Goal: Task Accomplishment & Management: Manage account settings

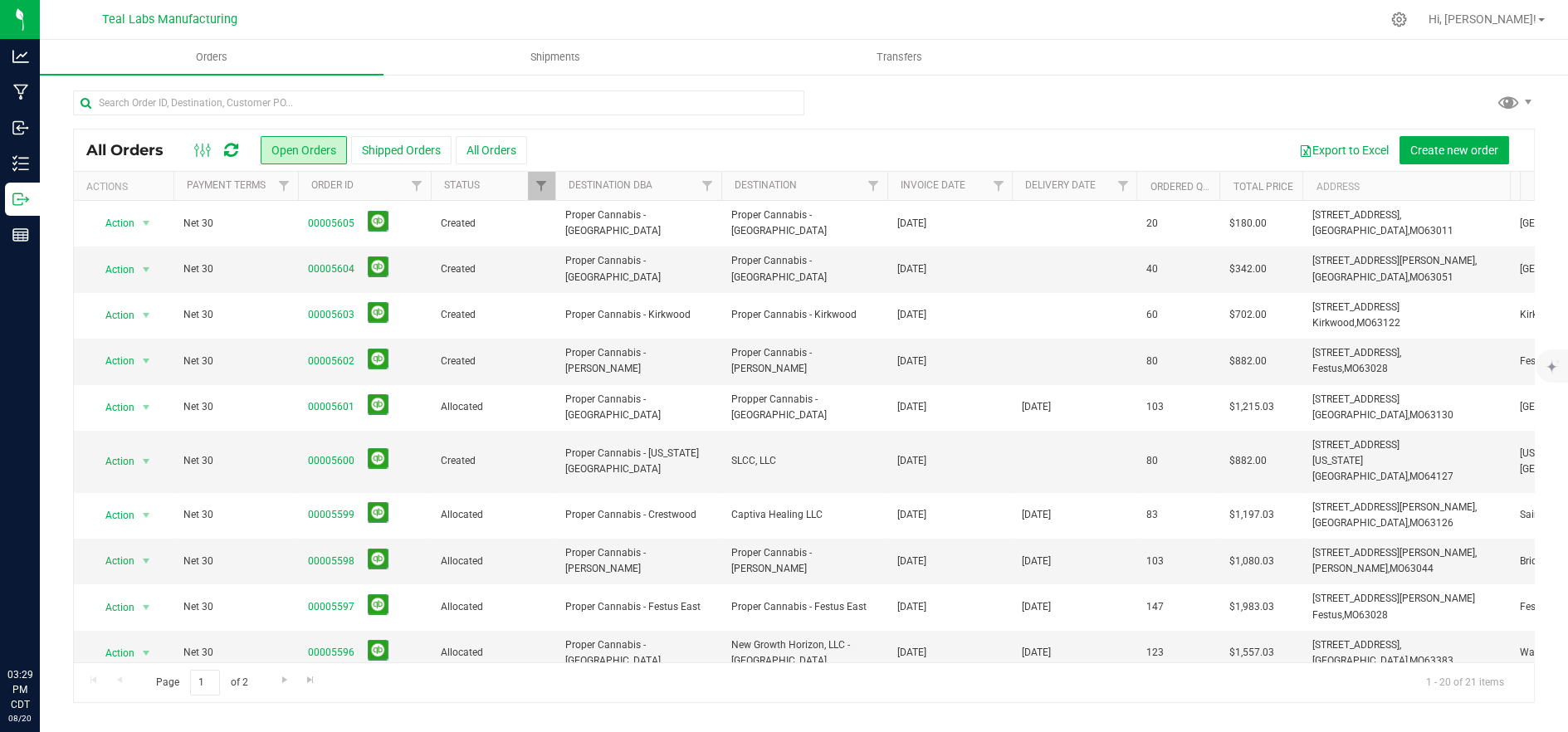
click at [1022, 80] on div "All Orders Open Orders Shipped Orders All Orders Export to Excel Create new ord…" at bounding box center [803, 396] width 1528 height 647
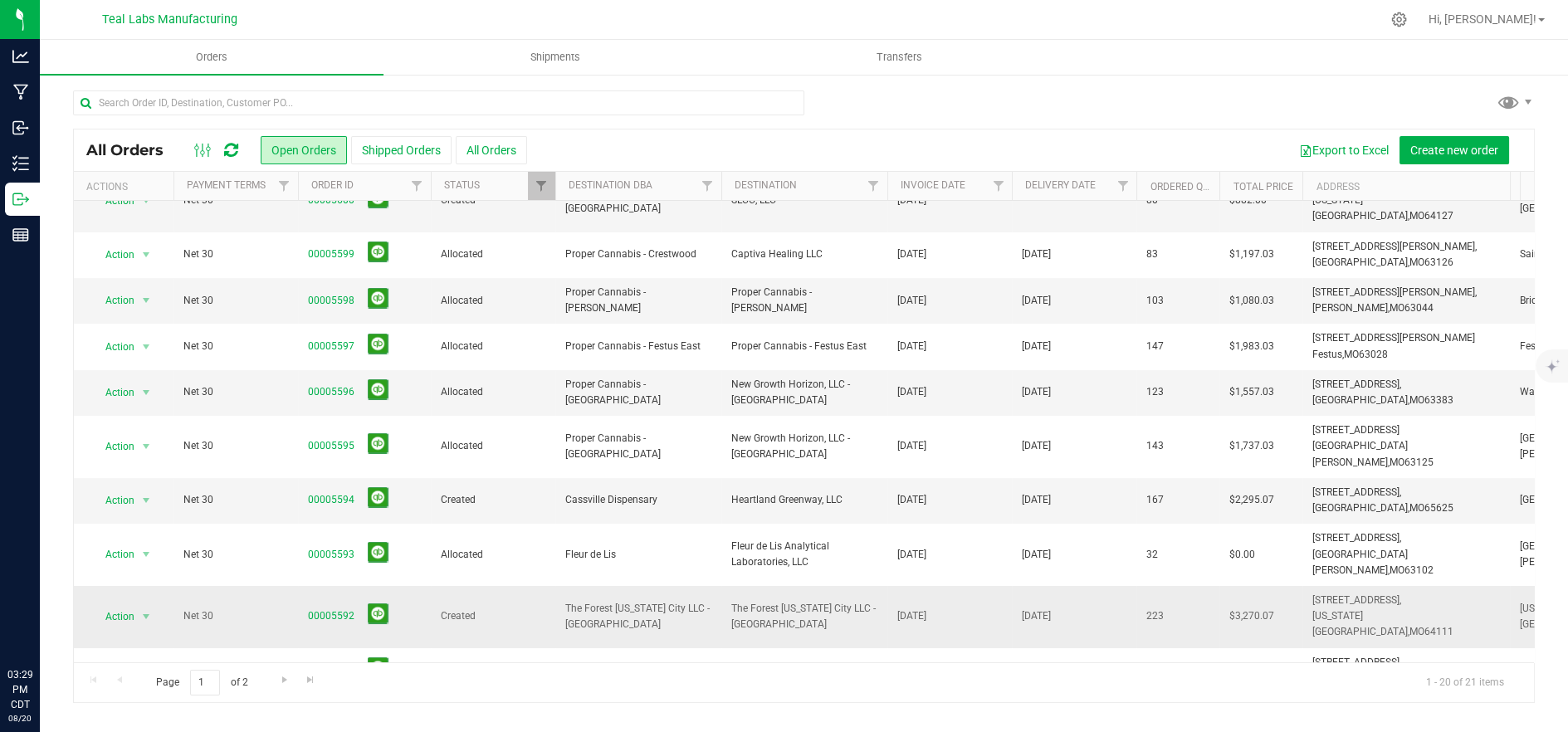
scroll to position [368, 0]
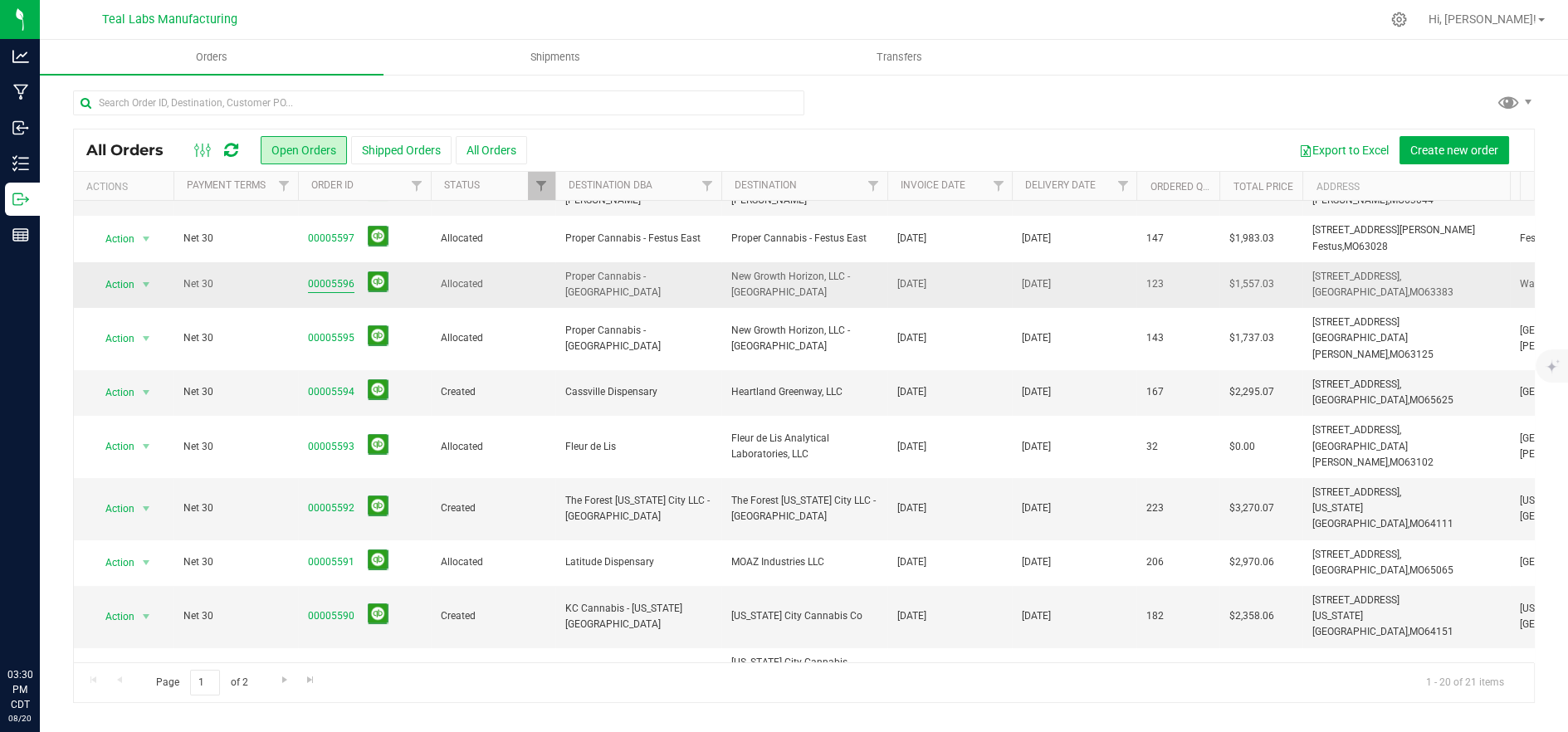
click at [336, 277] on link "00005596" at bounding box center [331, 284] width 46 height 15
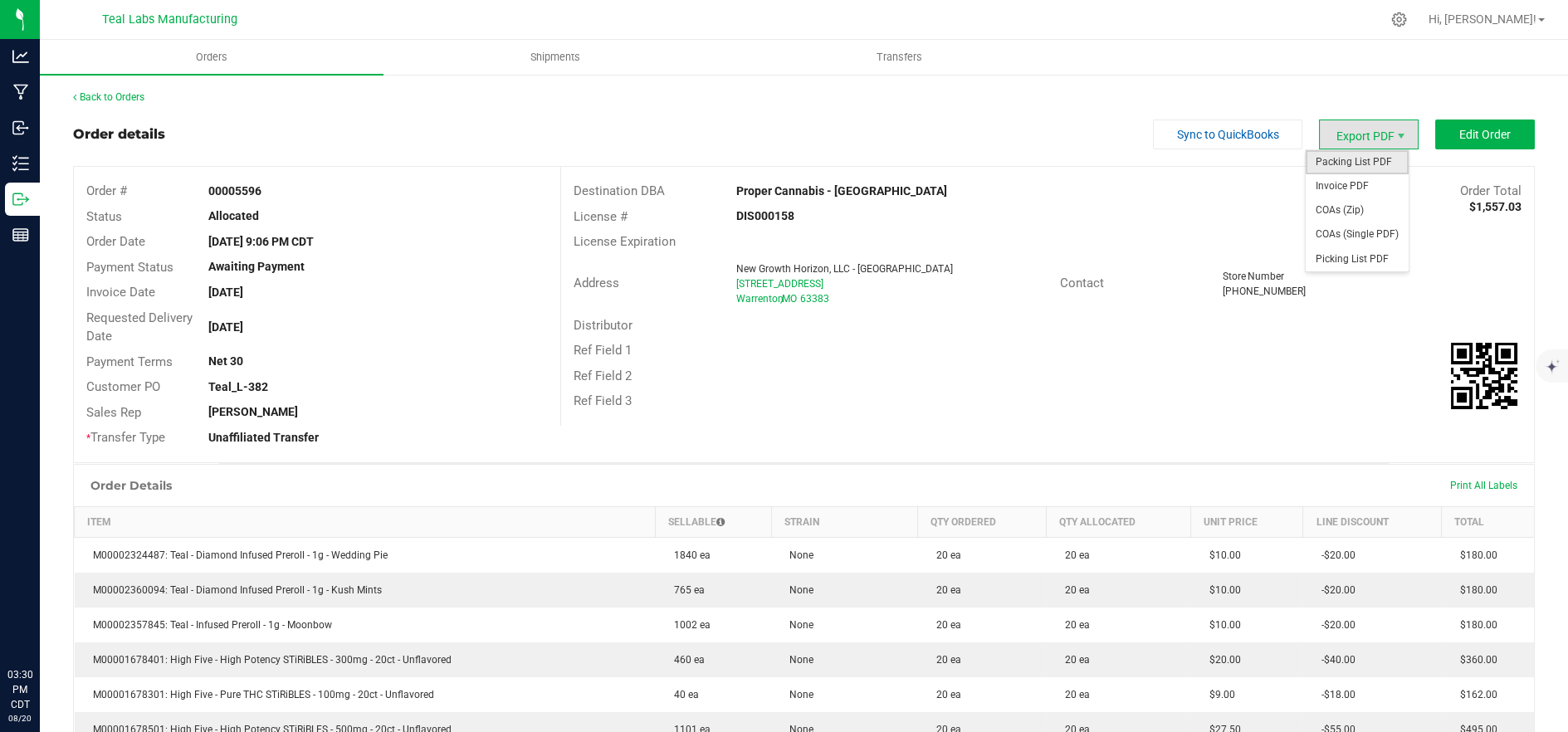
click at [1364, 170] on span "Packing List PDF" at bounding box center [1357, 162] width 102 height 24
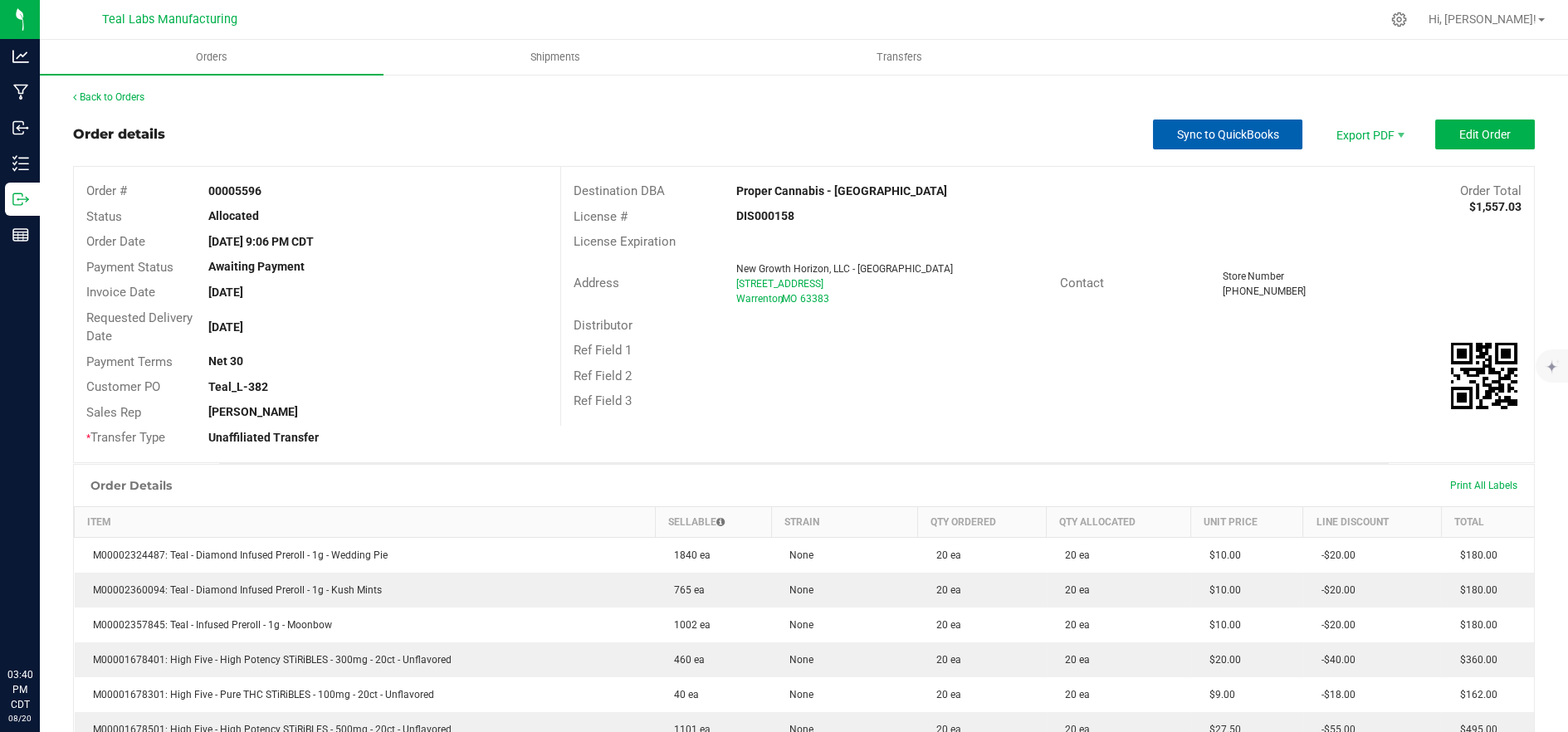
click at [1178, 138] on span "Sync to QuickBooks" at bounding box center [1228, 134] width 102 height 14
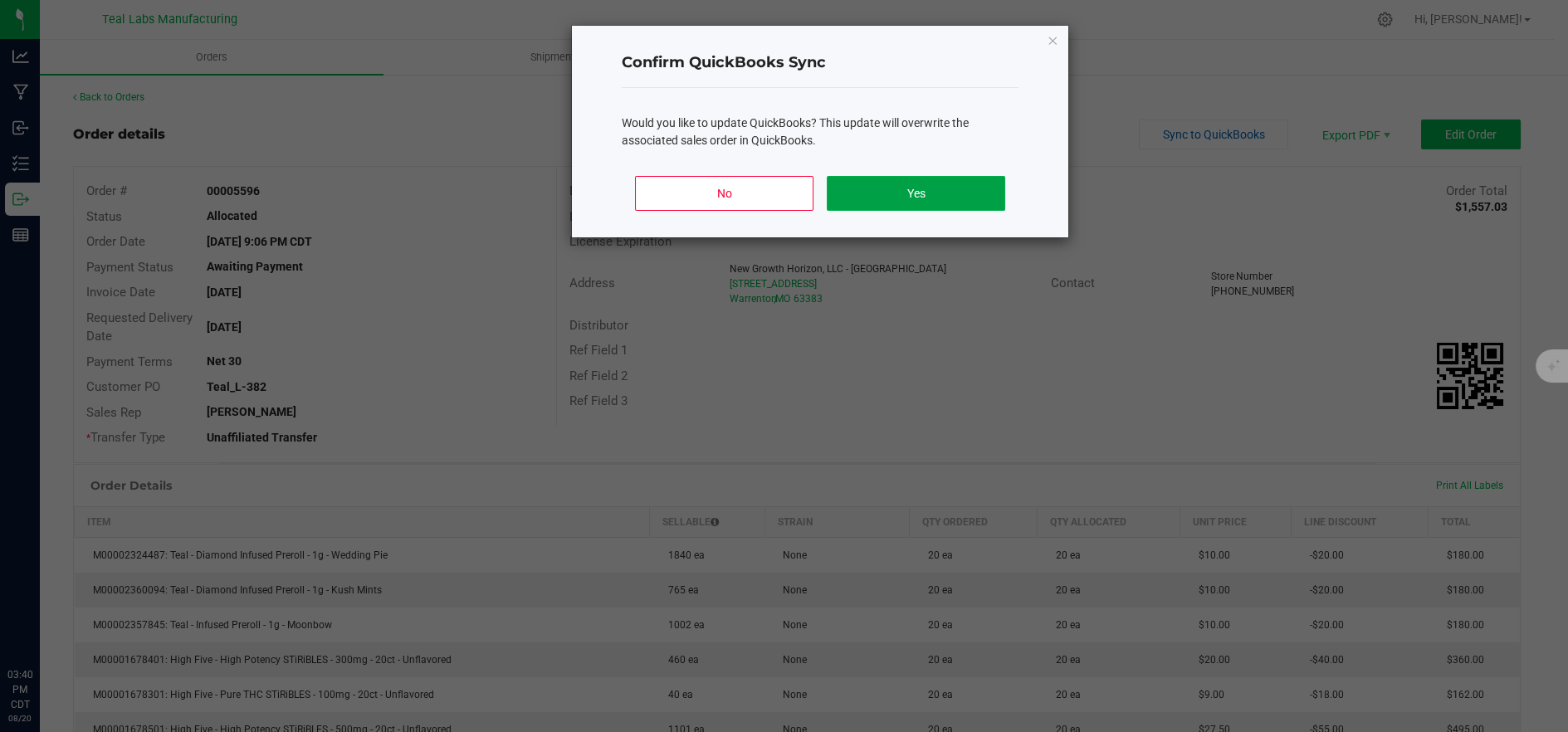
click at [958, 201] on button "Yes" at bounding box center [916, 193] width 179 height 34
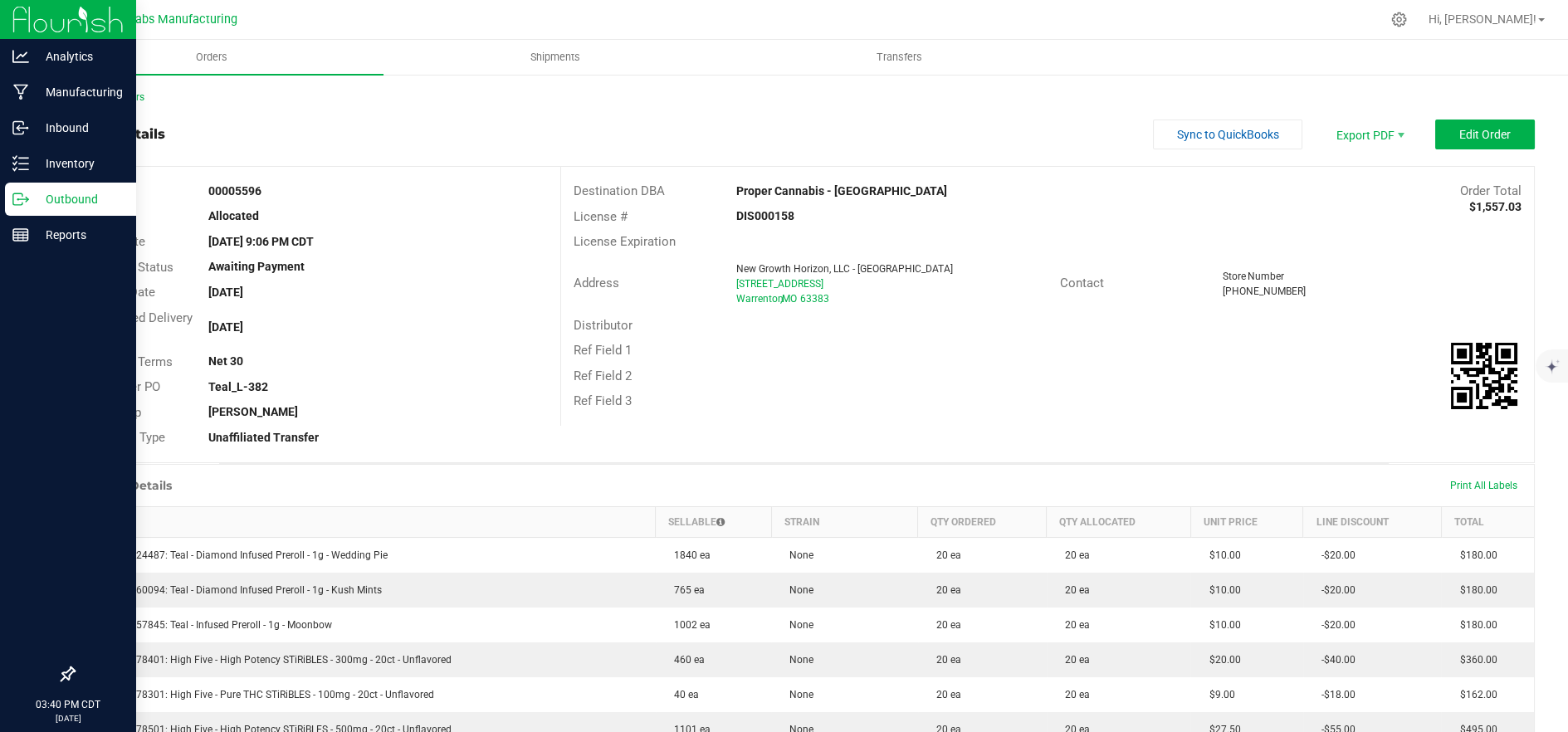
click at [27, 208] on div "Outbound" at bounding box center [70, 199] width 131 height 34
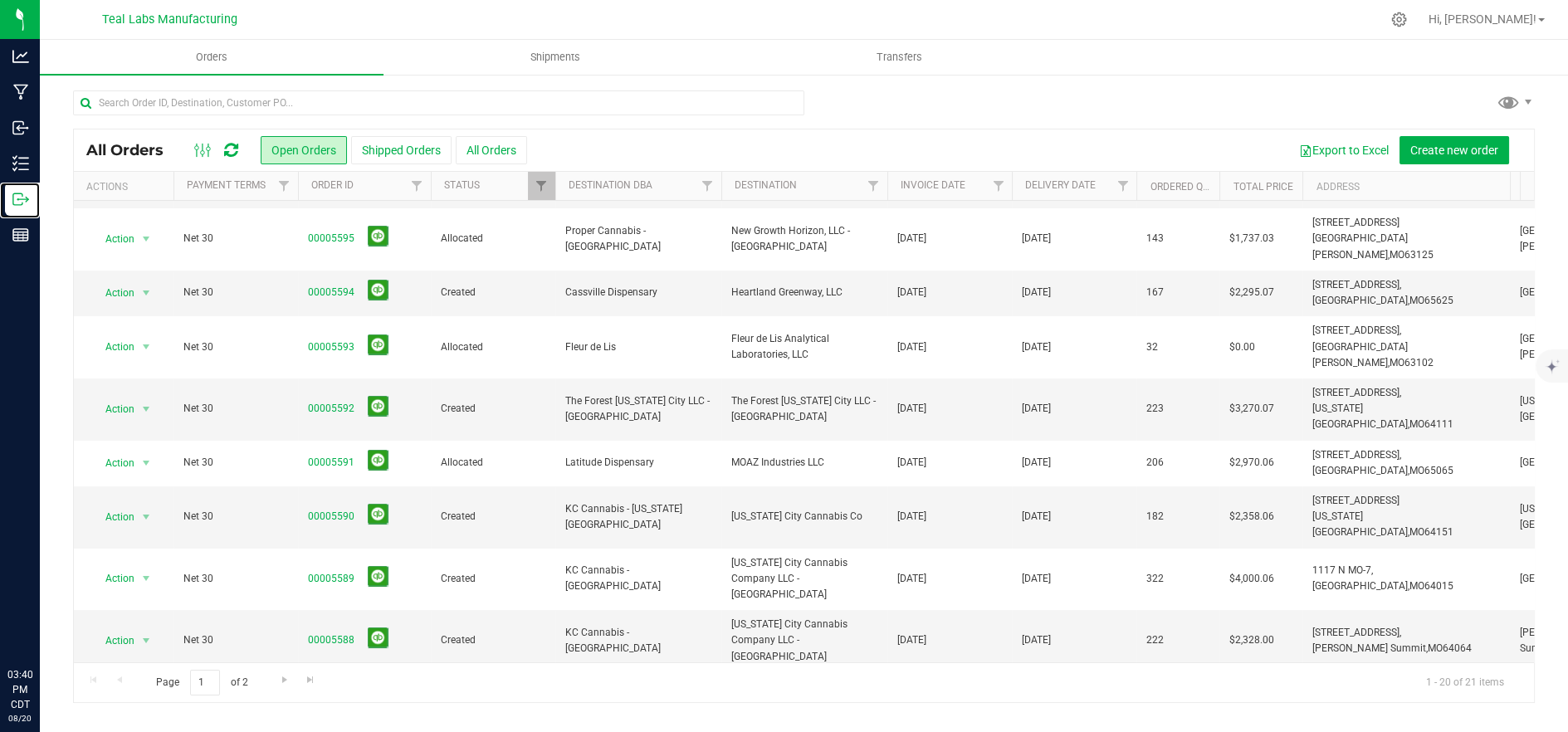
scroll to position [471, 0]
click at [536, 55] on span "Shipments" at bounding box center [555, 57] width 94 height 15
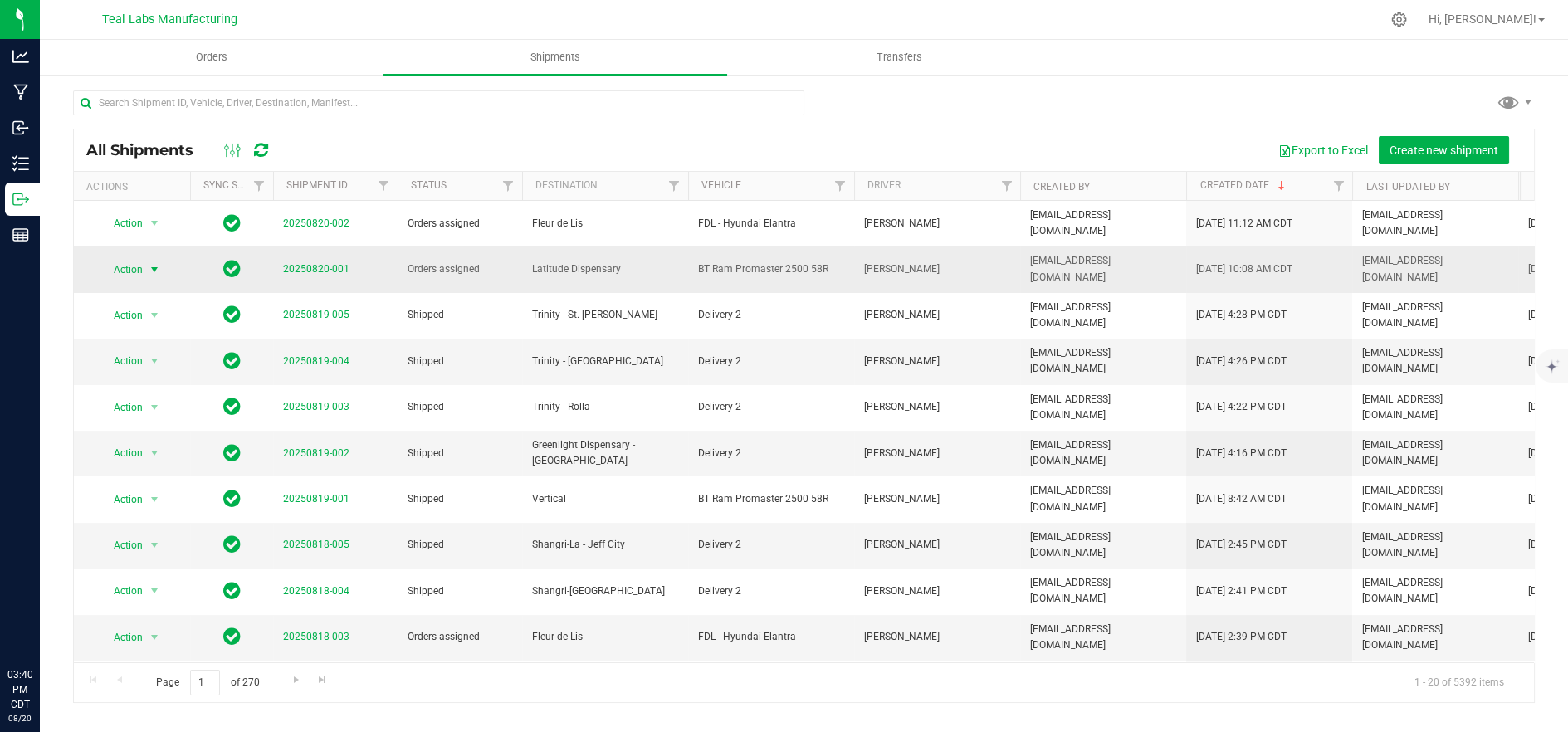
click at [123, 259] on span "Action" at bounding box center [121, 270] width 44 height 24
click at [170, 416] on li "Ship shipment" at bounding box center [161, 428] width 123 height 24
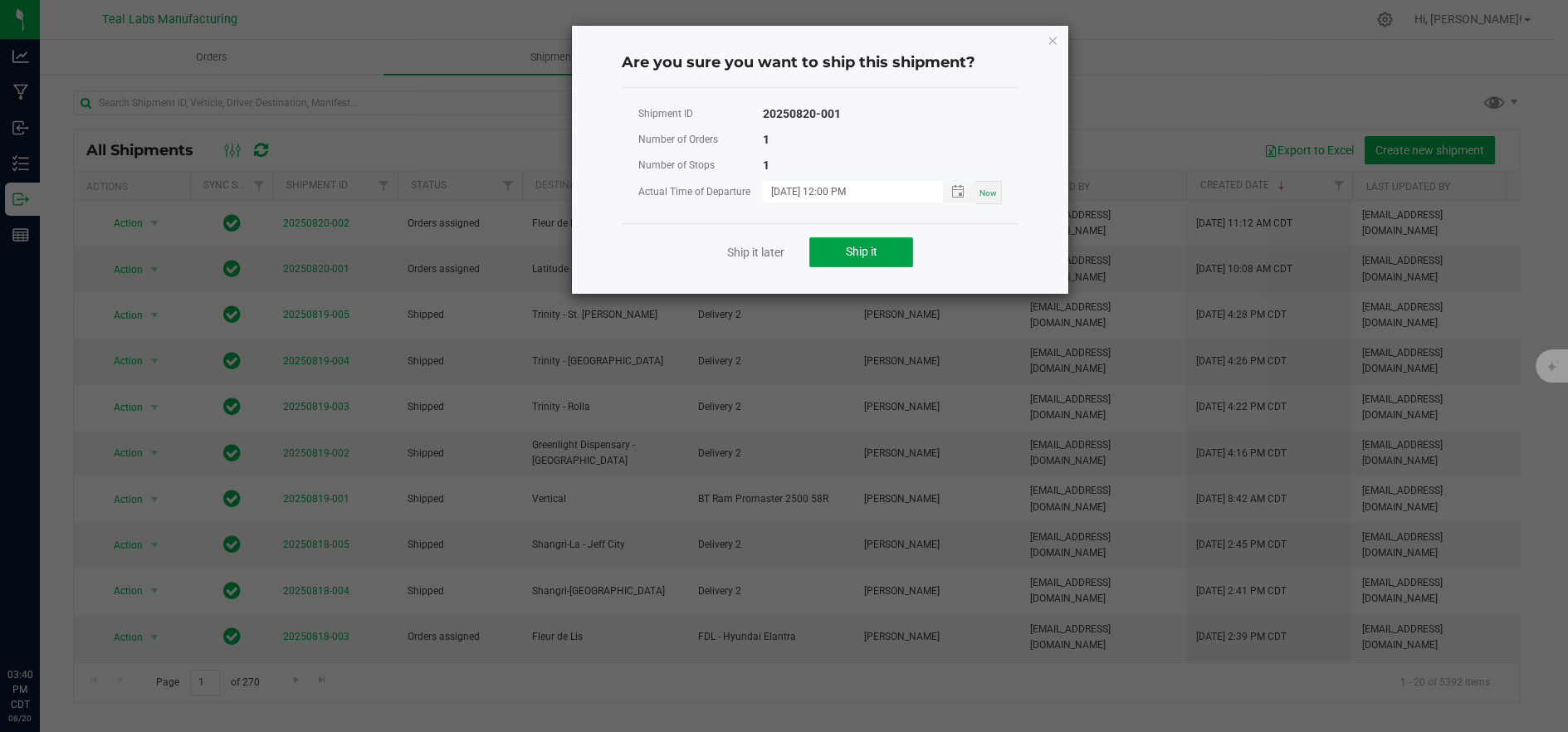
click at [850, 250] on span "Ship it" at bounding box center [862, 251] width 32 height 14
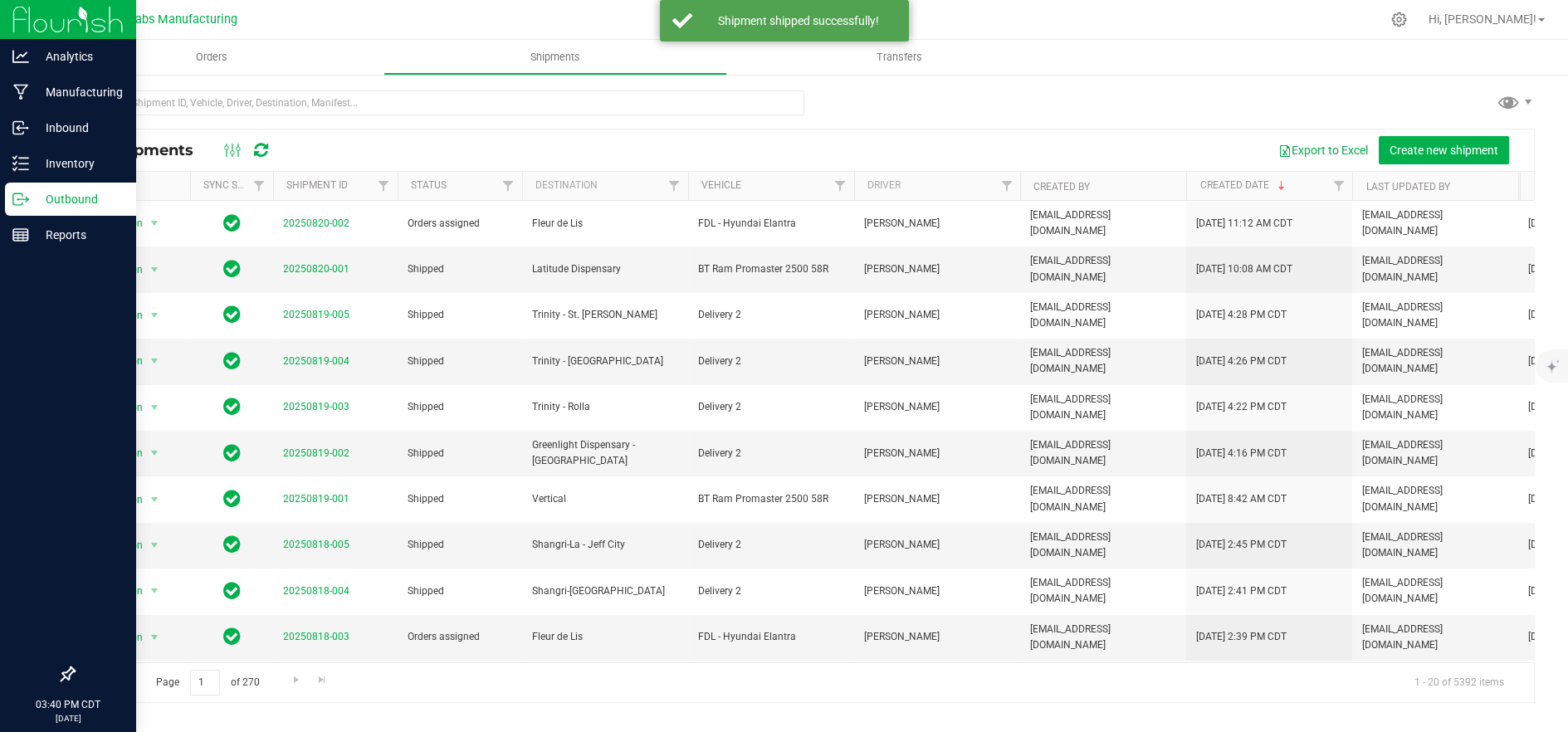
click at [32, 204] on p "Outbound" at bounding box center [79, 200] width 100 height 20
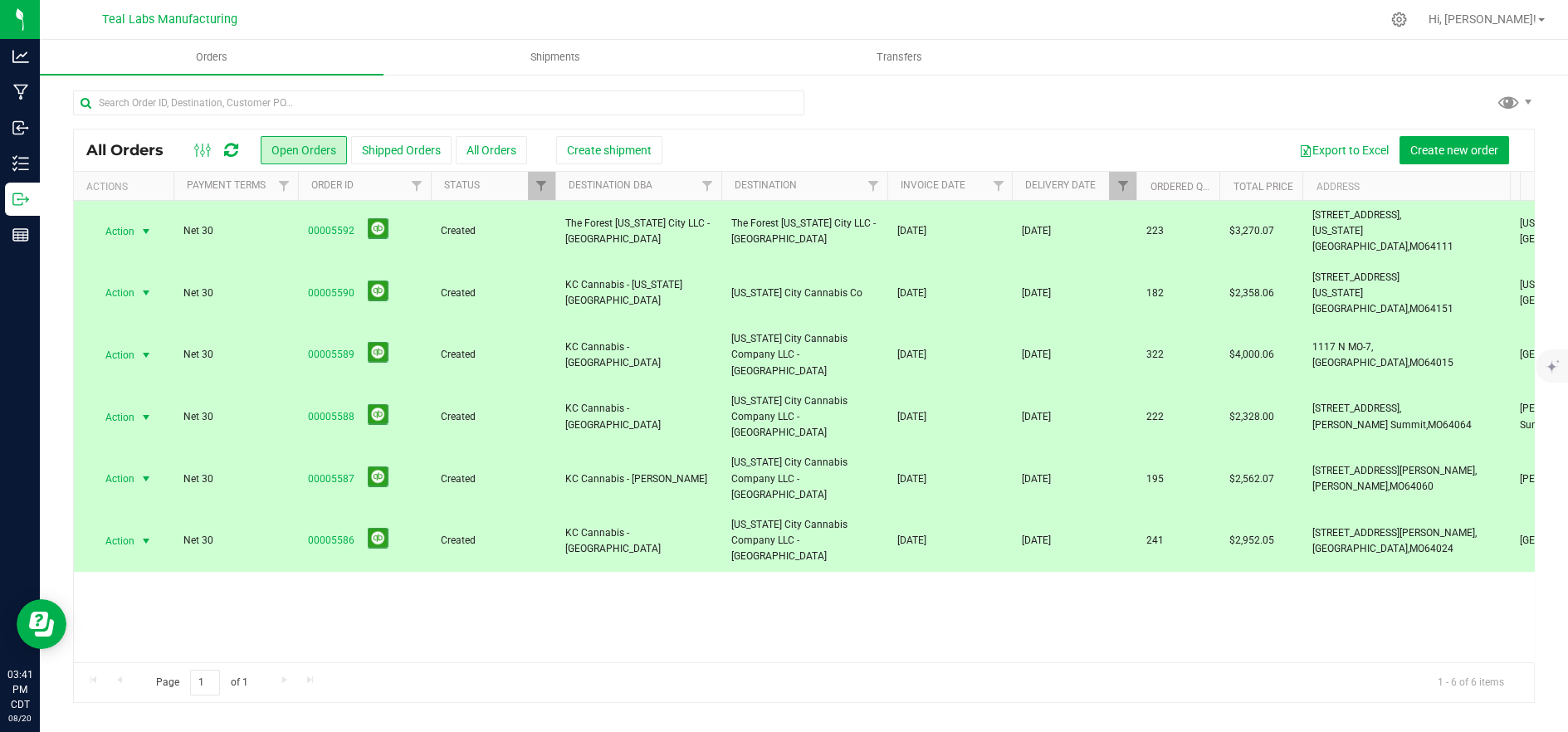
click at [511, 533] on span "Created" at bounding box center [492, 541] width 104 height 15
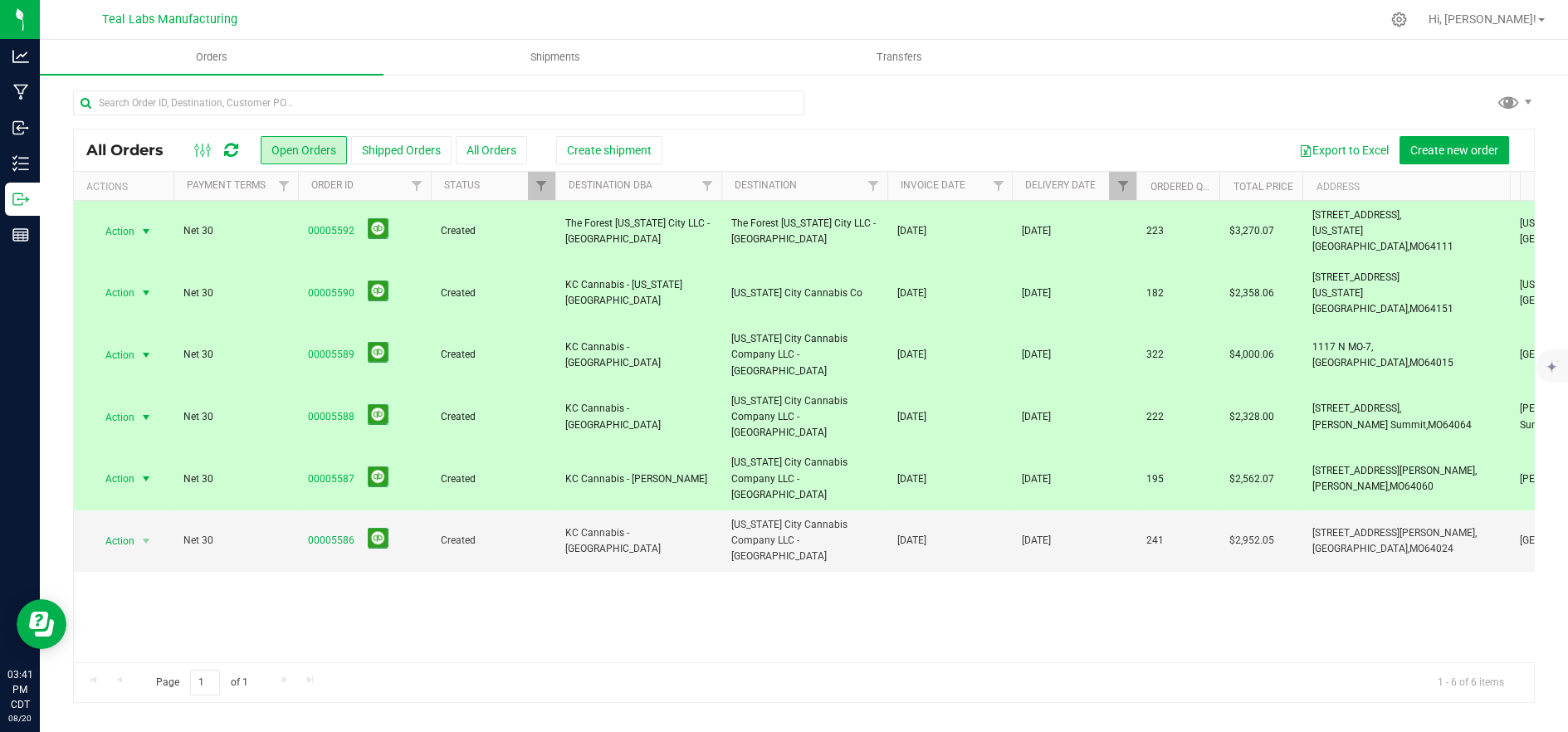
drag, startPoint x: 510, startPoint y: 415, endPoint x: 507, endPoint y: 364, distance: 51.1
click at [510, 448] on td "Created" at bounding box center [492, 479] width 124 height 63
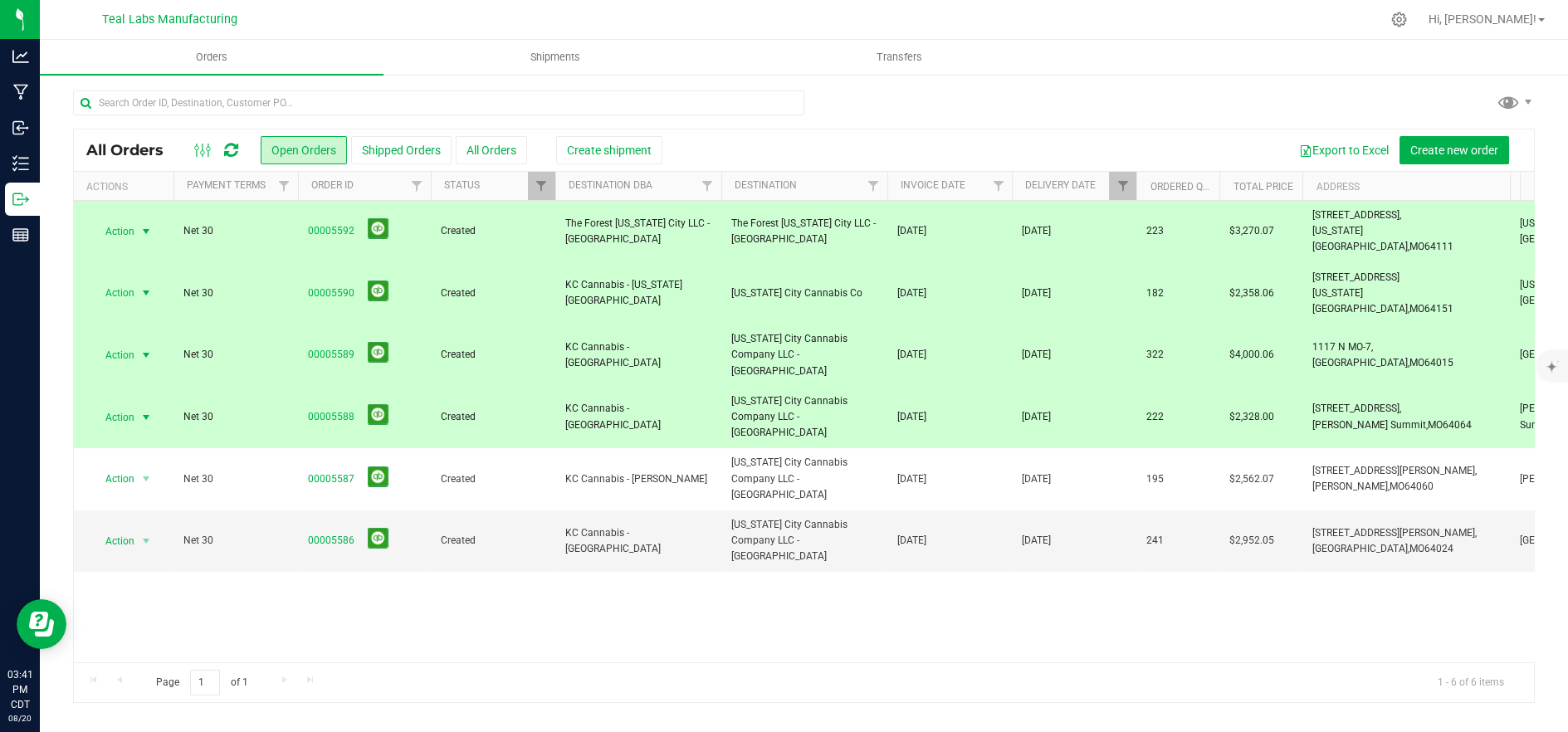
click at [507, 409] on span "Created" at bounding box center [492, 416] width 104 height 15
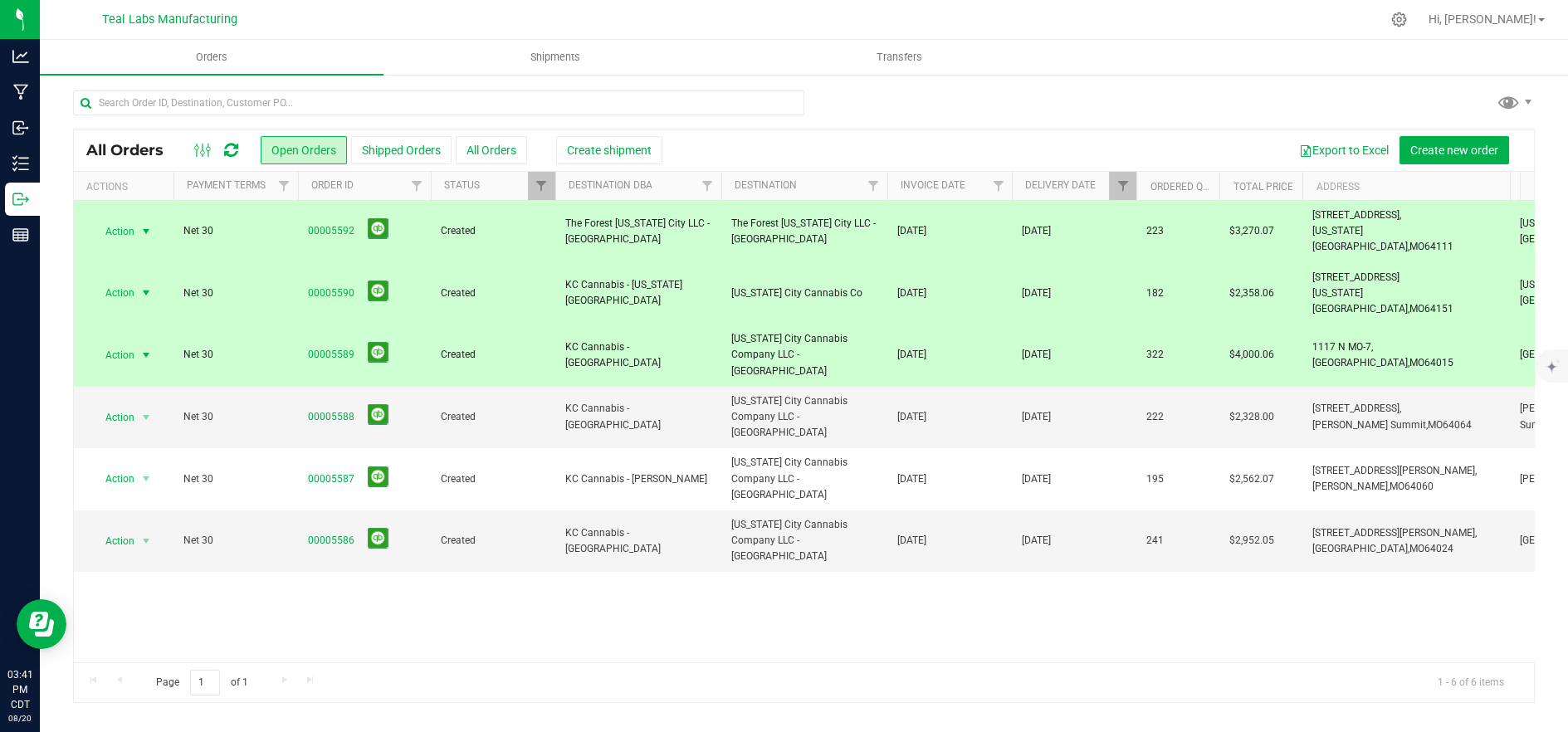
click at [509, 325] on td "Created" at bounding box center [492, 356] width 124 height 63
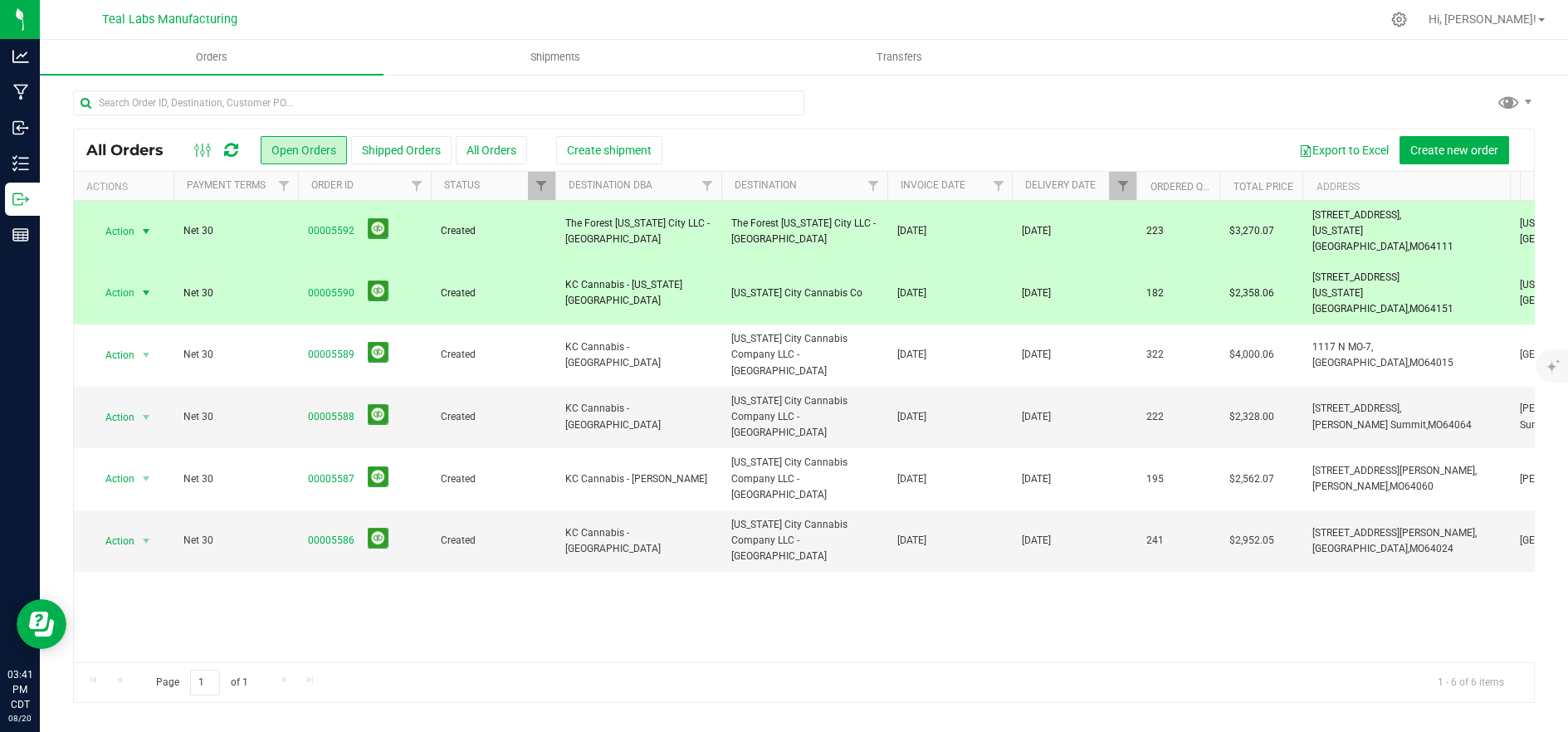
click at [510, 263] on td "Created" at bounding box center [492, 294] width 124 height 63
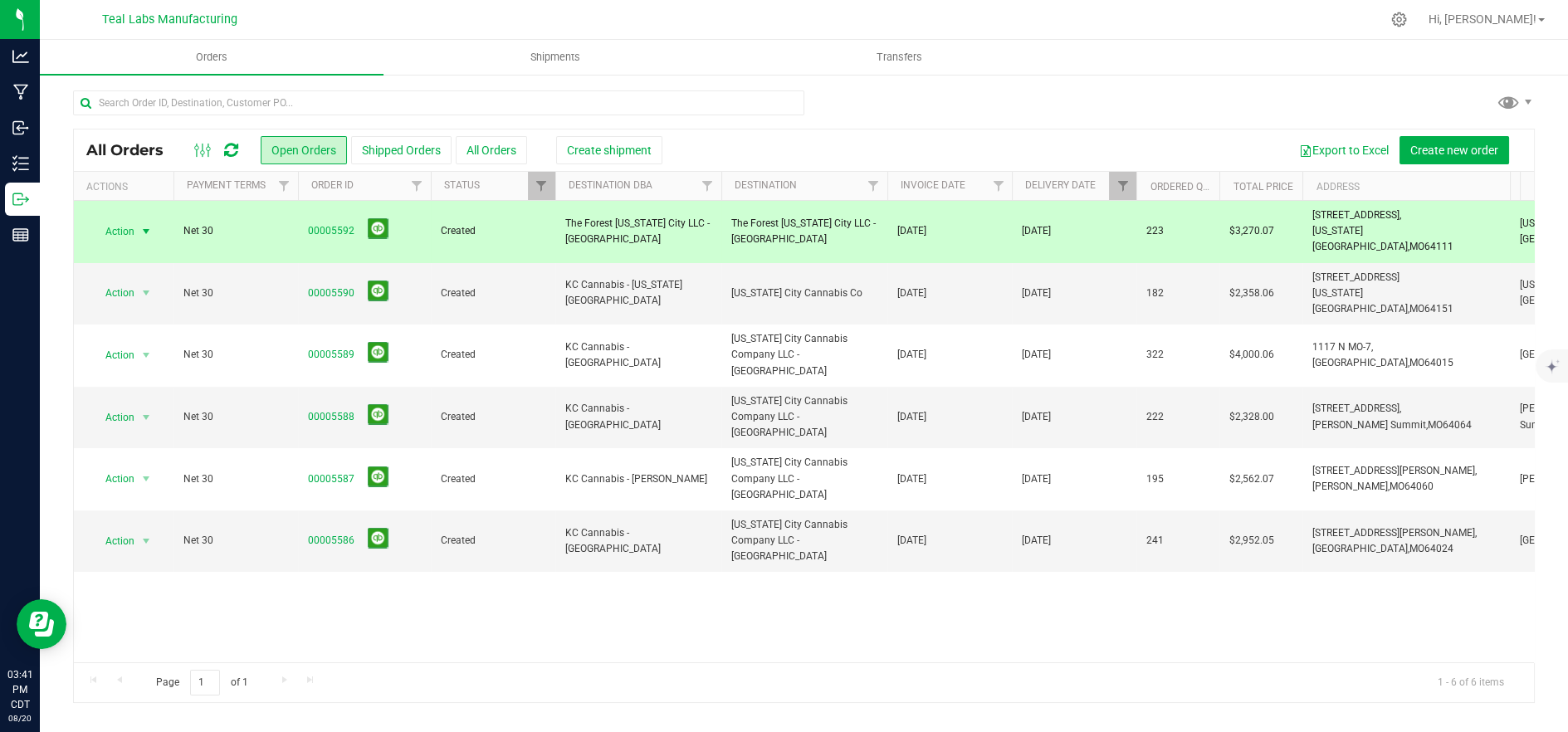
click at [513, 223] on span "Created" at bounding box center [492, 230] width 104 height 15
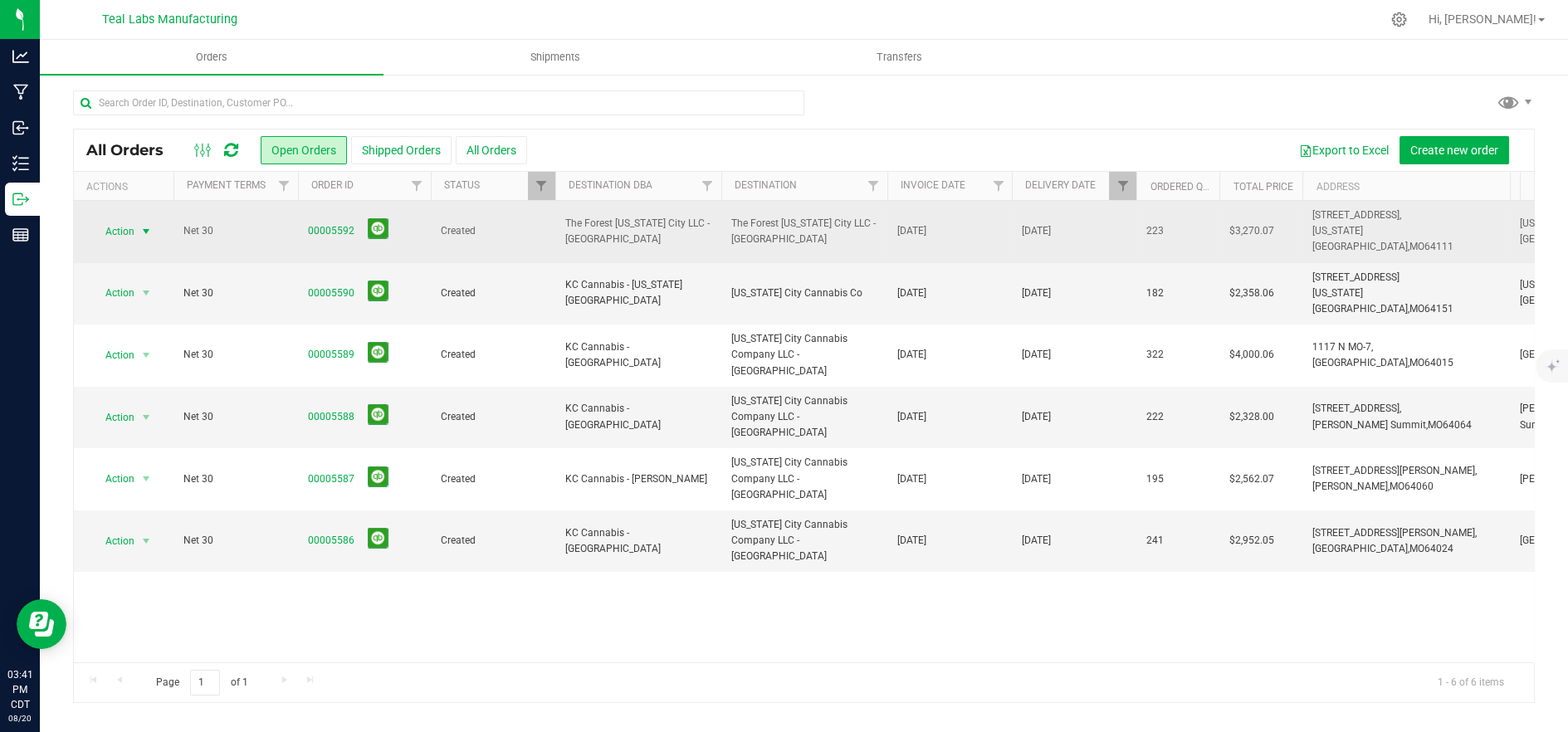
click at [122, 220] on span "Action" at bounding box center [112, 232] width 44 height 24
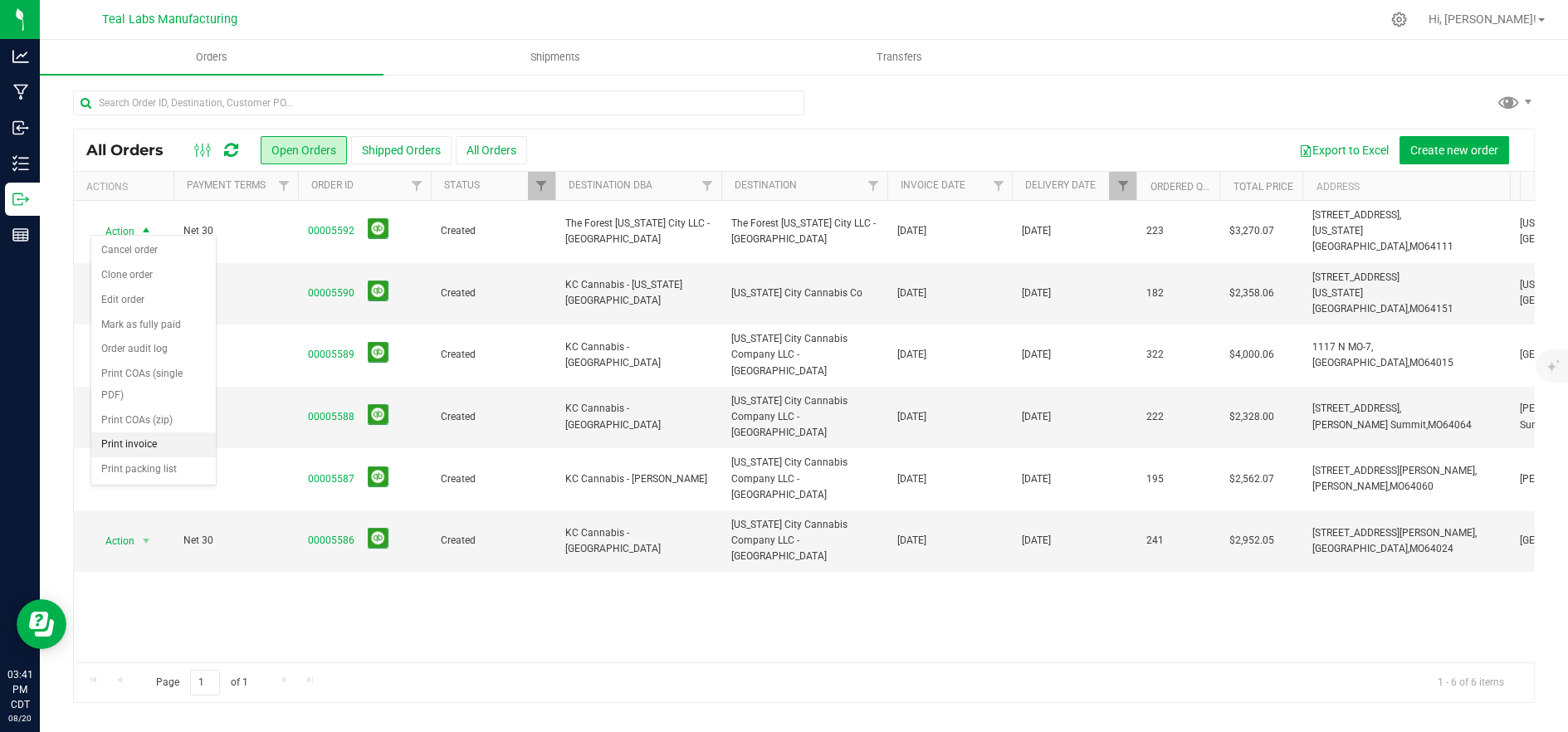
click at [158, 433] on li "Print invoice" at bounding box center [153, 444] width 124 height 24
drag, startPoint x: 110, startPoint y: 268, endPoint x: 126, endPoint y: 279, distance: 19.4
click at [112, 281] on span "Action" at bounding box center [112, 293] width 44 height 24
click at [141, 479] on li "Print invoice" at bounding box center [153, 491] width 124 height 24
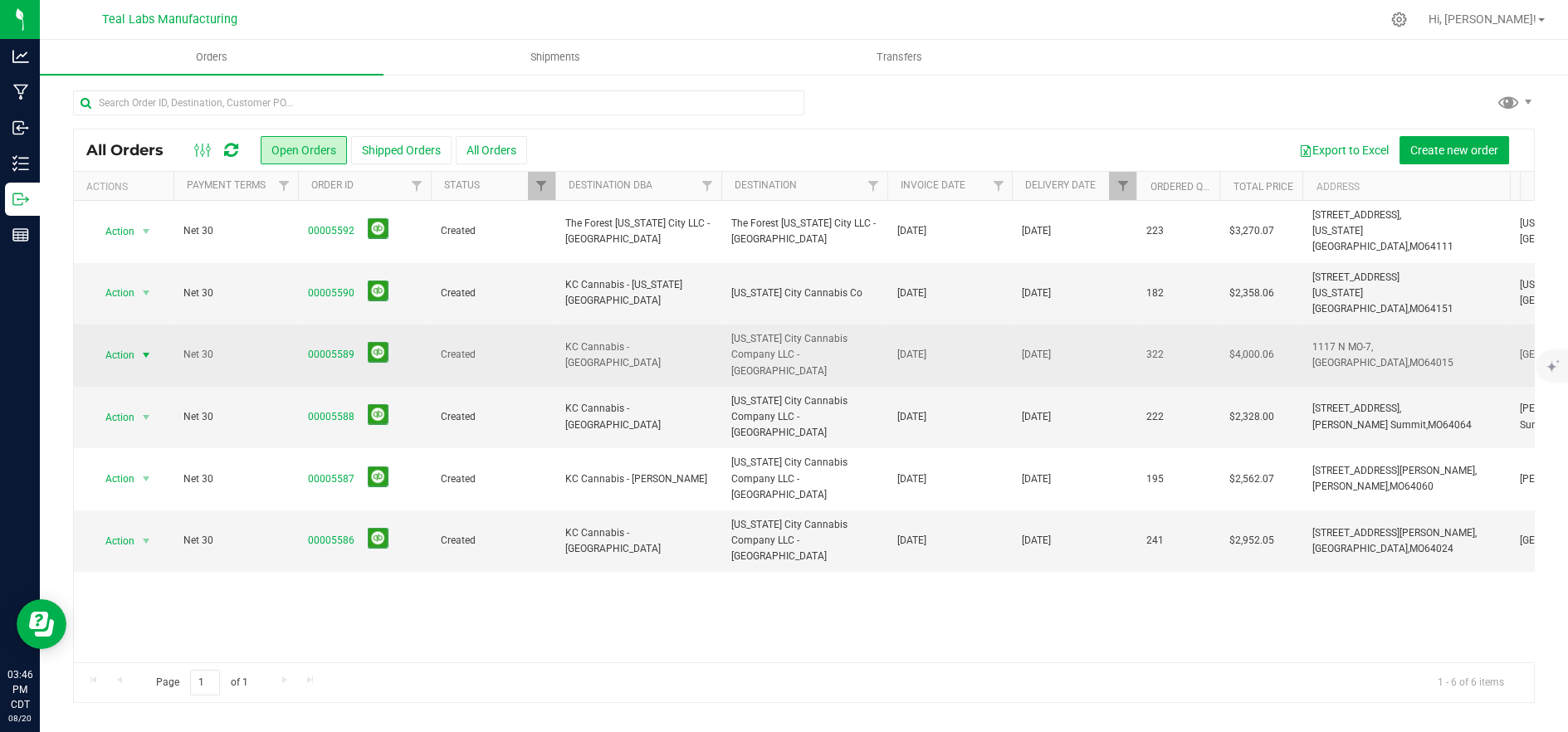
click at [131, 344] on span "Action" at bounding box center [112, 356] width 44 height 24
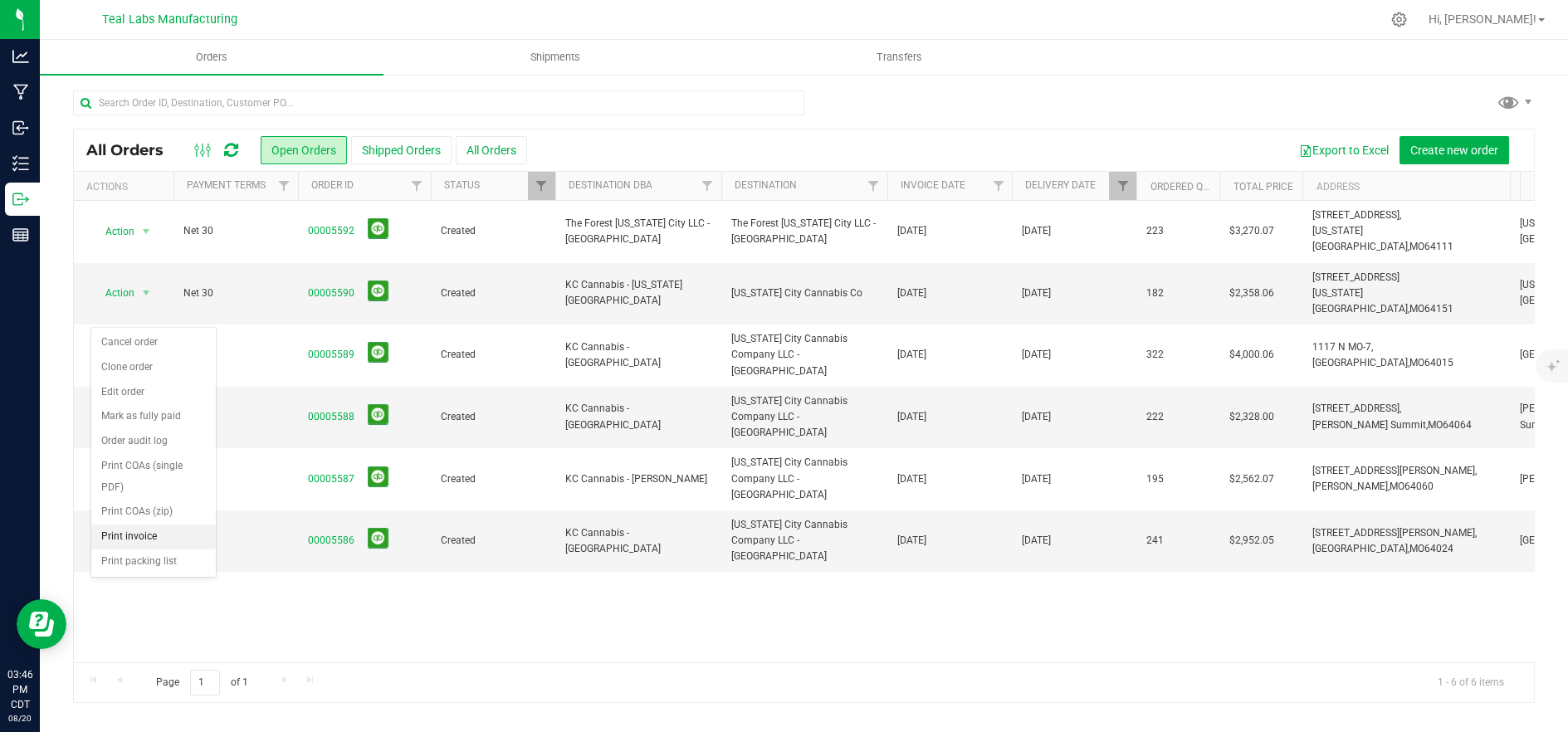
click at [149, 524] on li "Print invoice" at bounding box center [153, 536] width 124 height 24
click at [122, 406] on span "Action" at bounding box center [112, 418] width 44 height 24
click at [153, 571] on li "Print invoice" at bounding box center [153, 582] width 124 height 24
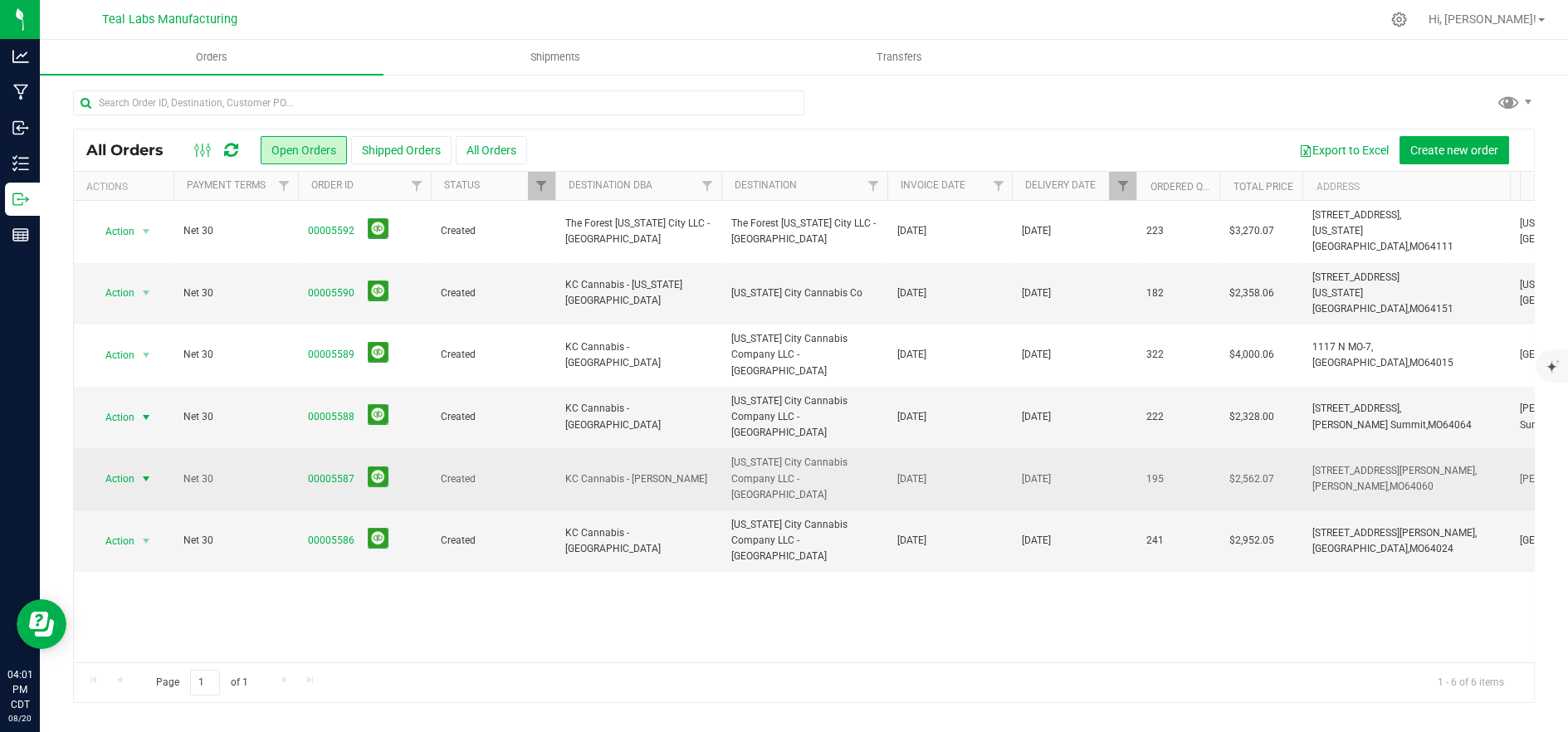
click at [120, 467] on span "Action" at bounding box center [112, 479] width 44 height 24
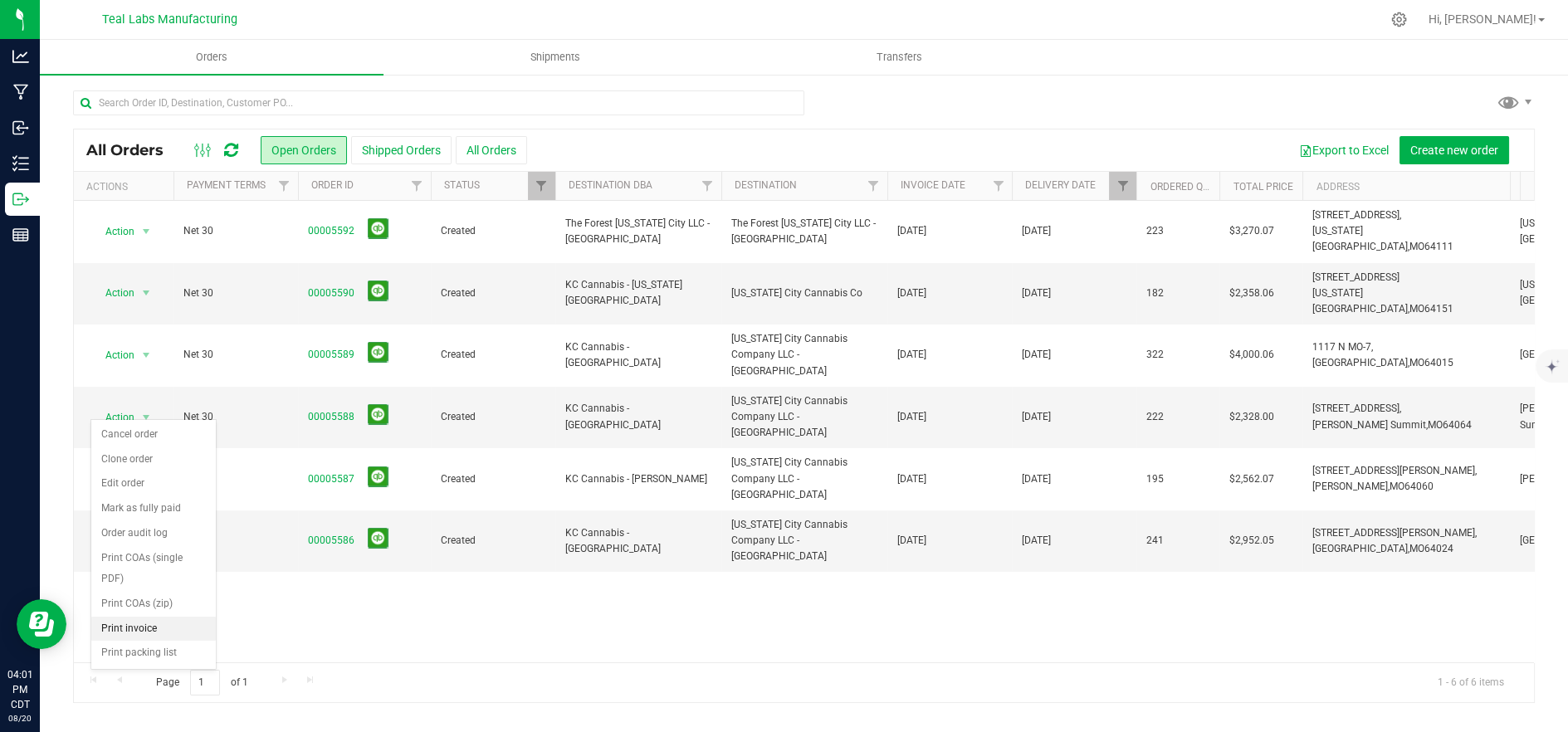
click at [181, 617] on li "Print invoice" at bounding box center [153, 629] width 124 height 24
drag, startPoint x: 101, startPoint y: 451, endPoint x: 113, endPoint y: 453, distance: 12.2
click at [102, 530] on span "Action" at bounding box center [112, 542] width 44 height 24
drag, startPoint x: 165, startPoint y: 648, endPoint x: 293, endPoint y: 505, distance: 191.9
click at [167, 662] on li "Print invoice" at bounding box center [153, 674] width 124 height 24
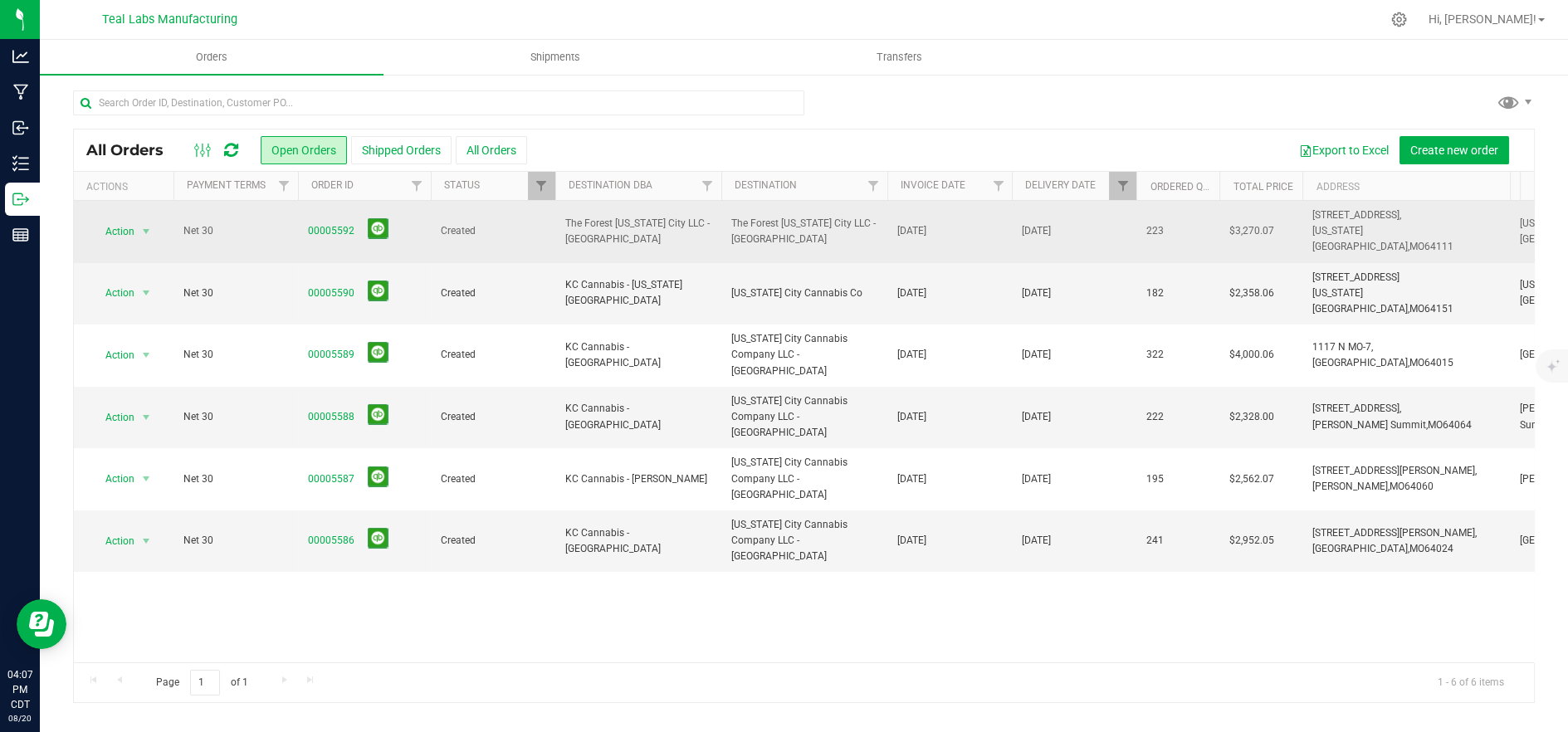
drag, startPoint x: 1414, startPoint y: 229, endPoint x: 1329, endPoint y: 218, distance: 85.7
click at [1306, 218] on td "706 Westport Road, Kansas City, MO 64111" at bounding box center [1406, 231] width 208 height 63
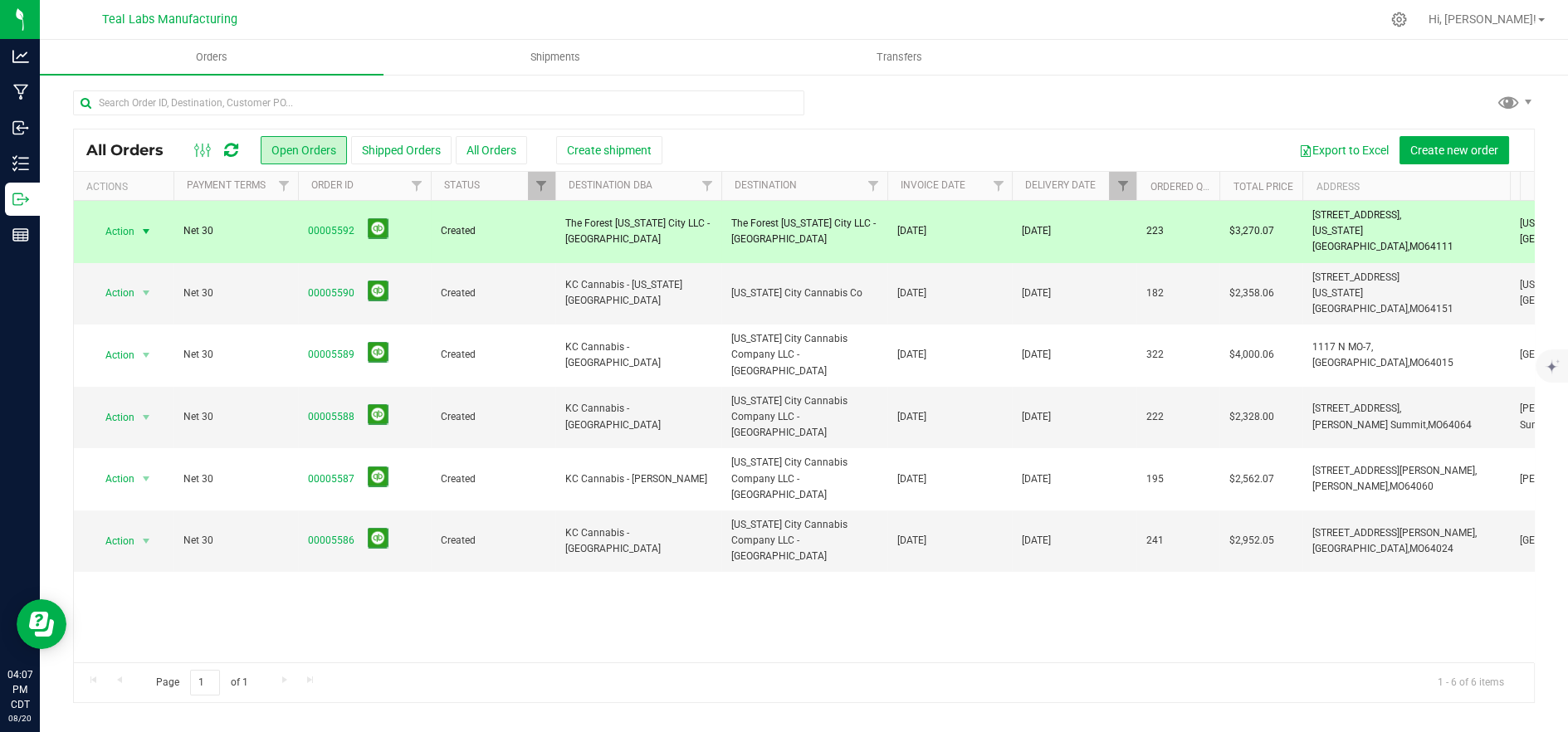
copy span "706 Westport Road, Kansas City, MO 64111"
drag, startPoint x: 1416, startPoint y: 278, endPoint x: 1347, endPoint y: 275, distance: 69.1
click at [1295, 263] on tr "Action Action Cancel order Clone order Edit order Mark as fully paid Order audi…" at bounding box center [1339, 294] width 2532 height 63
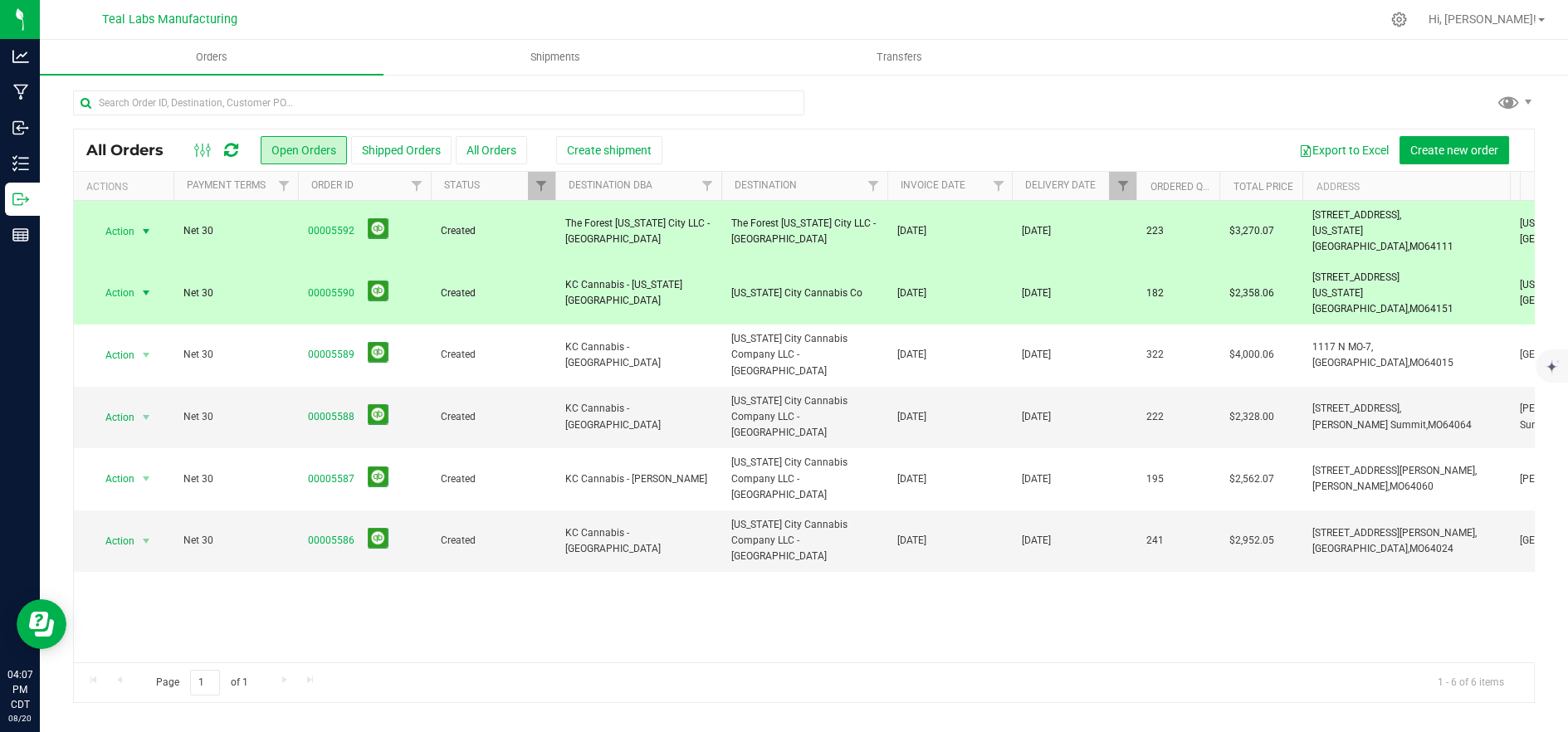
copy tr "8170 NW Prairie View Rd, Kansas City, MO 64151"
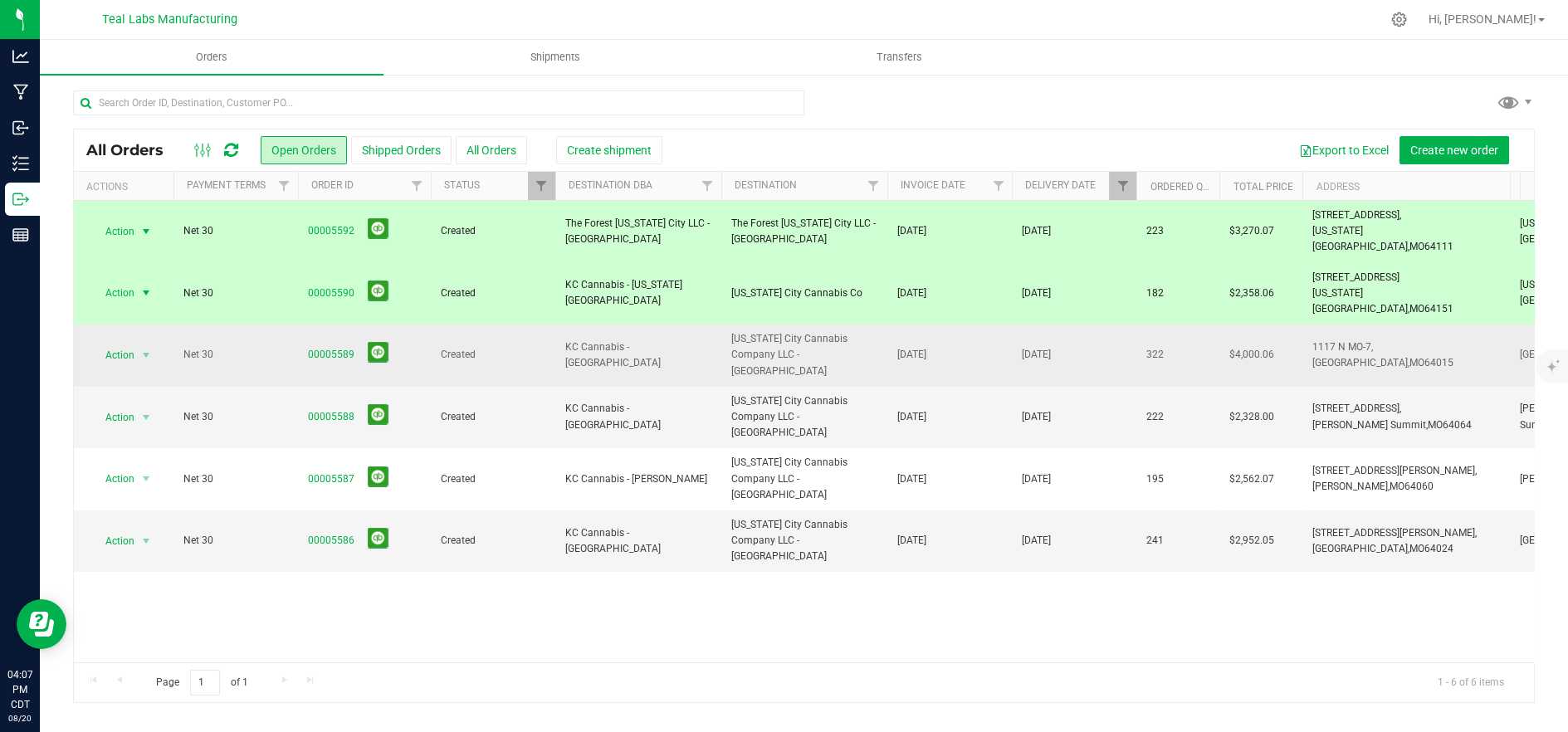
drag, startPoint x: 1421, startPoint y: 326, endPoint x: 1307, endPoint y: 308, distance: 115.4
click at [1306, 325] on td "1117 N MO-7, Blue Springs, MO 64015" at bounding box center [1406, 356] width 208 height 63
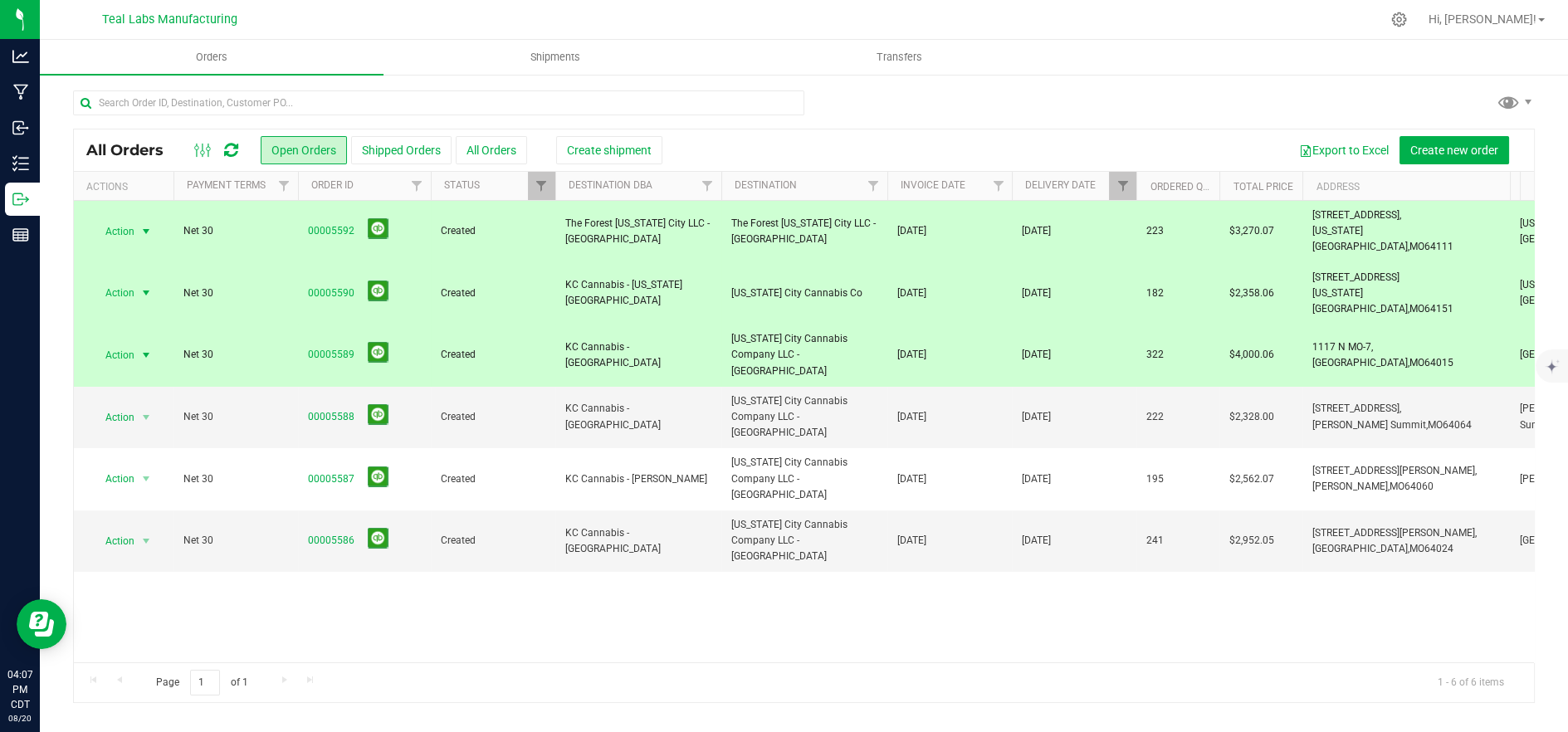
copy span "1117 N MO-7, Blue Springs, MO 64015"
drag, startPoint x: 1427, startPoint y: 367, endPoint x: 1300, endPoint y: 356, distance: 127.5
click at [1300, 387] on tr "Action Action Cancel order Clone order Edit order Mark as fully paid Order audi…" at bounding box center [1339, 418] width 2532 height 63
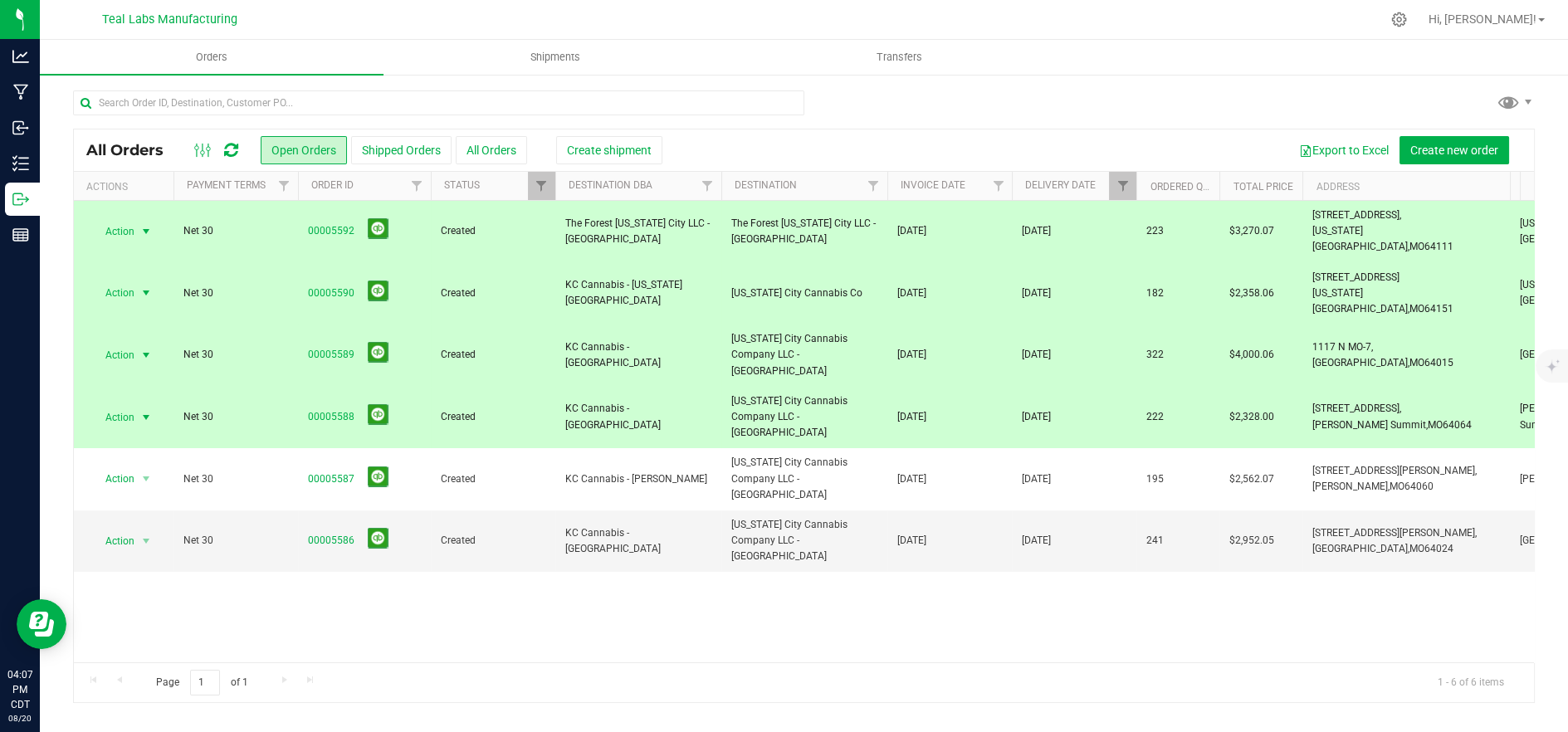
copy tr "9324 Rt-7 S, Lee's Summit, MO 64064"
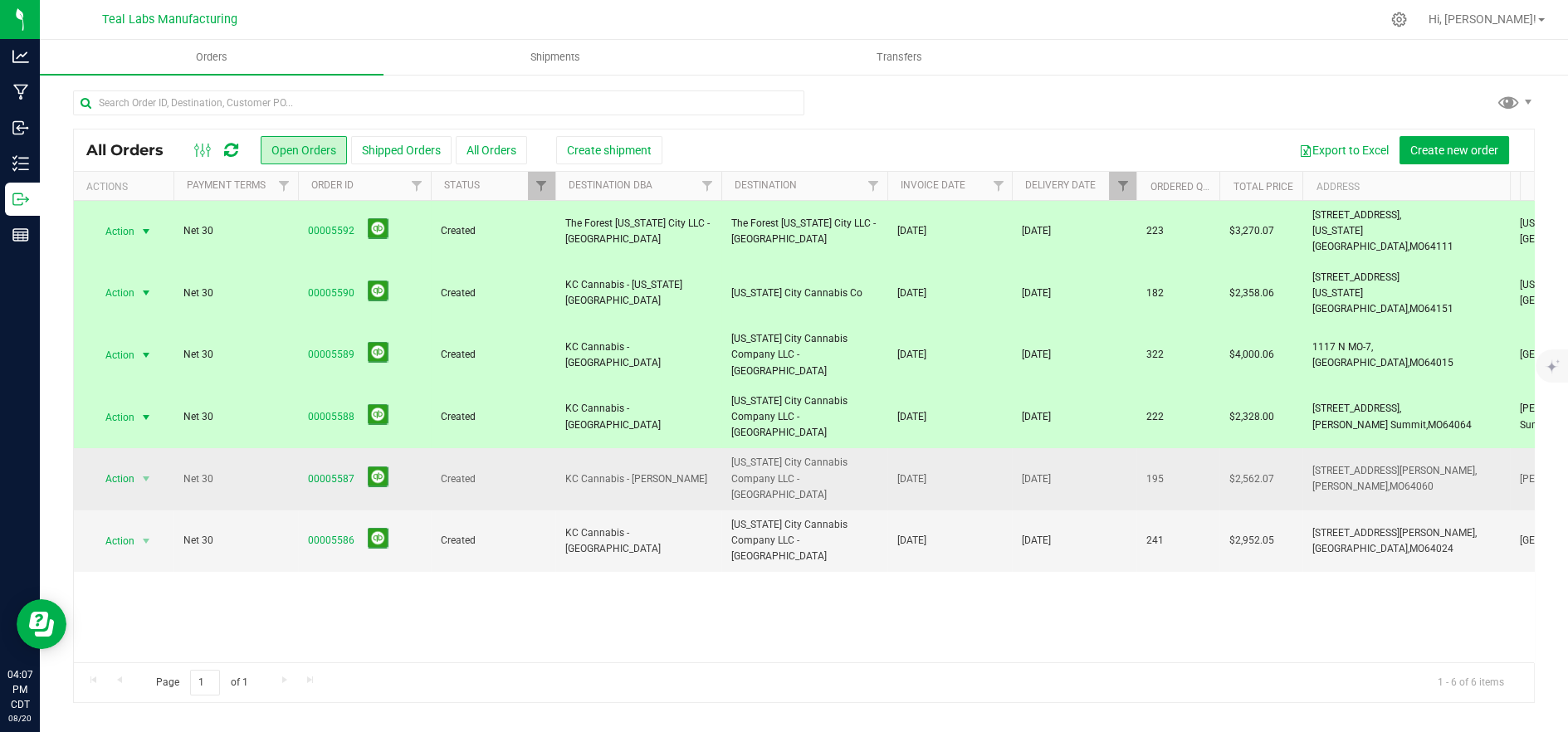
drag, startPoint x: 1355, startPoint y: 402, endPoint x: 1300, endPoint y: 394, distance: 55.6
click at [1300, 448] on tr "Action Action Cancel order Clone order Edit order Mark as fully paid Order audi…" at bounding box center [1339, 479] width 2532 height 63
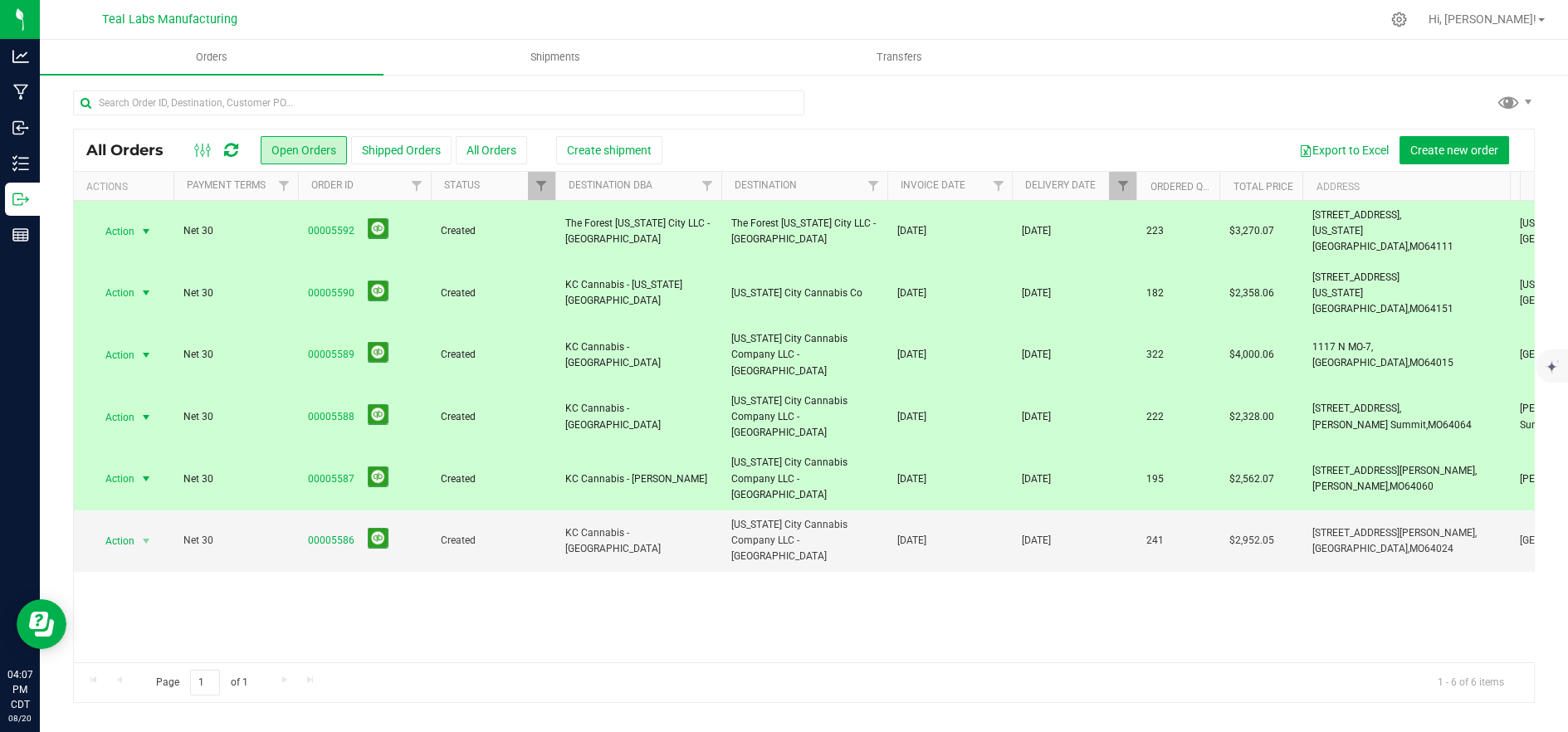
copy tr "310 S Platte Clay Way, Kearney, MO 64060"
drag, startPoint x: 1440, startPoint y: 456, endPoint x: 1308, endPoint y: 452, distance: 132.1
click at [1285, 511] on tr "Action Action Cancel order Clone order Edit order Mark as fully paid Order audi…" at bounding box center [1339, 542] width 2532 height 62
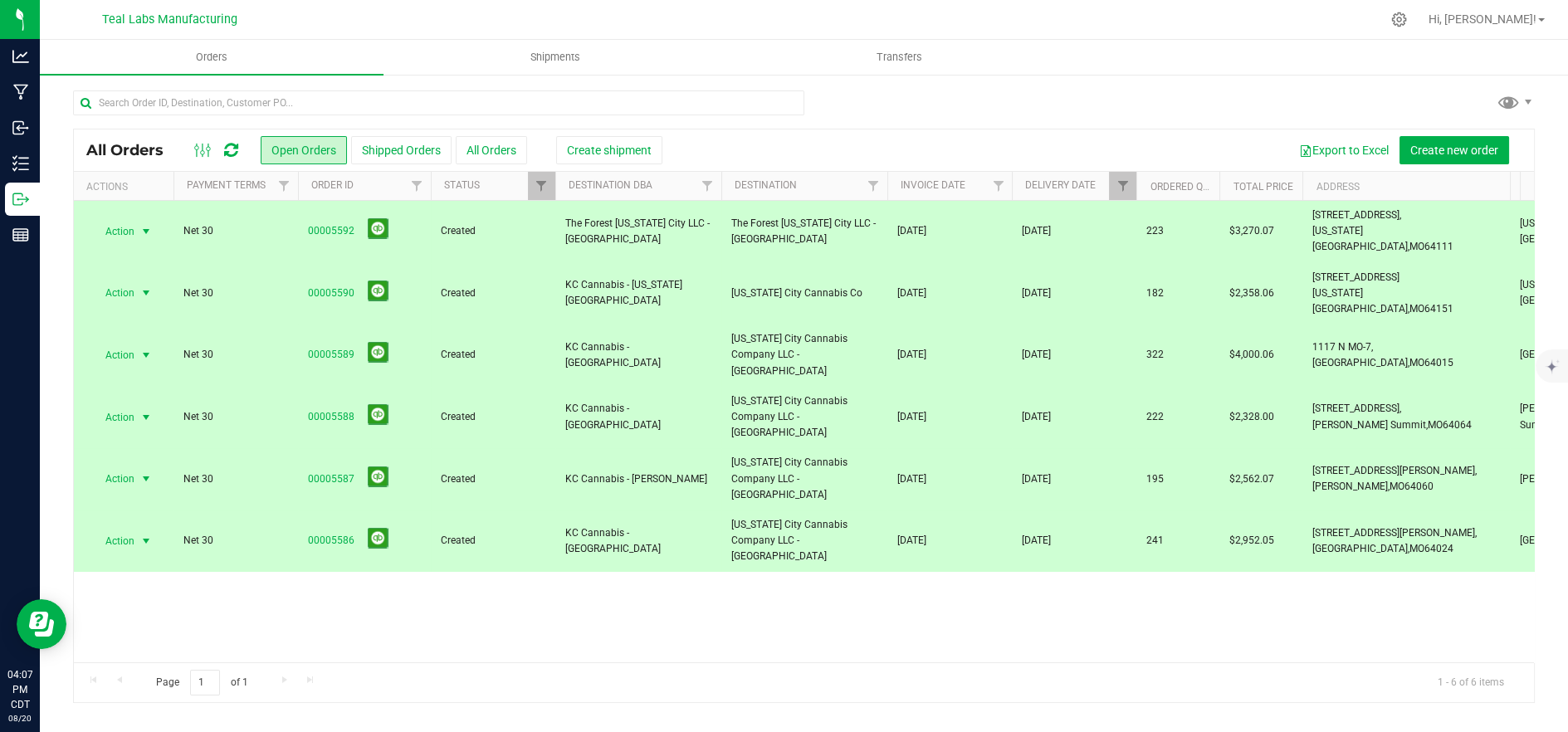
copy tr "149 Crown Hill Rd, Excelsior Springs, MO 64024"
click at [901, 533] on span "[DATE]" at bounding box center [911, 541] width 29 height 15
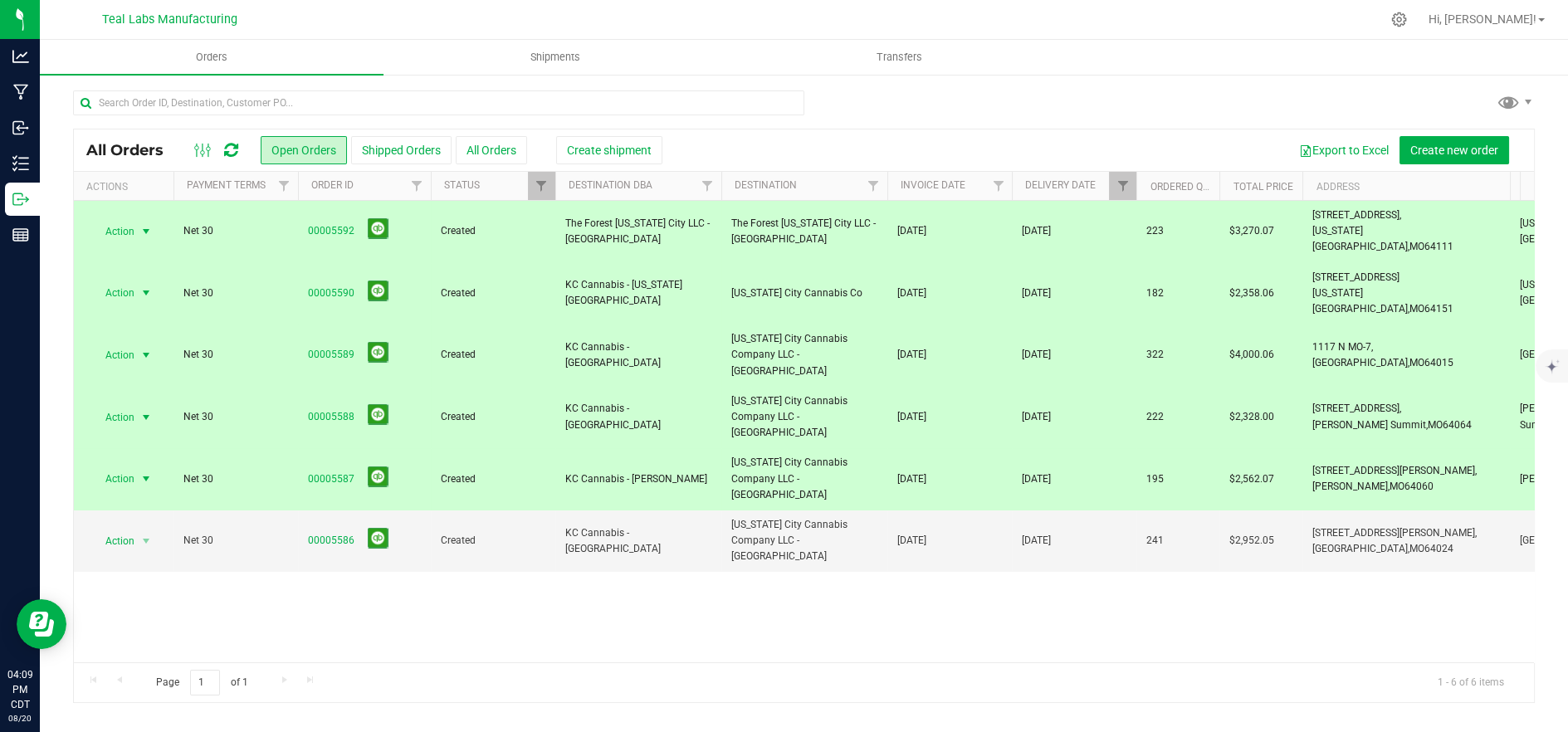
click at [896, 448] on td "[DATE]" at bounding box center [949, 479] width 124 height 63
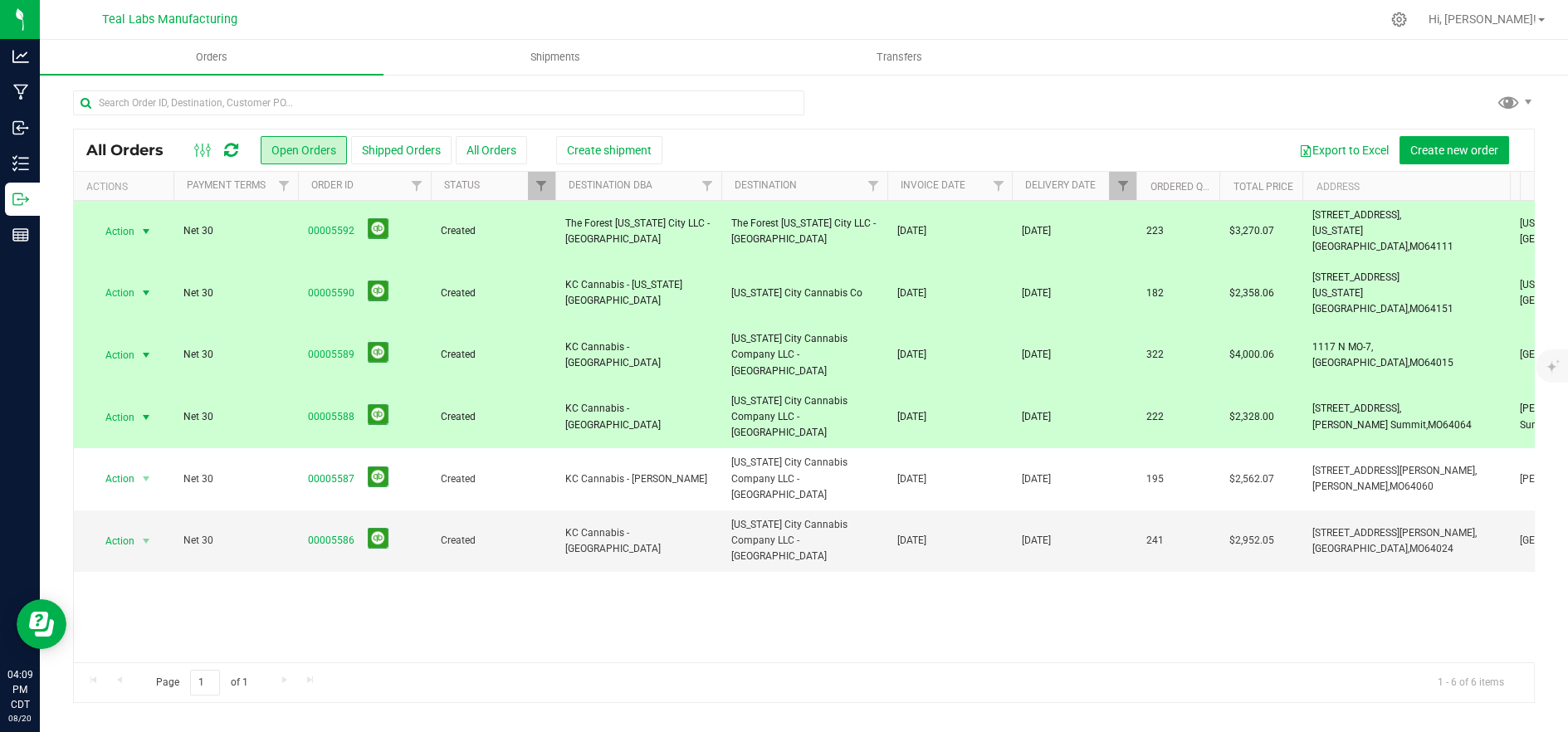
click at [887, 273] on td "[DATE]" at bounding box center [949, 294] width 124 height 63
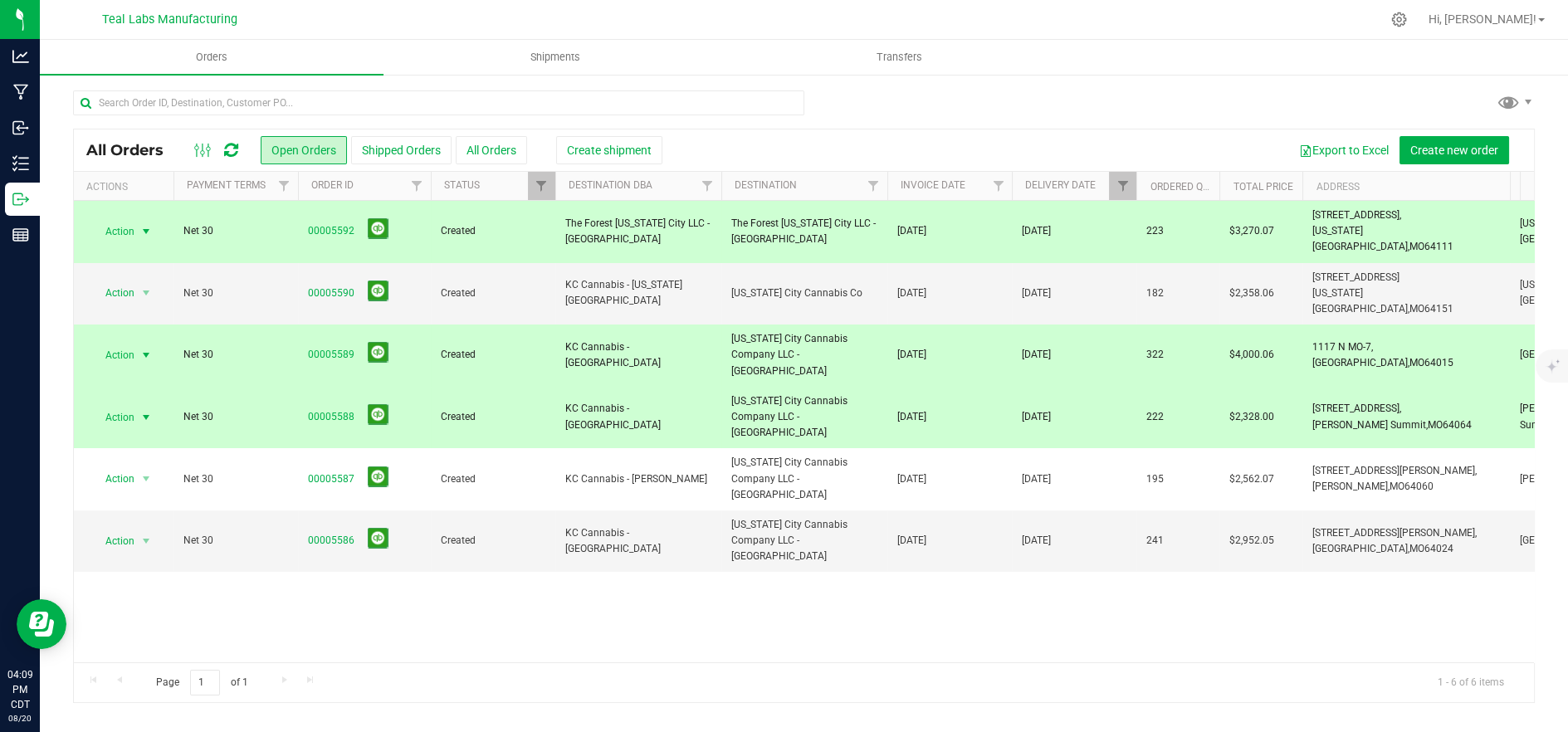
click at [941, 237] on td "[DATE]" at bounding box center [949, 231] width 124 height 63
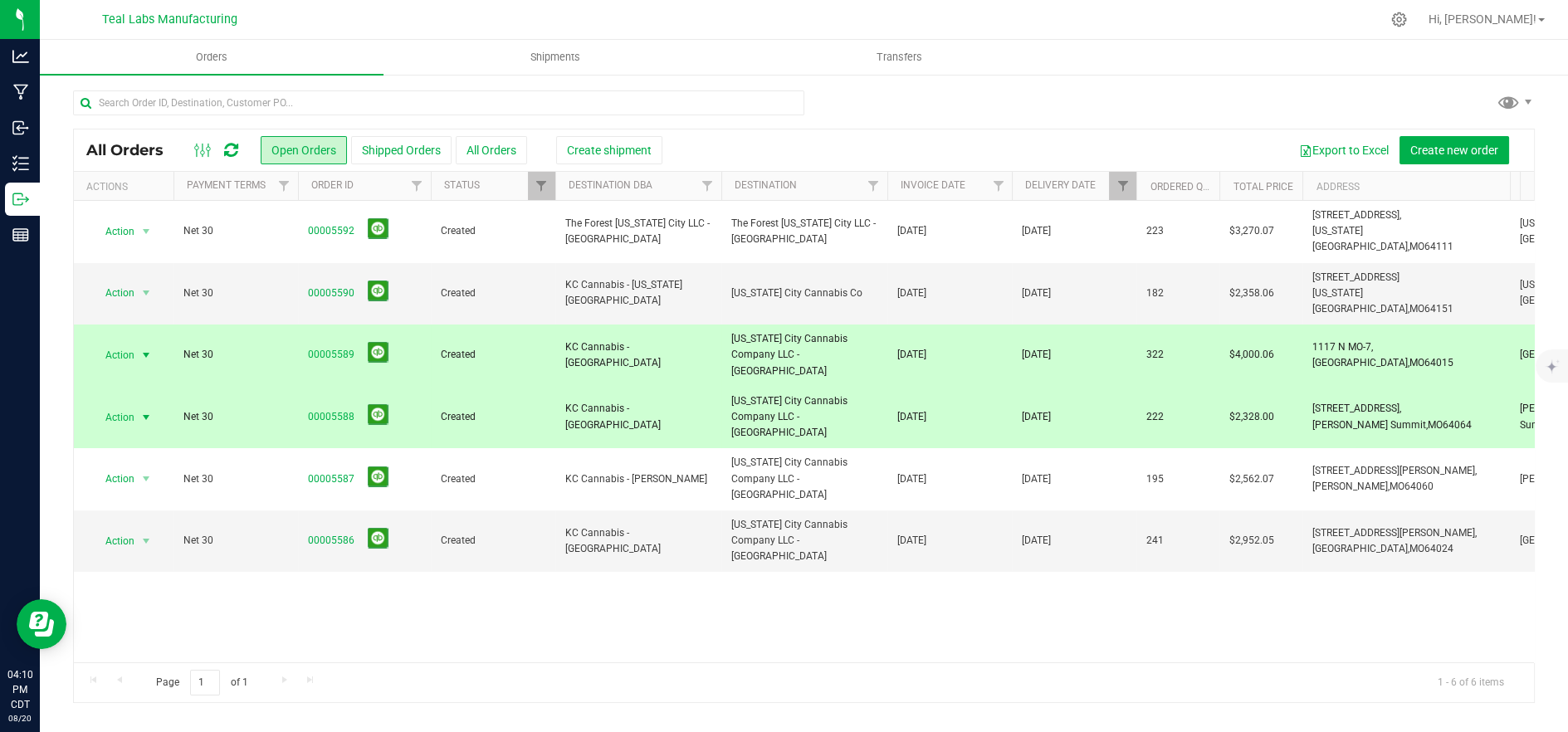
click at [1051, 347] on span "[DATE]" at bounding box center [1037, 355] width 29 height 15
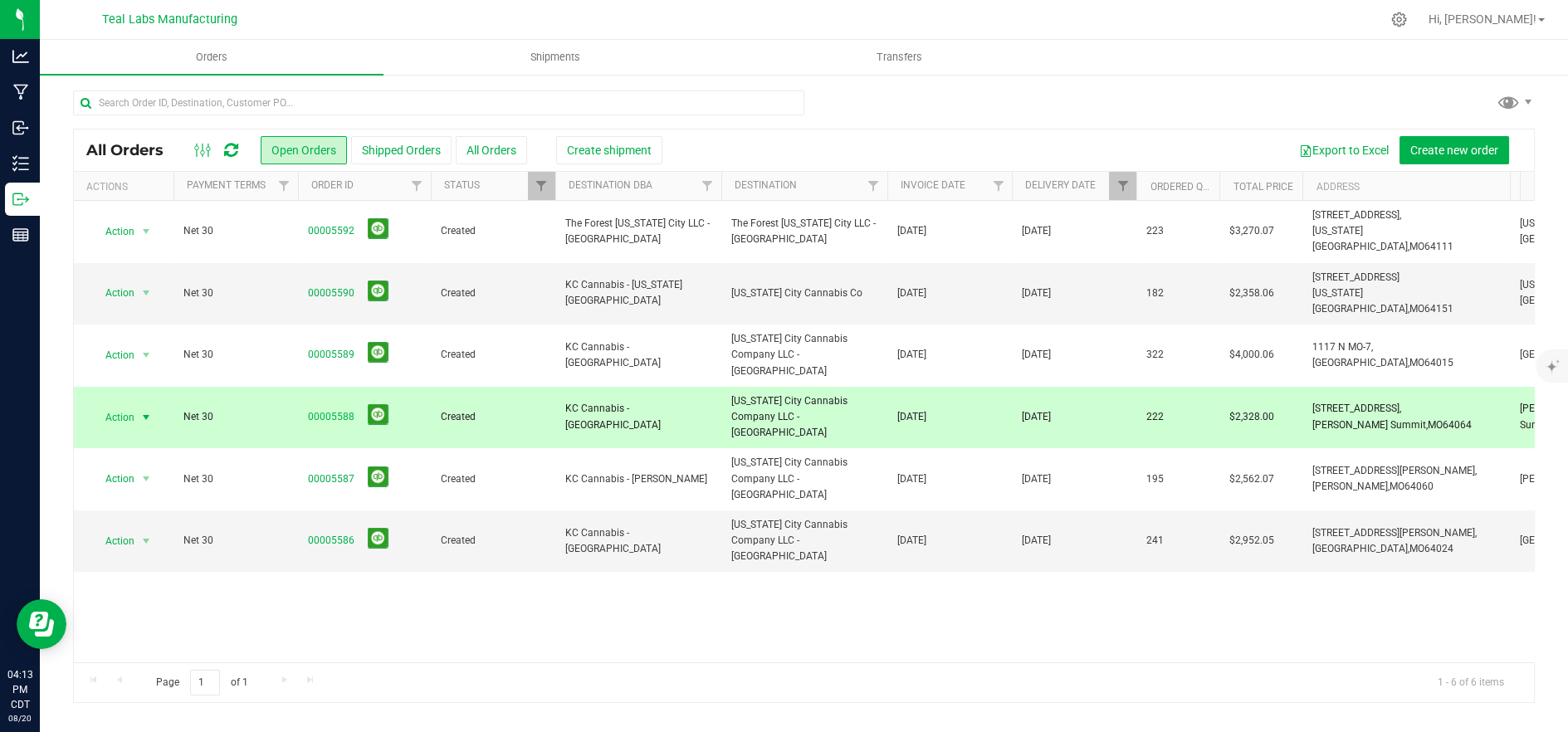
click at [1311, 62] on ul "Orders Shipments Transfers" at bounding box center [823, 57] width 1568 height 35
click at [470, 409] on span "Created" at bounding box center [492, 416] width 104 height 15
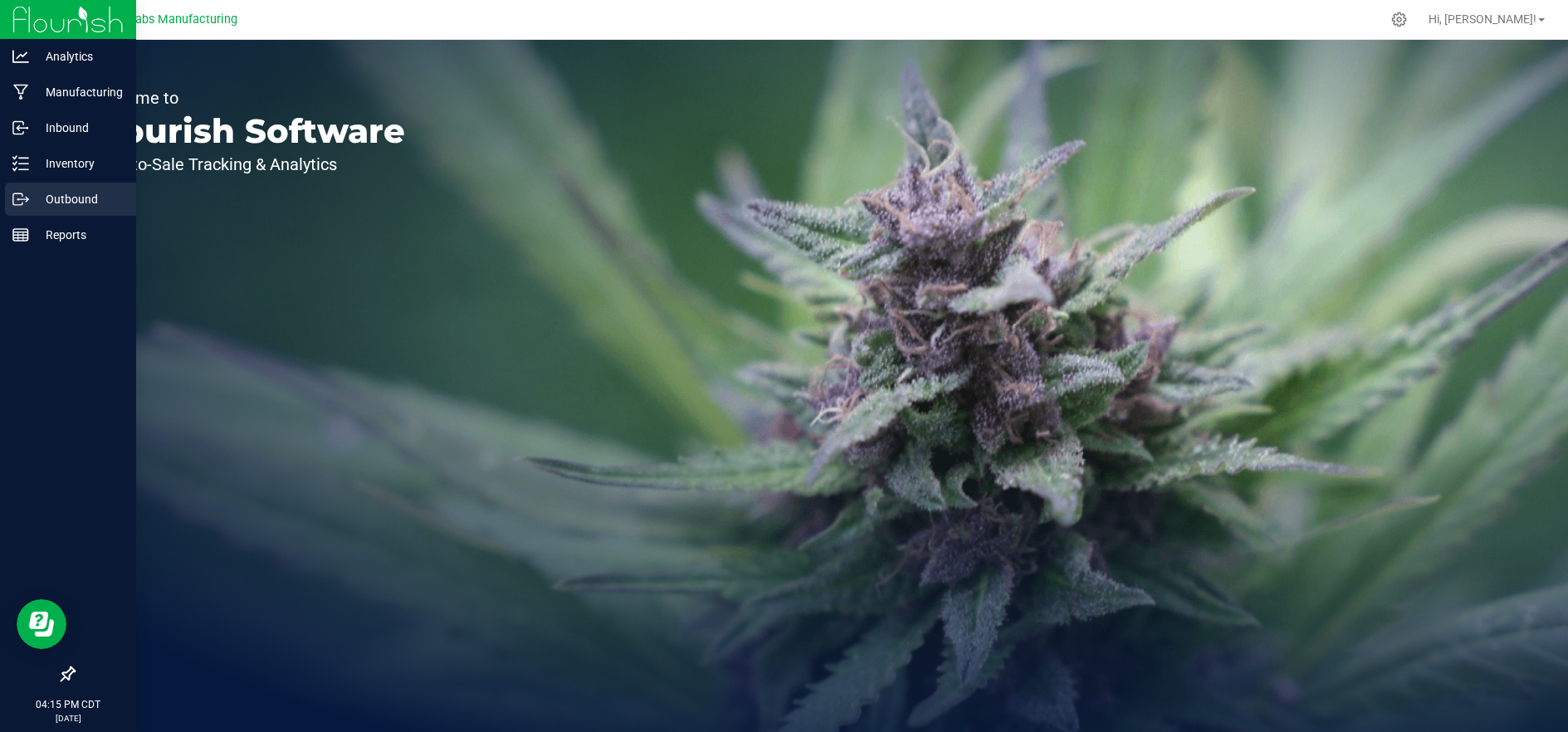
click at [21, 199] on icon at bounding box center [21, 200] width 16 height 16
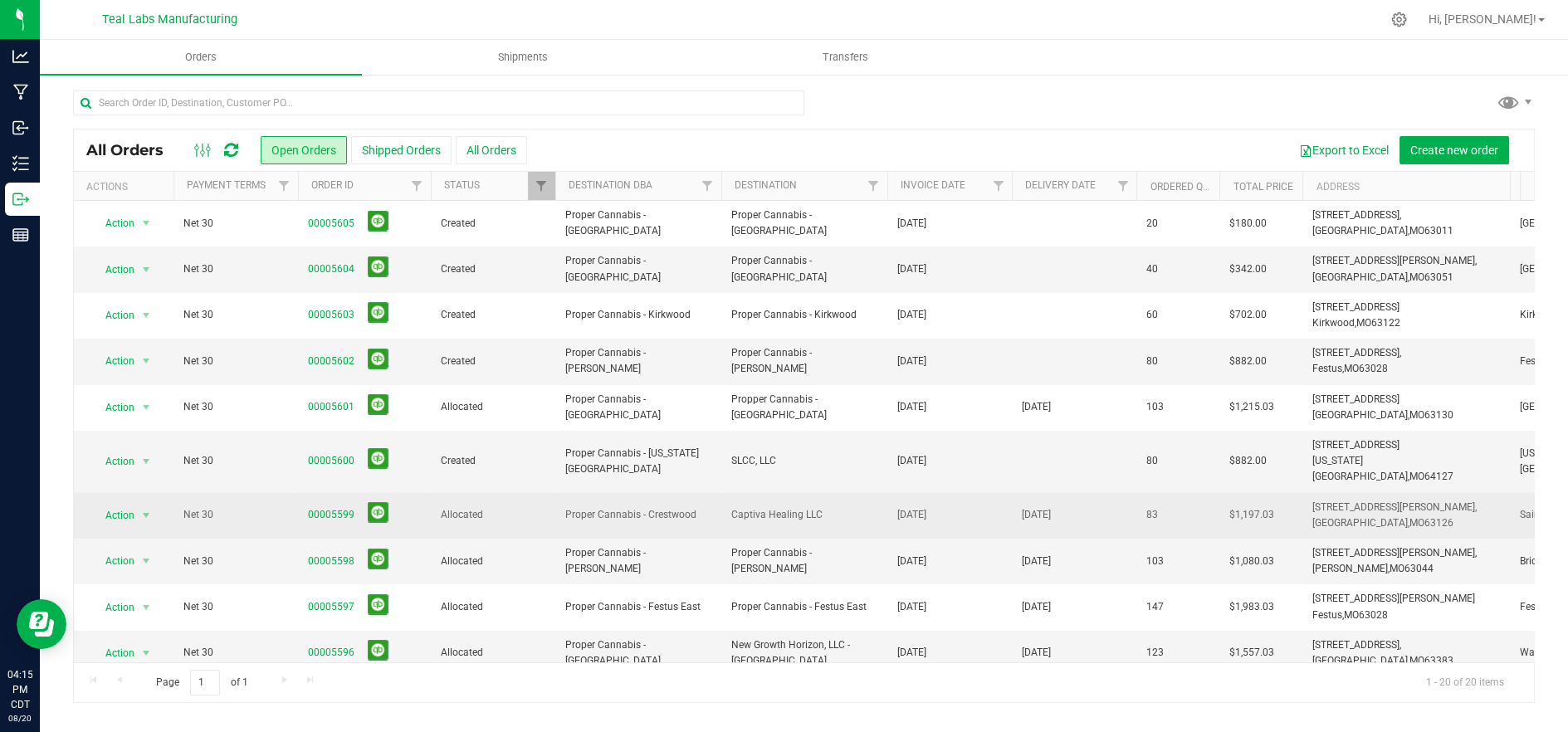
drag, startPoint x: 472, startPoint y: 591, endPoint x: 511, endPoint y: 510, distance: 89.9
click at [473, 600] on span "Allocated" at bounding box center [492, 607] width 104 height 15
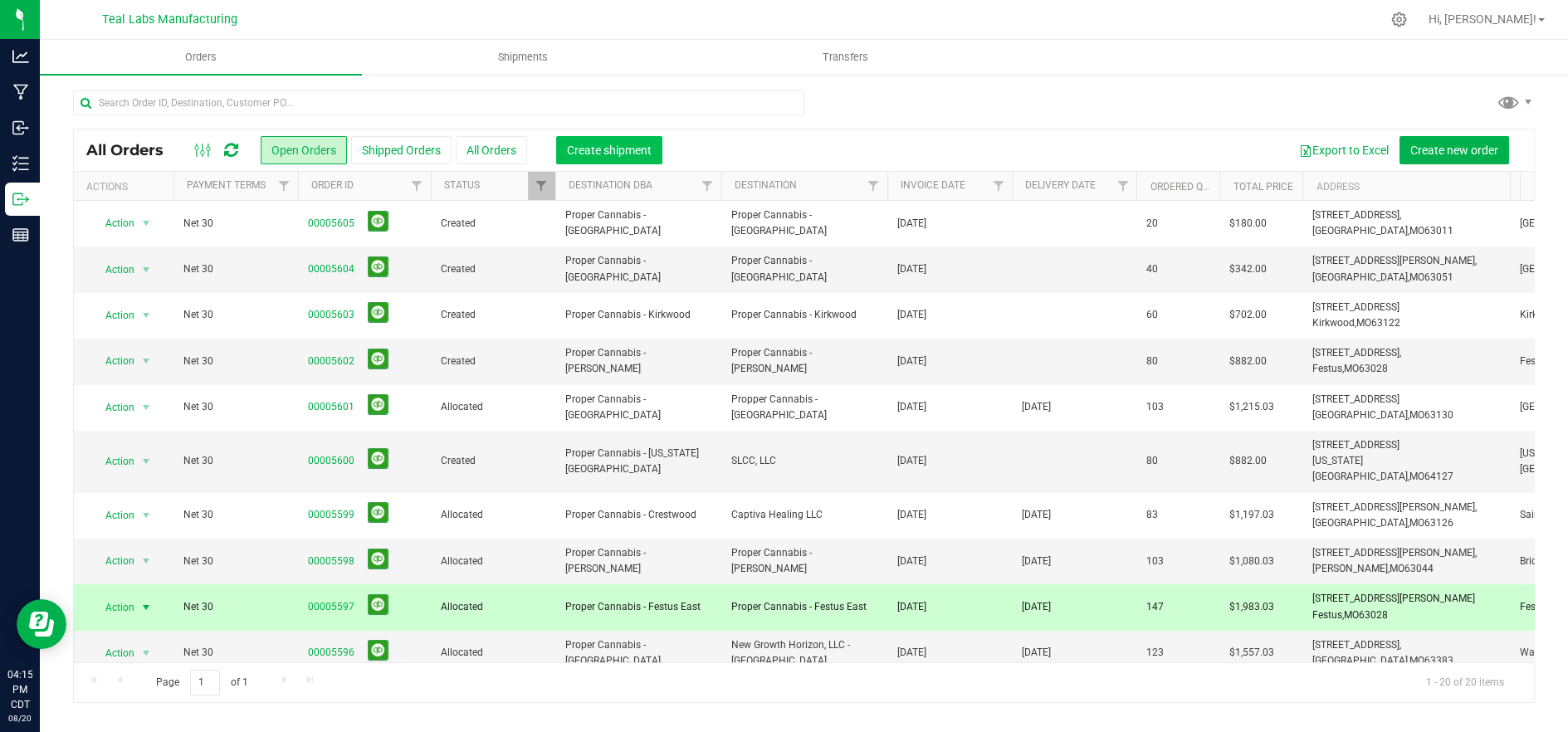
click at [620, 145] on span "Create shipment" at bounding box center [609, 150] width 84 height 14
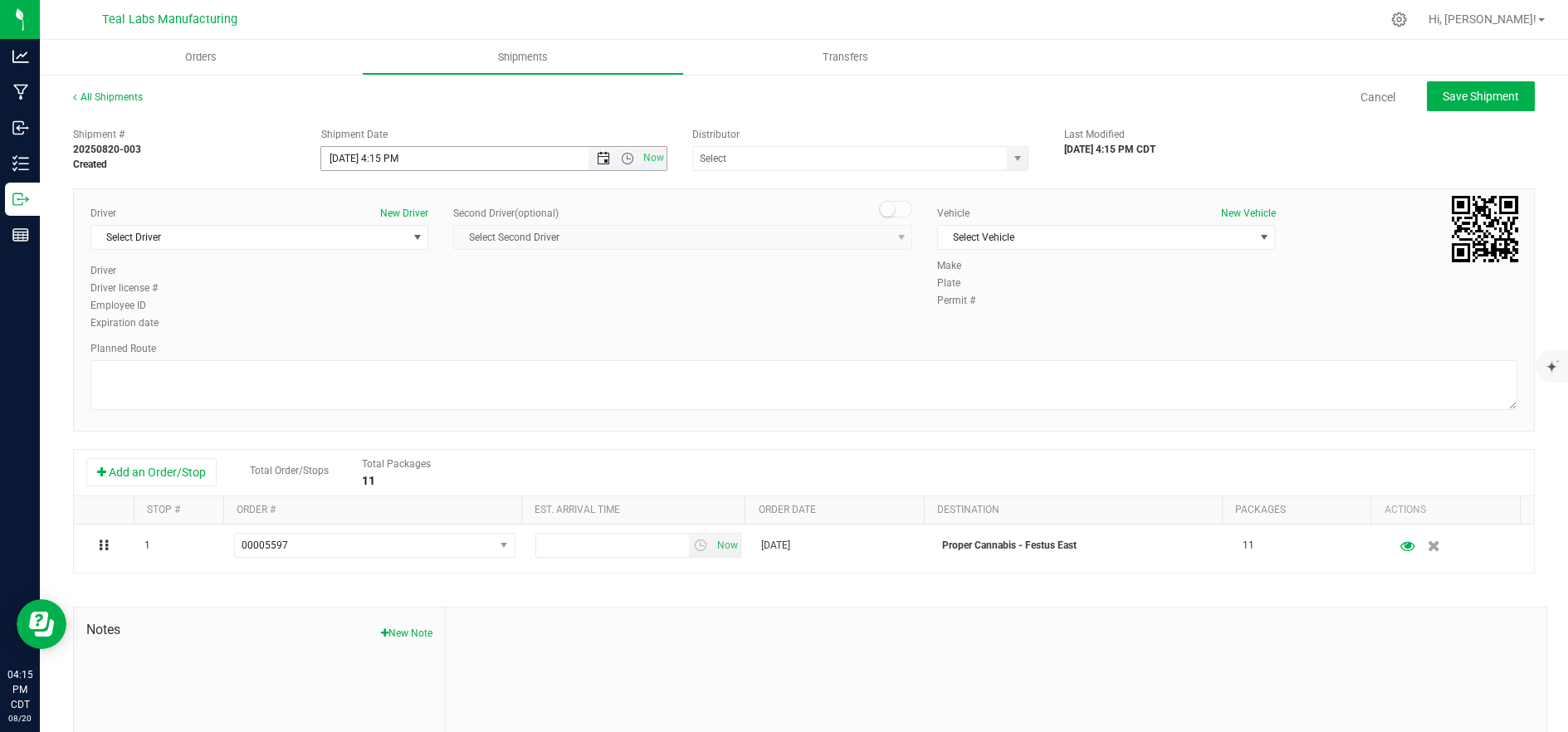
click at [599, 153] on span "Open the date view" at bounding box center [603, 158] width 14 height 14
click at [424, 326] on link "21" at bounding box center [430, 327] width 24 height 25
drag, startPoint x: 628, startPoint y: 151, endPoint x: 621, endPoint y: 159, distance: 10.6
click at [627, 157] on span "Open the time view" at bounding box center [628, 158] width 14 height 14
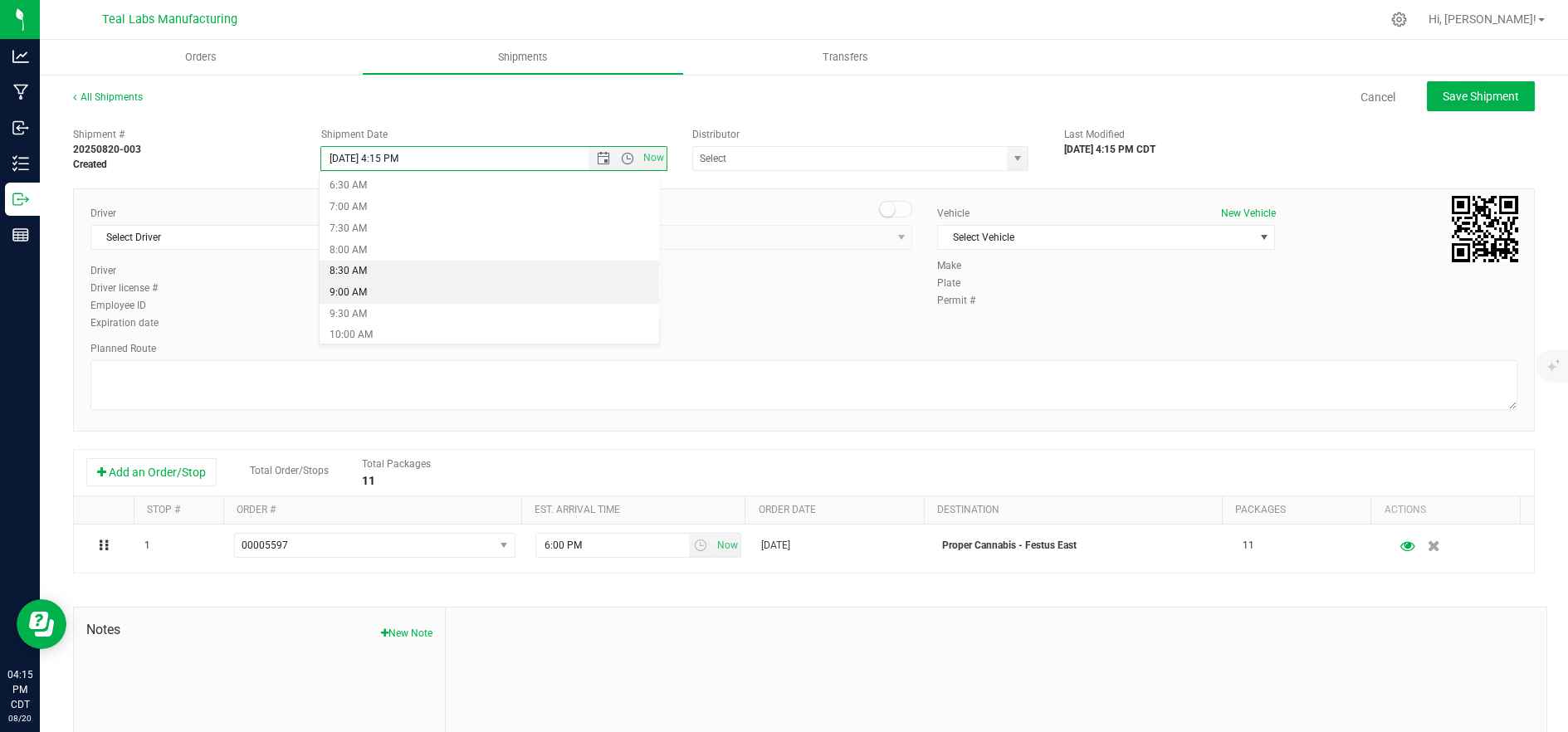
click at [422, 290] on li "9:00 AM" at bounding box center [489, 293] width 340 height 22
type input "8/21/2025 9:00 AM"
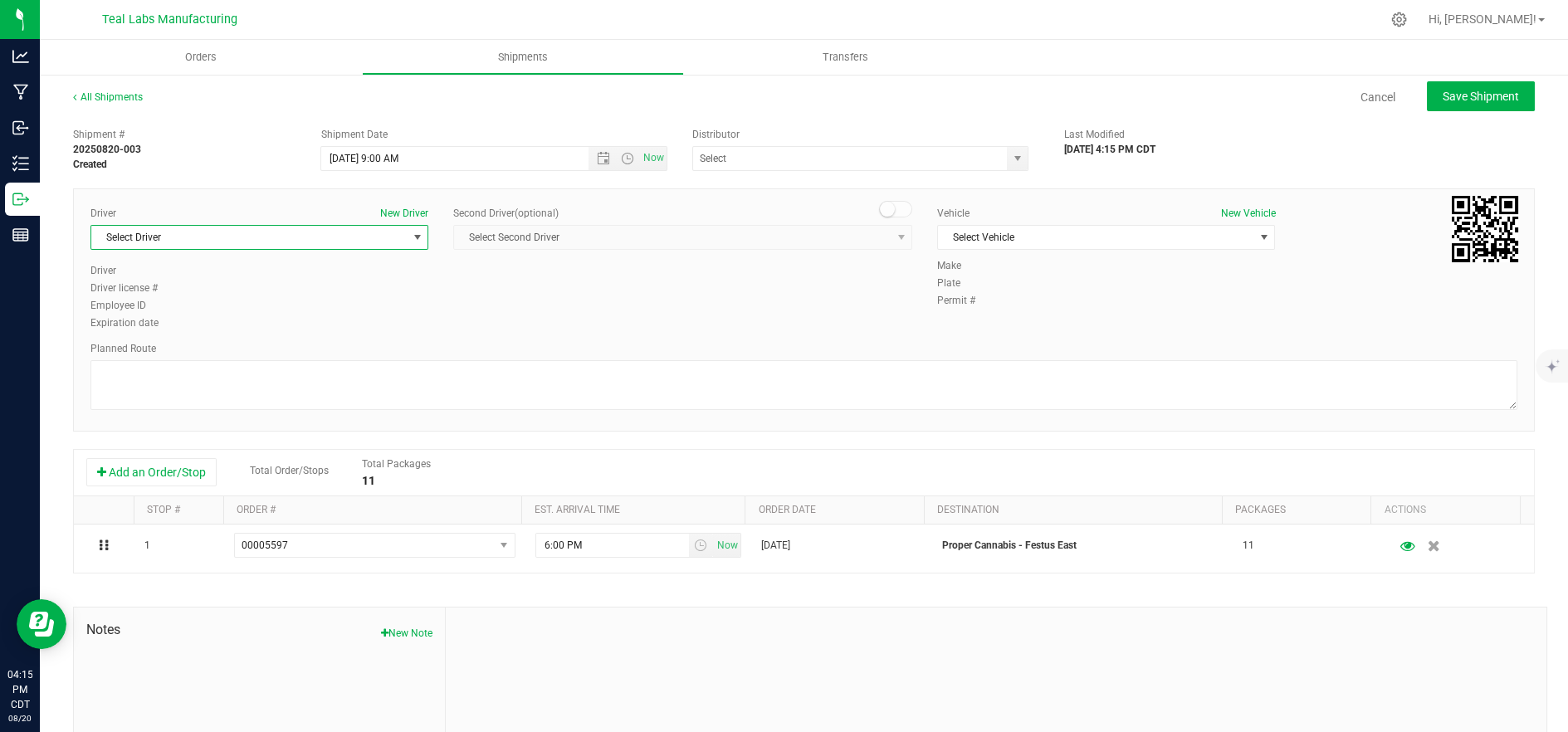
click at [401, 237] on span "Select Driver" at bounding box center [249, 238] width 316 height 24
click at [238, 359] on li "Mary Kenyon" at bounding box center [258, 356] width 333 height 24
type input "ma"
click at [1014, 226] on span "Select Vehicle" at bounding box center [1096, 238] width 316 height 24
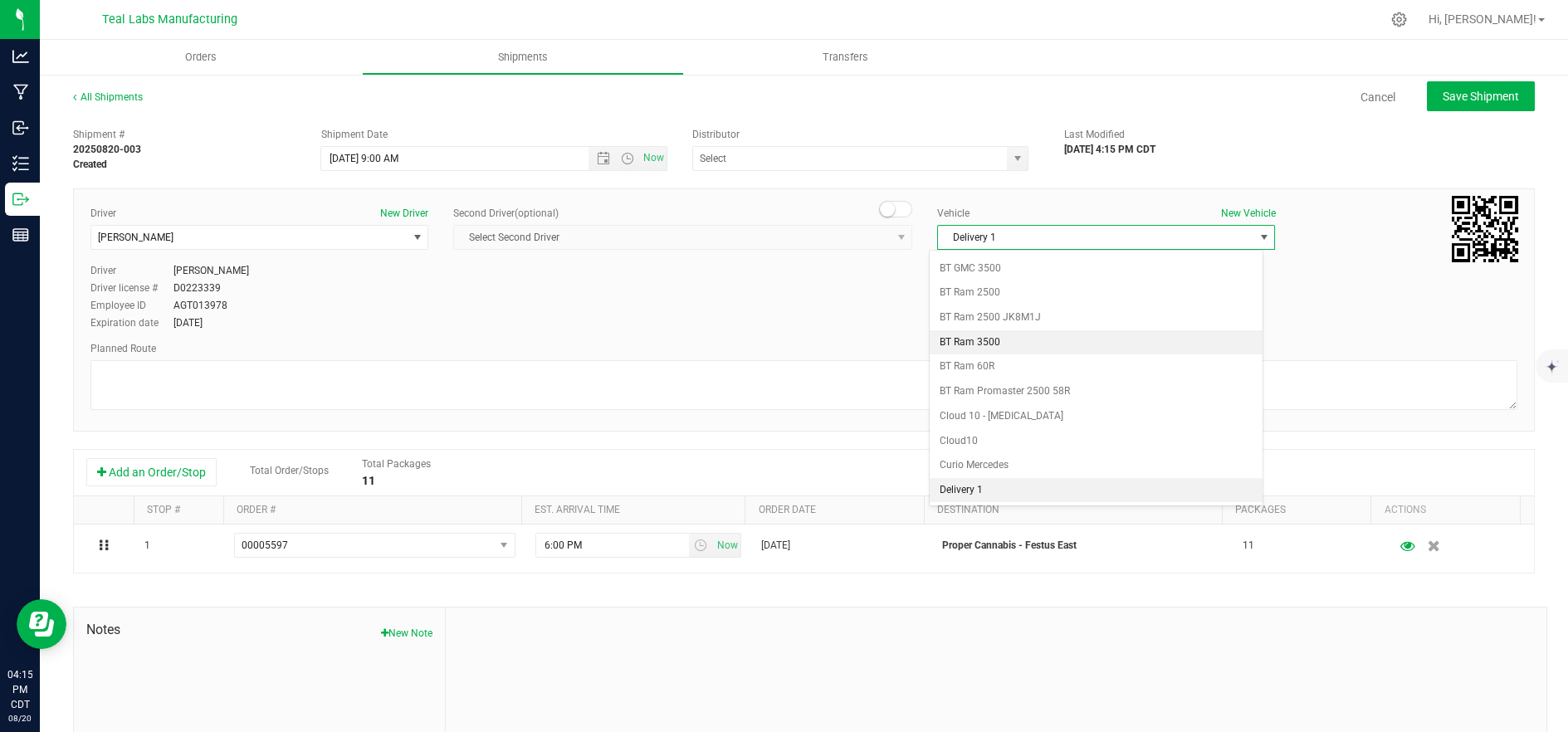
scroll to position [440, 0]
click at [1018, 490] on li "Delivery 2" at bounding box center [1096, 492] width 333 height 24
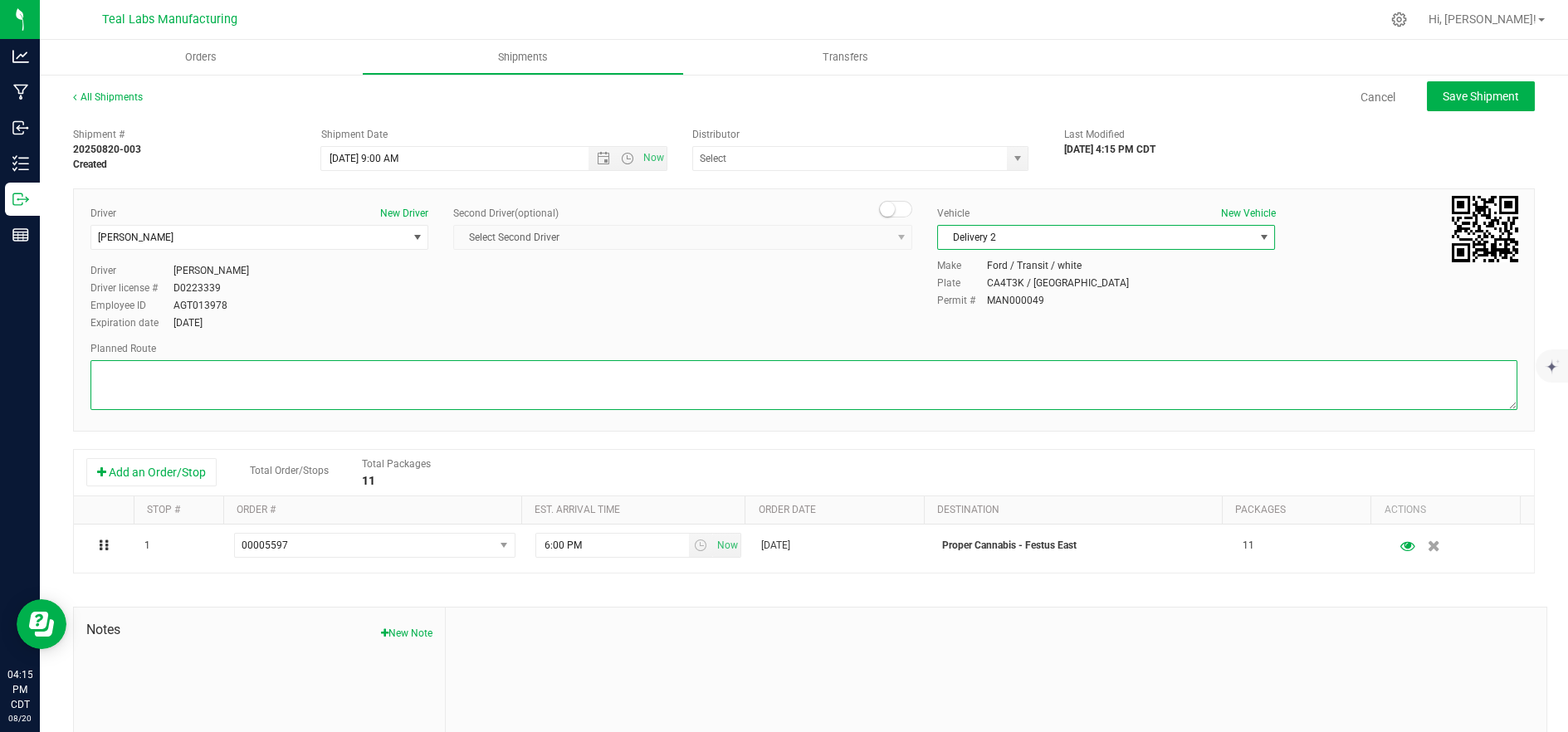
click at [842, 402] on textarea at bounding box center [803, 385] width 1427 height 50
click at [619, 381] on textarea at bounding box center [803, 385] width 1427 height 50
click at [365, 366] on textarea at bounding box center [803, 385] width 1427 height 50
paste textarea "5555 Salt River Rd Head southeast on Salt River Rd. Go for 1.4 mi. Then 1.4 mil…"
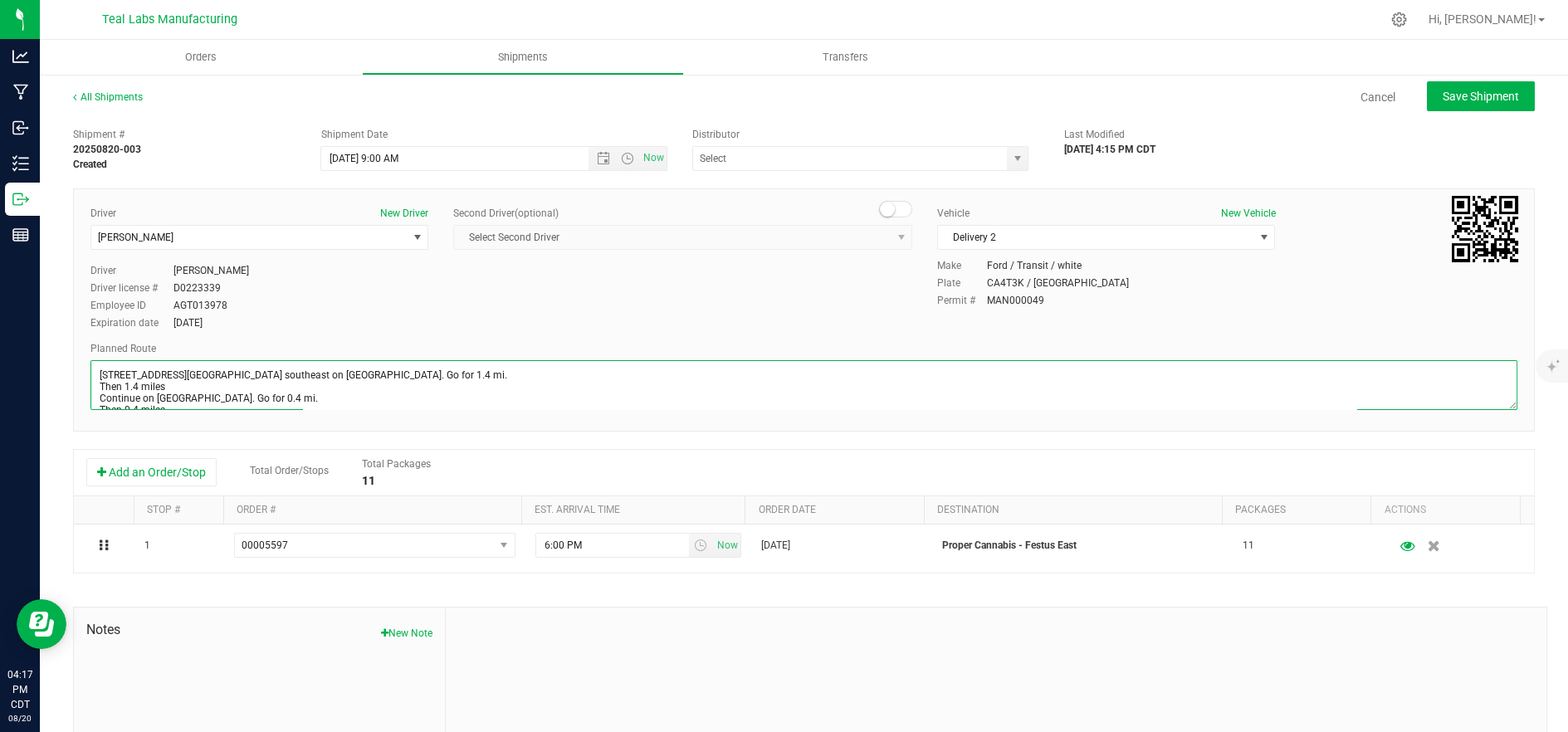
scroll to position [291, 0]
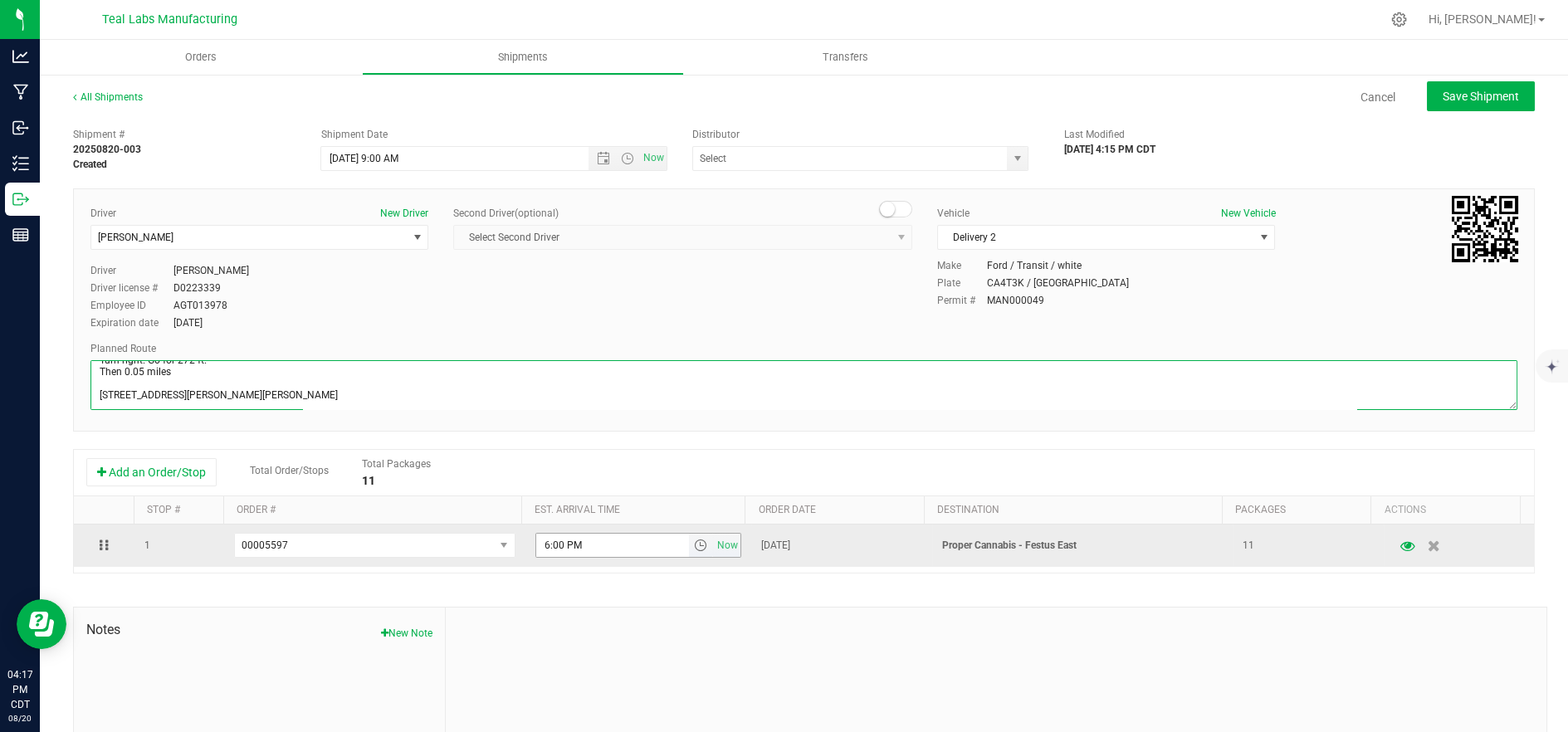
click at [694, 547] on span "select" at bounding box center [700, 545] width 14 height 14
type textarea "5555 Salt River Rd Head southeast on Salt River Rd. Go for 1.4 mi. Then 1.4 mil…"
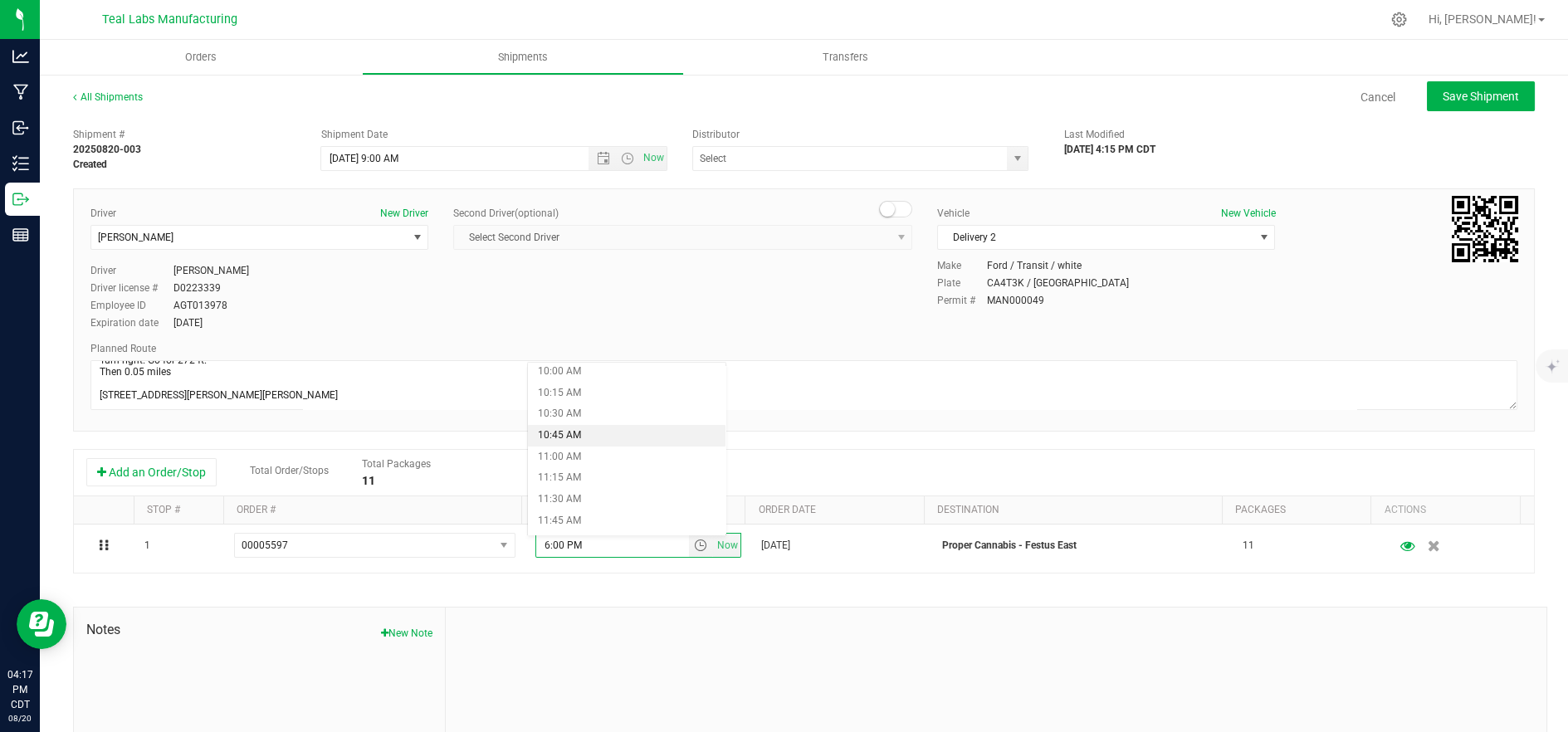
scroll to position [830, 0]
click at [610, 416] on li "10:15 AM" at bounding box center [627, 422] width 199 height 22
click at [1443, 99] on span "Save Shipment" at bounding box center [1481, 96] width 76 height 14
type input "8/21/2025 2:00 PM"
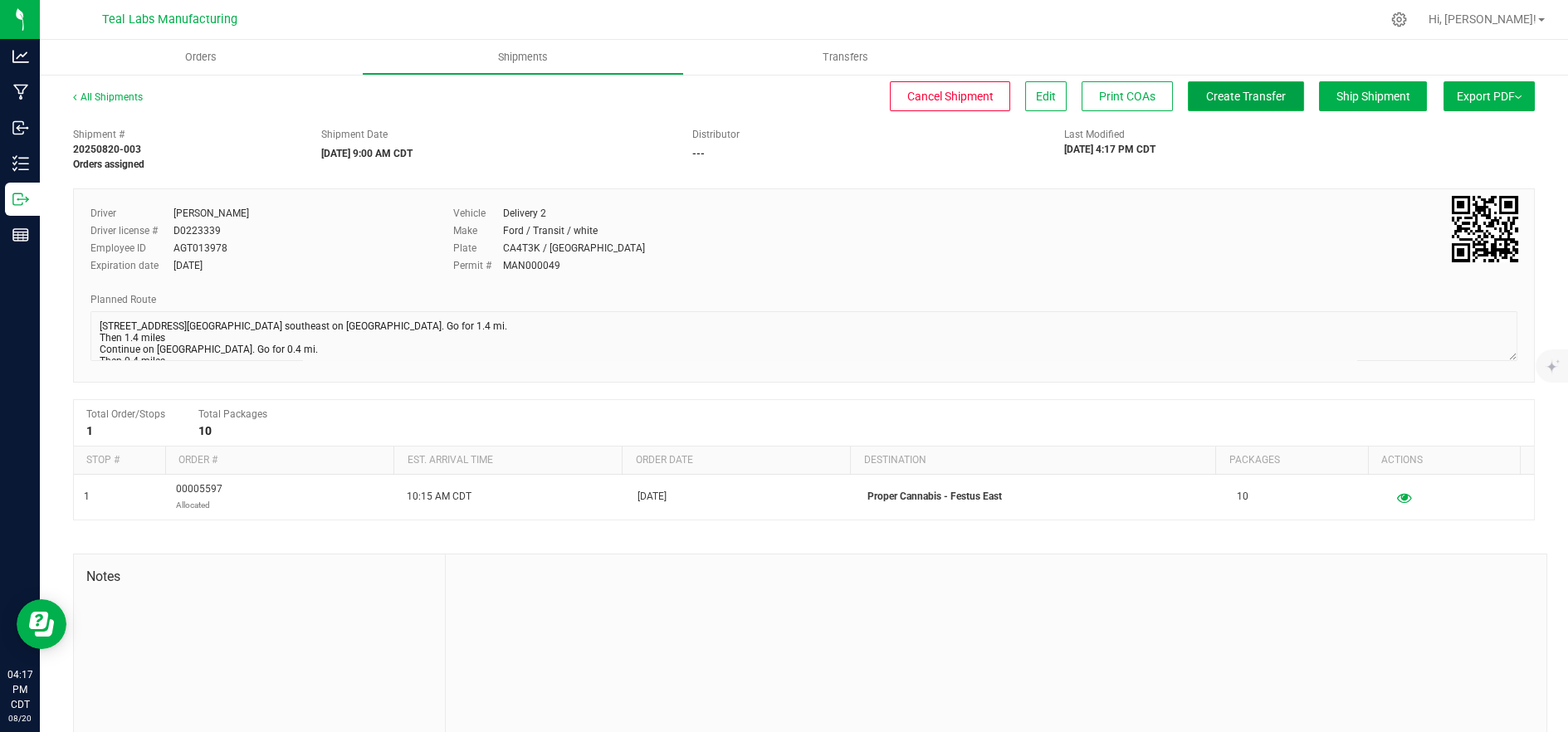
click at [1264, 95] on span "Create Transfer" at bounding box center [1246, 96] width 80 height 14
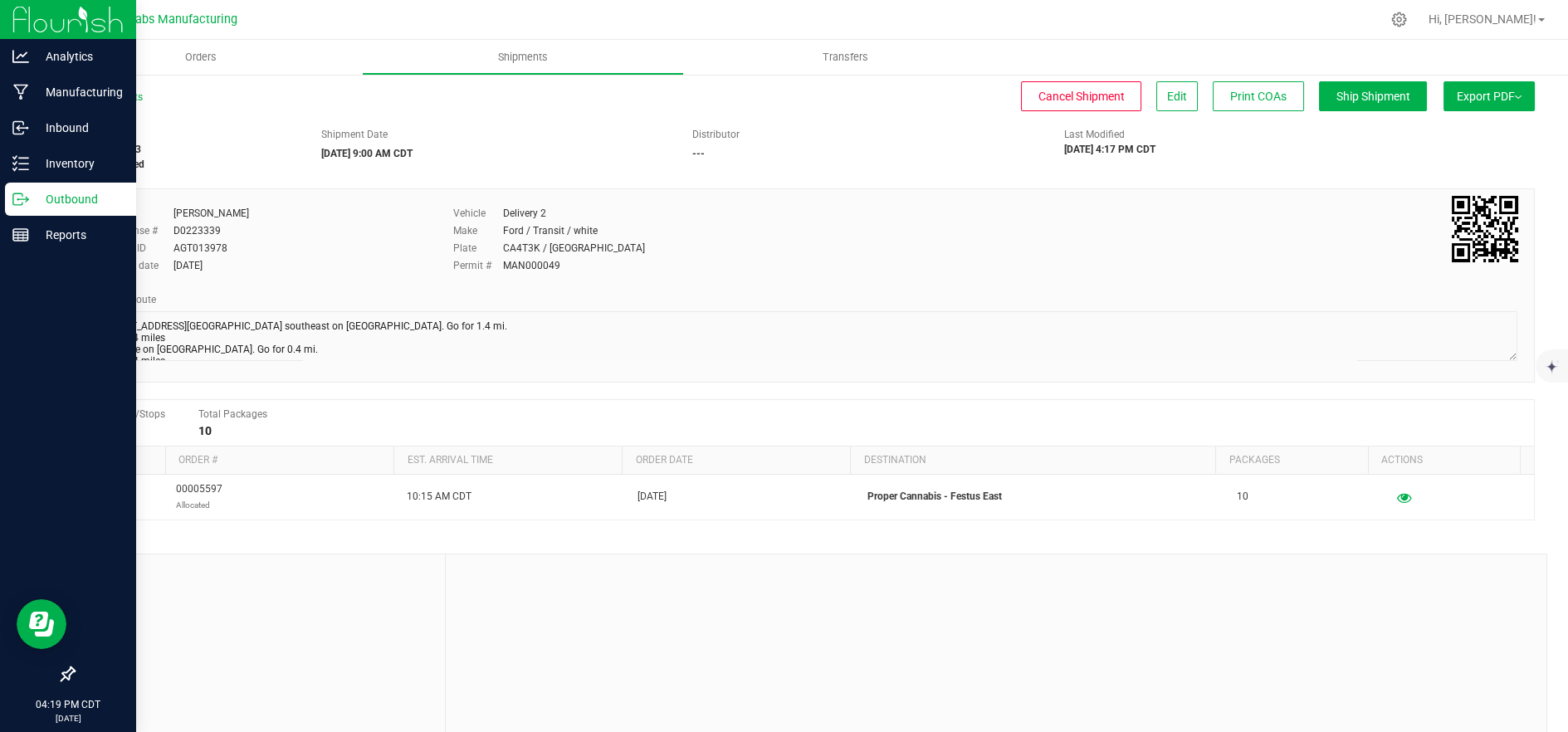
click at [19, 192] on icon at bounding box center [21, 200] width 16 height 16
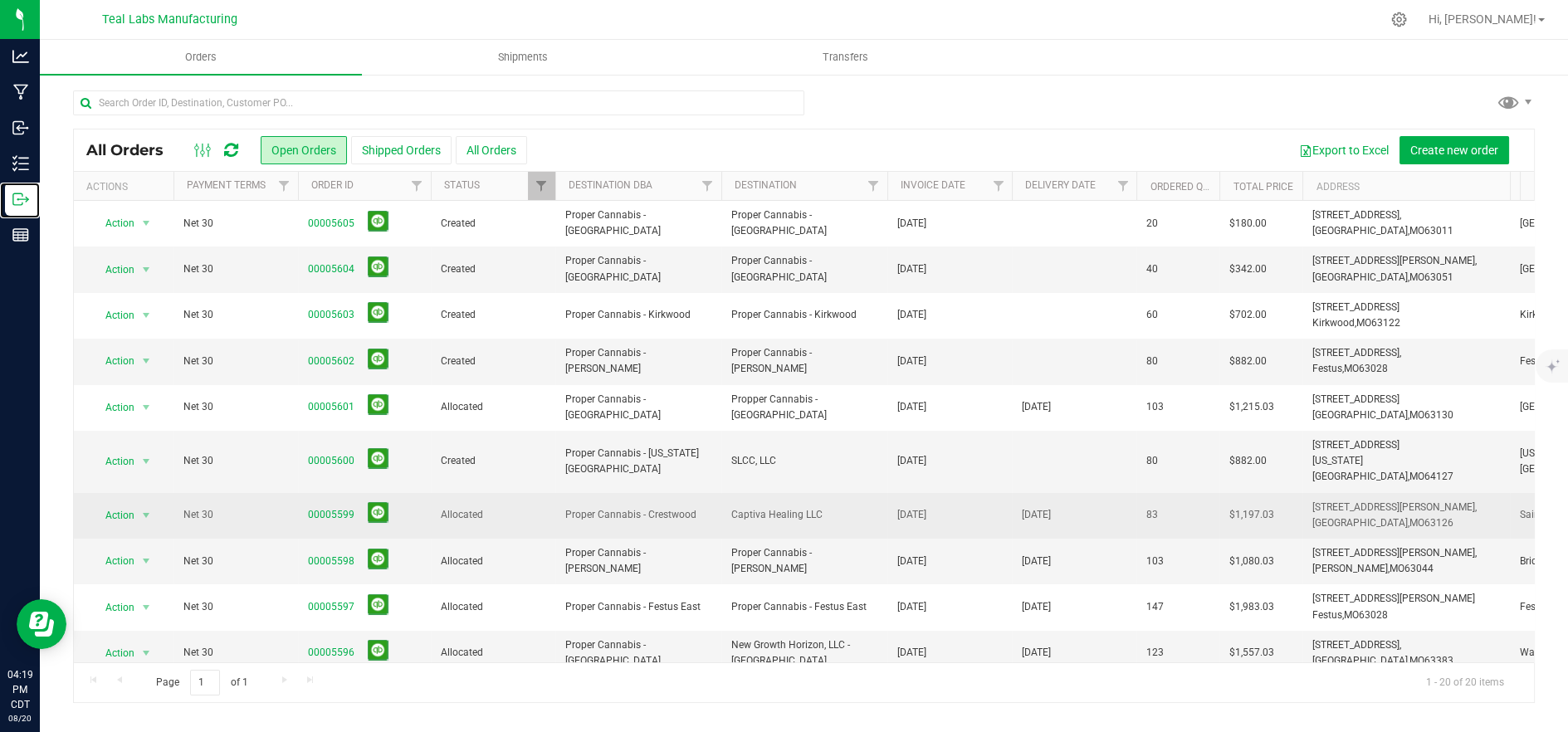
scroll to position [277, 0]
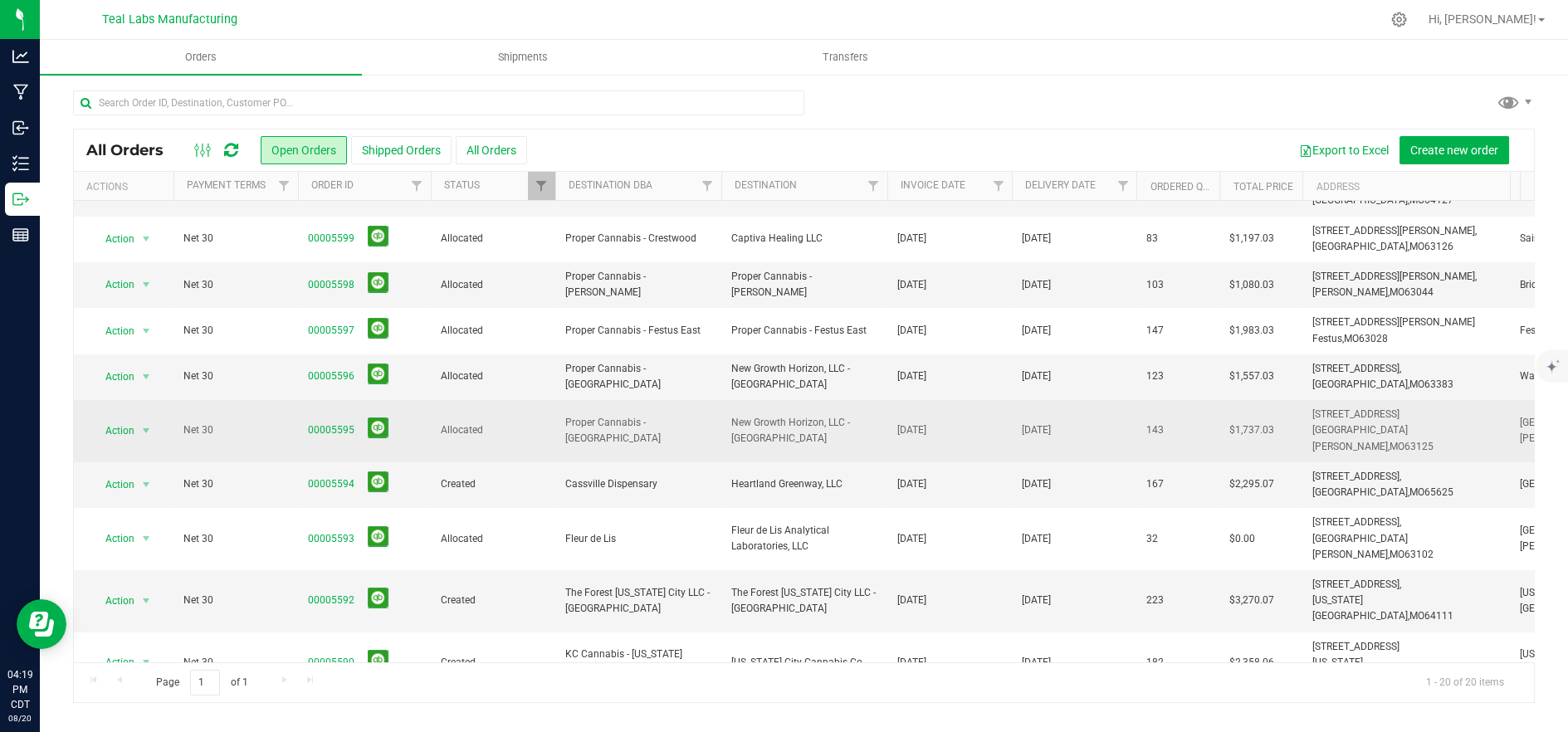
click at [492, 423] on span "Allocated" at bounding box center [492, 430] width 104 height 15
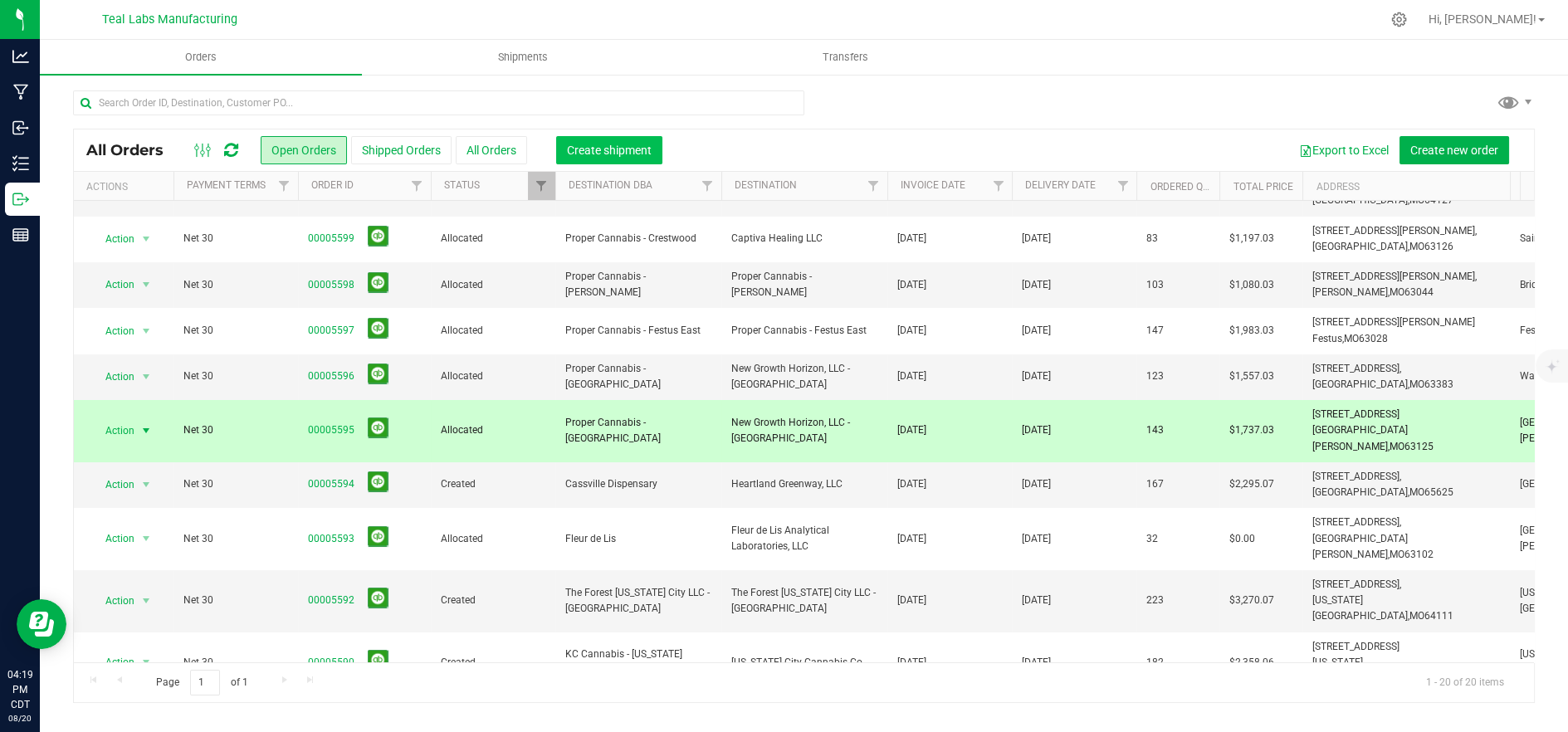
click at [625, 149] on span "Create shipment" at bounding box center [609, 150] width 84 height 14
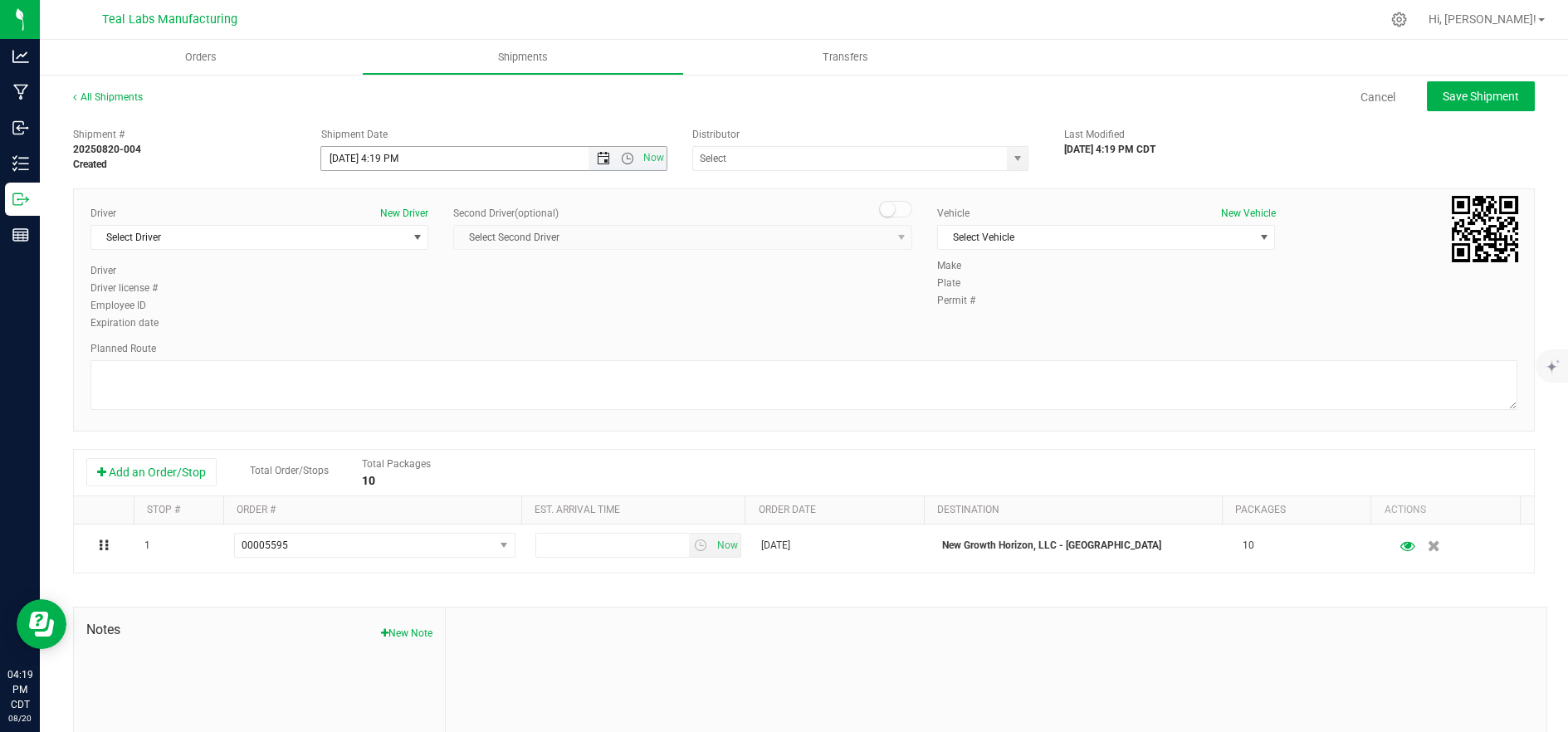
click at [598, 161] on span "Open the date view" at bounding box center [603, 158] width 14 height 14
click at [429, 328] on link "21" at bounding box center [430, 327] width 24 height 25
click at [625, 160] on span "Open the time view" at bounding box center [628, 158] width 14 height 14
click at [407, 284] on li "9:00 AM" at bounding box center [489, 293] width 340 height 22
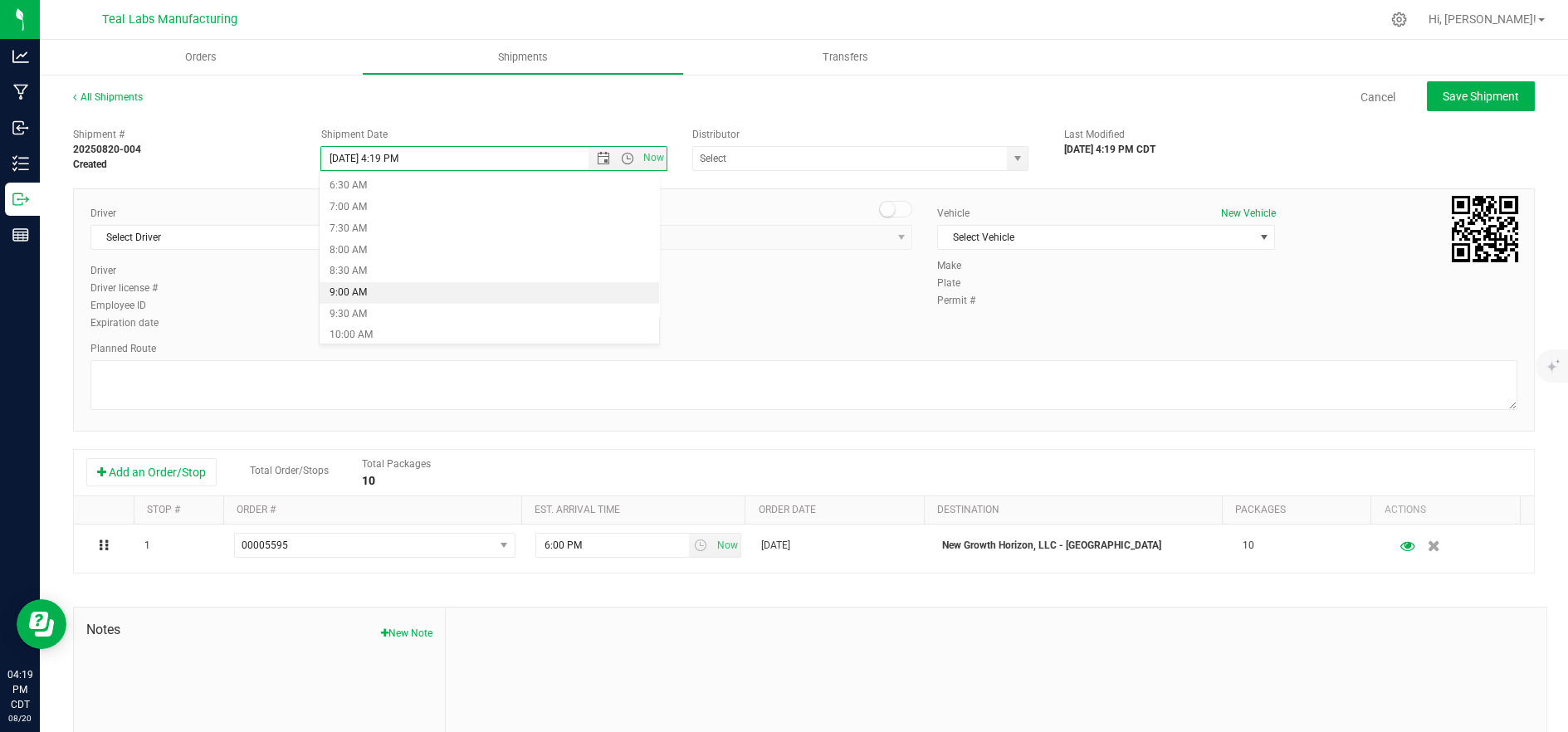
type input "8/21/2025 9:00 AM"
click at [272, 240] on span "Select Driver" at bounding box center [249, 238] width 316 height 24
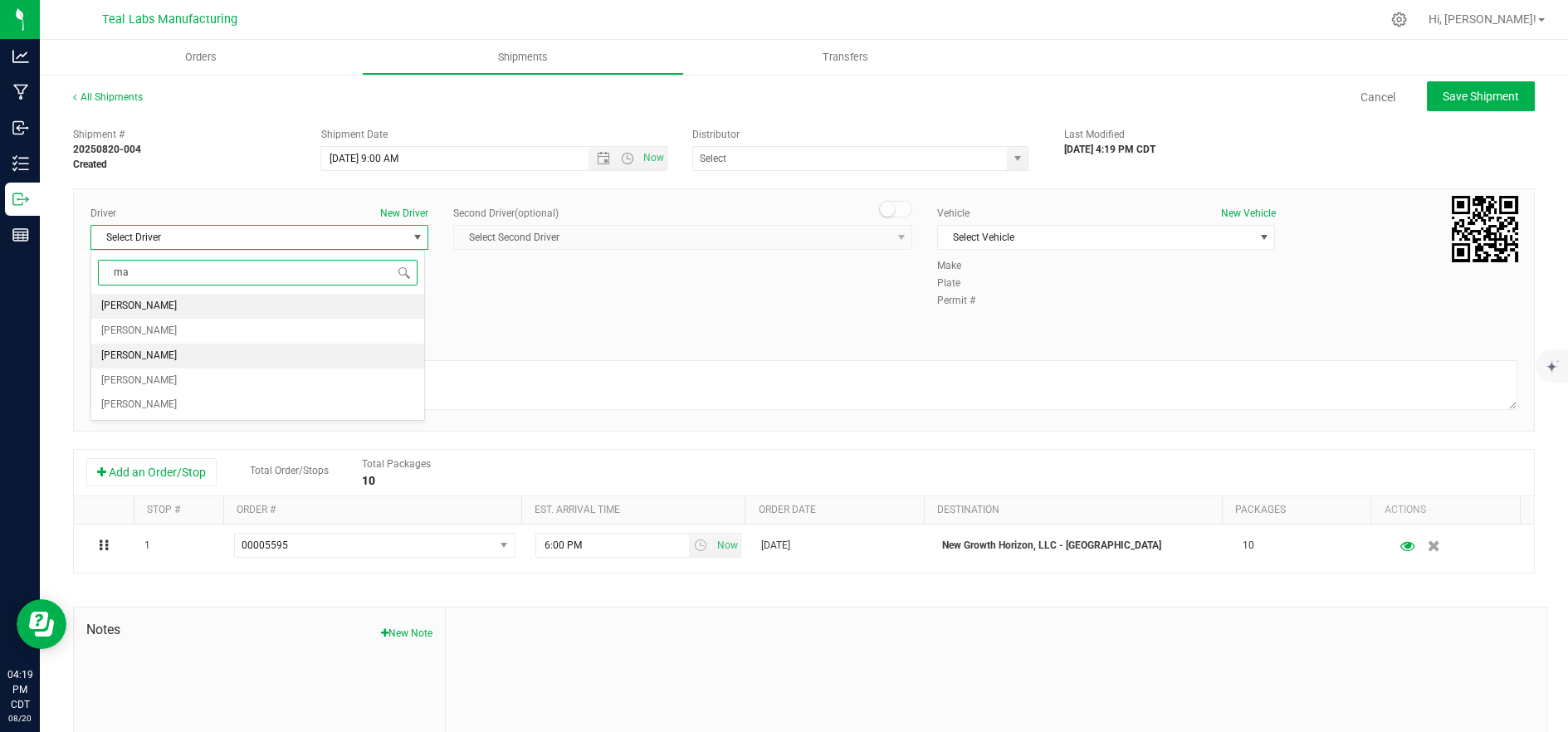
click at [218, 351] on li "Mary Kenyon" at bounding box center [258, 356] width 333 height 24
type input "ma"
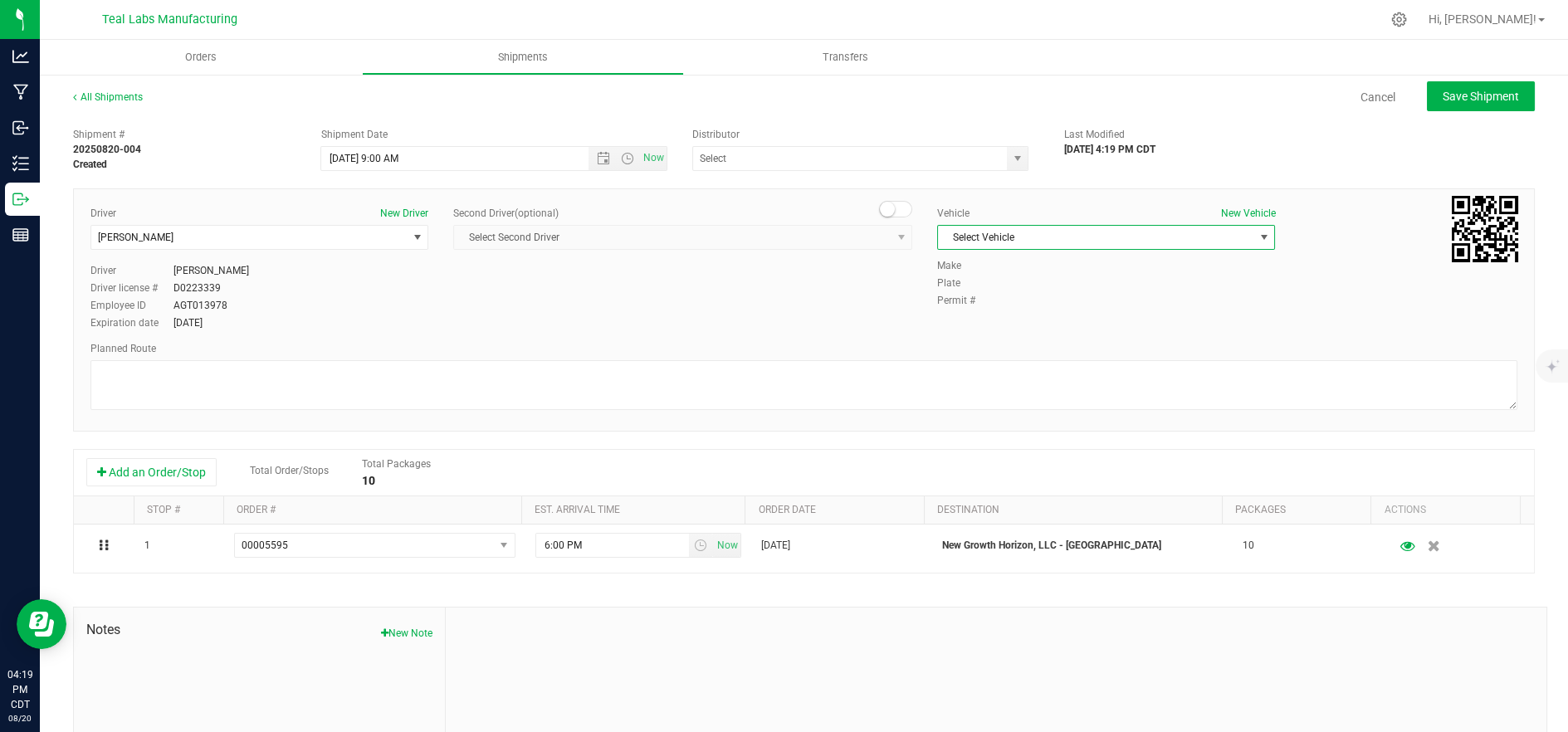
drag, startPoint x: 979, startPoint y: 239, endPoint x: 994, endPoint y: 235, distance: 15.5
click at [981, 239] on span "Select Vehicle" at bounding box center [1096, 238] width 316 height 24
click at [1036, 491] on li "Delivery 2" at bounding box center [1096, 492] width 333 height 24
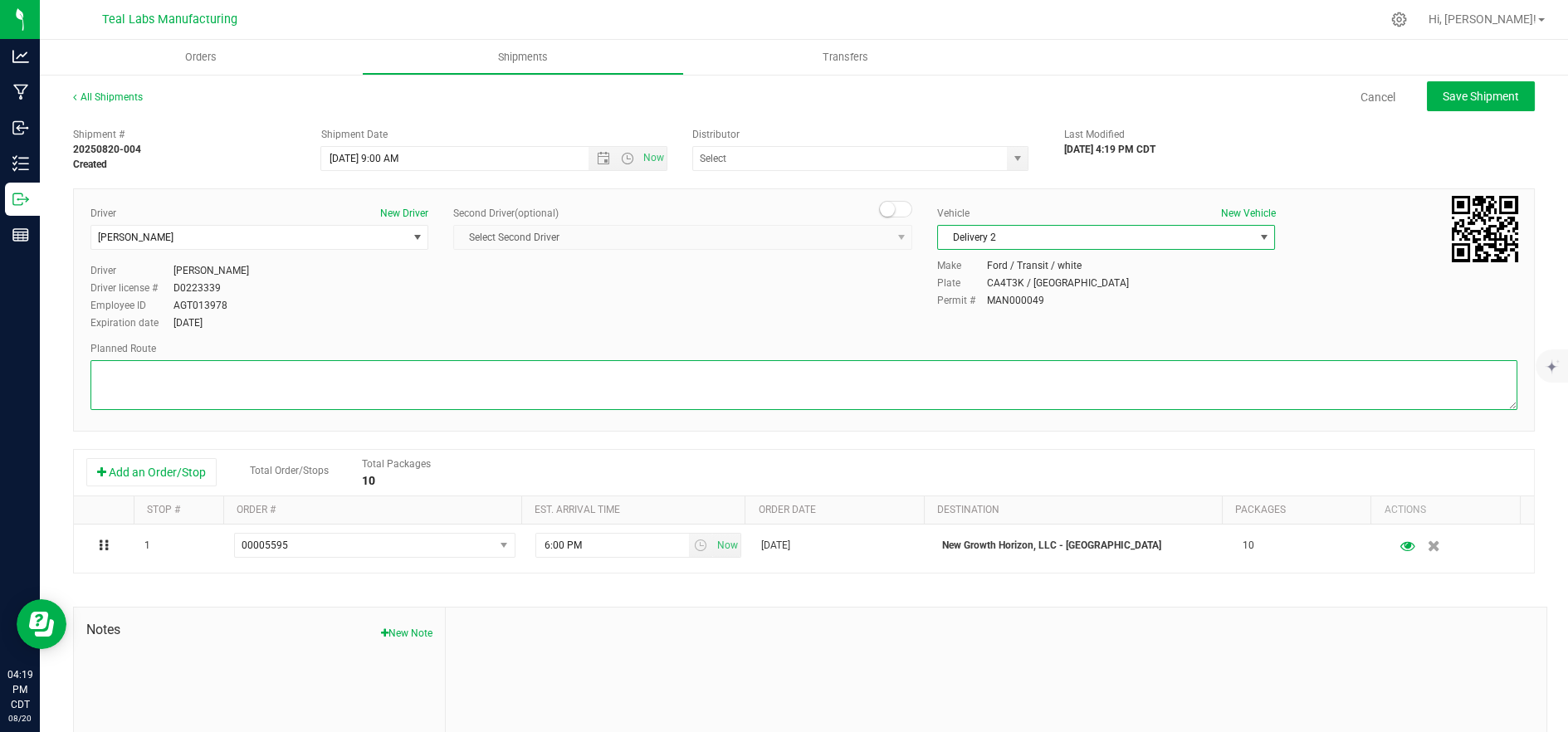
click at [825, 384] on textarea at bounding box center [803, 385] width 1427 height 50
click at [384, 378] on textarea at bounding box center [803, 385] width 1427 height 50
paste textarea "5555 Salt River Rd Head southeast on Salt River Rd. Go for 1.4 mi. Then 1.4 mil…"
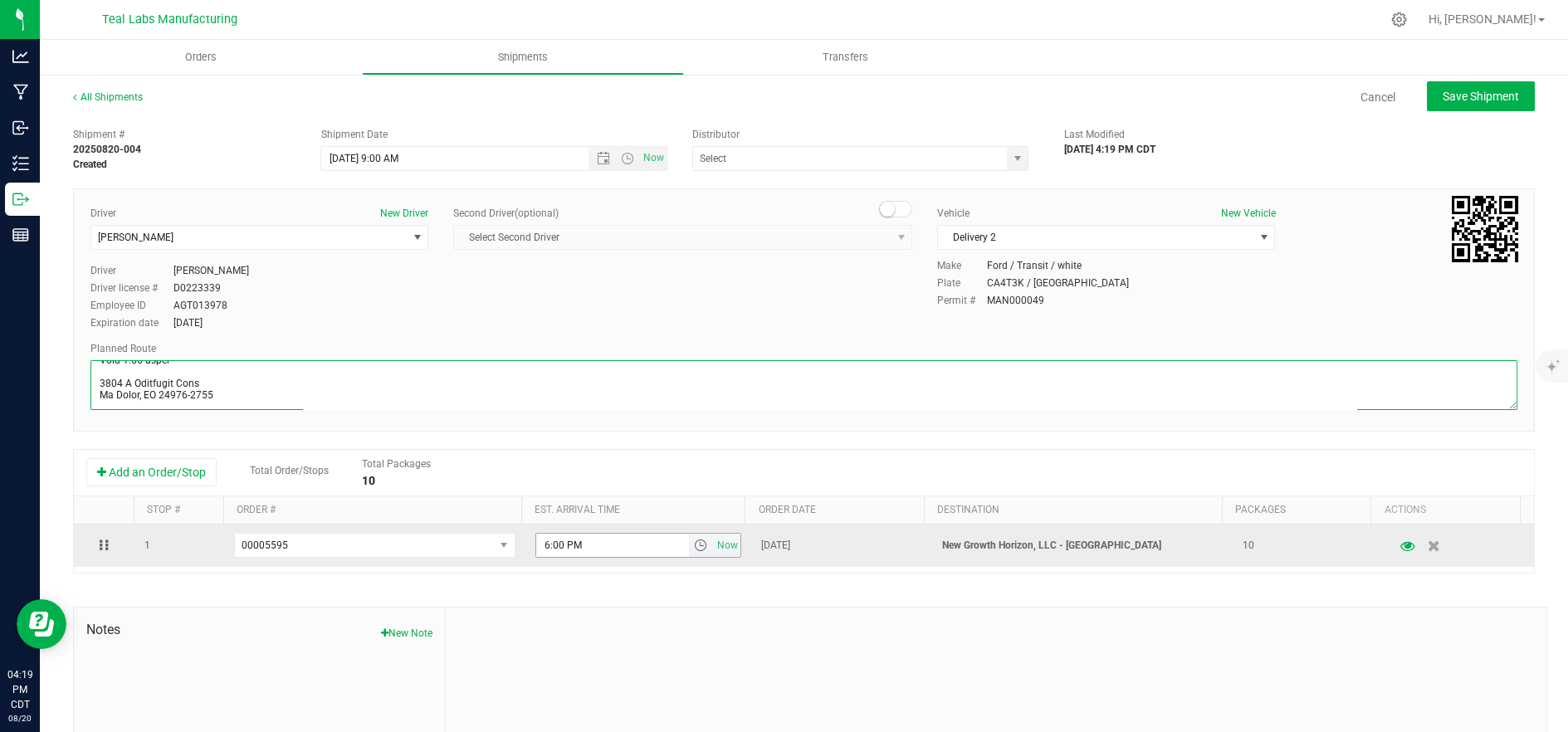
click at [694, 548] on span "select" at bounding box center [700, 545] width 14 height 14
type textarea "5555 Salt River Rd Head southeast on Salt River Rd. Go for 1.4 mi. Then 1.4 mil…"
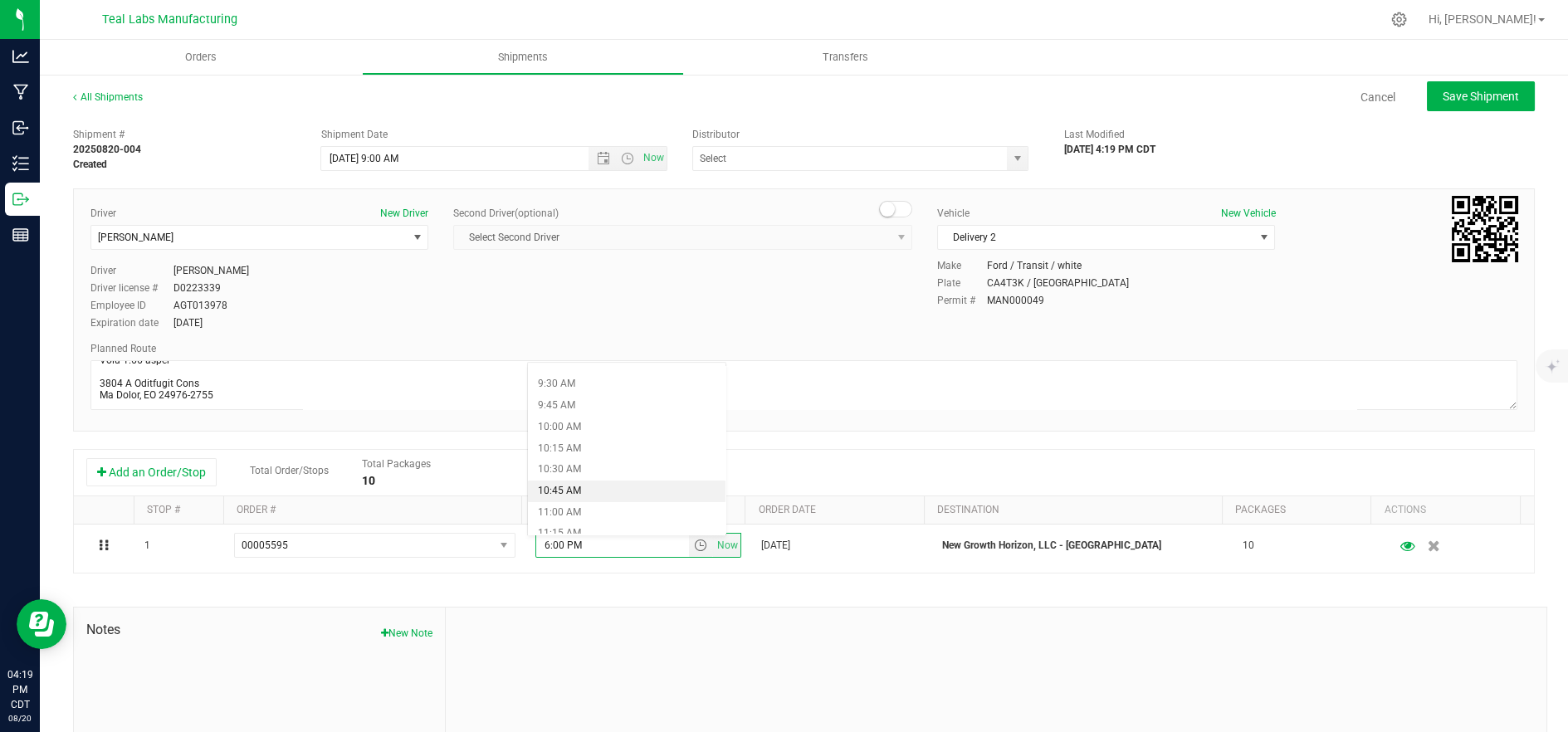
scroll to position [830, 0]
click at [600, 420] on li "10:15 AM" at bounding box center [627, 422] width 199 height 22
click at [1446, 99] on span "Save Shipment" at bounding box center [1481, 96] width 76 height 14
type input "8/21/2025 2:00 PM"
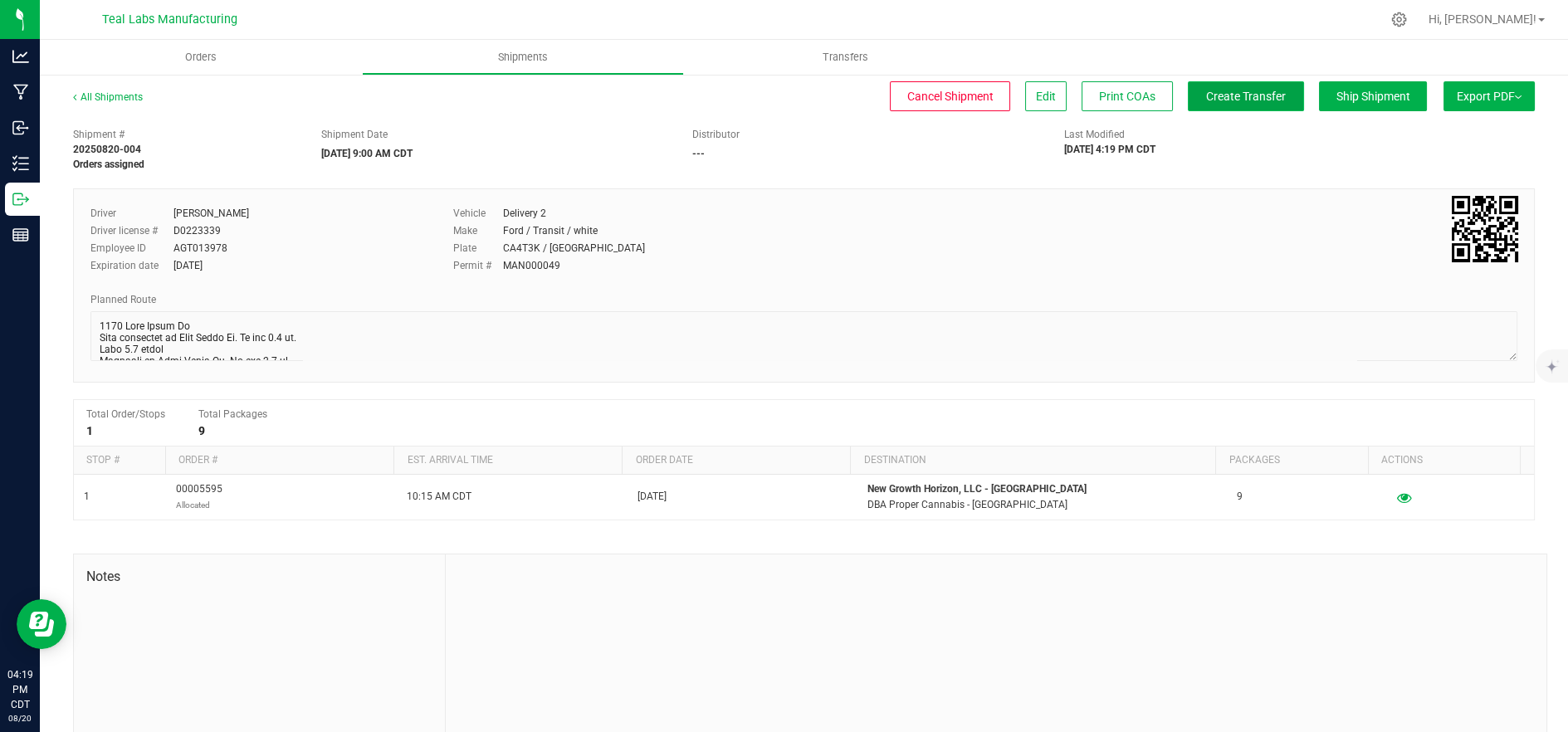
click at [1206, 101] on span "Create Transfer" at bounding box center [1246, 96] width 80 height 14
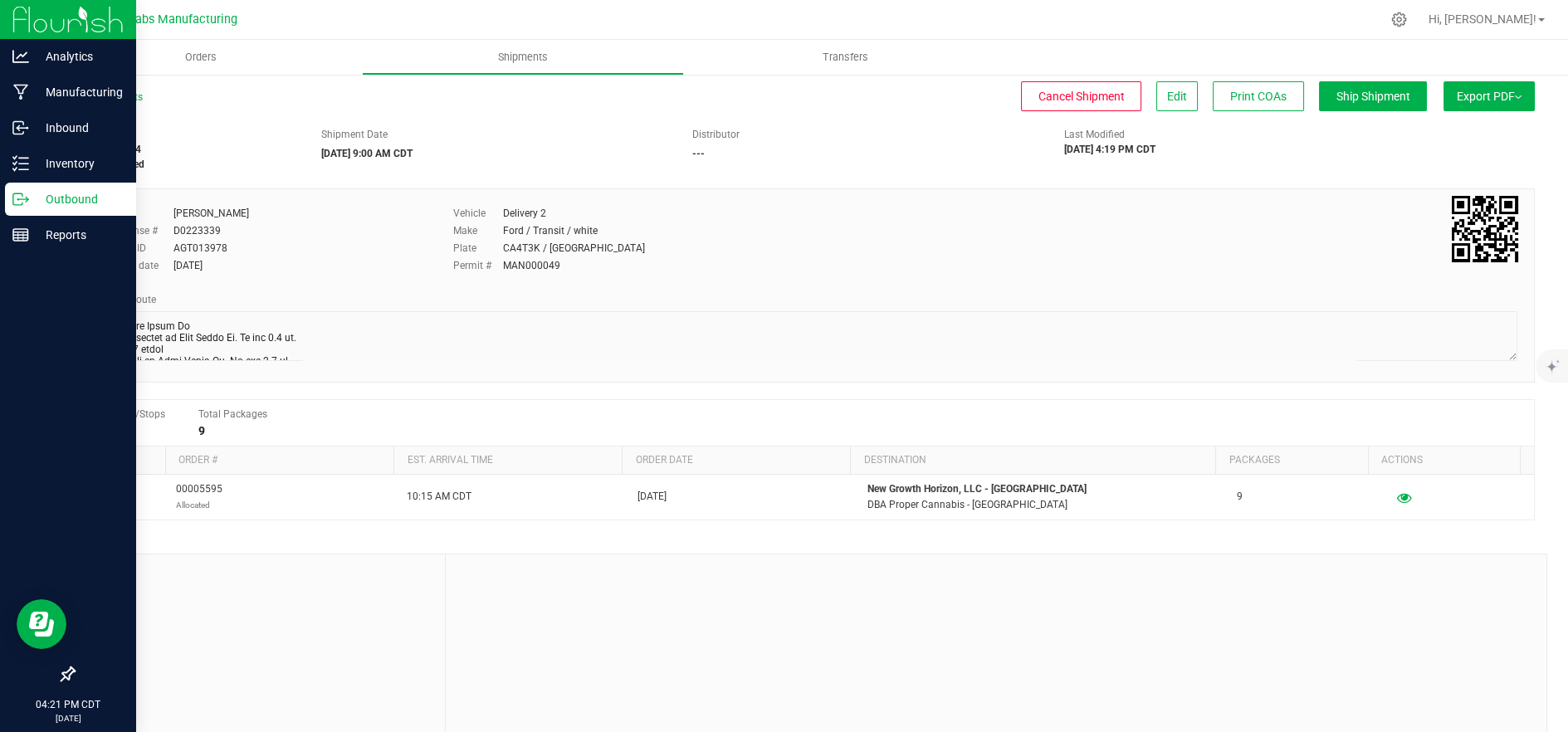
click at [32, 190] on p "Outbound" at bounding box center [79, 200] width 100 height 20
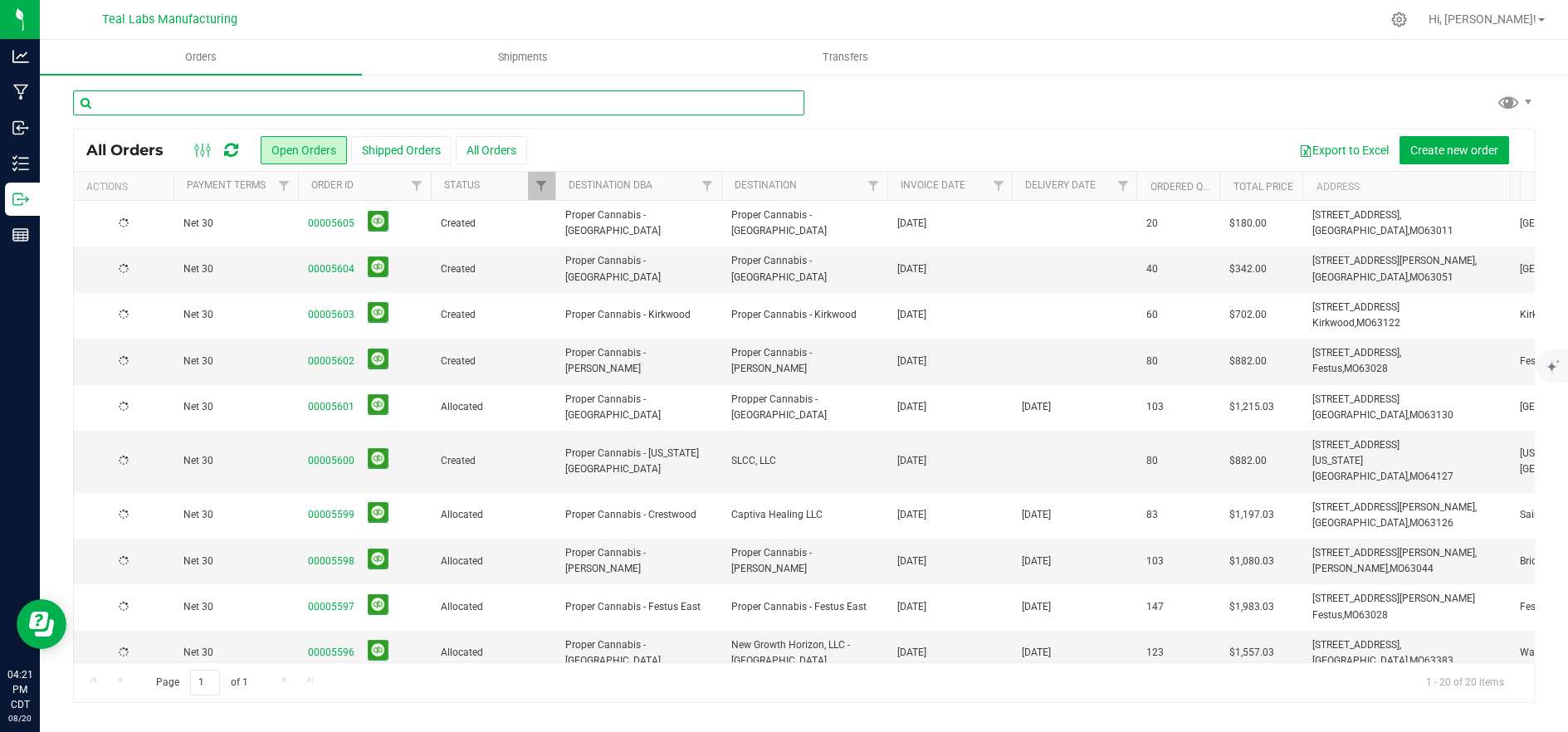
click at [250, 108] on input "text" at bounding box center [439, 102] width 731 height 24
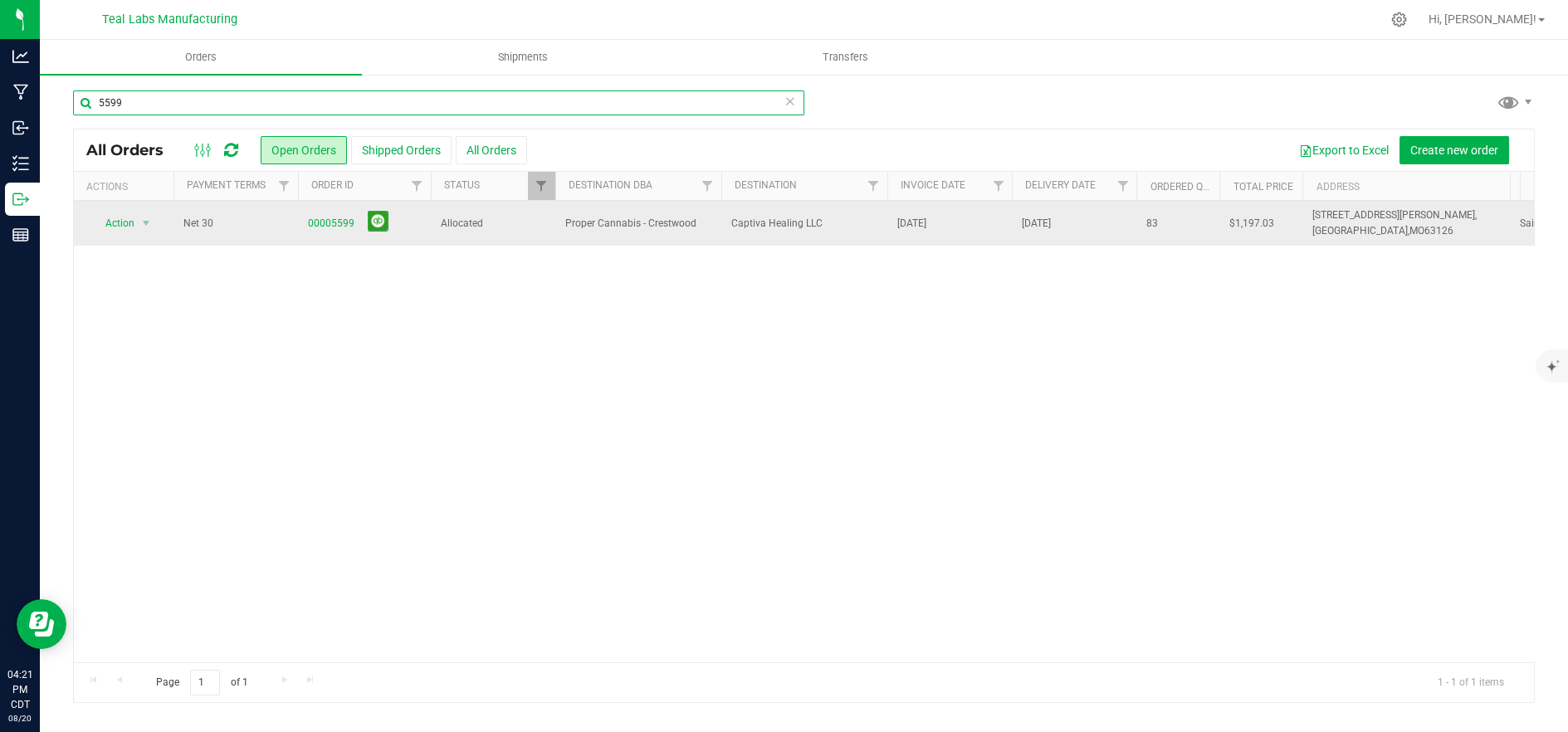
type input "5599"
click at [534, 222] on span "Allocated" at bounding box center [492, 223] width 104 height 15
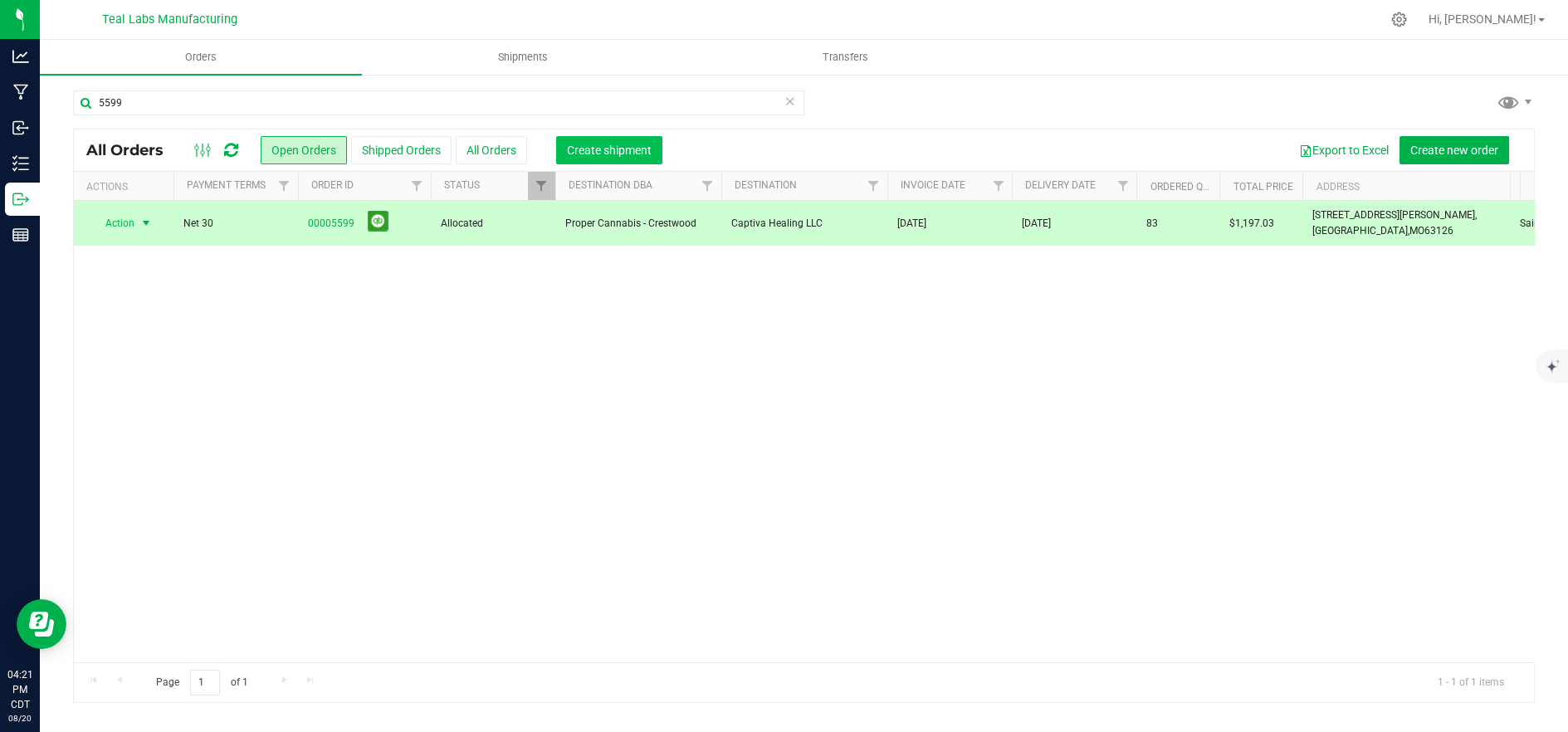
click at [574, 148] on span "Create shipment" at bounding box center [609, 150] width 84 height 14
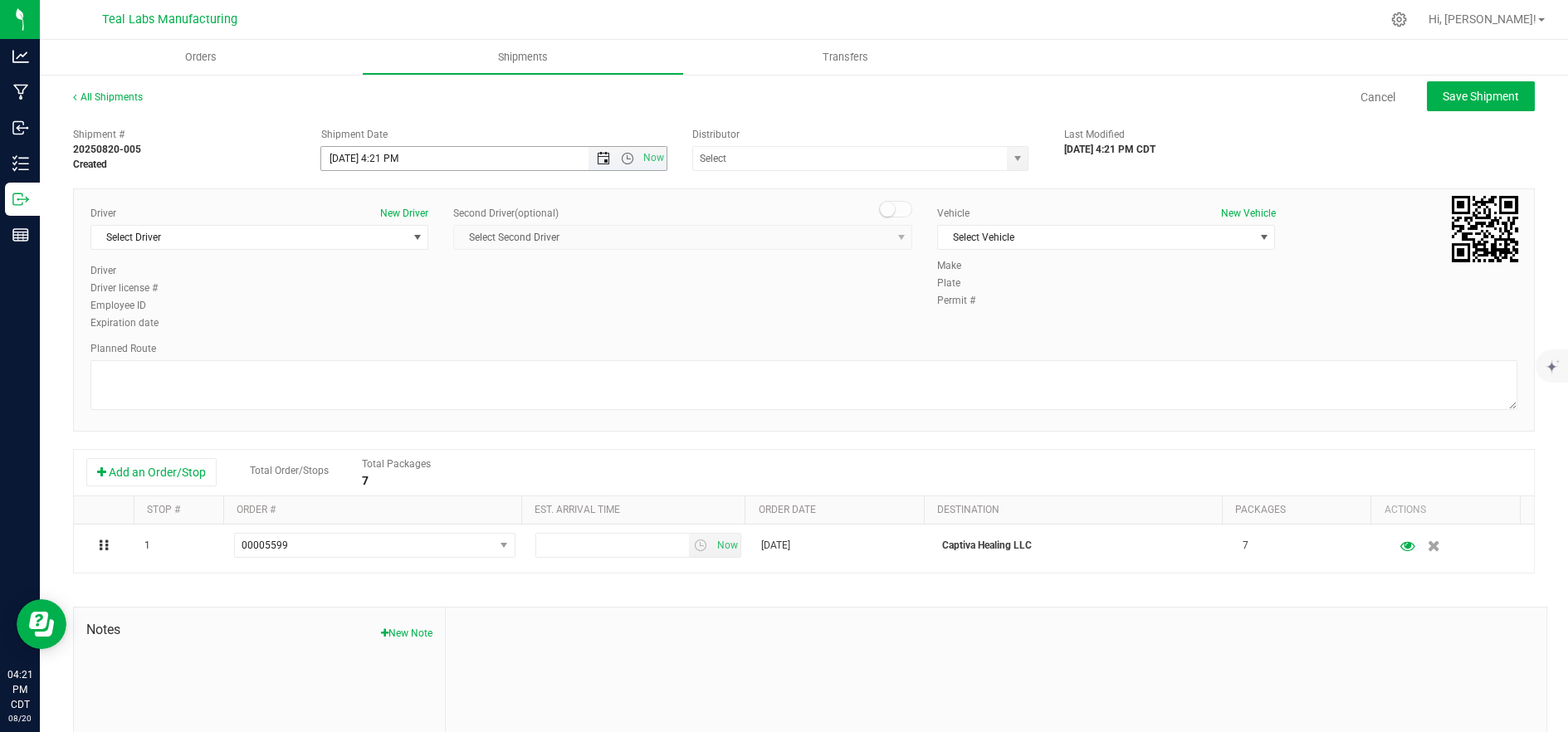
click at [599, 155] on span "Open the date view" at bounding box center [603, 158] width 14 height 14
click at [436, 327] on link "21" at bounding box center [430, 327] width 24 height 25
drag, startPoint x: 618, startPoint y: 151, endPoint x: 622, endPoint y: 171, distance: 20.4
click at [621, 153] on span "Open the time view" at bounding box center [628, 158] width 14 height 14
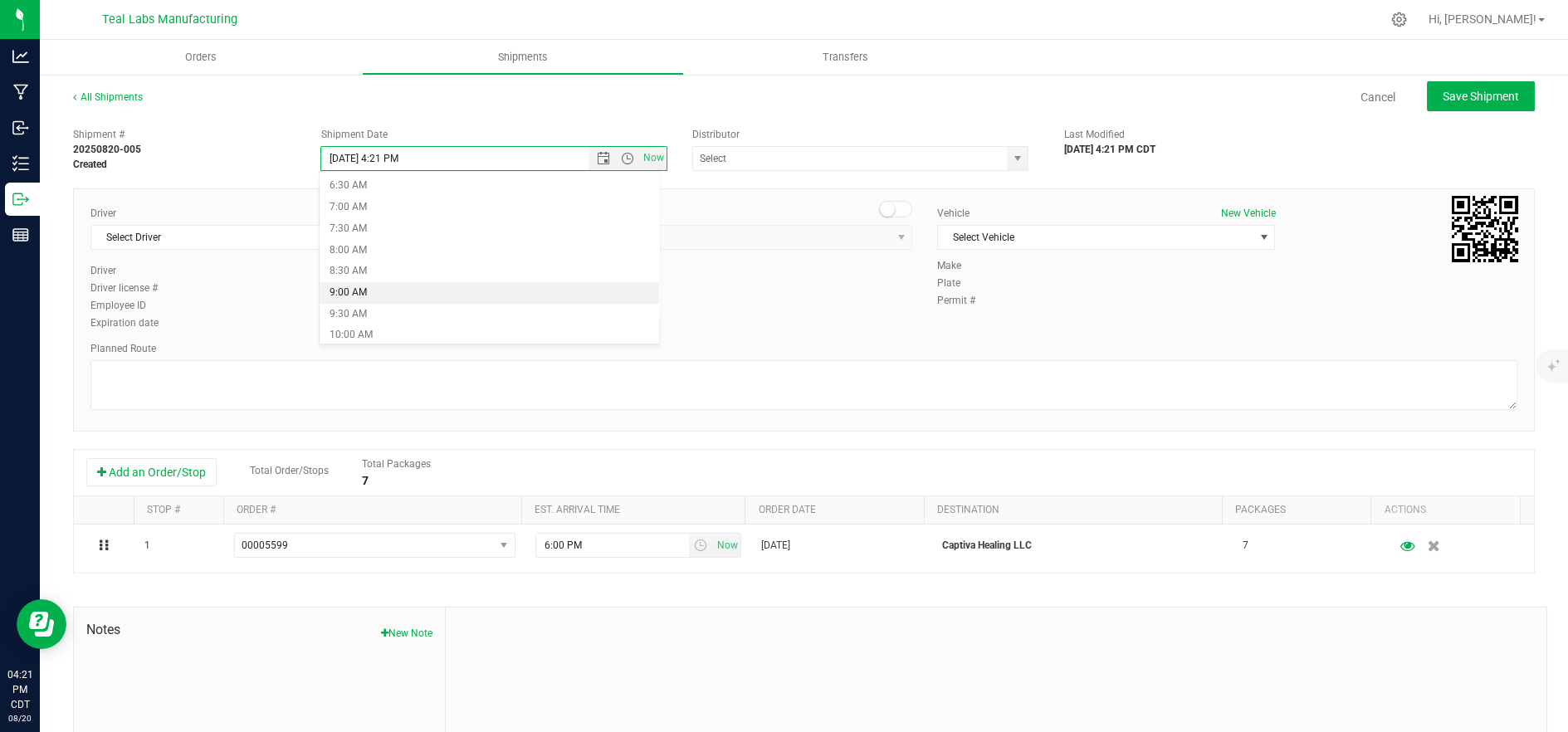
click at [407, 294] on li "9:00 AM" at bounding box center [489, 293] width 340 height 22
type input "8/21/2025 9:00 AM"
drag, startPoint x: 254, startPoint y: 240, endPoint x: 274, endPoint y: 239, distance: 20.0
click at [254, 240] on span "Select Driver" at bounding box center [249, 238] width 316 height 24
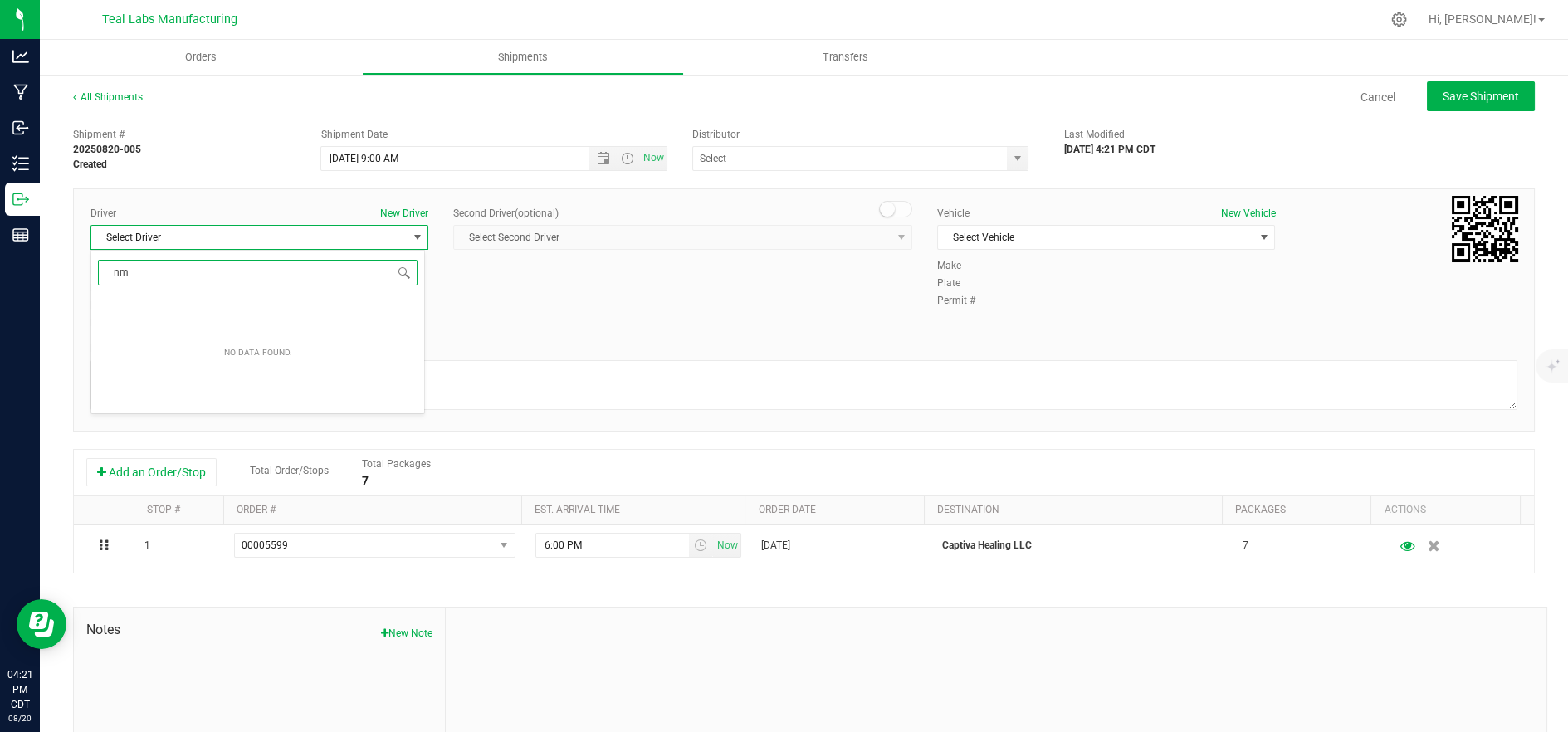
type input "n"
click at [280, 355] on li "Mary Kenyon" at bounding box center [258, 356] width 333 height 24
type input "ma"
click at [1058, 236] on span "Select Vehicle" at bounding box center [1096, 238] width 316 height 24
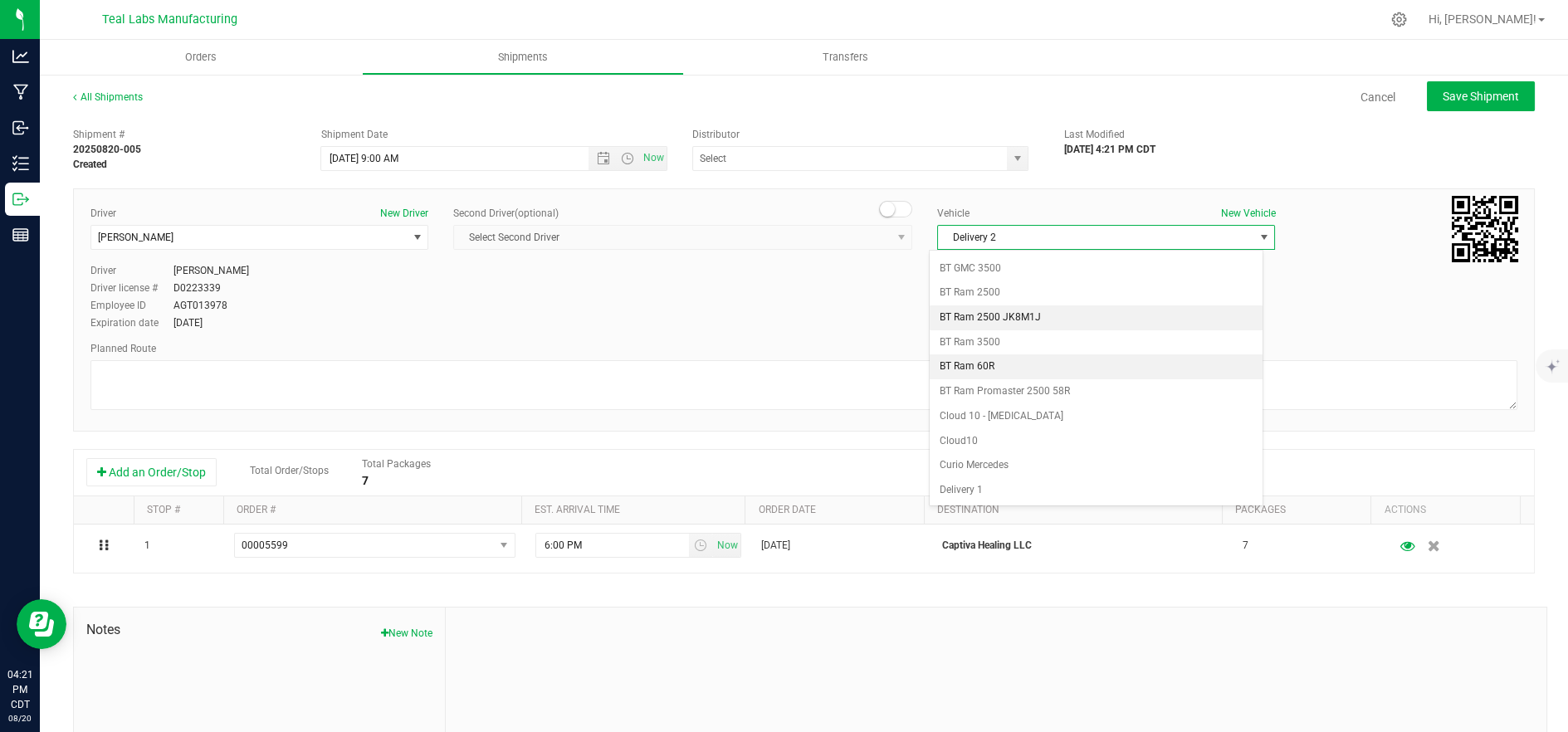
scroll to position [440, 0]
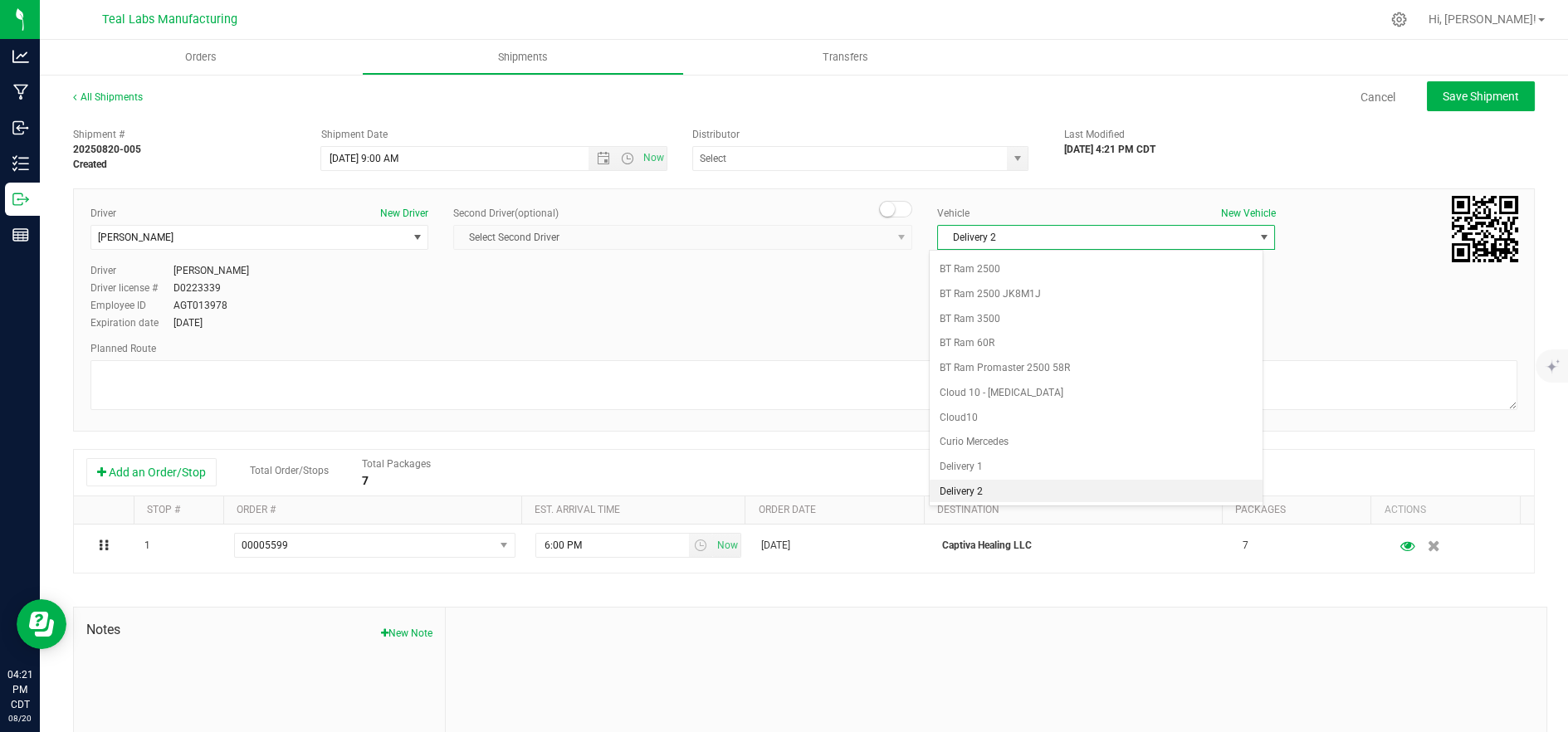
click at [1007, 485] on li "Delivery 2" at bounding box center [1096, 492] width 333 height 24
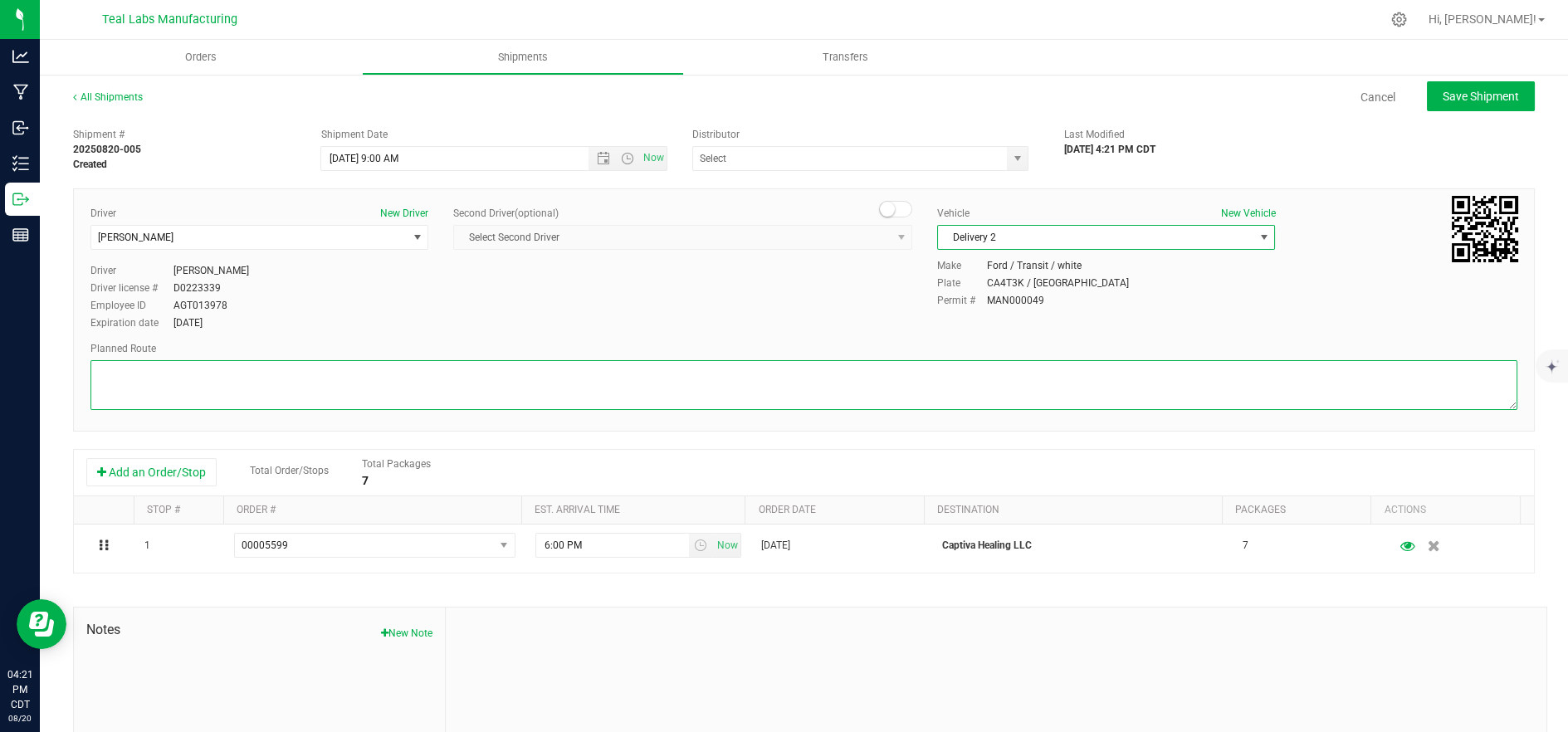
click at [863, 387] on textarea at bounding box center [803, 385] width 1427 height 50
click at [369, 381] on textarea at bounding box center [803, 385] width 1427 height 50
paste textarea "5555 Salt River Rd Head southeast on Salt River Rd. Go for 1.4 mi. Then 1.4 mil…"
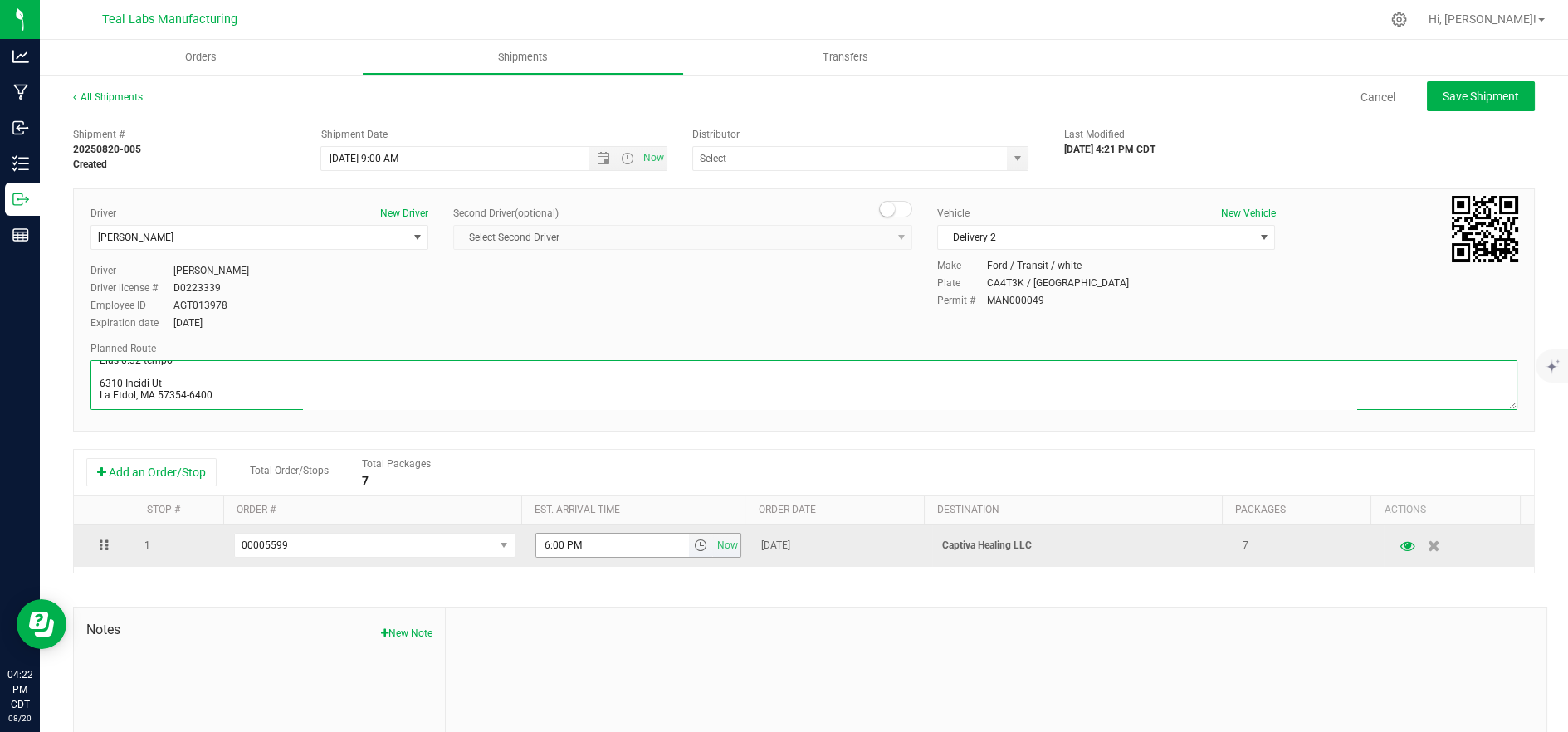
click at [694, 549] on span "select" at bounding box center [700, 545] width 14 height 14
type textarea "5555 Salt River Rd Head southeast on Salt River Rd. Go for 1.4 mi. Then 1.4 mil…"
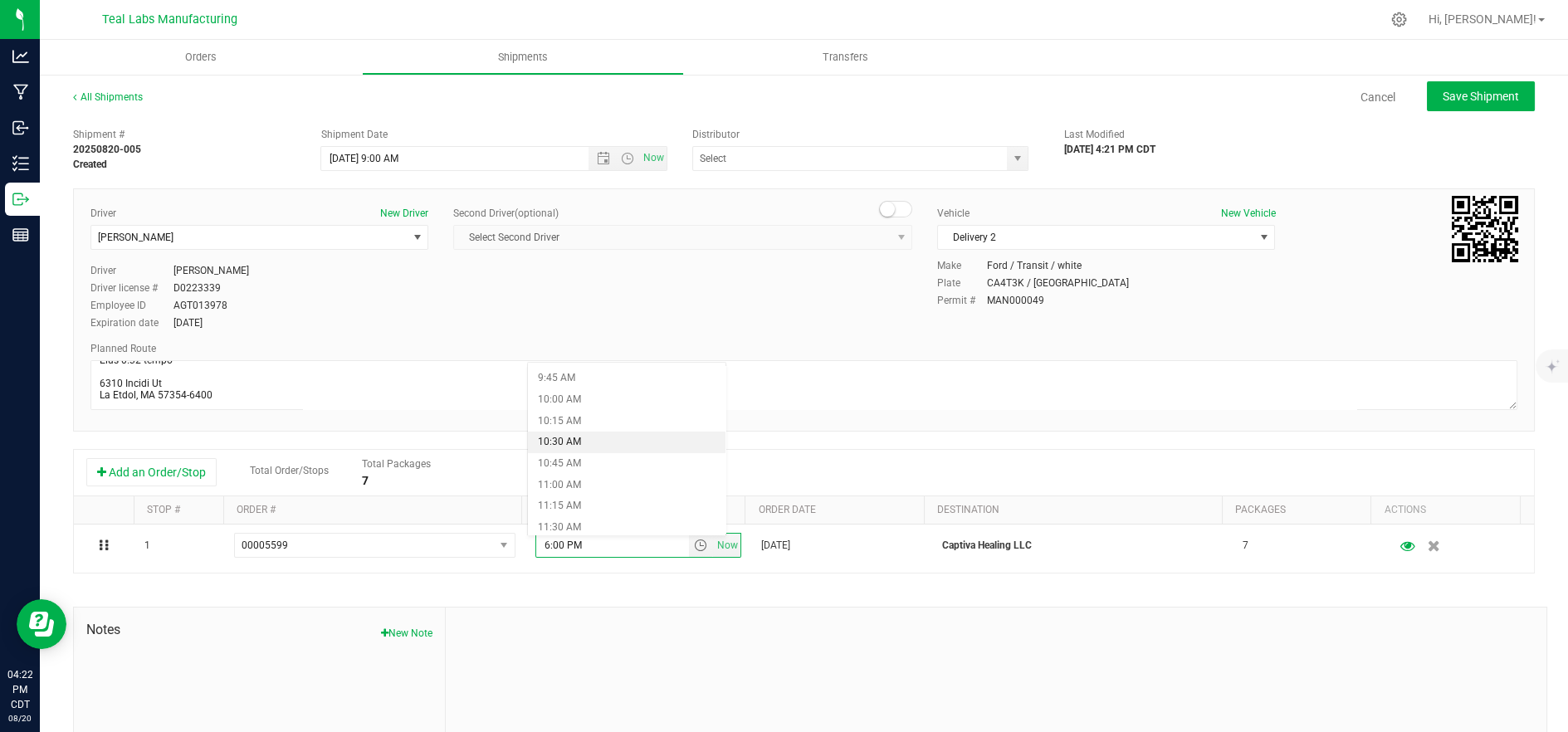
scroll to position [922, 0]
click at [629, 483] on li "12:00 PM" at bounding box center [627, 479] width 199 height 22
click at [1465, 86] on button "Save Shipment" at bounding box center [1480, 96] width 108 height 30
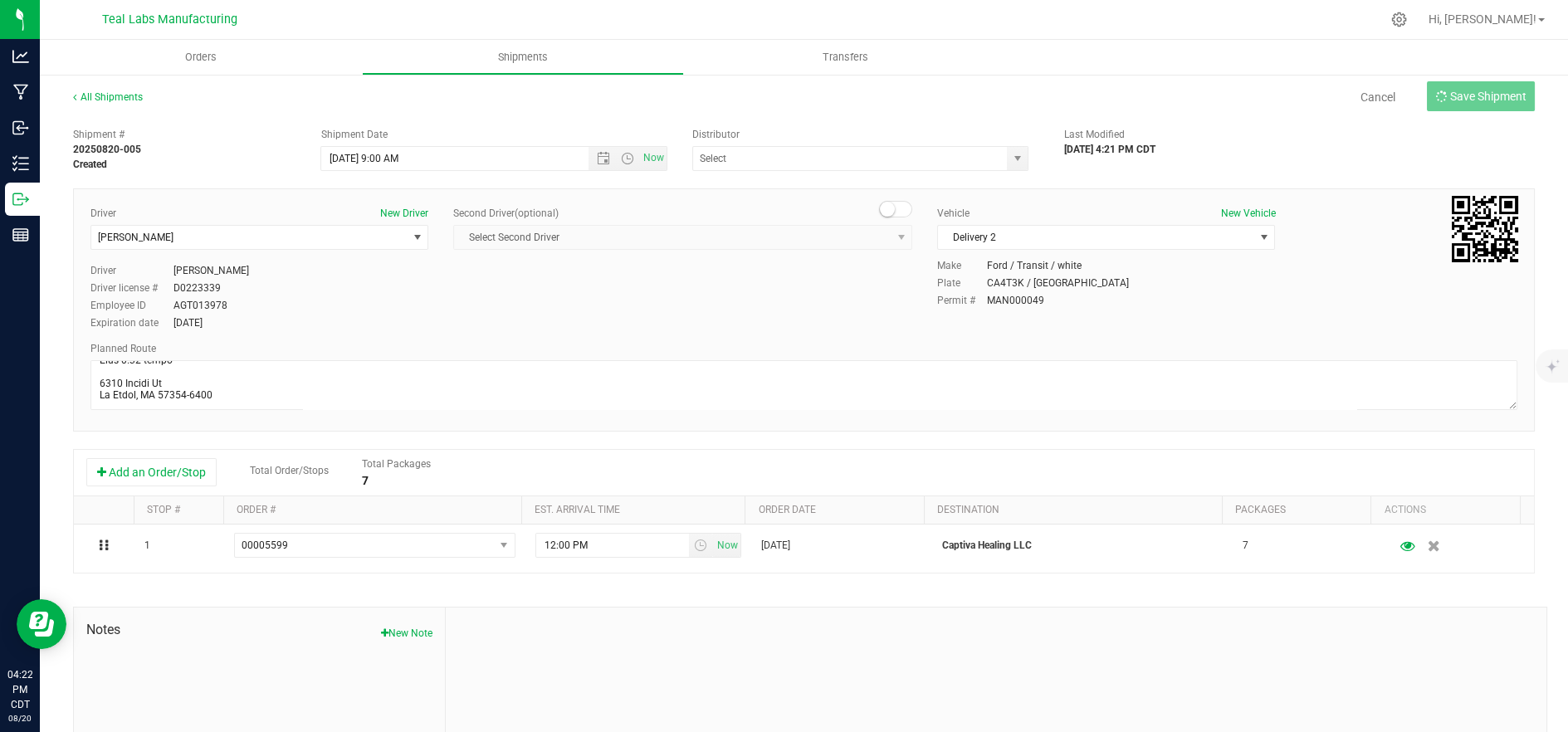
type input "8/21/2025 2:00 PM"
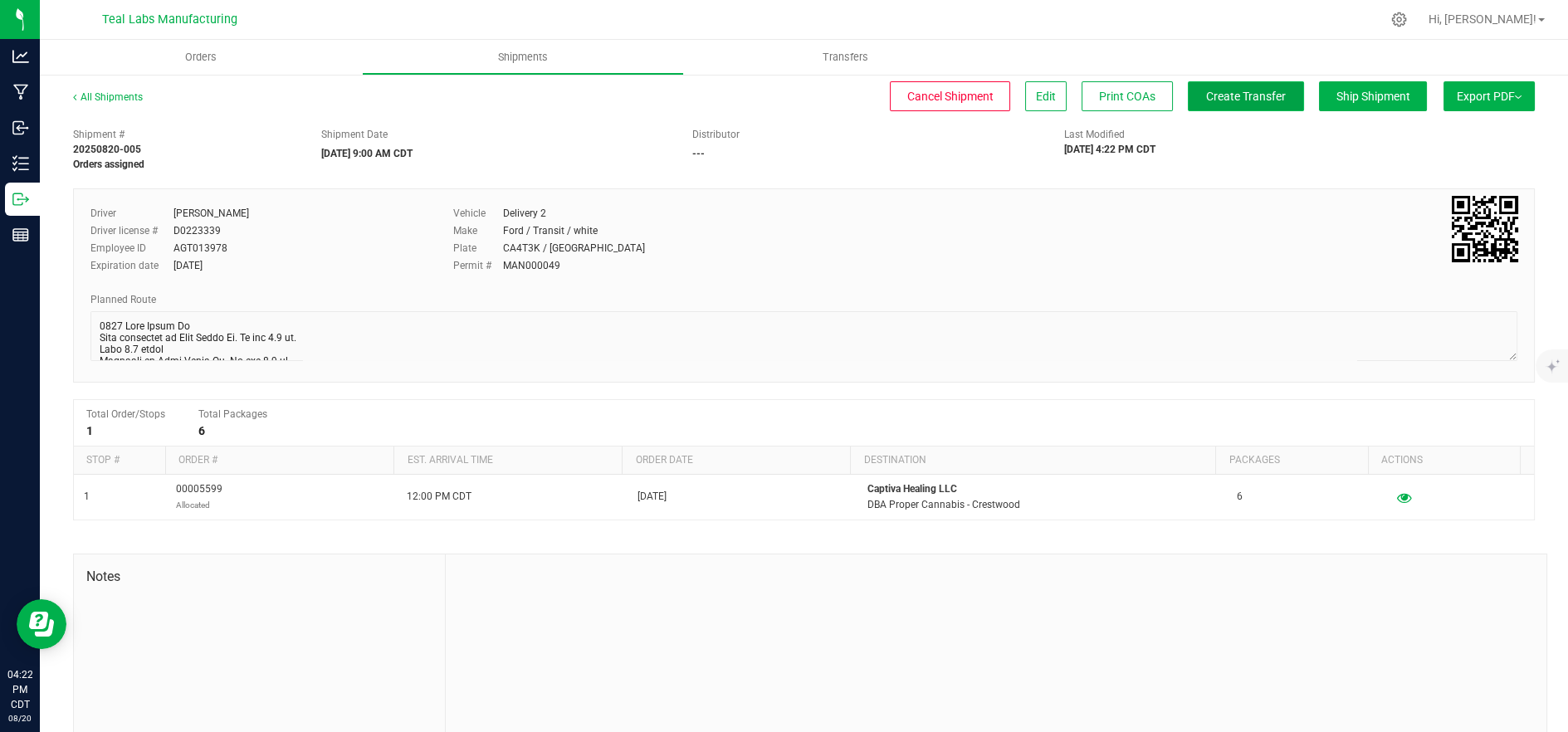
click at [1244, 101] on span "Create Transfer" at bounding box center [1246, 96] width 80 height 14
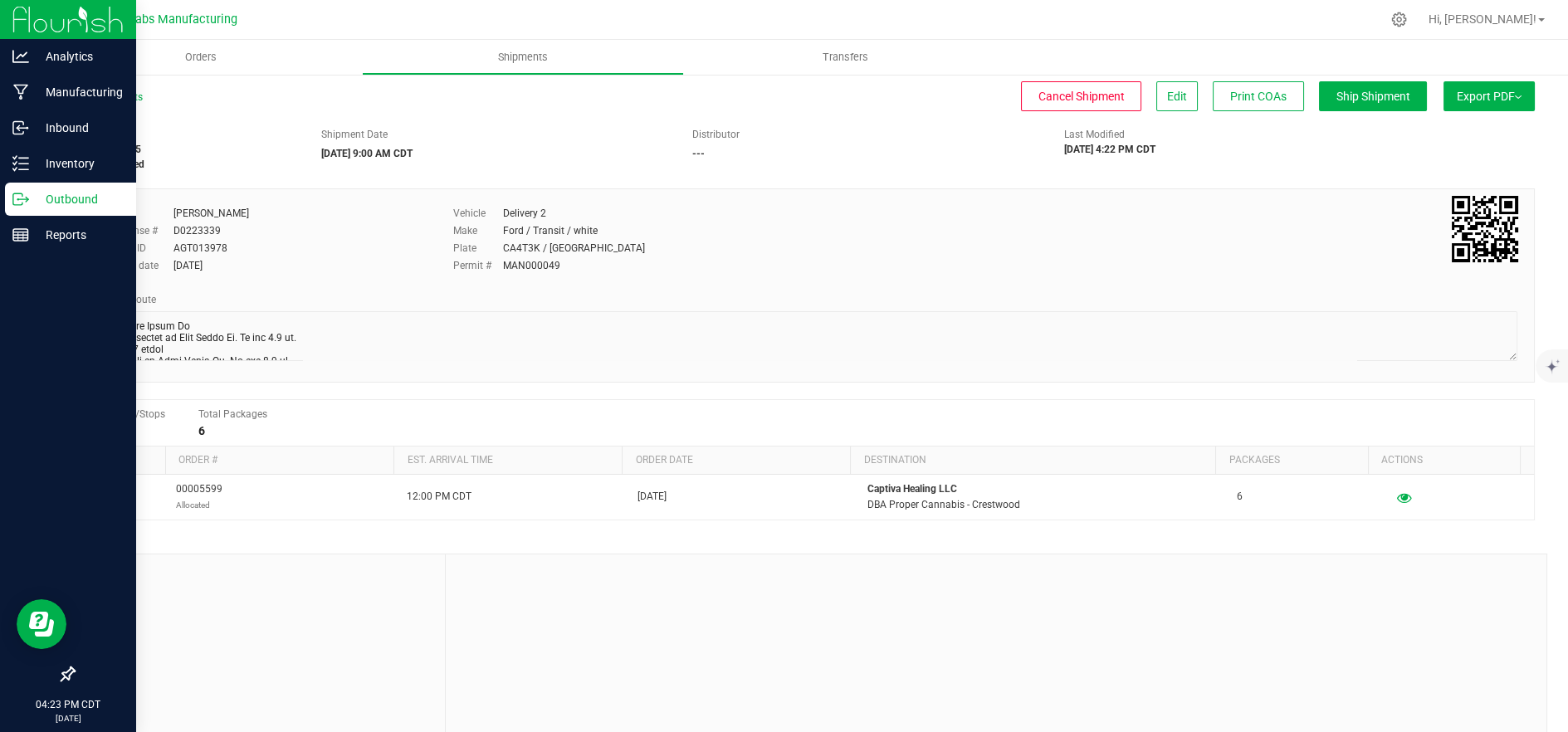
click at [34, 210] on div "Outbound" at bounding box center [70, 199] width 131 height 34
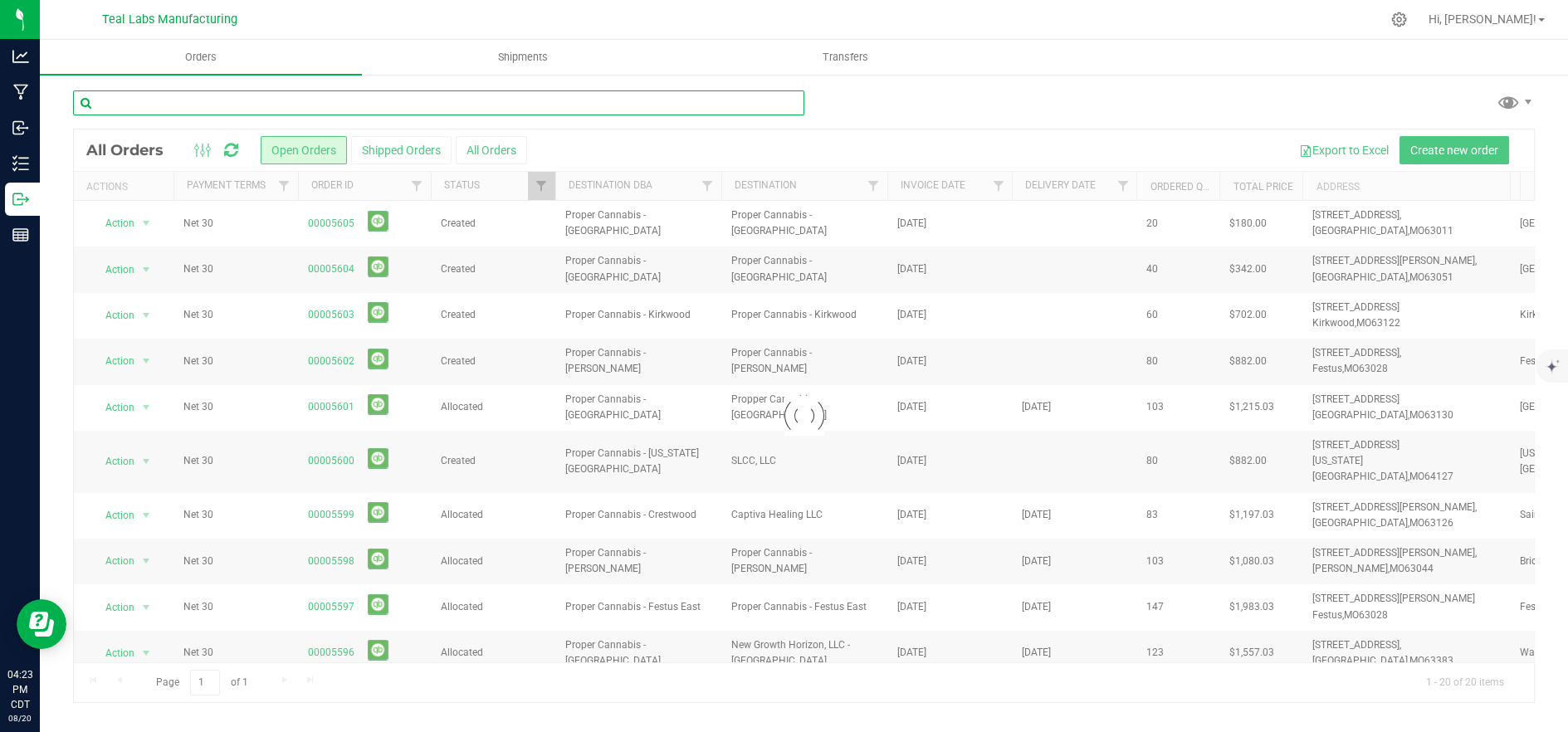
click at [322, 103] on input "text" at bounding box center [439, 102] width 731 height 24
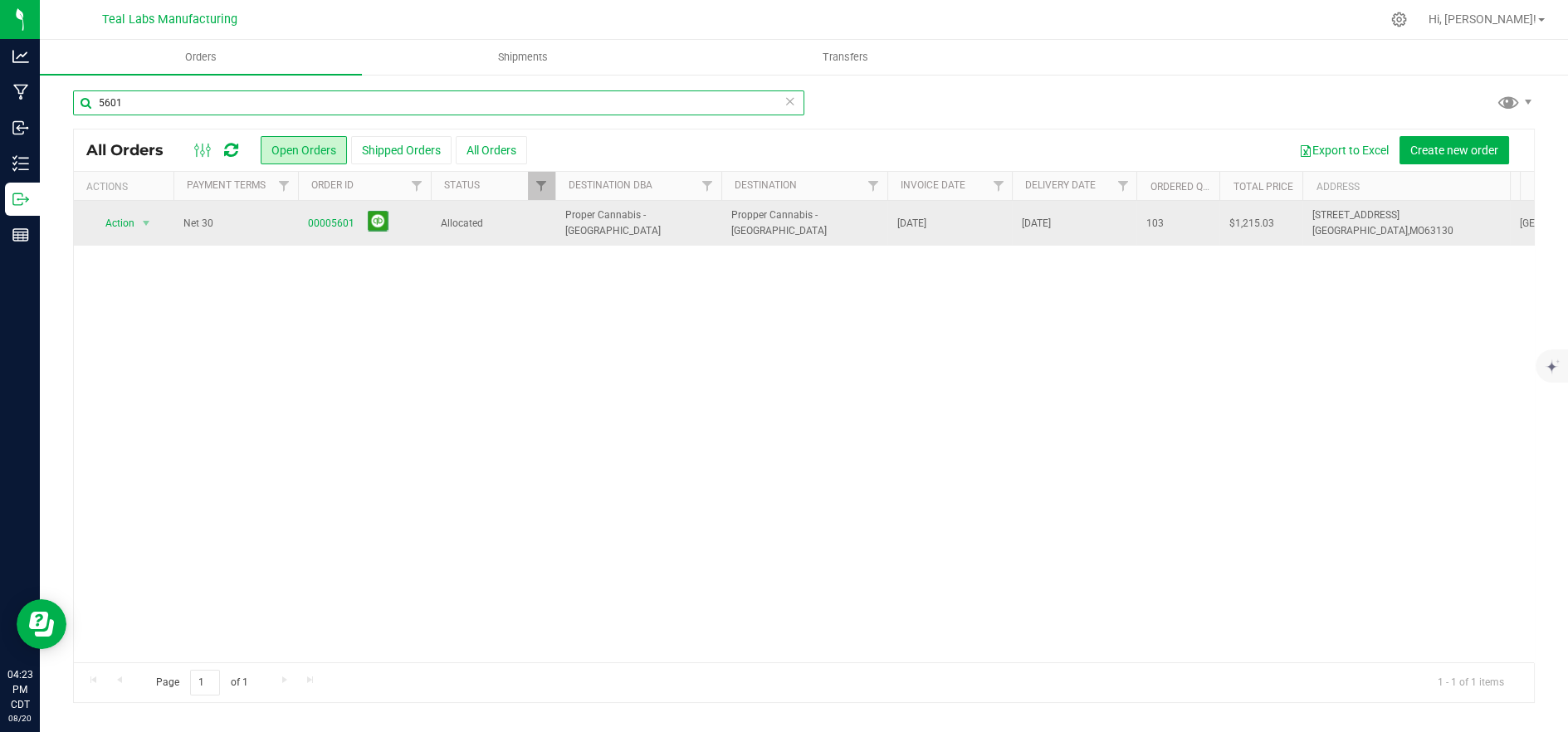
type input "5601"
click at [570, 227] on span "Proper Cannabis - [GEOGRAPHIC_DATA]" at bounding box center [638, 223] width 146 height 32
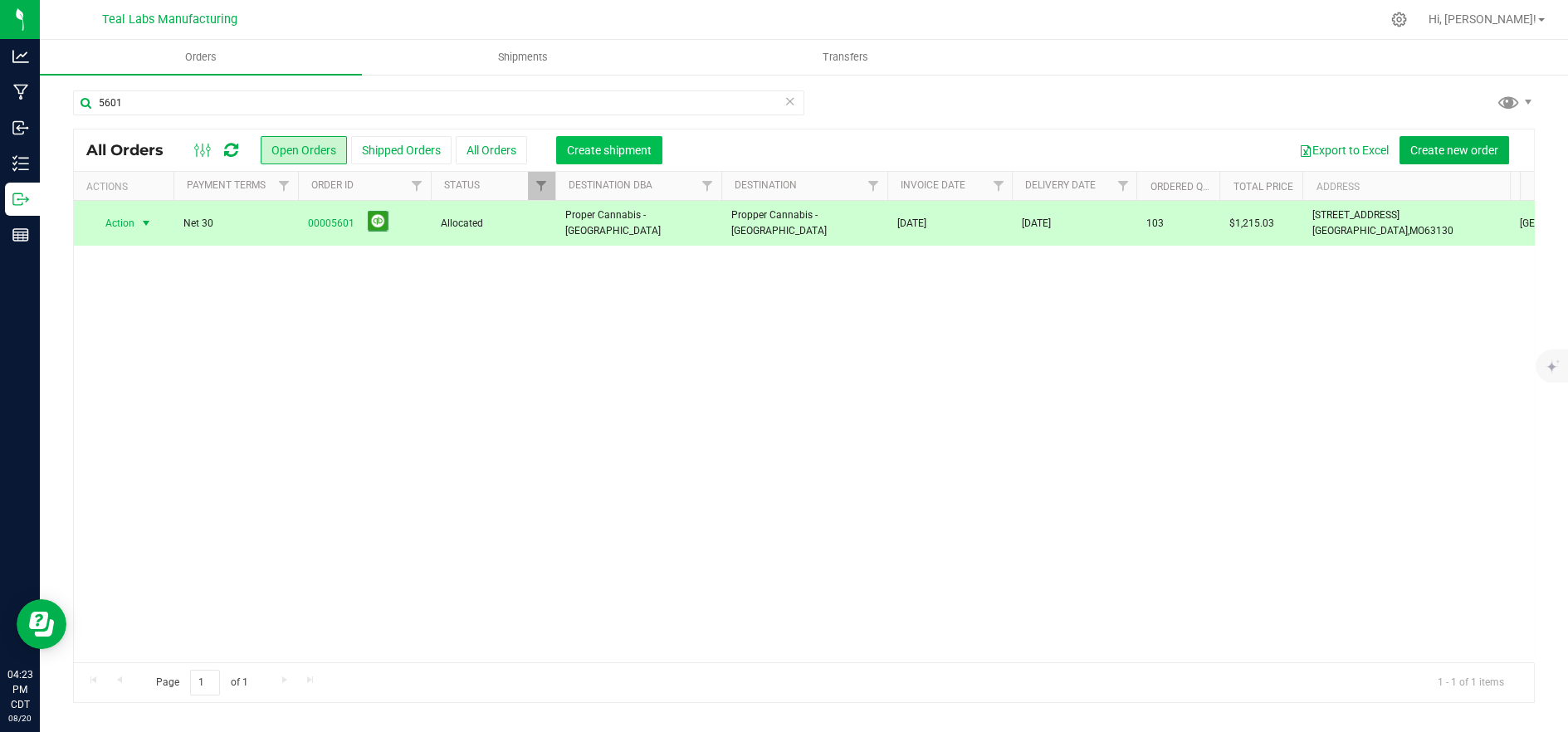
click at [592, 153] on span "Create shipment" at bounding box center [609, 150] width 84 height 14
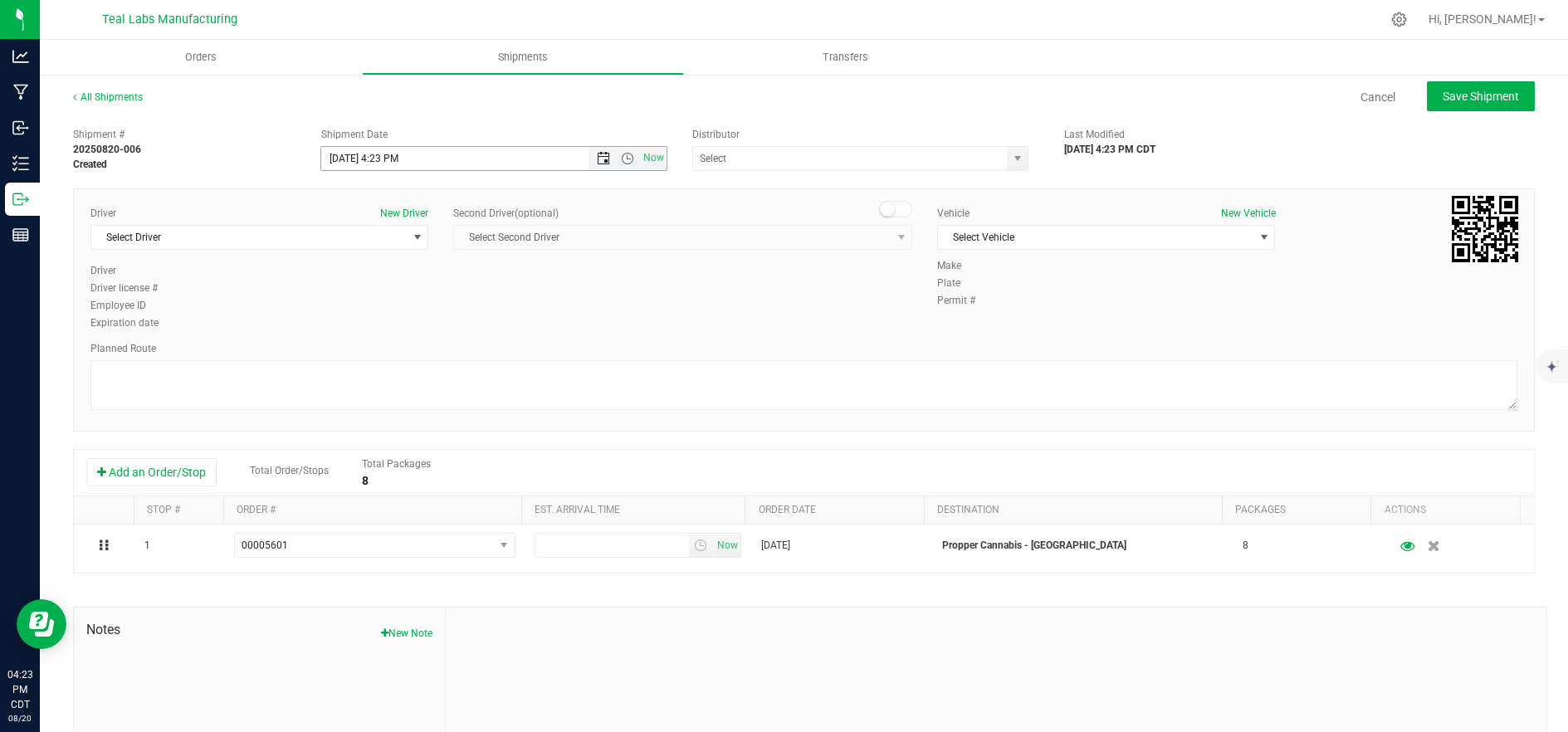
click at [599, 160] on span "Open the date view" at bounding box center [603, 158] width 14 height 14
drag, startPoint x: 431, startPoint y: 326, endPoint x: 472, endPoint y: 268, distance: 71.0
click at [431, 325] on link "21" at bounding box center [430, 327] width 24 height 25
click at [621, 160] on span "Open the time view" at bounding box center [628, 158] width 14 height 14
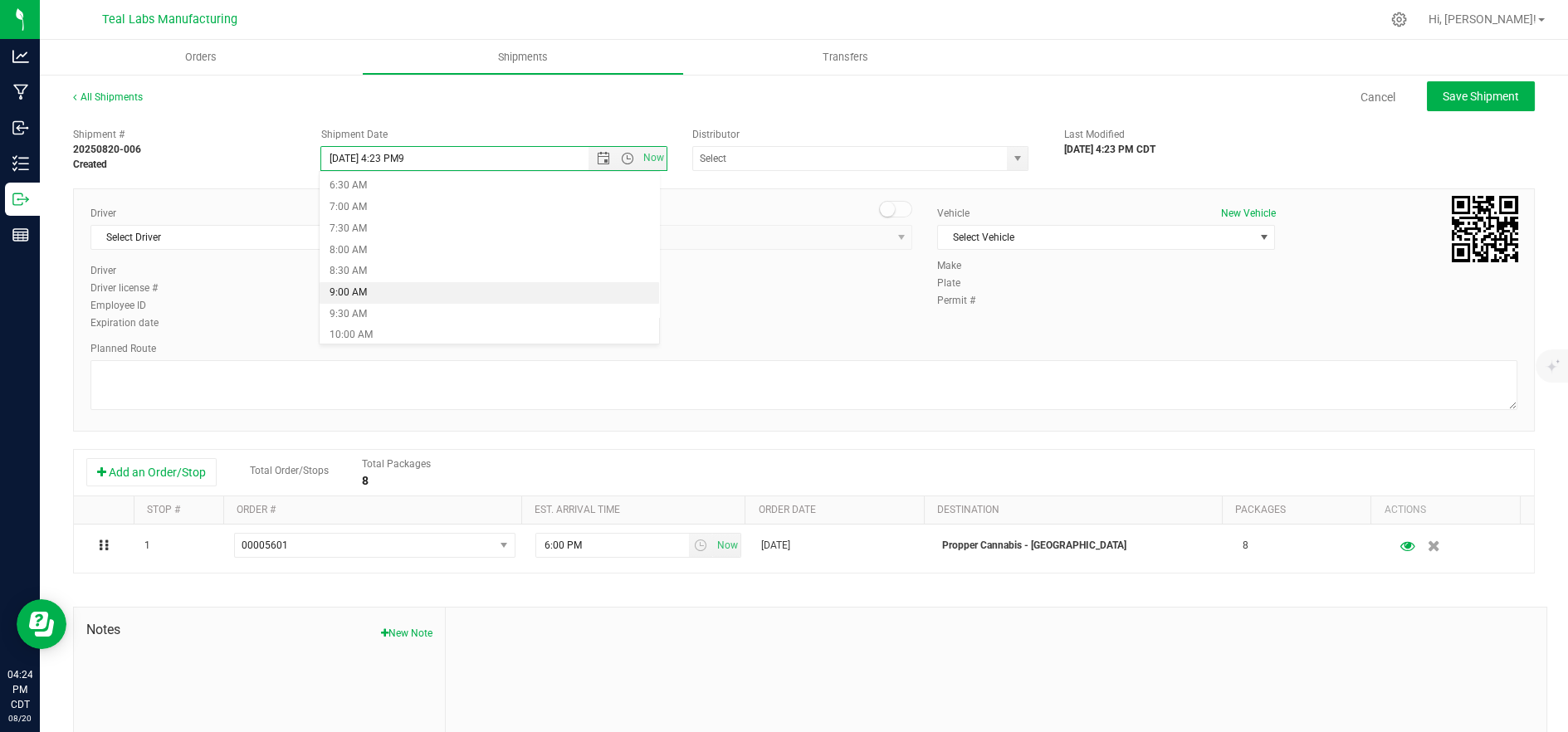
click at [421, 286] on li "9:00 AM" at bounding box center [489, 293] width 340 height 22
type input "8/21/2025 9:00 AM"
click at [336, 233] on span "Select Driver" at bounding box center [249, 238] width 316 height 24
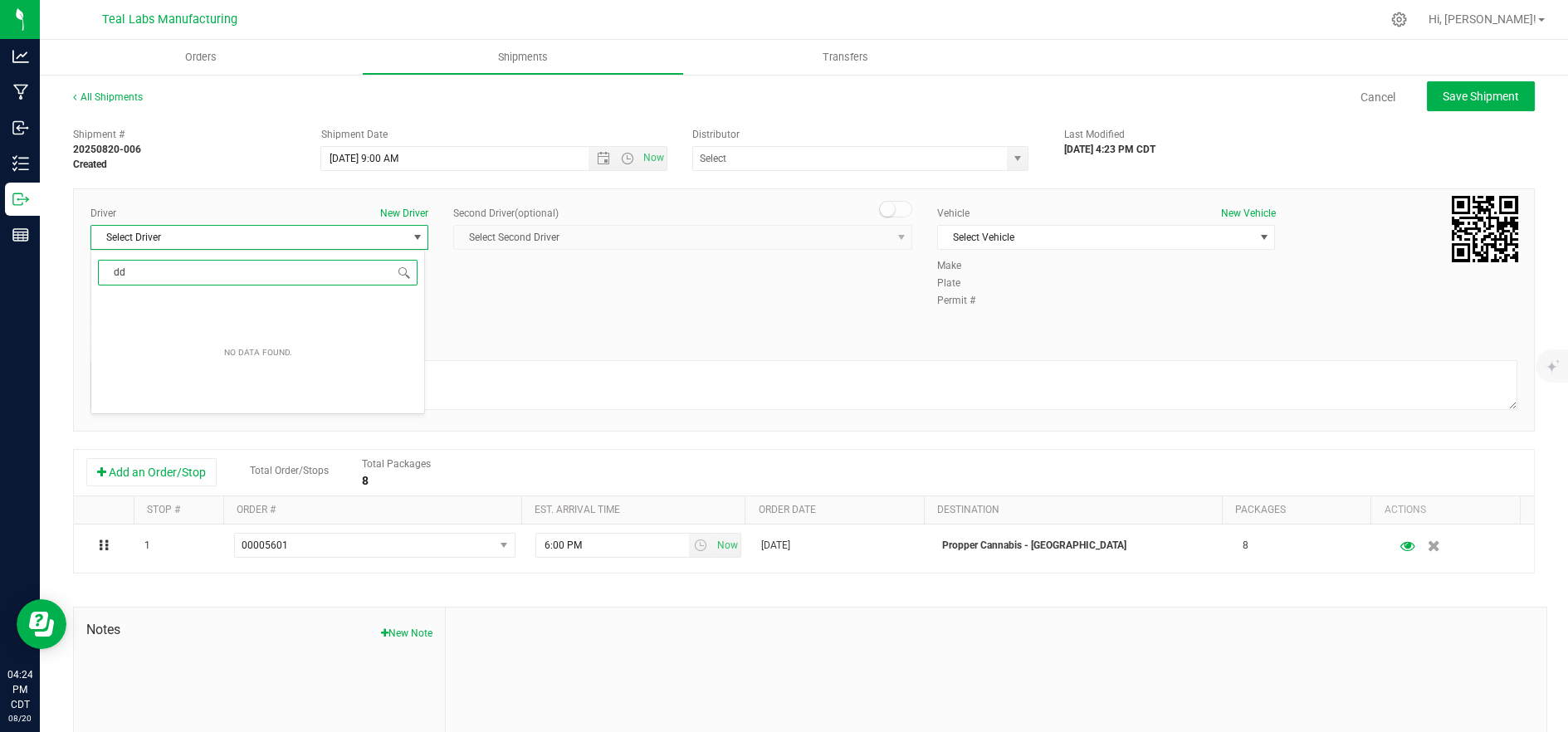
type input "d"
click at [221, 356] on li "Mary Kenyon" at bounding box center [258, 356] width 333 height 24
type input "ma"
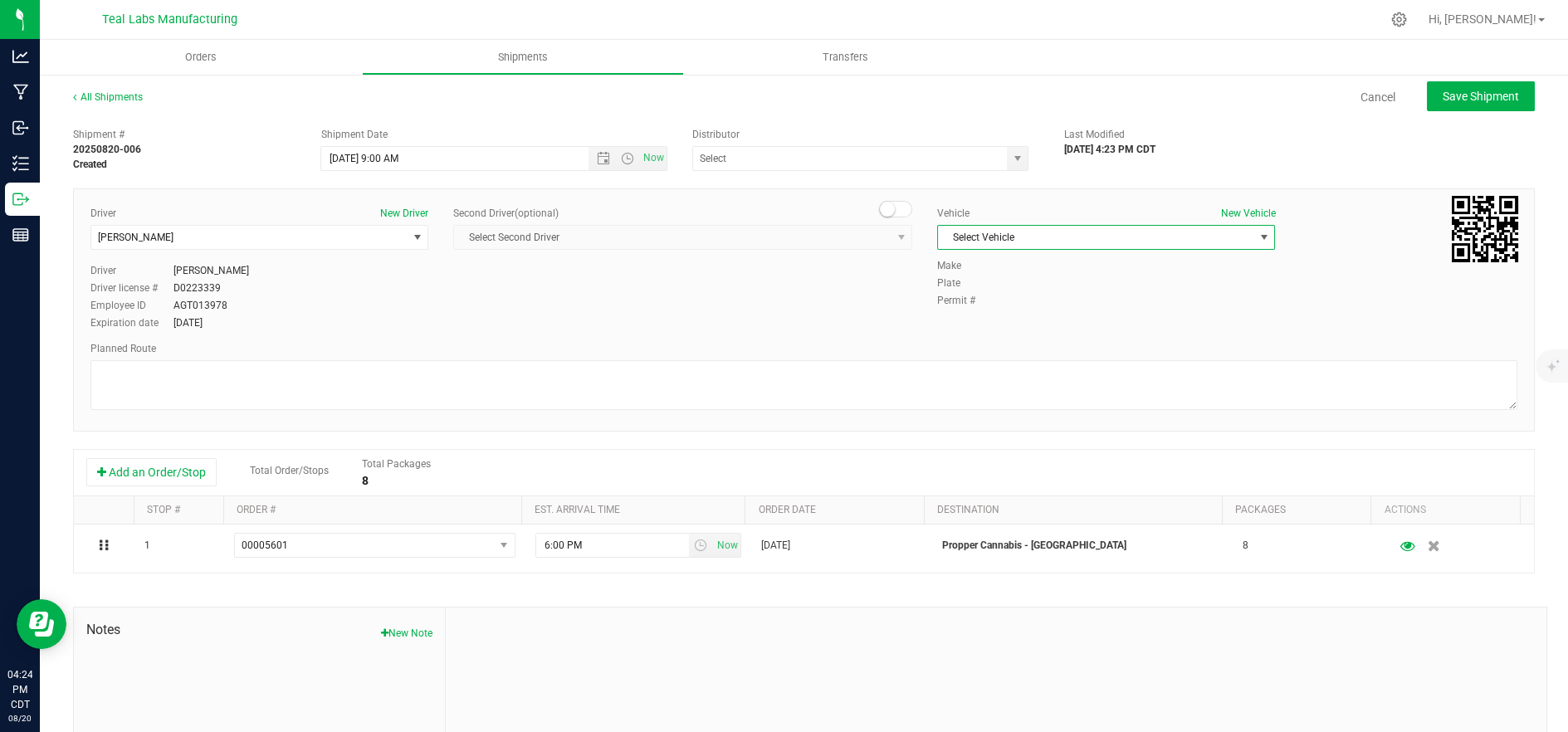
click at [1007, 226] on span "Select Vehicle" at bounding box center [1096, 238] width 316 height 24
drag, startPoint x: 1004, startPoint y: 495, endPoint x: 992, endPoint y: 485, distance: 15.6
click at [1004, 493] on li "Delivery 2" at bounding box center [1096, 492] width 333 height 24
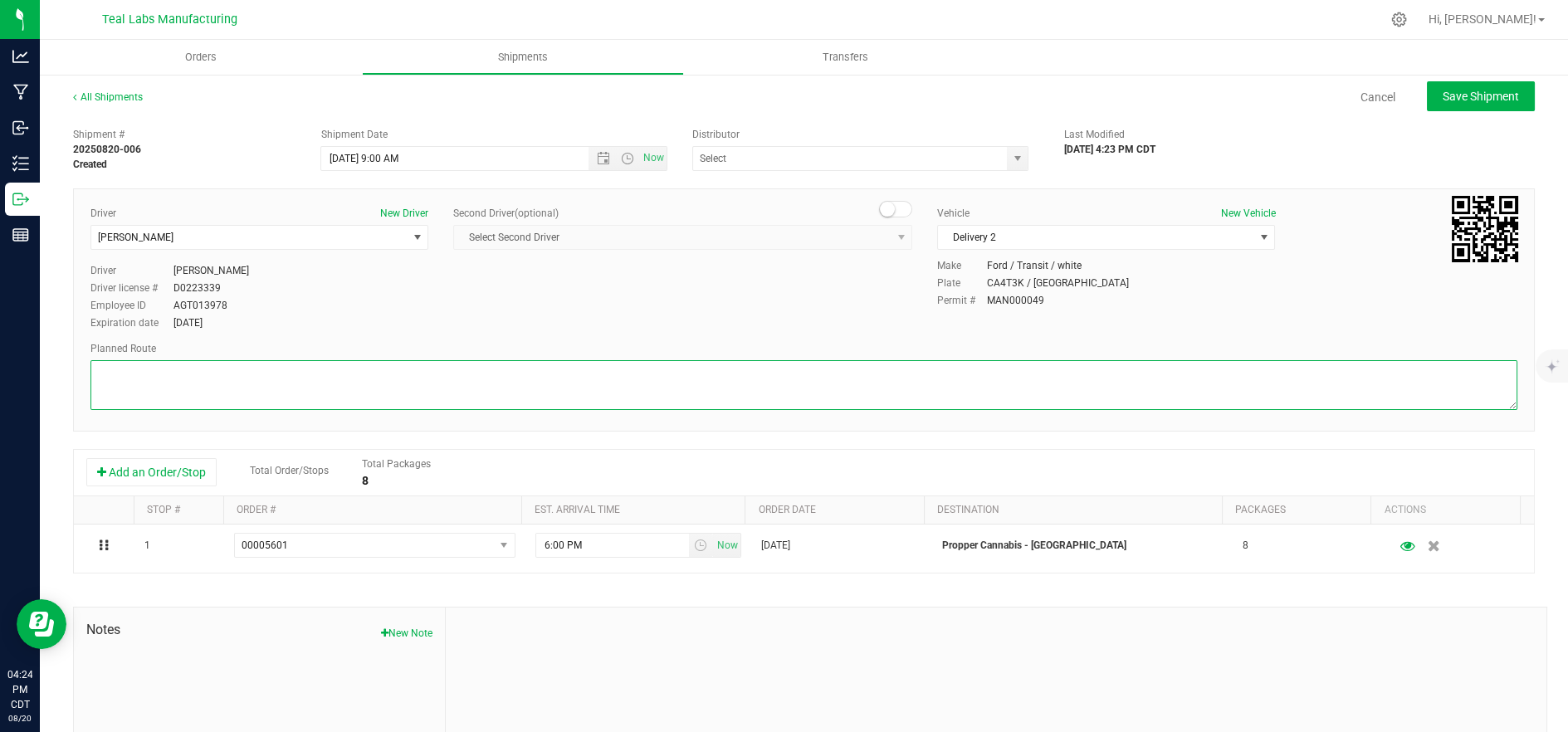
click at [831, 390] on textarea at bounding box center [803, 385] width 1427 height 50
click at [363, 394] on textarea at bounding box center [803, 385] width 1427 height 50
paste textarea "5555 Salt River Rd Head southeast on Salt River Rd. Go for 1.4 mi. Then 1.4 mil…"
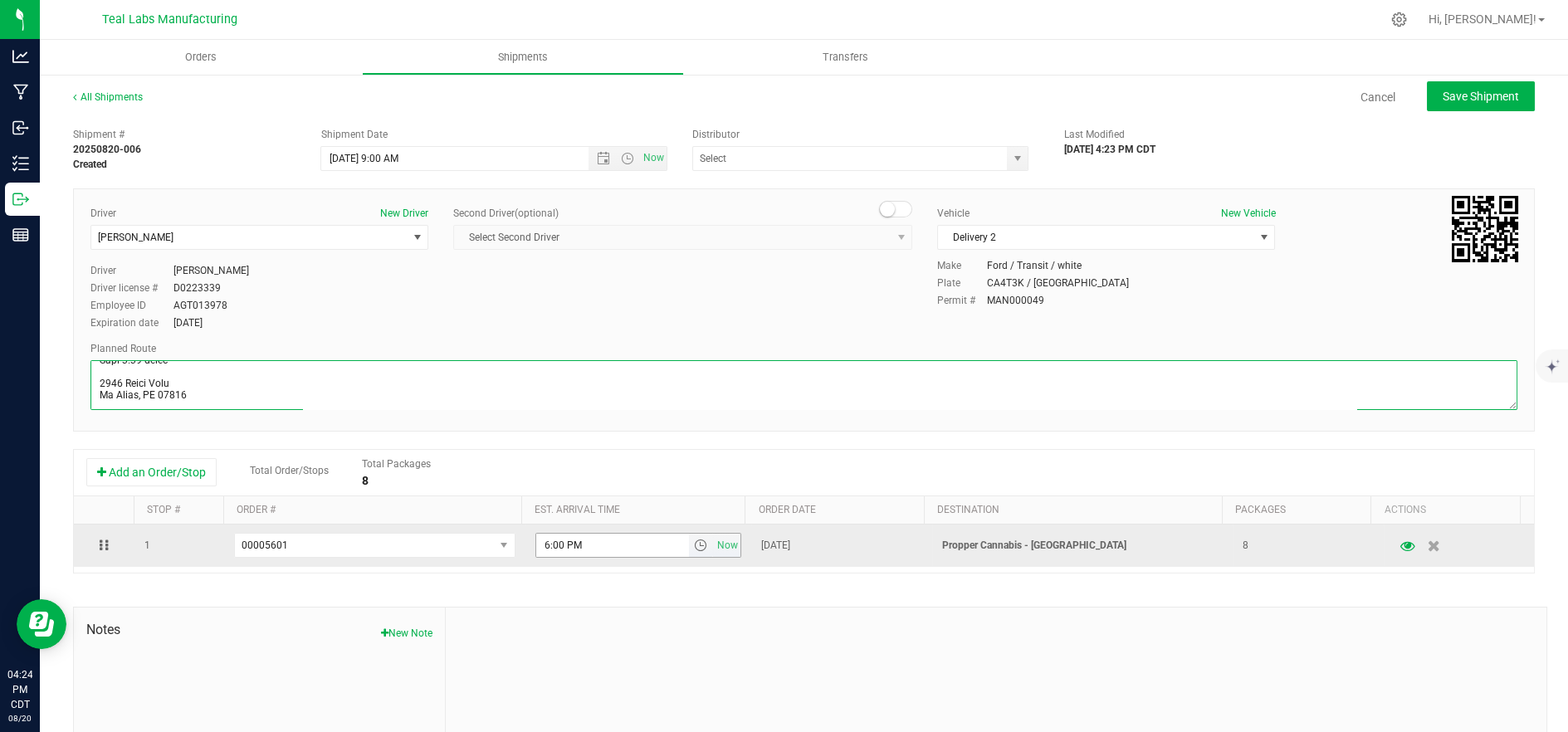
click at [694, 548] on span "select" at bounding box center [700, 545] width 14 height 14
type textarea "5555 Salt River Rd Head southeast on Salt River Rd. Go for 1.4 mi. Then 1.4 mil…"
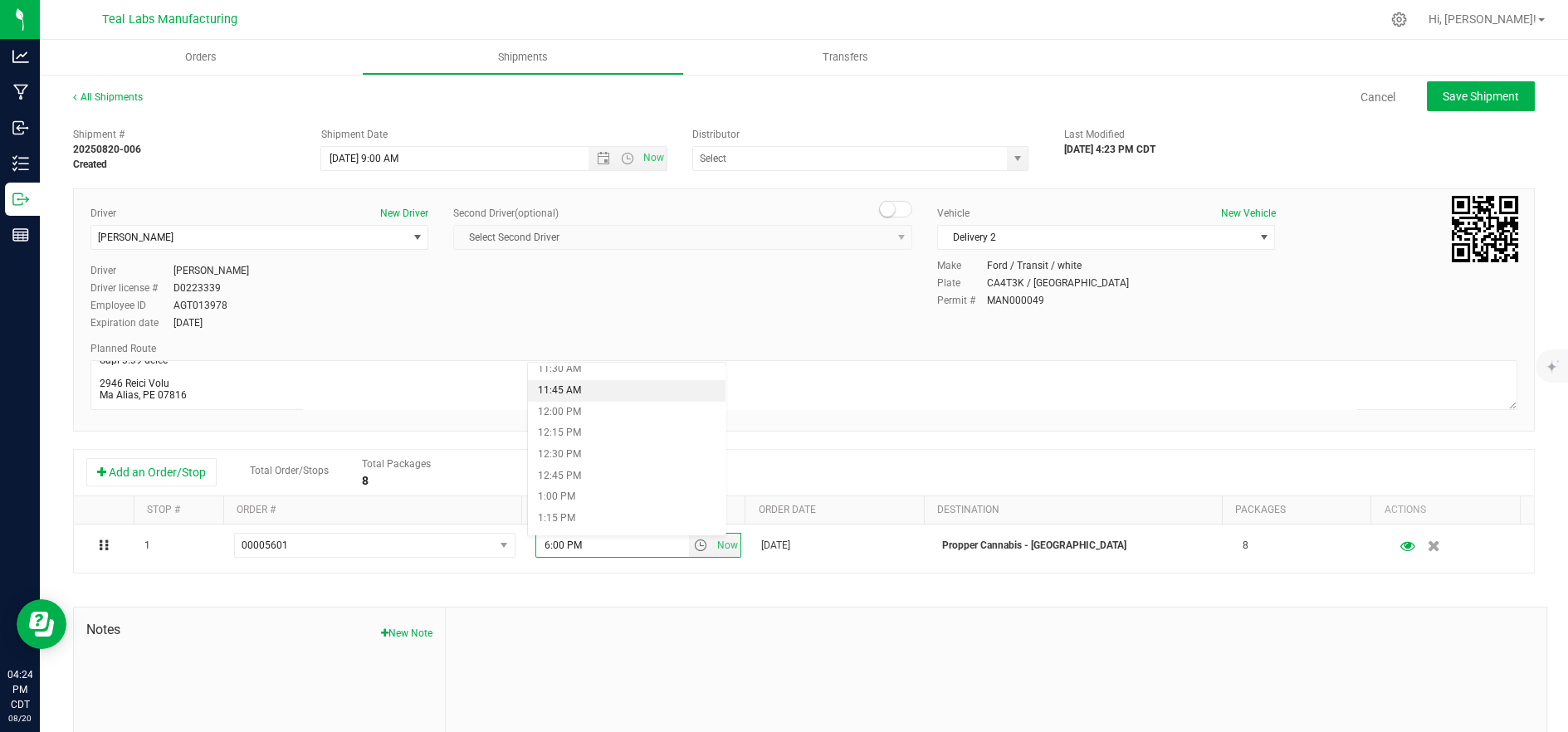
scroll to position [1014, 0]
click at [625, 453] on li "12:45 PM" at bounding box center [627, 451] width 199 height 22
click at [1449, 87] on button "Save Shipment" at bounding box center [1480, 96] width 108 height 30
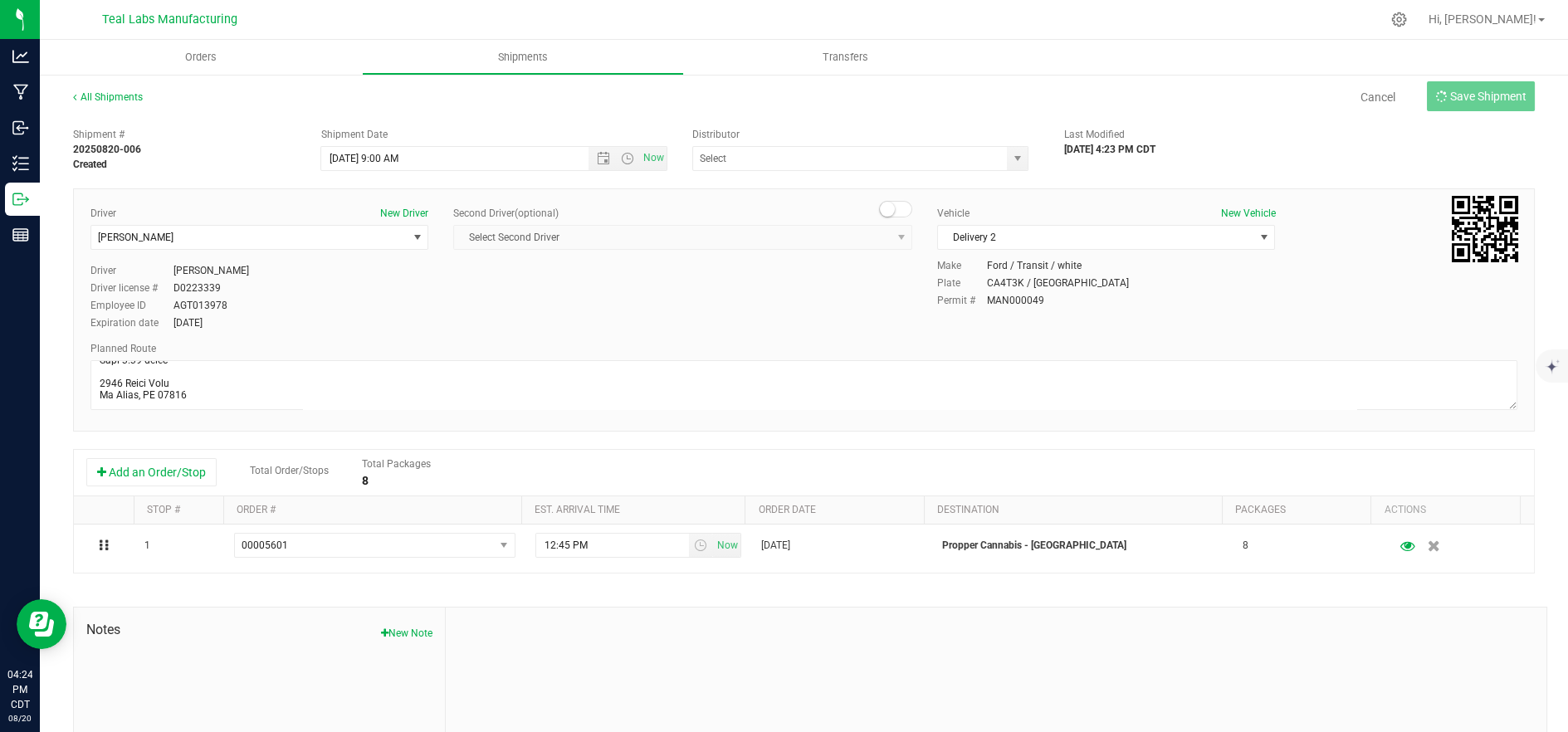
type input "8/21/2025 2:00 PM"
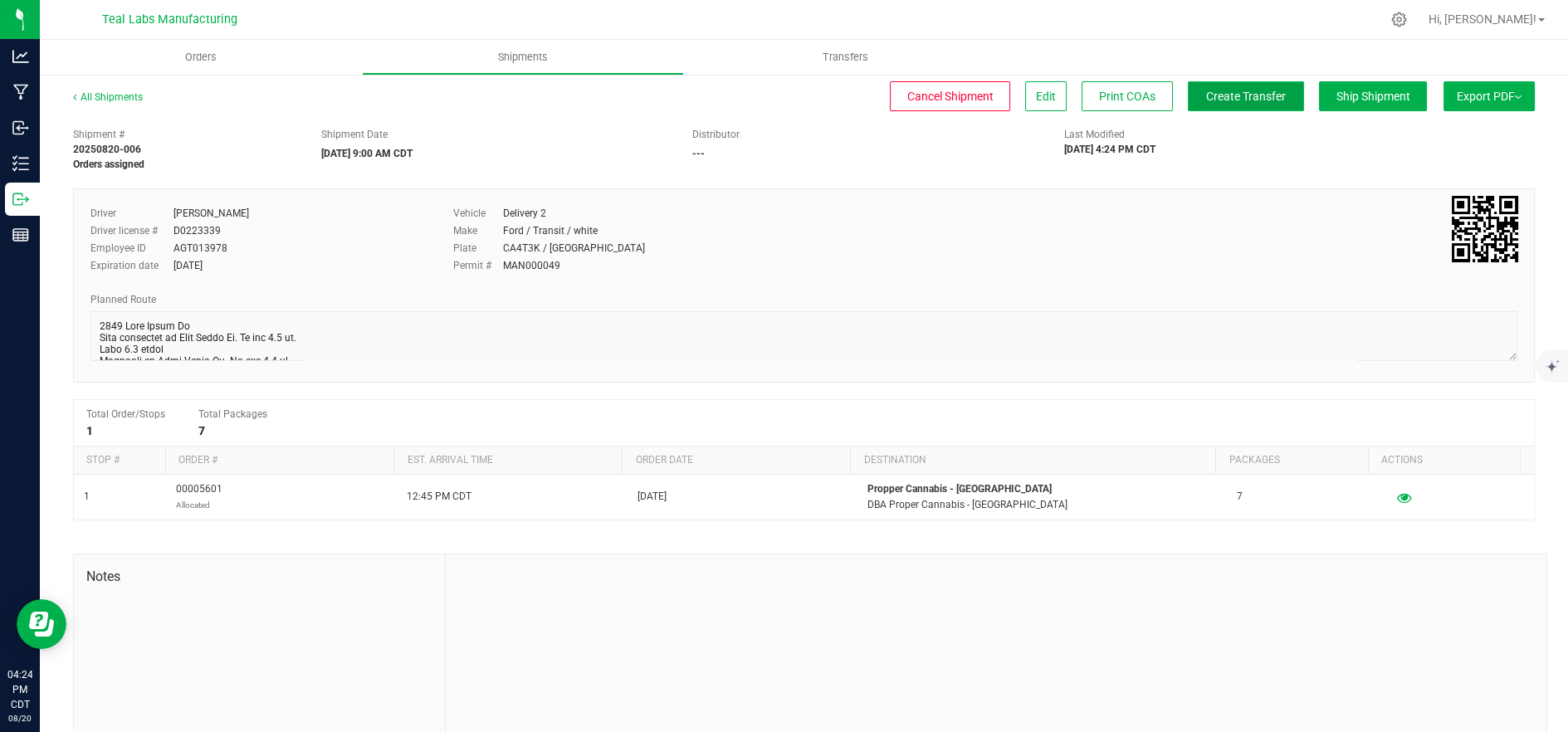
click at [1210, 102] on span "Create Transfer" at bounding box center [1246, 96] width 80 height 14
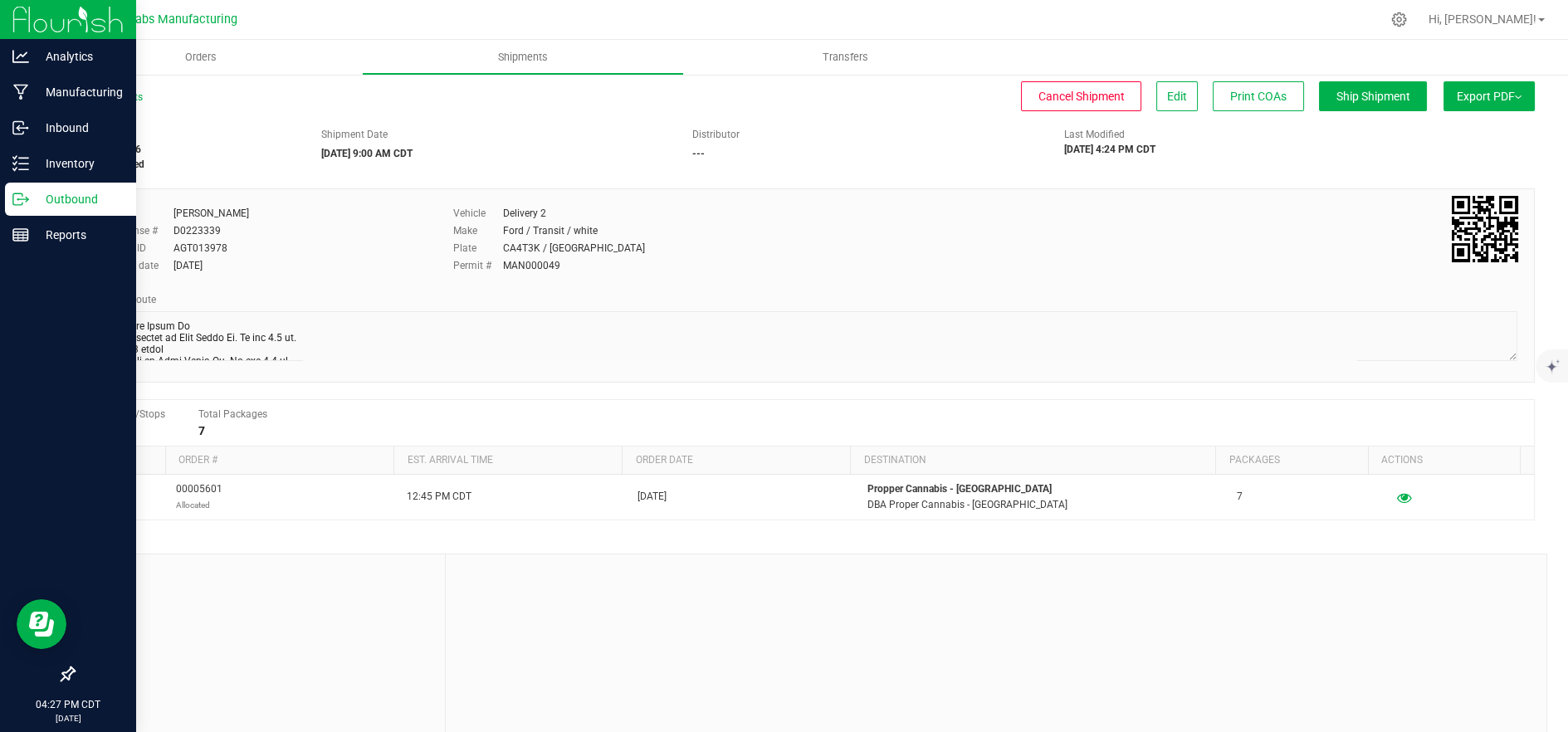
click at [26, 205] on icon at bounding box center [21, 200] width 16 height 16
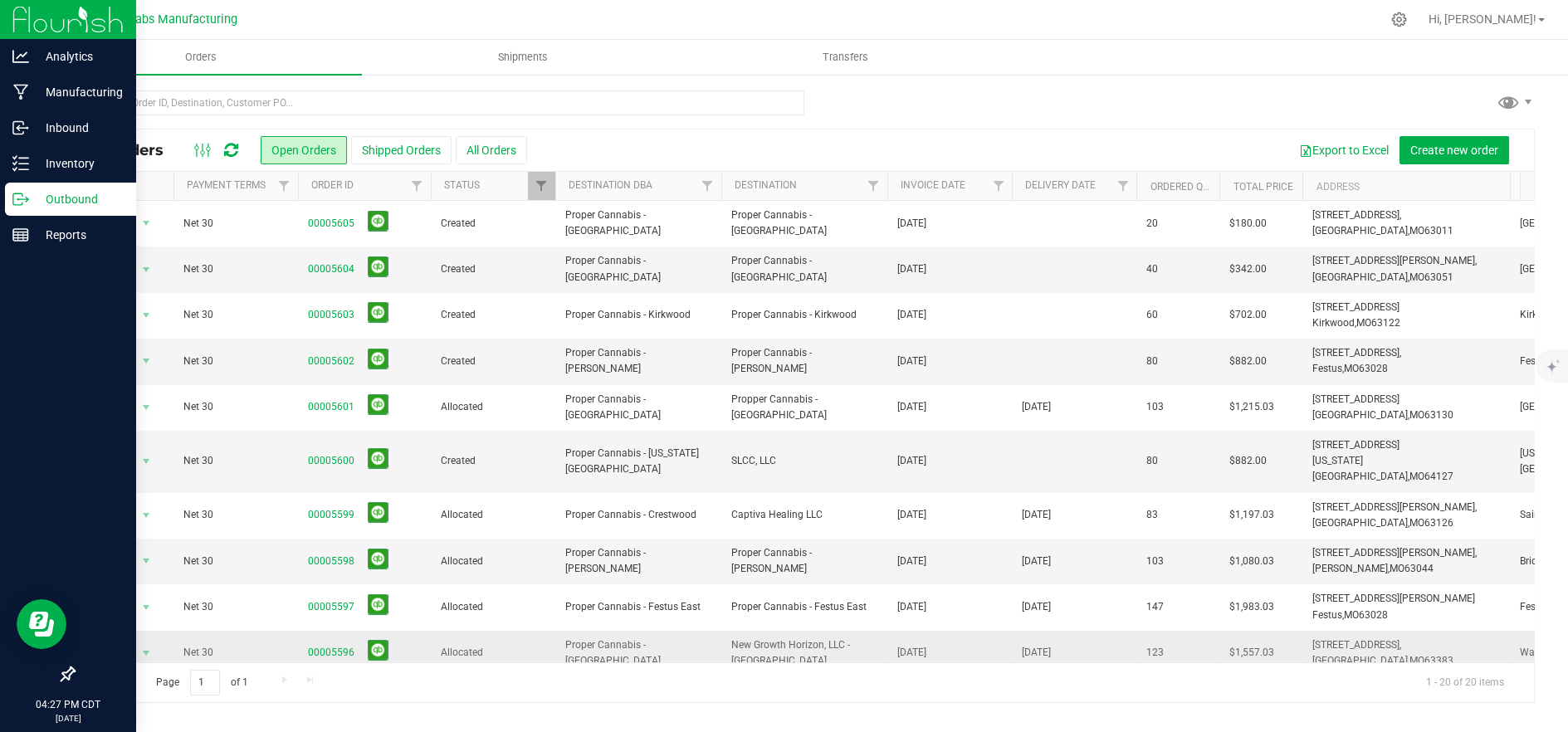
click at [483, 631] on td "Allocated" at bounding box center [492, 654] width 124 height 45
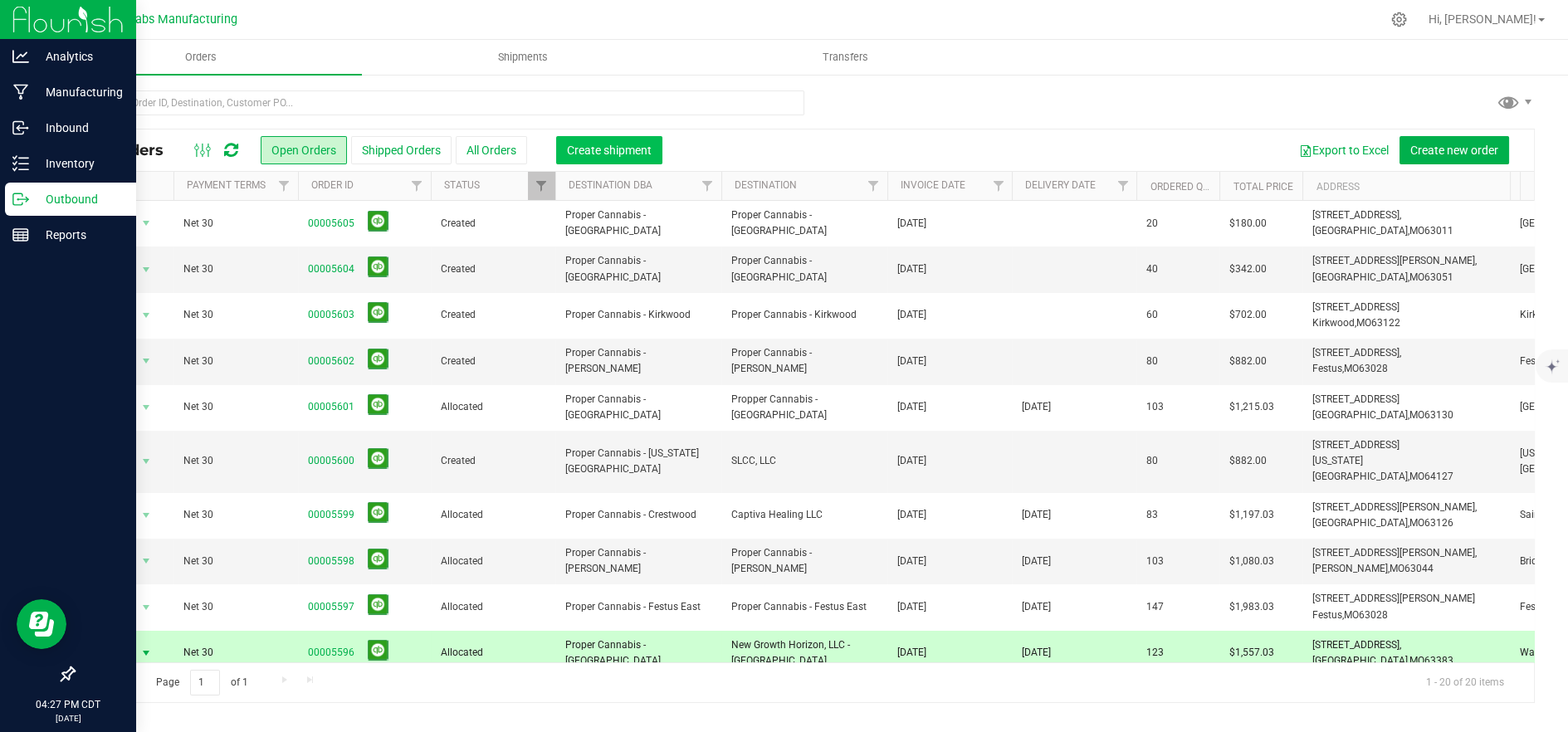
click at [601, 142] on button "Create shipment" at bounding box center [609, 150] width 106 height 28
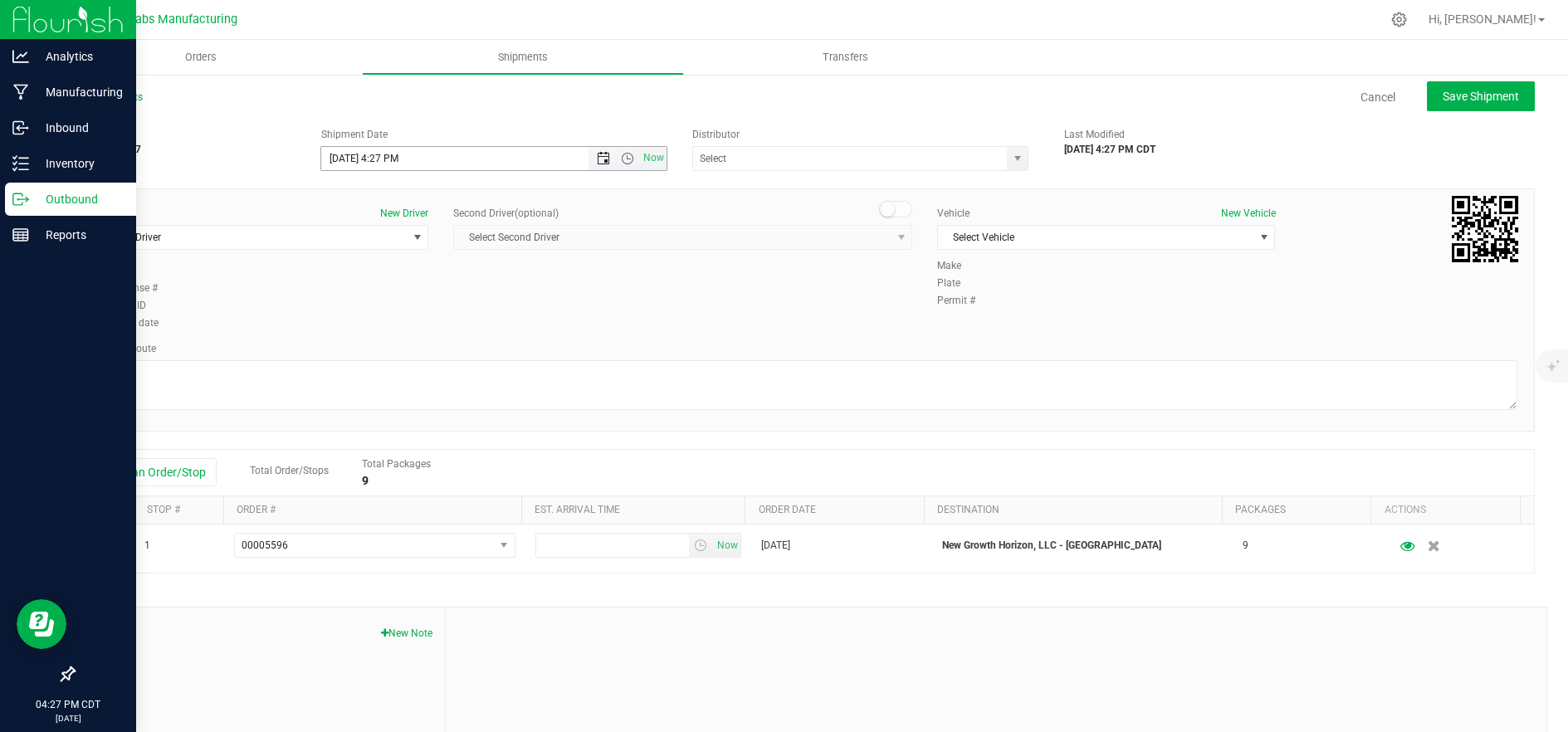
click at [603, 158] on span "Open the date view" at bounding box center [603, 158] width 14 height 14
click at [435, 330] on link "21" at bounding box center [430, 327] width 24 height 25
click at [621, 158] on span "Open the time view" at bounding box center [628, 158] width 14 height 14
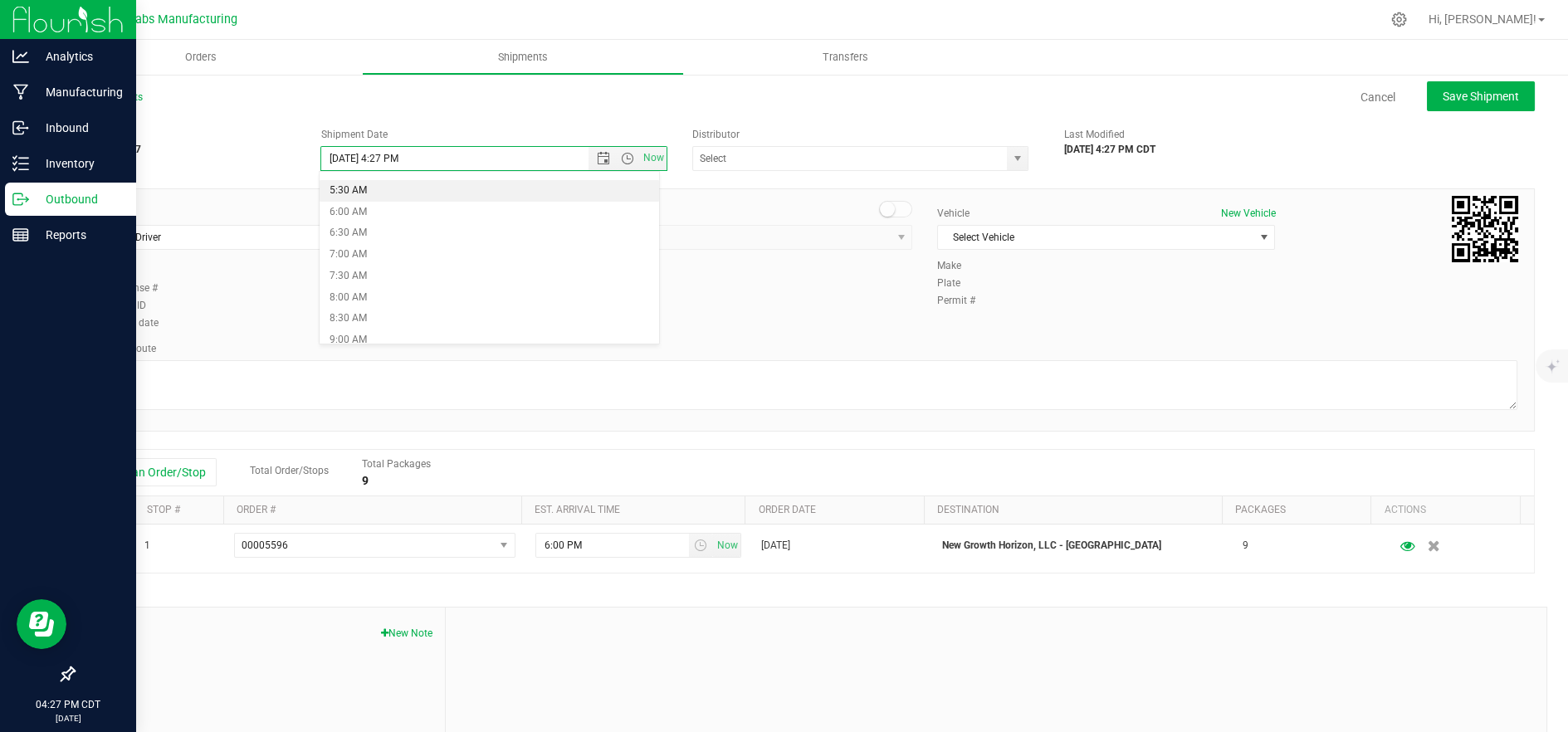
scroll to position [277, 0]
click at [439, 285] on li "9:00 AM" at bounding box center [489, 293] width 340 height 22
type input "8/21/2025 9:00 AM"
click at [293, 231] on span "Select Driver" at bounding box center [249, 238] width 316 height 24
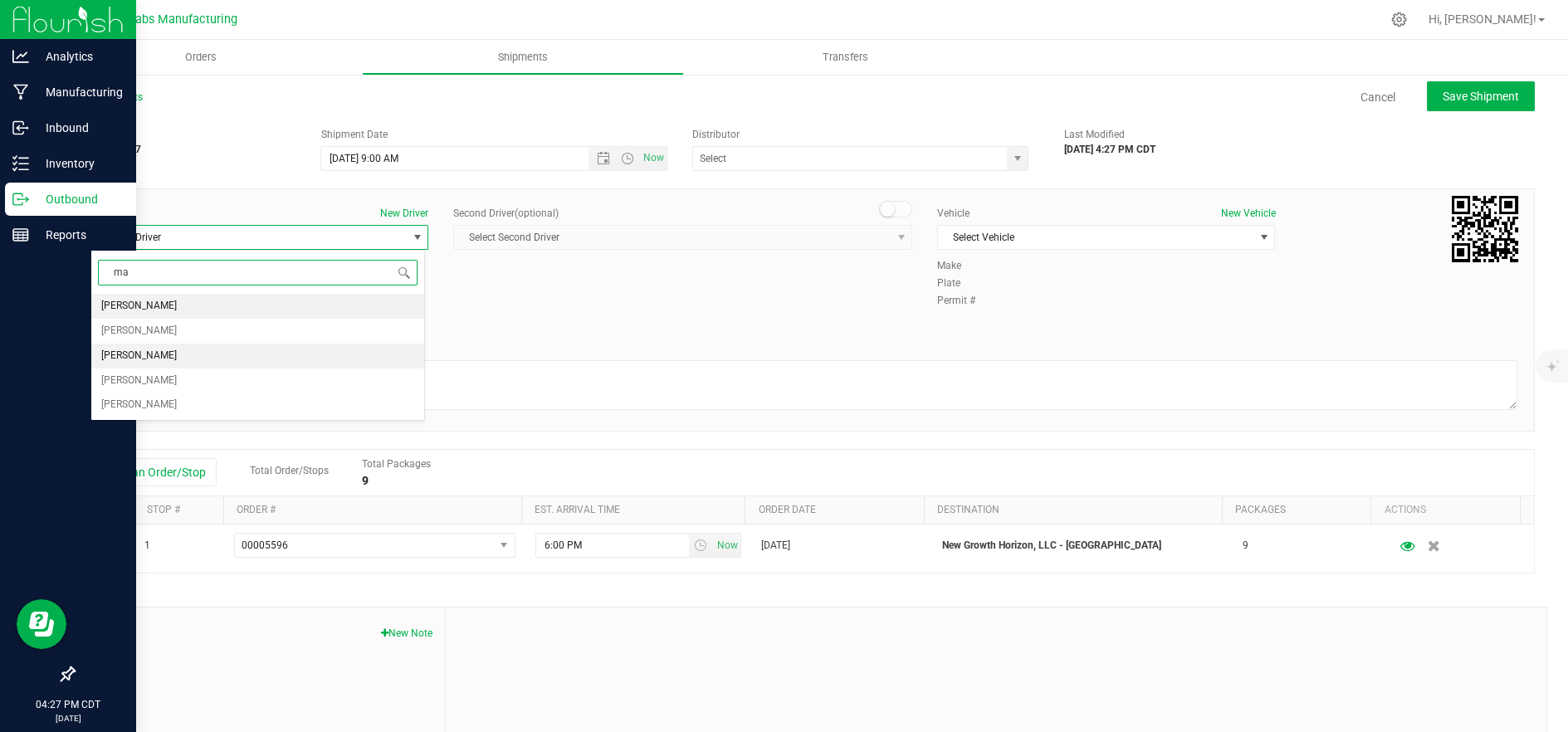
click at [229, 362] on li "Mary Kenyon" at bounding box center [258, 356] width 333 height 24
type input "ma"
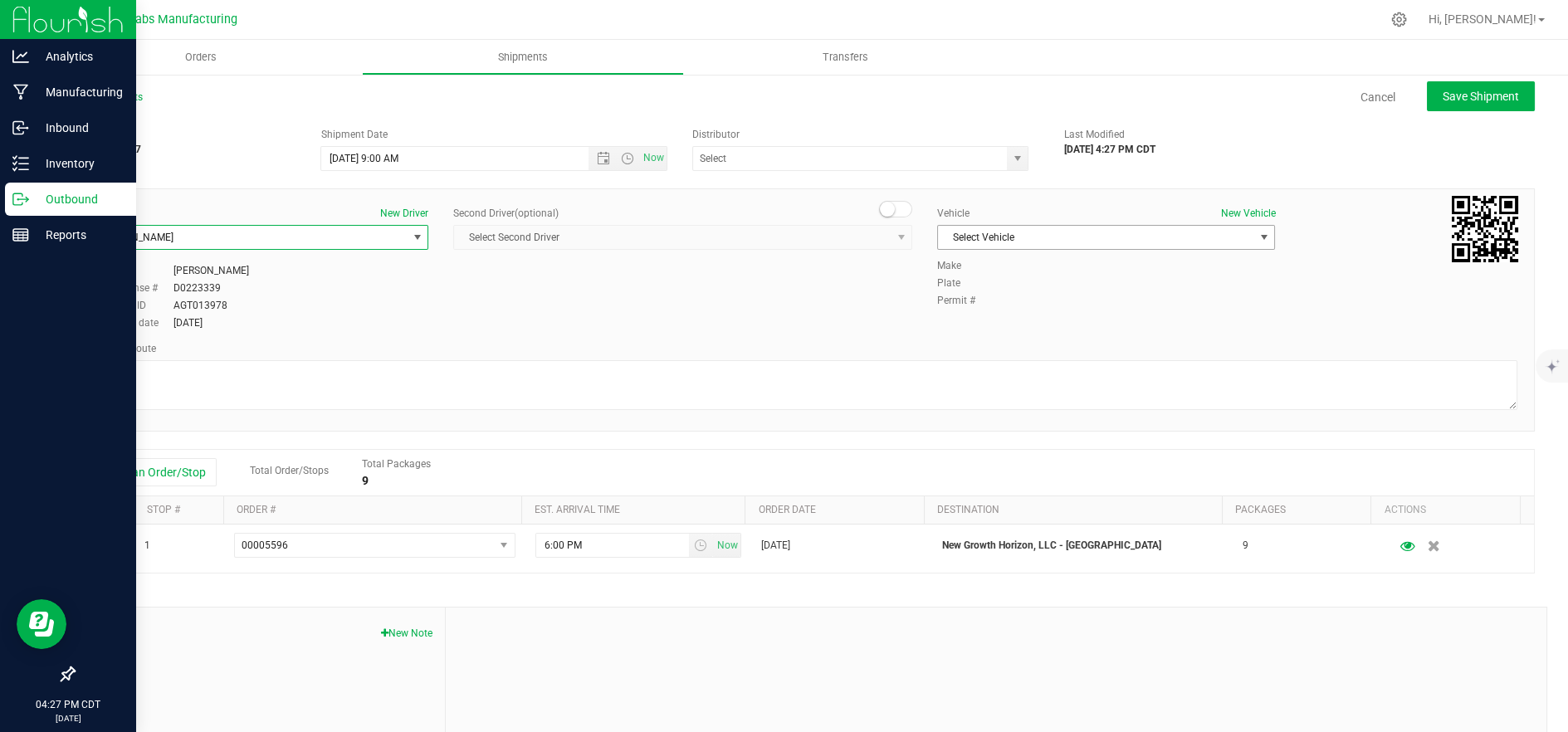
drag, startPoint x: 1013, startPoint y: 238, endPoint x: 1048, endPoint y: 242, distance: 35.2
click at [1014, 238] on span "Select Vehicle" at bounding box center [1096, 238] width 316 height 24
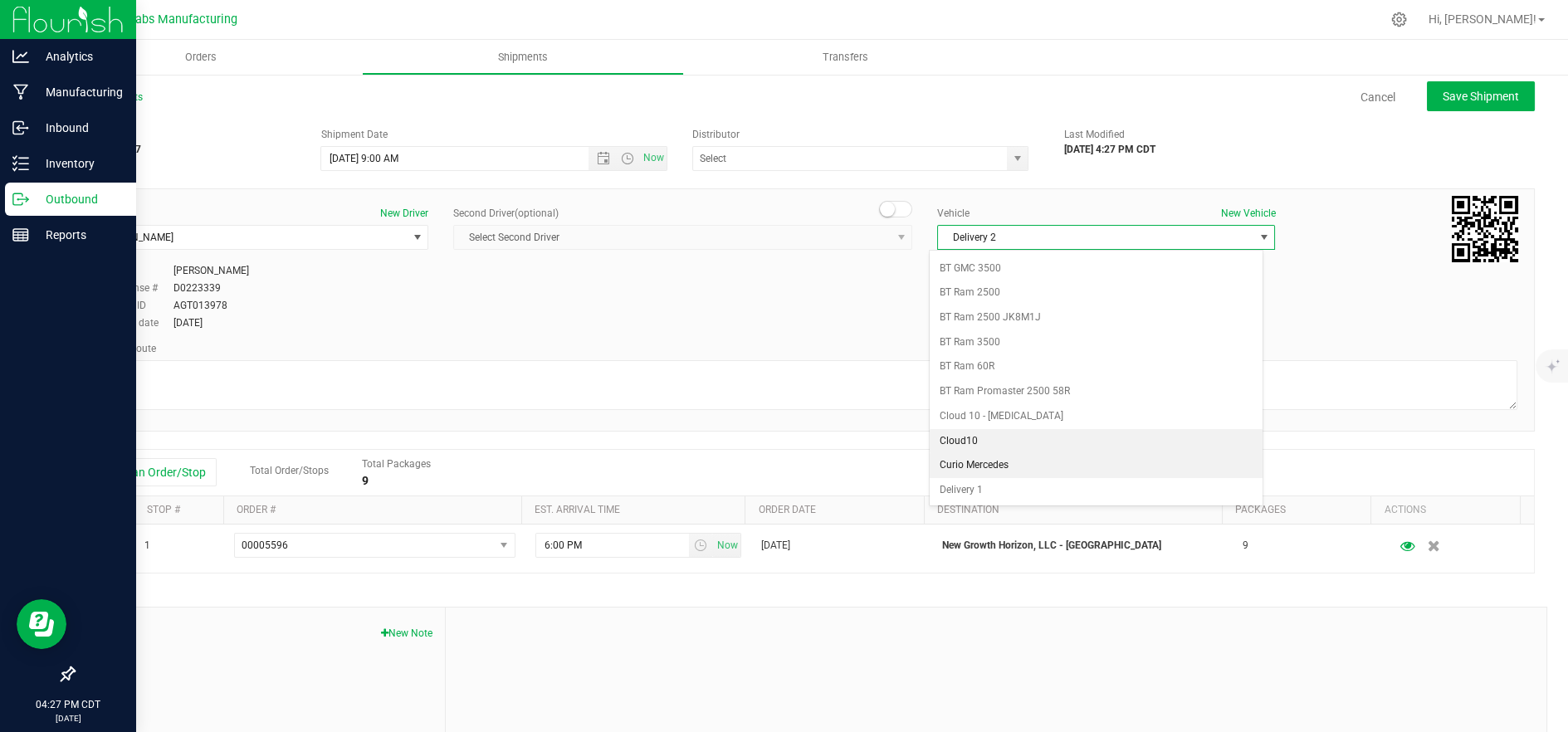
scroll to position [440, 0]
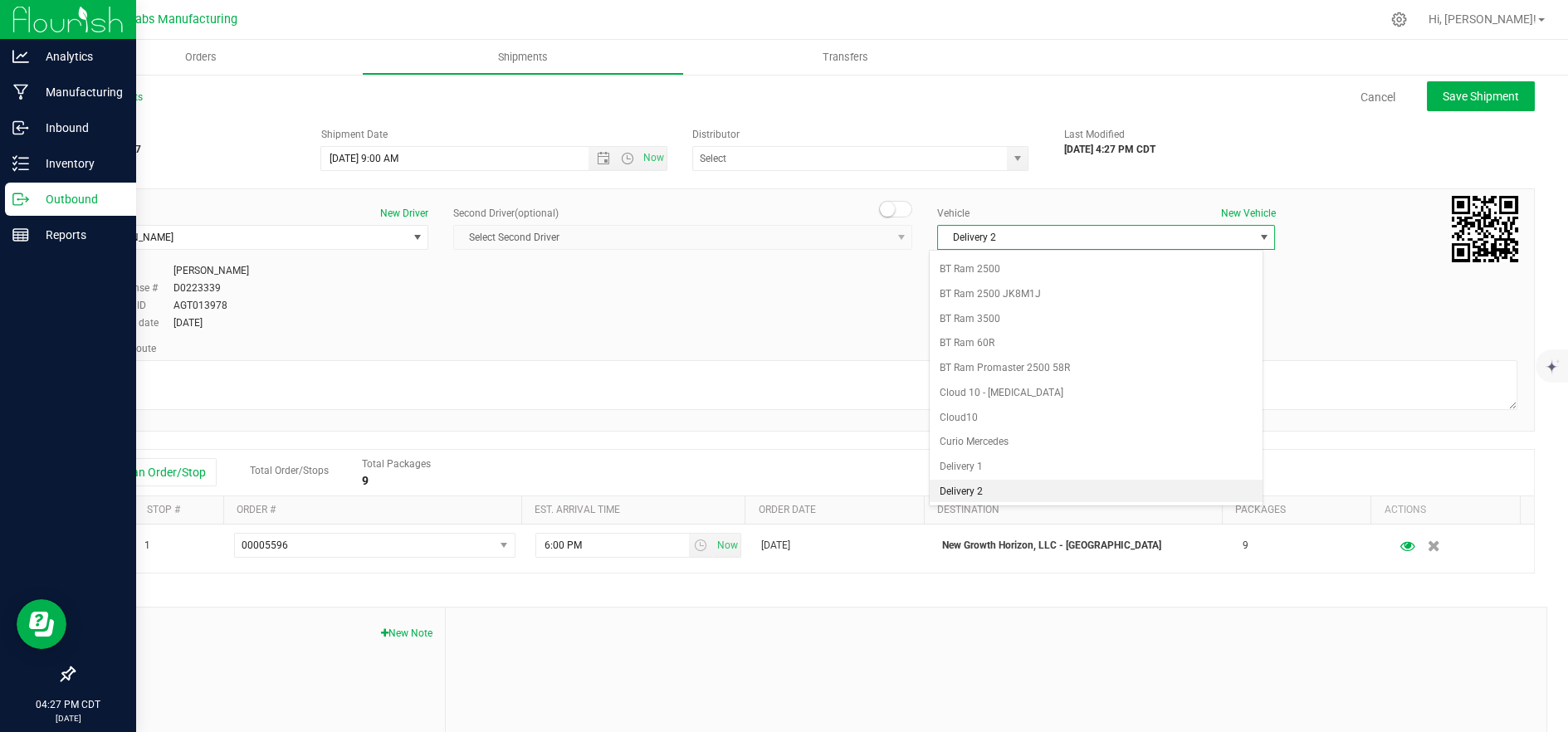
click at [1043, 492] on li "Delivery 2" at bounding box center [1096, 492] width 333 height 24
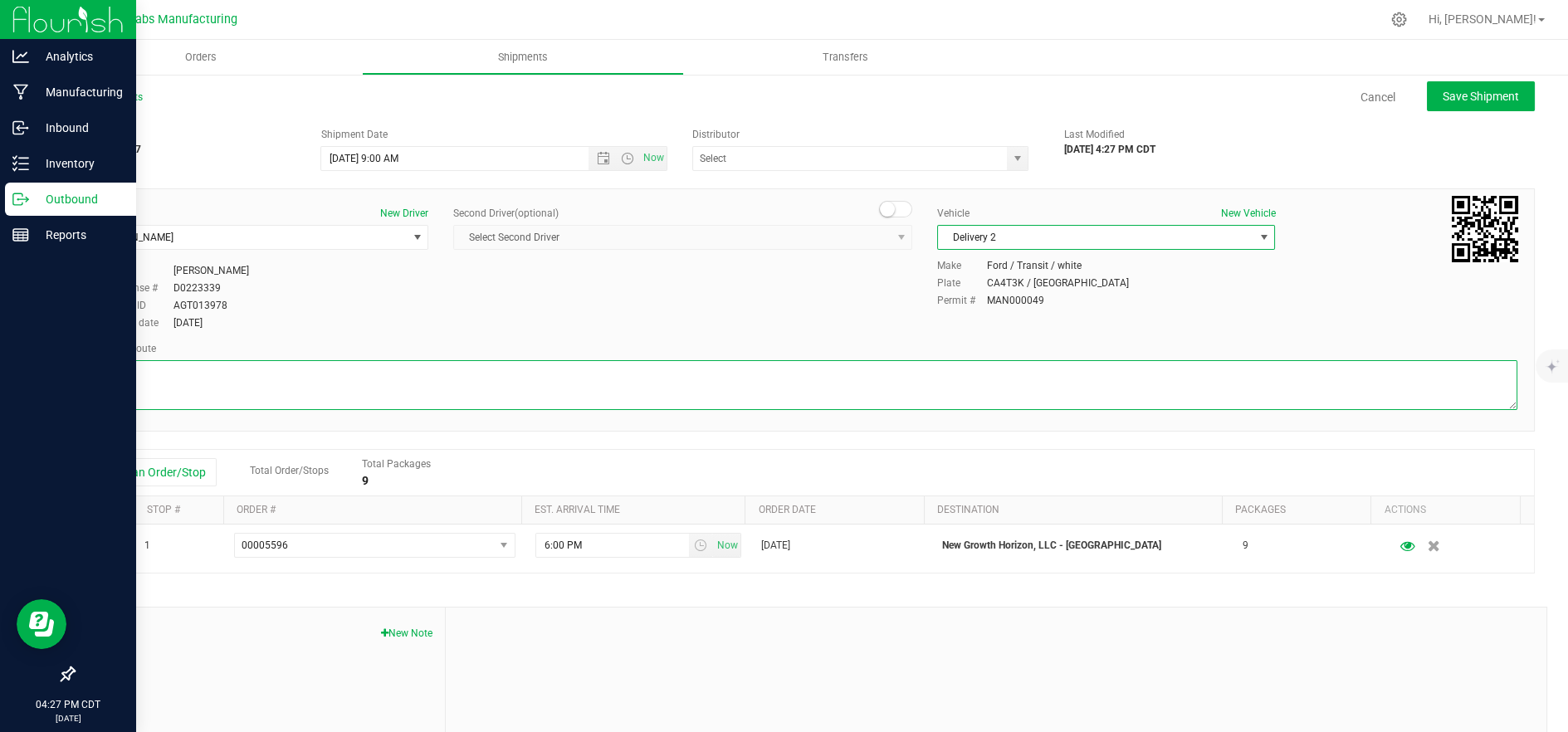
click at [692, 376] on textarea at bounding box center [803, 385] width 1427 height 50
click at [376, 377] on textarea at bounding box center [803, 385] width 1427 height 50
paste textarea "5555 Salt River Rd Head southeast on Salt River Rd. Go for 1.4 mi. Then 1.4 mil…"
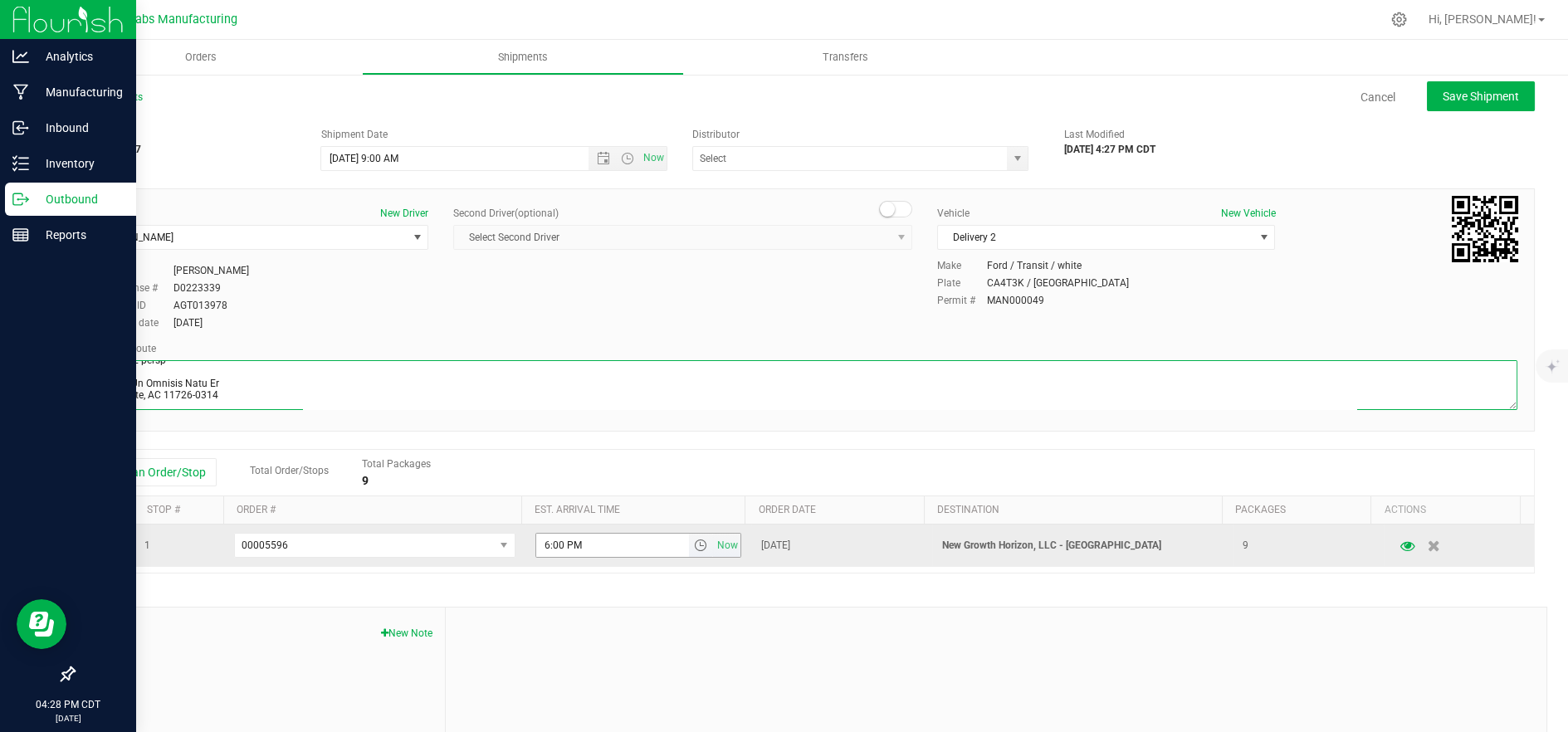
click at [694, 551] on span "select" at bounding box center [700, 545] width 14 height 14
type textarea "5555 Salt River Rd Head southeast on Salt River Rd. Go for 1.4 mi. Then 1.4 mil…"
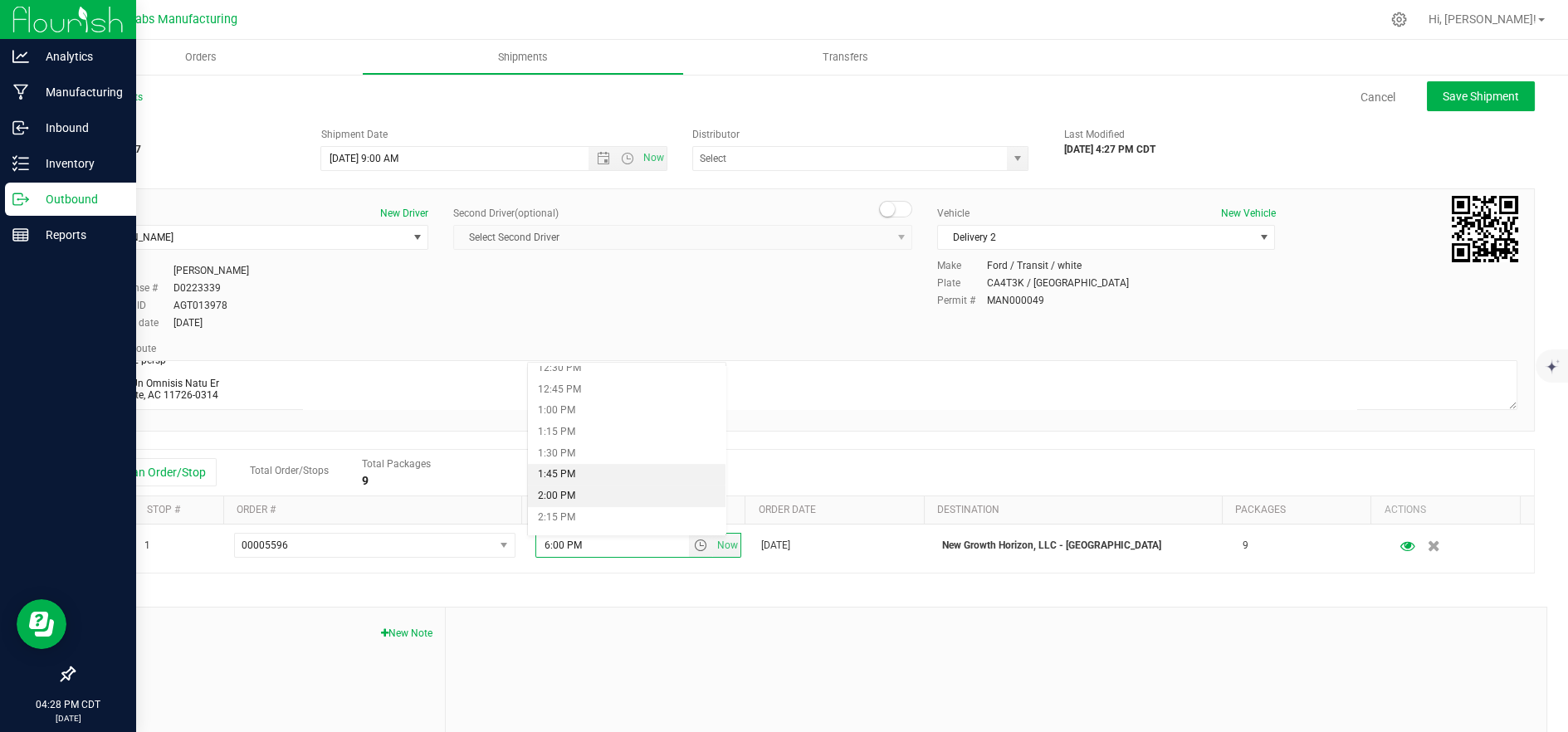
scroll to position [1107, 0]
click at [609, 448] on li "1:45 PM" at bounding box center [627, 444] width 199 height 22
drag, startPoint x: 1441, startPoint y: 101, endPoint x: 1460, endPoint y: 92, distance: 21.0
click at [1443, 102] on span "Save Shipment" at bounding box center [1481, 96] width 76 height 14
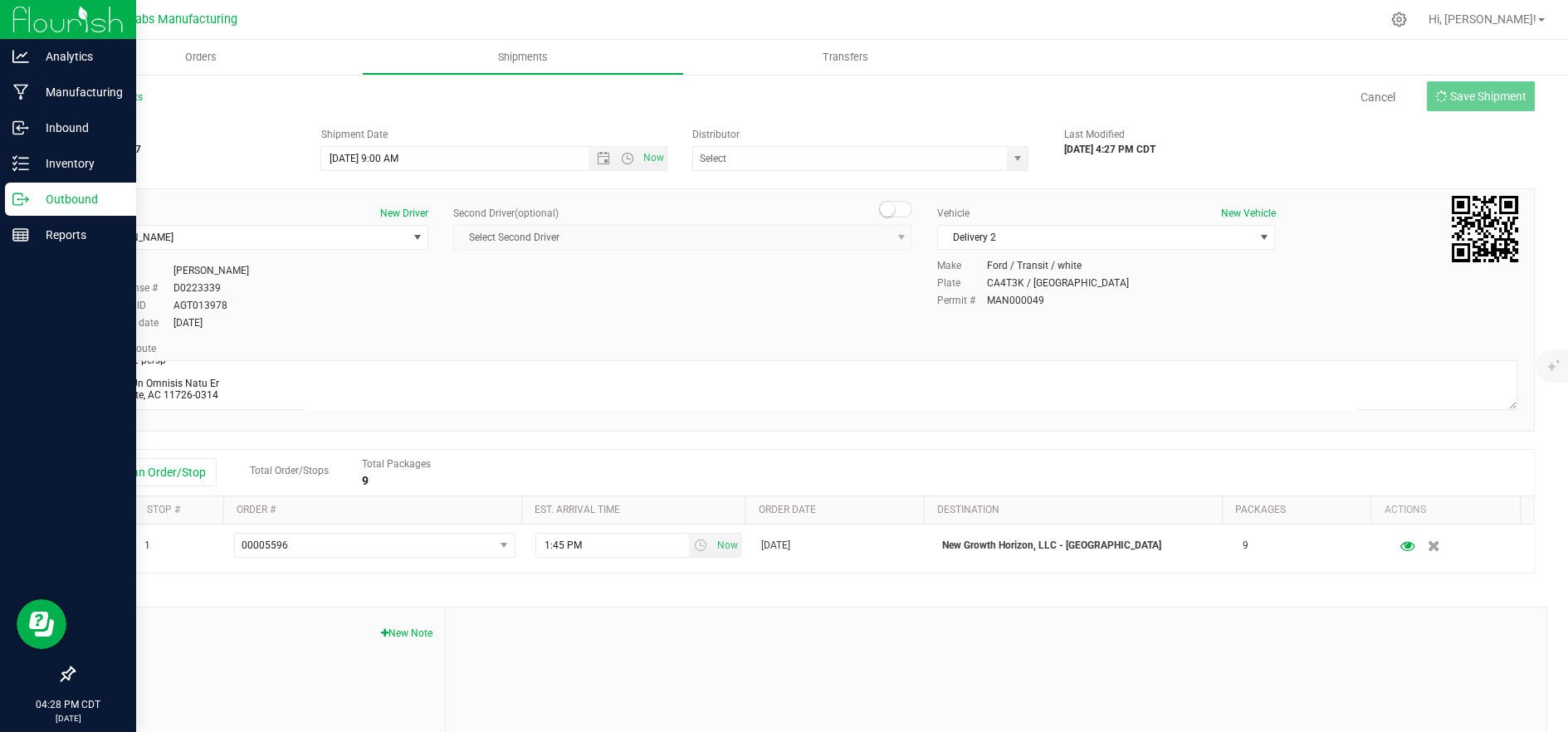
type input "8/21/2025 2:00 PM"
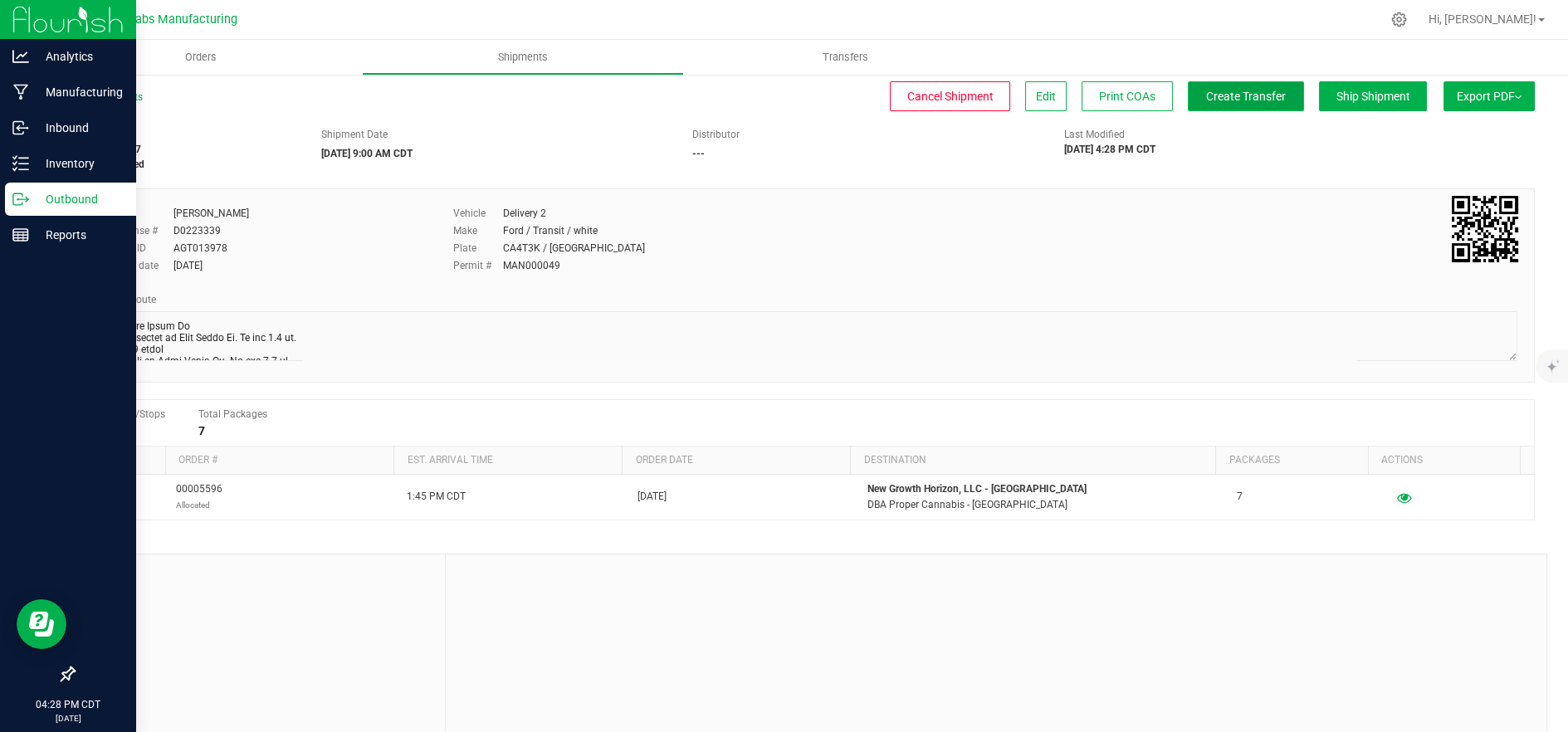
click at [1247, 102] on span "Create Transfer" at bounding box center [1246, 96] width 80 height 14
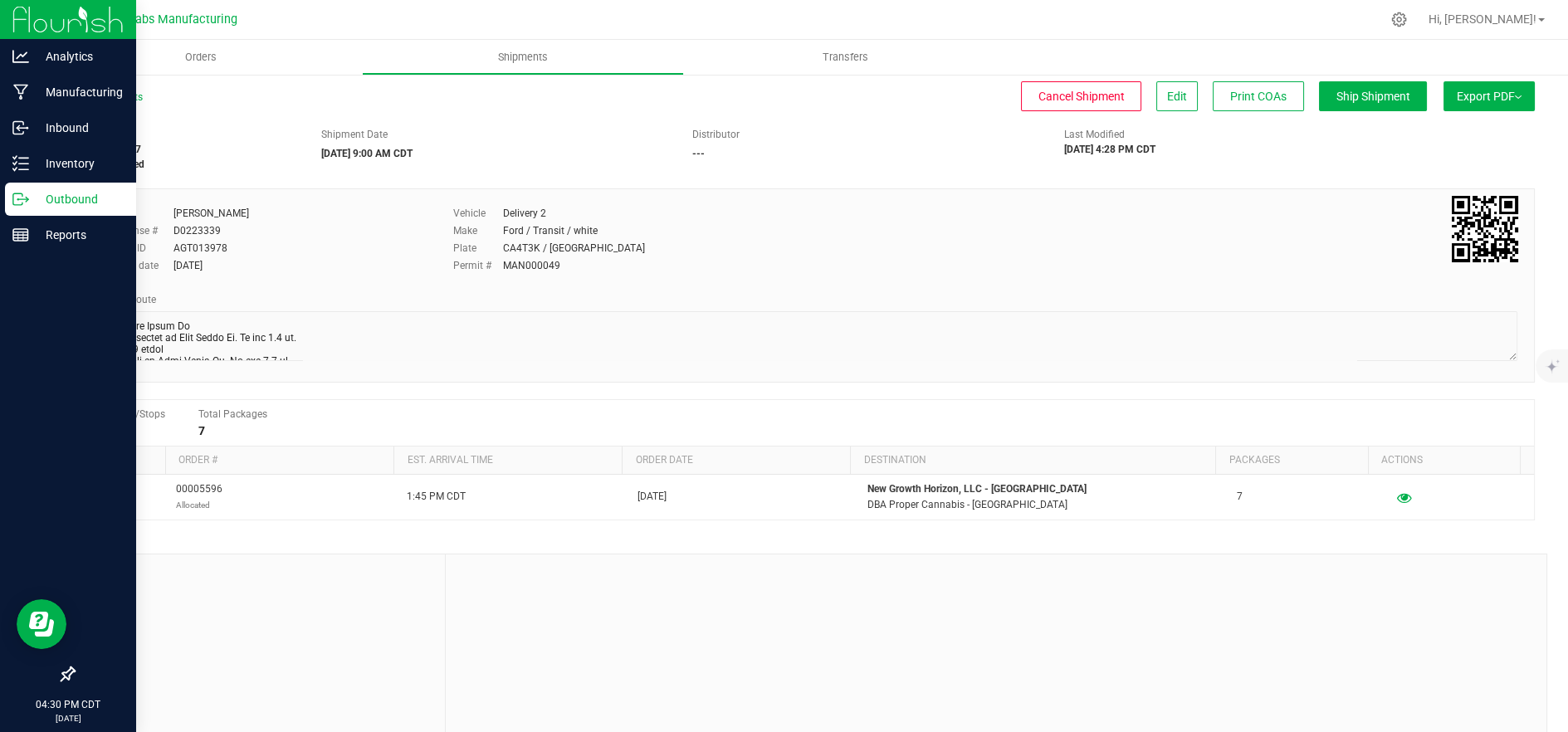
click at [29, 200] on p "Outbound" at bounding box center [79, 200] width 100 height 20
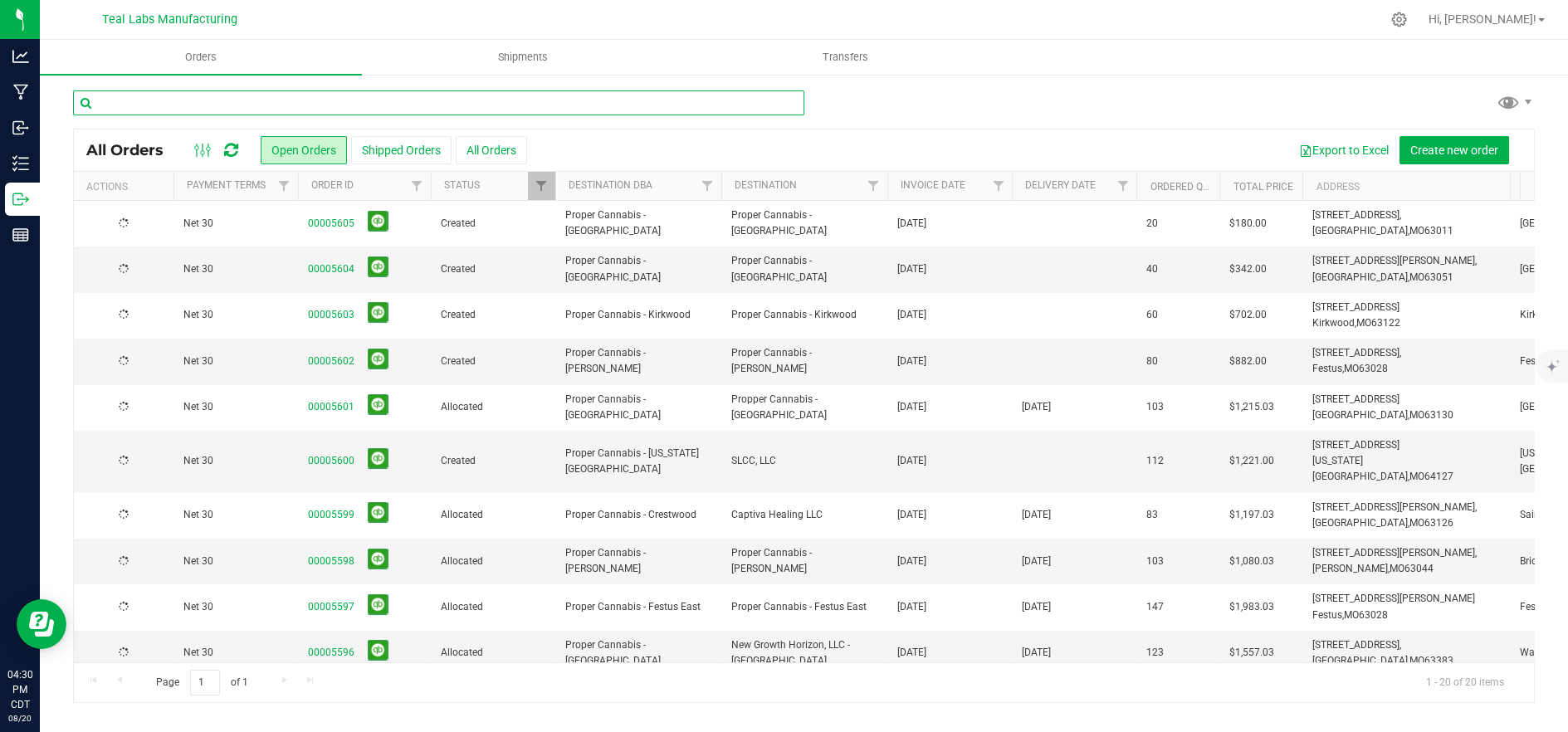
click at [218, 102] on input "text" at bounding box center [439, 102] width 731 height 24
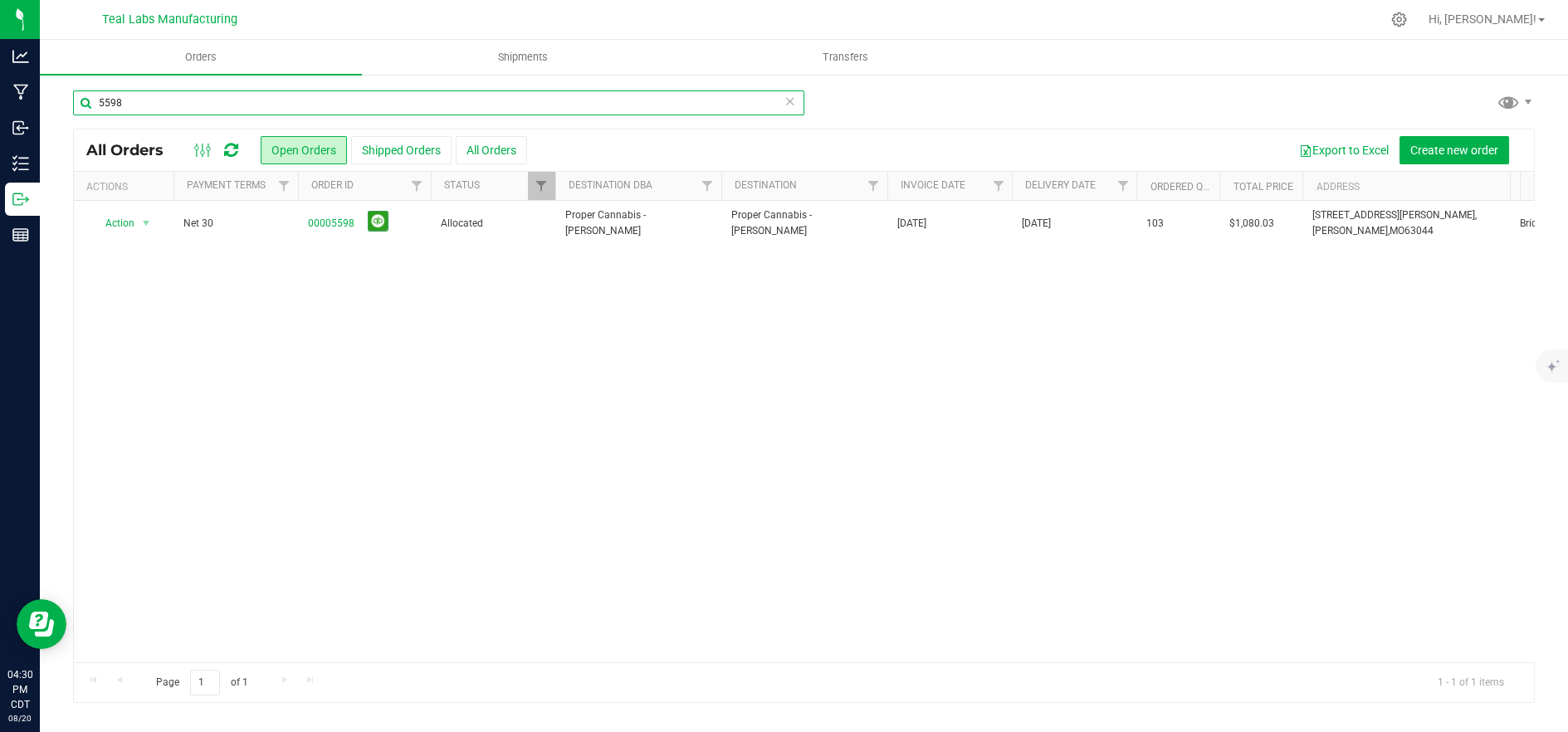
type input "5598"
click at [563, 212] on td "Proper Cannabis - [PERSON_NAME]" at bounding box center [638, 222] width 166 height 44
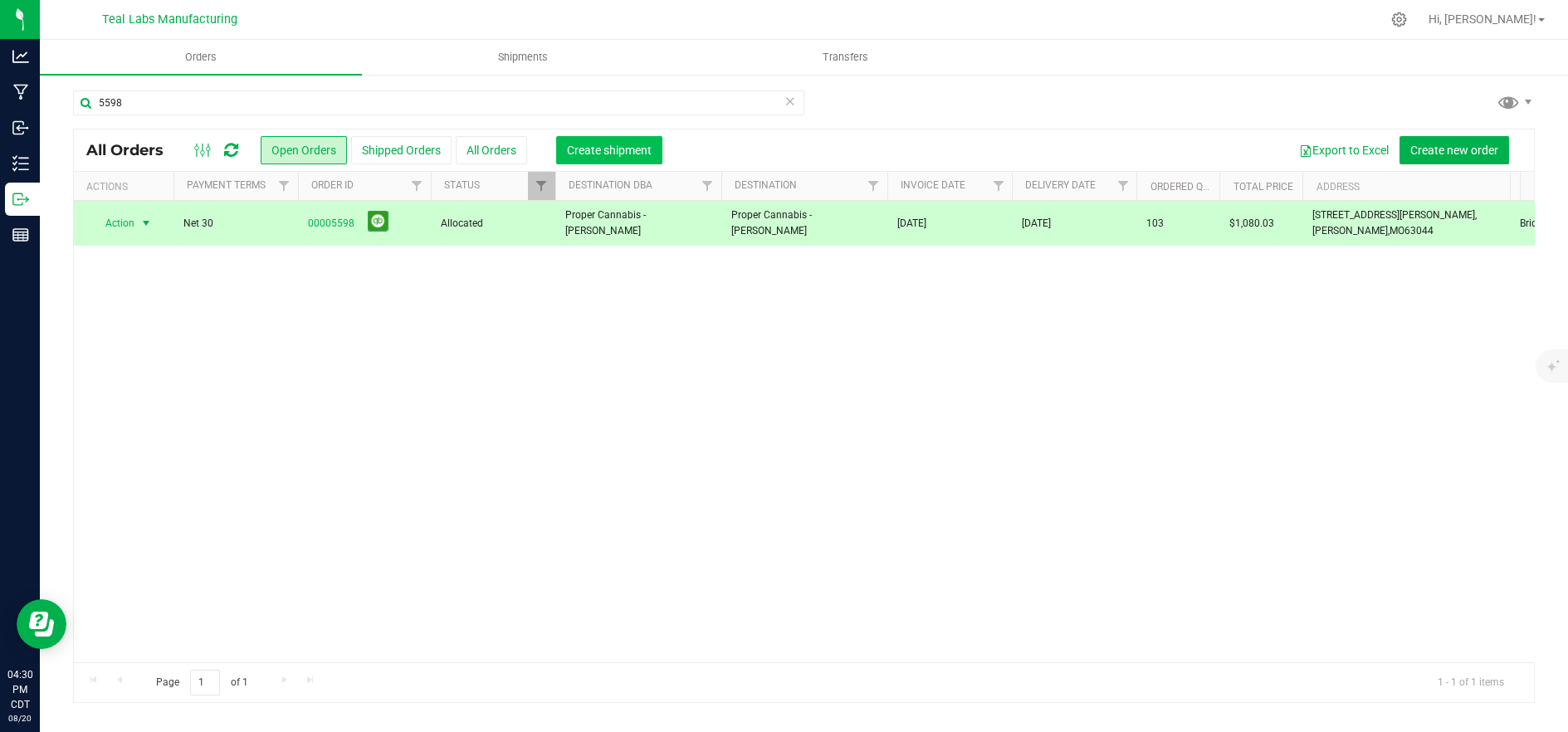
click at [597, 151] on span "Create shipment" at bounding box center [609, 150] width 84 height 14
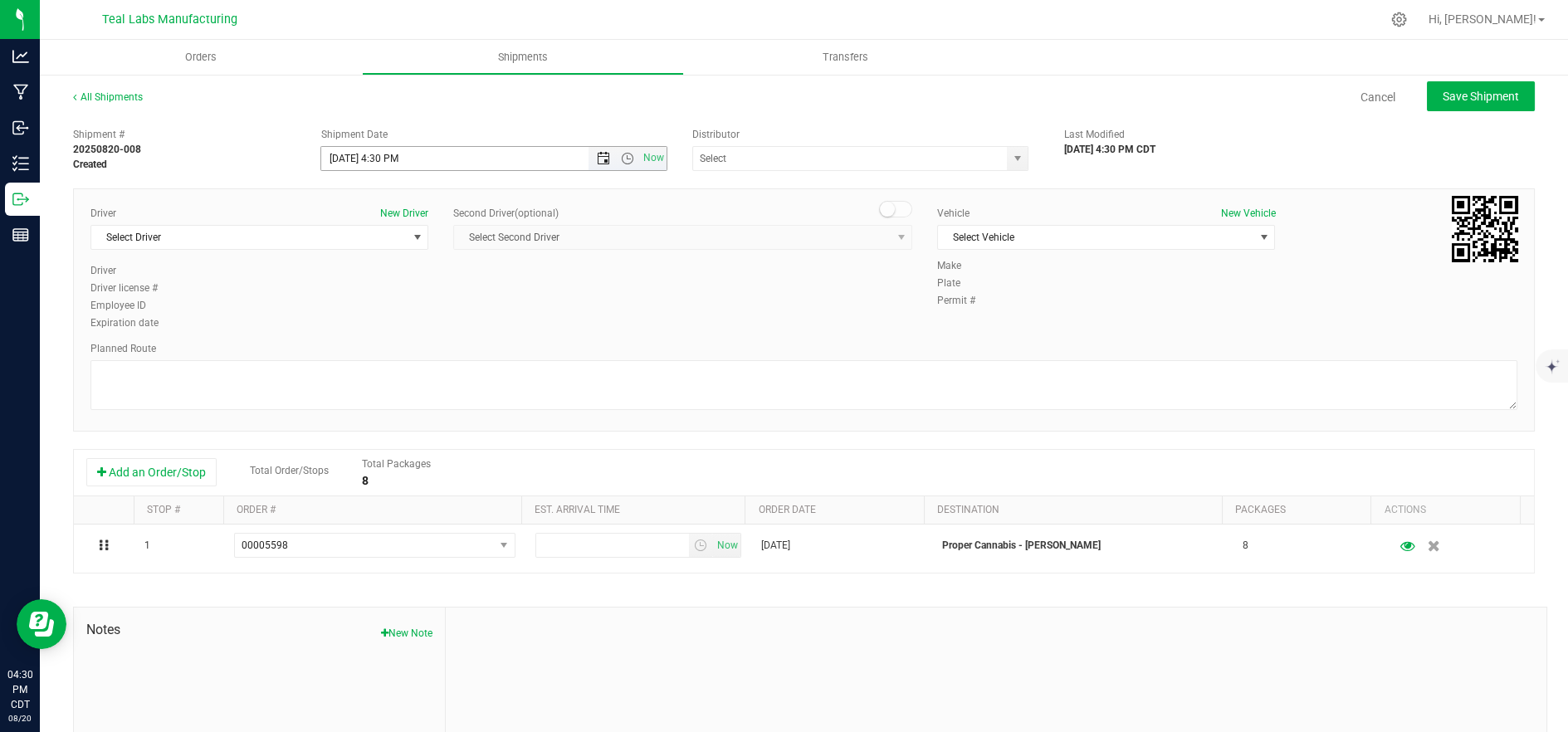
click at [601, 151] on span "Open the date view" at bounding box center [603, 158] width 14 height 14
drag, startPoint x: 427, startPoint y: 323, endPoint x: 474, endPoint y: 277, distance: 65.8
click at [427, 320] on link "21" at bounding box center [430, 327] width 24 height 25
click at [621, 155] on span "Open the time view" at bounding box center [628, 158] width 14 height 14
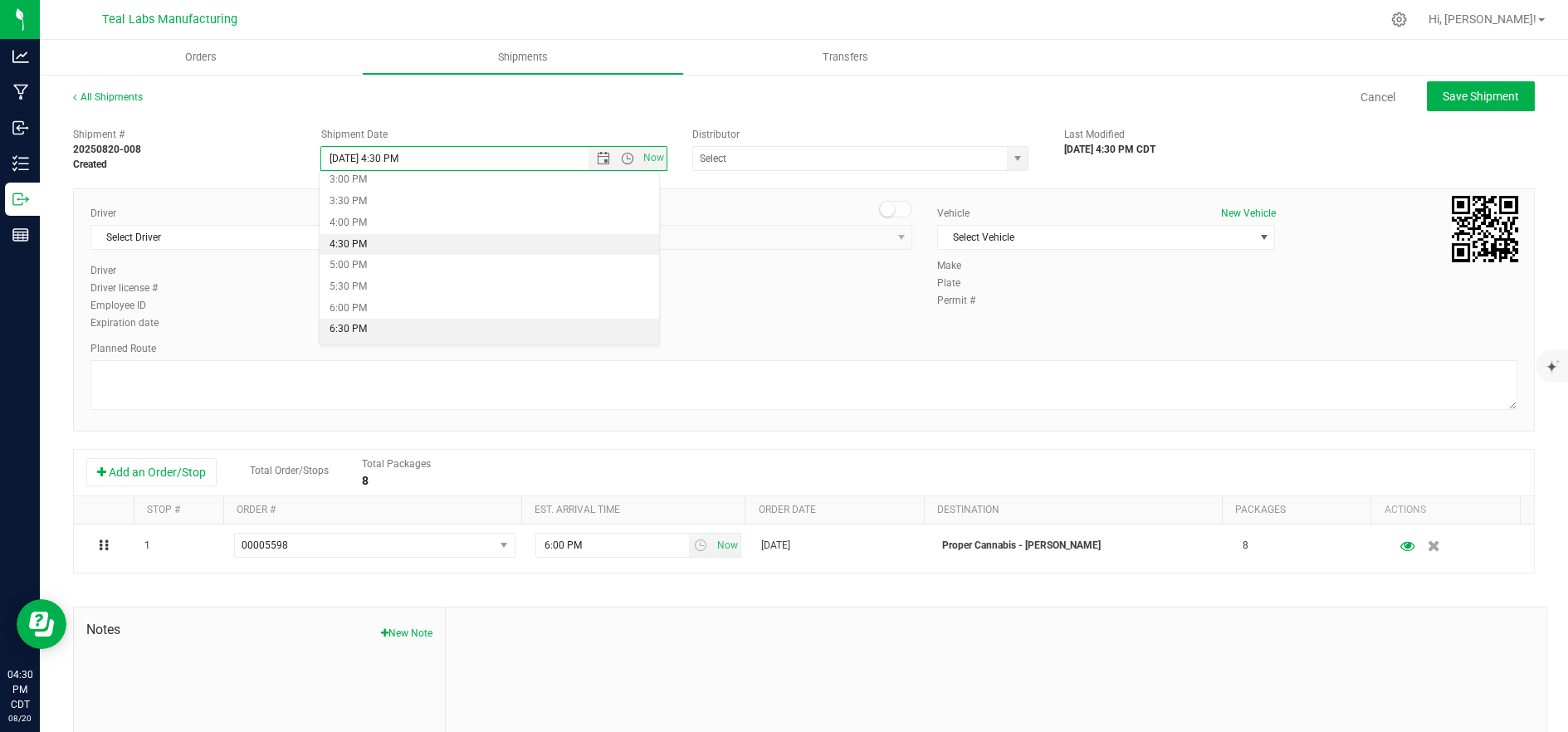
scroll to position [737, 0]
click at [394, 338] on li "9:00 PM" at bounding box center [489, 345] width 340 height 22
type input "8/21/2025 9:00 PM"
click at [274, 246] on span "Select Driver" at bounding box center [249, 238] width 316 height 24
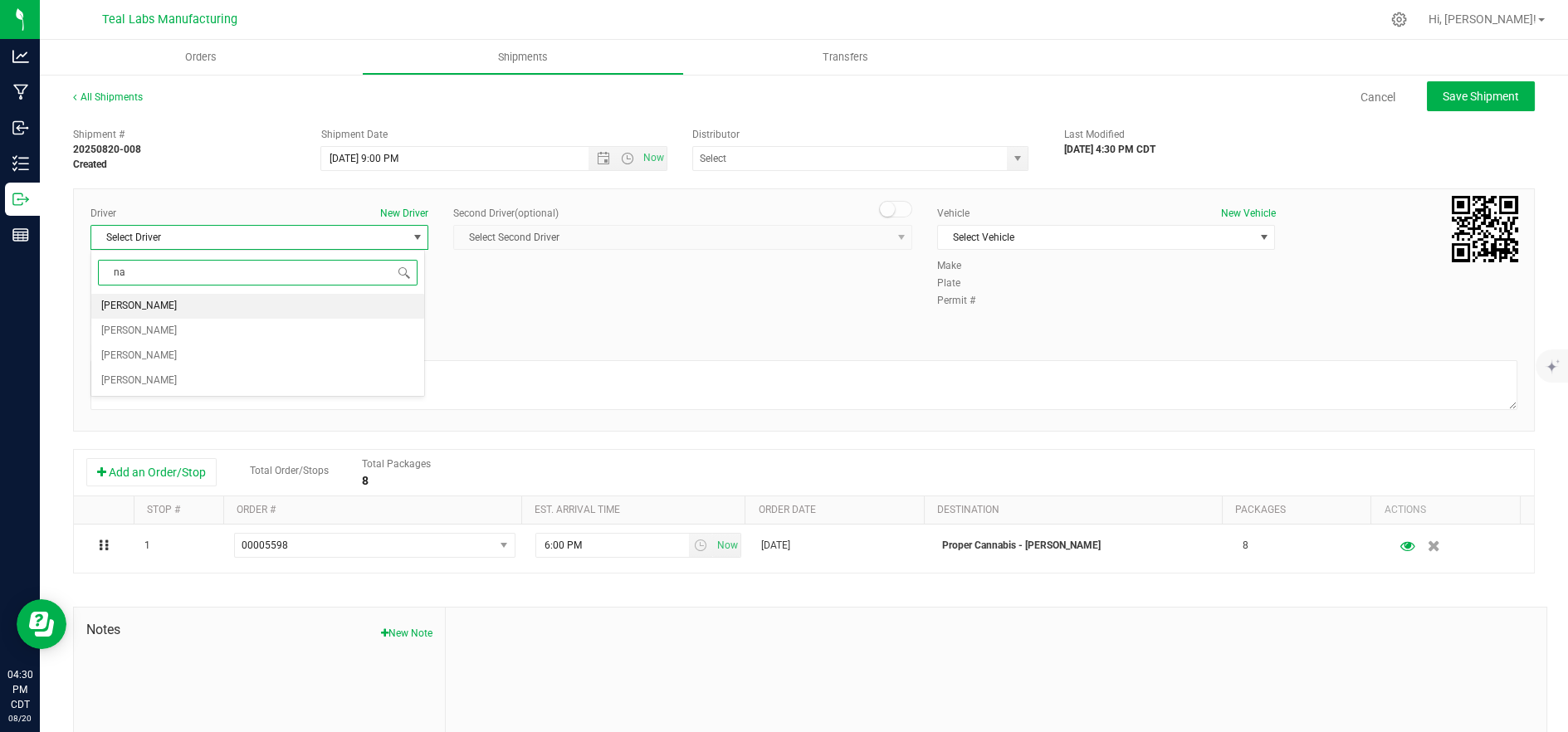
type input "n"
click at [244, 356] on li "Mary Kenyon" at bounding box center [258, 356] width 333 height 24
type input "ma"
click at [1007, 231] on span "Select Vehicle" at bounding box center [1096, 238] width 316 height 24
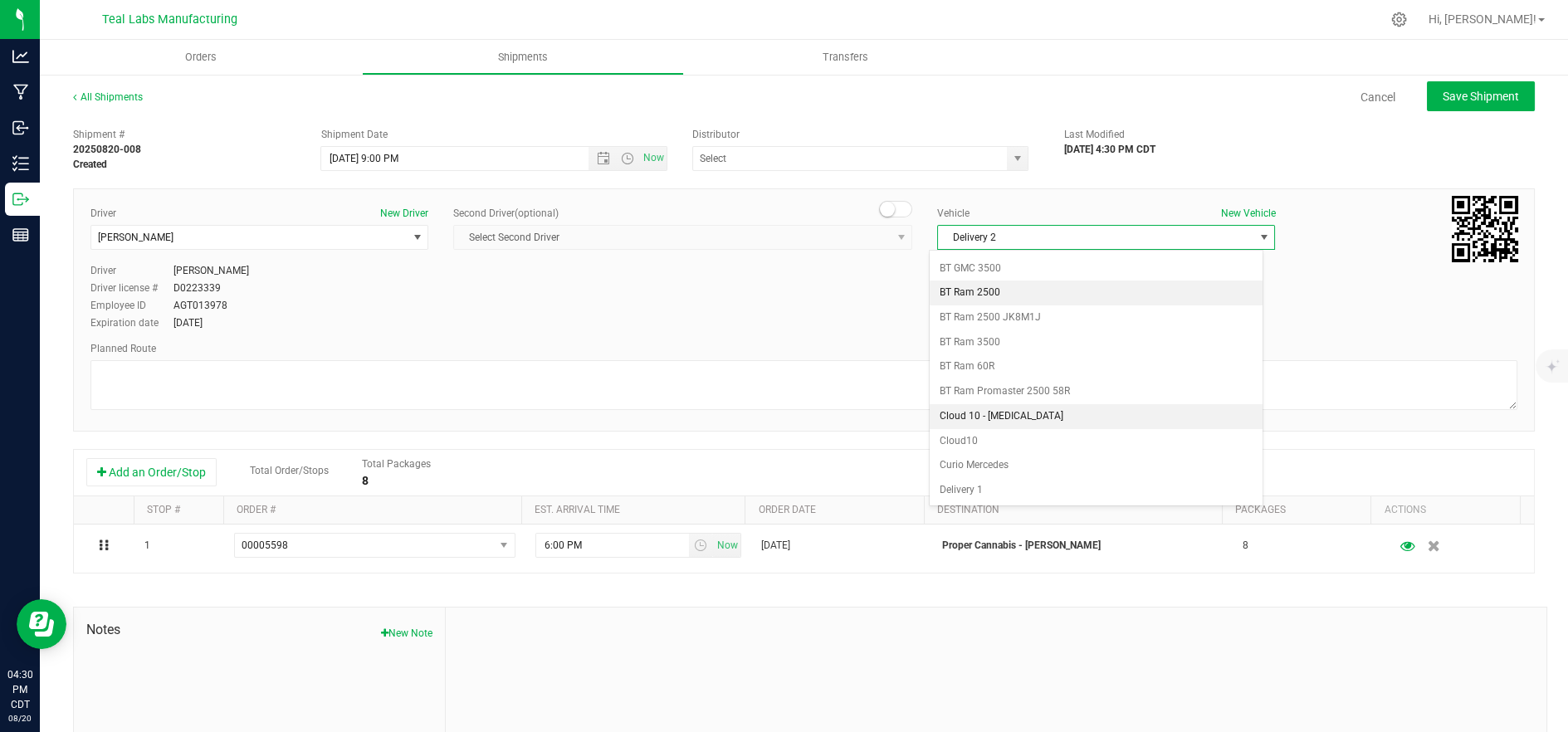
scroll to position [440, 0]
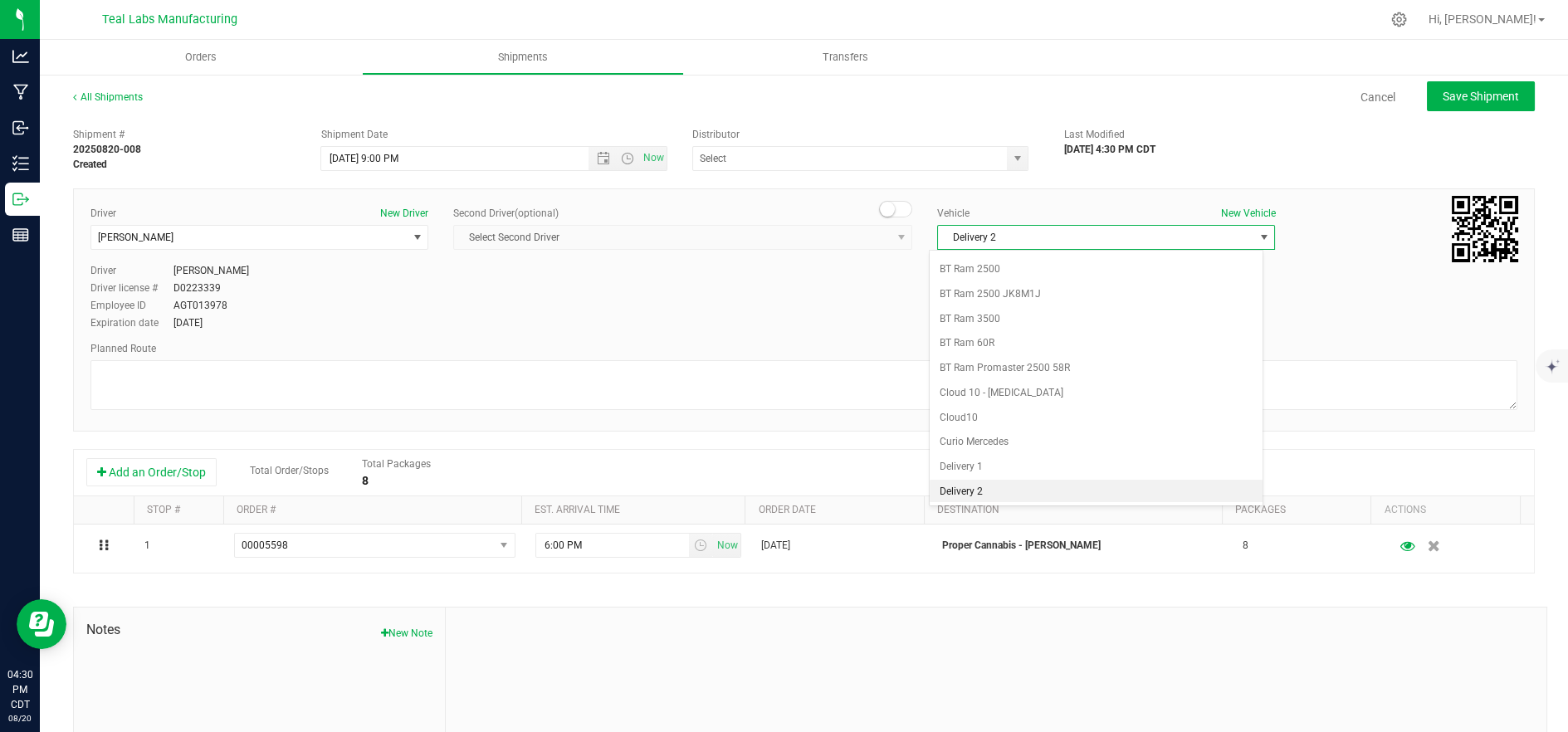
drag, startPoint x: 1016, startPoint y: 491, endPoint x: 941, endPoint y: 448, distance: 86.5
click at [1014, 491] on li "Delivery 2" at bounding box center [1096, 492] width 333 height 24
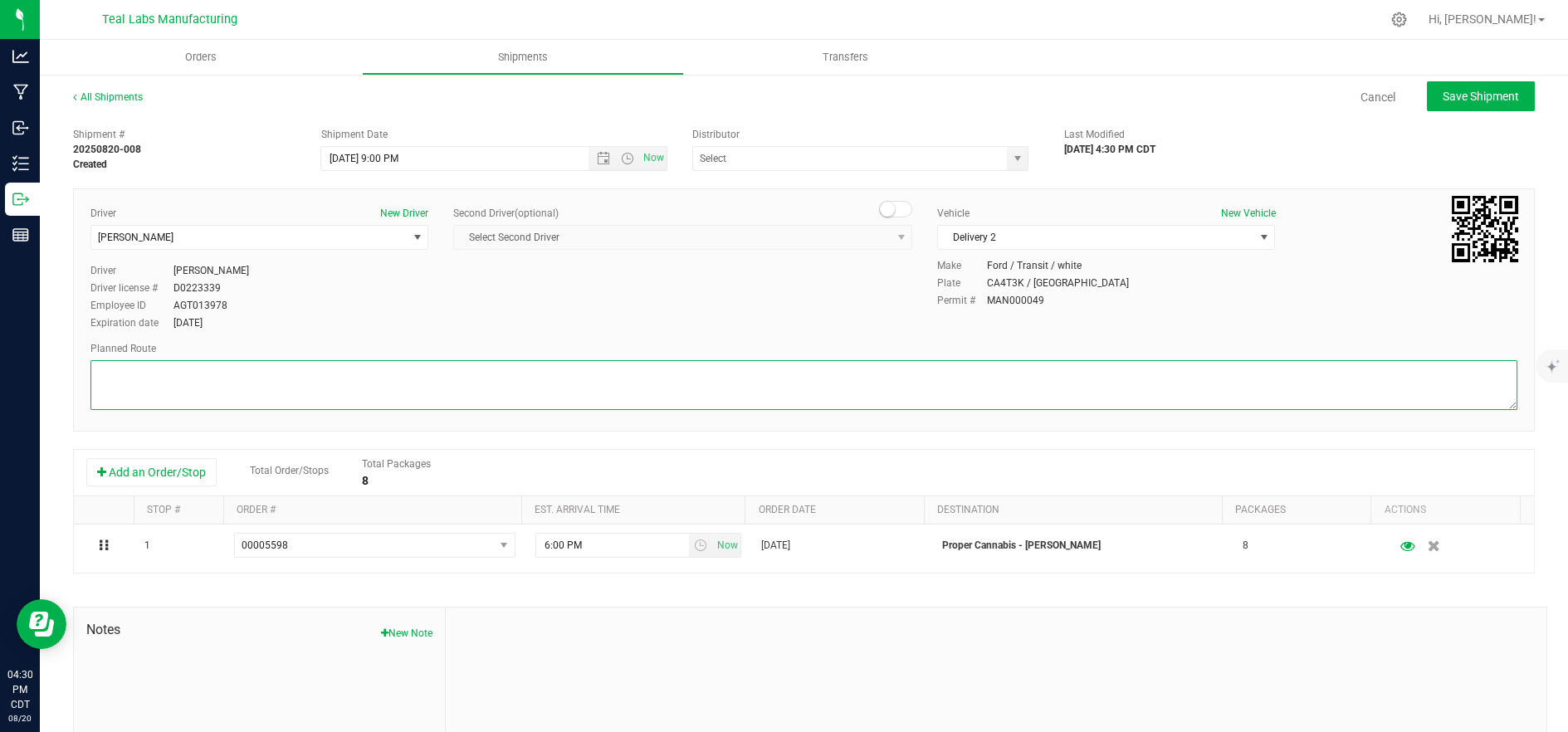
click at [862, 404] on textarea at bounding box center [803, 385] width 1427 height 50
click at [362, 369] on textarea at bounding box center [803, 385] width 1427 height 50
paste textarea "5555 Salt River Rd Head southeast on Salt River Rd. Go for 1.4 mi. Then 1.4 mil…"
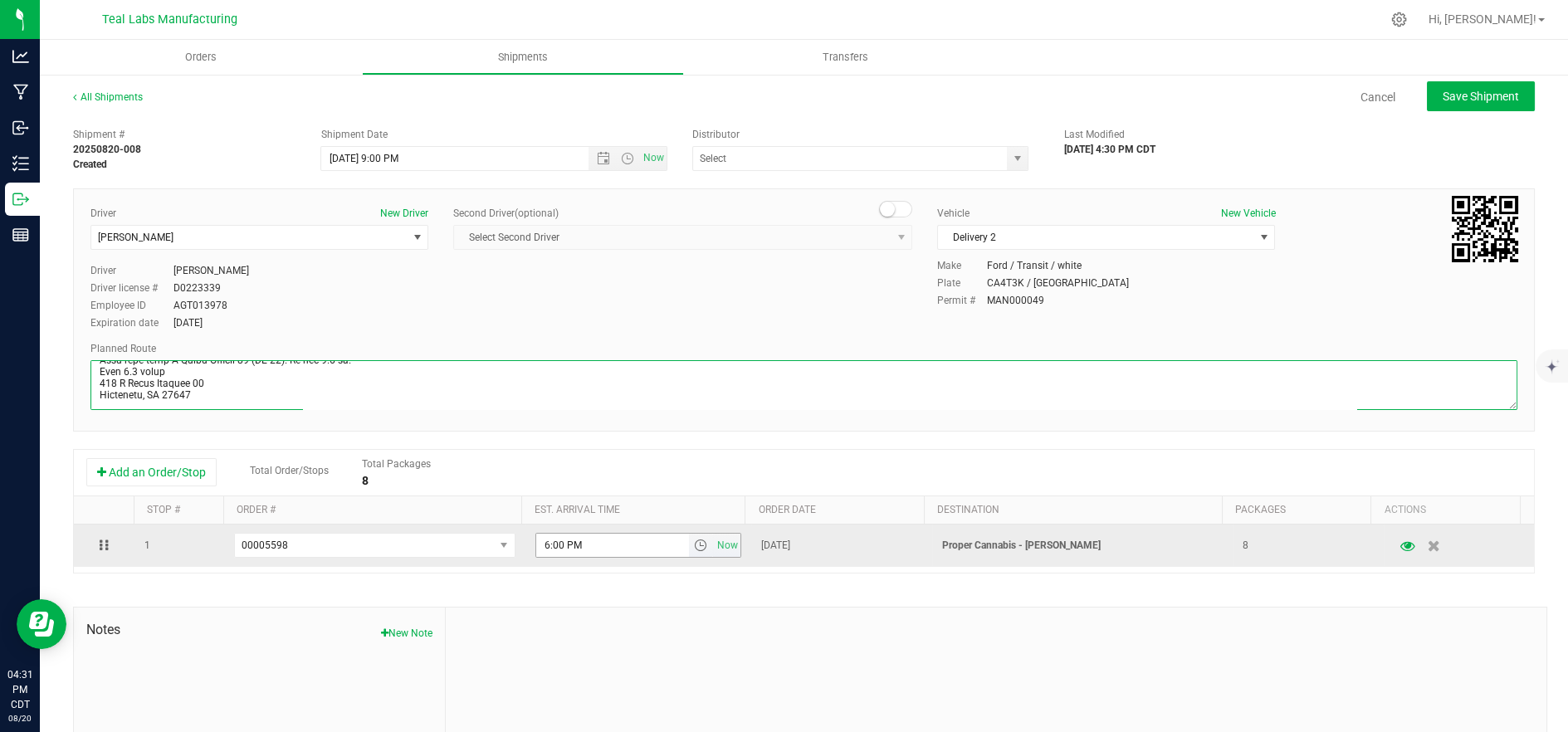
click at [694, 544] on span "select" at bounding box center [700, 545] width 14 height 14
type textarea "5555 Salt River Rd Head southeast on Salt River Rd. Go for 1.4 mi. Then 1.4 mil…"
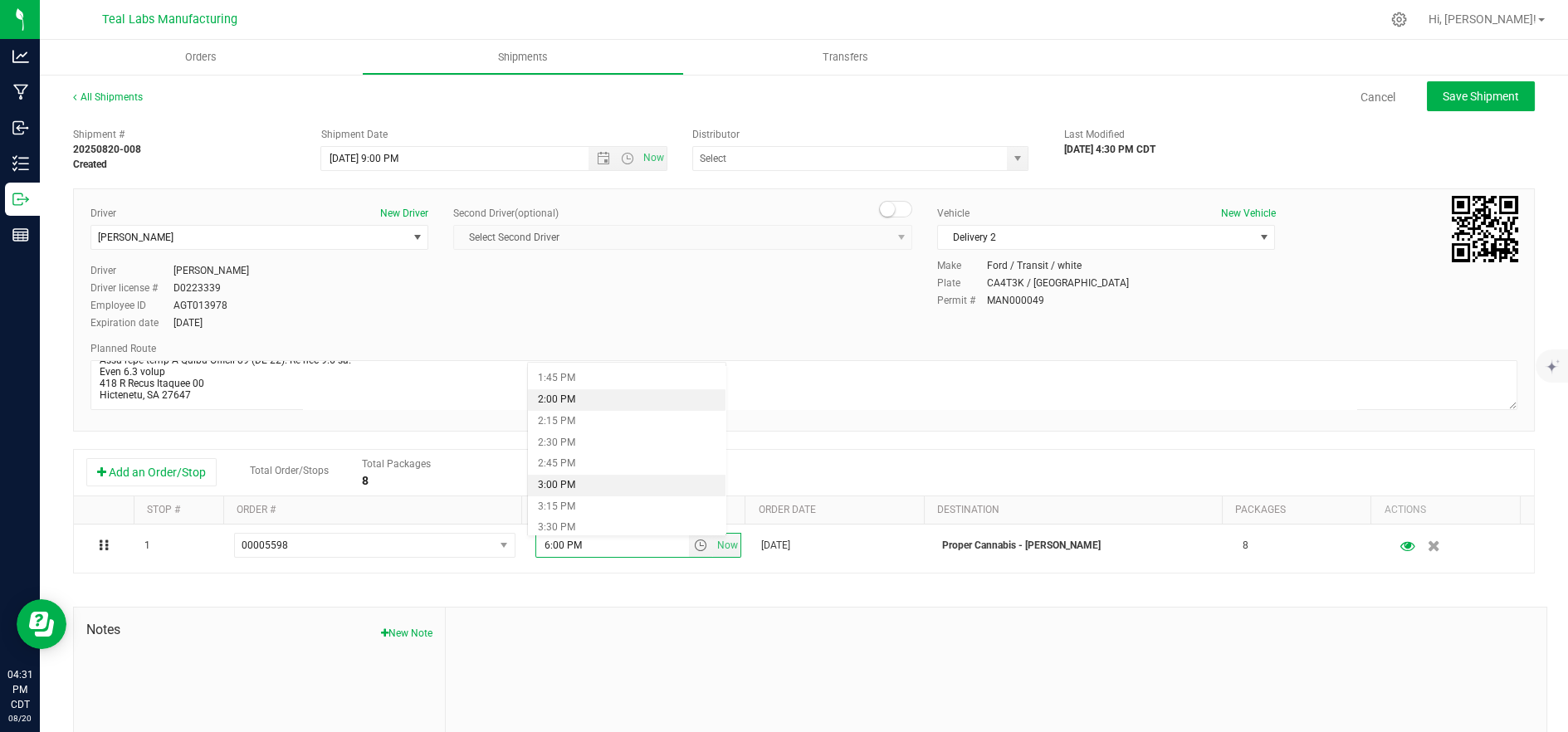
scroll to position [1199, 0]
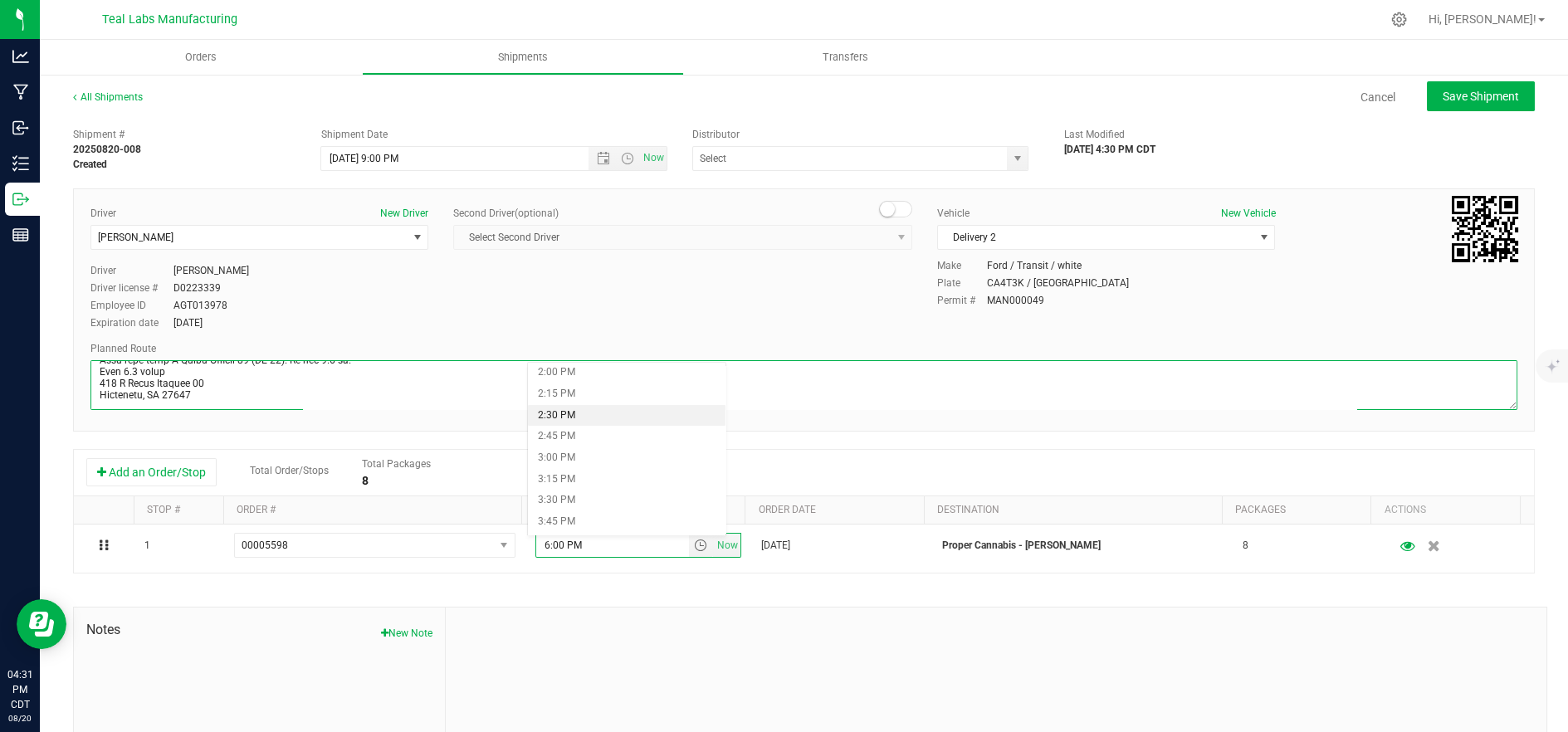
click at [775, 367] on textarea at bounding box center [803, 385] width 1427 height 50
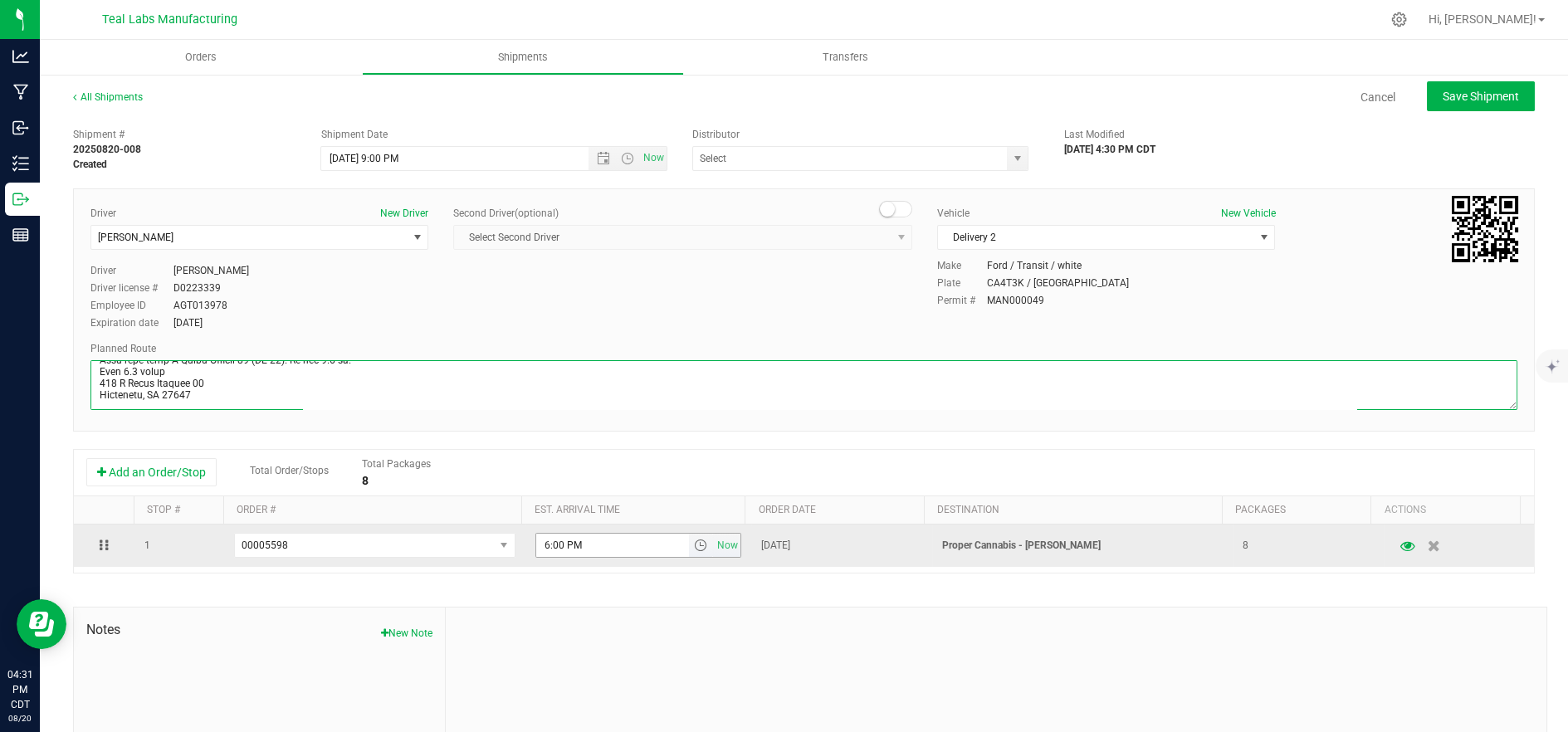
click at [694, 549] on span "select" at bounding box center [701, 546] width 24 height 24
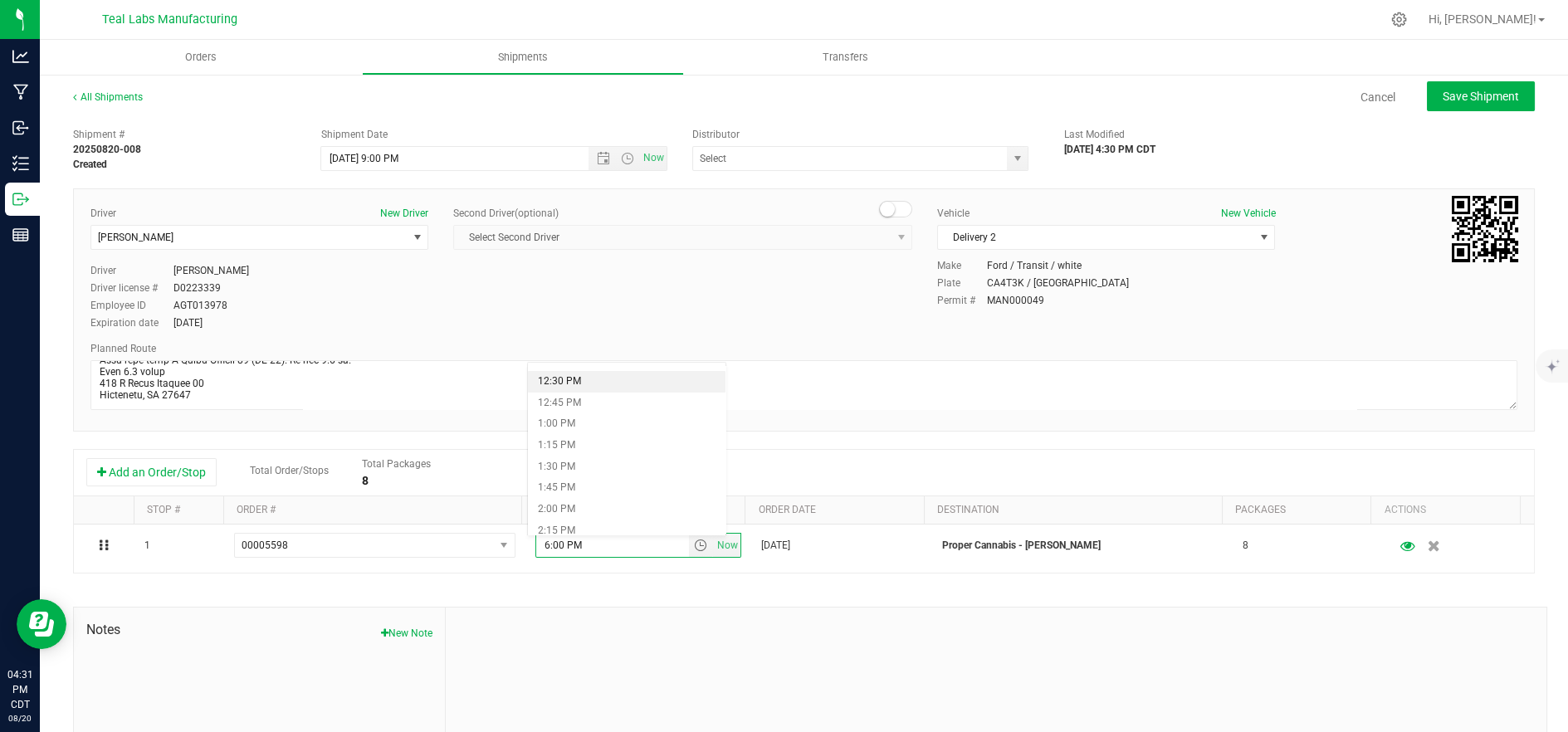
scroll to position [1143, 0]
click at [600, 494] on li "2:45 PM" at bounding box center [627, 493] width 199 height 22
click at [1445, 79] on div "All Shipments Cancel Save Shipment Shipment # 20250820-008 Created Shipment Dat…" at bounding box center [803, 461] width 1528 height 775
drag, startPoint x: 1444, startPoint y: 94, endPoint x: 1393, endPoint y: 103, distance: 51.8
click at [1443, 95] on span "Save Shipment" at bounding box center [1481, 96] width 76 height 14
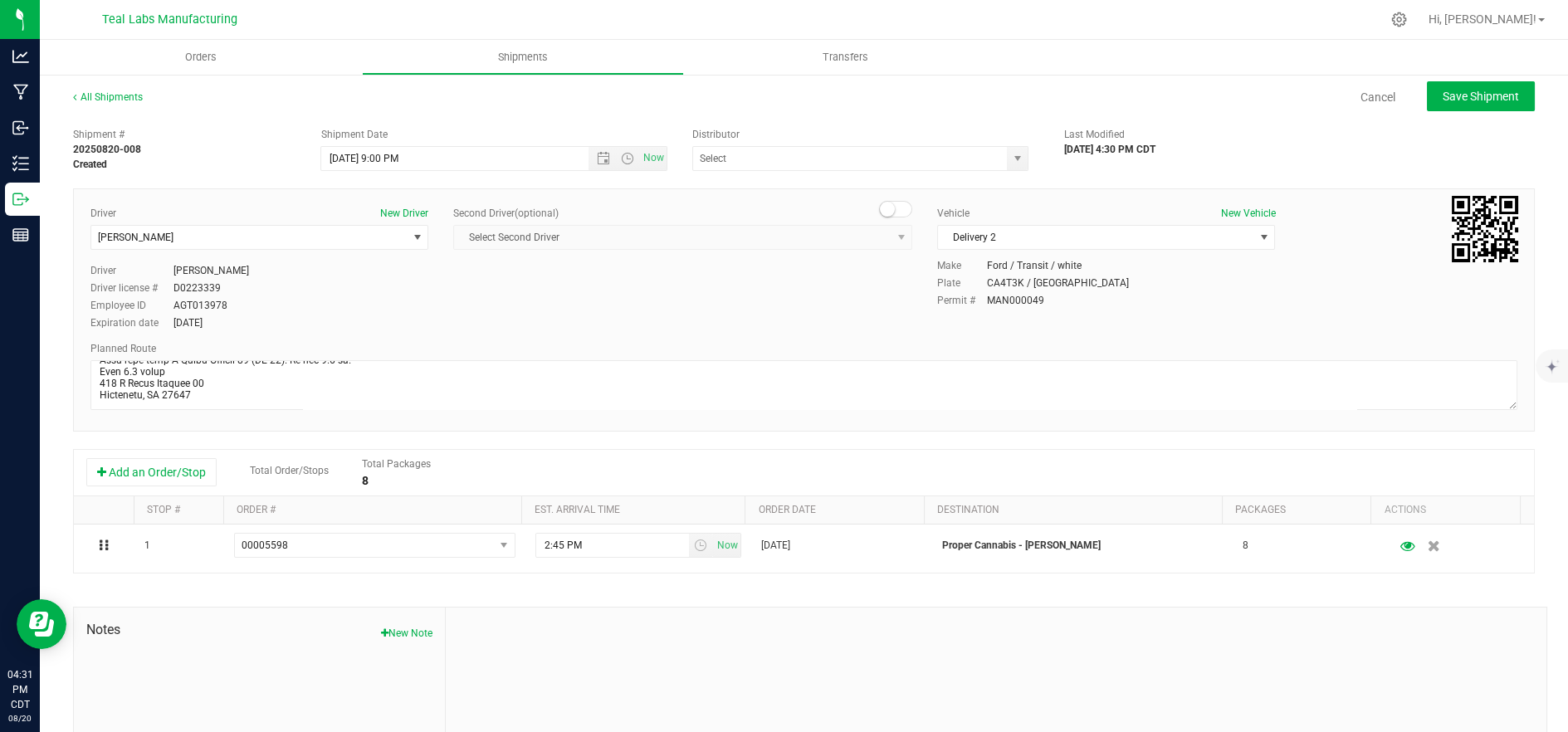
type input "8/22/2025 2:00 AM"
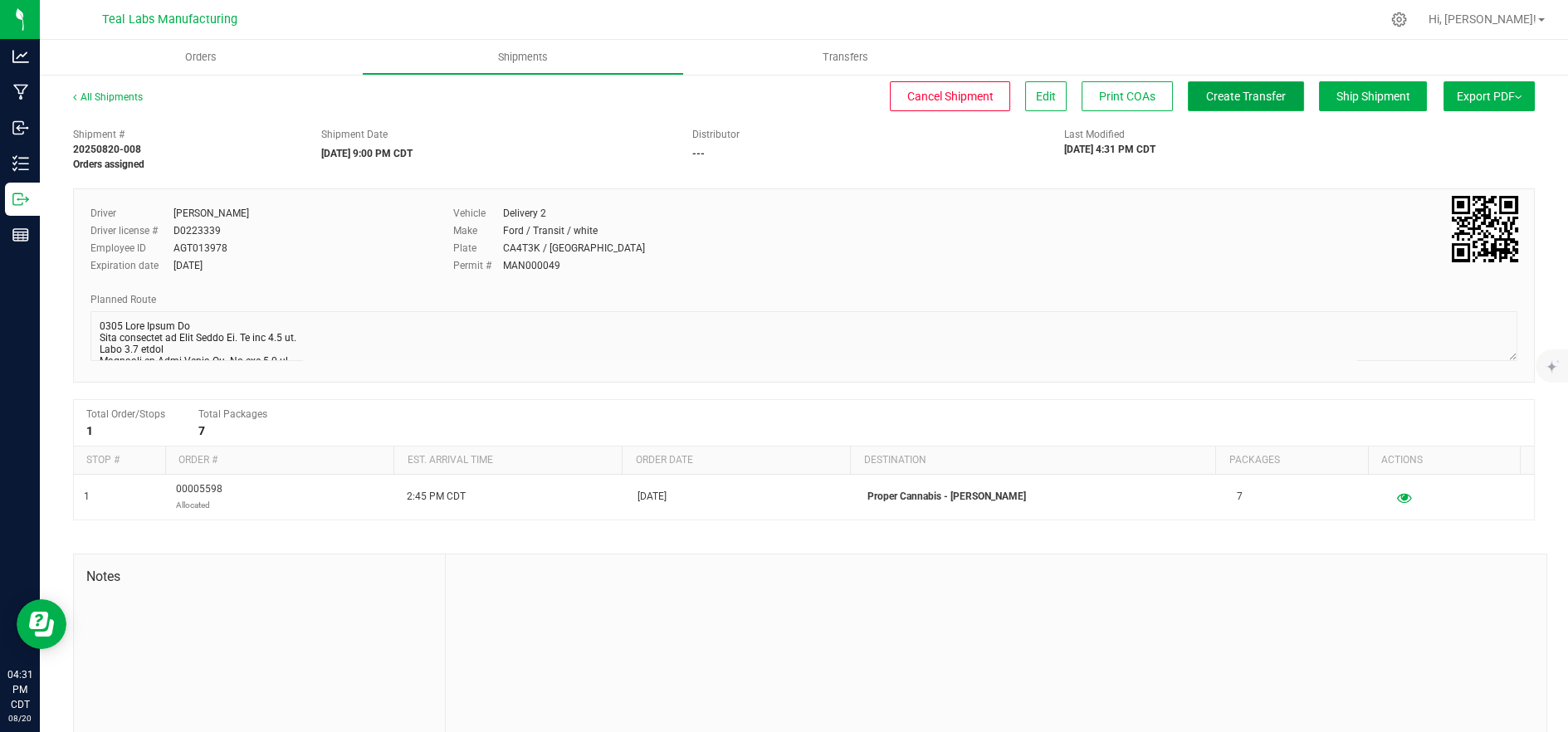
click at [1220, 97] on span "Create Transfer" at bounding box center [1246, 96] width 80 height 14
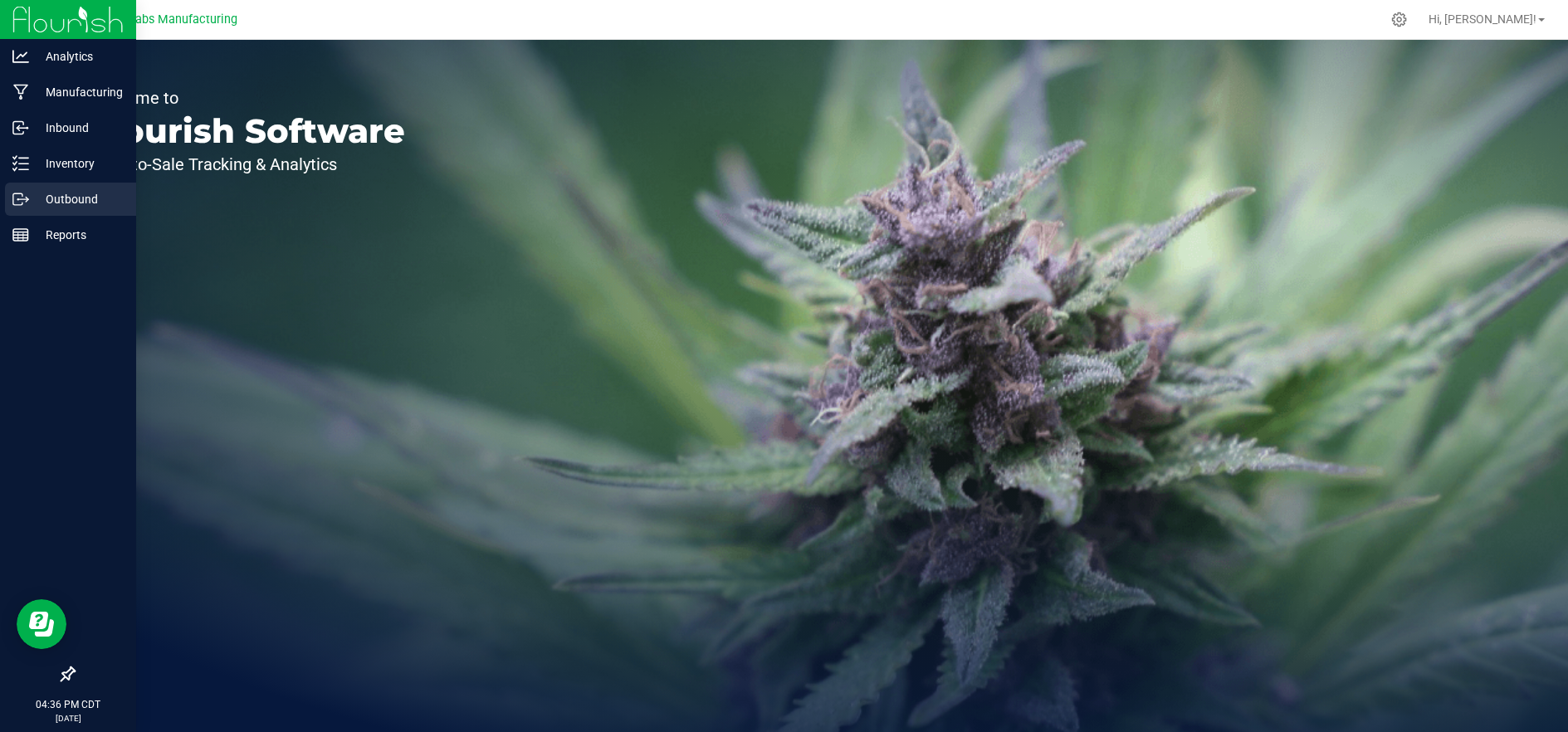
click at [34, 194] on p "Outbound" at bounding box center [79, 200] width 100 height 20
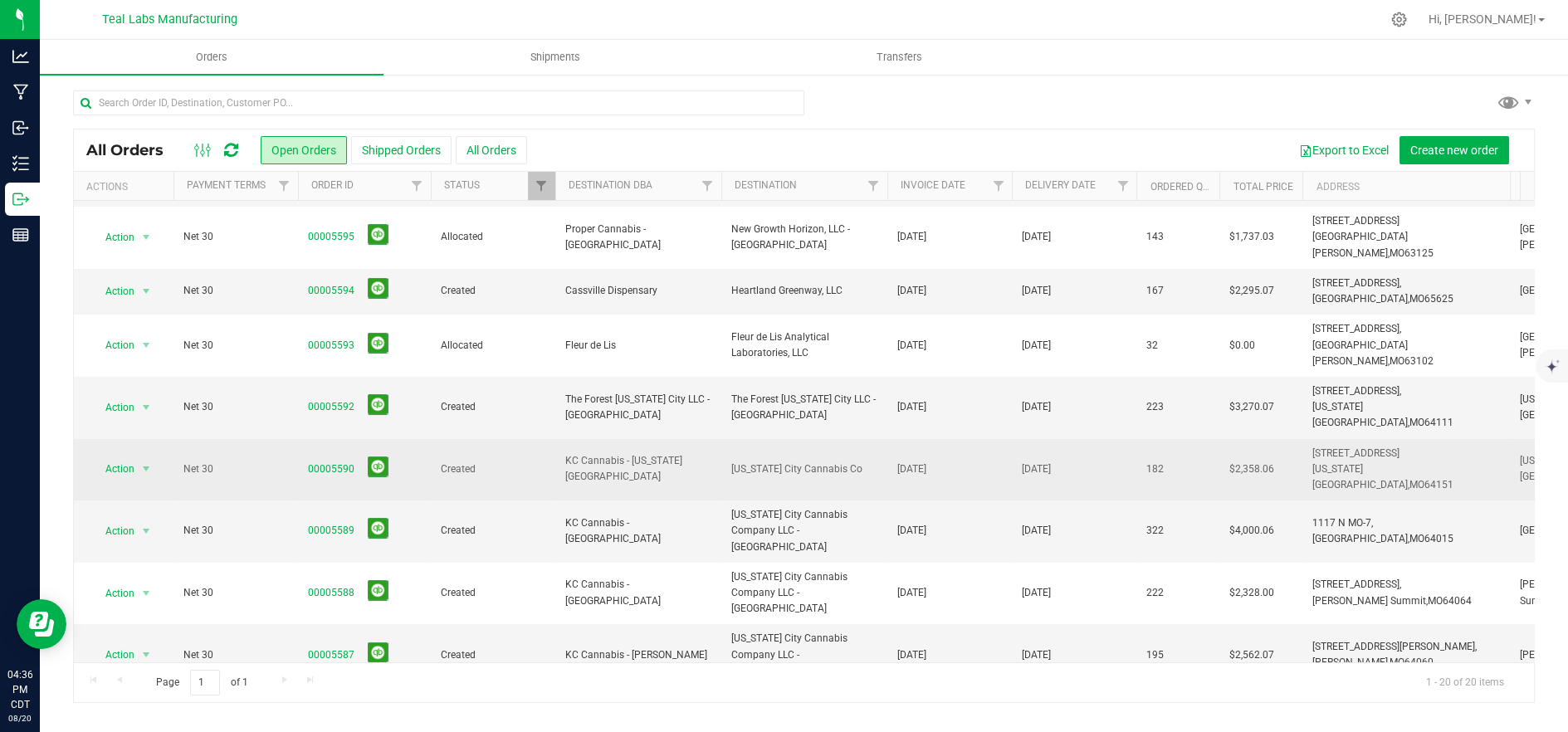
scroll to position [471, 0]
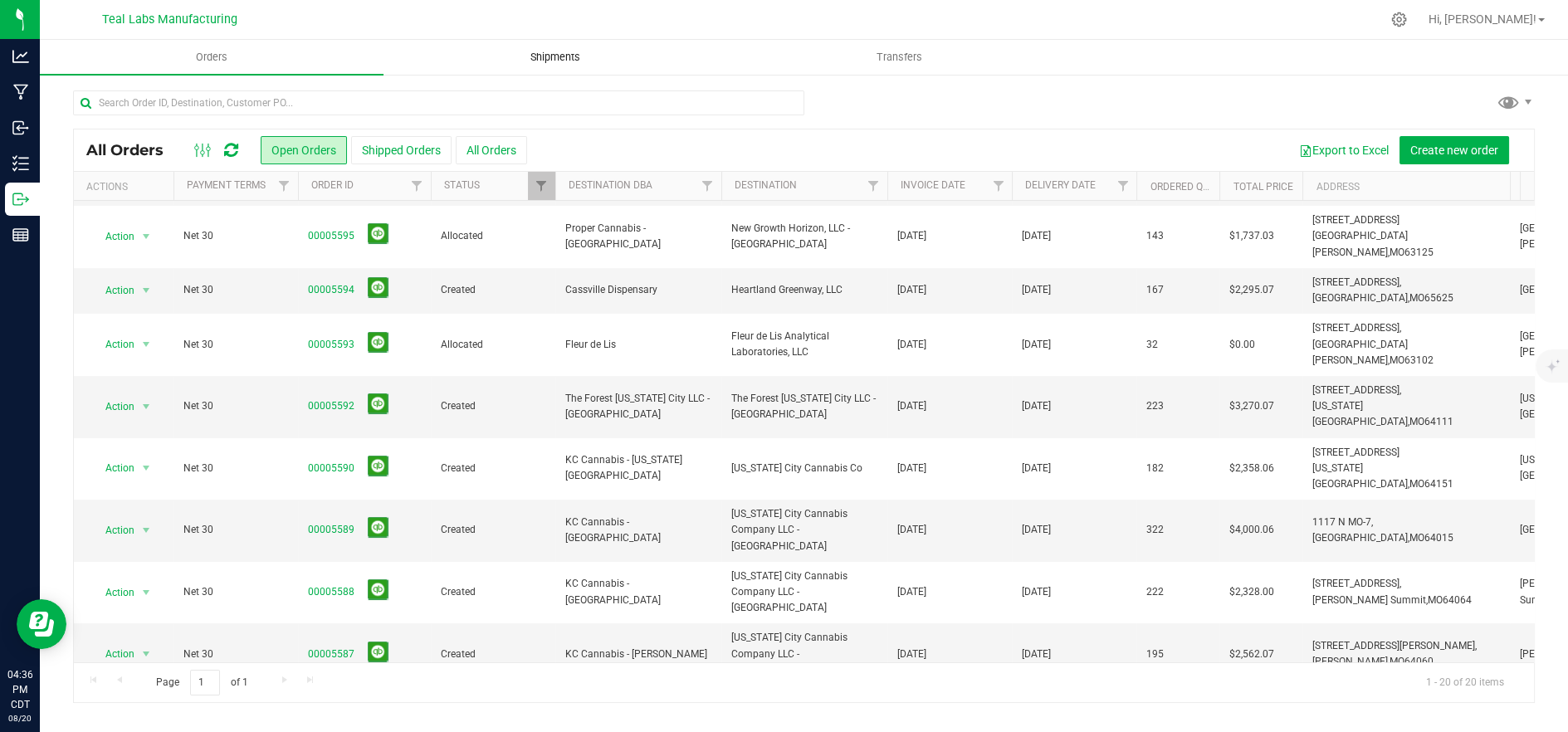
click at [550, 58] on span "Shipments" at bounding box center [555, 57] width 94 height 15
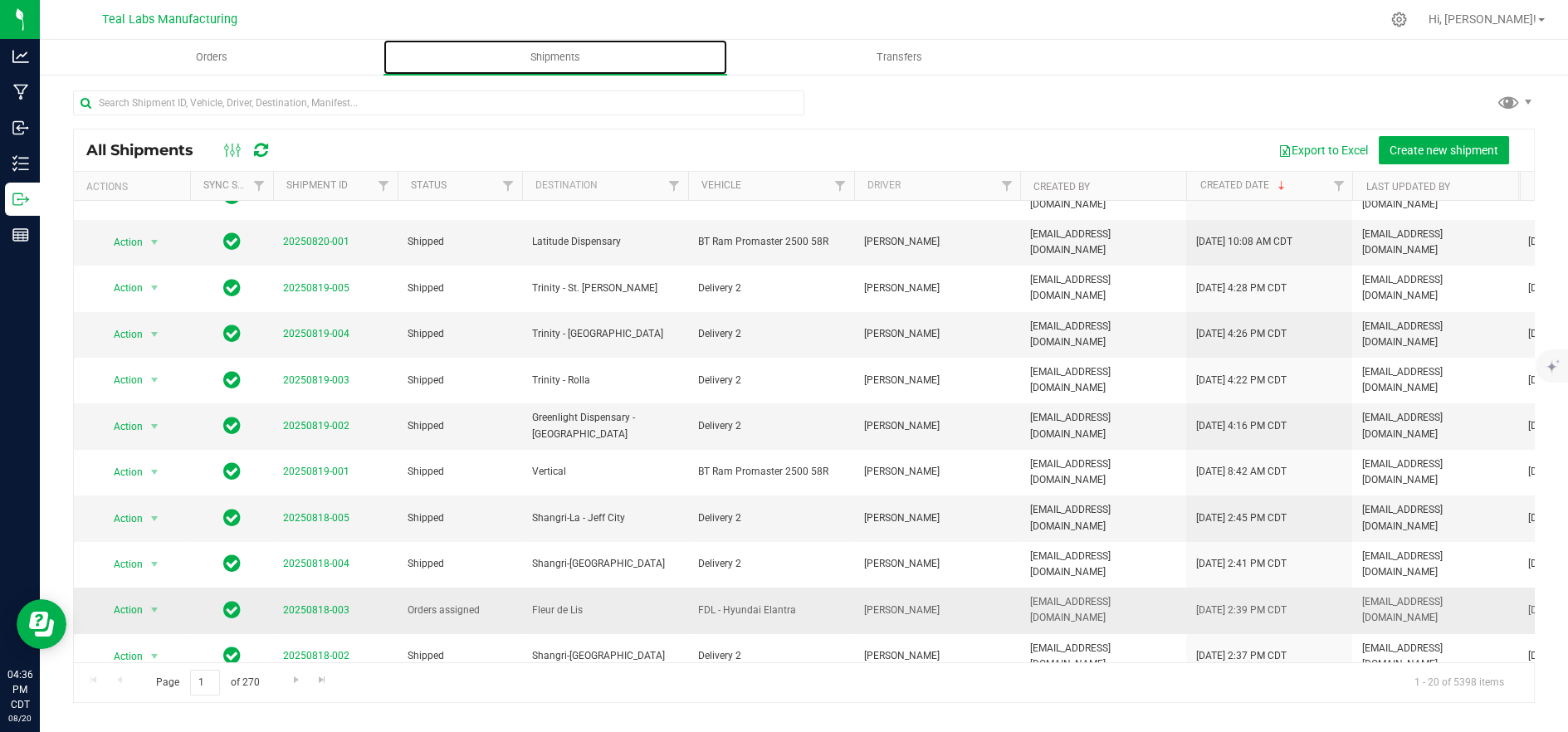
scroll to position [307, 0]
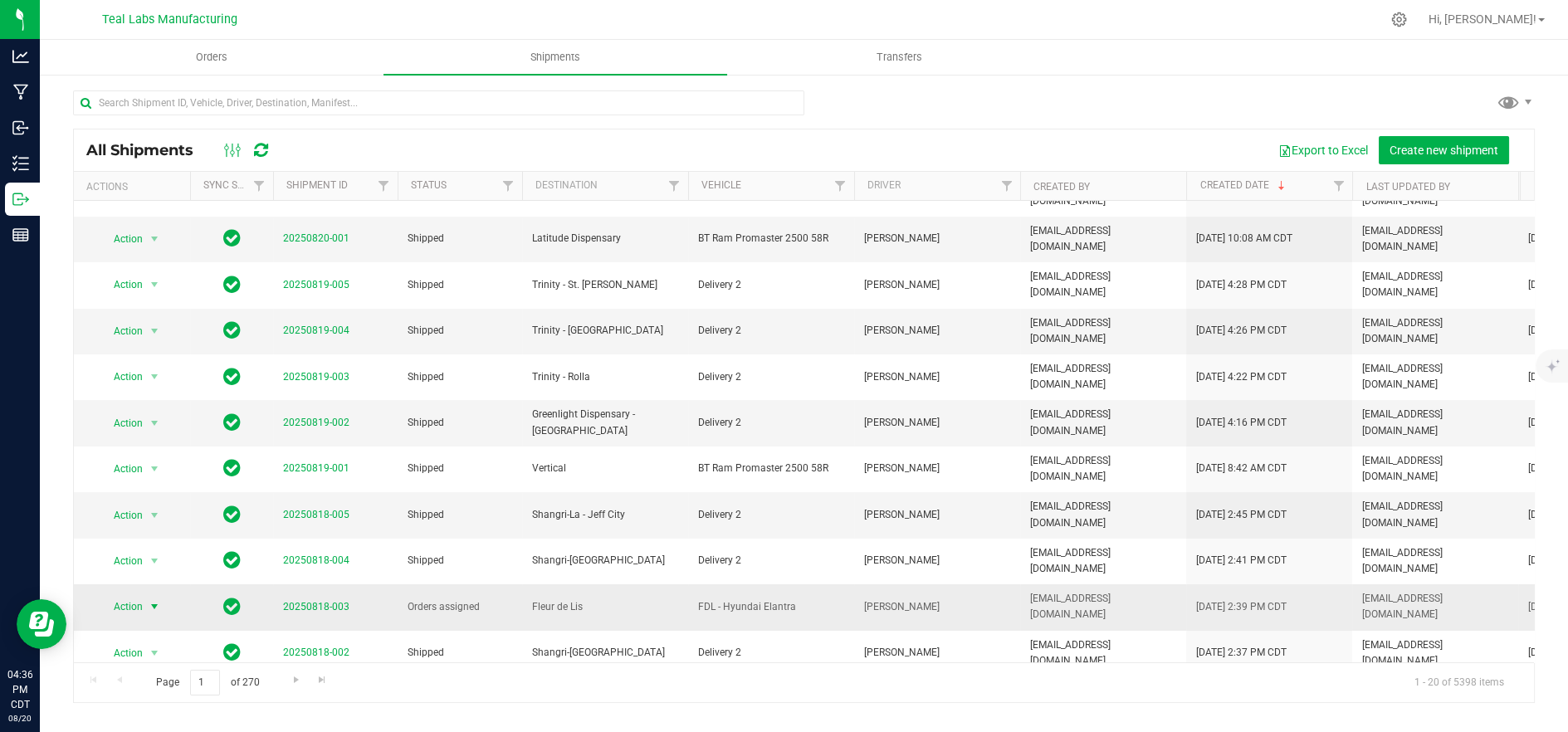
click at [119, 595] on span "Action" at bounding box center [121, 607] width 44 height 24
click at [142, 641] on li "Ship shipment" at bounding box center [161, 653] width 123 height 24
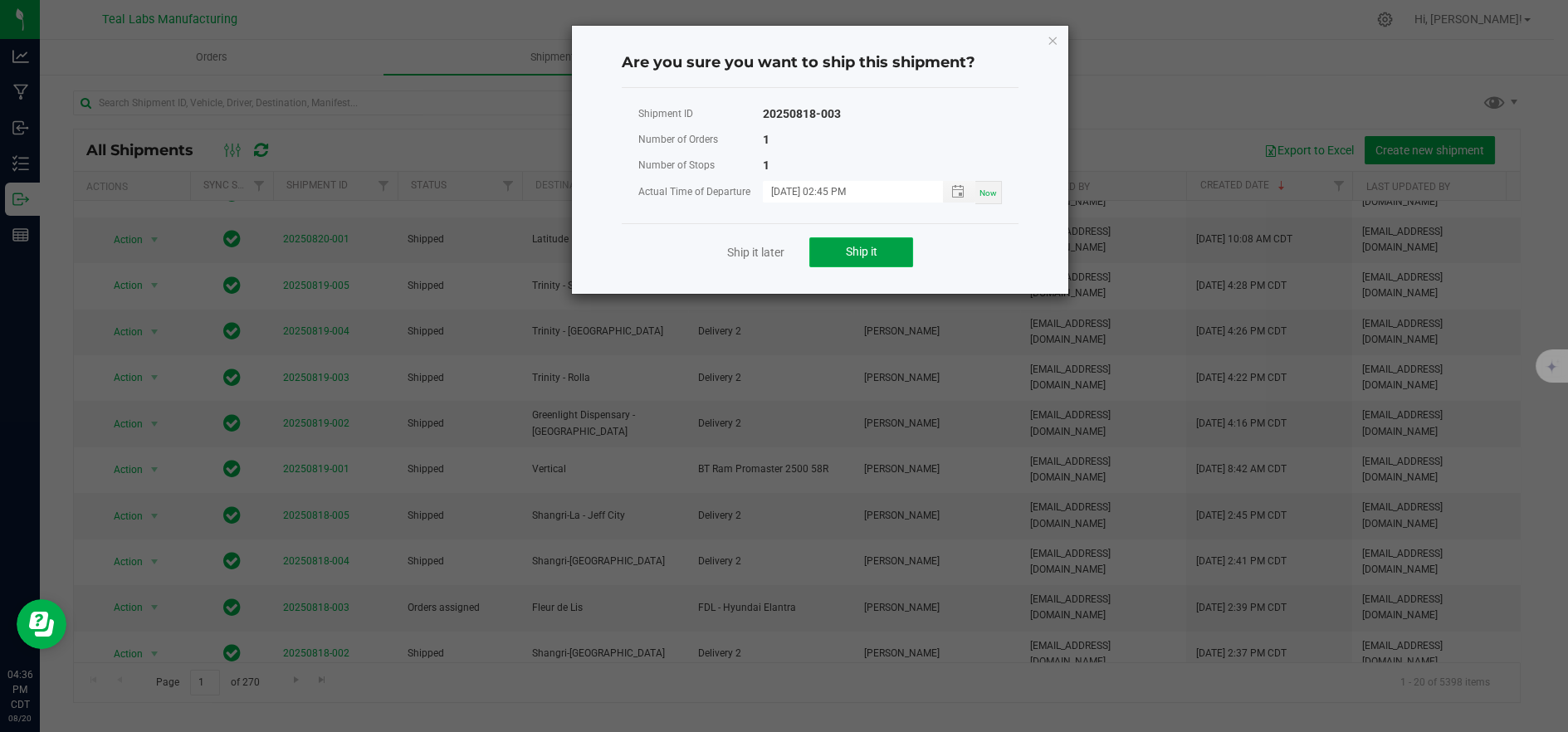
click at [846, 260] on button "Ship it" at bounding box center [861, 252] width 103 height 30
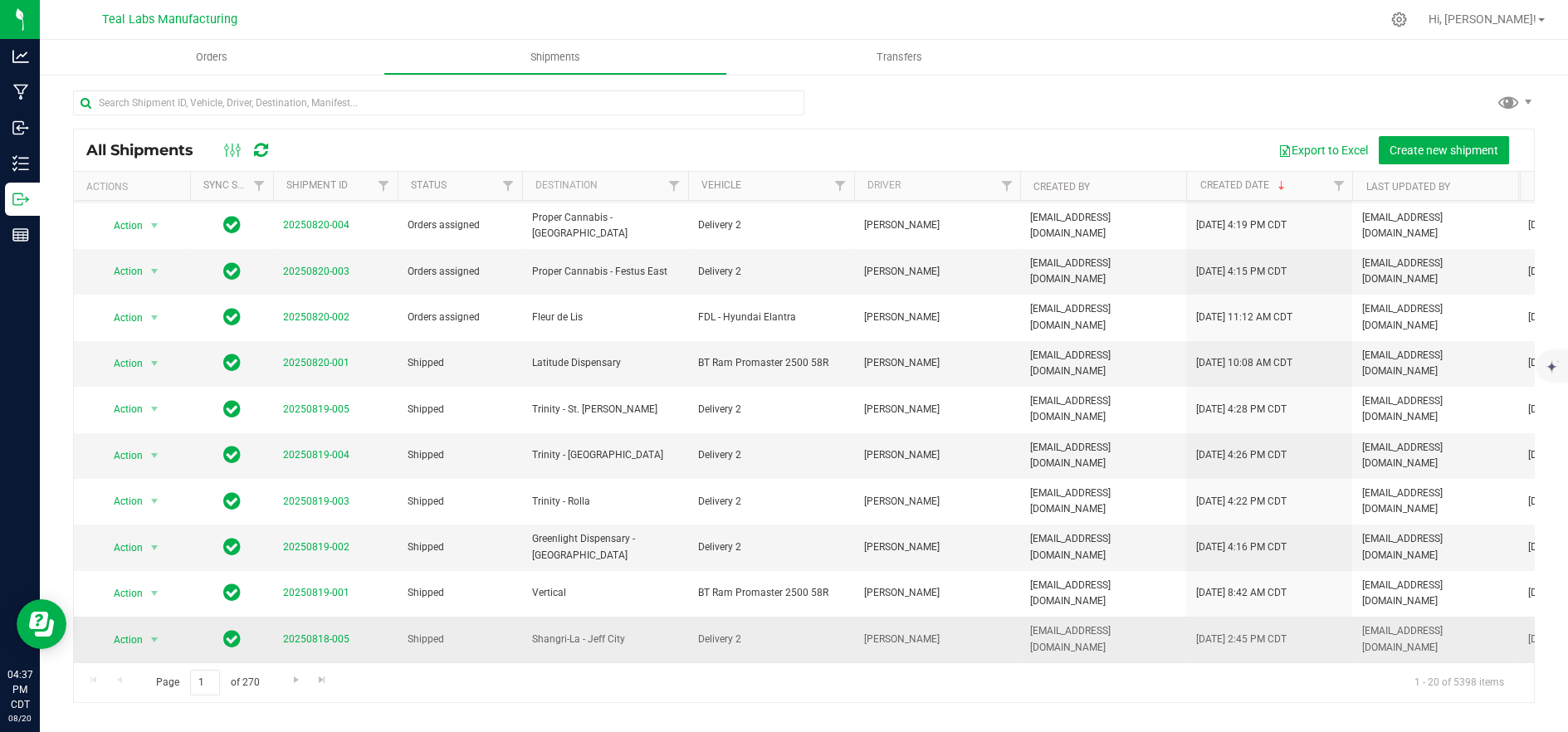
scroll to position [307, 0]
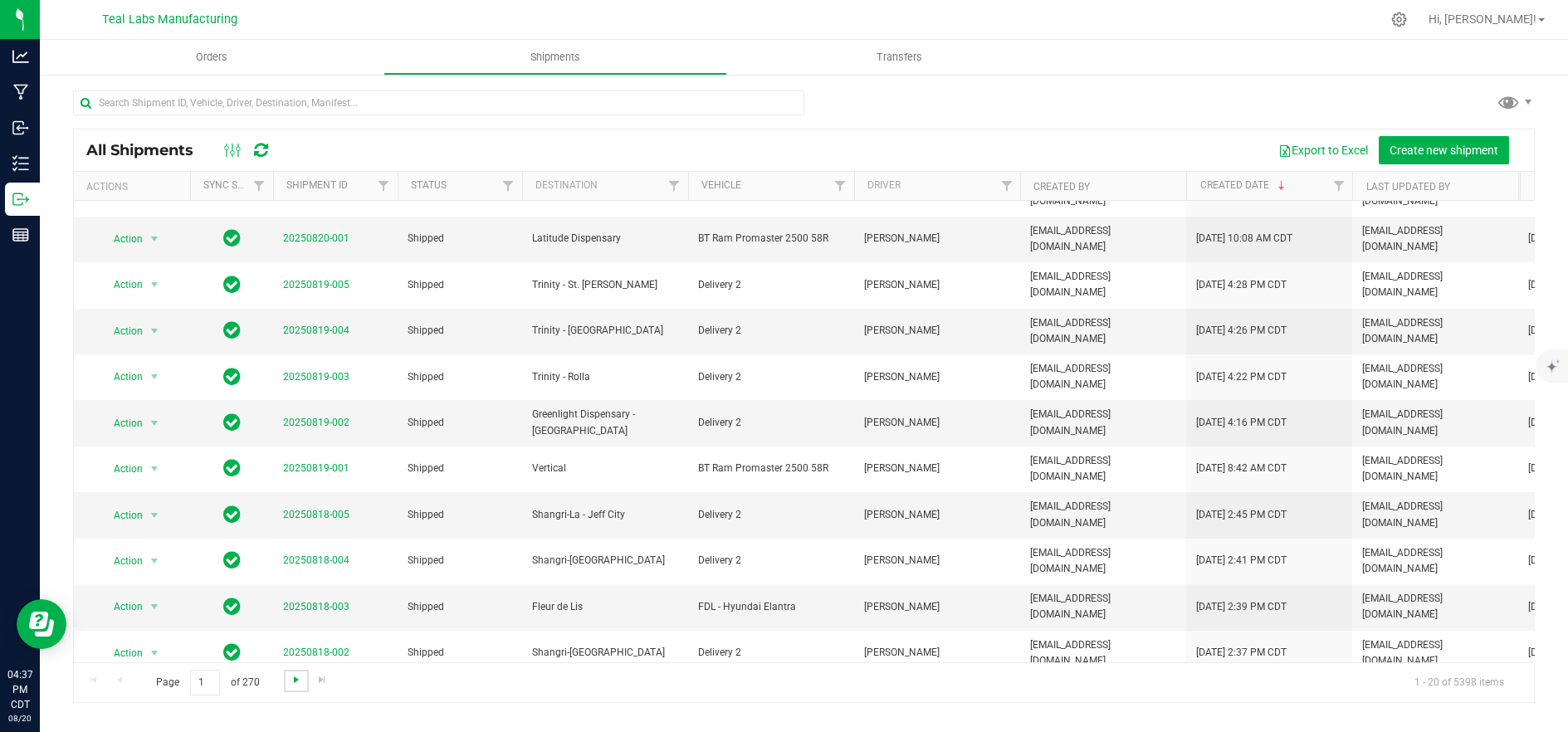
click at [296, 676] on span "Go to the next page" at bounding box center [296, 679] width 14 height 14
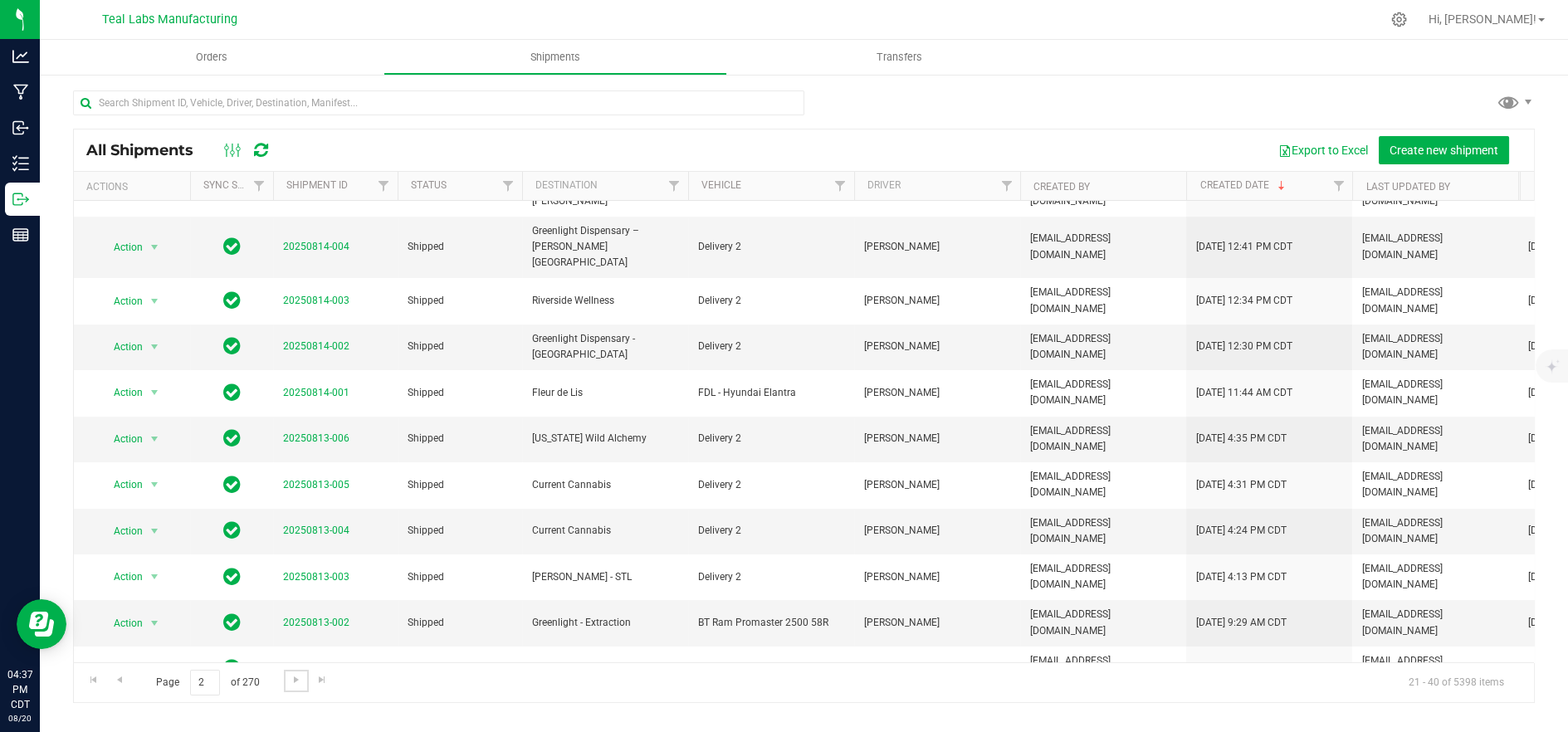
scroll to position [0, 0]
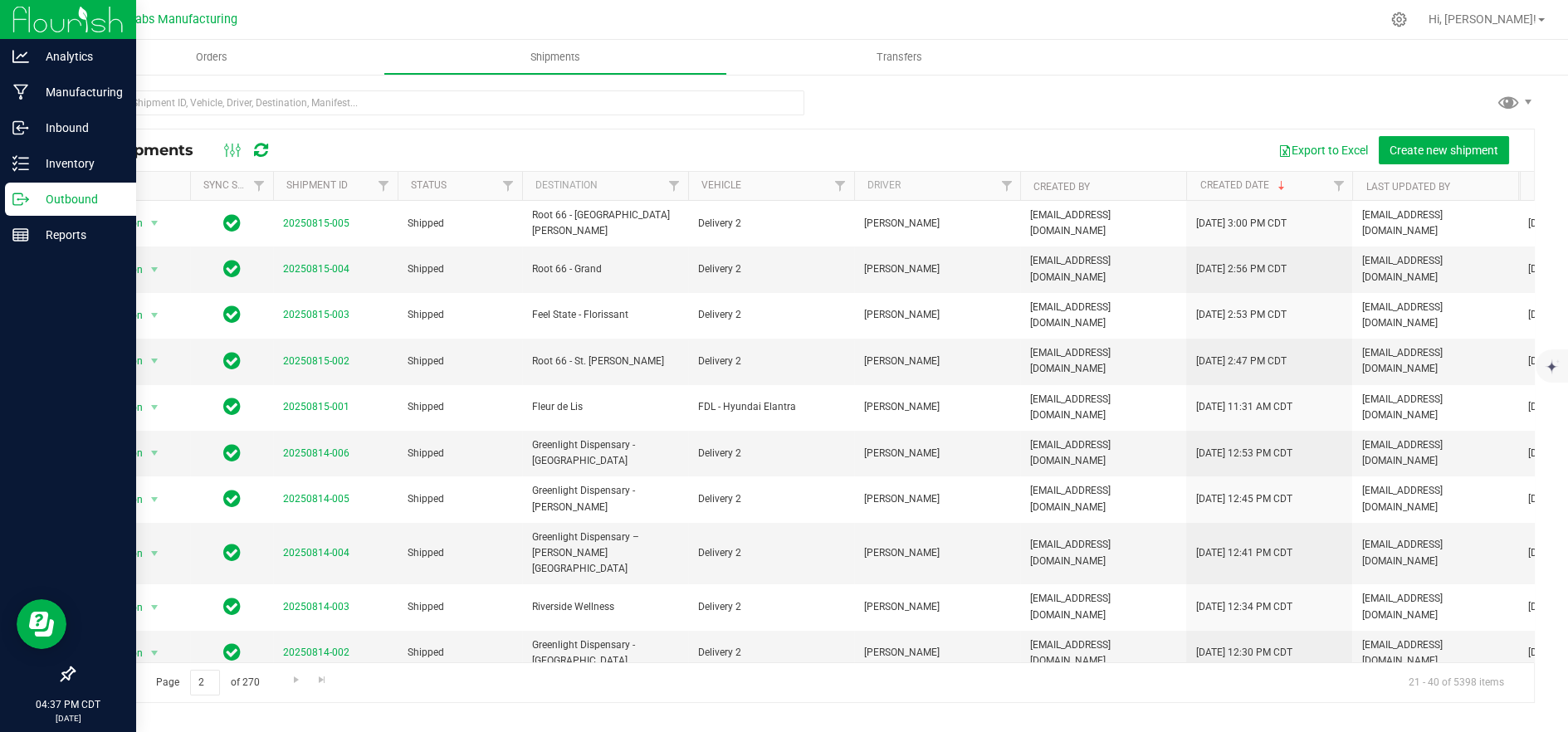
click at [68, 199] on p "Outbound" at bounding box center [79, 200] width 100 height 20
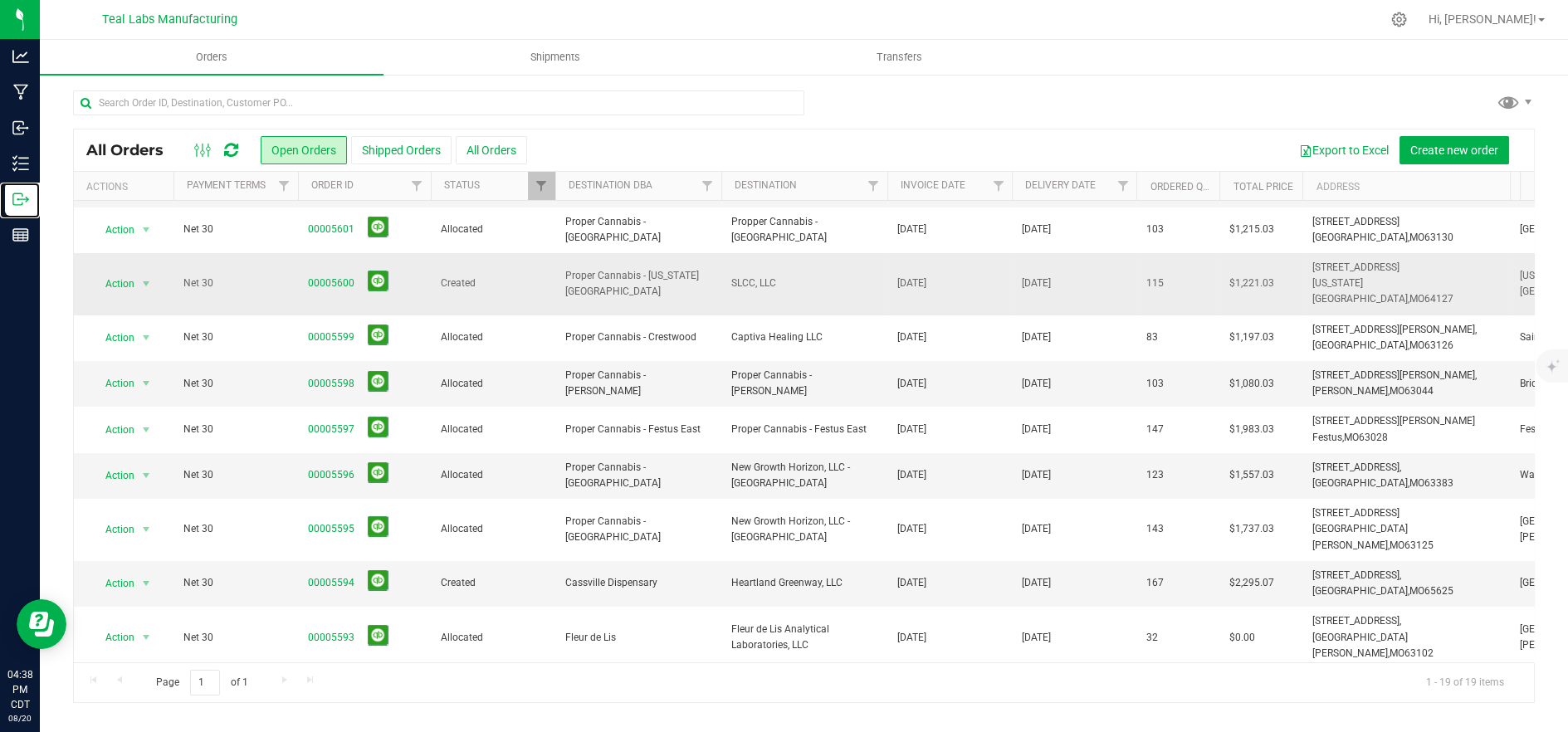
scroll to position [425, 0]
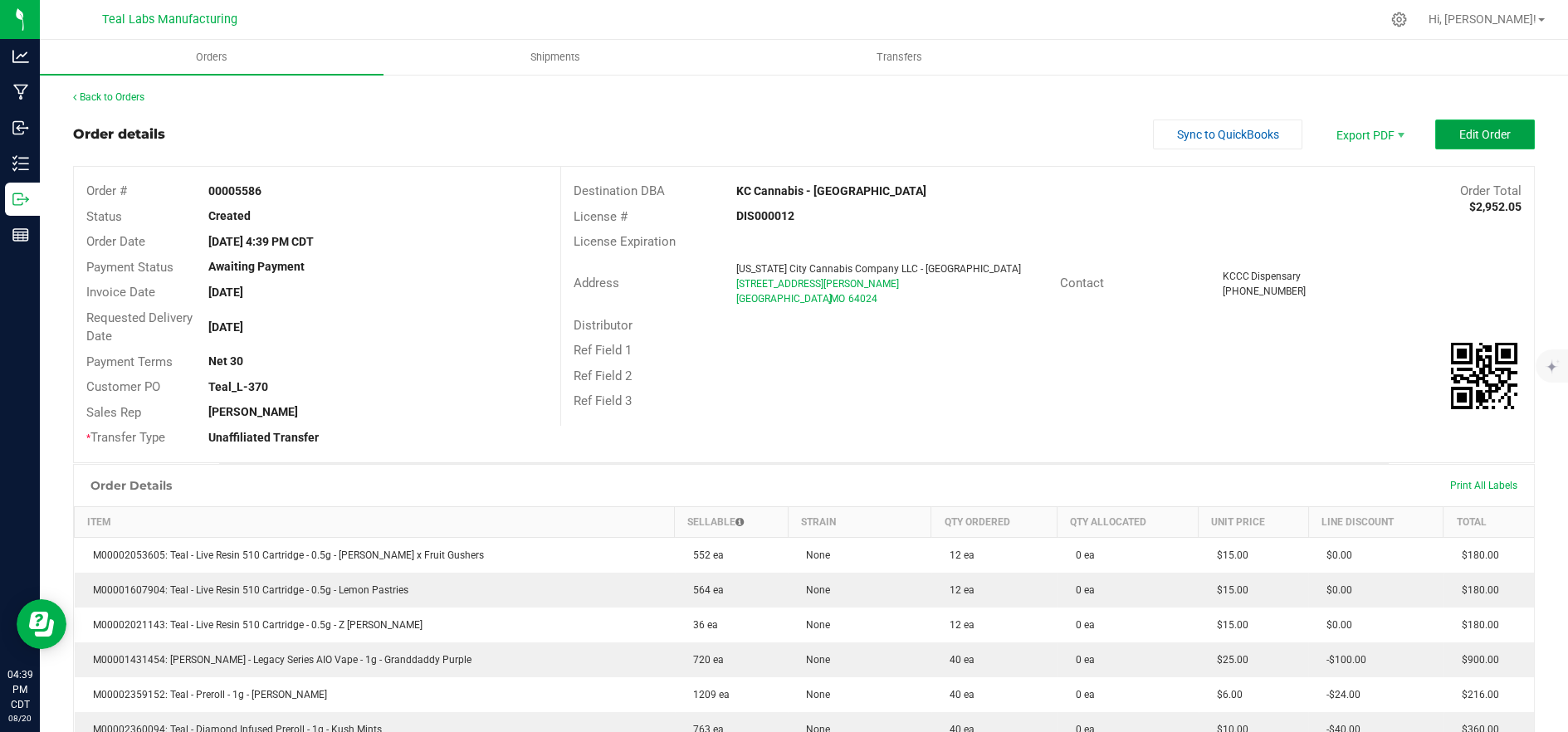
click at [1467, 128] on span "Edit Order" at bounding box center [1485, 134] width 52 height 14
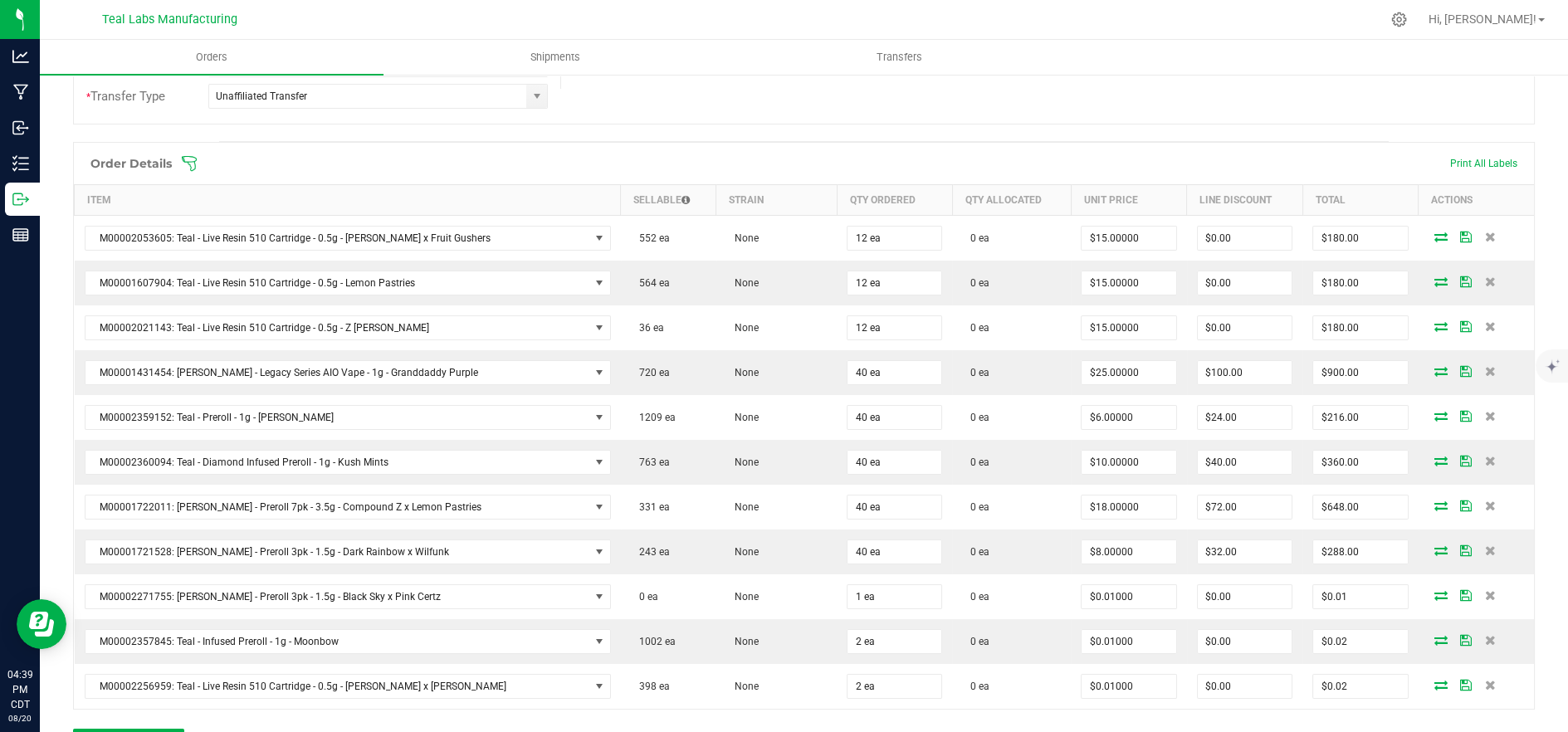
scroll to position [368, 0]
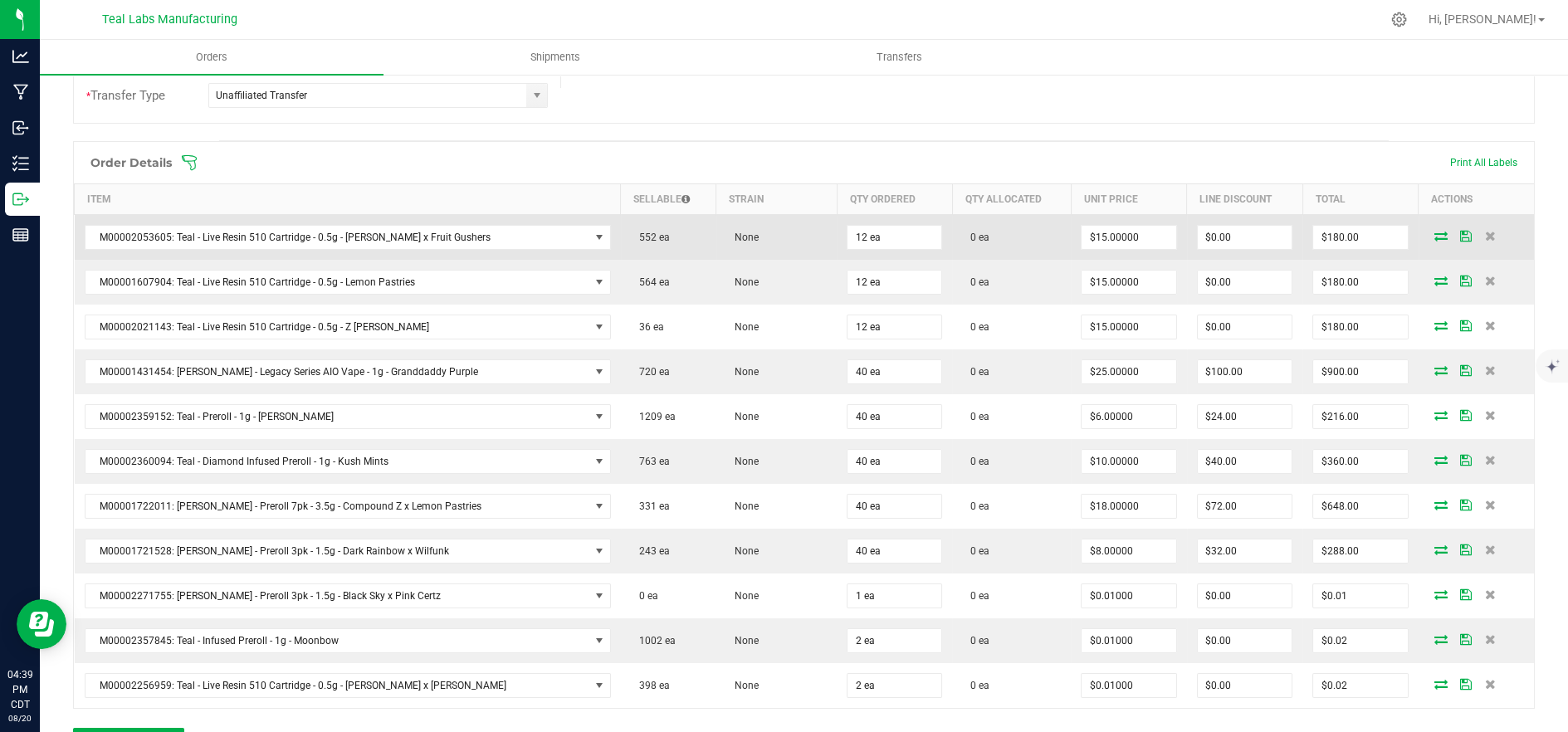
click at [1435, 240] on icon at bounding box center [1441, 235] width 14 height 10
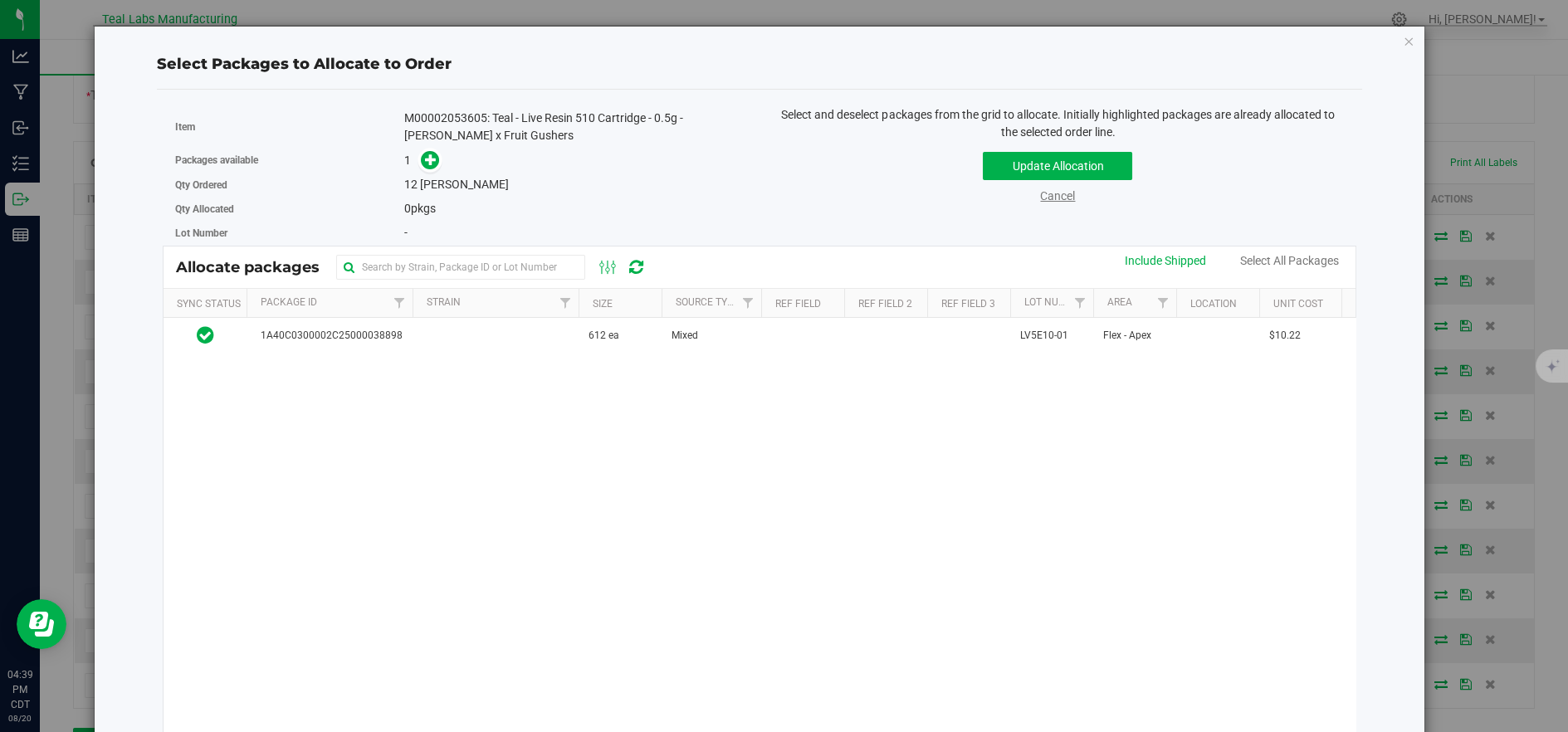
click at [1058, 200] on link "Cancel" at bounding box center [1057, 196] width 34 height 14
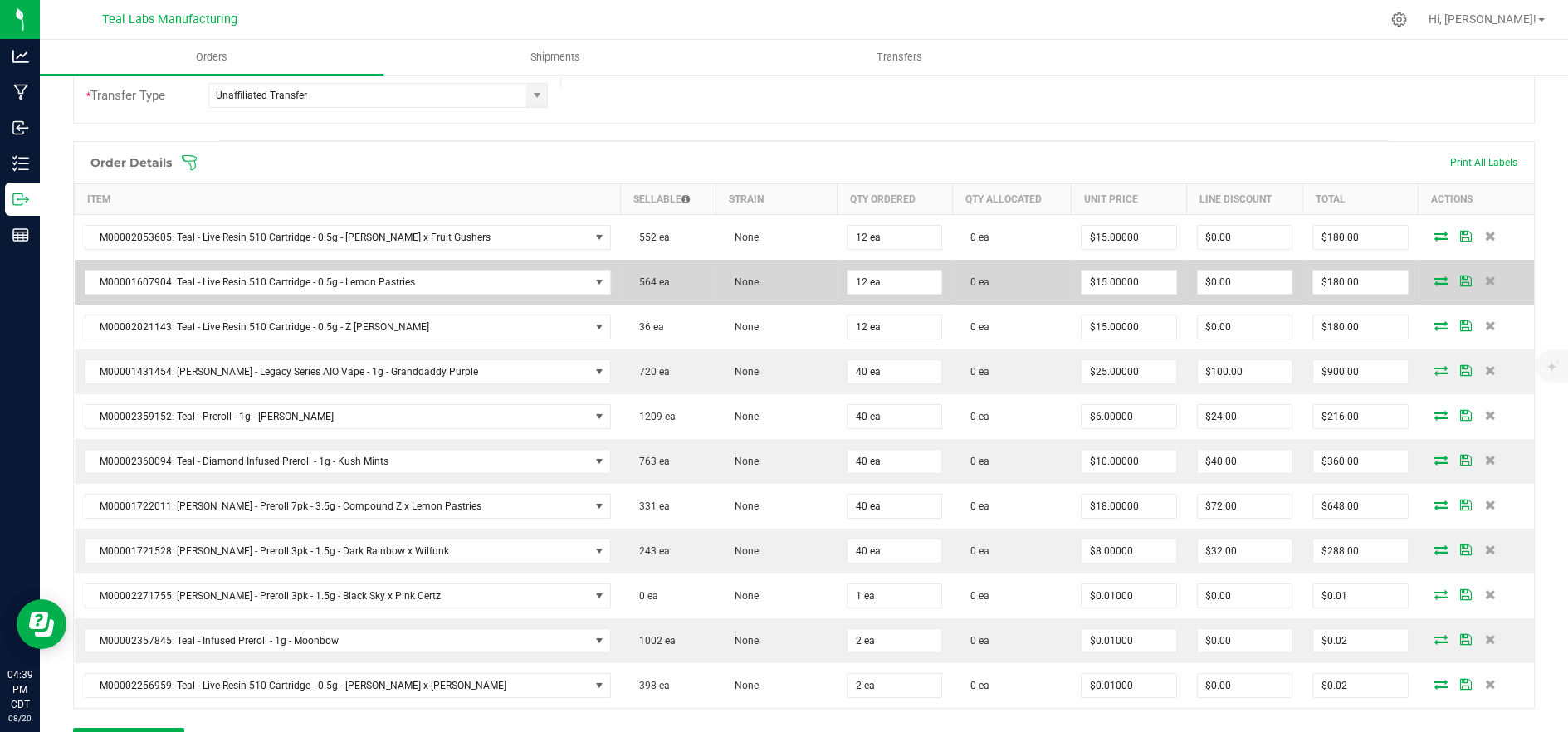
click at [1421, 288] on td at bounding box center [1475, 281] width 115 height 44
click at [1435, 281] on icon at bounding box center [1441, 280] width 14 height 10
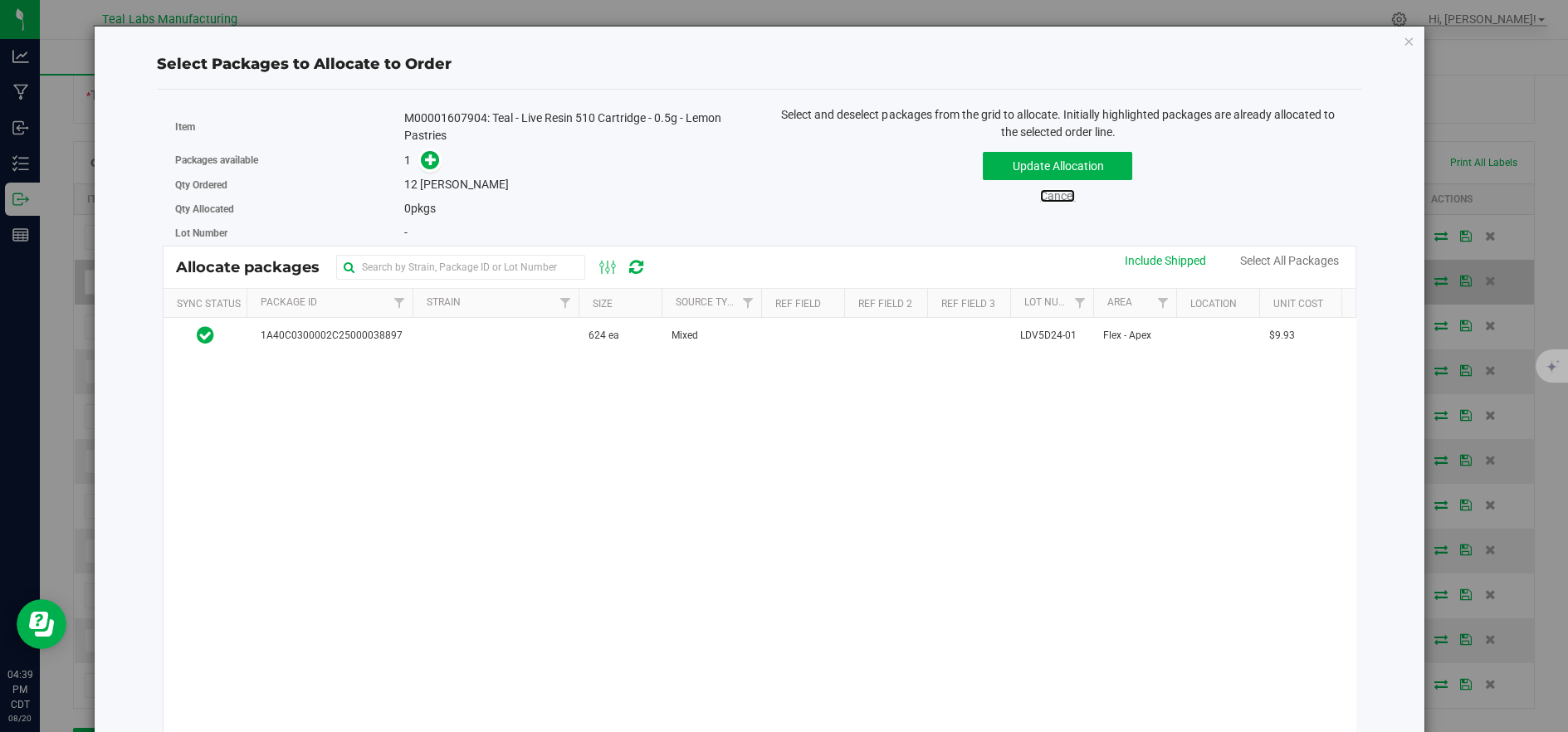
drag, startPoint x: 1056, startPoint y: 199, endPoint x: 1281, endPoint y: 280, distance: 239.1
click at [1057, 200] on link "Cancel" at bounding box center [1057, 196] width 34 height 14
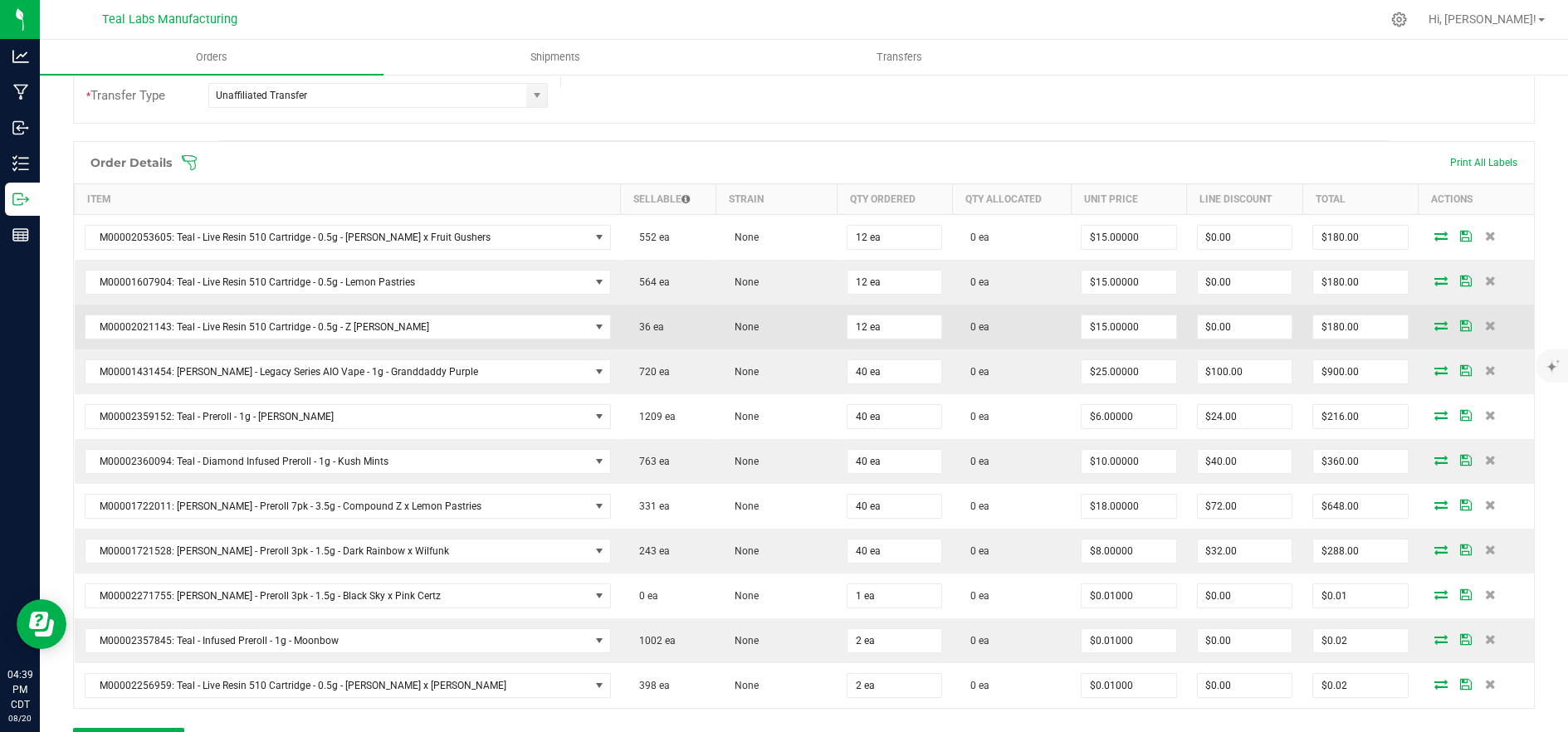
click at [1435, 325] on icon at bounding box center [1441, 325] width 14 height 10
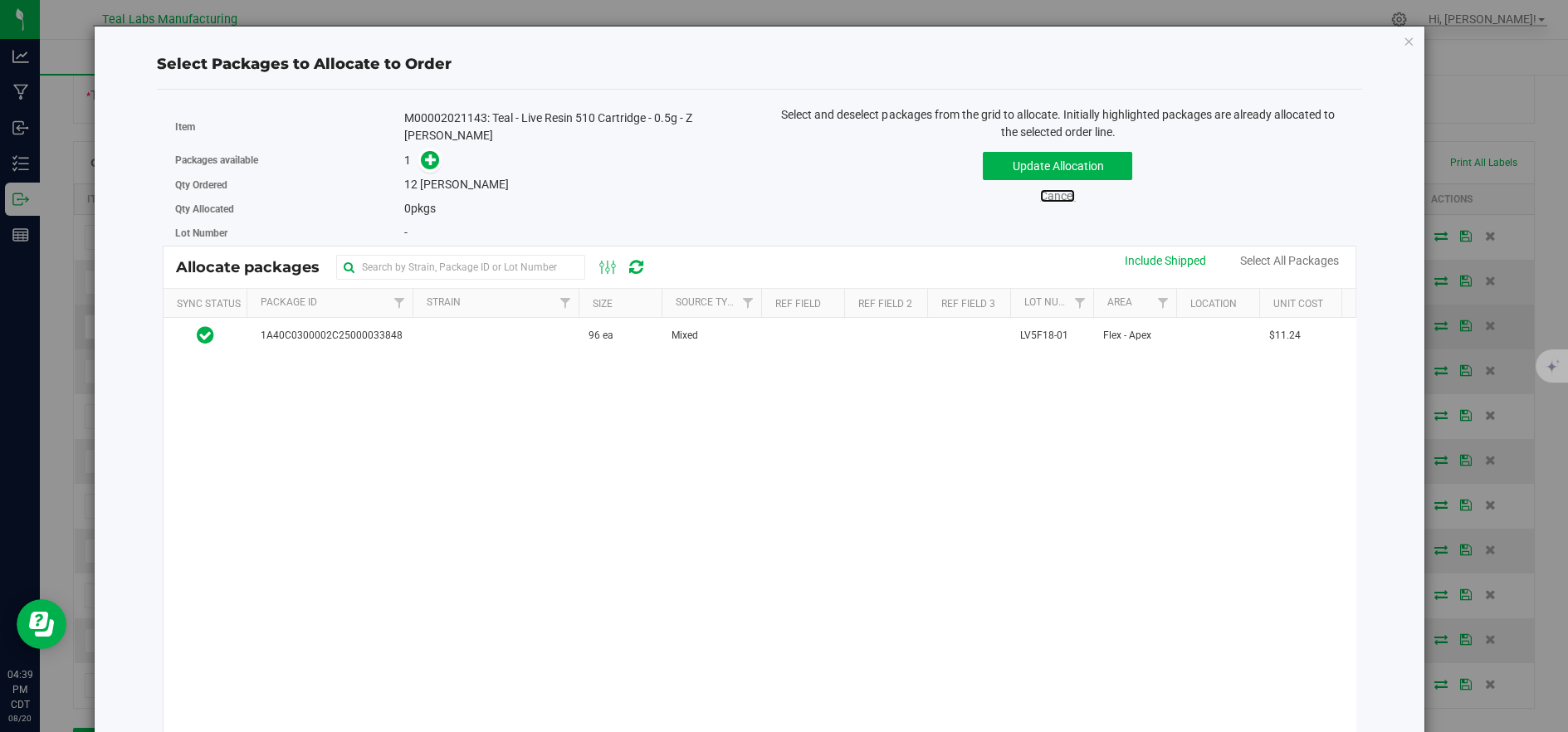
drag, startPoint x: 1042, startPoint y: 192, endPoint x: 1274, endPoint y: 322, distance: 265.9
click at [1043, 193] on link "Cancel" at bounding box center [1057, 196] width 34 height 14
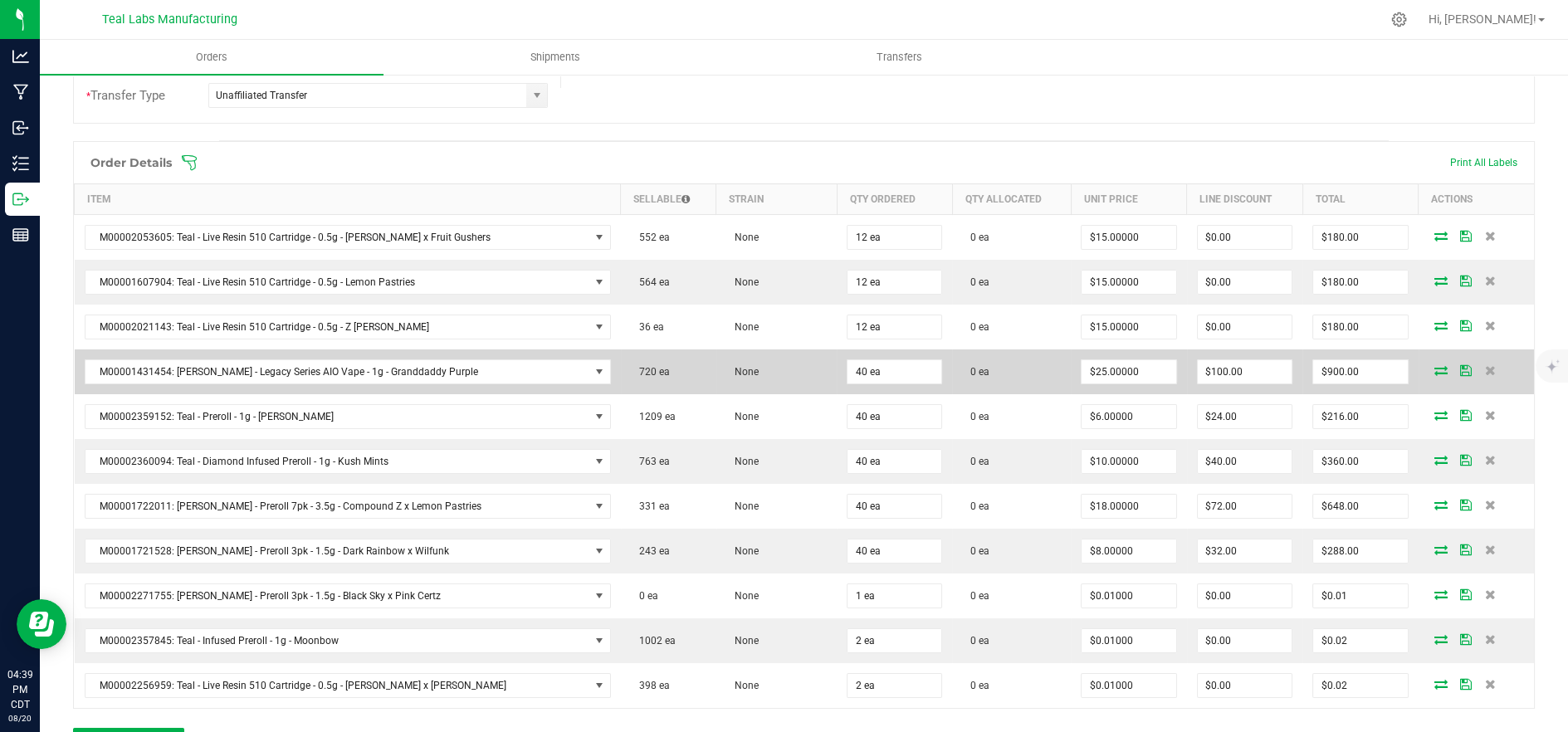
click at [1435, 369] on icon at bounding box center [1441, 370] width 14 height 10
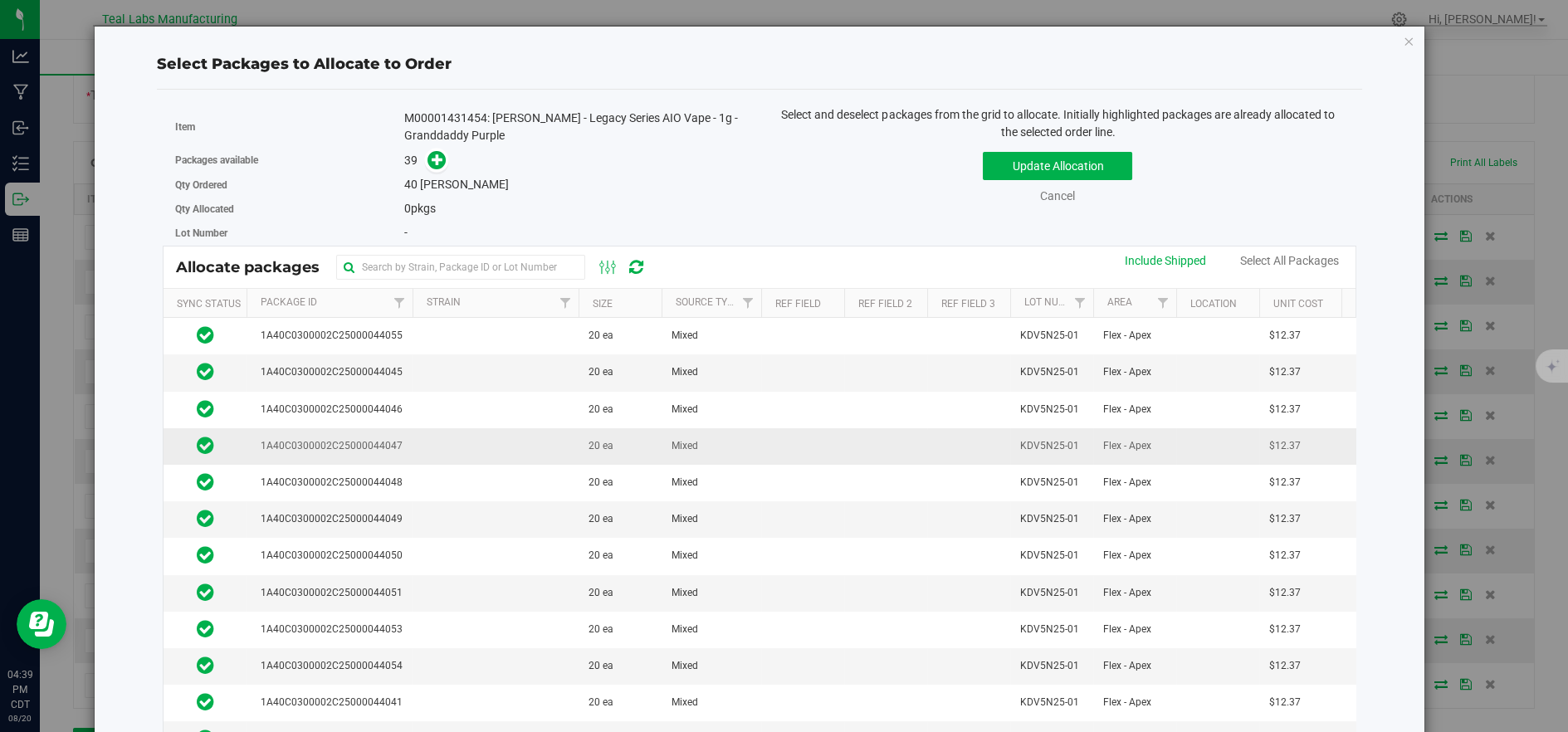
scroll to position [0, 0]
click at [1040, 190] on link "Cancel" at bounding box center [1057, 196] width 34 height 14
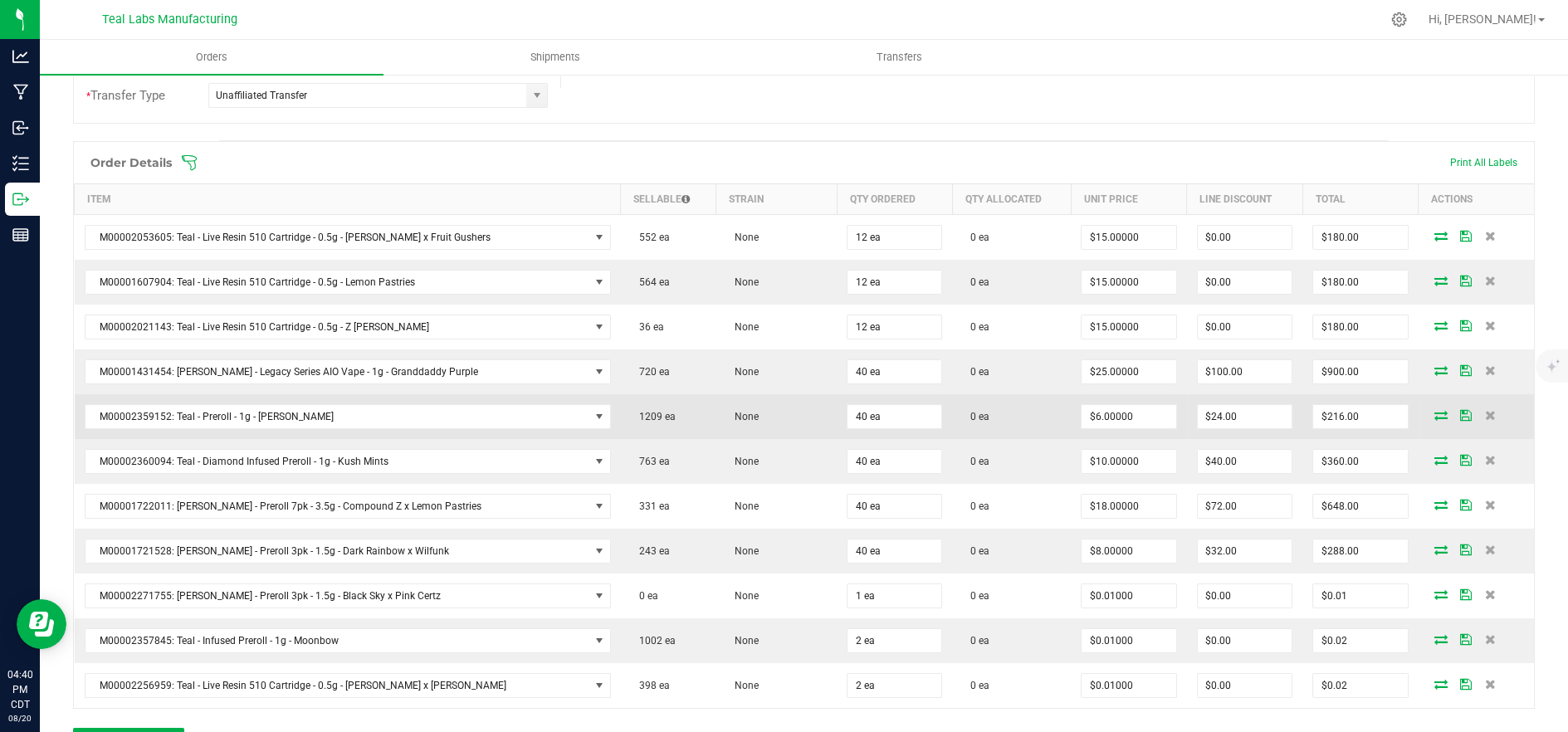
click at [1435, 414] on icon at bounding box center [1441, 415] width 14 height 10
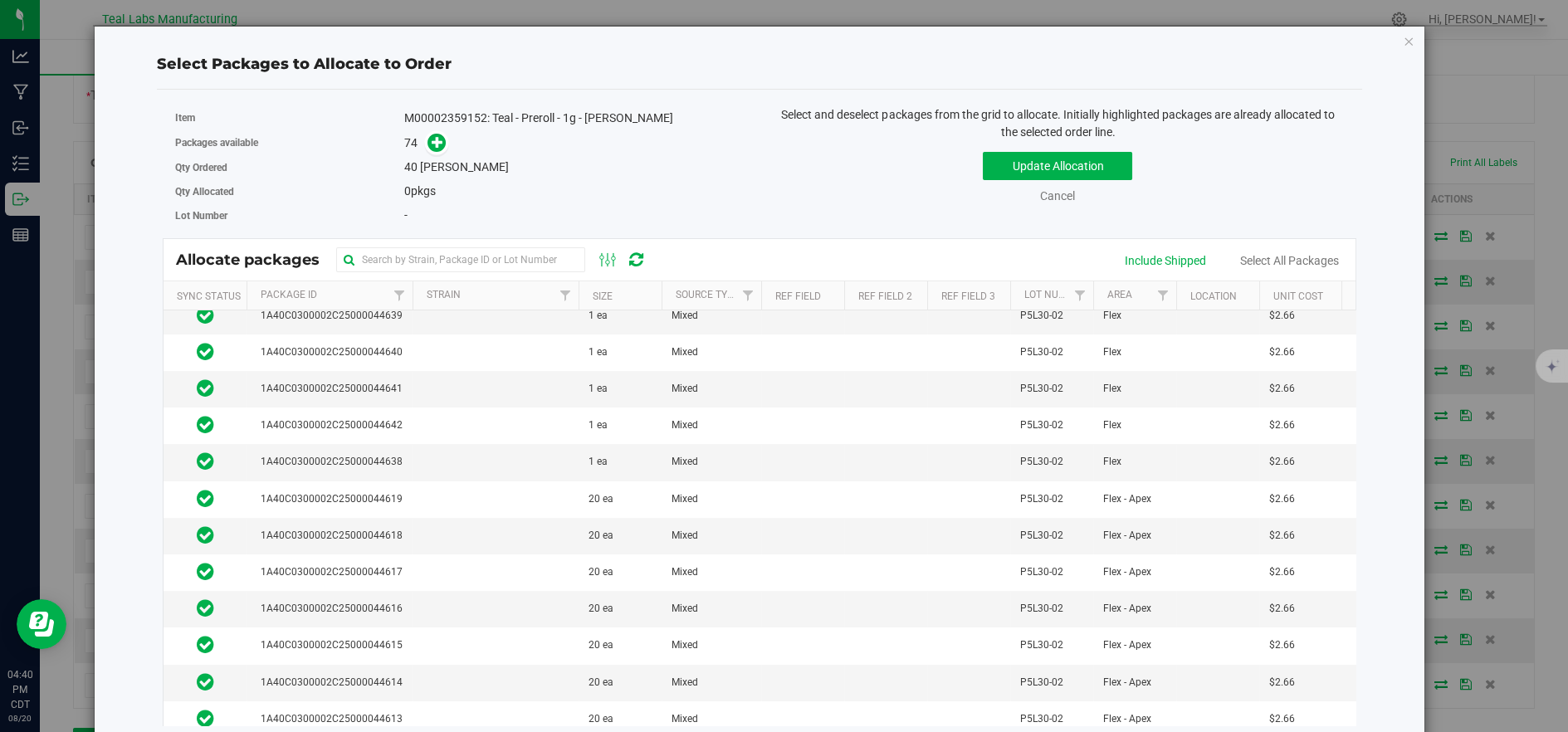
scroll to position [553, 0]
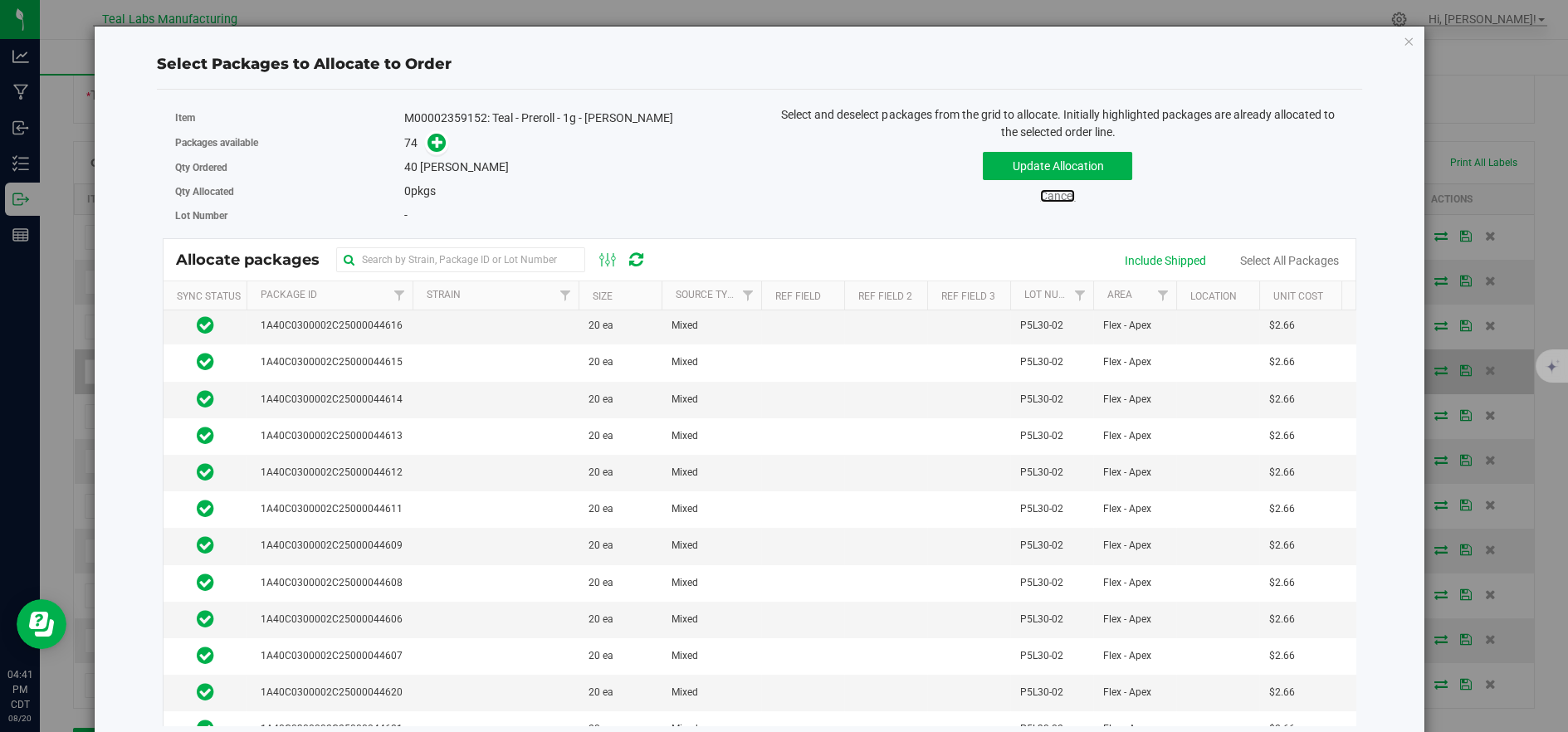
drag, startPoint x: 1058, startPoint y: 194, endPoint x: 1131, endPoint y: 360, distance: 181.3
click at [1057, 194] on link "Cancel" at bounding box center [1057, 196] width 34 height 14
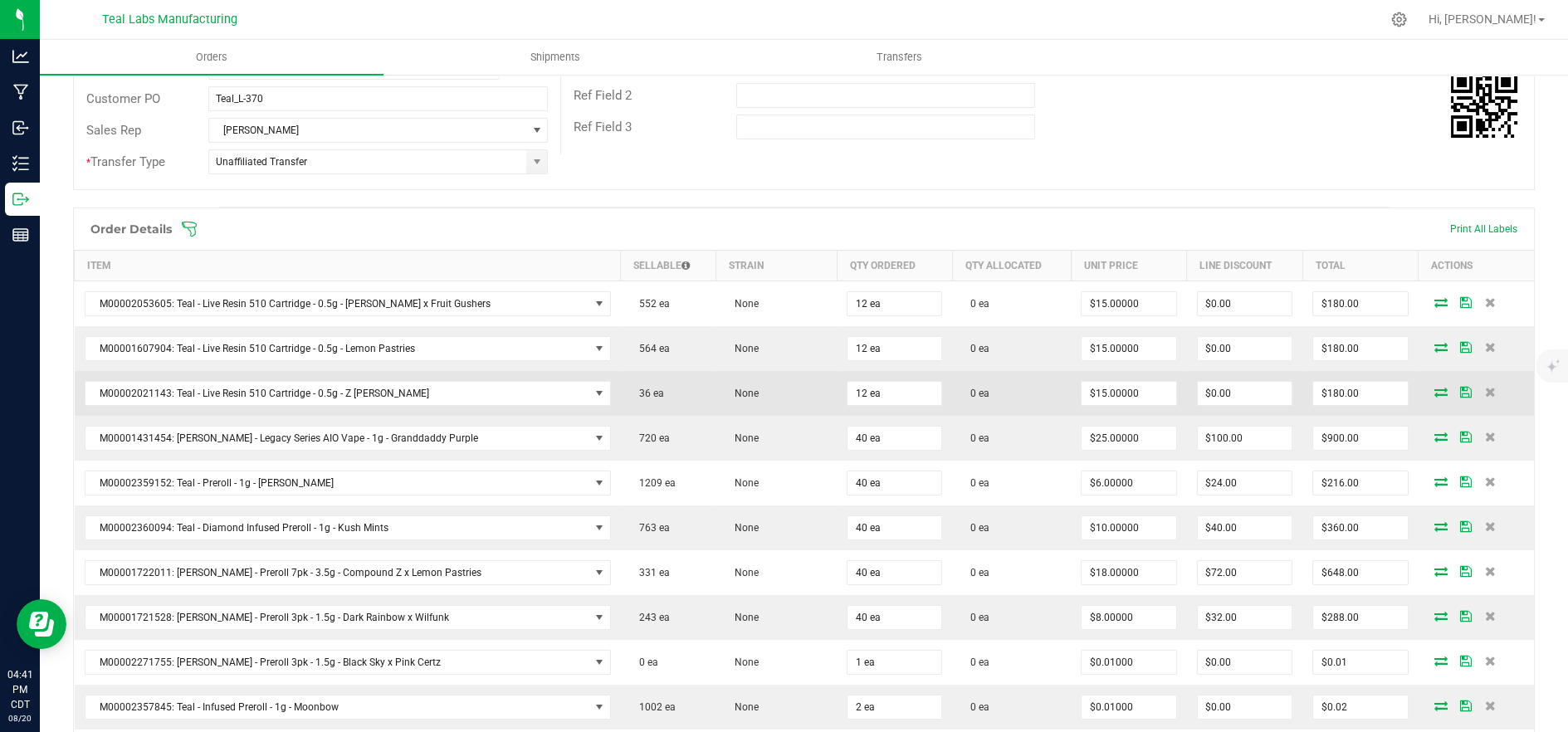
scroll to position [277, 0]
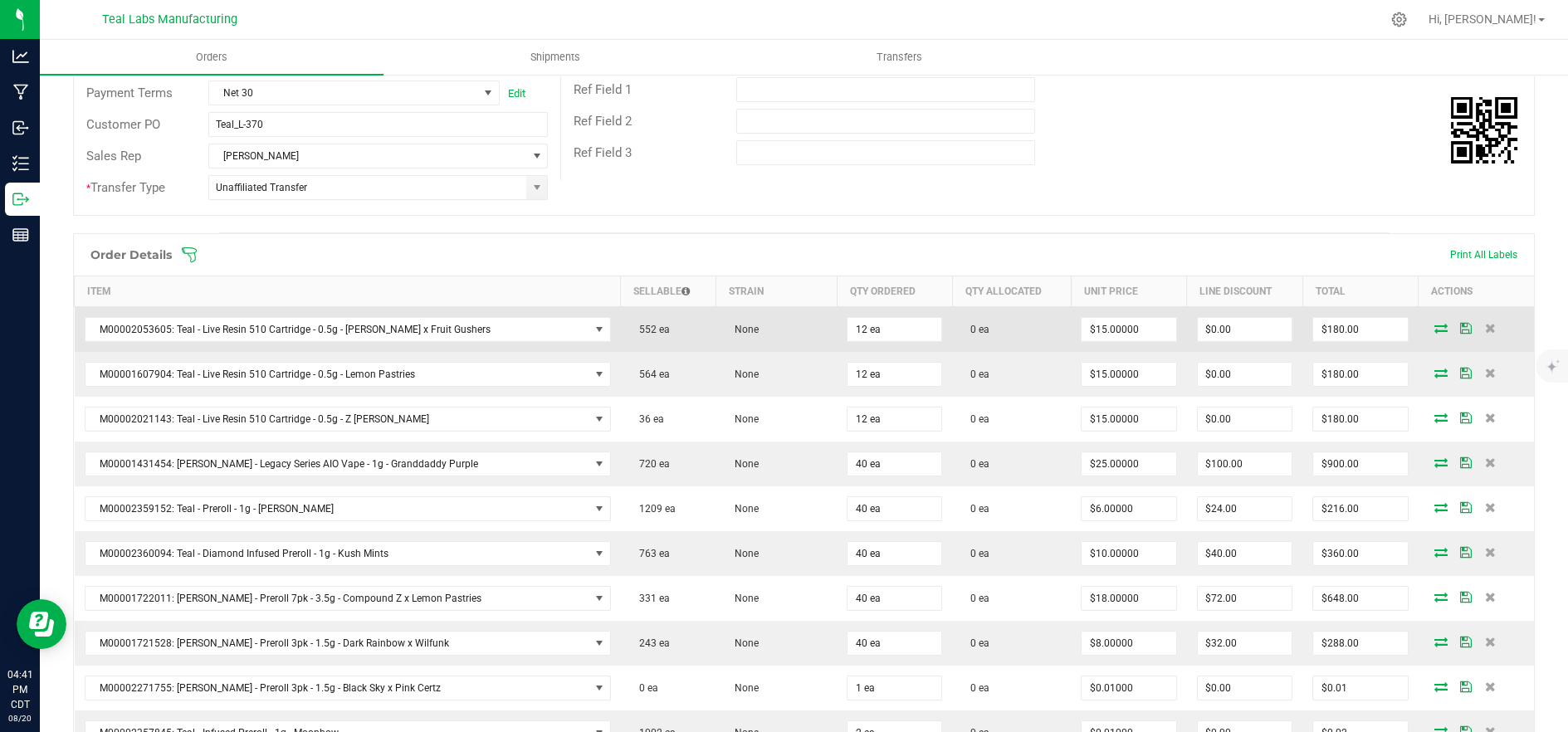
click at [1435, 328] on icon at bounding box center [1441, 327] width 14 height 10
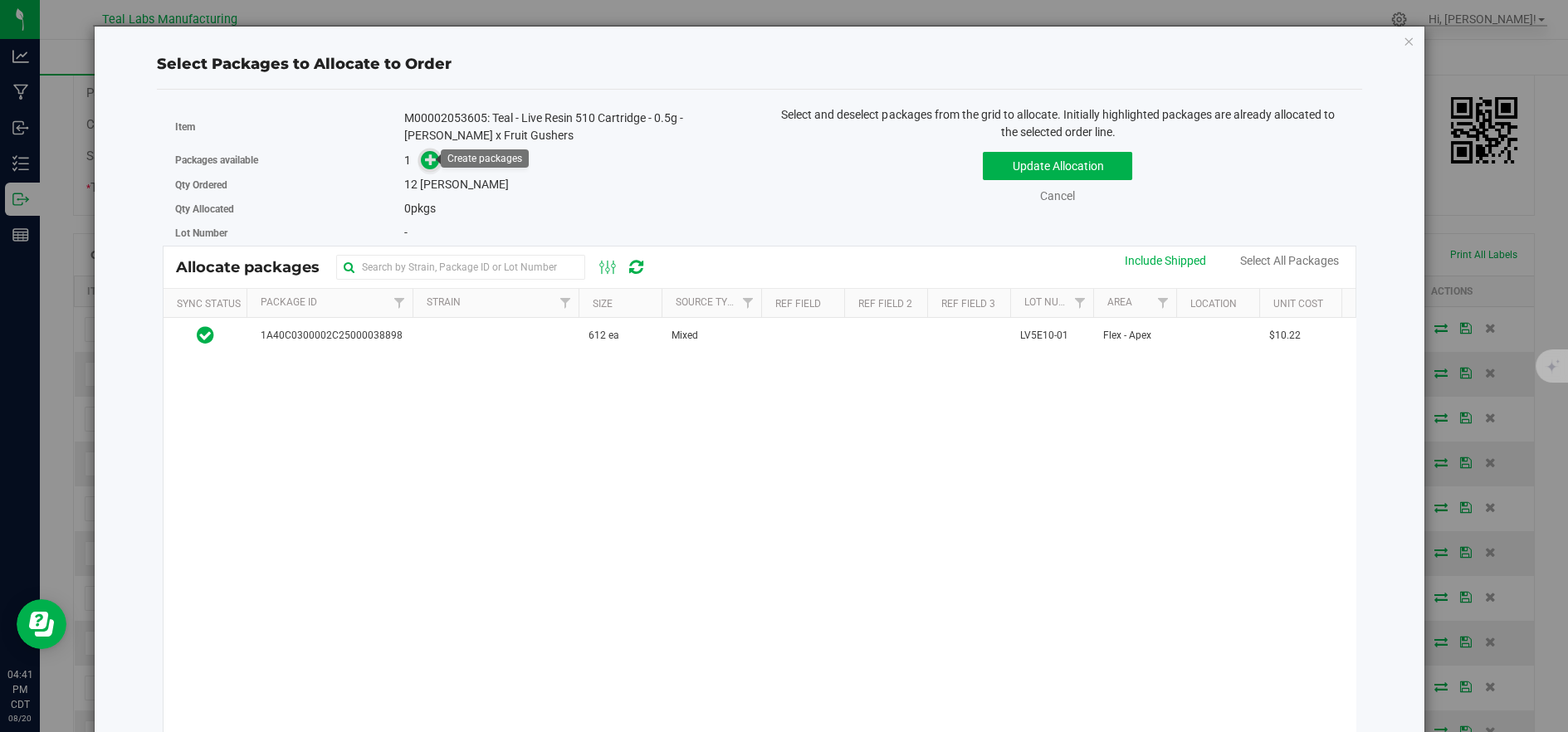
click at [421, 159] on span at bounding box center [430, 161] width 19 height 19
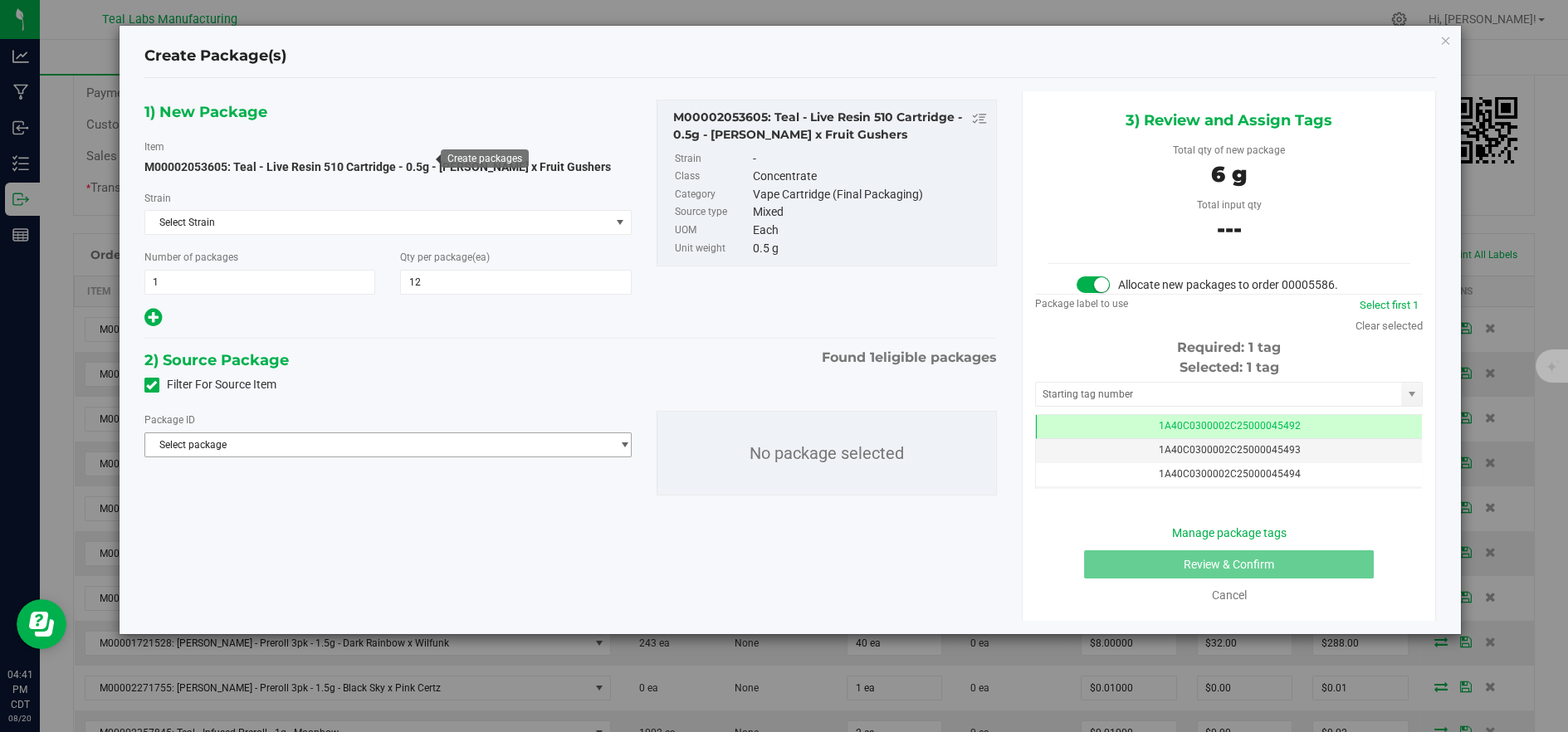
drag, startPoint x: 568, startPoint y: 453, endPoint x: 581, endPoint y: 449, distance: 13.6
click at [567, 453] on span "Select package" at bounding box center [377, 445] width 465 height 24
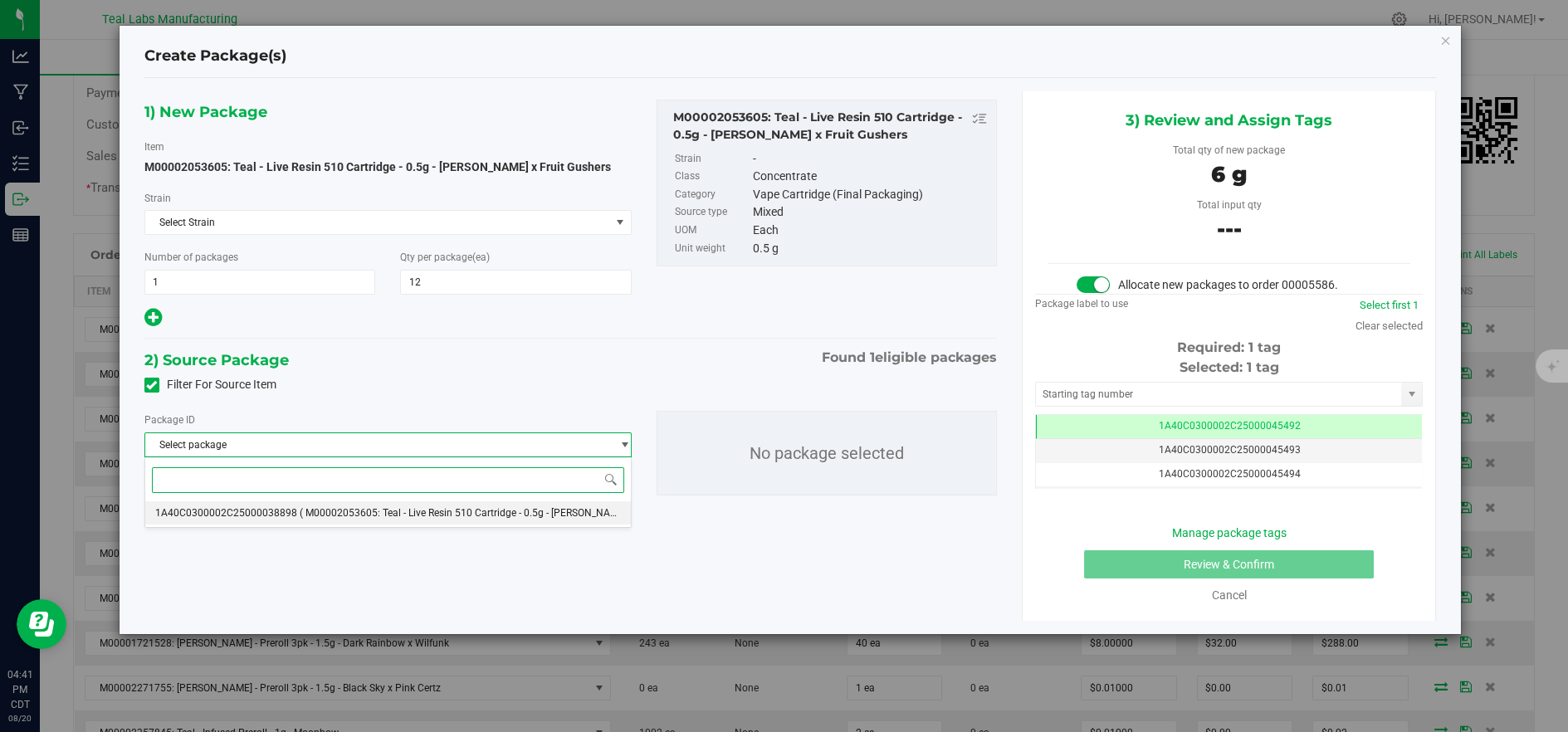
click at [484, 514] on span "( M00002053605: Teal - Live Resin 510 Cartridge - 0.5g - [PERSON_NAME] x Fruit …" at bounding box center [501, 512] width 403 height 12
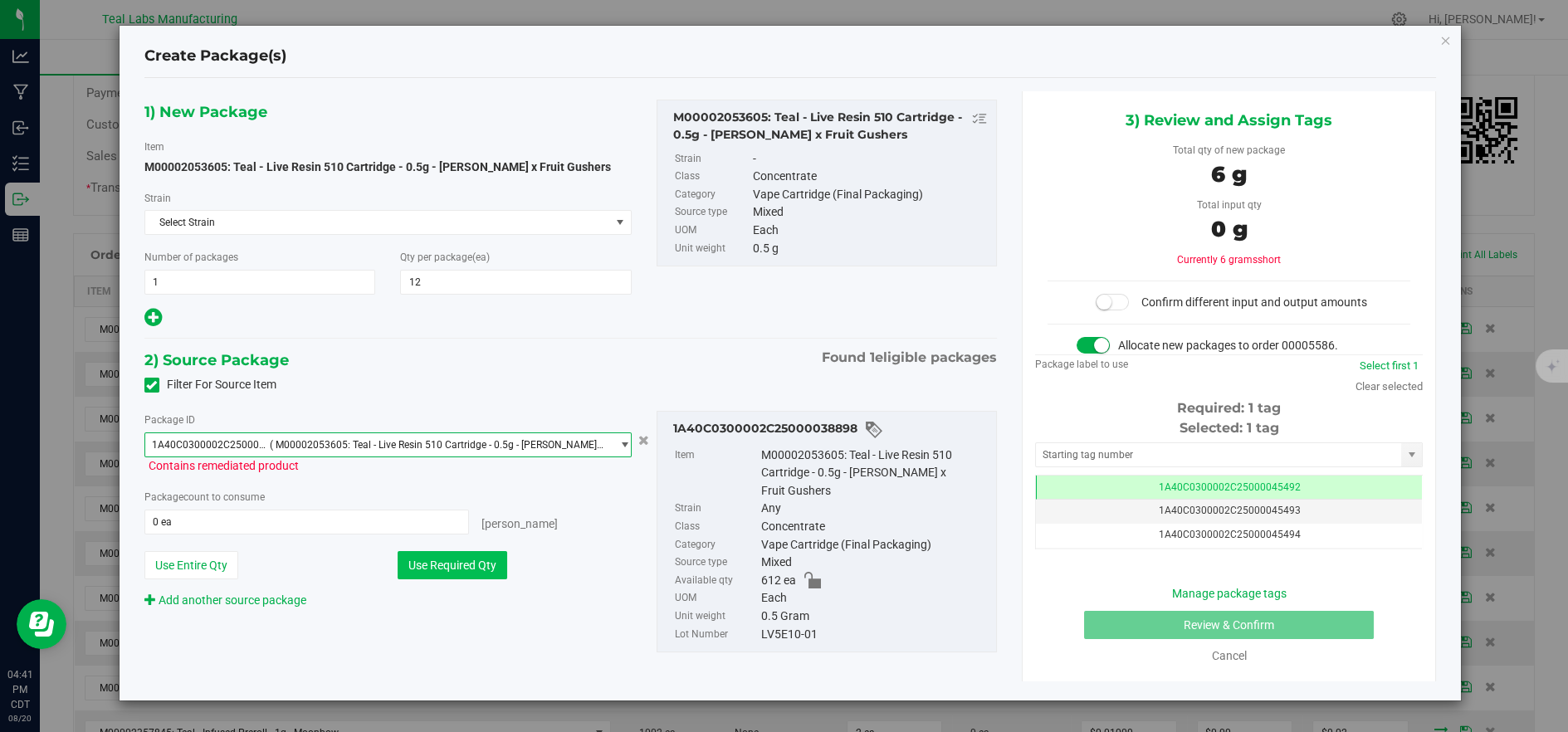
click at [469, 552] on button "Use Required Qty" at bounding box center [452, 565] width 110 height 28
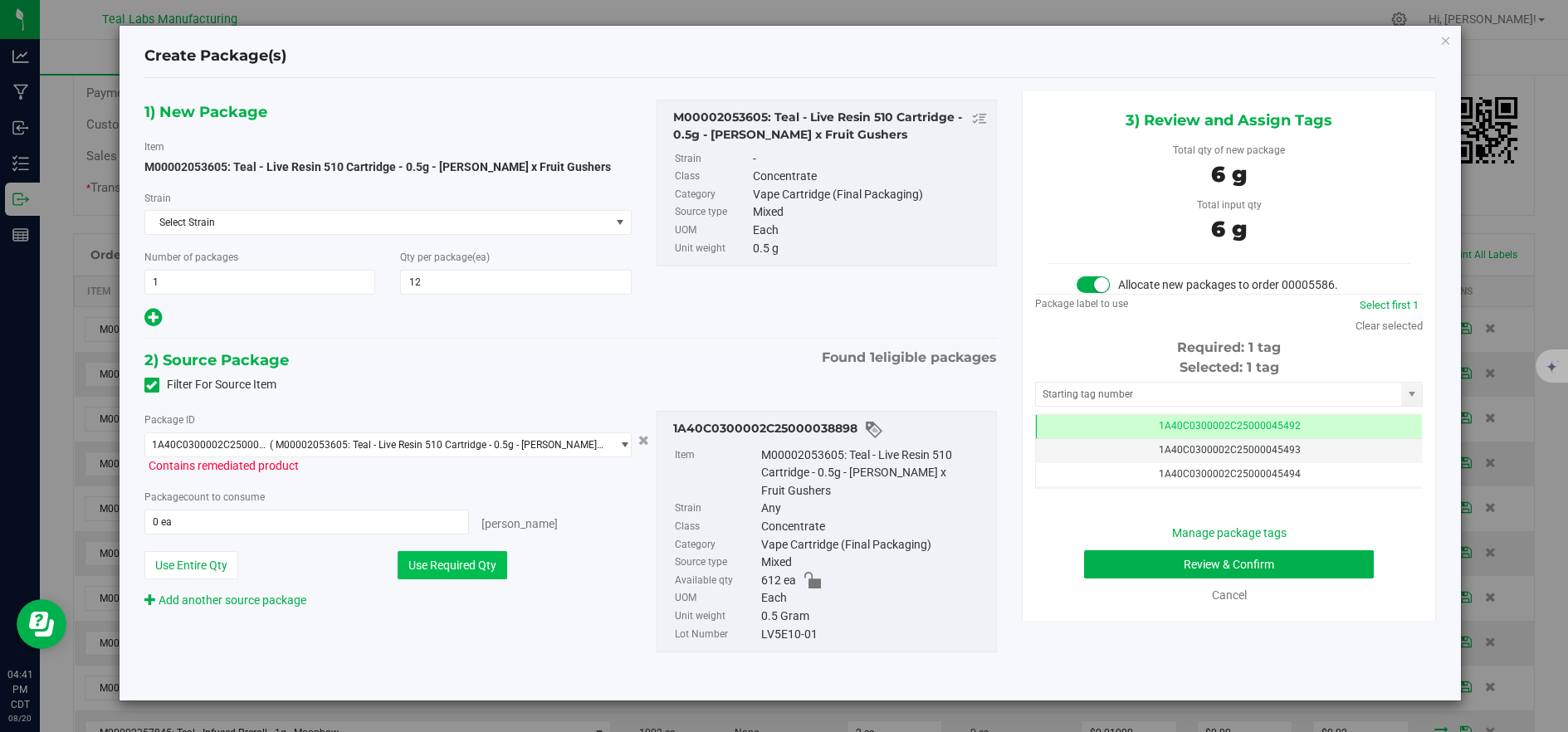
type input "12 ea"
click at [1227, 573] on button "Review & Confirm" at bounding box center [1228, 564] width 289 height 28
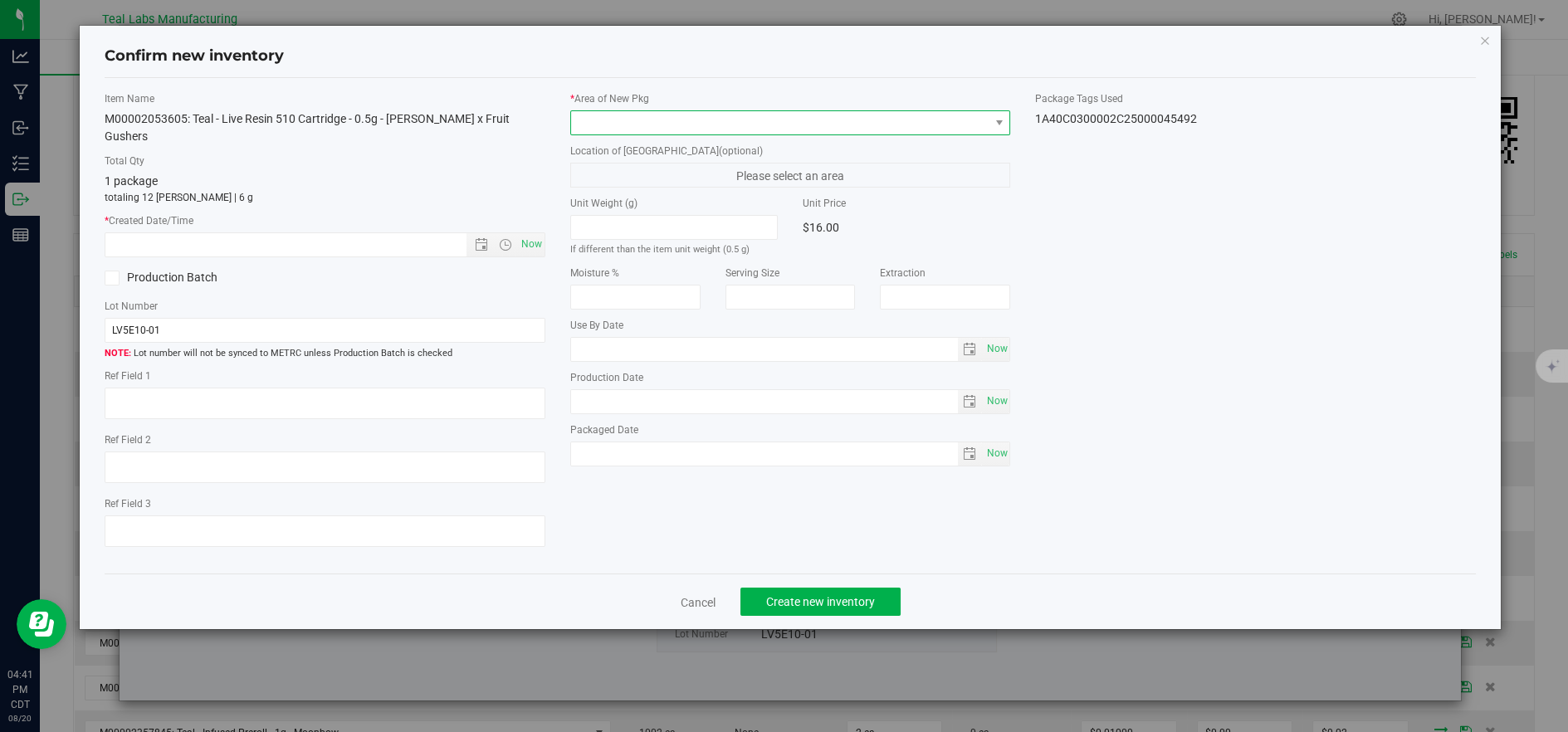
click at [647, 112] on span at bounding box center [780, 123] width 418 height 24
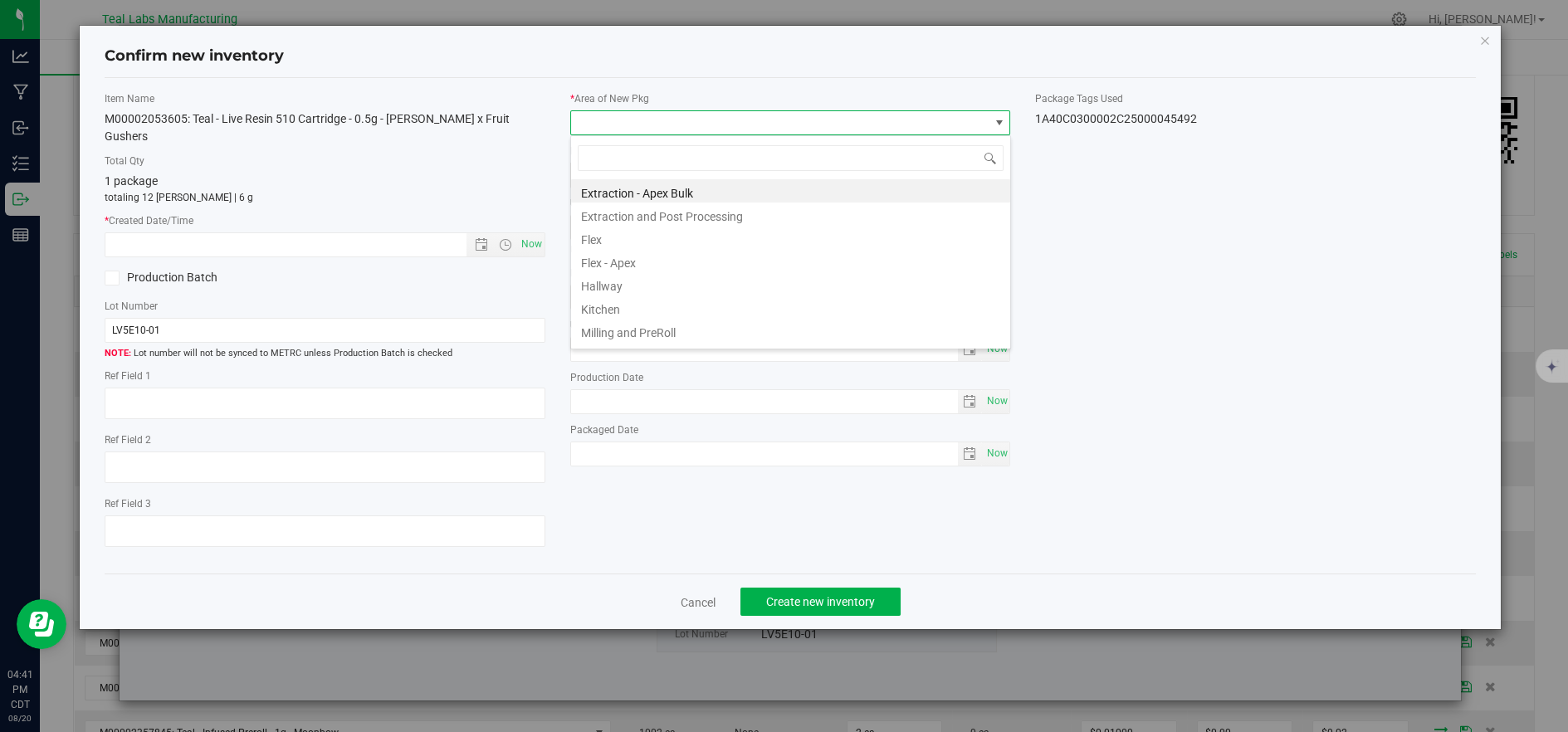
scroll to position [24, 439]
drag, startPoint x: 624, startPoint y: 235, endPoint x: 562, endPoint y: 228, distance: 62.4
click at [622, 236] on li "Flex" at bounding box center [791, 238] width 439 height 24
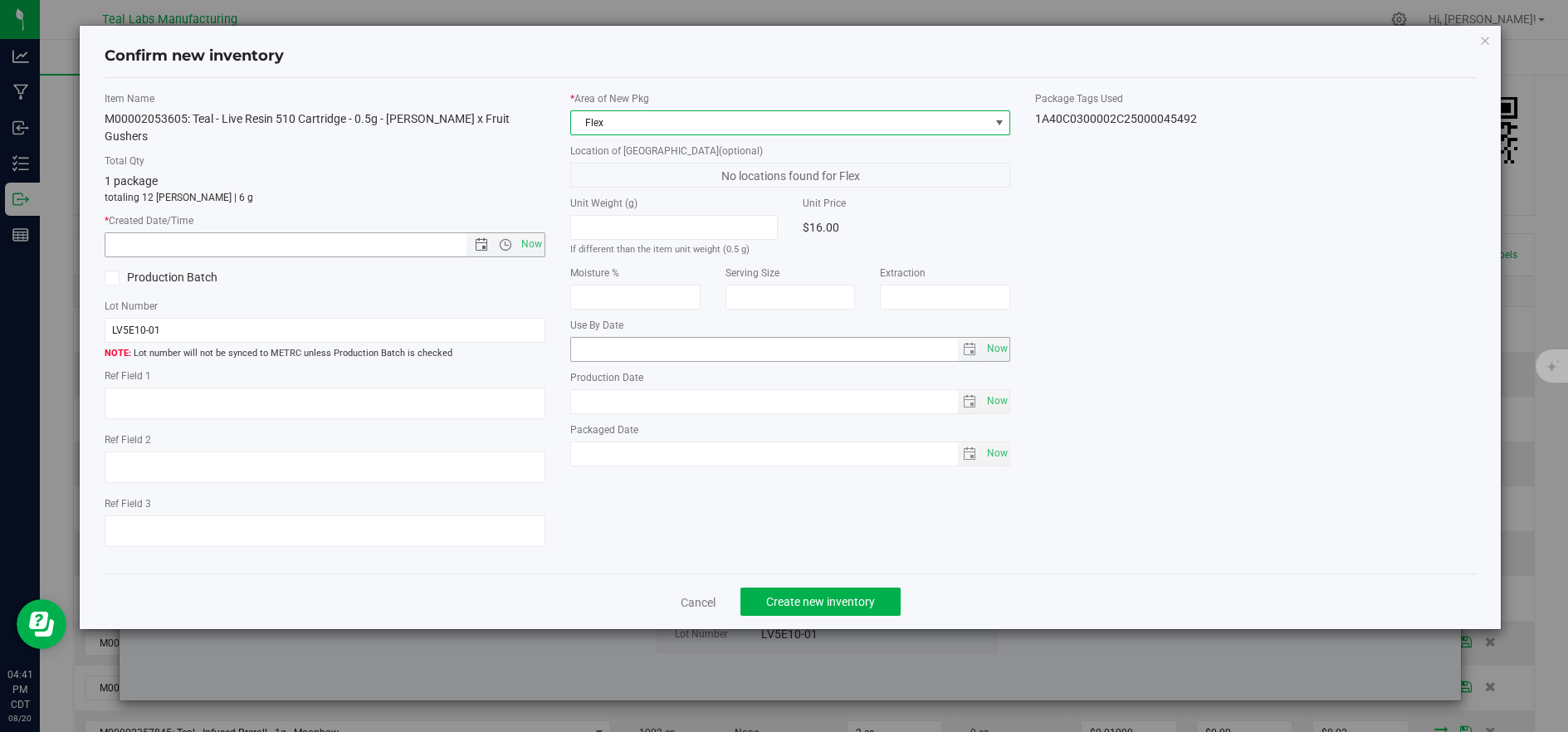
drag, startPoint x: 530, startPoint y: 223, endPoint x: 654, endPoint y: 356, distance: 181.8
click at [532, 232] on span "Now" at bounding box center [531, 244] width 28 height 24
type input "8/20/2025 4:41 PM"
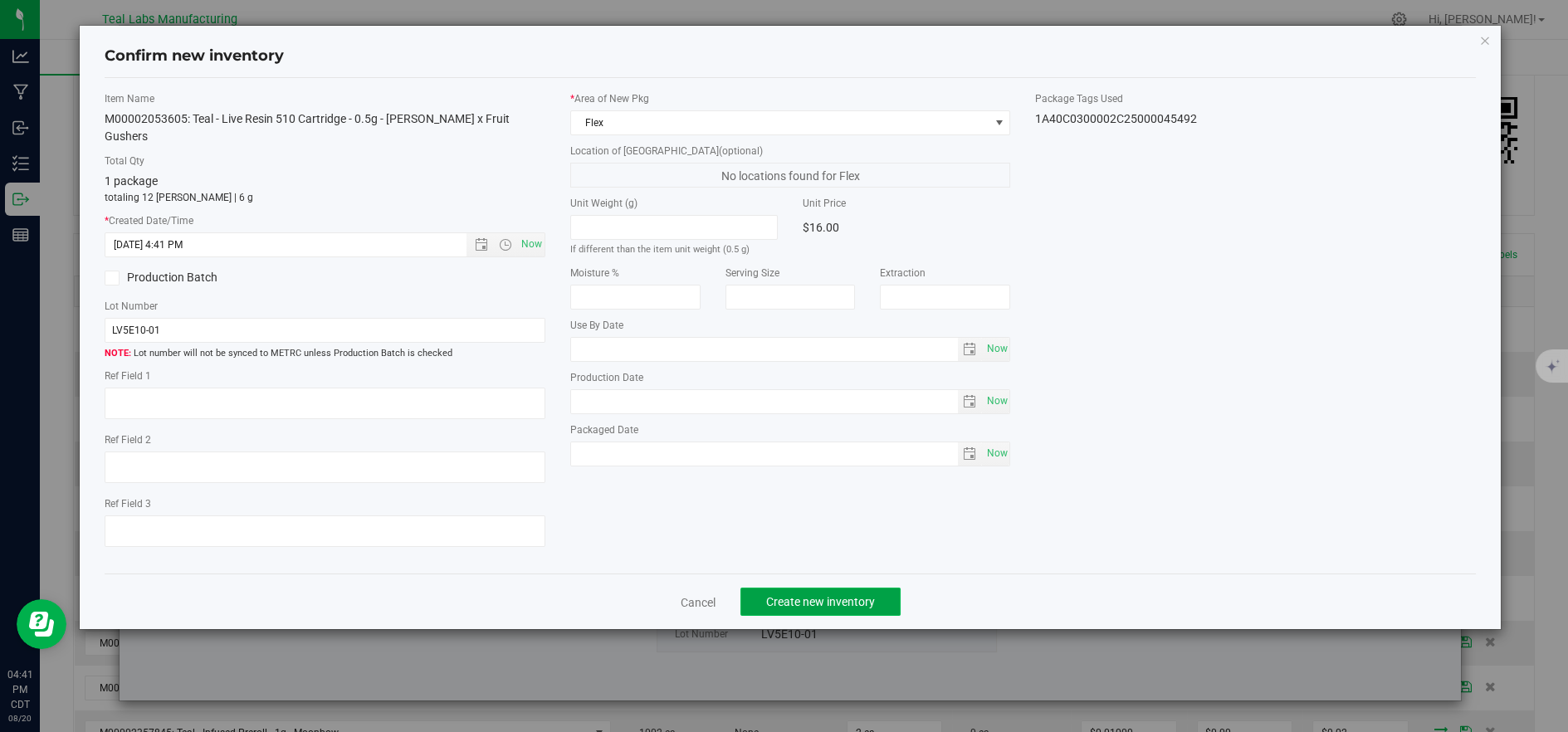
click at [793, 596] on button "Create new inventory" at bounding box center [820, 601] width 161 height 28
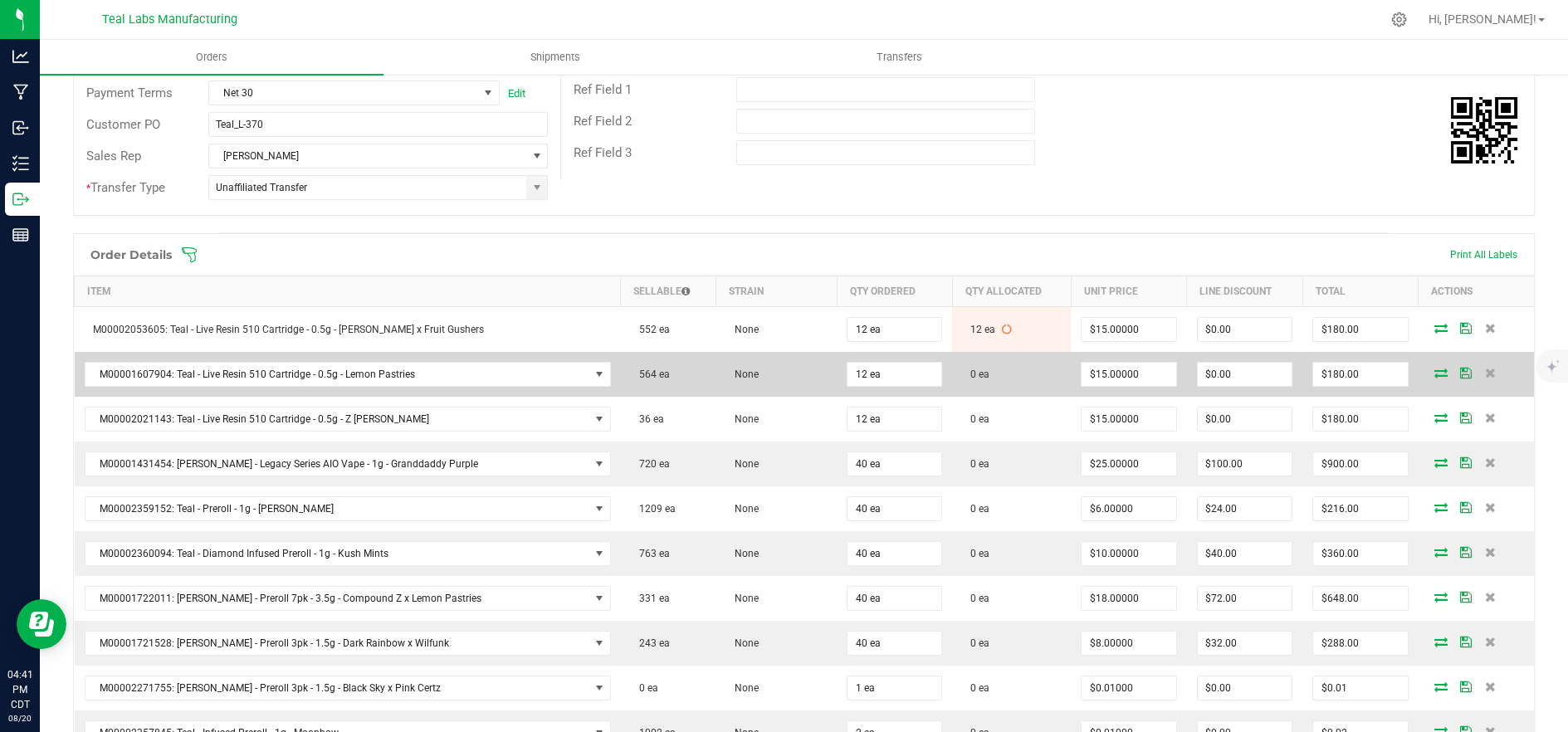
click at [1435, 368] on icon at bounding box center [1441, 372] width 14 height 10
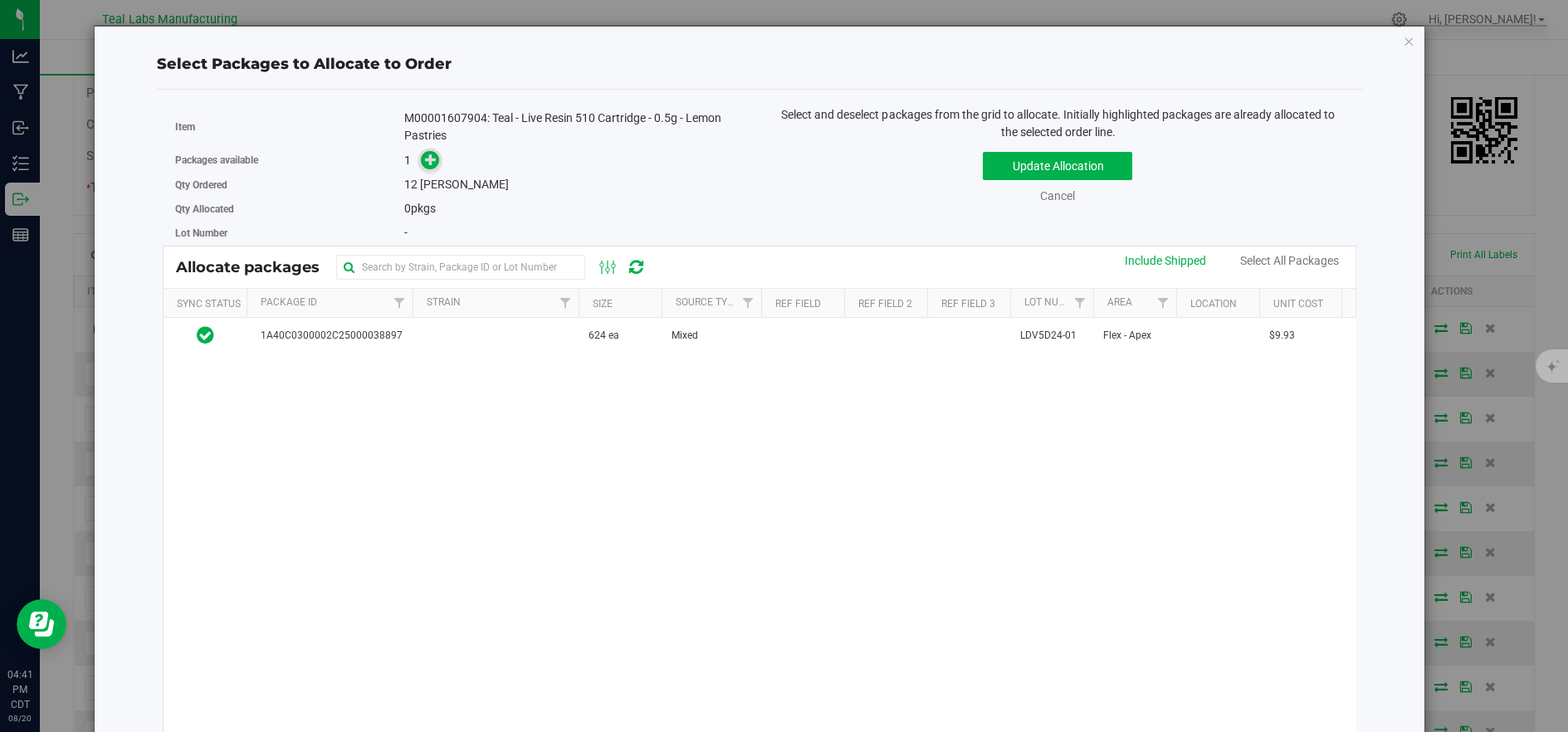
click at [426, 163] on icon at bounding box center [431, 159] width 12 height 12
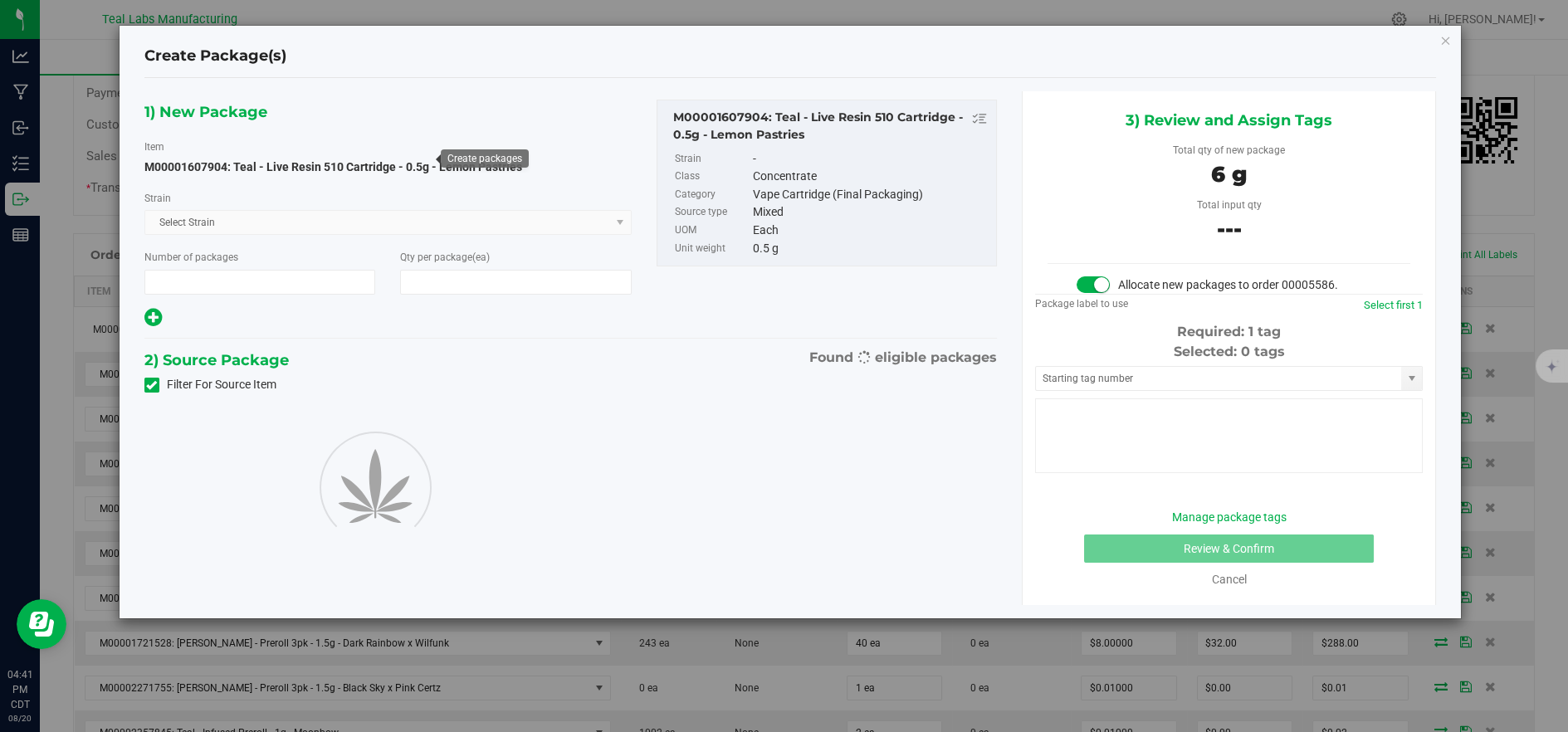
type input "1"
type input "12"
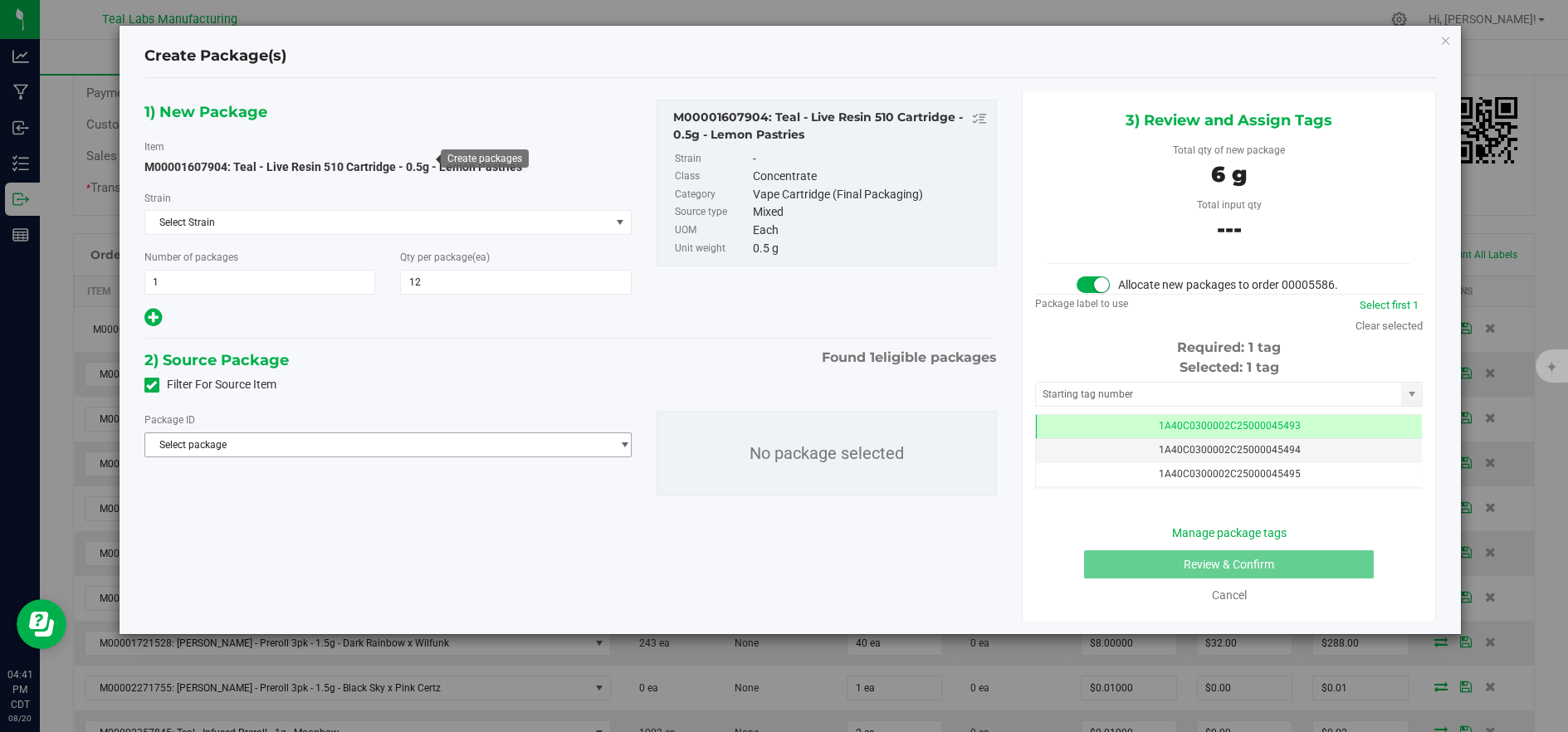
click at [535, 444] on span "Select package" at bounding box center [377, 445] width 465 height 24
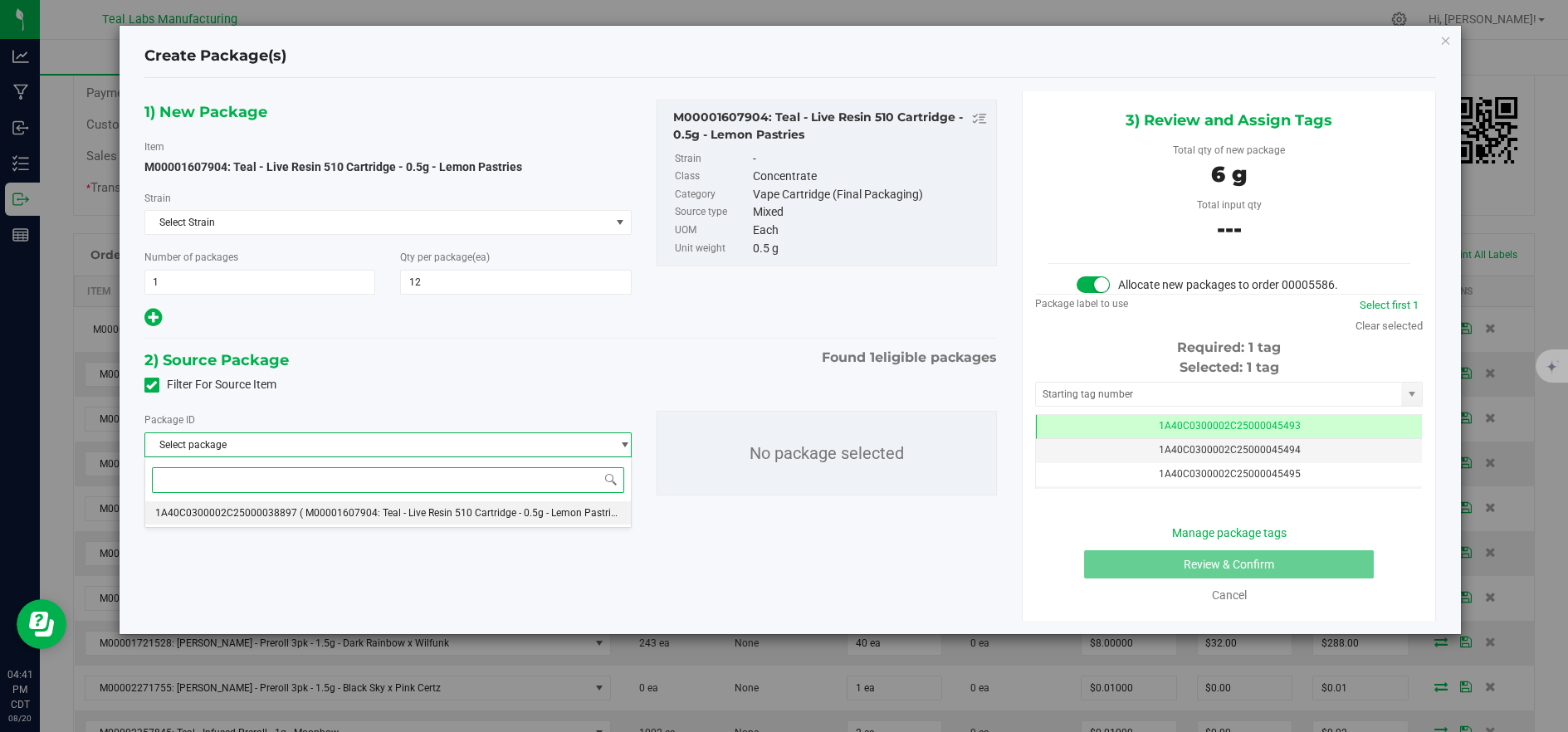
click at [520, 509] on span "( M00001607904: Teal - Live Resin 510 Cartridge - 0.5g - Lemon Pastries )" at bounding box center [463, 512] width 327 height 12
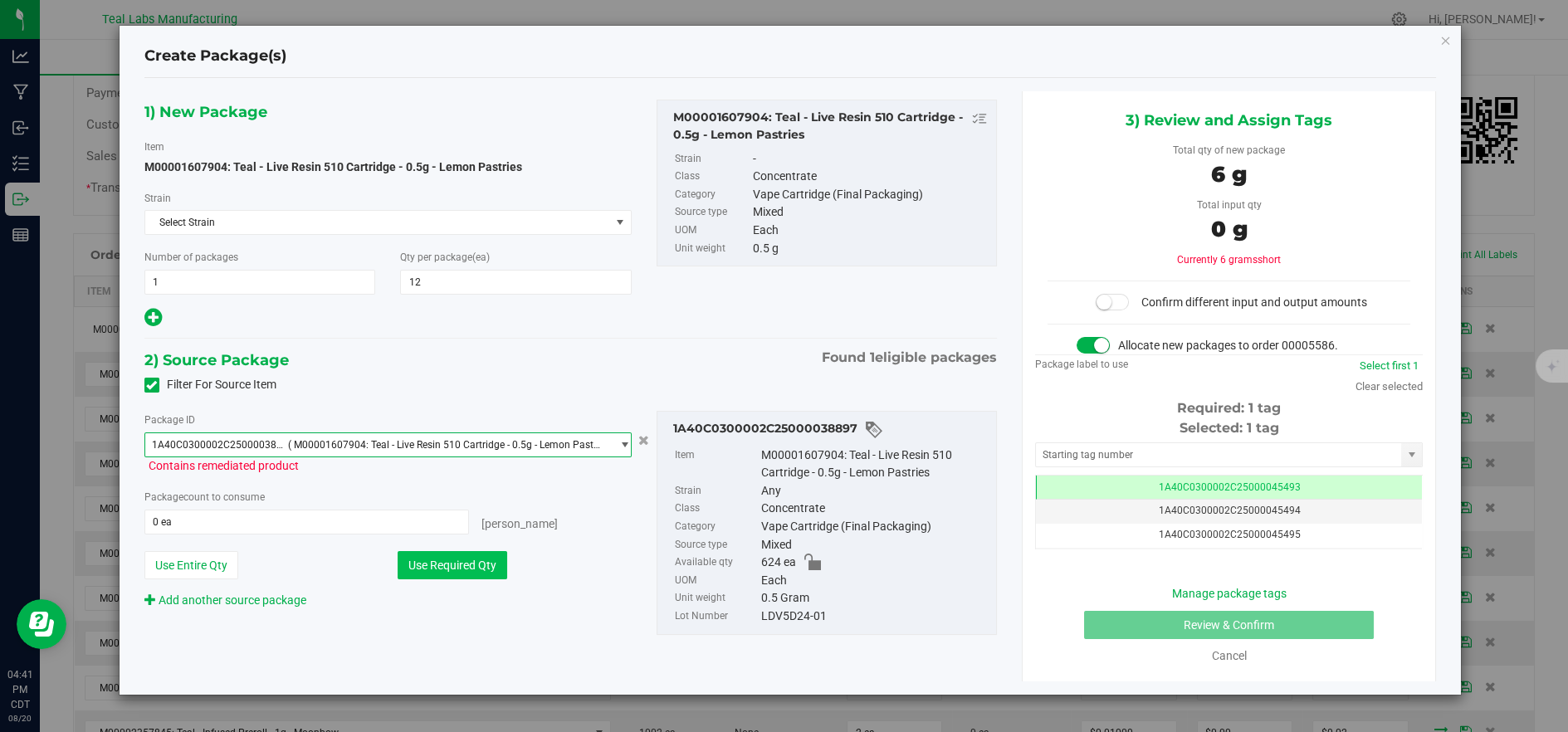
click at [487, 556] on button "Use Required Qty" at bounding box center [452, 565] width 110 height 28
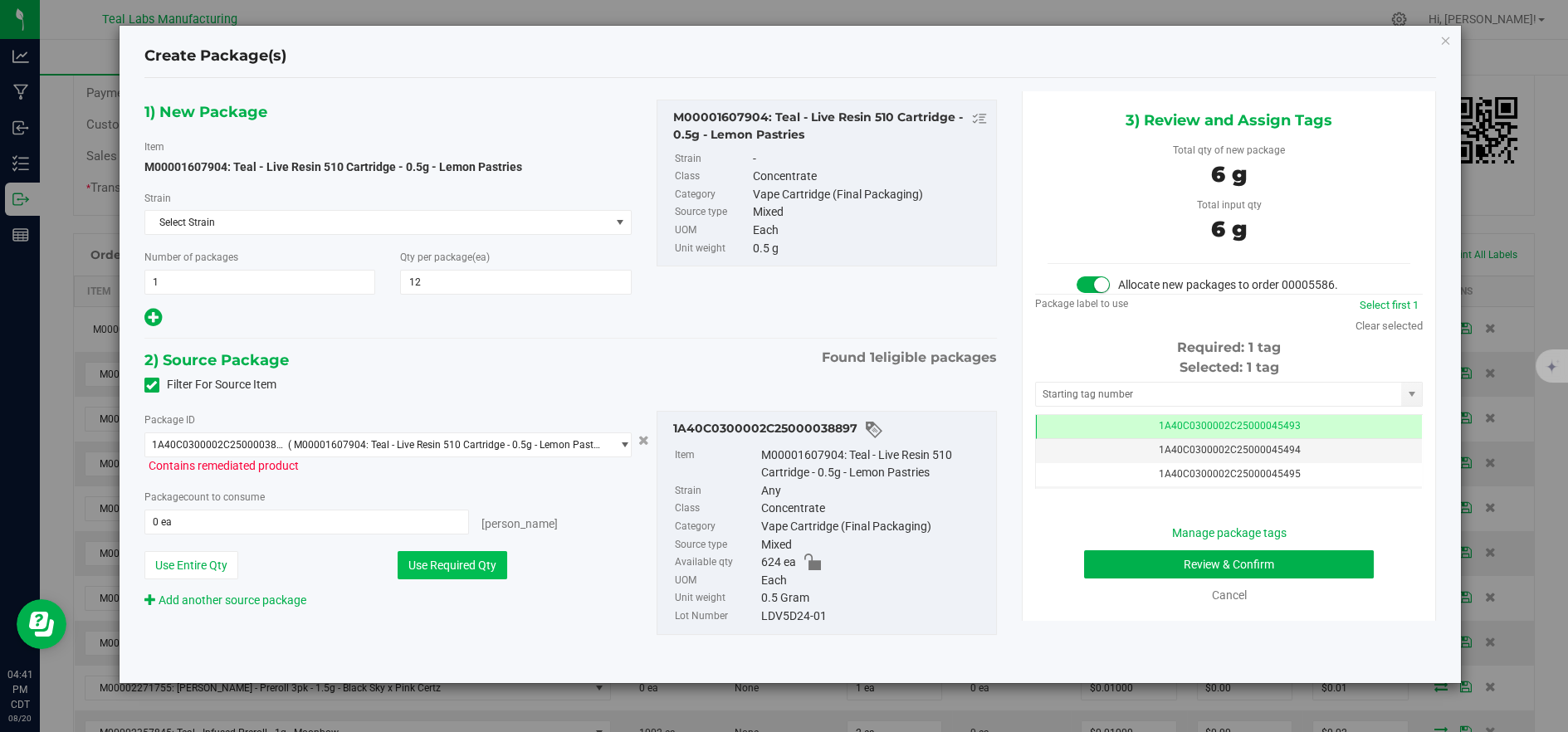
type input "12 ea"
click at [1124, 576] on button "Review & Confirm" at bounding box center [1228, 564] width 289 height 28
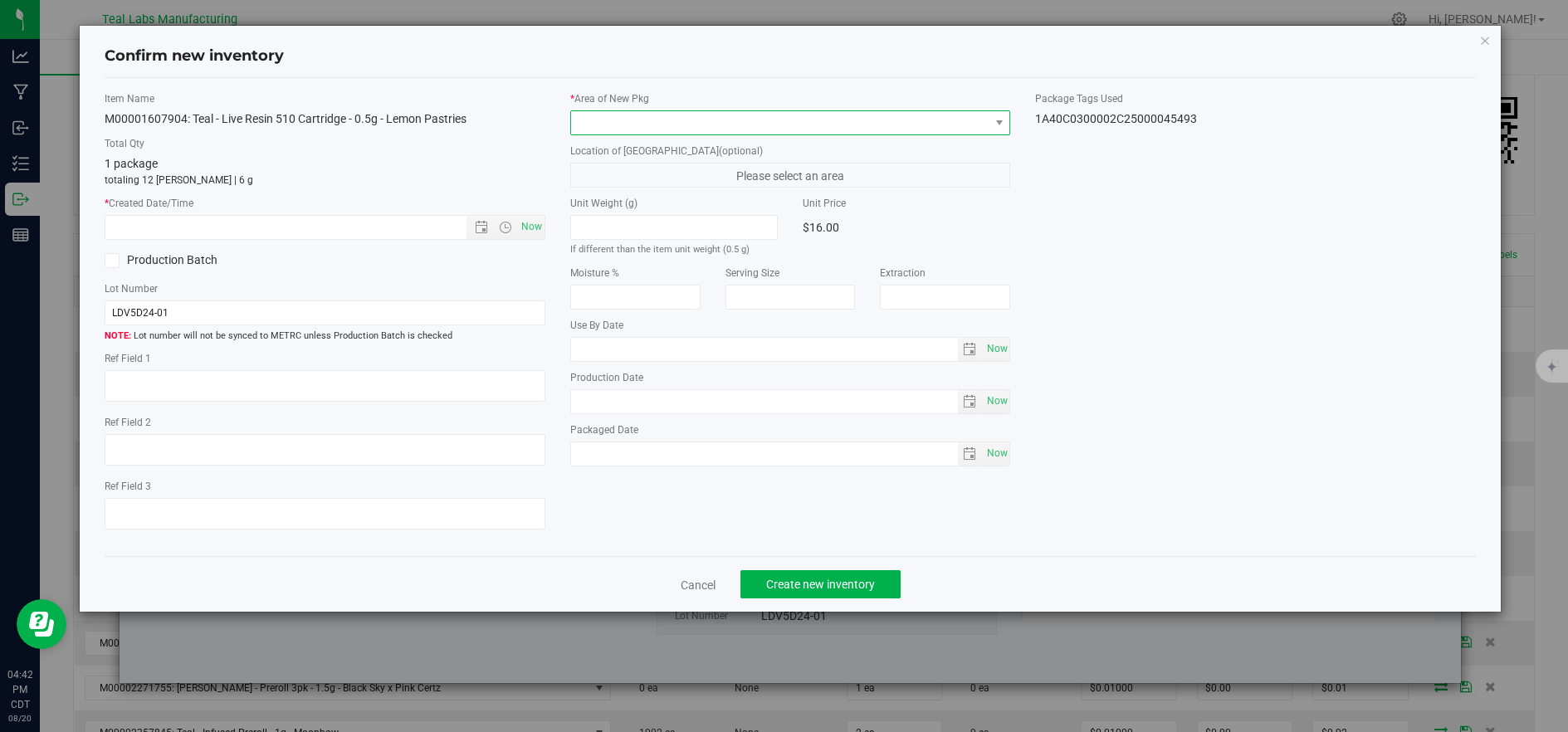
click at [617, 127] on span at bounding box center [780, 123] width 418 height 24
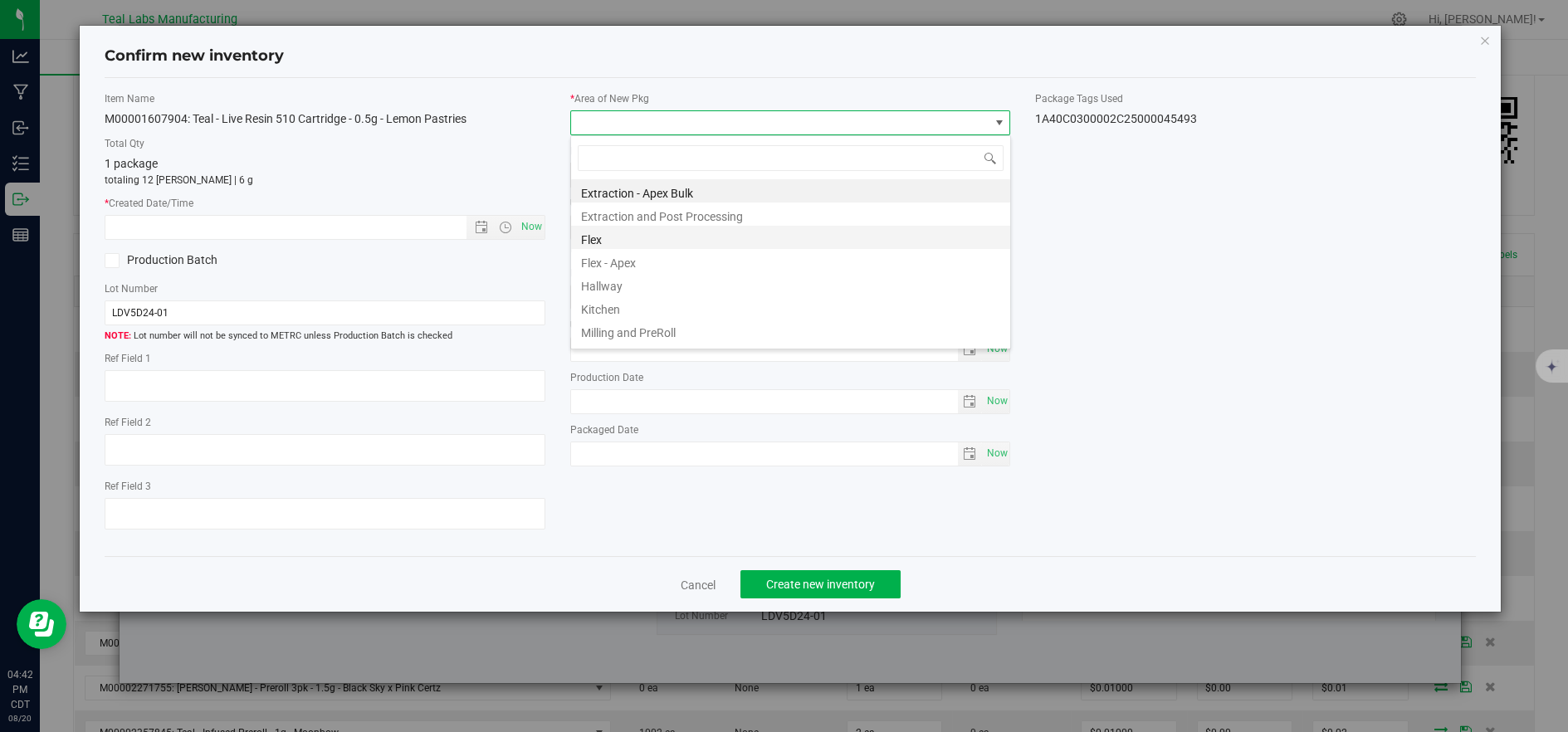
click at [586, 238] on li "Flex" at bounding box center [791, 238] width 439 height 24
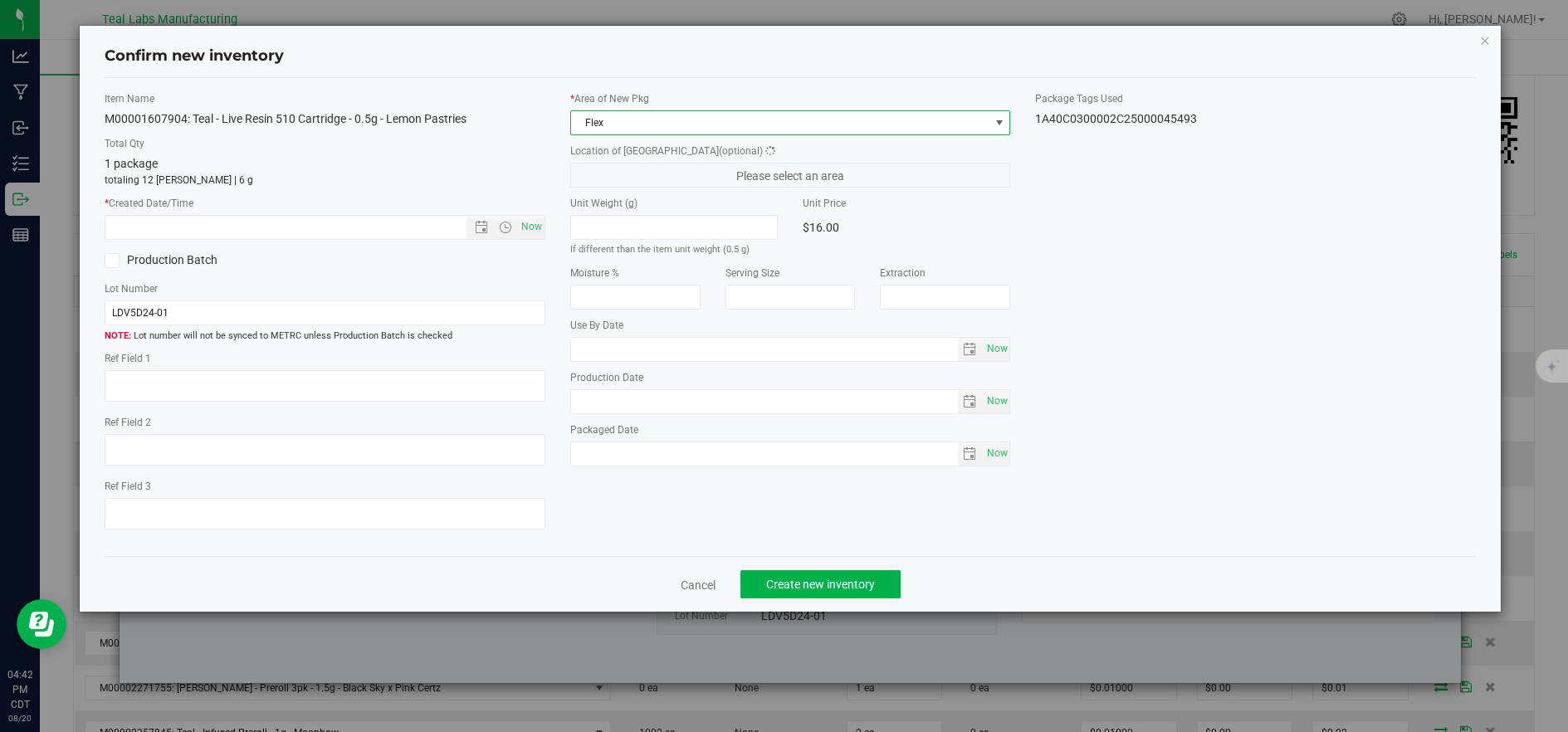
click at [524, 211] on div "* Created Date/Time Now" at bounding box center [325, 218] width 441 height 44
drag, startPoint x: 533, startPoint y: 229, endPoint x: 730, endPoint y: 483, distance: 321.4
click at [533, 230] on span "Now" at bounding box center [531, 227] width 28 height 24
type input "8/20/2025 4:42 PM"
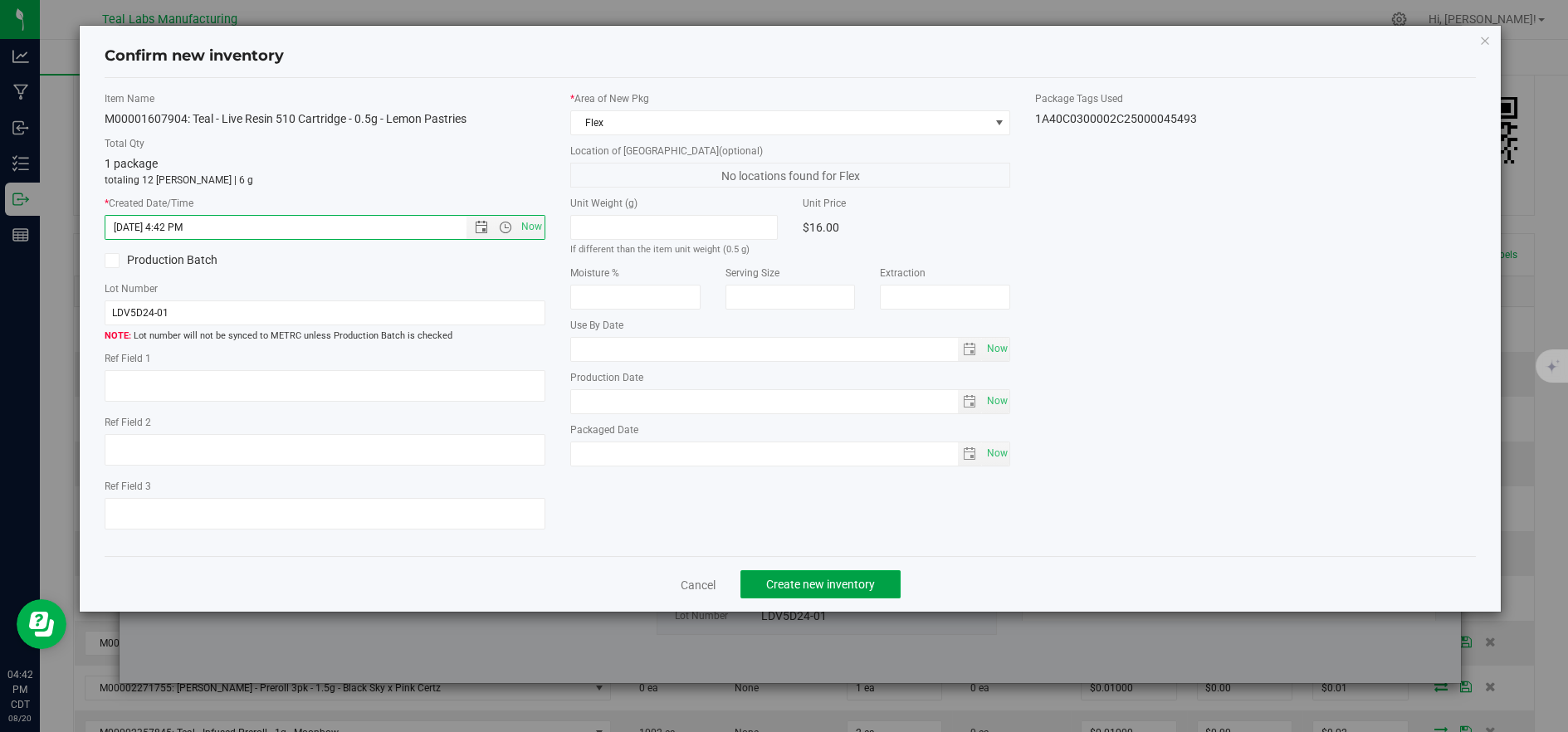
drag, startPoint x: 780, startPoint y: 595, endPoint x: 781, endPoint y: 553, distance: 42.0
click at [781, 591] on span "Create new inventory" at bounding box center [821, 584] width 109 height 14
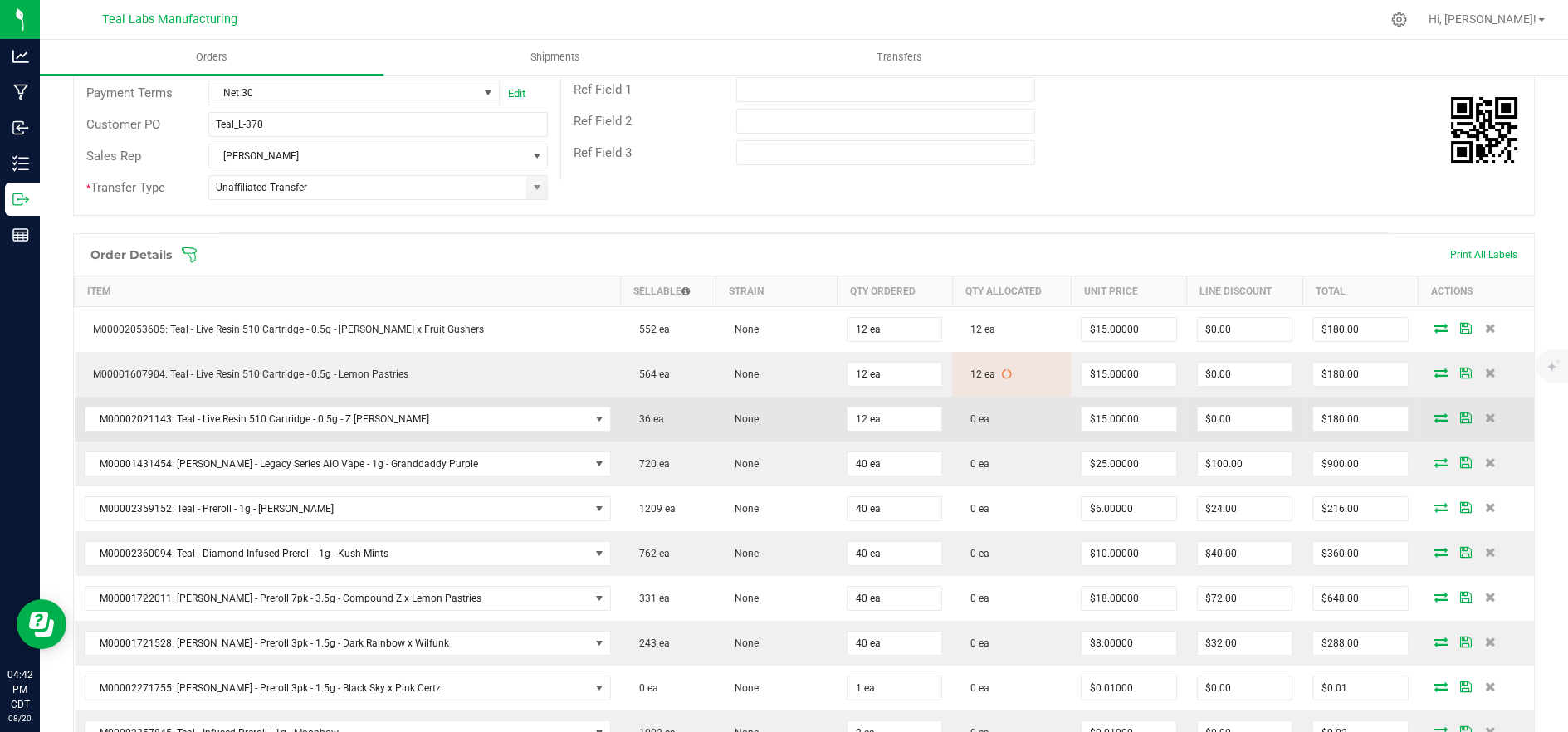
click at [1435, 414] on icon at bounding box center [1441, 417] width 14 height 10
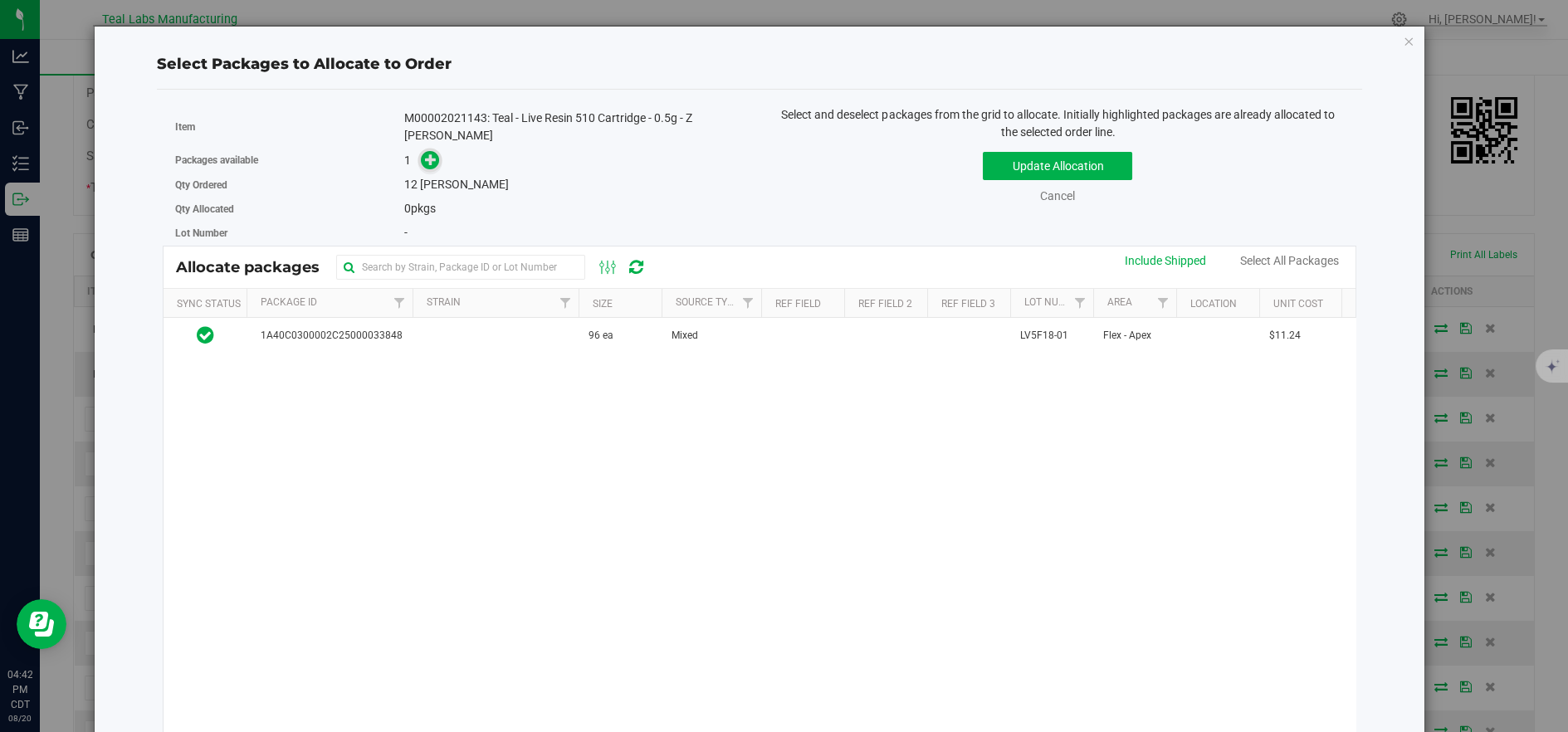
click at [430, 153] on icon at bounding box center [431, 159] width 12 height 12
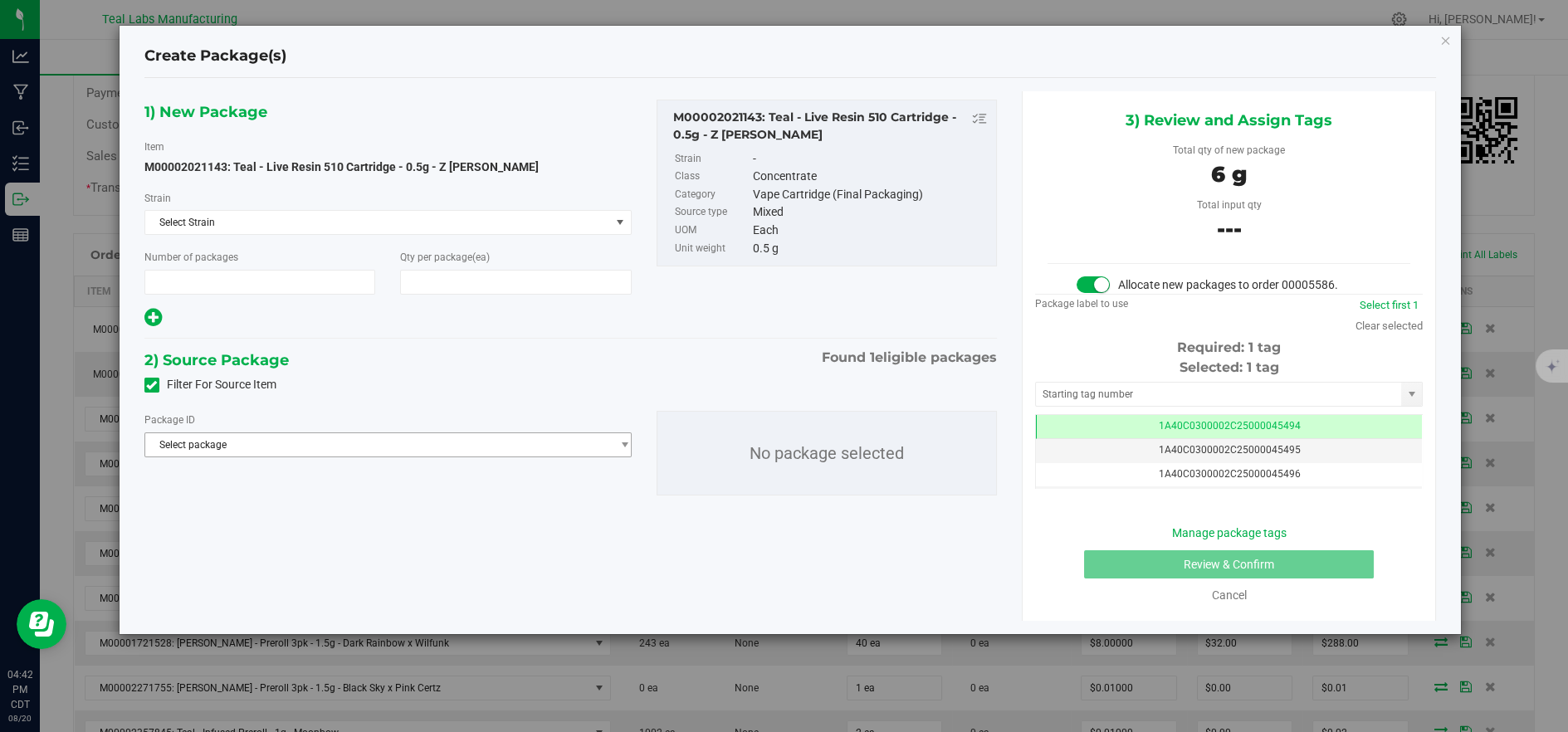
type input "1"
type input "12"
click at [542, 441] on span "Select package" at bounding box center [377, 445] width 465 height 24
click at [488, 511] on span "( M00002021143: Teal - Live Resin 510 Cartridge - 0.5g - Z [PERSON_NAME] )" at bounding box center [470, 512] width 341 height 12
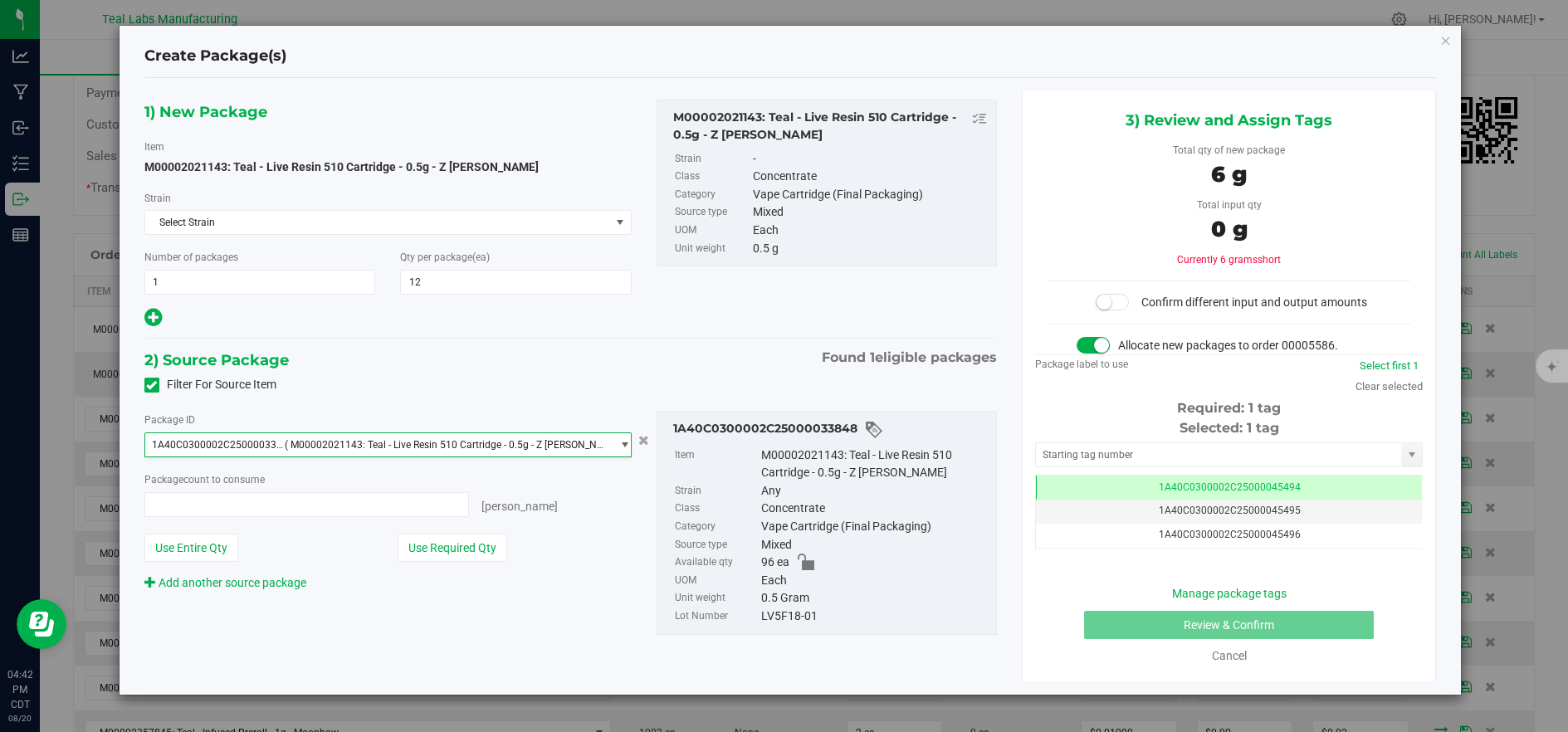
click at [439, 549] on button "Use Required Qty" at bounding box center [452, 548] width 110 height 28
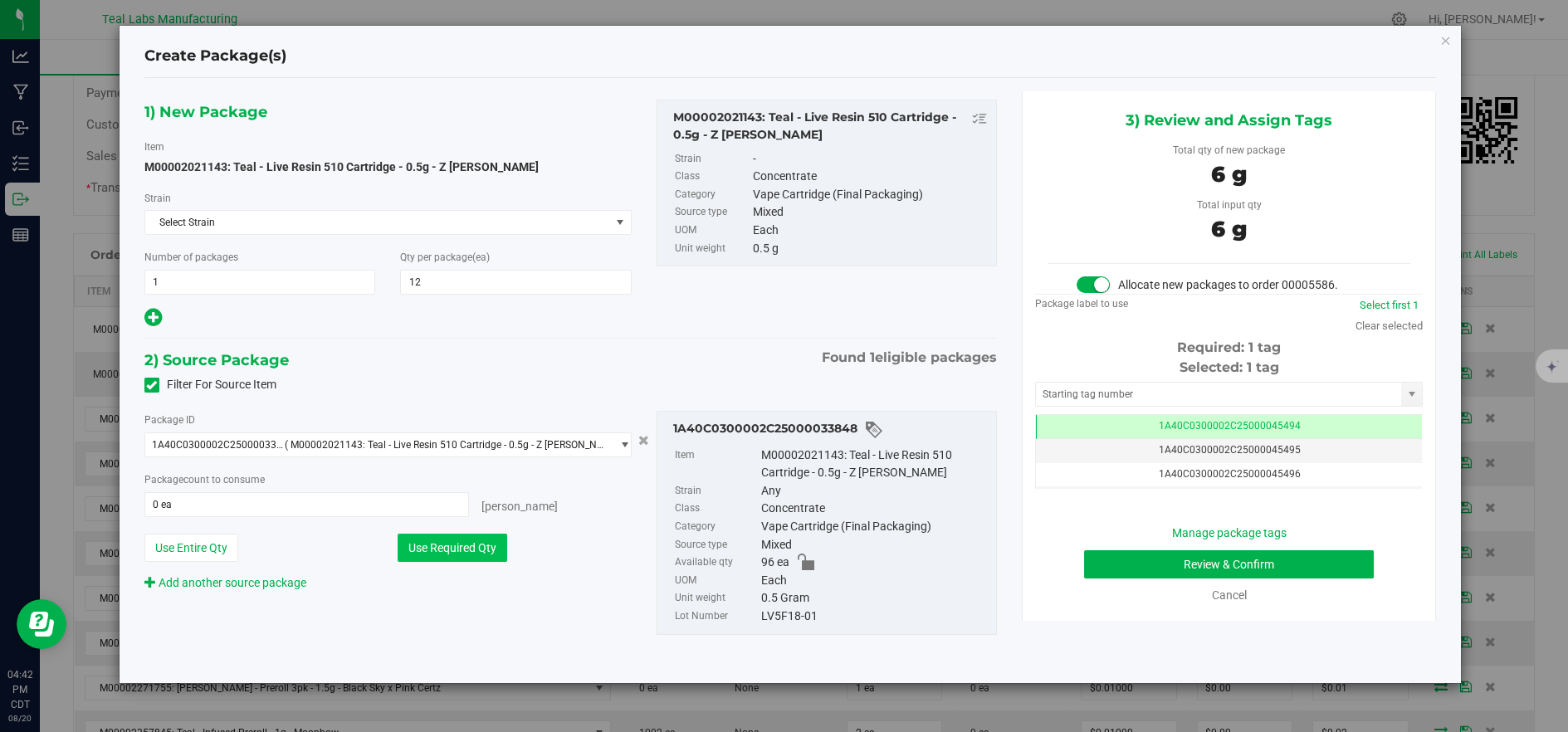
type input "12 ea"
click at [1111, 557] on button "Review & Confirm" at bounding box center [1228, 564] width 289 height 28
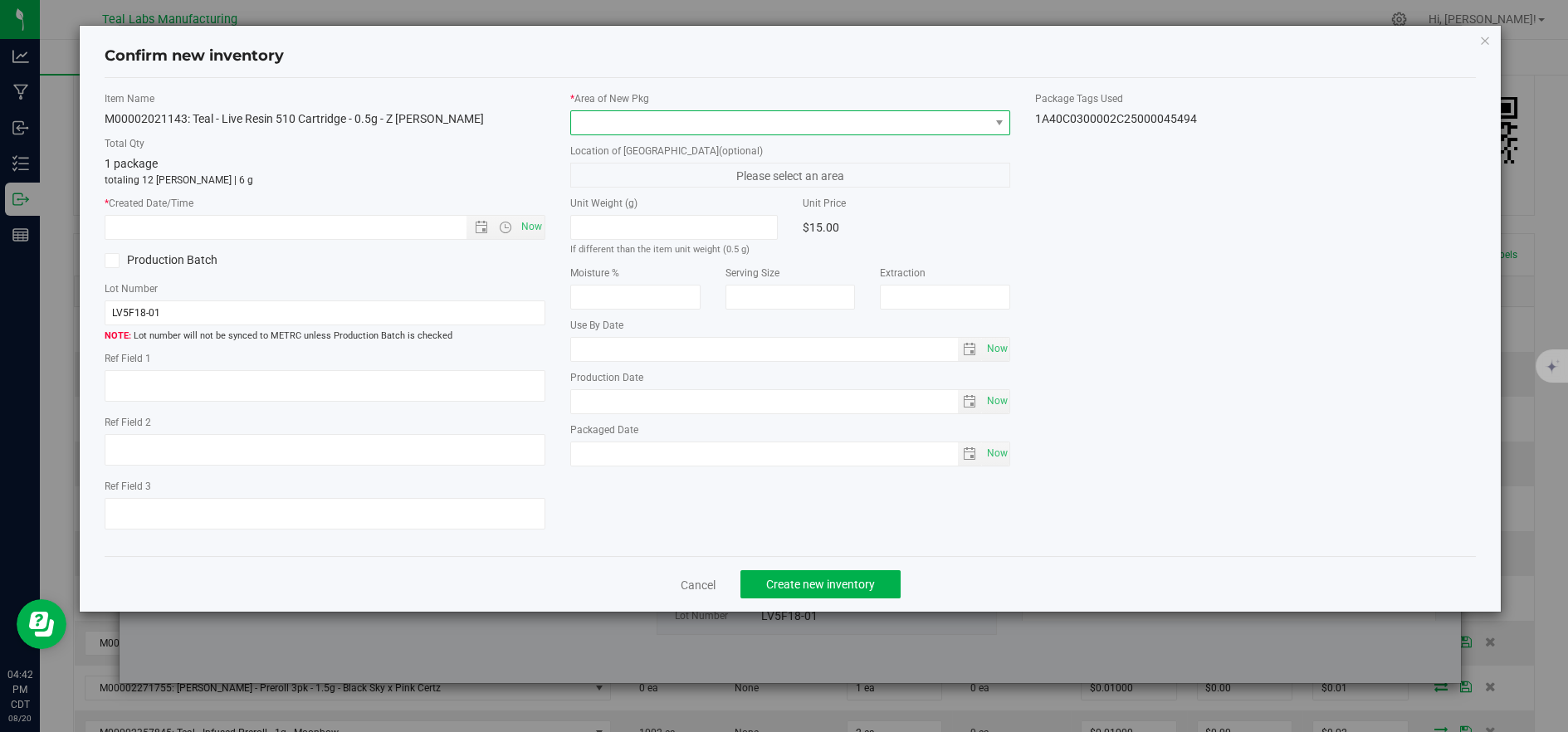
drag, startPoint x: 594, startPoint y: 114, endPoint x: 605, endPoint y: 128, distance: 17.8
click at [594, 115] on span at bounding box center [780, 123] width 418 height 24
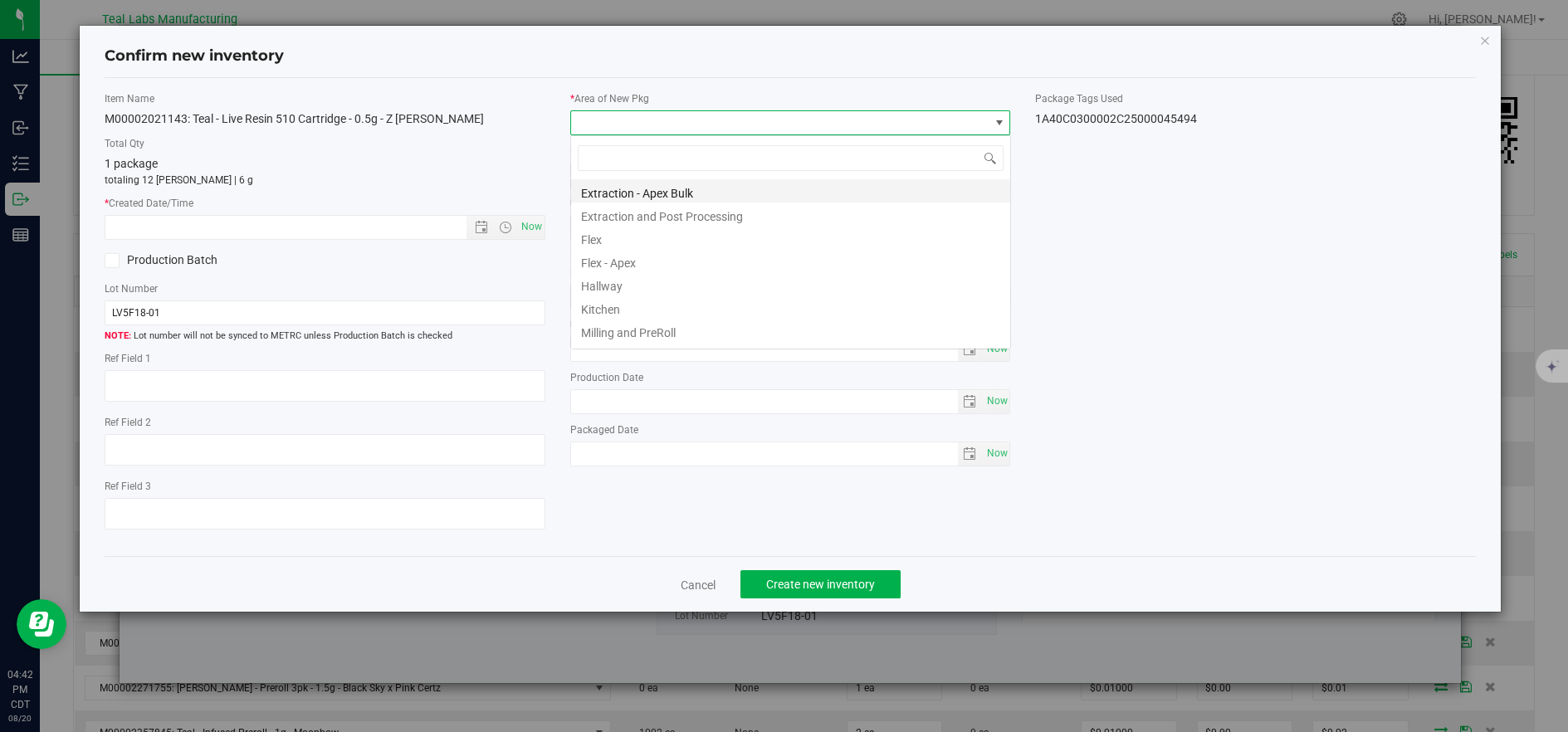
scroll to position [24, 439]
click at [598, 233] on li "Flex" at bounding box center [791, 238] width 439 height 24
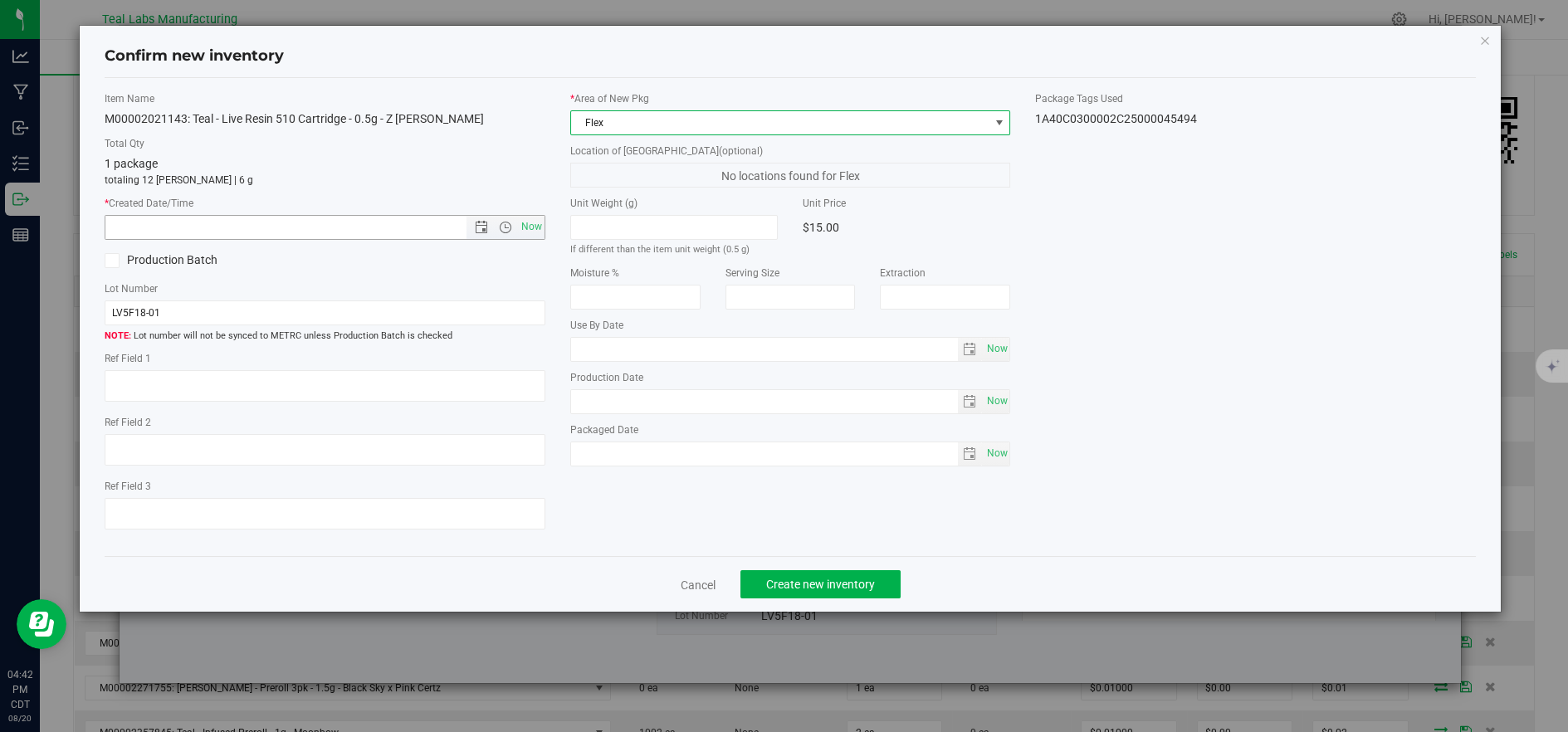
drag, startPoint x: 526, startPoint y: 225, endPoint x: 536, endPoint y: 240, distance: 18.0
click at [527, 225] on span "Now" at bounding box center [531, 227] width 28 height 24
type input "8/20/2025 4:42 PM"
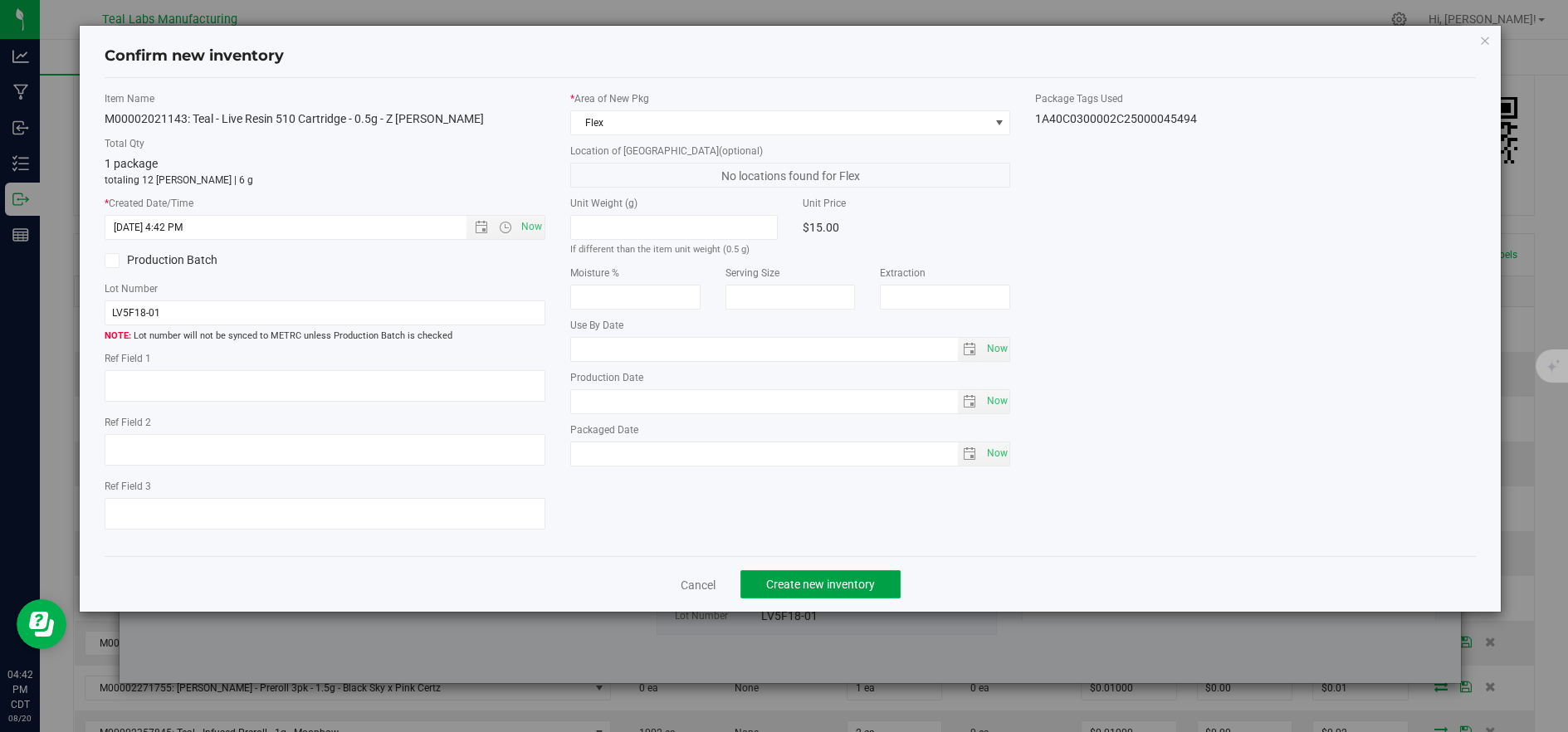
click at [875, 593] on button "Create new inventory" at bounding box center [820, 584] width 161 height 28
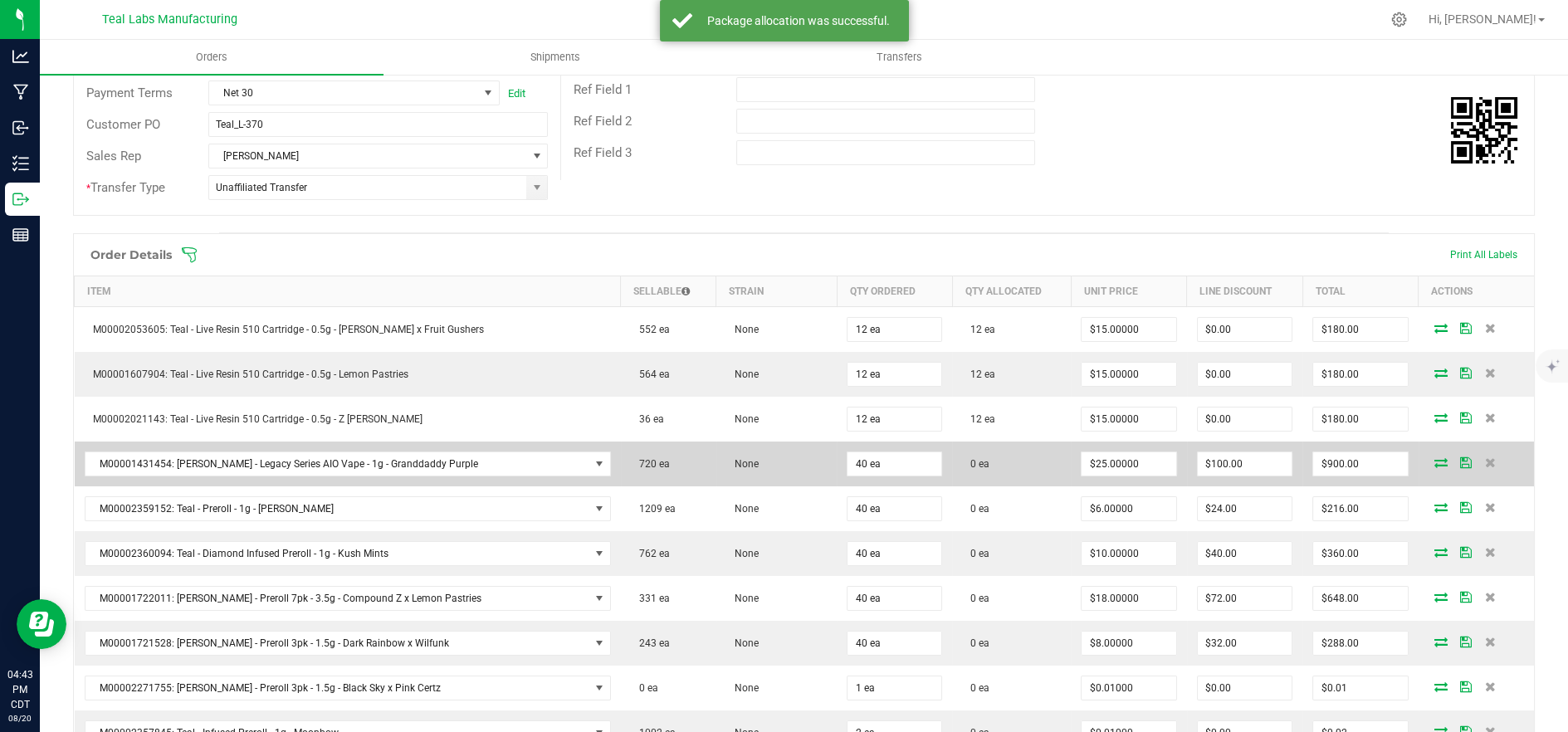
click at [1435, 458] on icon at bounding box center [1441, 462] width 14 height 10
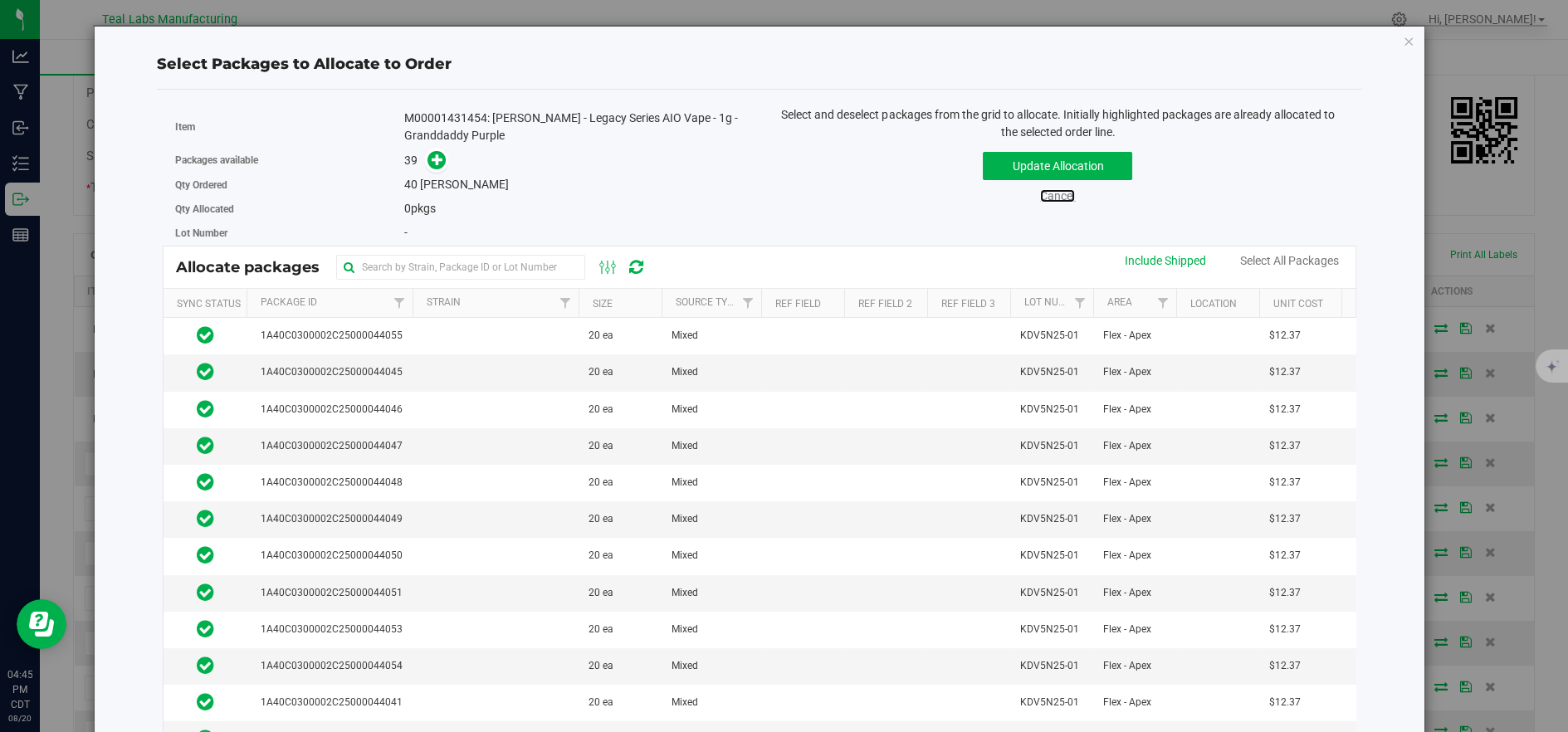
drag, startPoint x: 1042, startPoint y: 200, endPoint x: 748, endPoint y: 259, distance: 299.9
click at [1043, 200] on link "Cancel" at bounding box center [1057, 196] width 34 height 14
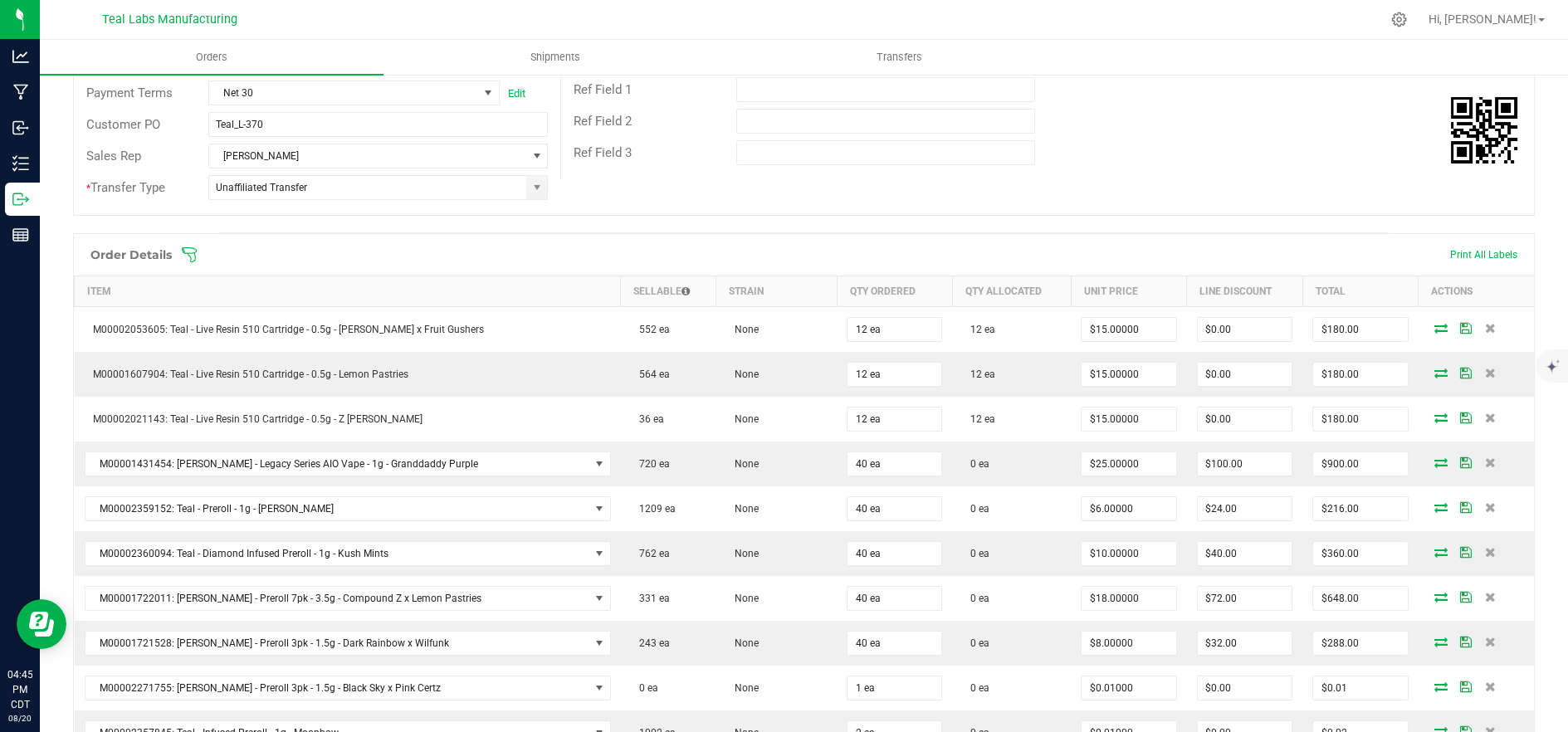
click at [191, 252] on icon at bounding box center [189, 255] width 15 height 15
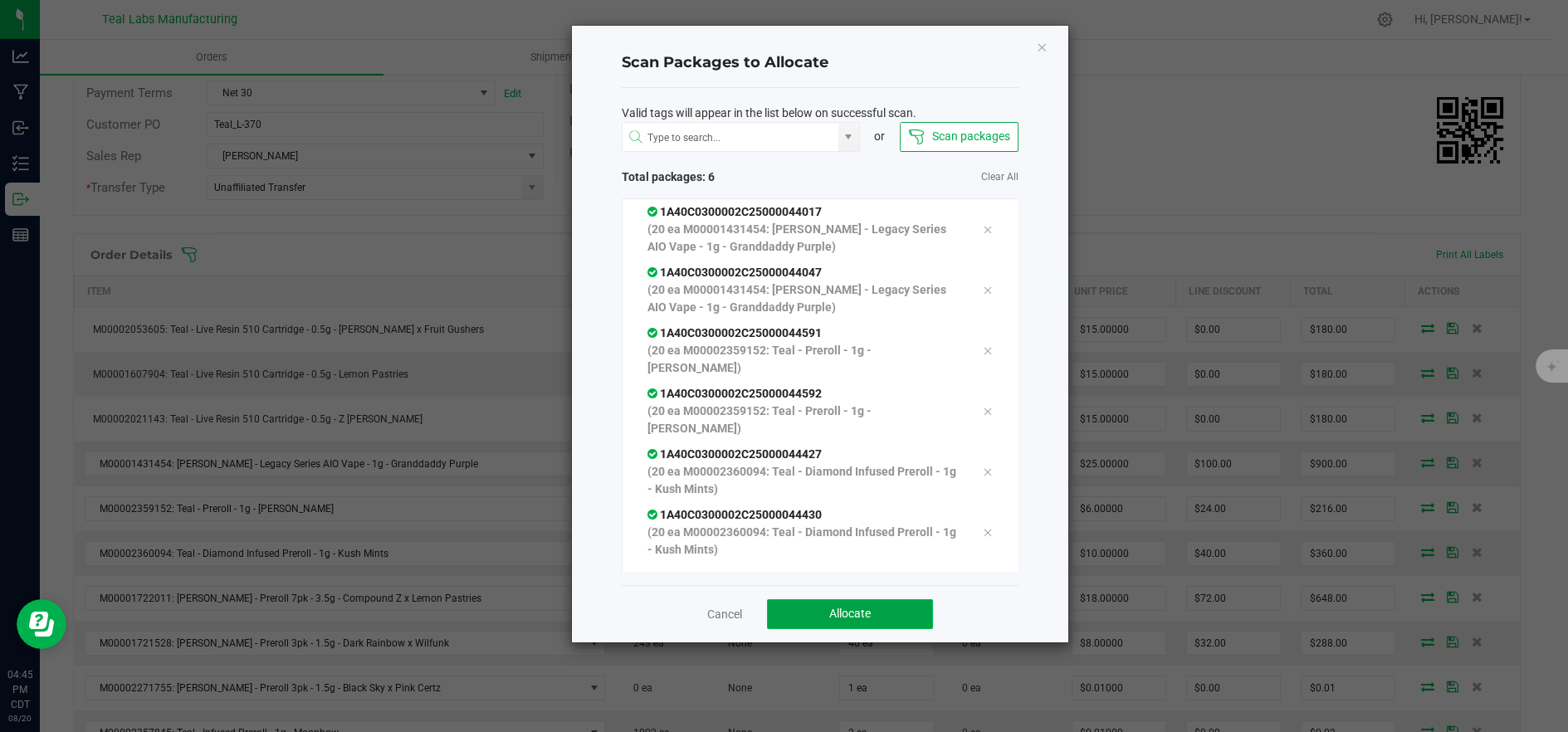
click at [804, 613] on button "Allocate" at bounding box center [850, 614] width 166 height 30
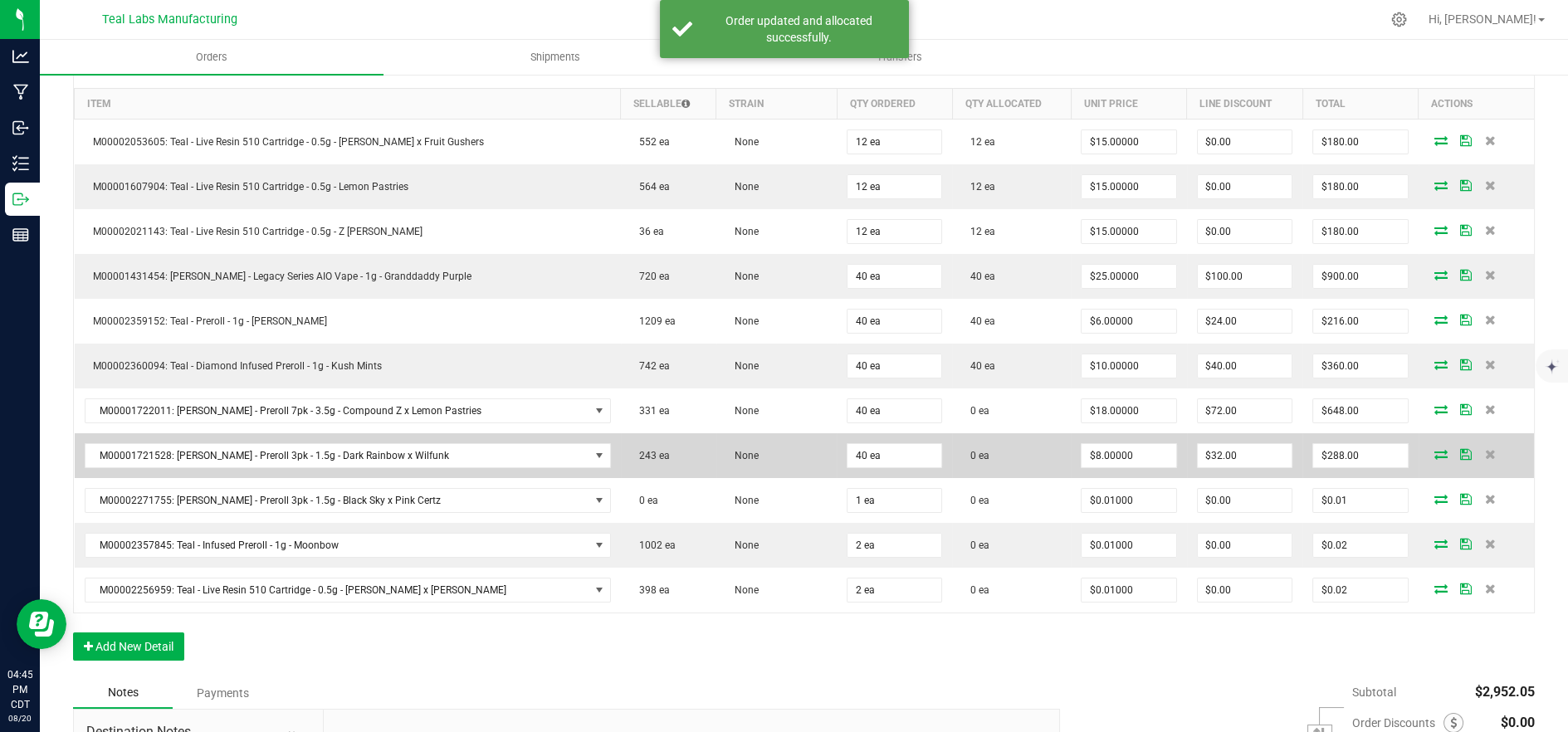
scroll to position [553, 0]
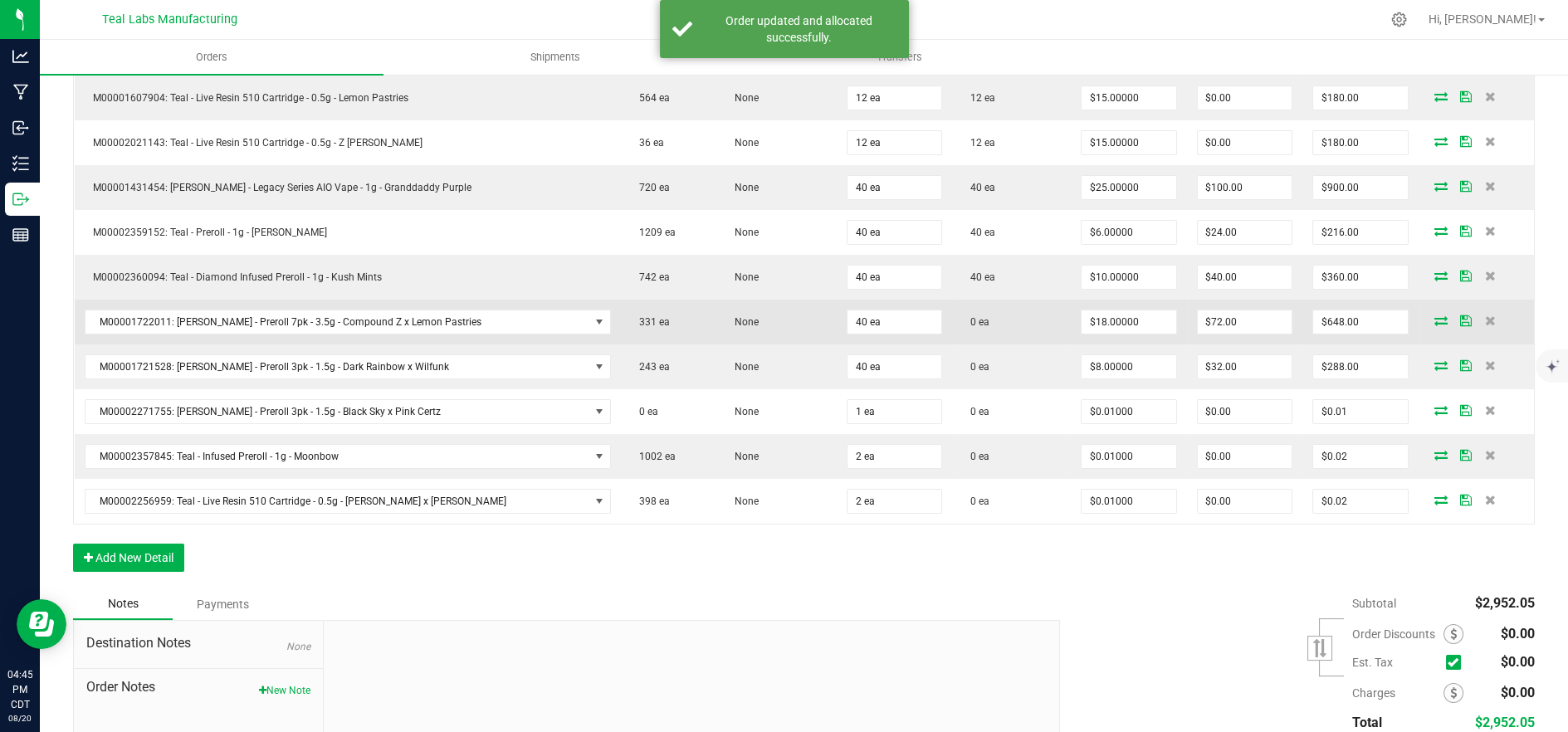
click at [1435, 318] on icon at bounding box center [1441, 320] width 14 height 10
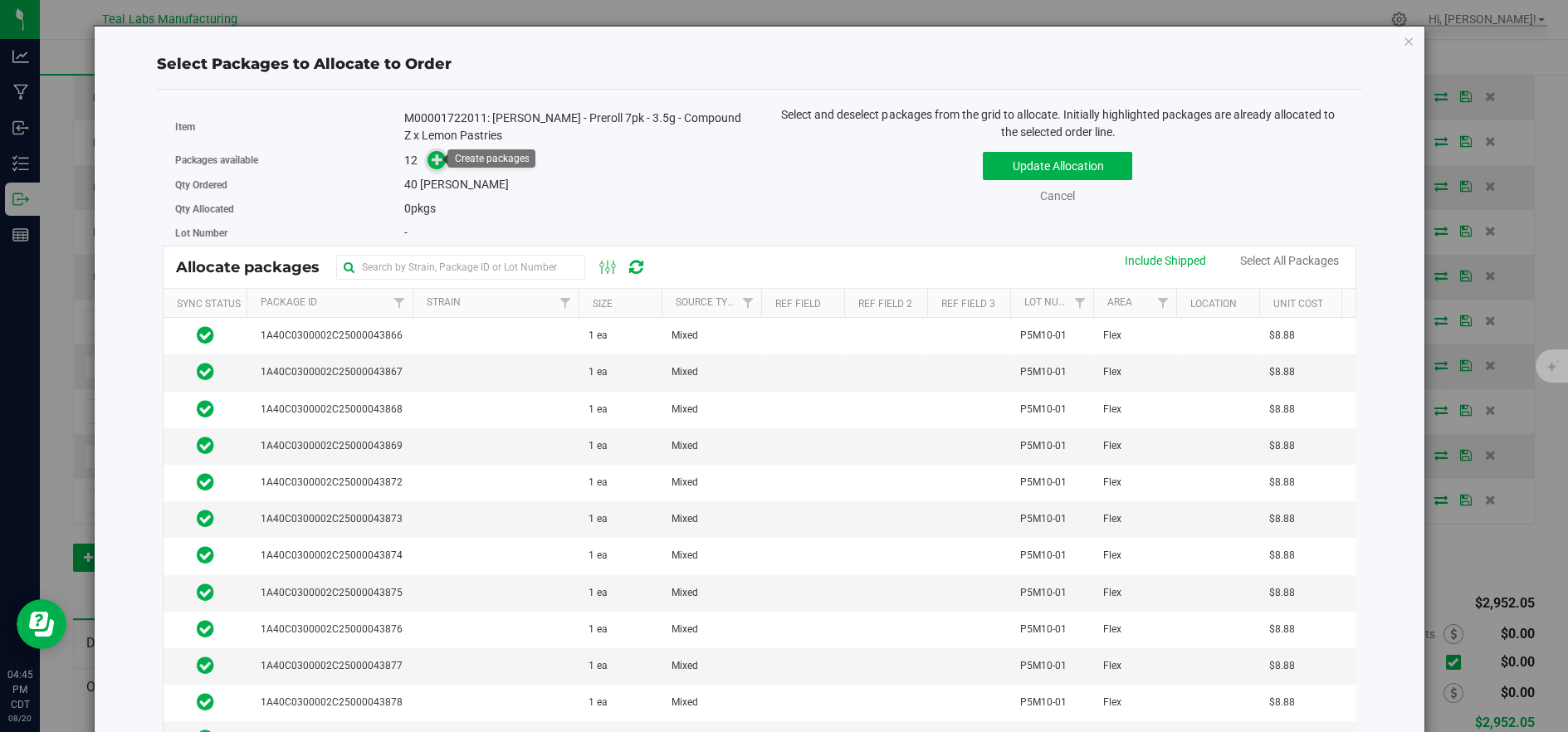
click at [439, 161] on icon at bounding box center [437, 159] width 12 height 12
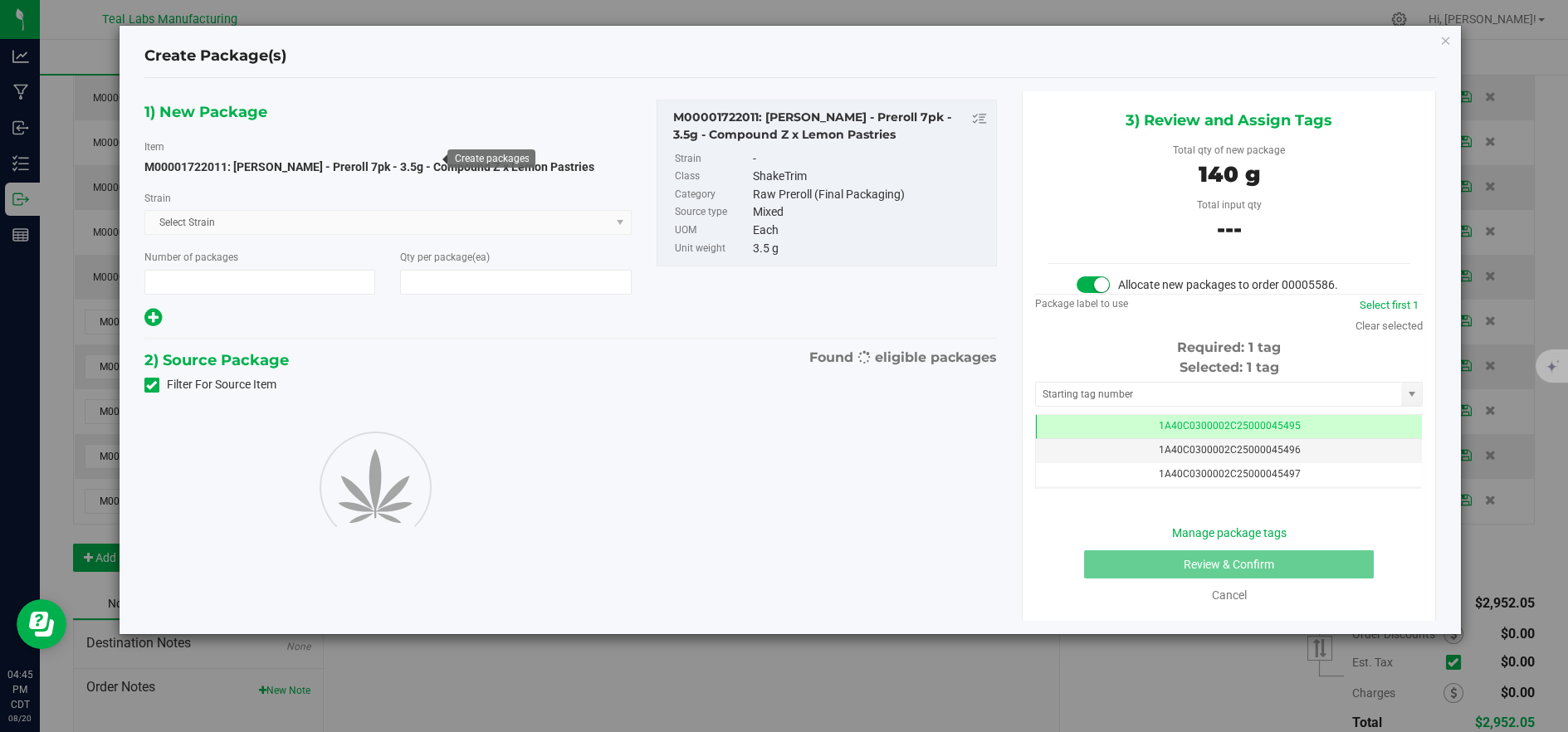
type input "1"
type input "40"
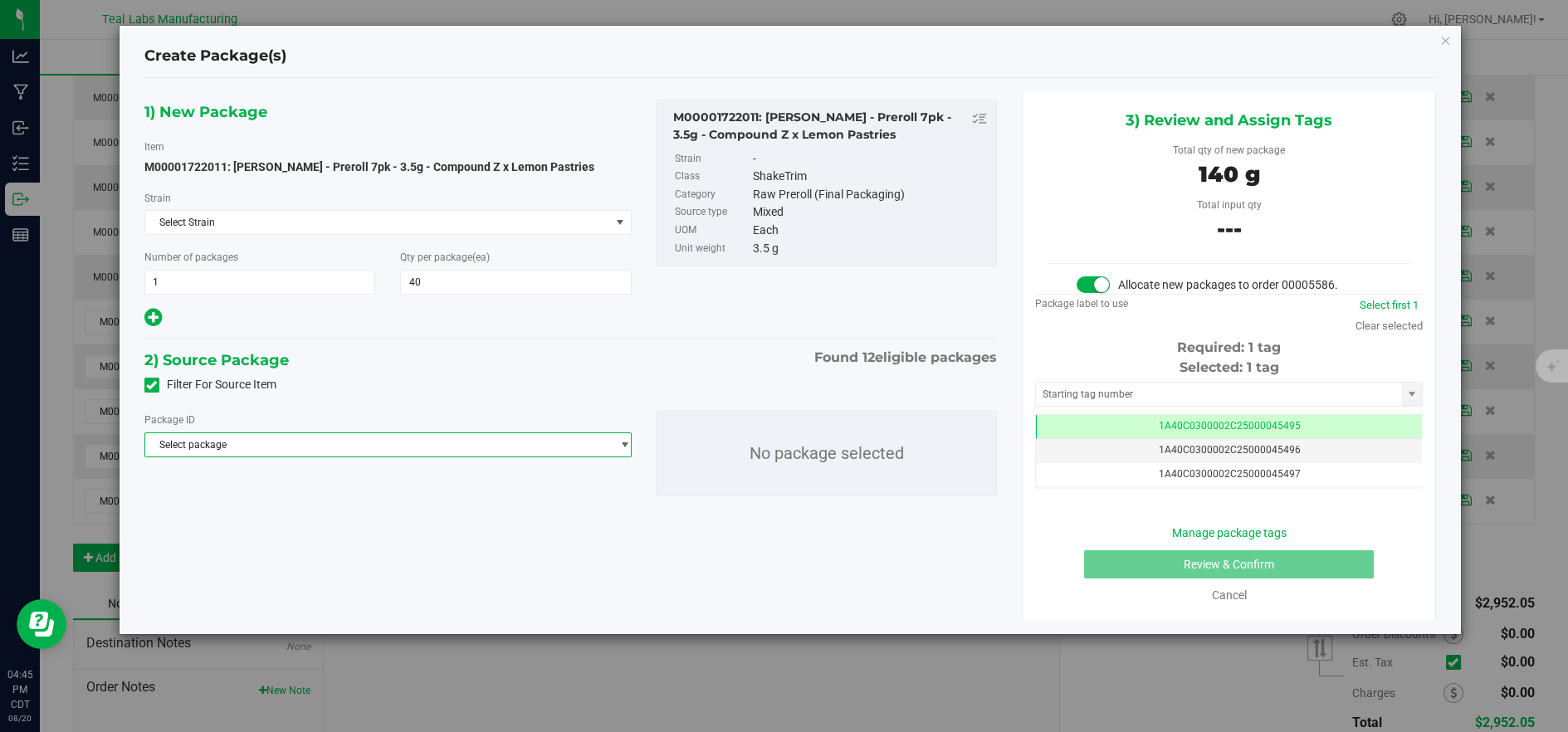
click at [477, 446] on span "Select package" at bounding box center [377, 445] width 465 height 24
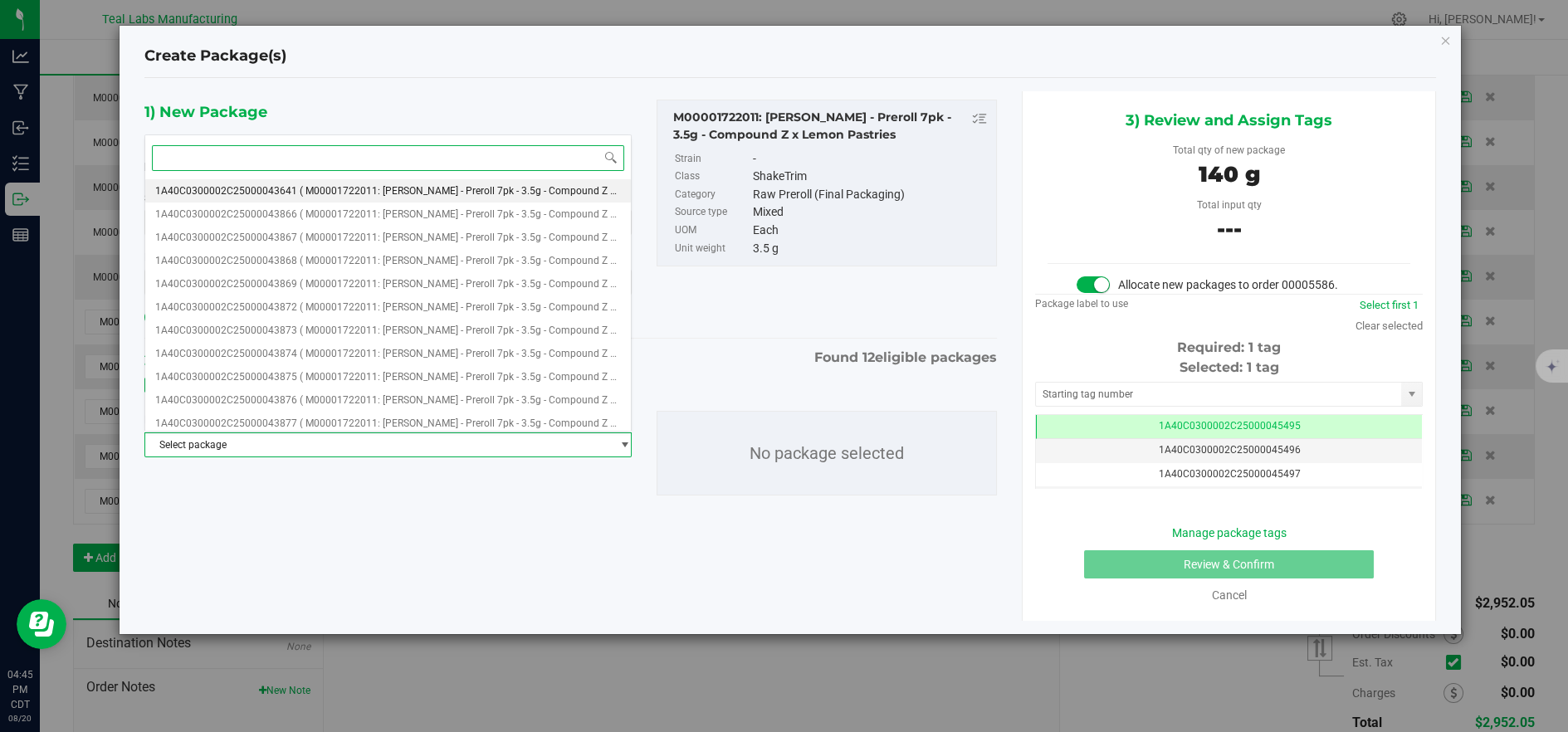
click at [369, 192] on span "( M00001722011: [PERSON_NAME] - Preroll 7pk - 3.5g - Compound Z x Lemon Pastrie…" at bounding box center [496, 190] width 394 height 12
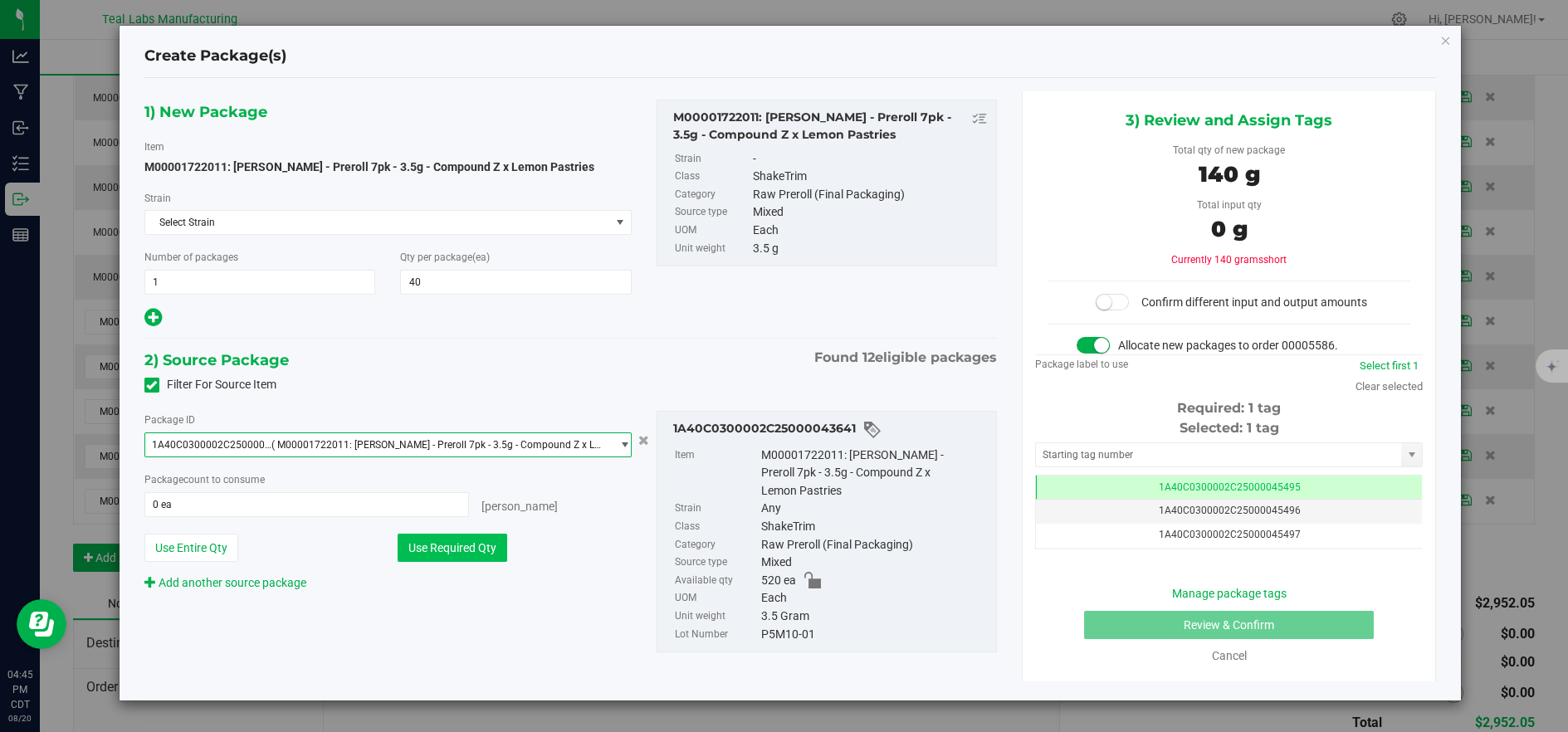
click at [475, 546] on button "Use Required Qty" at bounding box center [452, 548] width 110 height 28
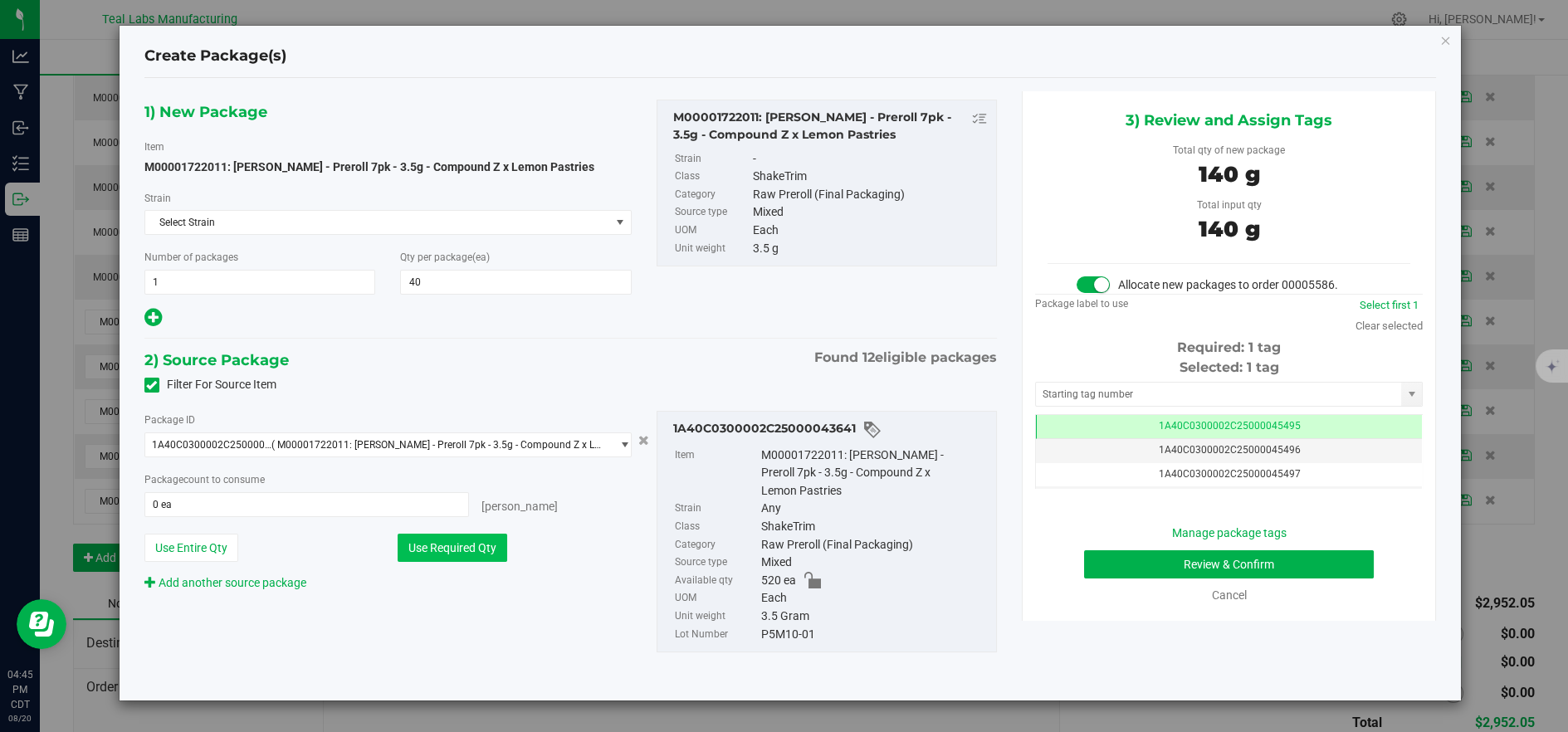
type input "40 ea"
click at [1153, 564] on button "Review & Confirm" at bounding box center [1228, 564] width 289 height 28
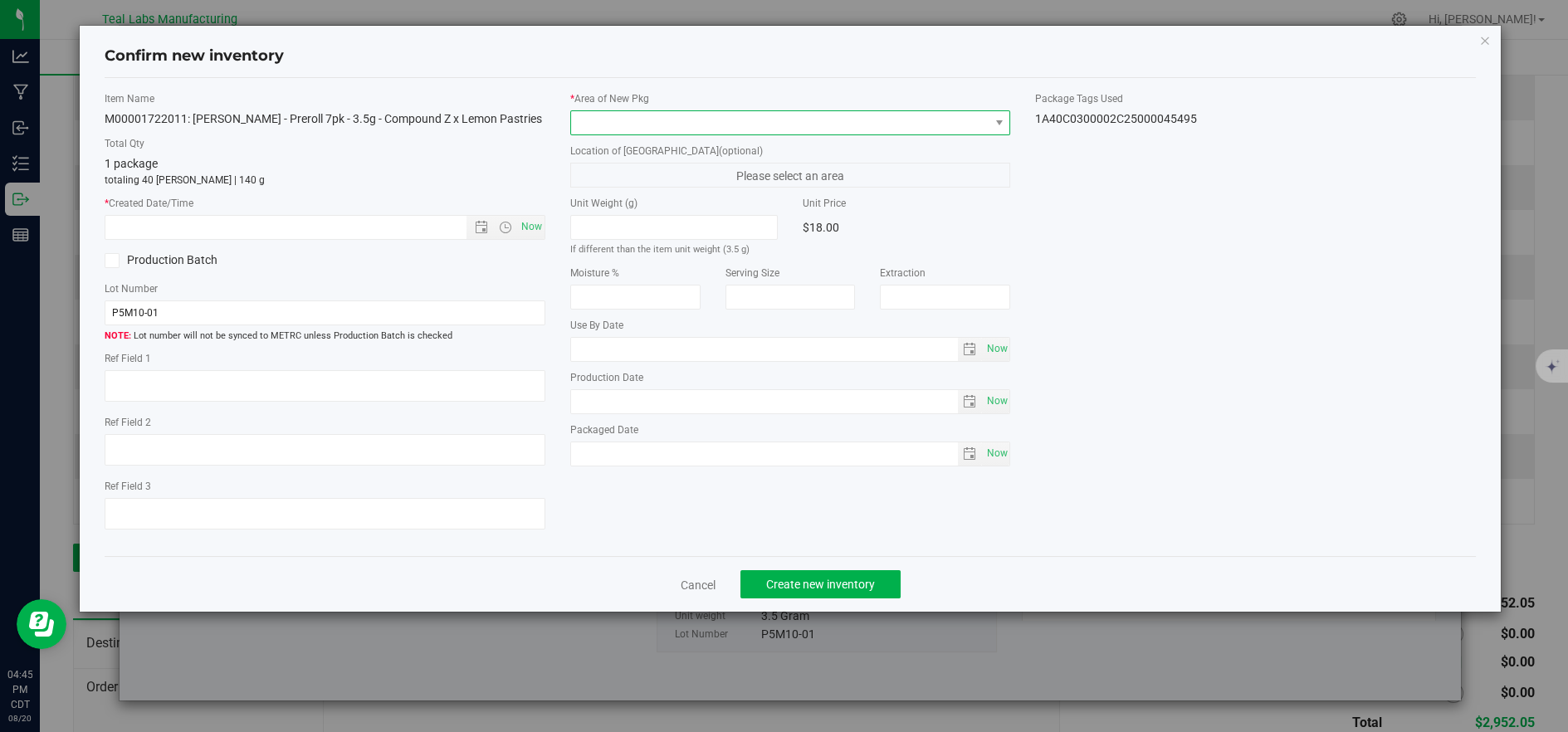
click at [630, 119] on span at bounding box center [780, 123] width 418 height 24
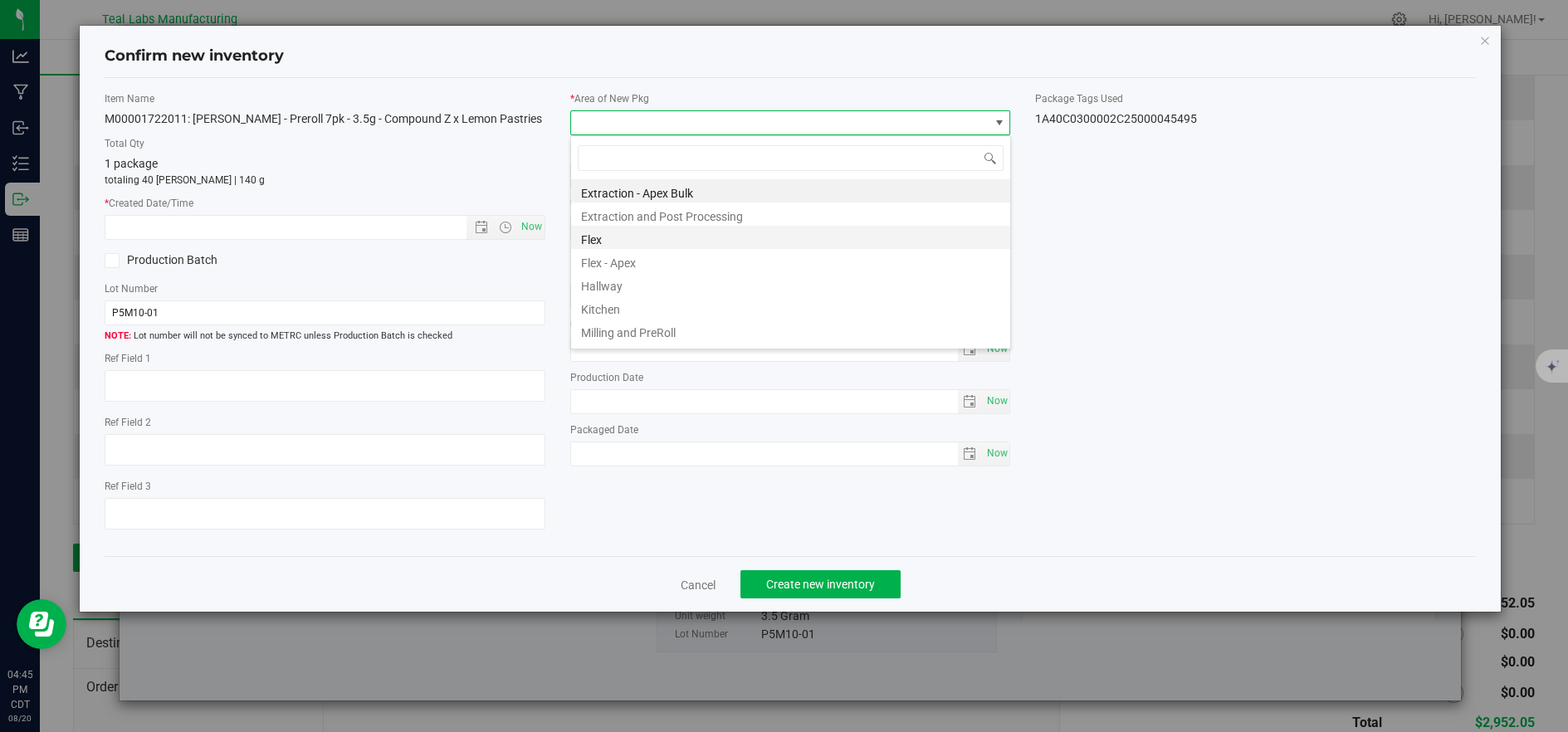
scroll to position [24, 439]
click at [584, 241] on li "Flex" at bounding box center [791, 238] width 439 height 24
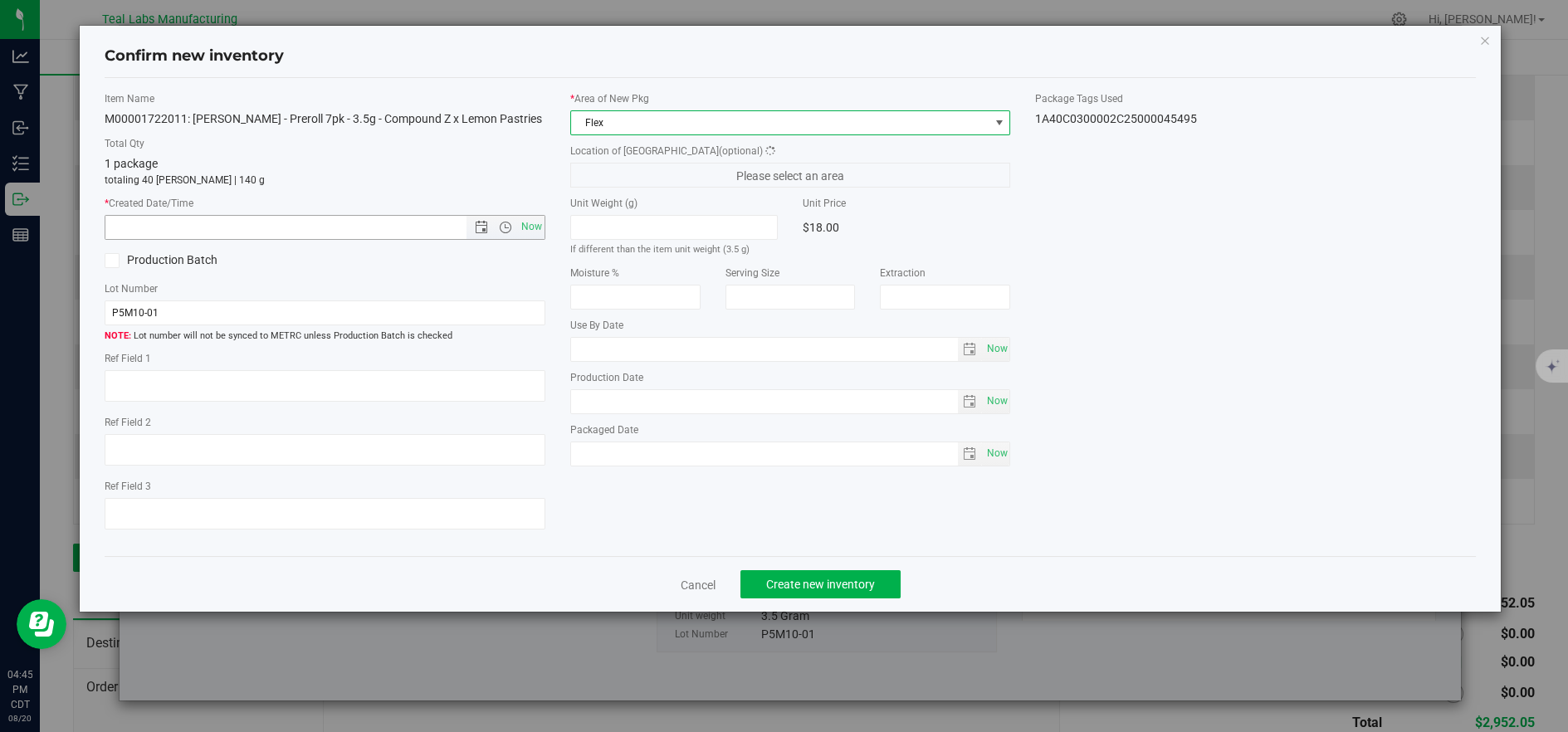
drag, startPoint x: 534, startPoint y: 224, endPoint x: 765, endPoint y: 428, distance: 308.2
click at [535, 224] on span "Now" at bounding box center [531, 227] width 28 height 24
type input "8/20/2025 4:45 PM"
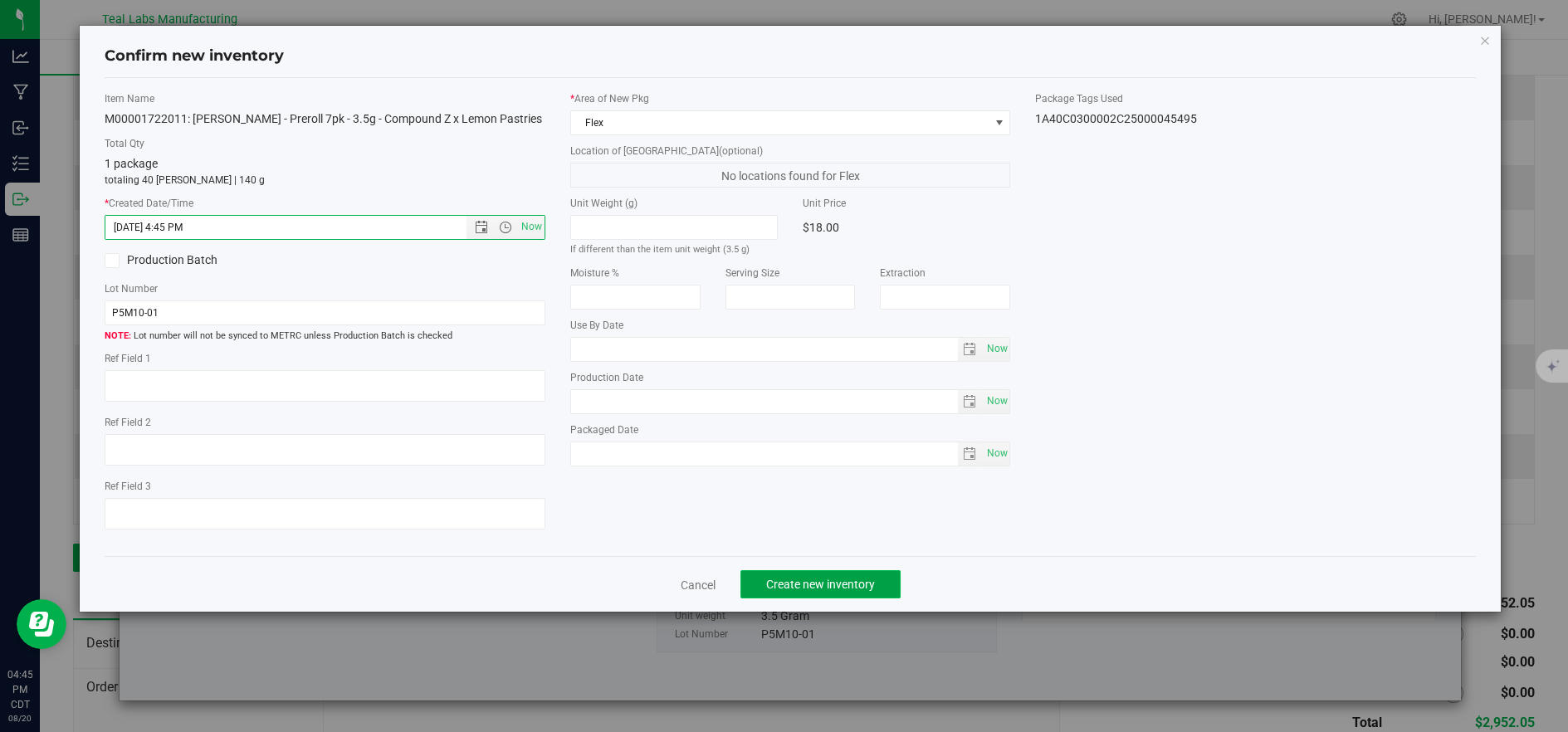
click at [836, 591] on span "Create new inventory" at bounding box center [821, 584] width 109 height 14
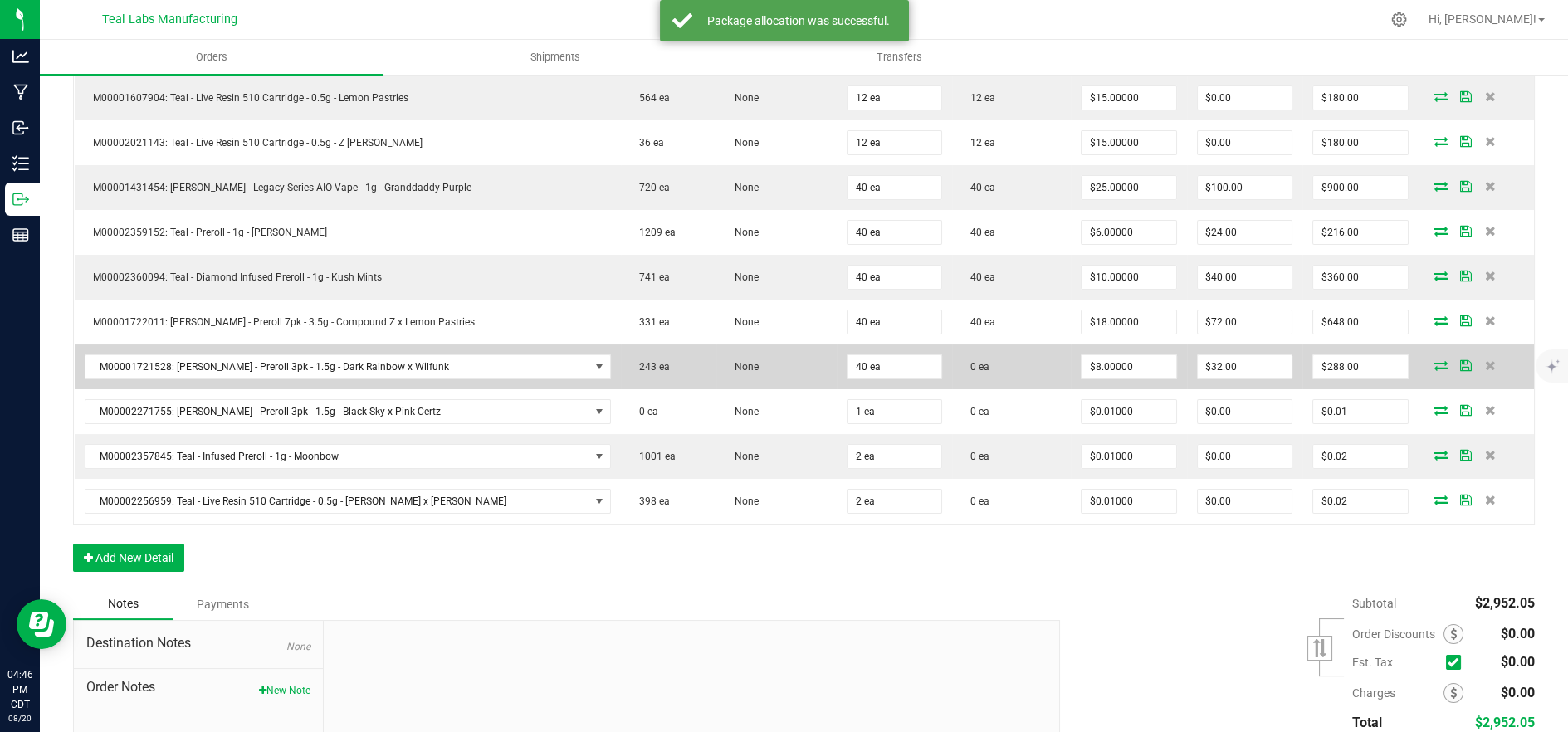
click at [1432, 366] on span at bounding box center [1440, 365] width 24 height 10
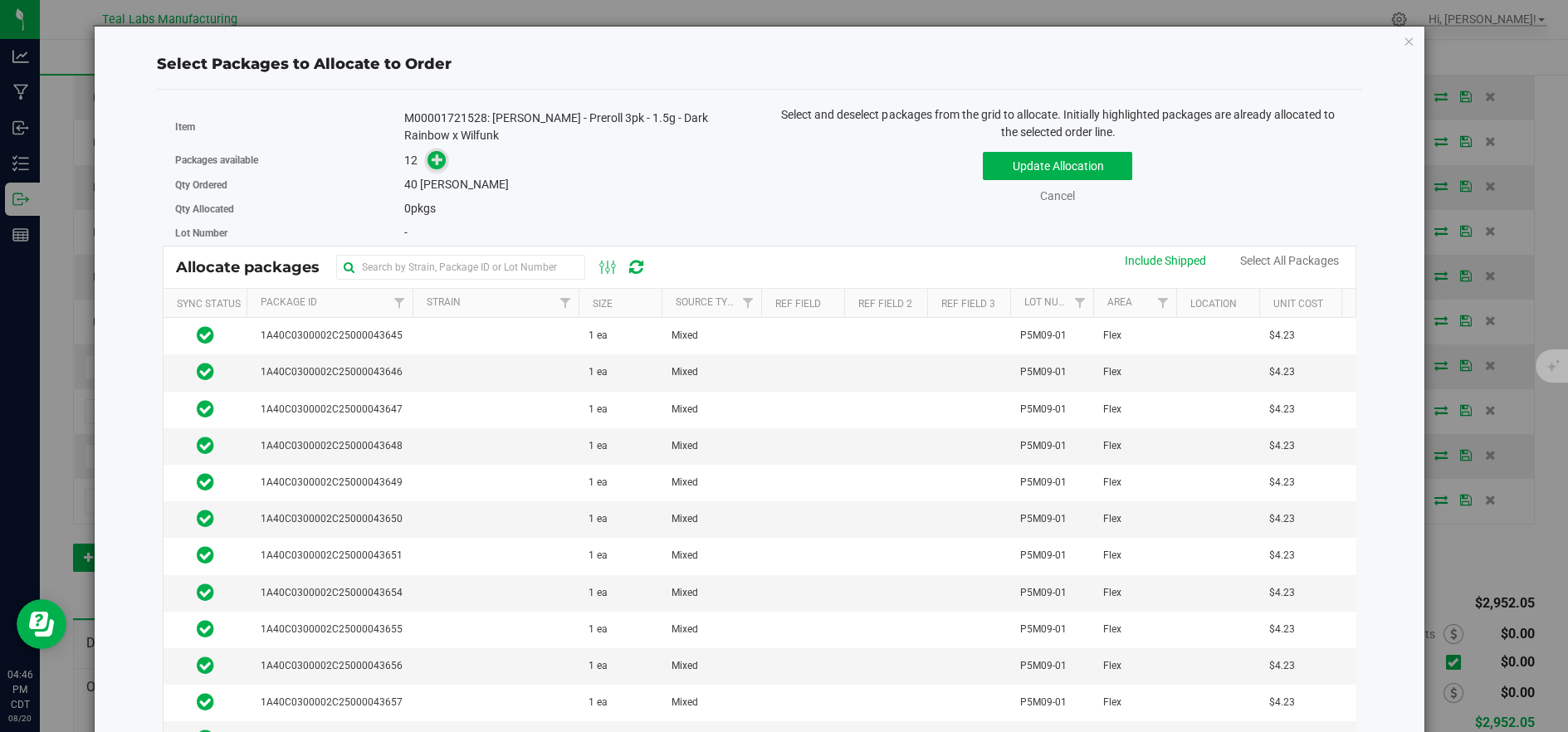
click at [435, 165] on icon at bounding box center [437, 159] width 12 height 12
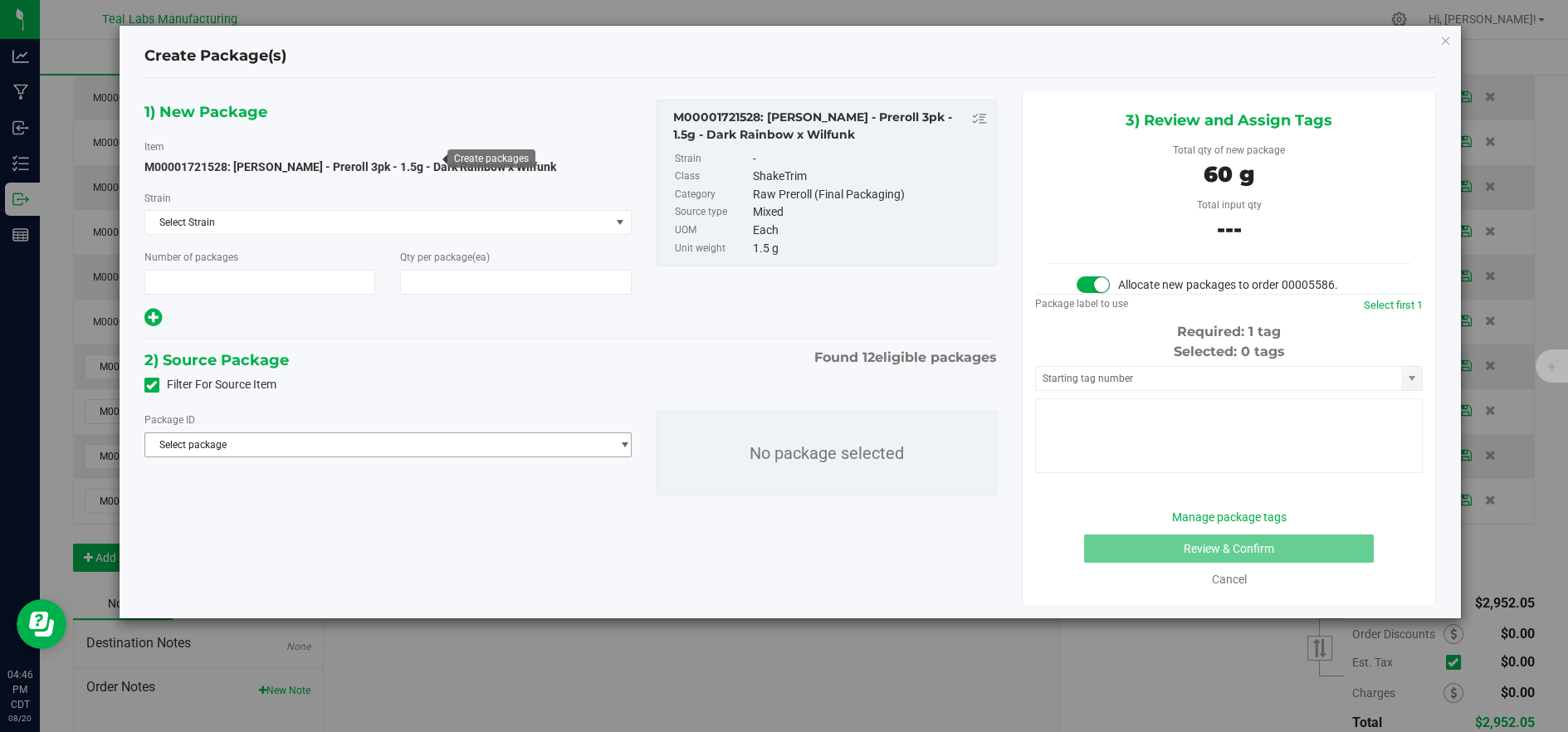
type input "1"
type input "40"
click at [496, 444] on span "Select package" at bounding box center [377, 445] width 465 height 24
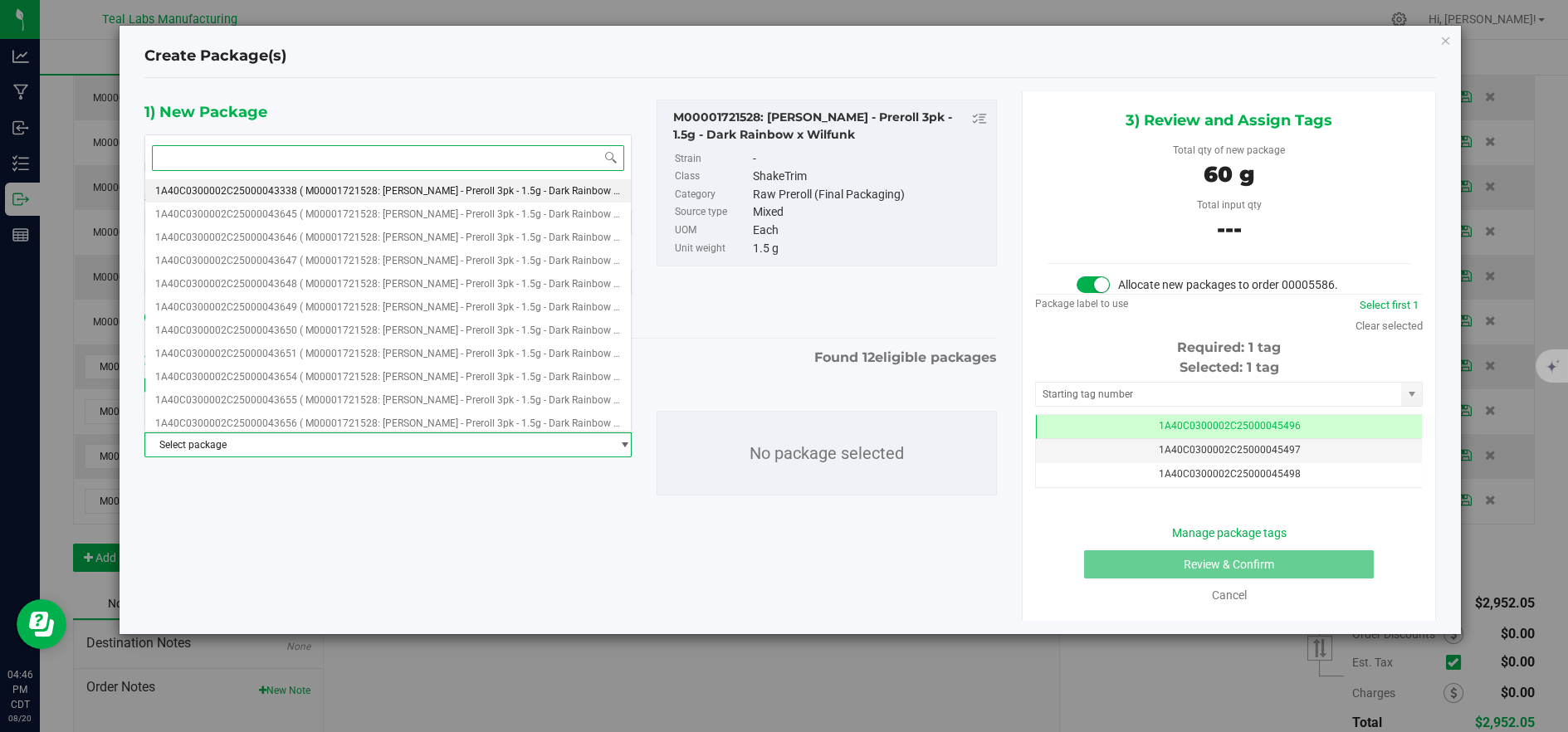
click at [384, 190] on span "( M00001721528: [PERSON_NAME] - Preroll 3pk - 1.5g - Dark Rainbow x Wilfunk )" at bounding box center [480, 190] width 361 height 12
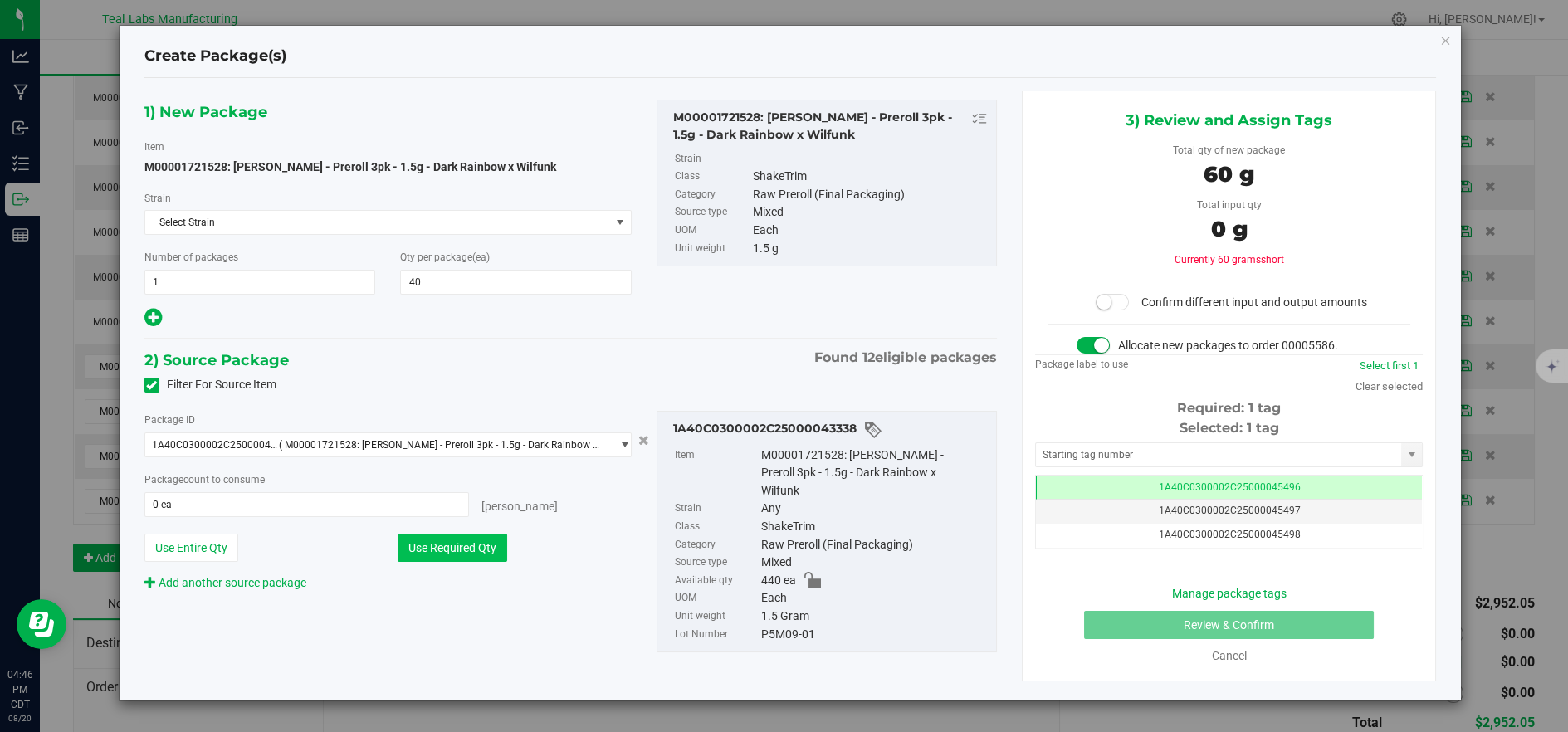
click at [450, 538] on button "Use Required Qty" at bounding box center [452, 548] width 110 height 28
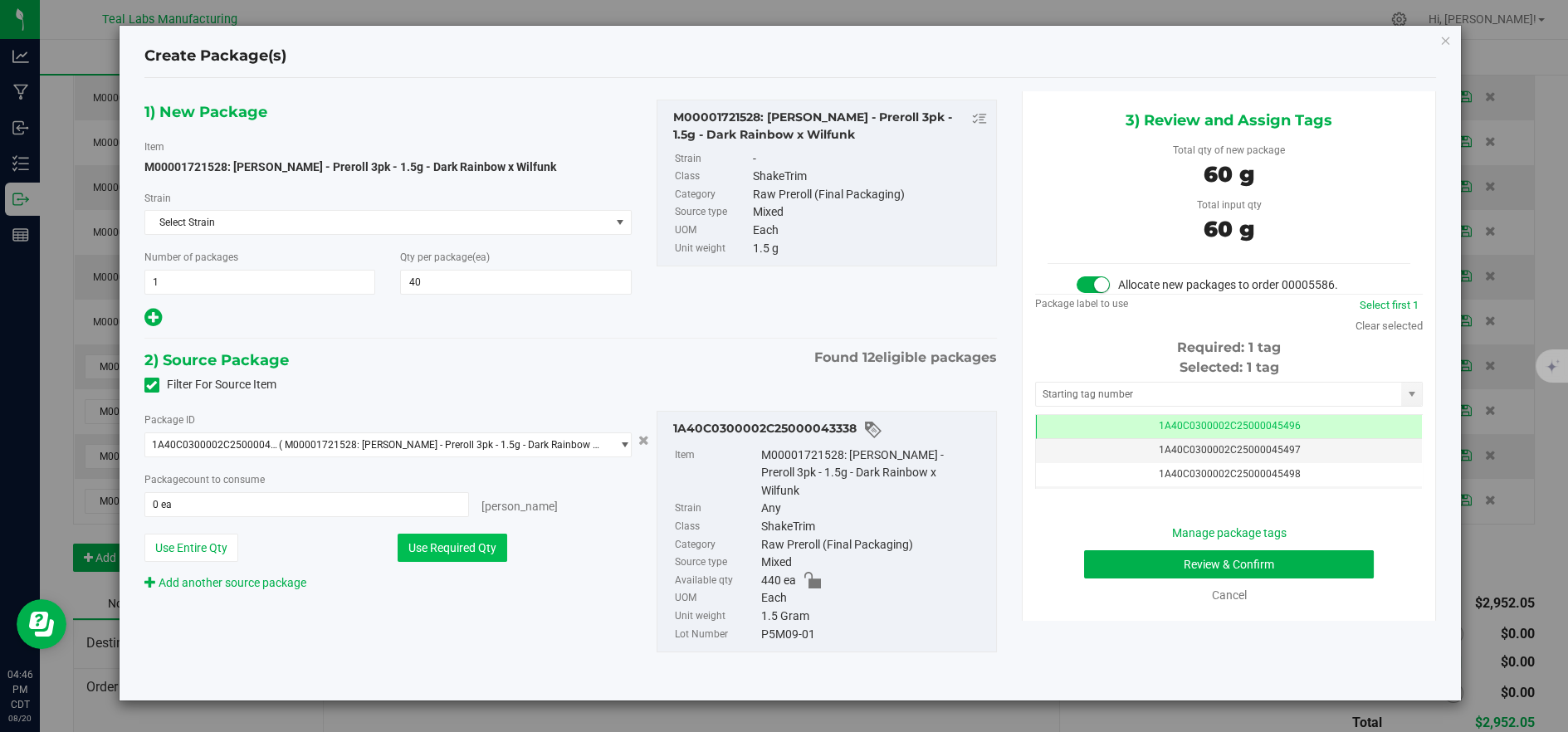
type input "40 ea"
click at [1098, 571] on button "Review & Confirm" at bounding box center [1228, 564] width 289 height 28
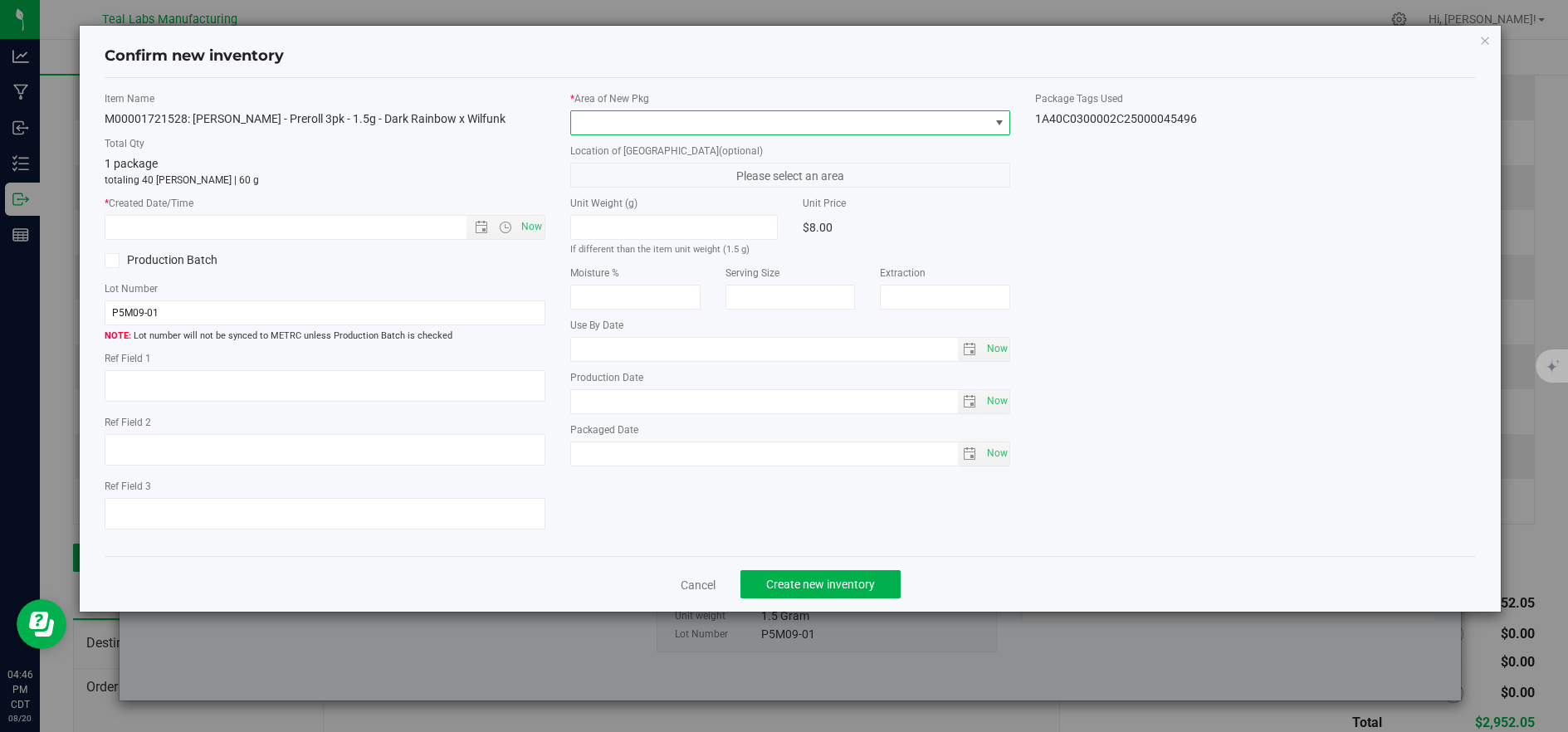
click at [696, 122] on span at bounding box center [780, 123] width 418 height 24
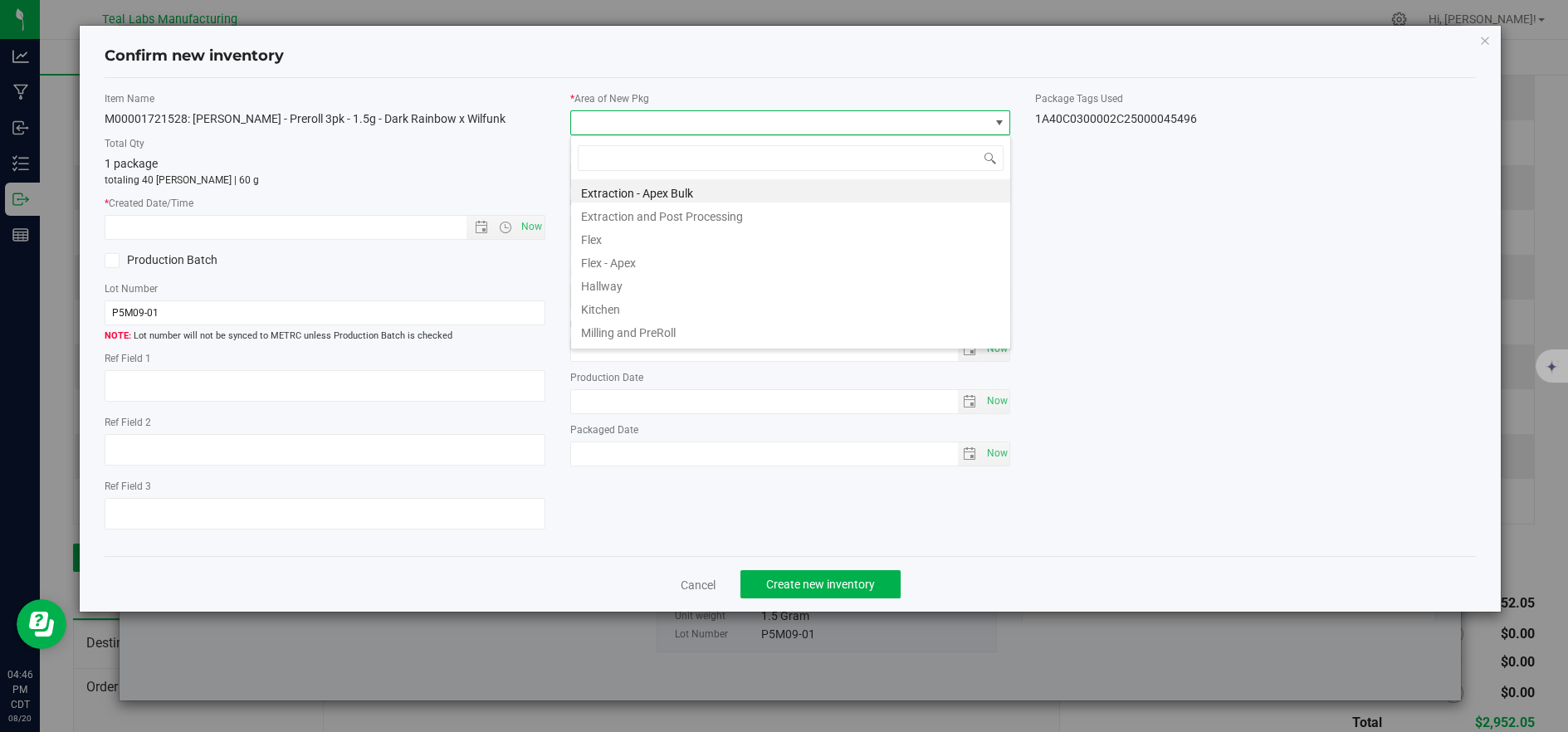
drag, startPoint x: 615, startPoint y: 239, endPoint x: 533, endPoint y: 240, distance: 82.0
click at [614, 240] on li "Flex" at bounding box center [791, 238] width 439 height 24
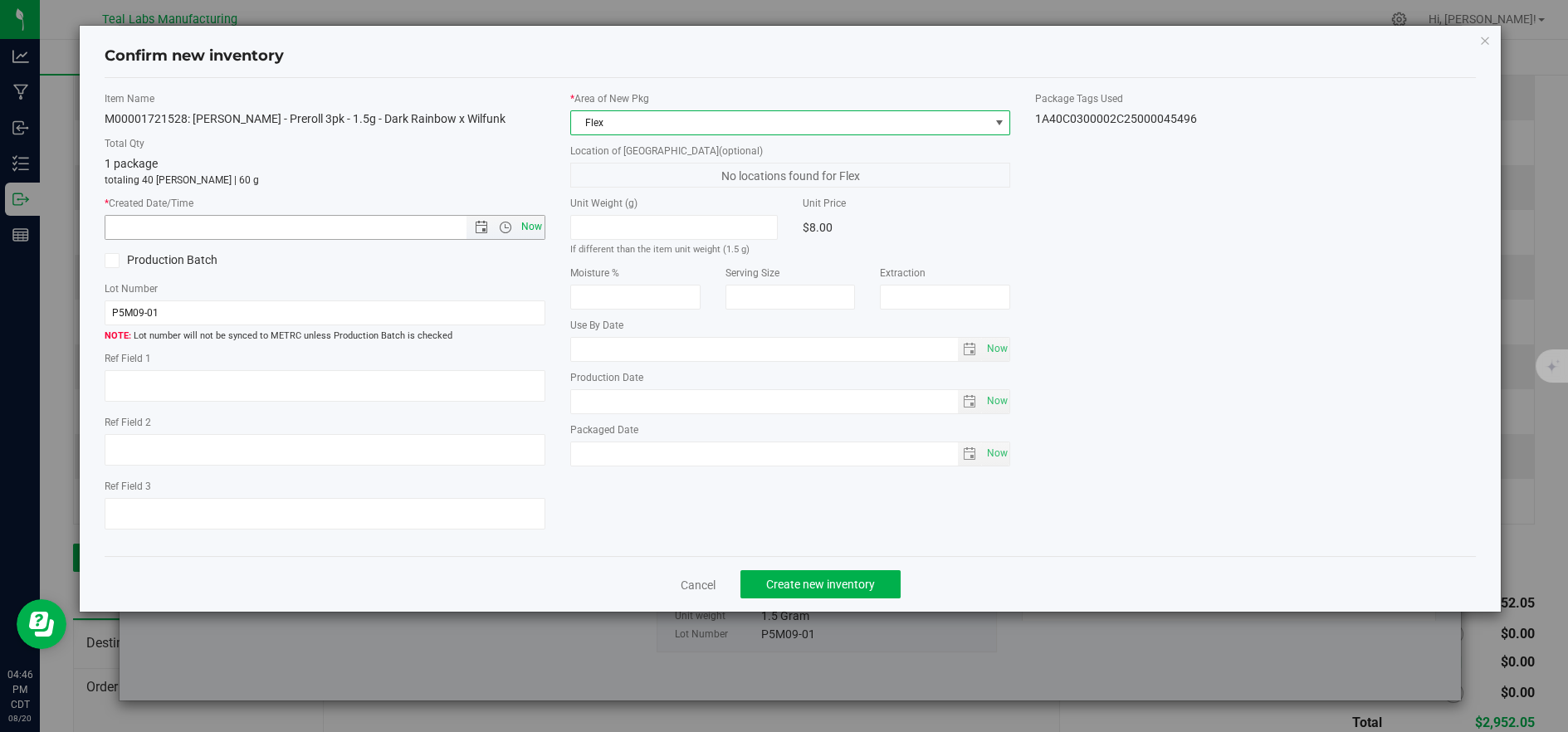
click at [532, 230] on span "Now" at bounding box center [531, 227] width 28 height 24
type input "8/20/2025 4:46 PM"
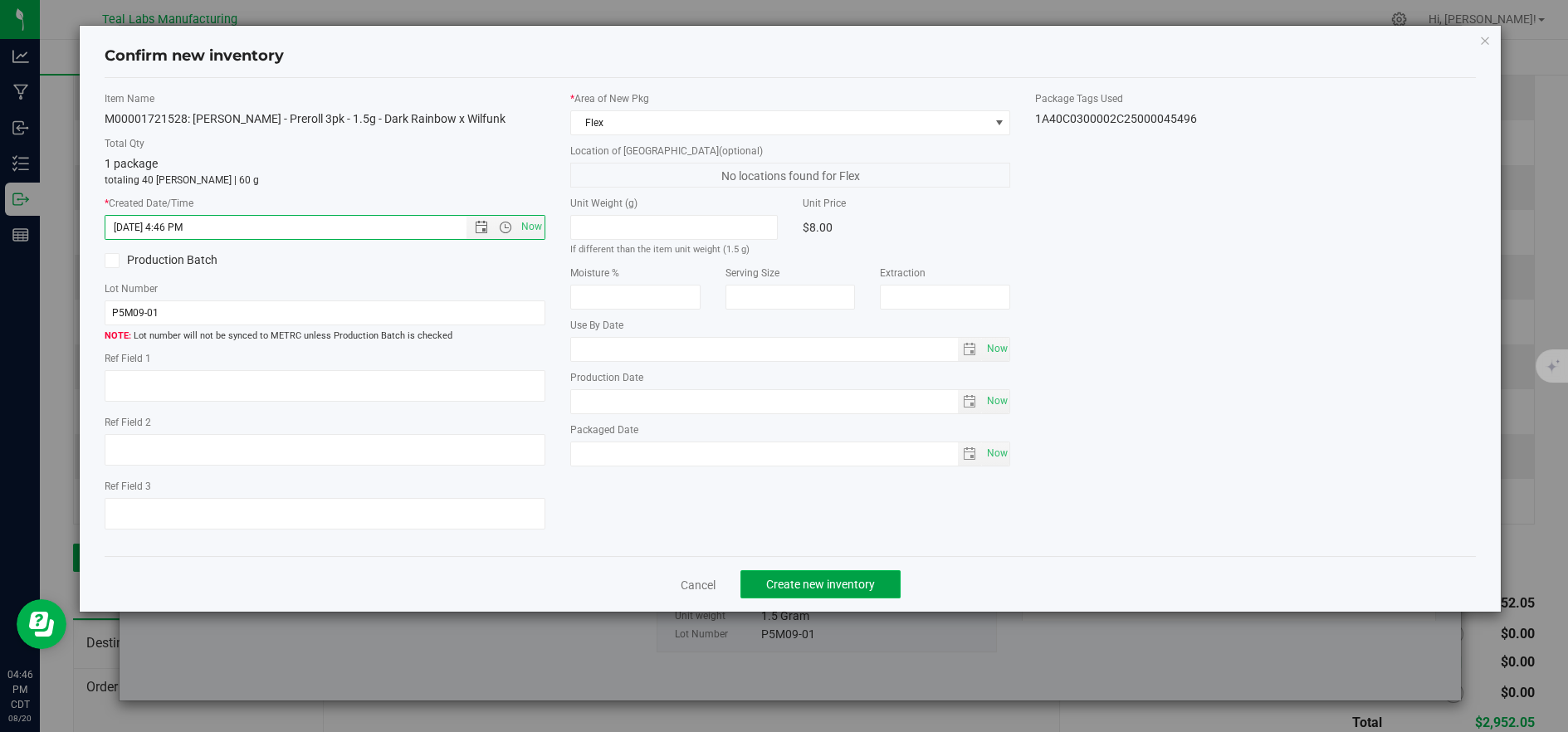
click at [775, 591] on span "Create new inventory" at bounding box center [821, 584] width 109 height 14
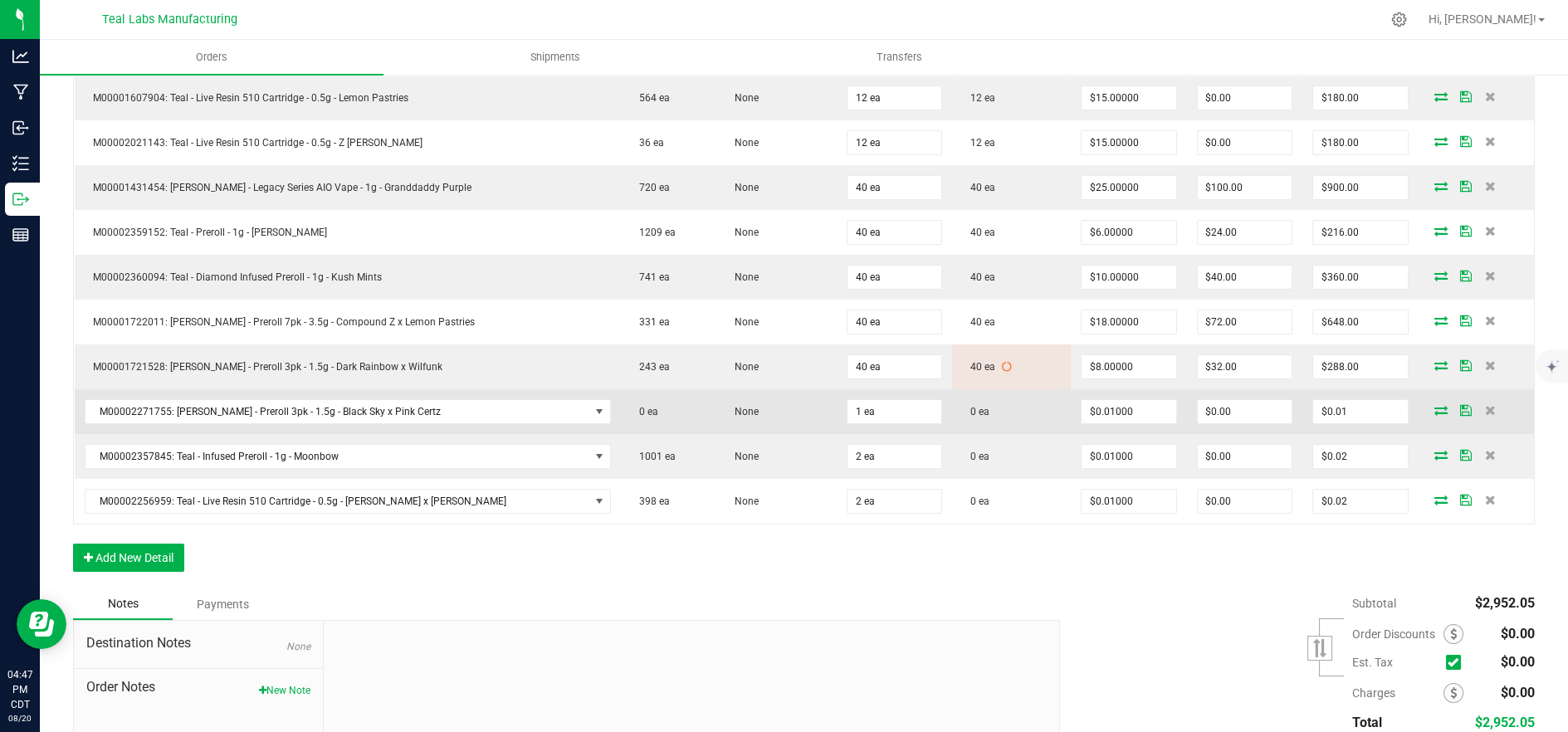
click at [1435, 413] on icon at bounding box center [1441, 410] width 14 height 10
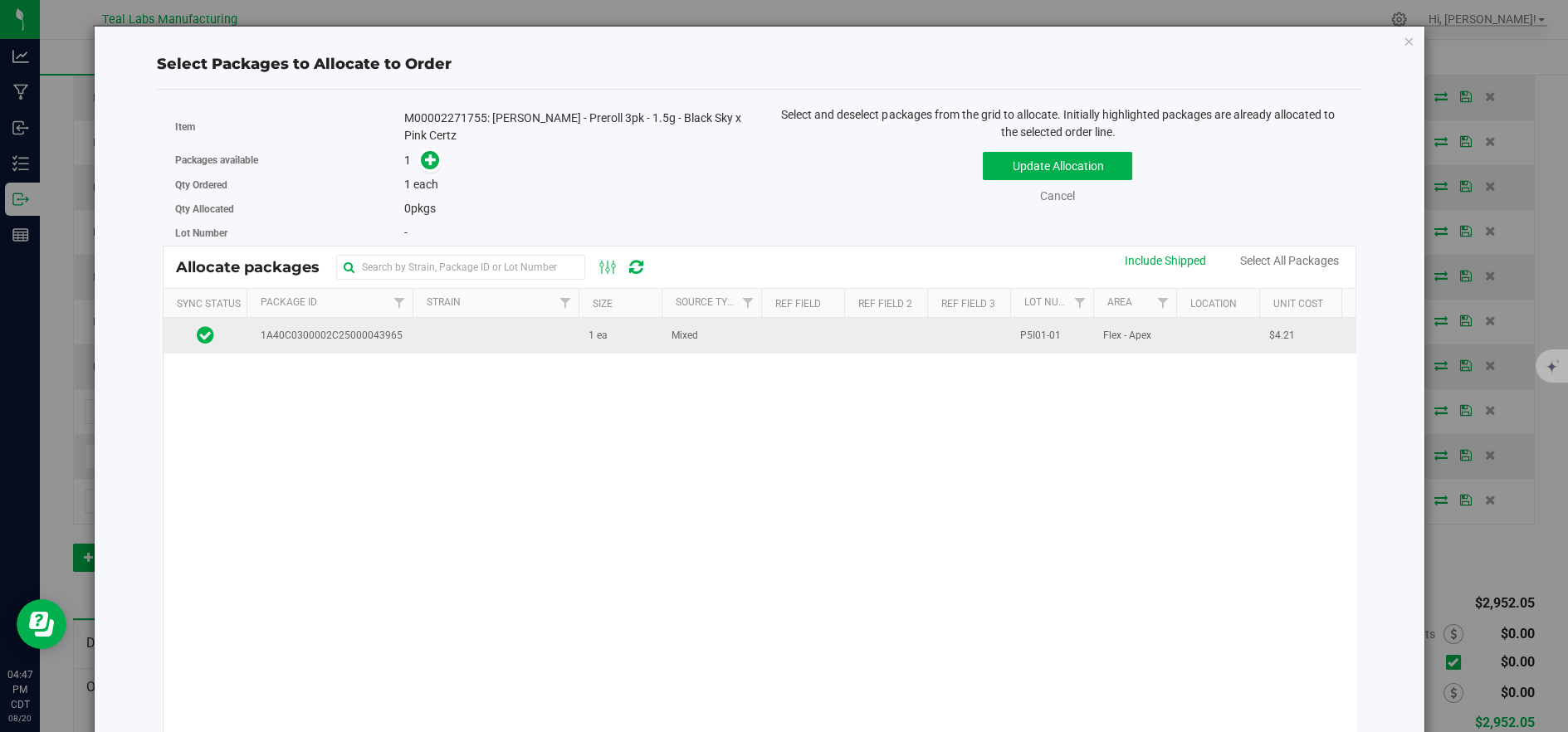
drag, startPoint x: 538, startPoint y: 333, endPoint x: 547, endPoint y: 329, distance: 9.8
click at [539, 333] on td at bounding box center [495, 336] width 166 height 35
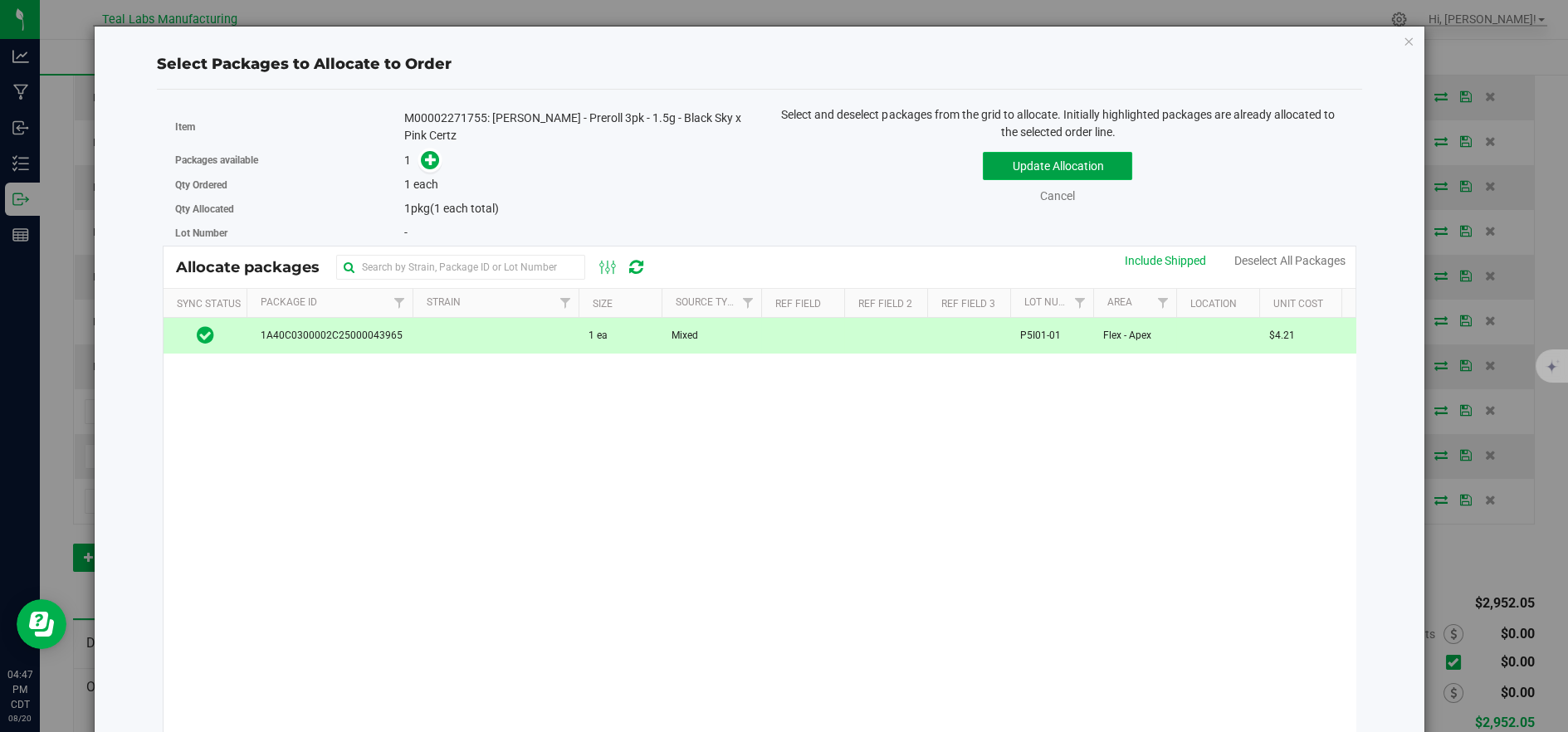
click at [1034, 165] on button "Update Allocation" at bounding box center [1057, 165] width 150 height 28
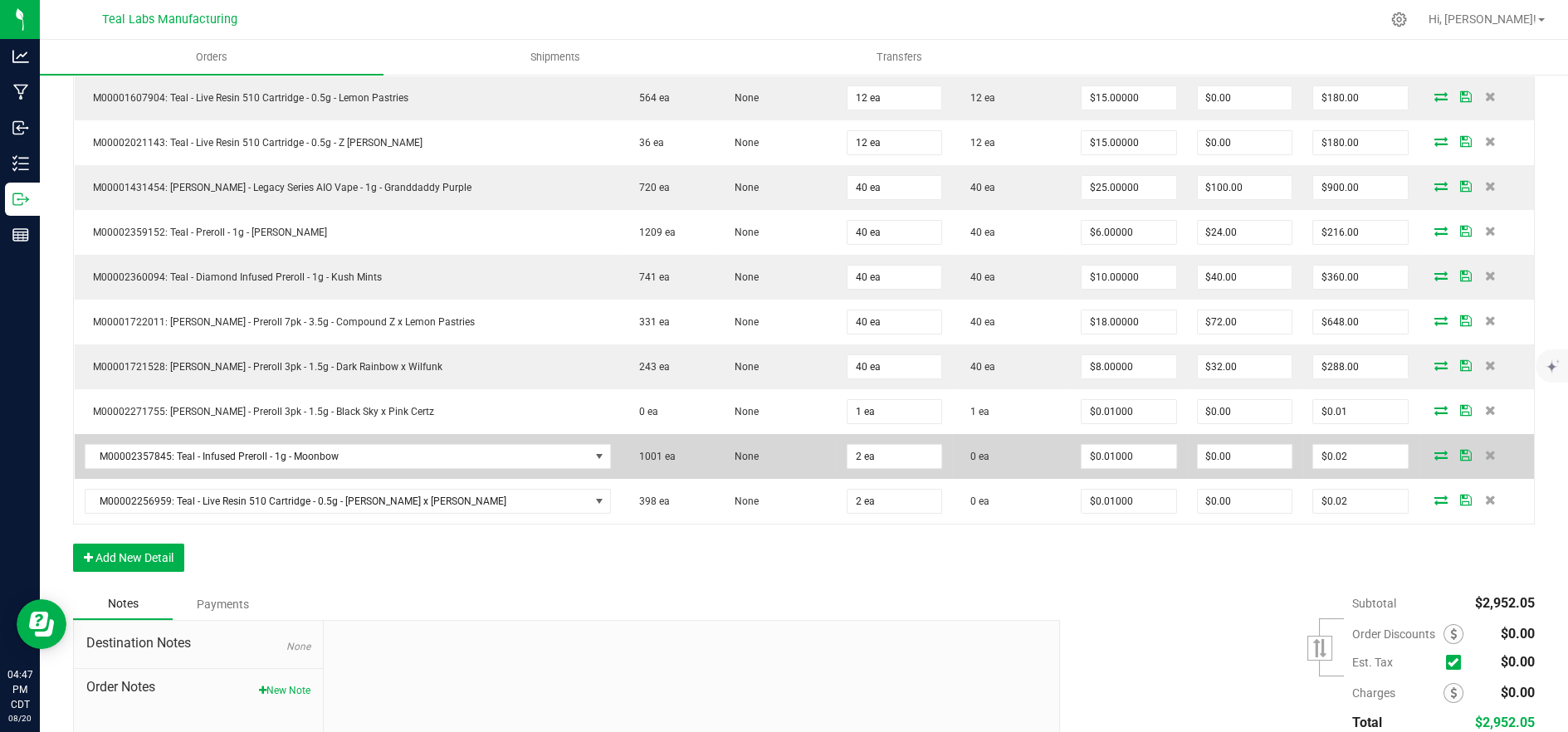
click at [1435, 453] on icon at bounding box center [1441, 454] width 14 height 10
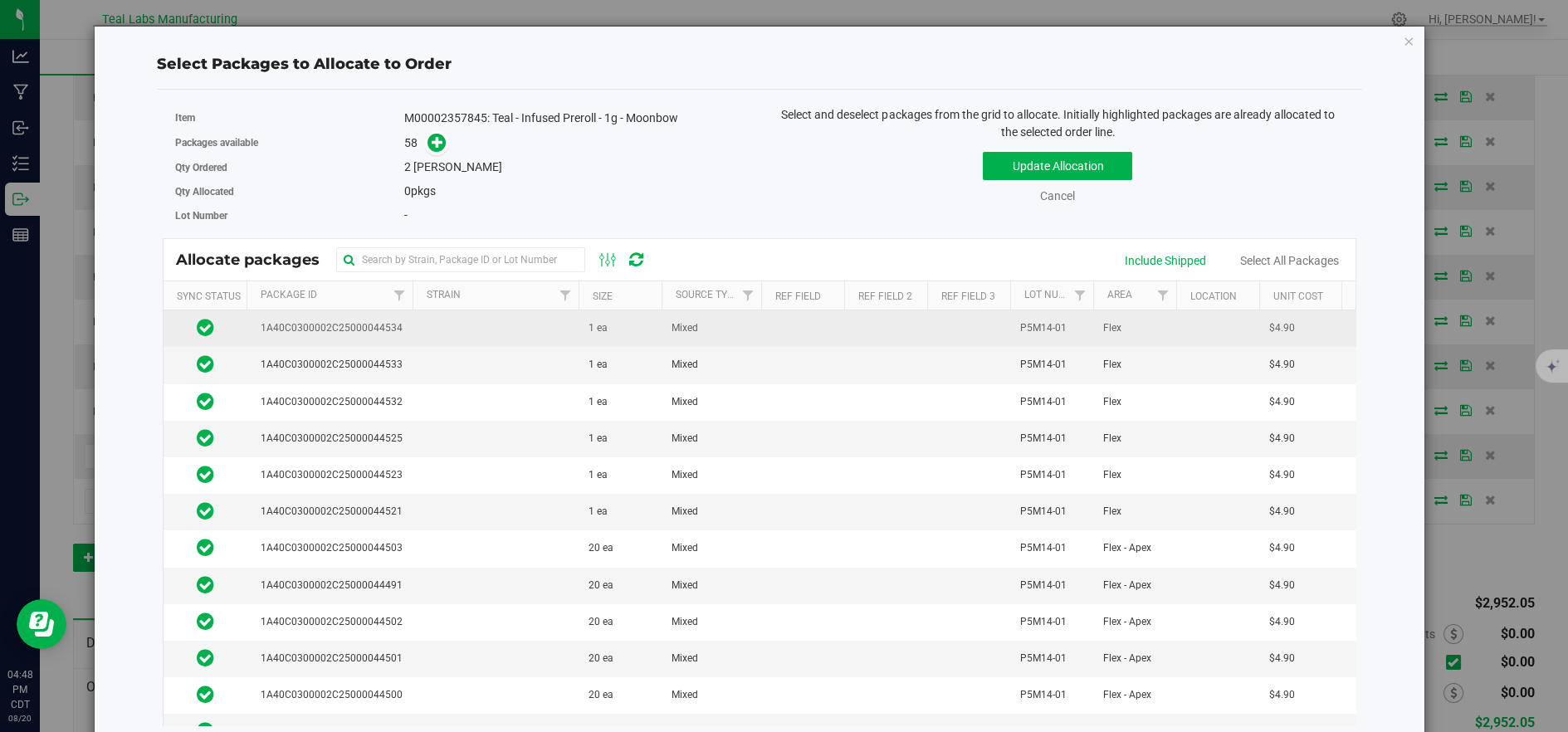
click at [481, 333] on td at bounding box center [495, 328] width 166 height 36
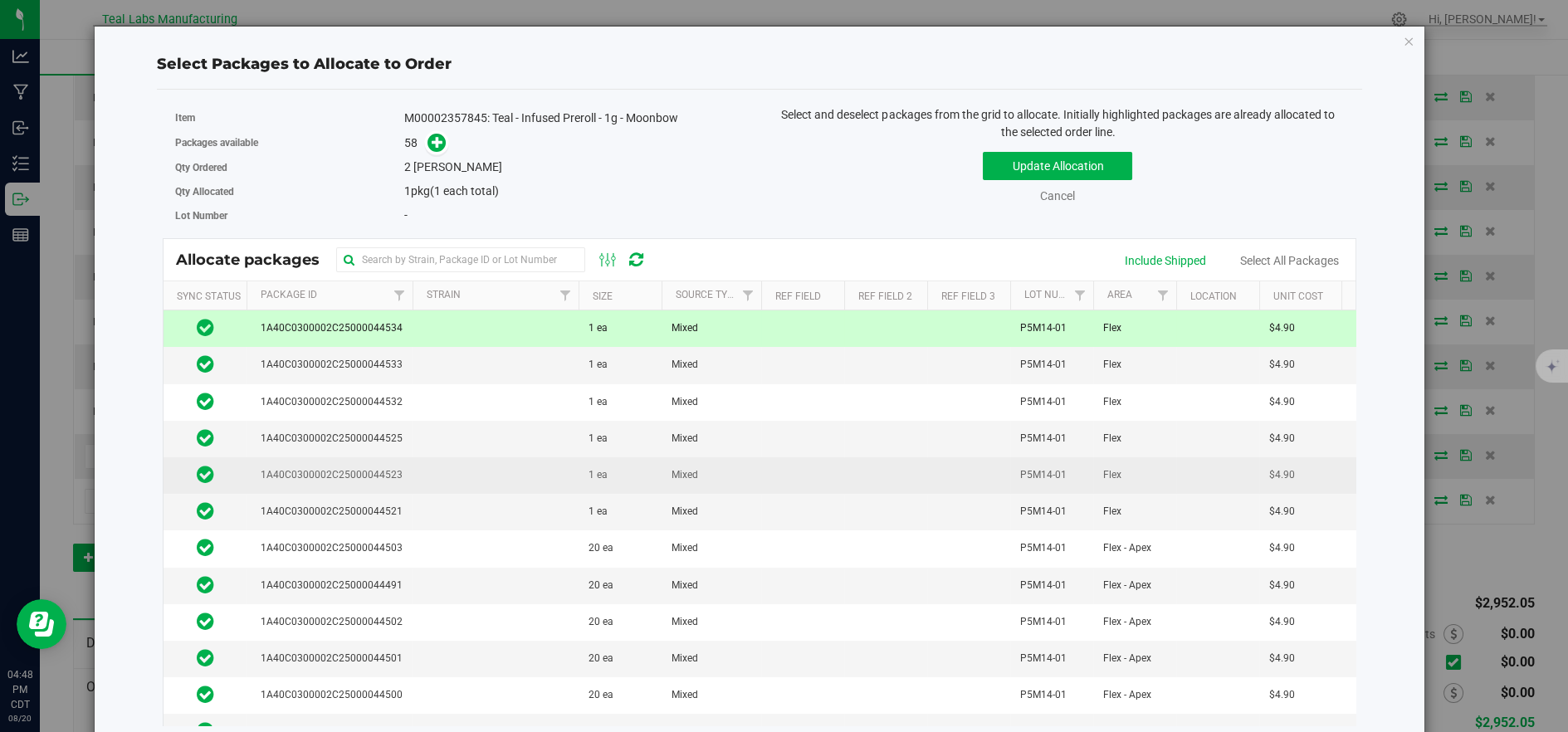
click at [485, 482] on td at bounding box center [495, 475] width 166 height 36
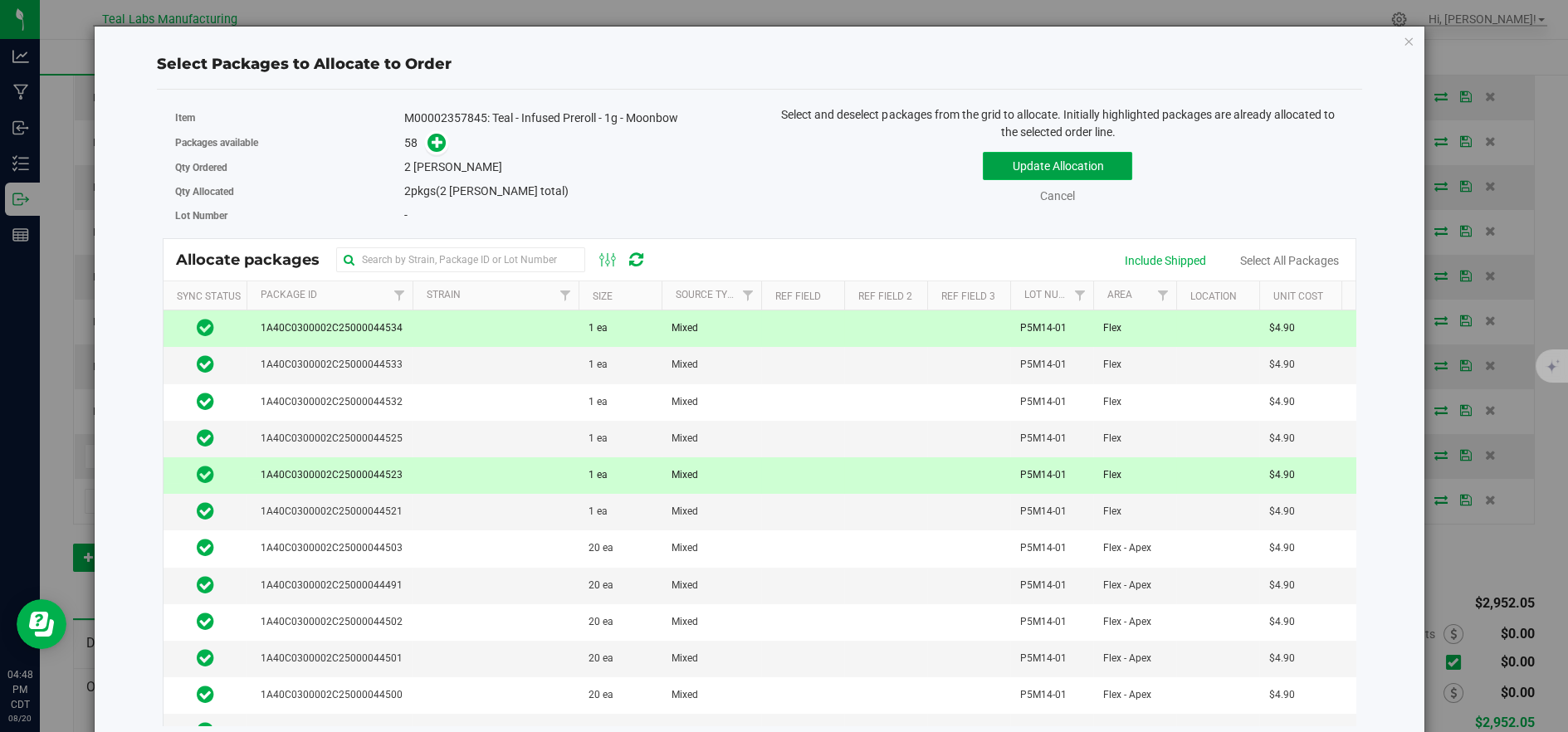
click at [1003, 160] on button "Update Allocation" at bounding box center [1057, 165] width 150 height 28
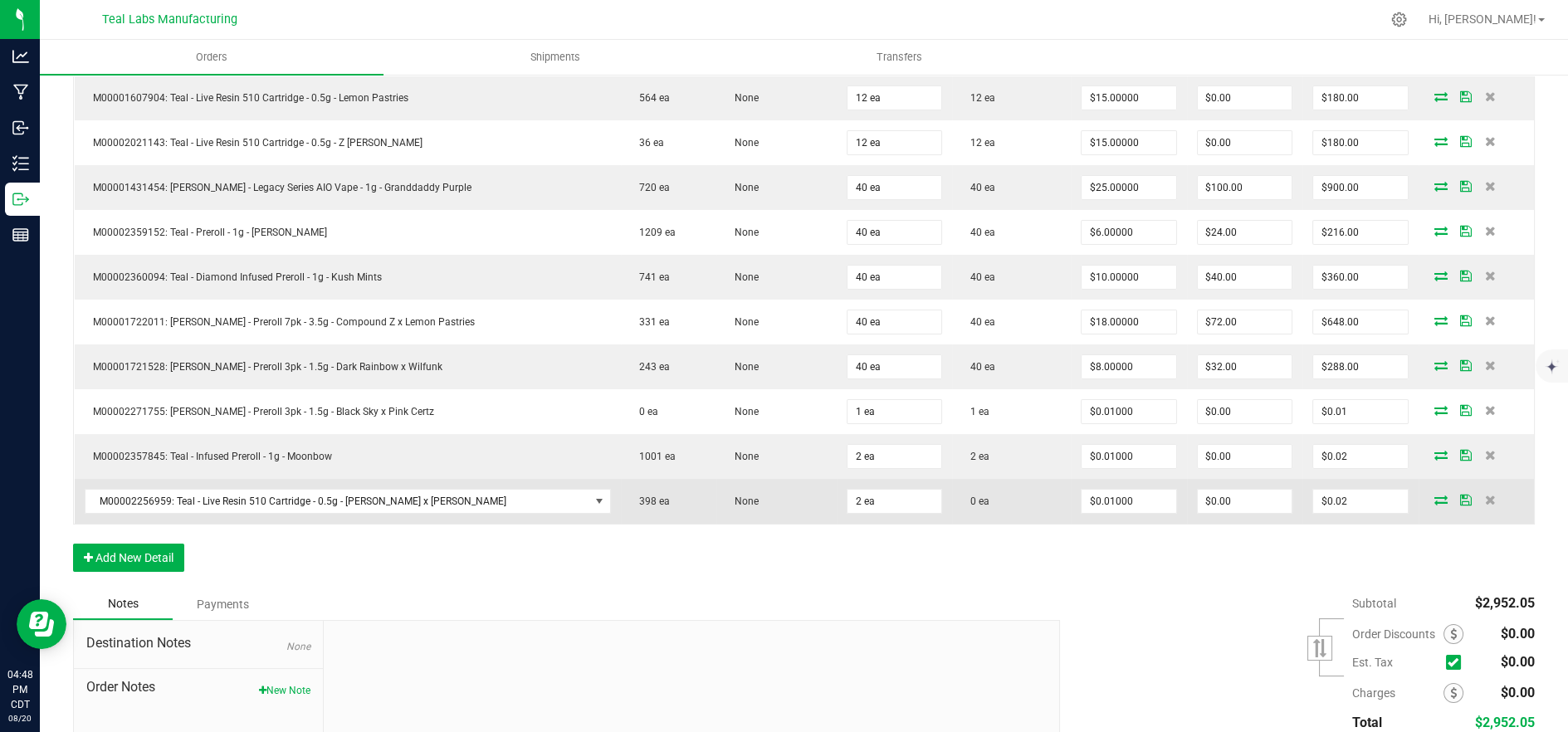
click at [1435, 500] on icon at bounding box center [1441, 500] width 14 height 10
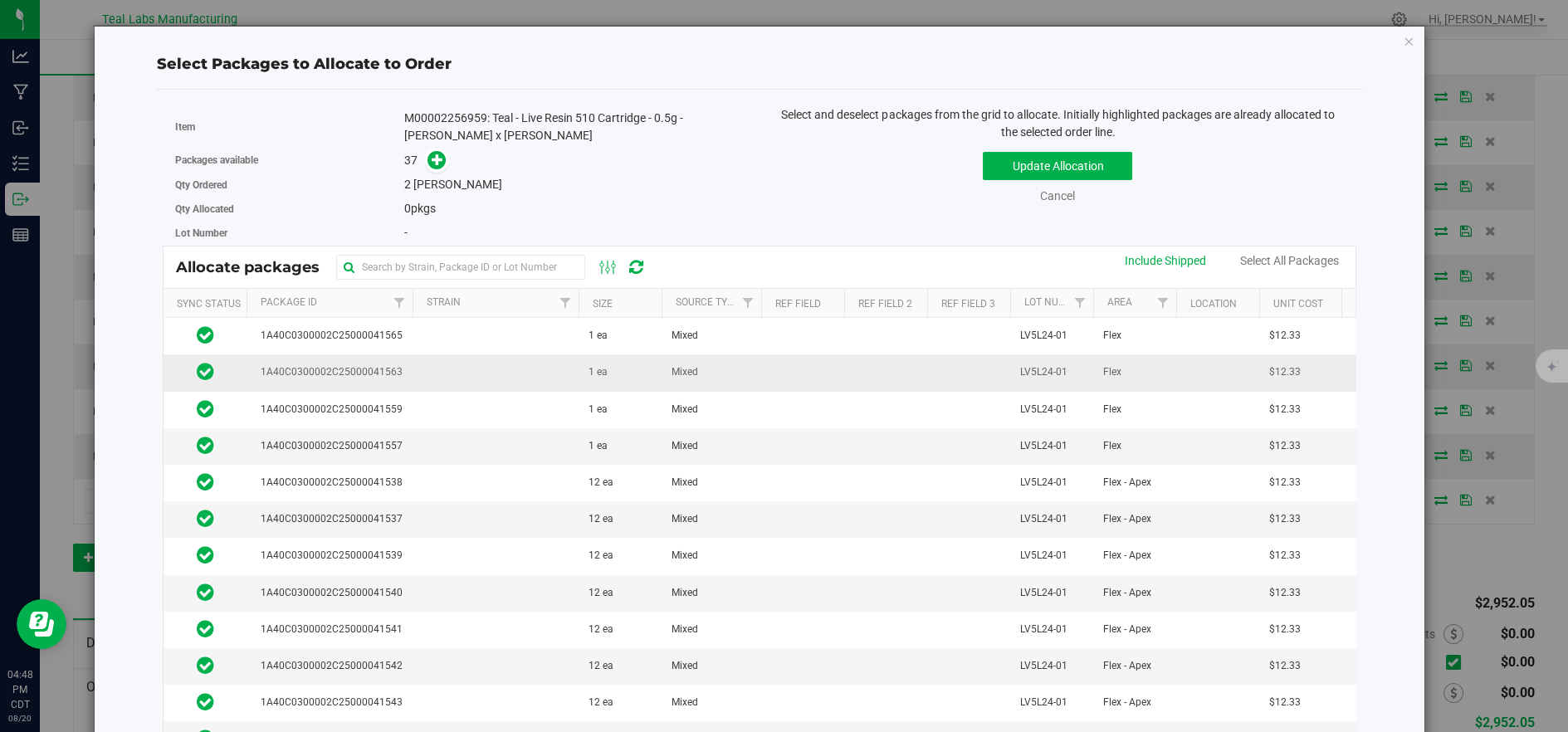
drag, startPoint x: 502, startPoint y: 442, endPoint x: 499, endPoint y: 387, distance: 55.1
click at [504, 441] on td at bounding box center [495, 446] width 166 height 36
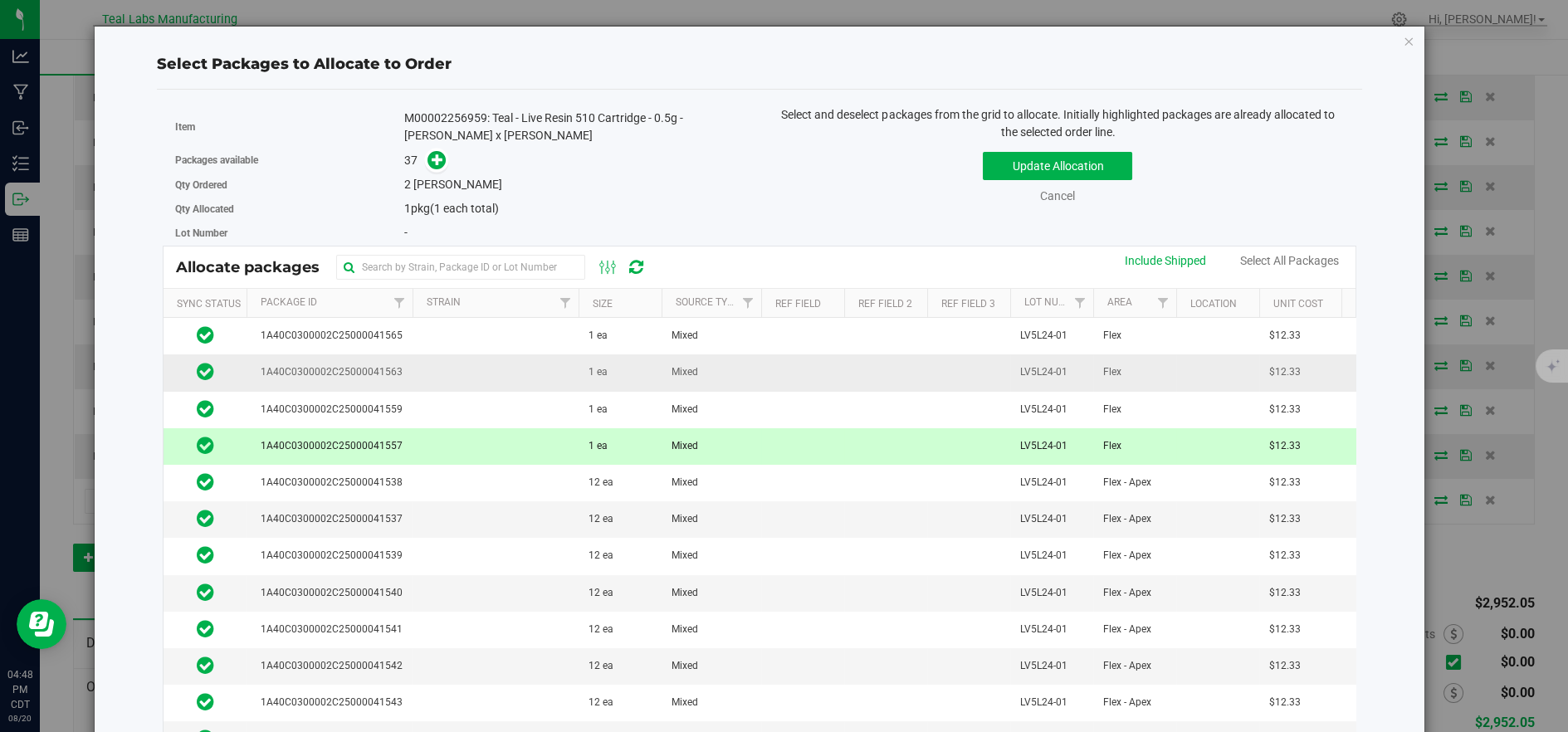
click at [492, 360] on td at bounding box center [495, 373] width 166 height 36
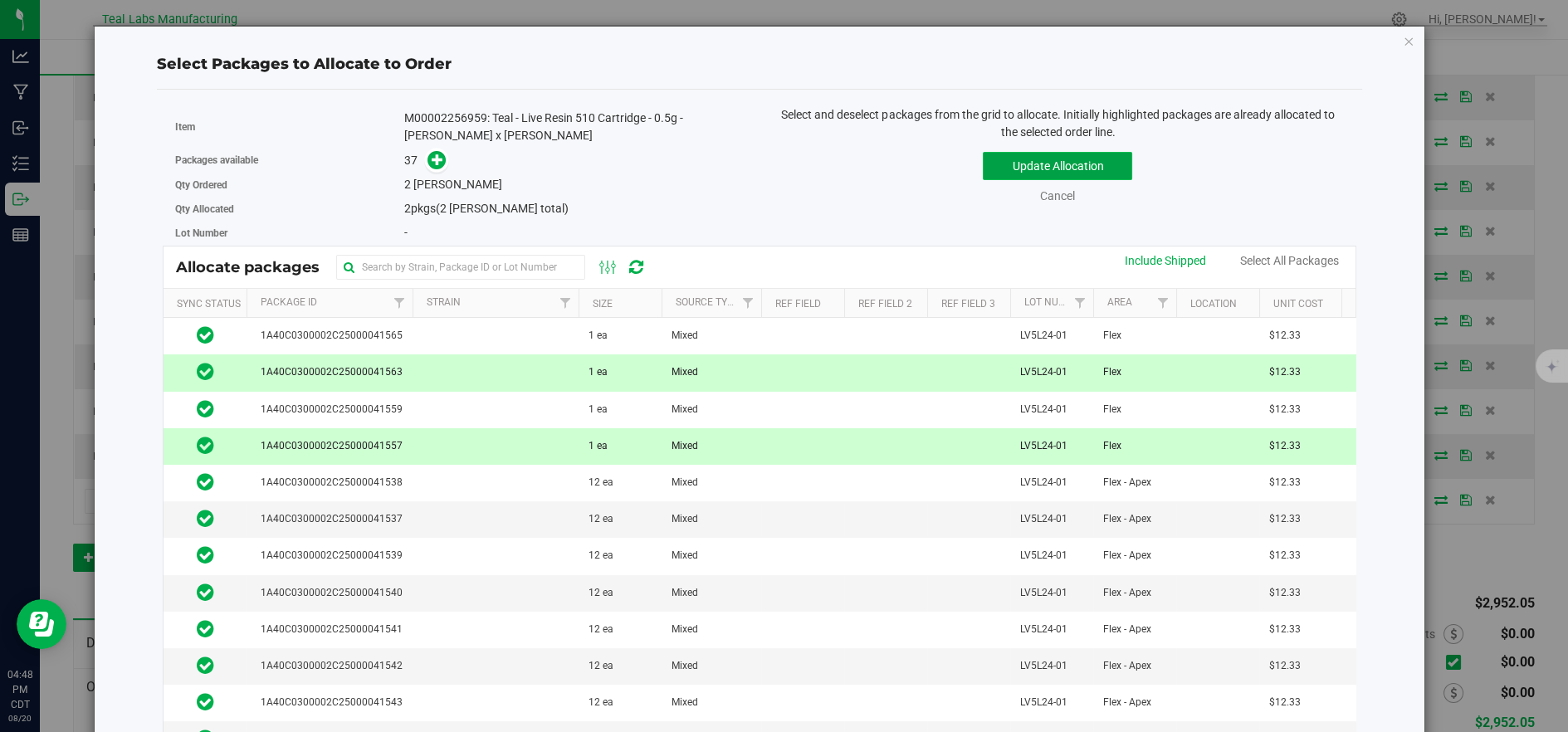
click at [998, 178] on button "Update Allocation" at bounding box center [1057, 165] width 150 height 28
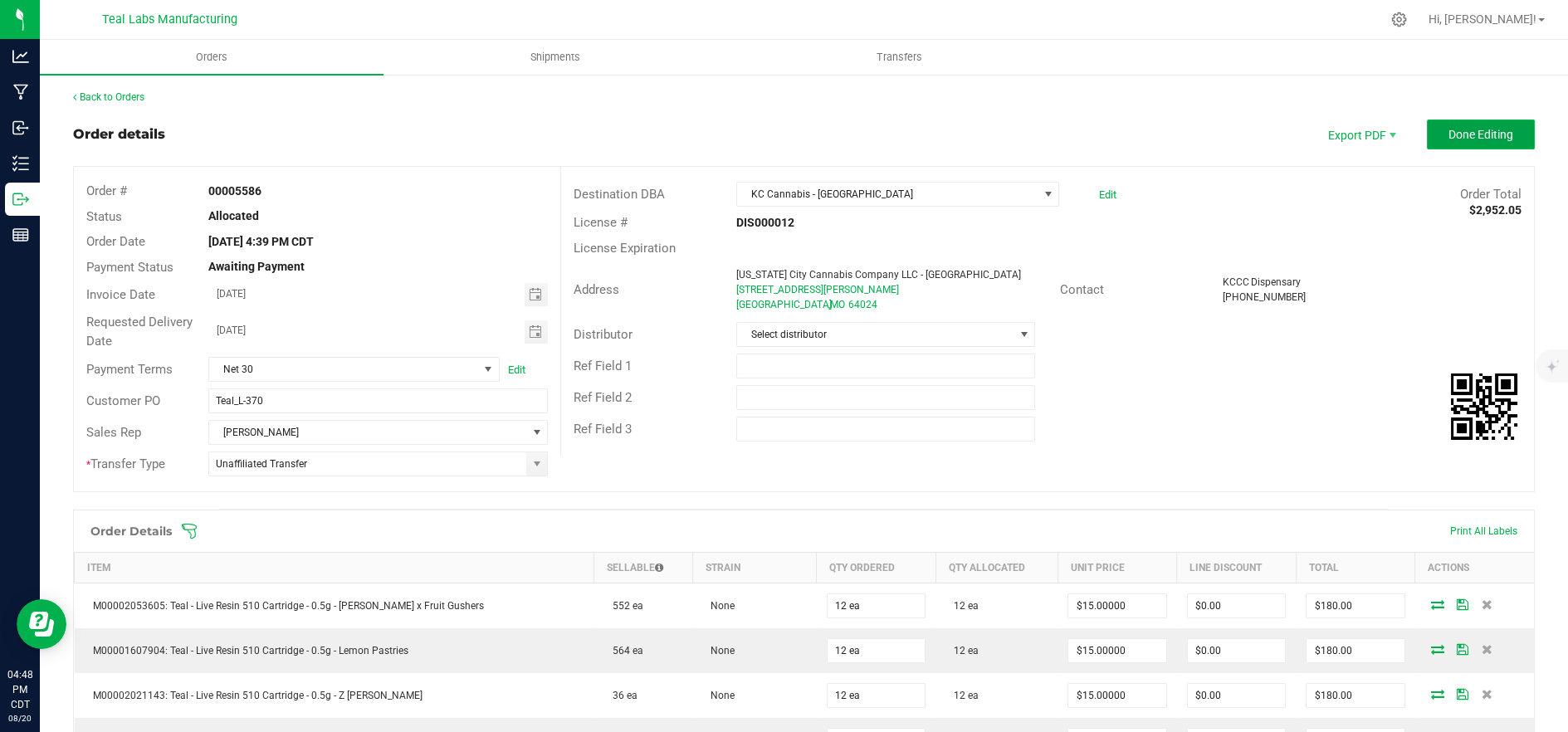
click at [1458, 128] on span "Done Editing" at bounding box center [1480, 134] width 64 height 14
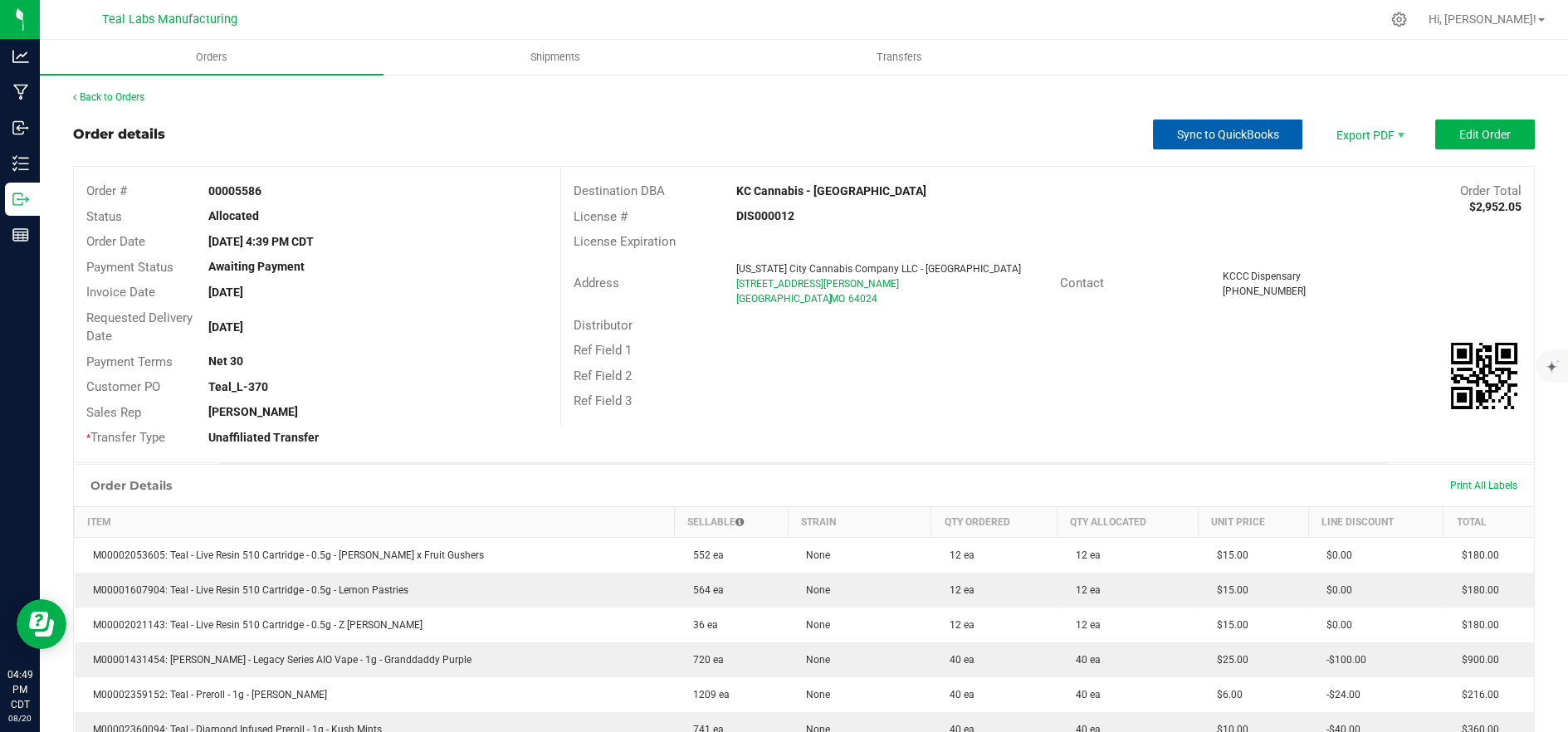
click at [1230, 131] on span "Sync to QuickBooks" at bounding box center [1228, 134] width 102 height 14
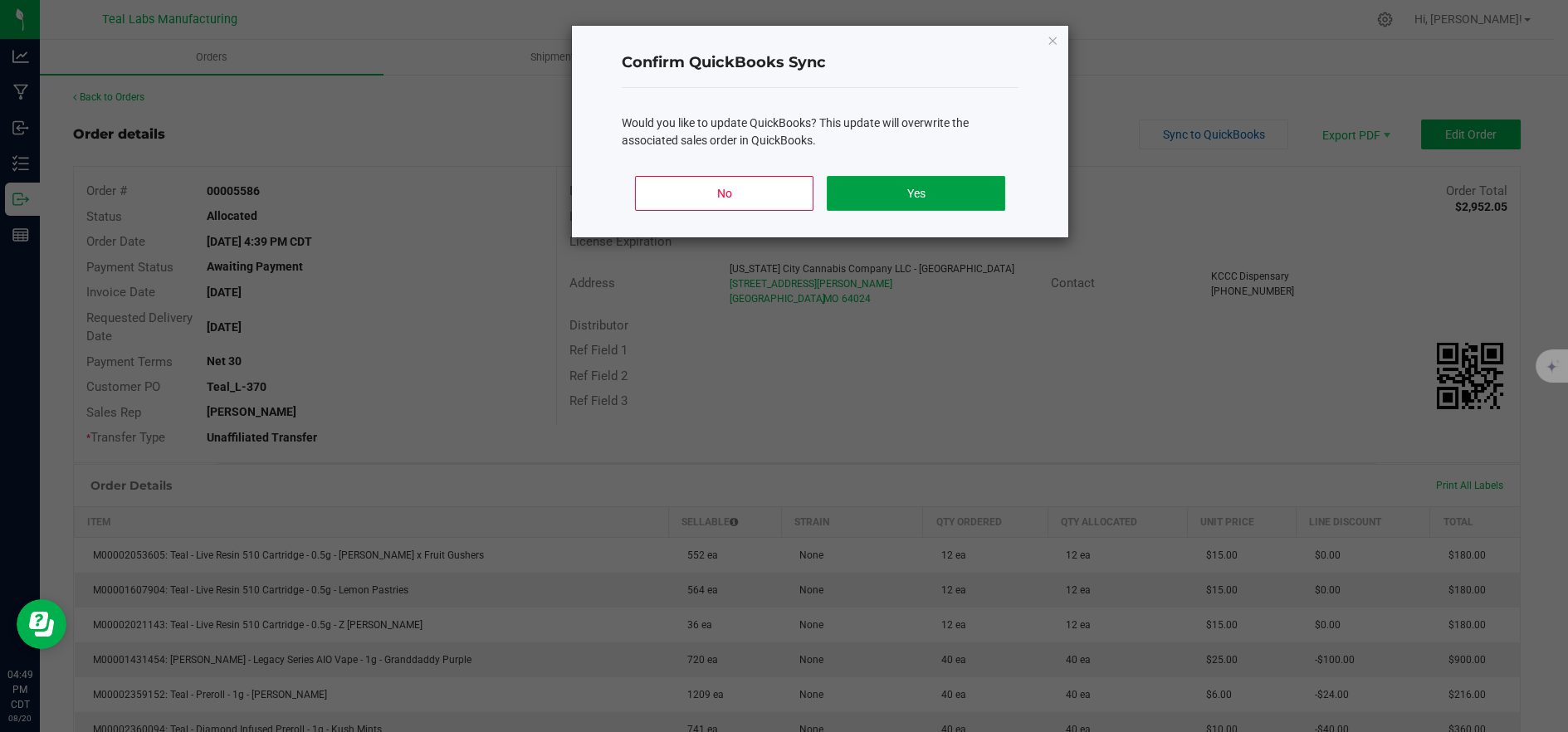
click at [901, 200] on button "Yes" at bounding box center [916, 193] width 179 height 34
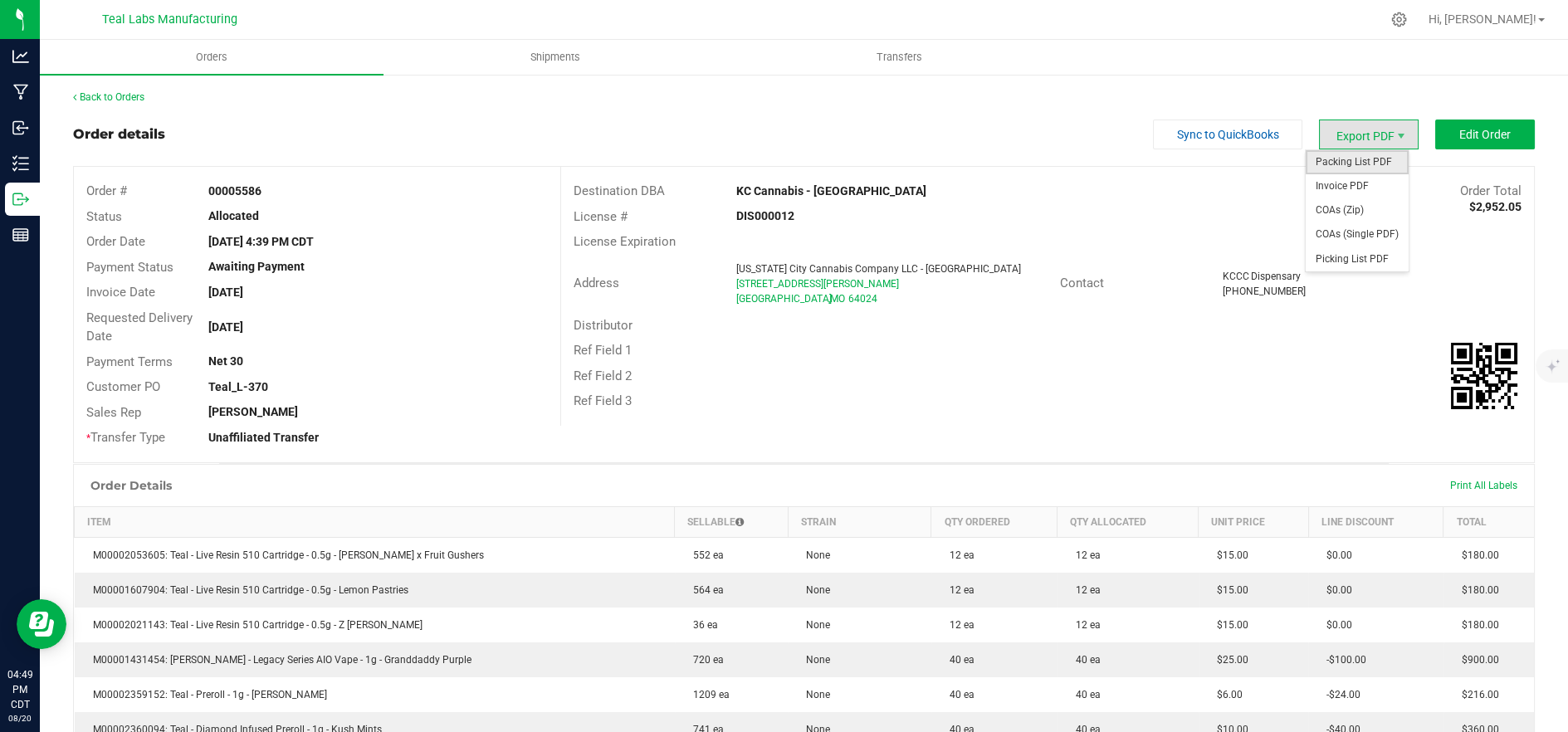
click at [1367, 161] on span "Packing List PDF" at bounding box center [1357, 162] width 102 height 24
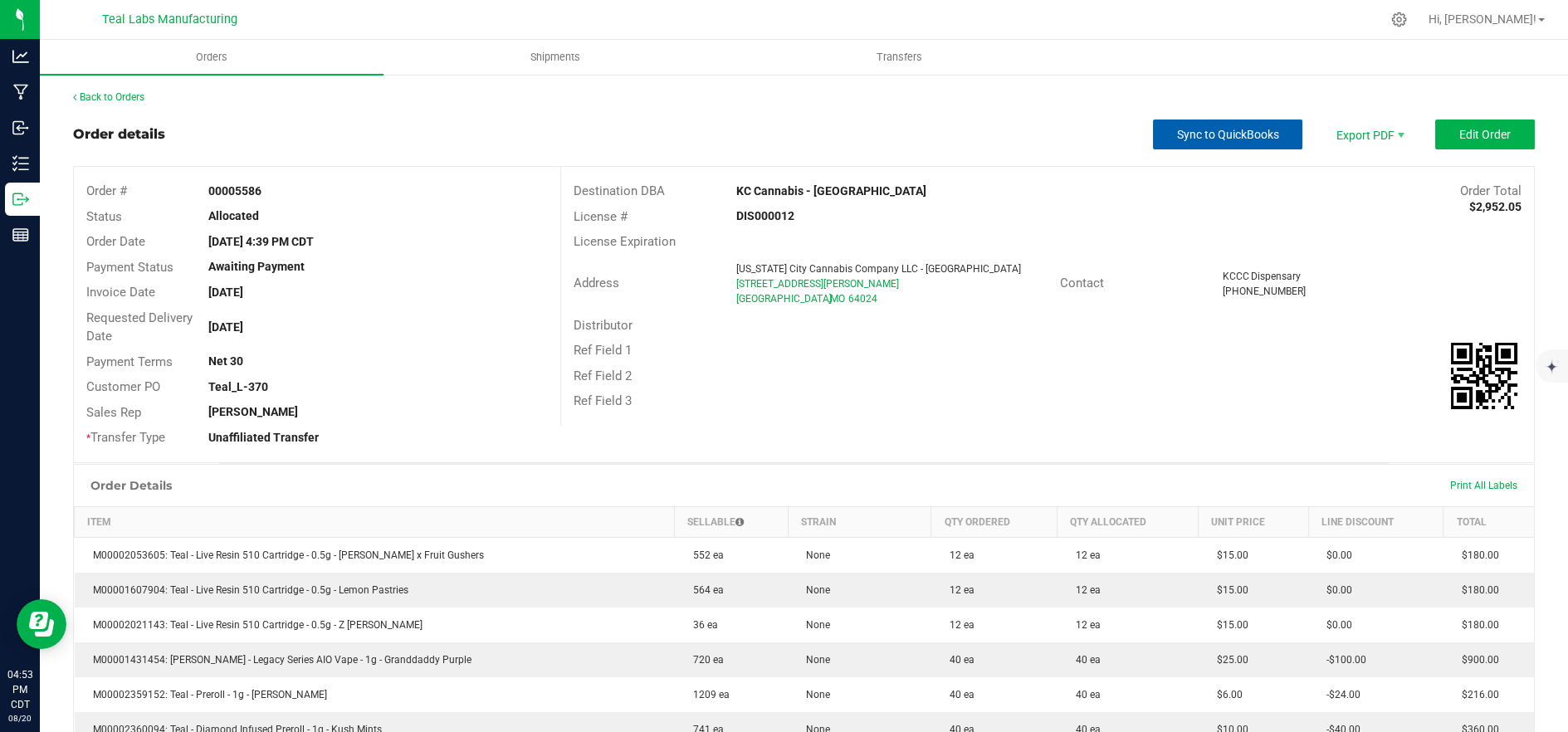
click at [1213, 138] on span "Sync to QuickBooks" at bounding box center [1228, 134] width 102 height 14
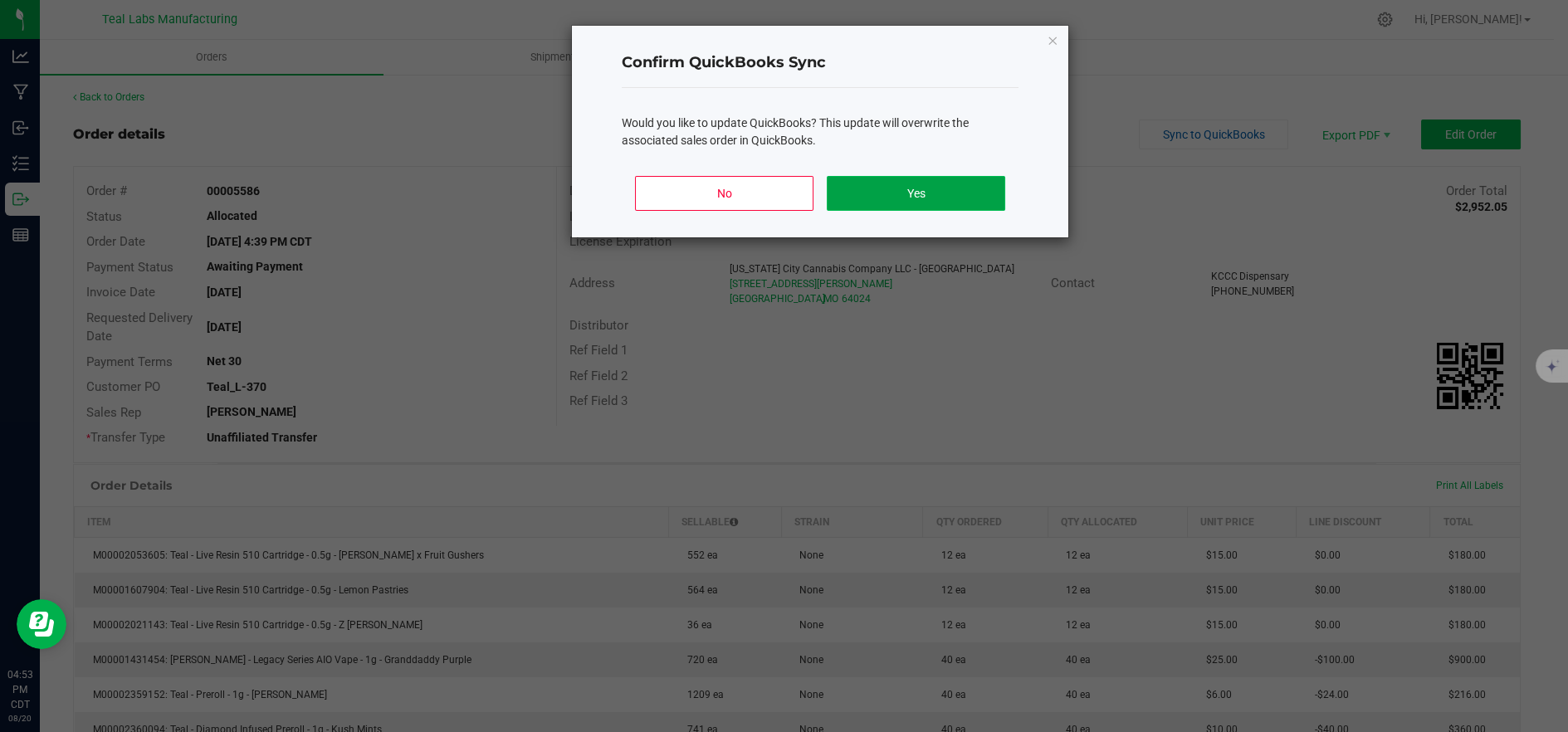
click at [965, 200] on button "Yes" at bounding box center [916, 193] width 179 height 34
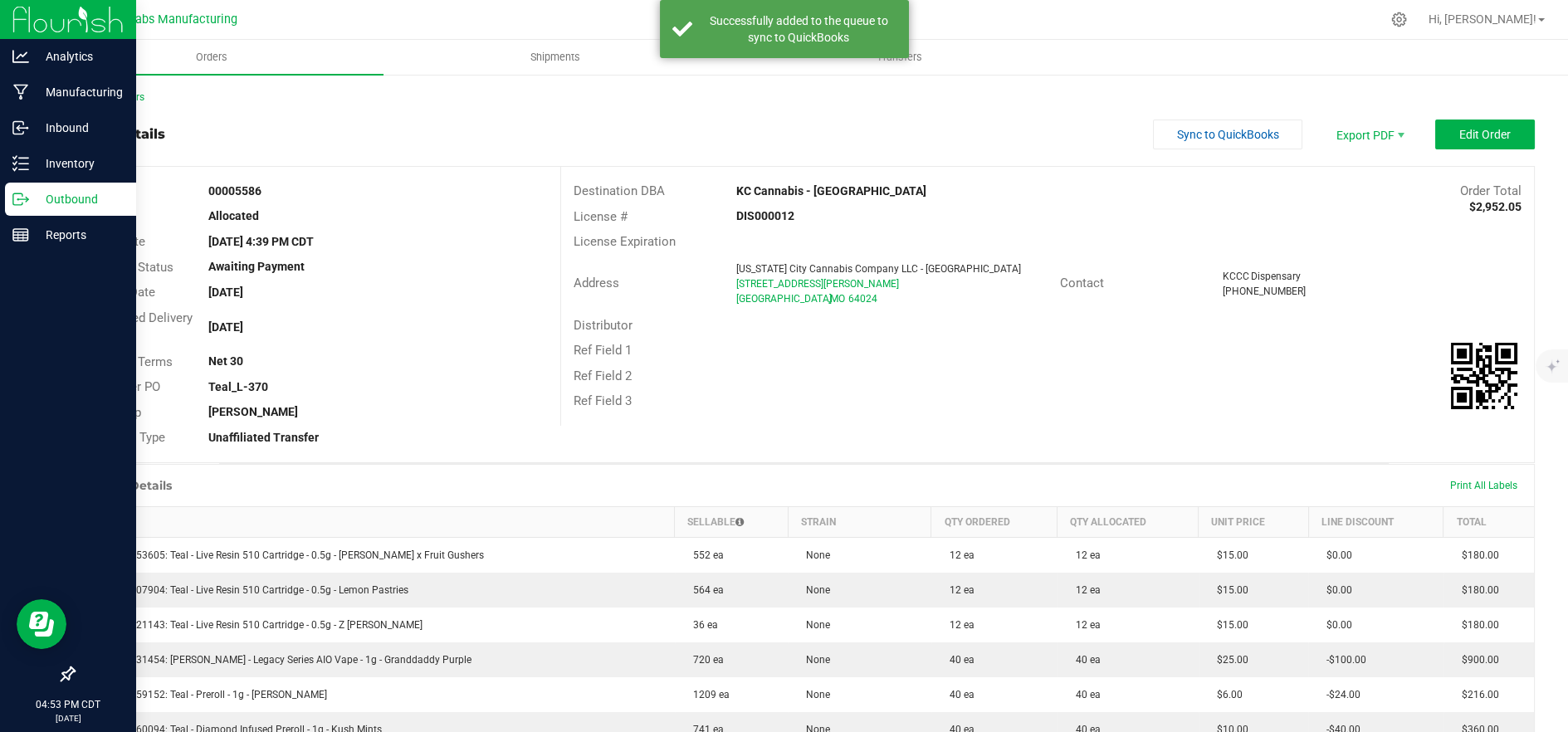
click at [29, 200] on p "Outbound" at bounding box center [79, 200] width 100 height 20
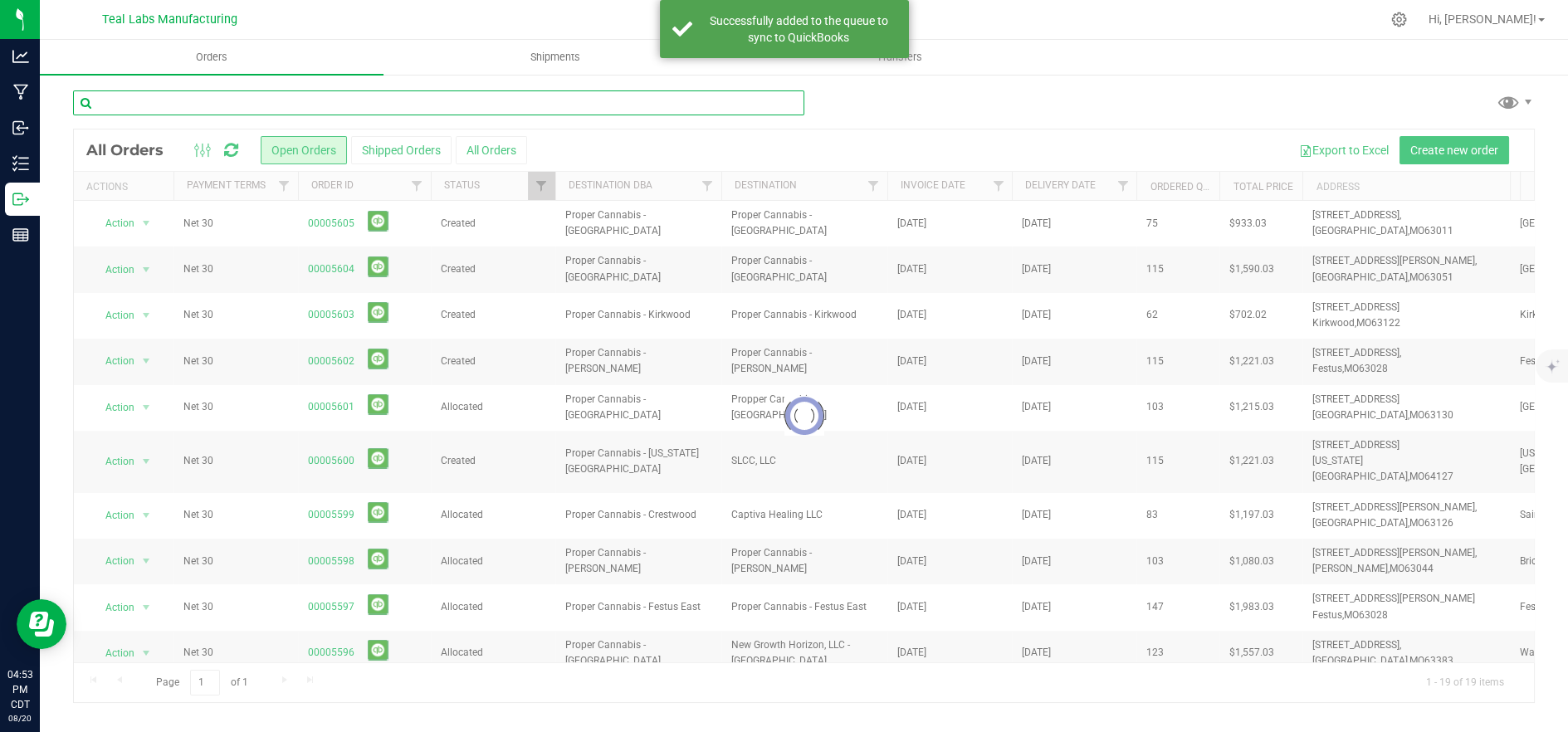
click at [347, 104] on input "text" at bounding box center [439, 102] width 731 height 24
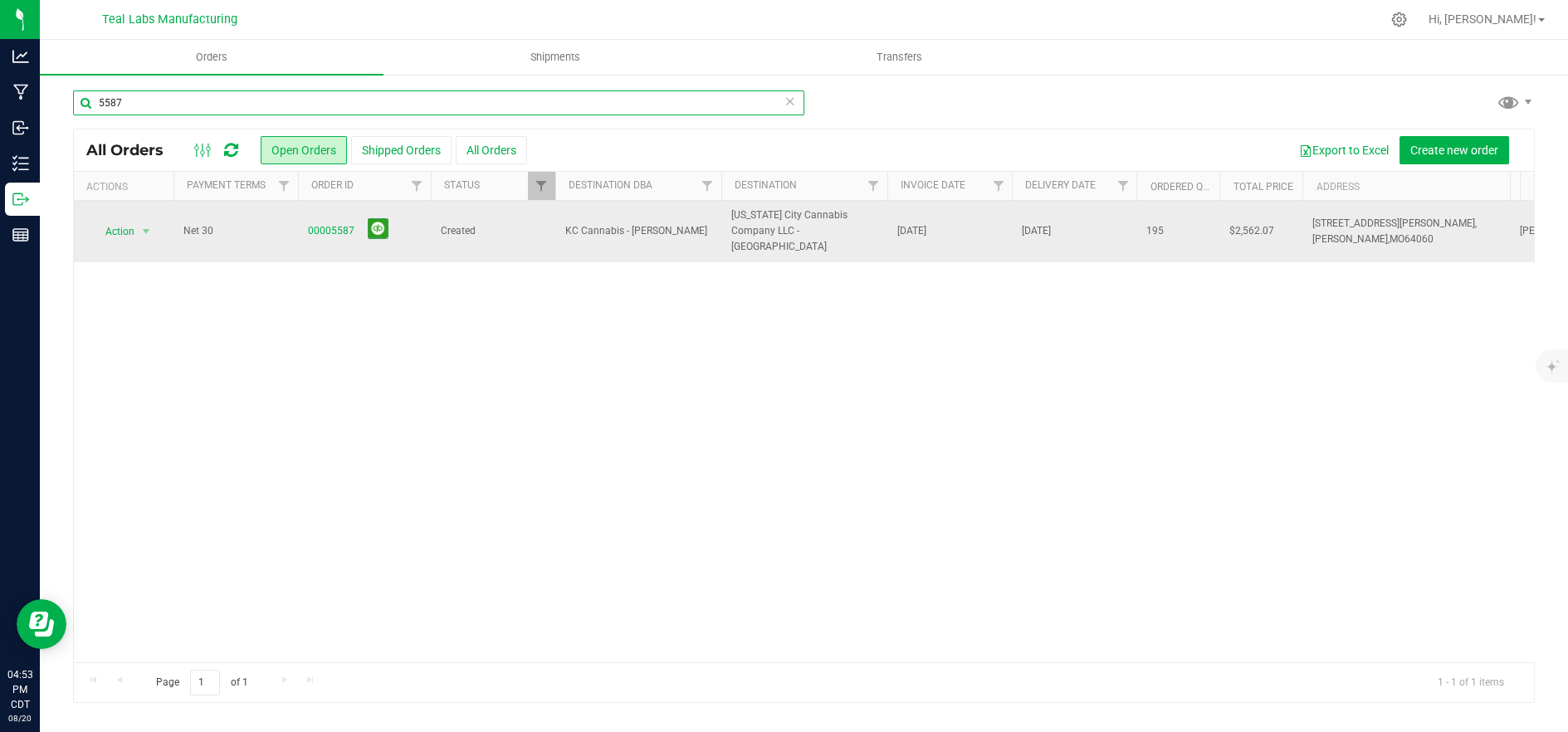
type input "5587"
click at [648, 230] on span "KC Cannabis - [PERSON_NAME]" at bounding box center [638, 230] width 146 height 15
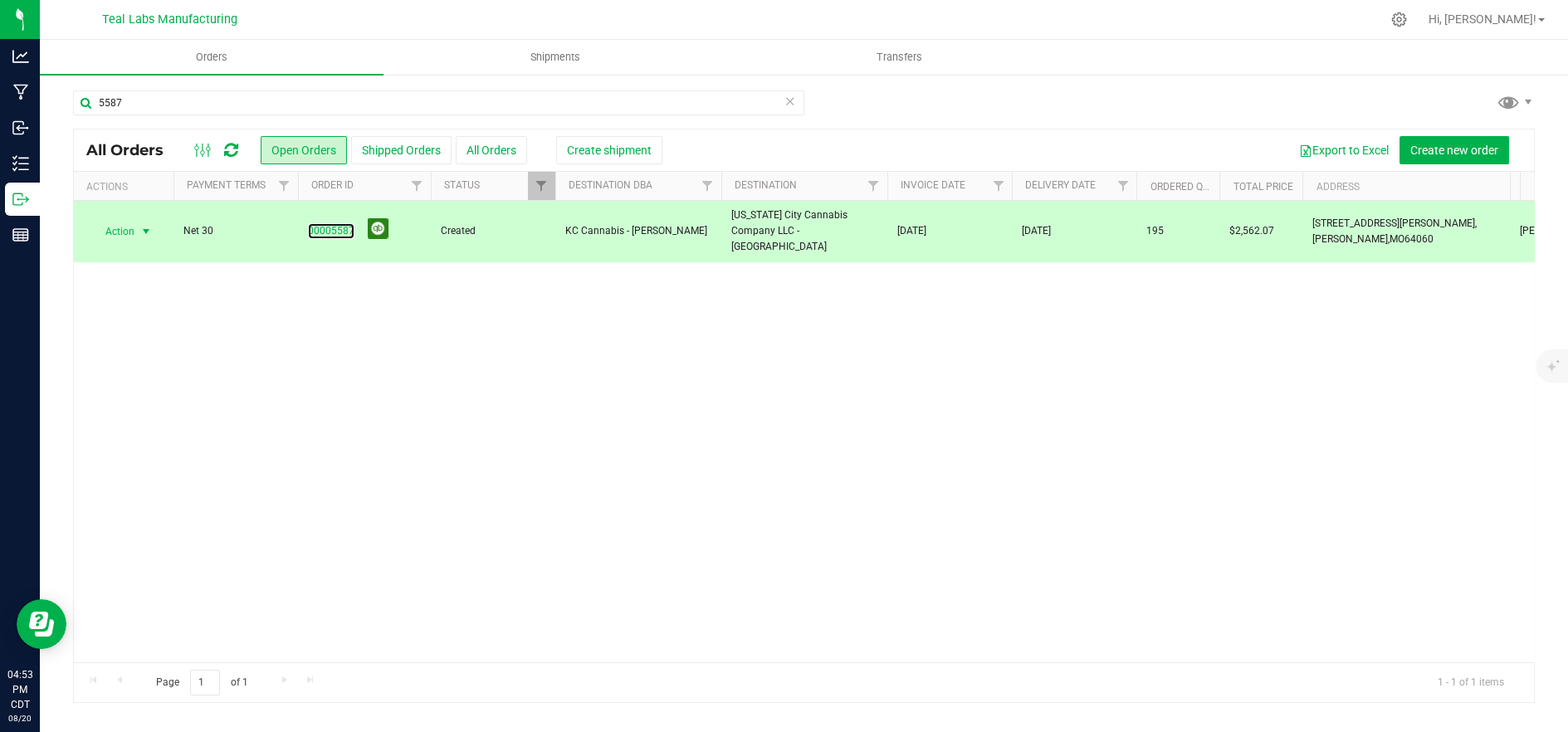
click at [339, 223] on link "00005587" at bounding box center [331, 230] width 46 height 15
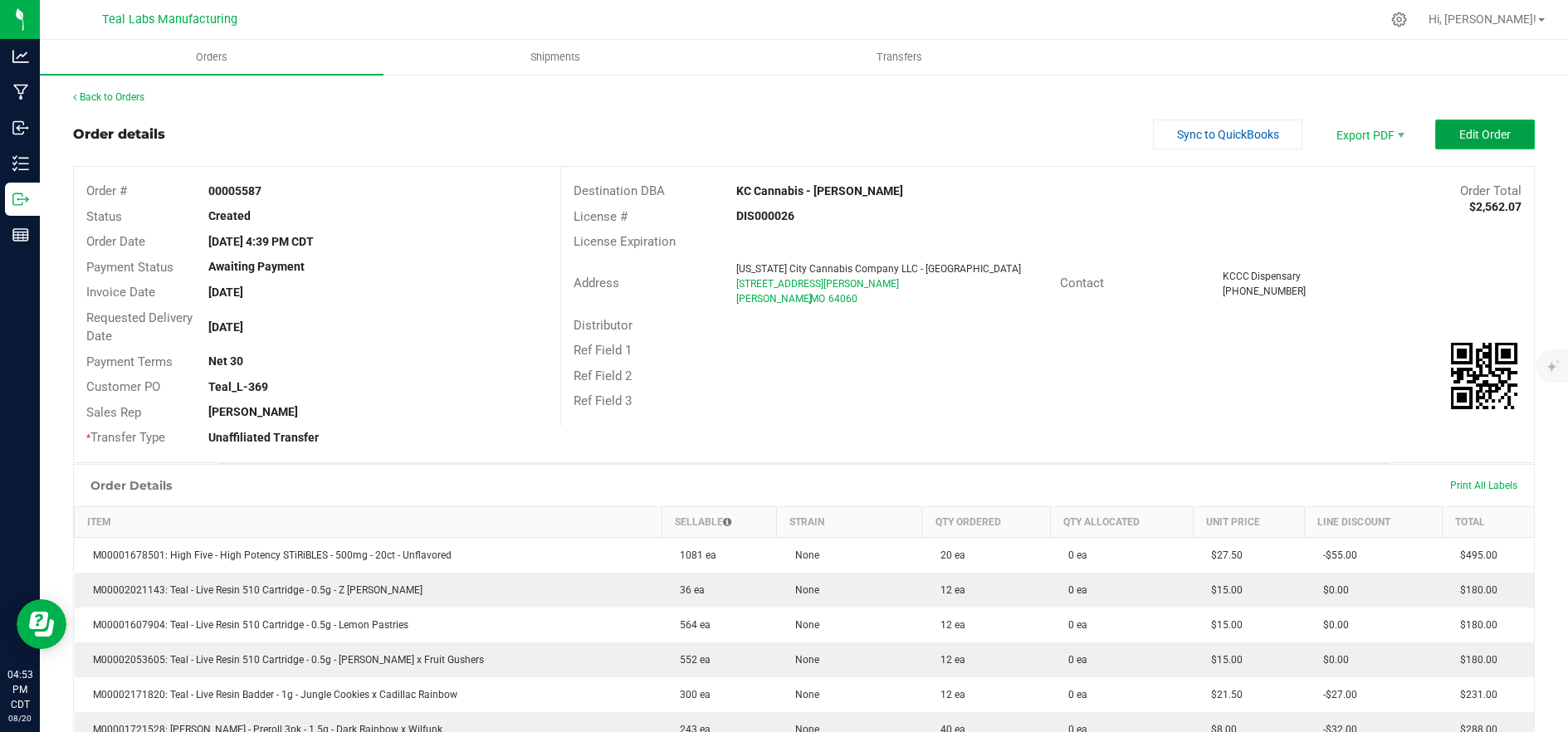
click at [1484, 136] on span "Edit Order" at bounding box center [1485, 134] width 52 height 14
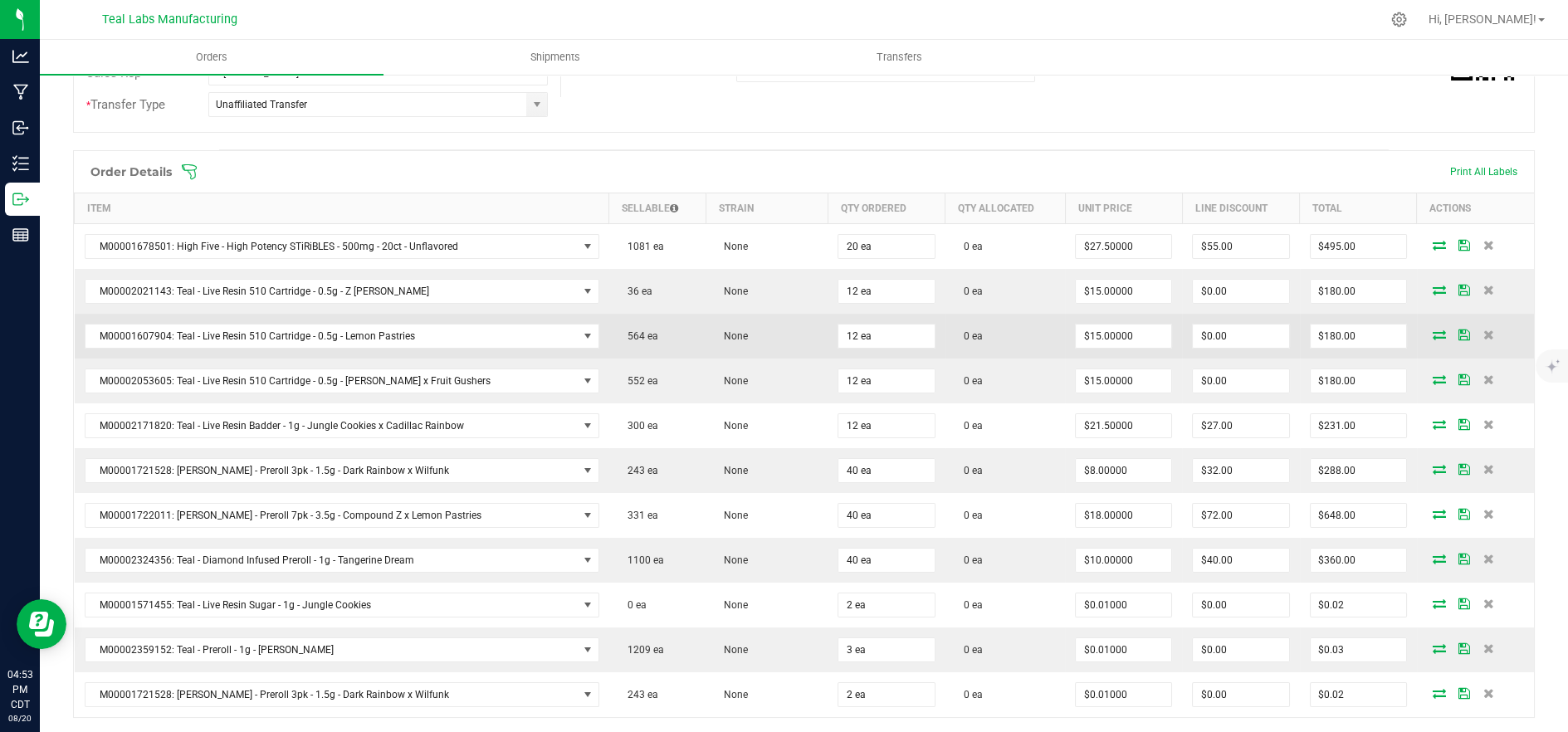
scroll to position [368, 0]
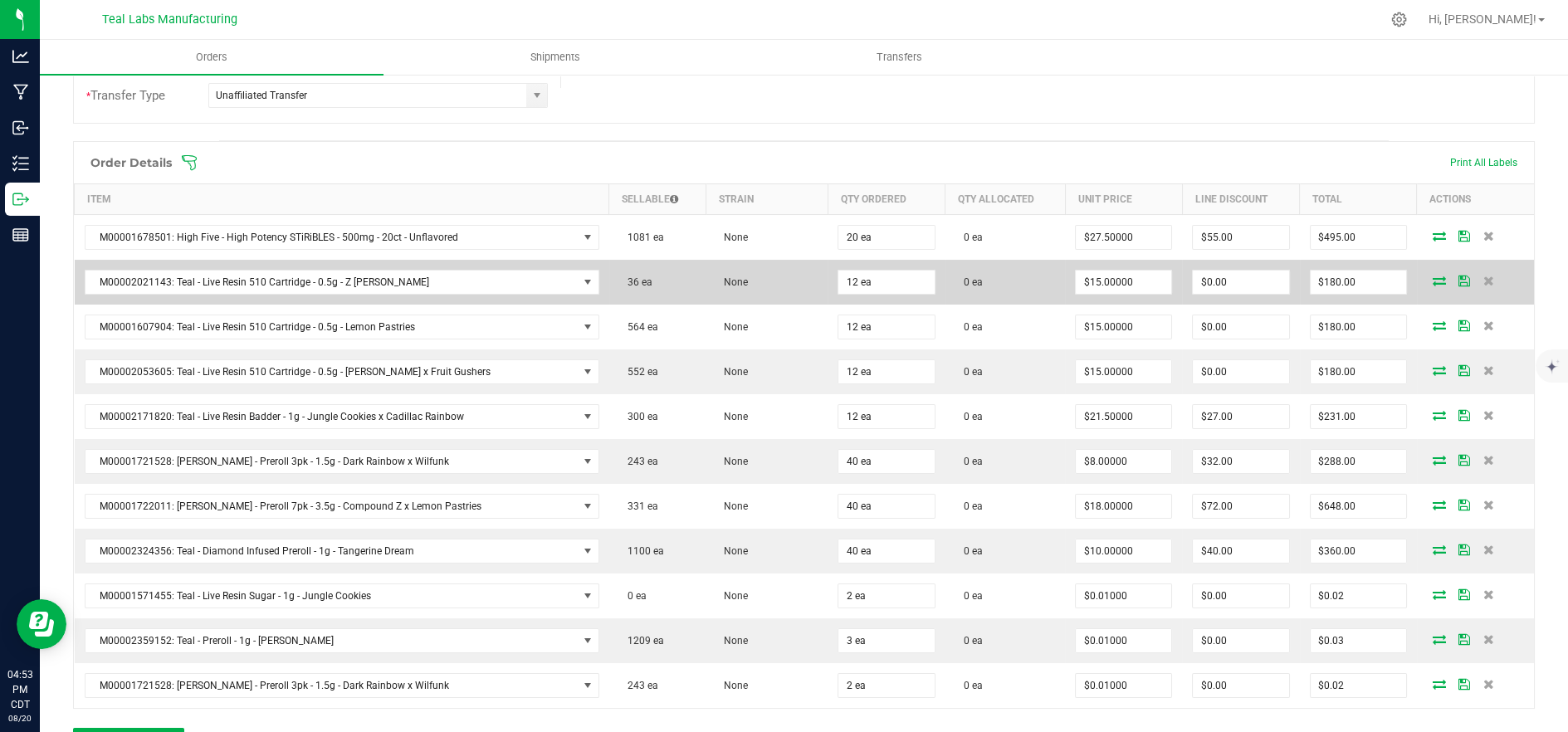
click at [1433, 278] on icon at bounding box center [1439, 280] width 14 height 10
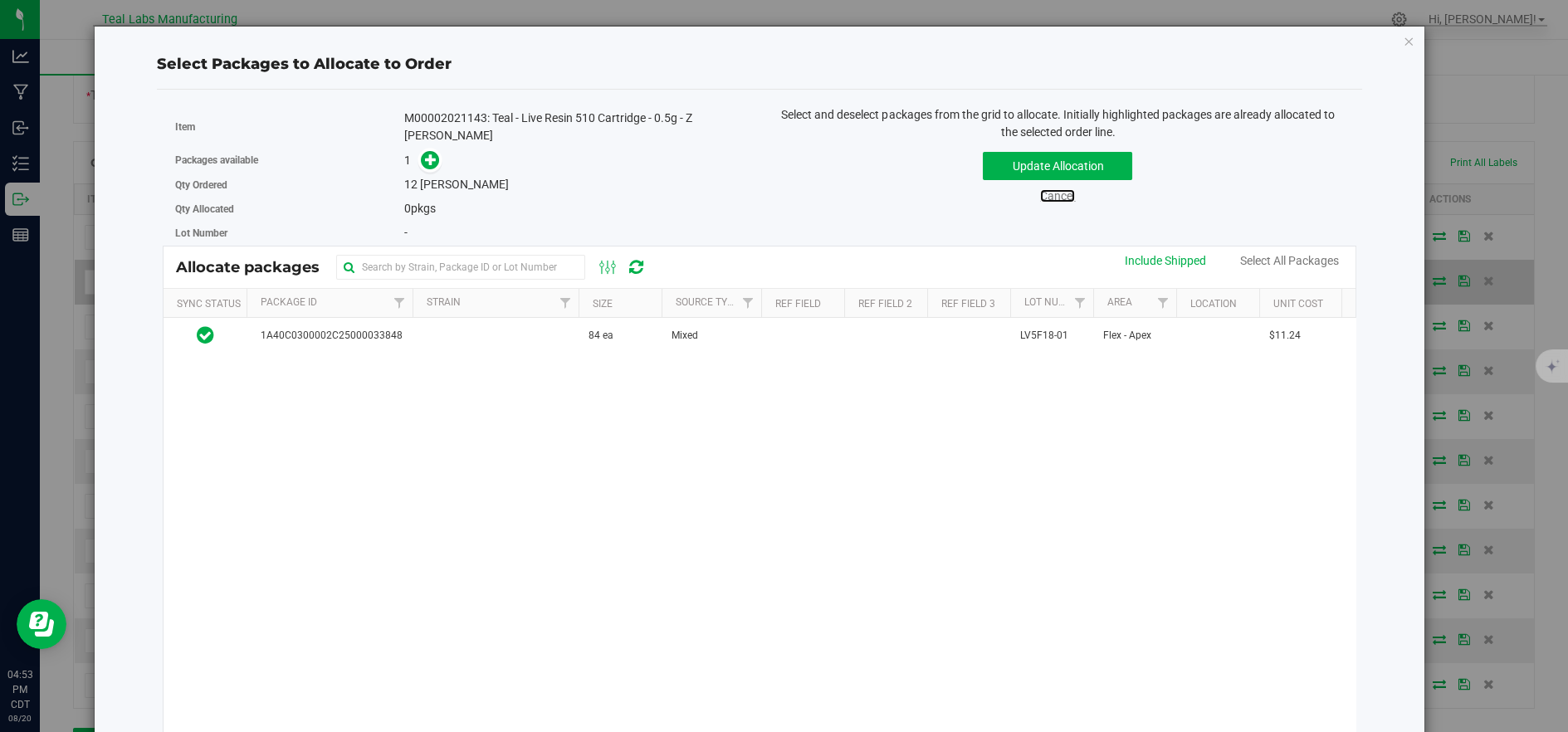
drag, startPoint x: 1034, startPoint y: 190, endPoint x: 1267, endPoint y: 298, distance: 256.8
click at [1040, 191] on link "Cancel" at bounding box center [1057, 196] width 34 height 14
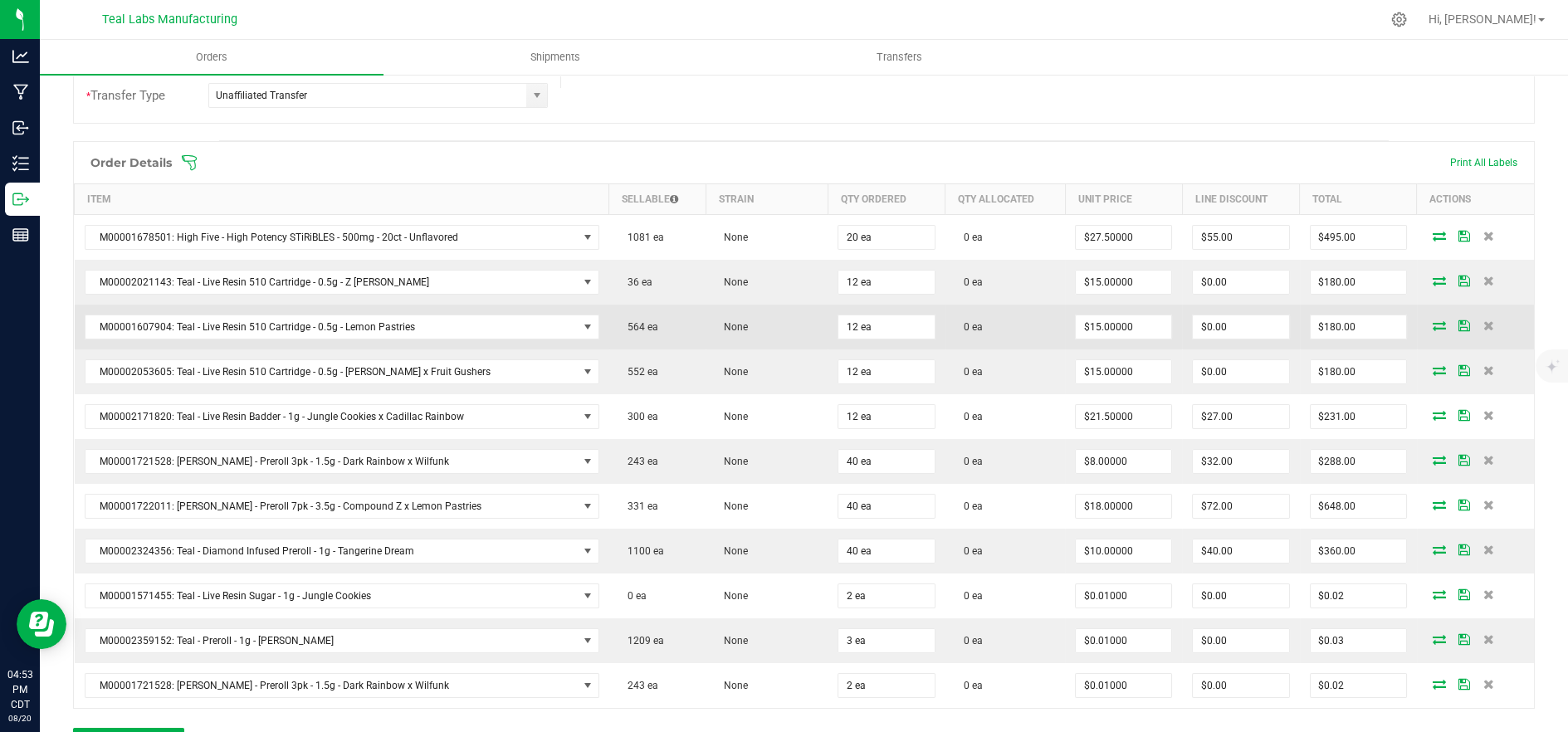
click at [1433, 321] on icon at bounding box center [1439, 325] width 14 height 10
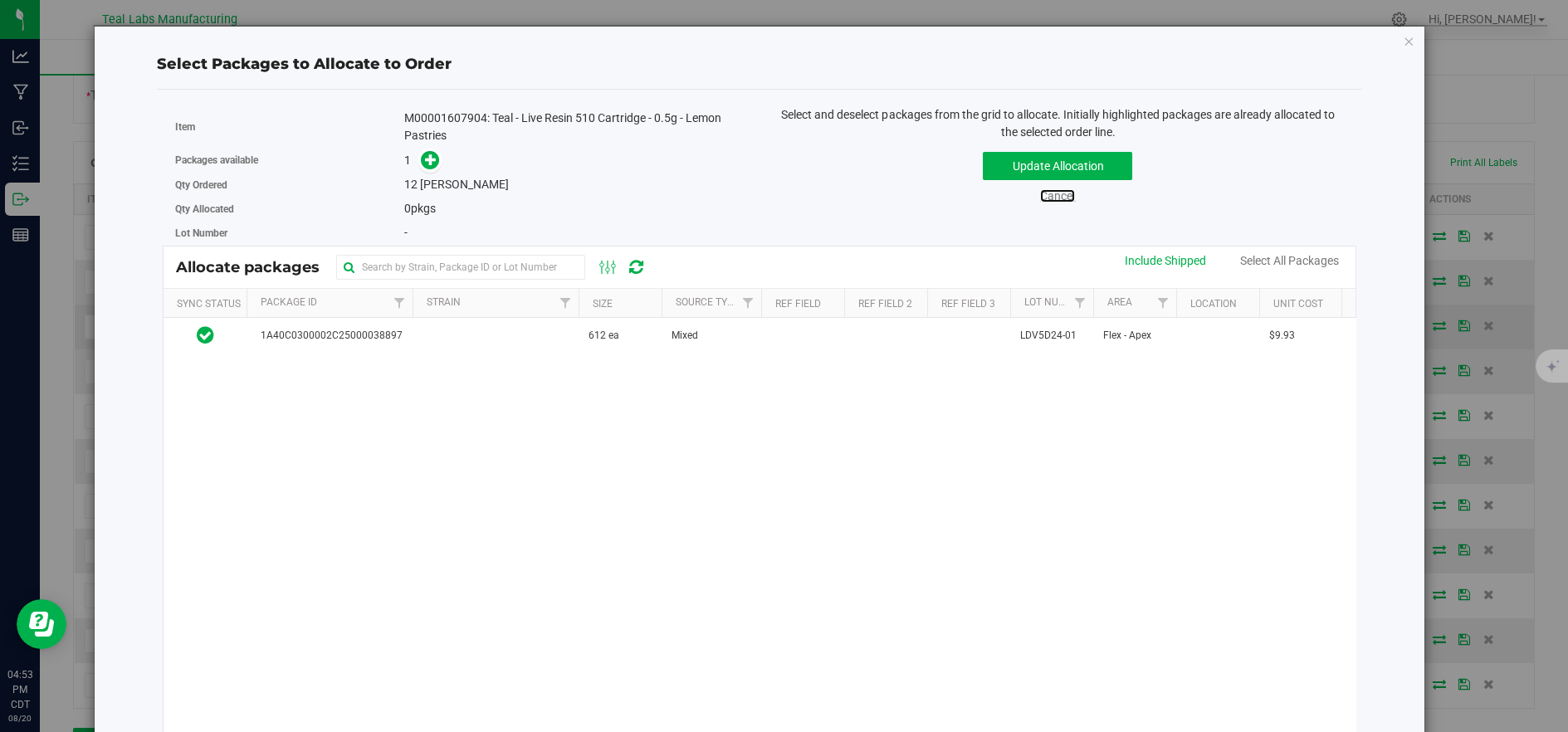
drag, startPoint x: 1042, startPoint y: 191, endPoint x: 1272, endPoint y: 325, distance: 266.2
click at [1043, 192] on link "Cancel" at bounding box center [1057, 196] width 34 height 14
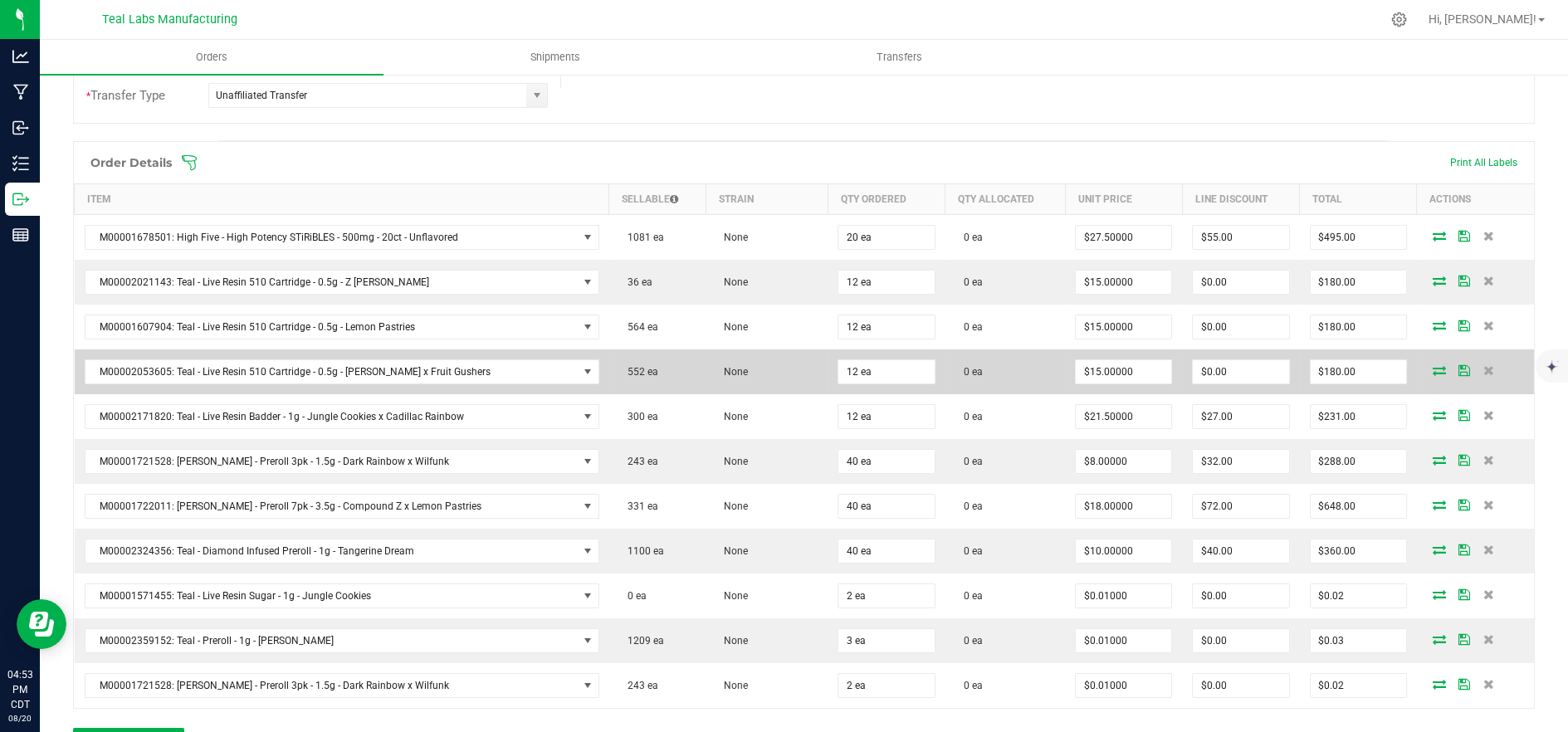
click at [1427, 367] on span at bounding box center [1438, 370] width 24 height 10
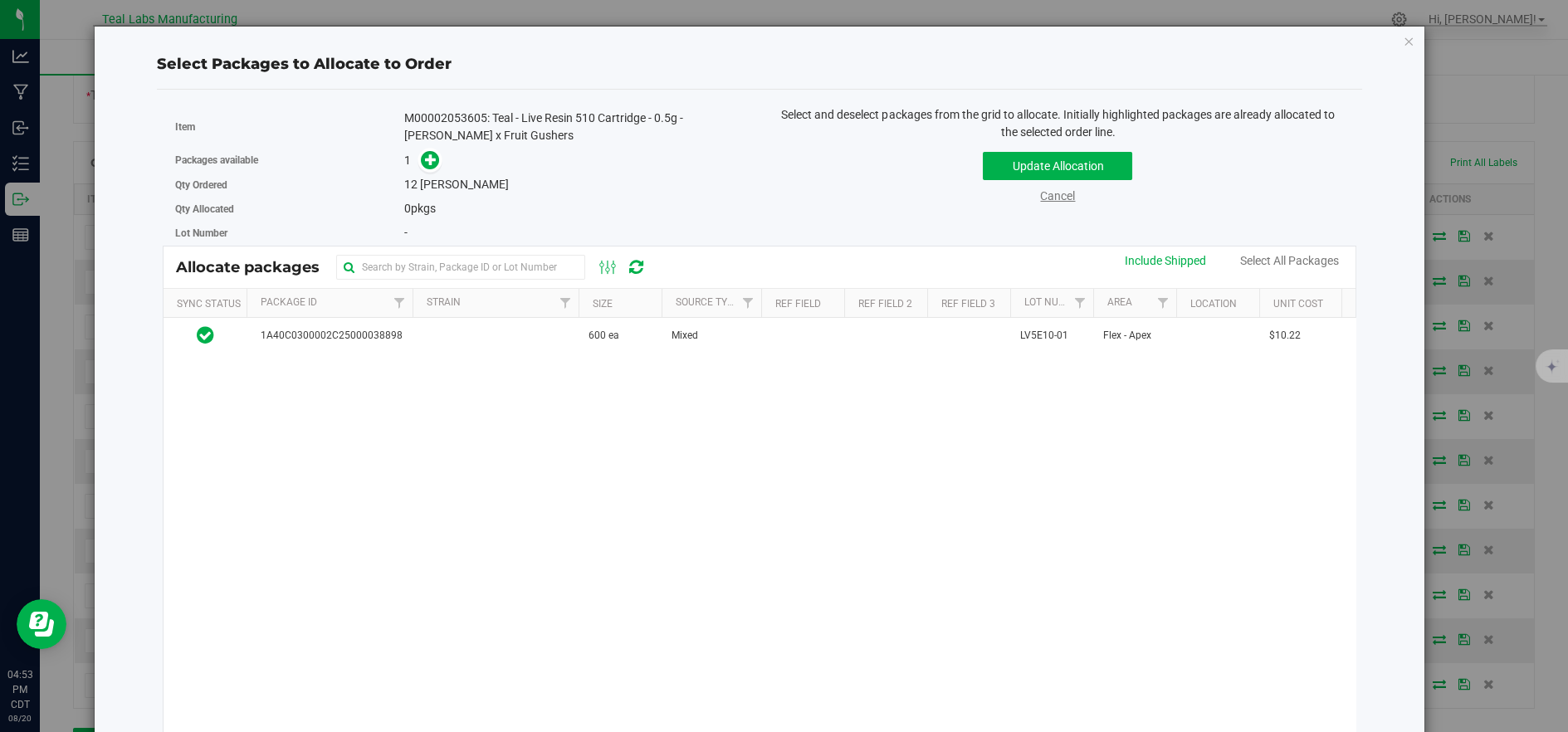
click at [1056, 198] on link "Cancel" at bounding box center [1057, 196] width 34 height 14
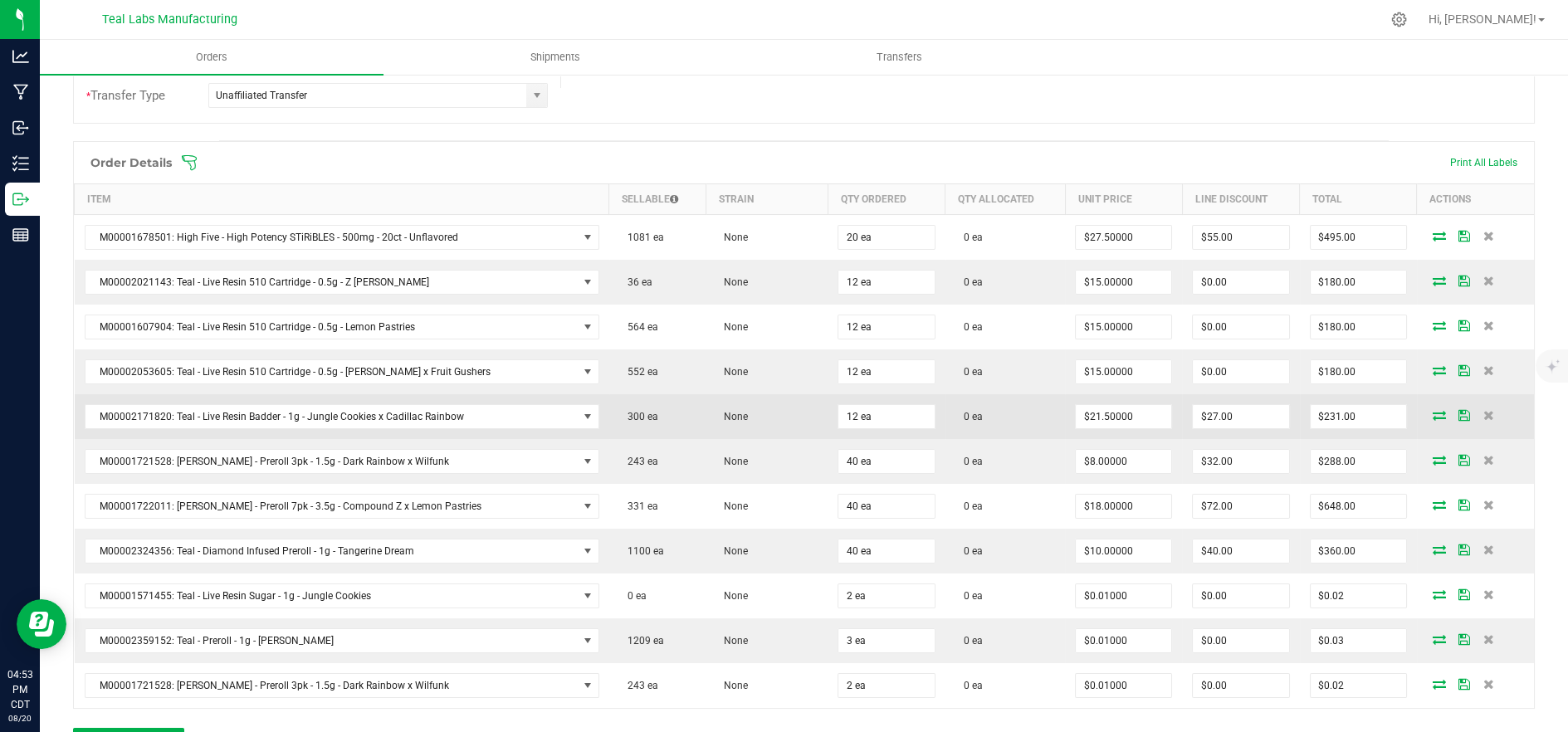
click at [1433, 410] on icon at bounding box center [1439, 415] width 14 height 10
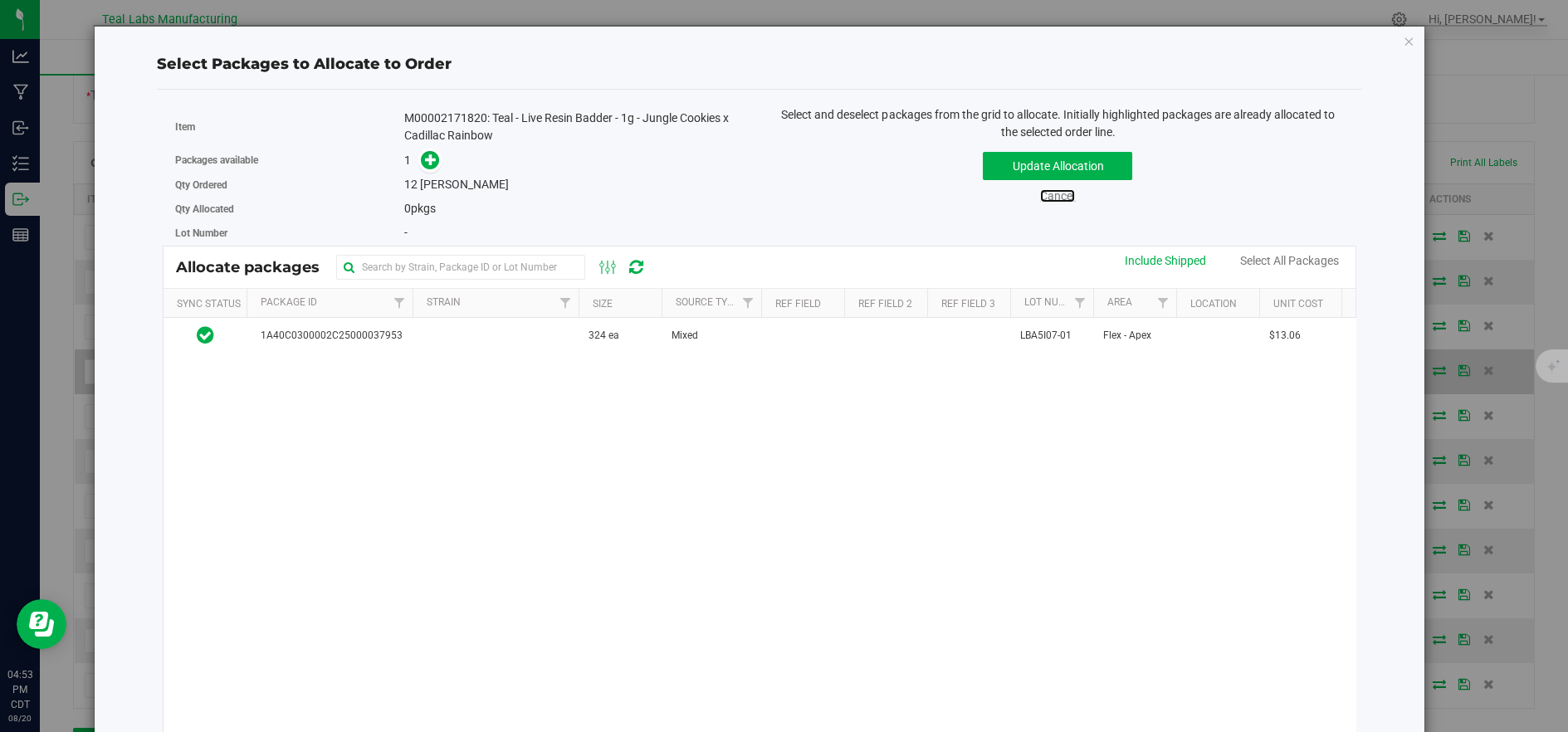
drag, startPoint x: 1034, startPoint y: 193, endPoint x: 1328, endPoint y: 369, distance: 342.7
click at [1040, 192] on link "Cancel" at bounding box center [1057, 196] width 34 height 14
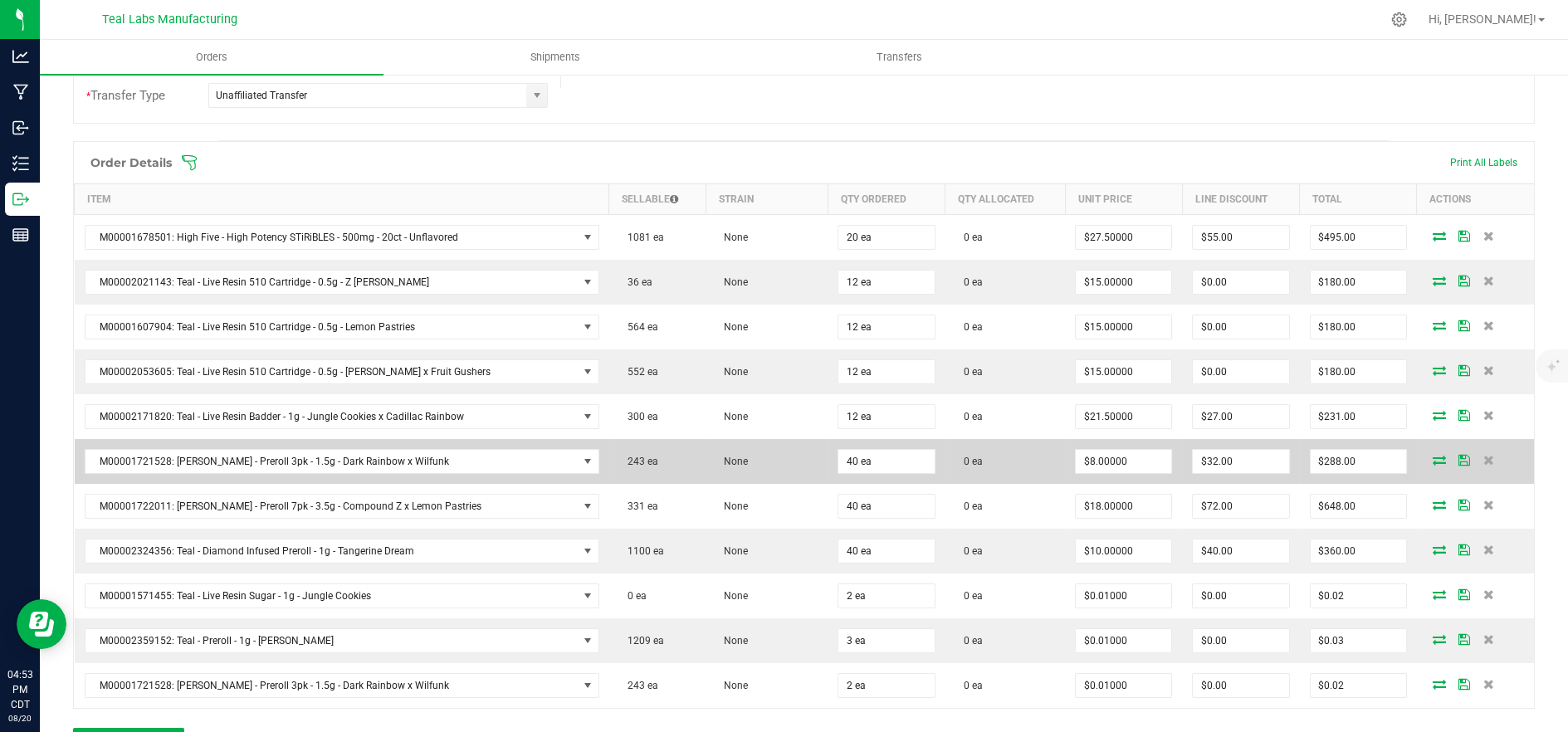
click at [1433, 455] on icon at bounding box center [1439, 460] width 14 height 10
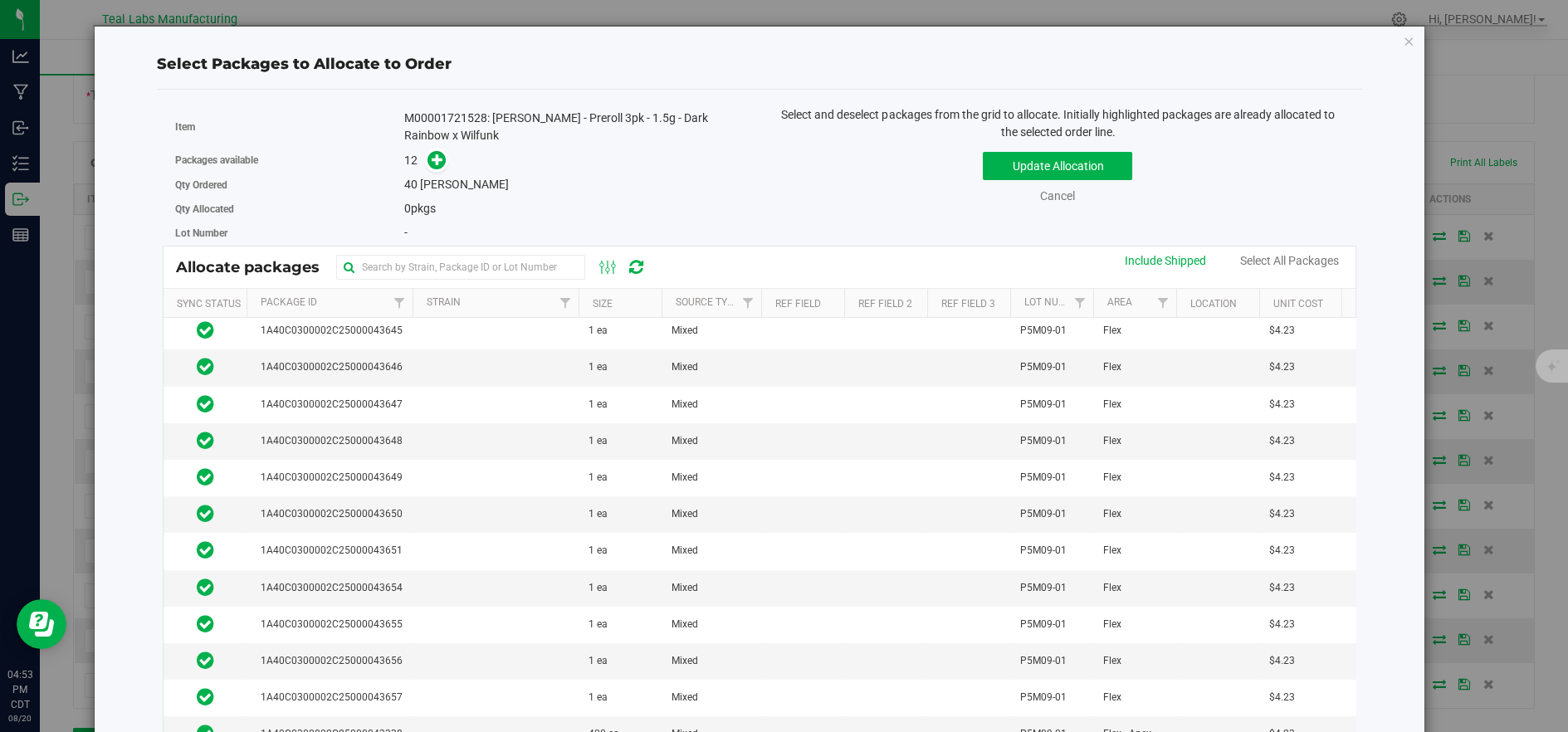
scroll to position [0, 0]
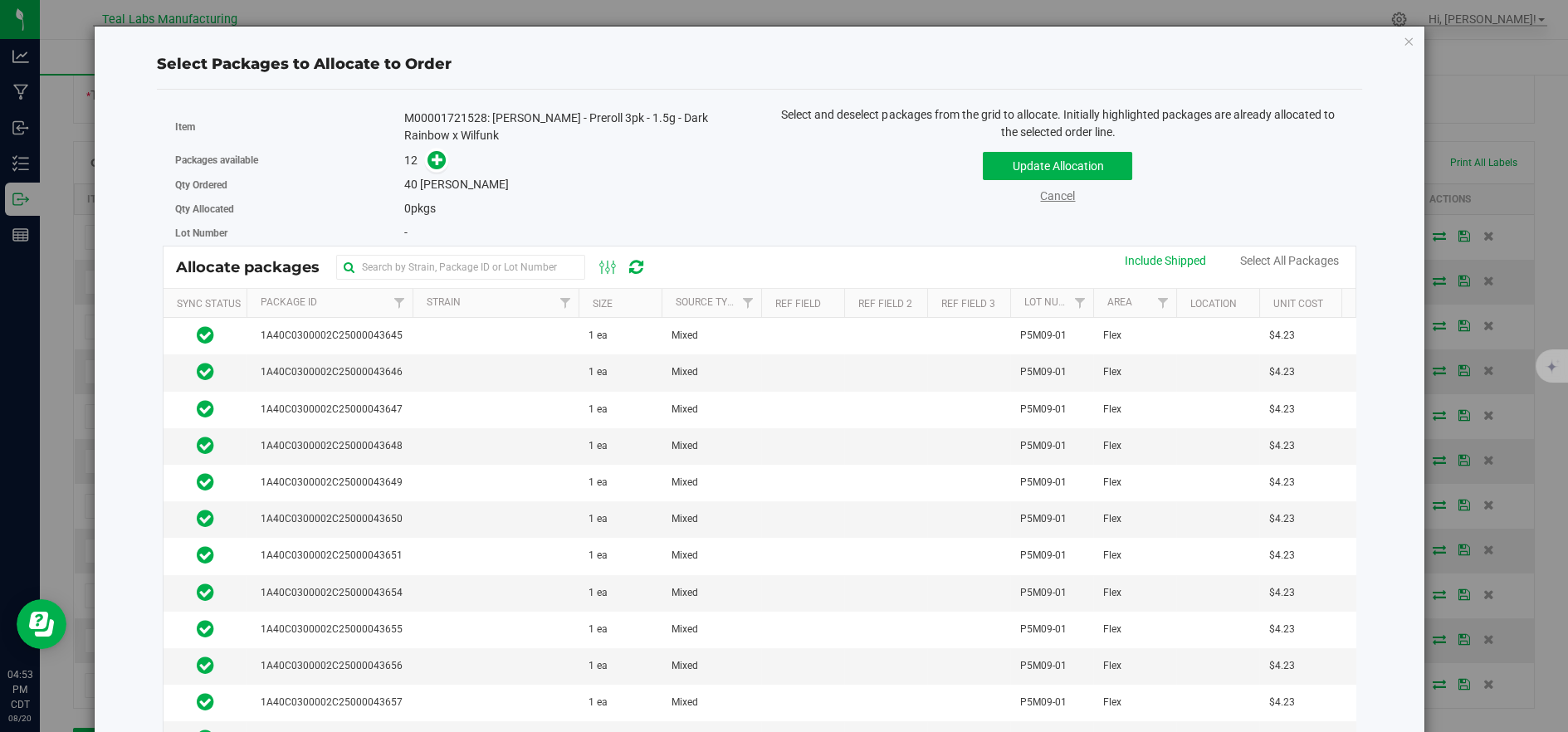
click at [1040, 196] on link "Cancel" at bounding box center [1057, 196] width 34 height 14
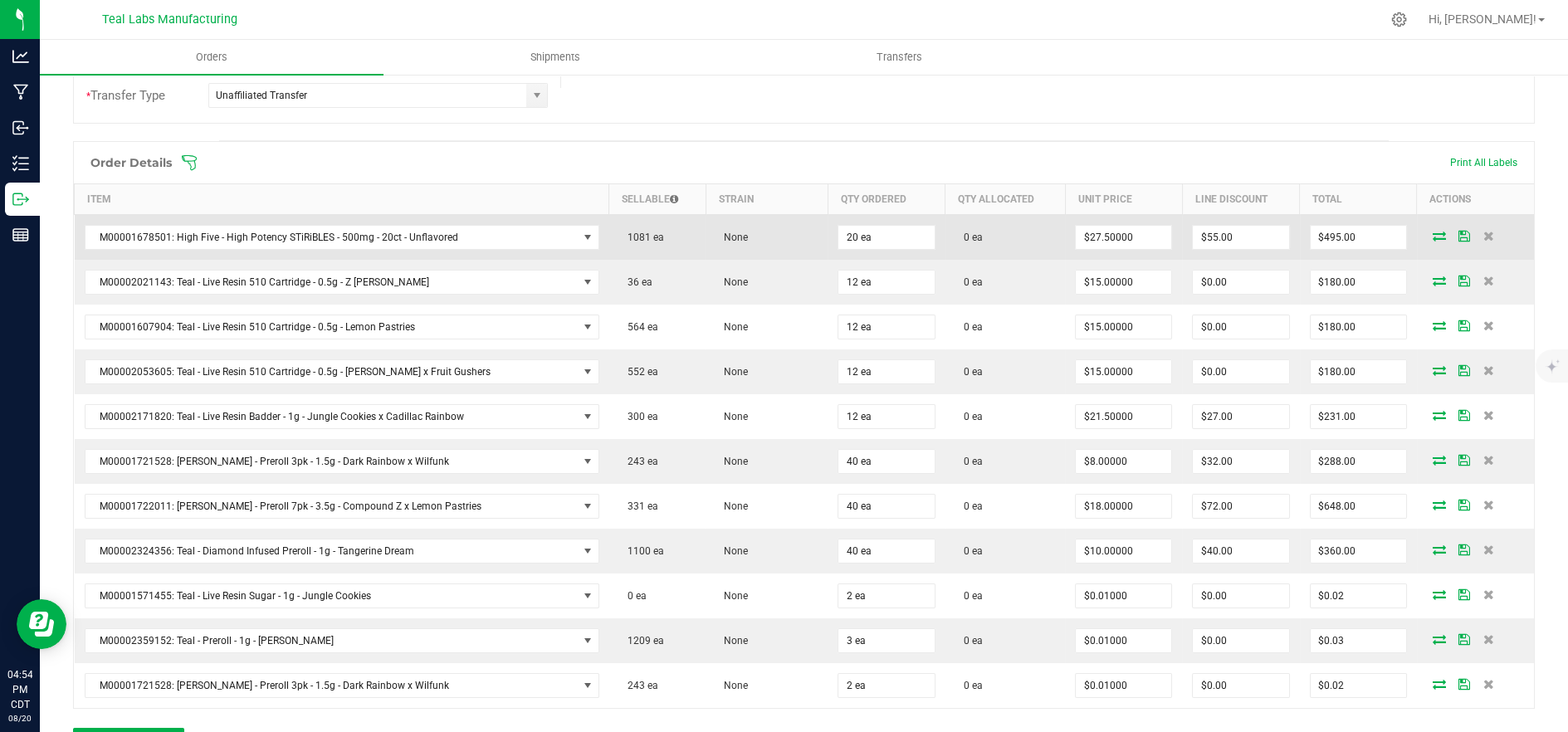
click at [1433, 230] on icon at bounding box center [1439, 235] width 14 height 10
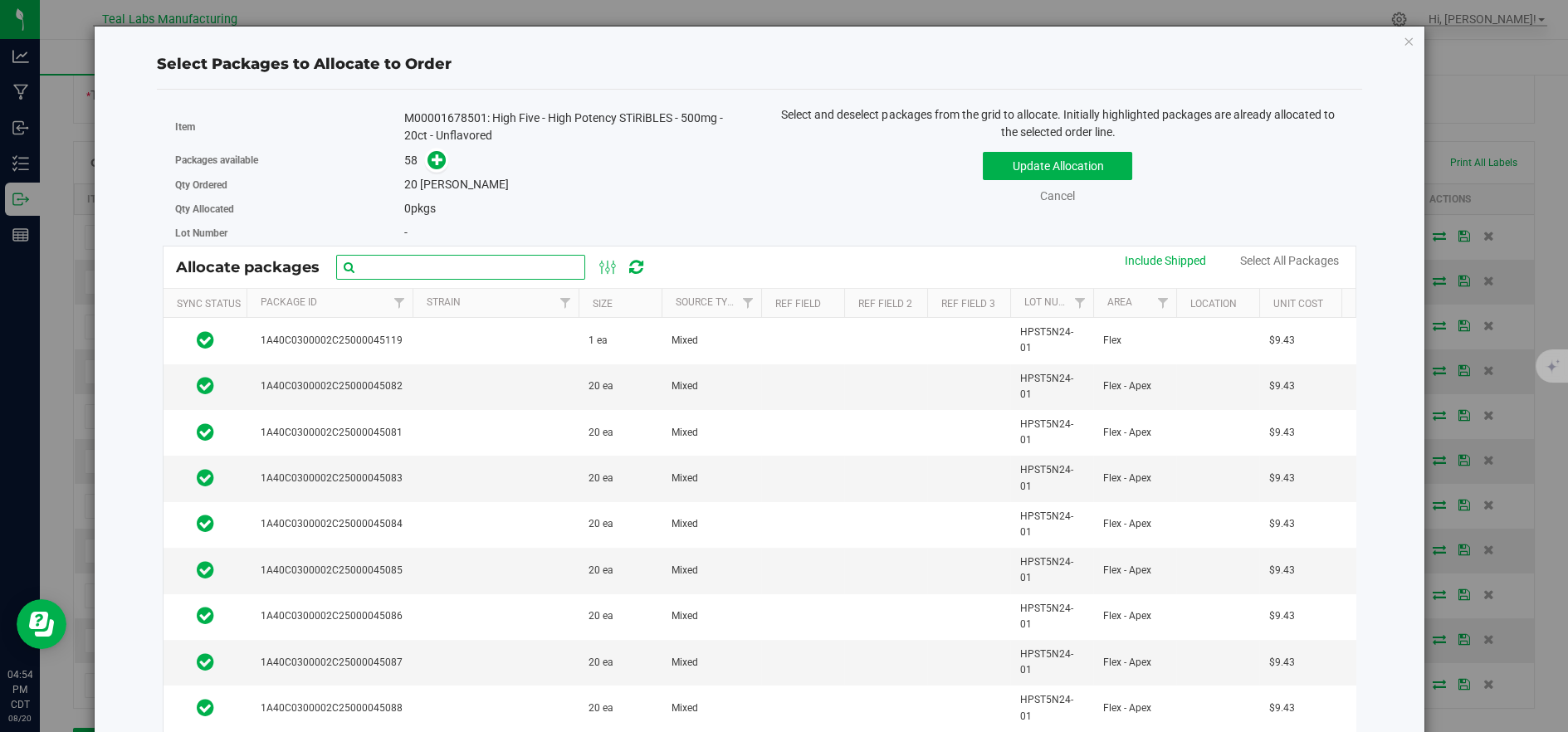
click at [497, 265] on input "text" at bounding box center [461, 267] width 249 height 24
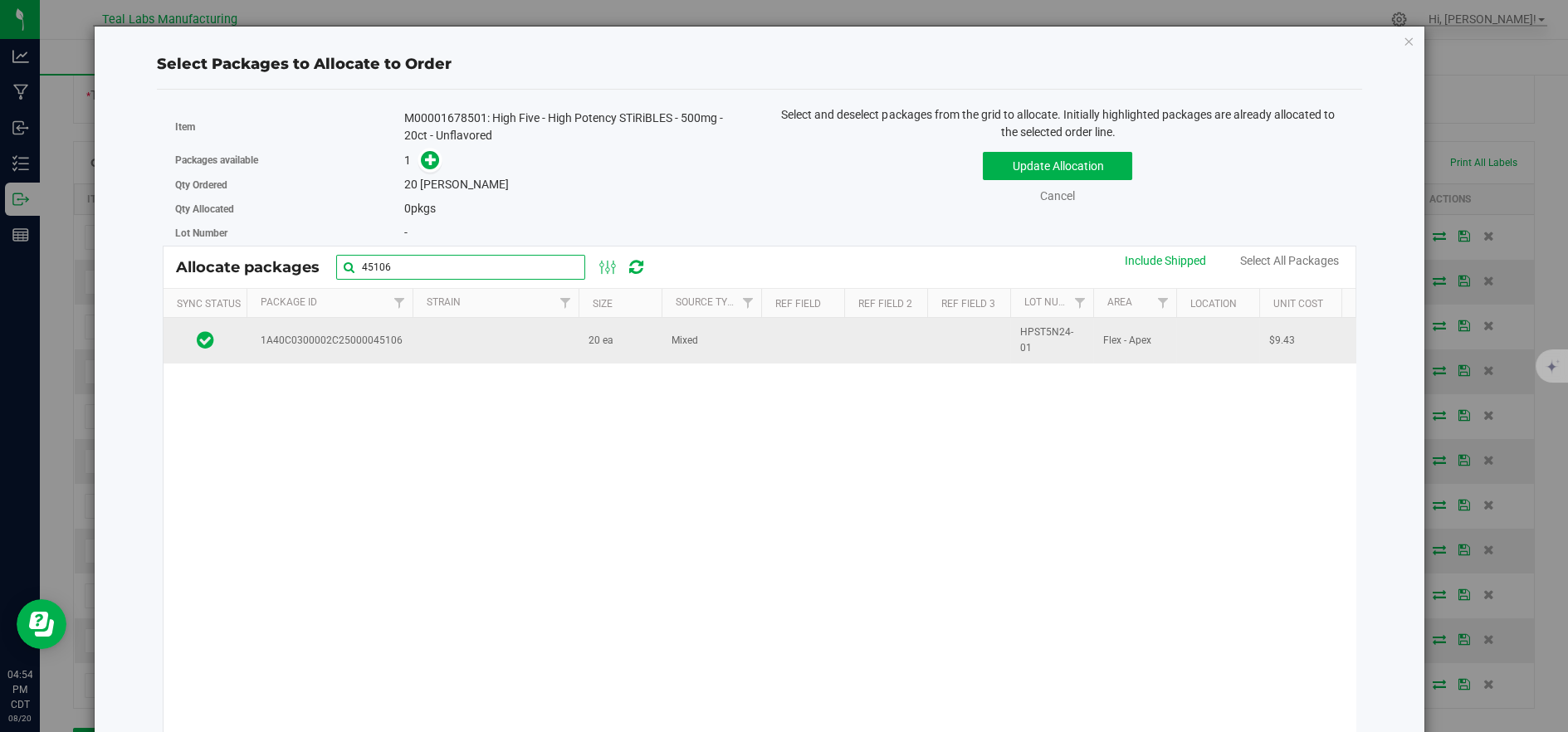
type input "45106"
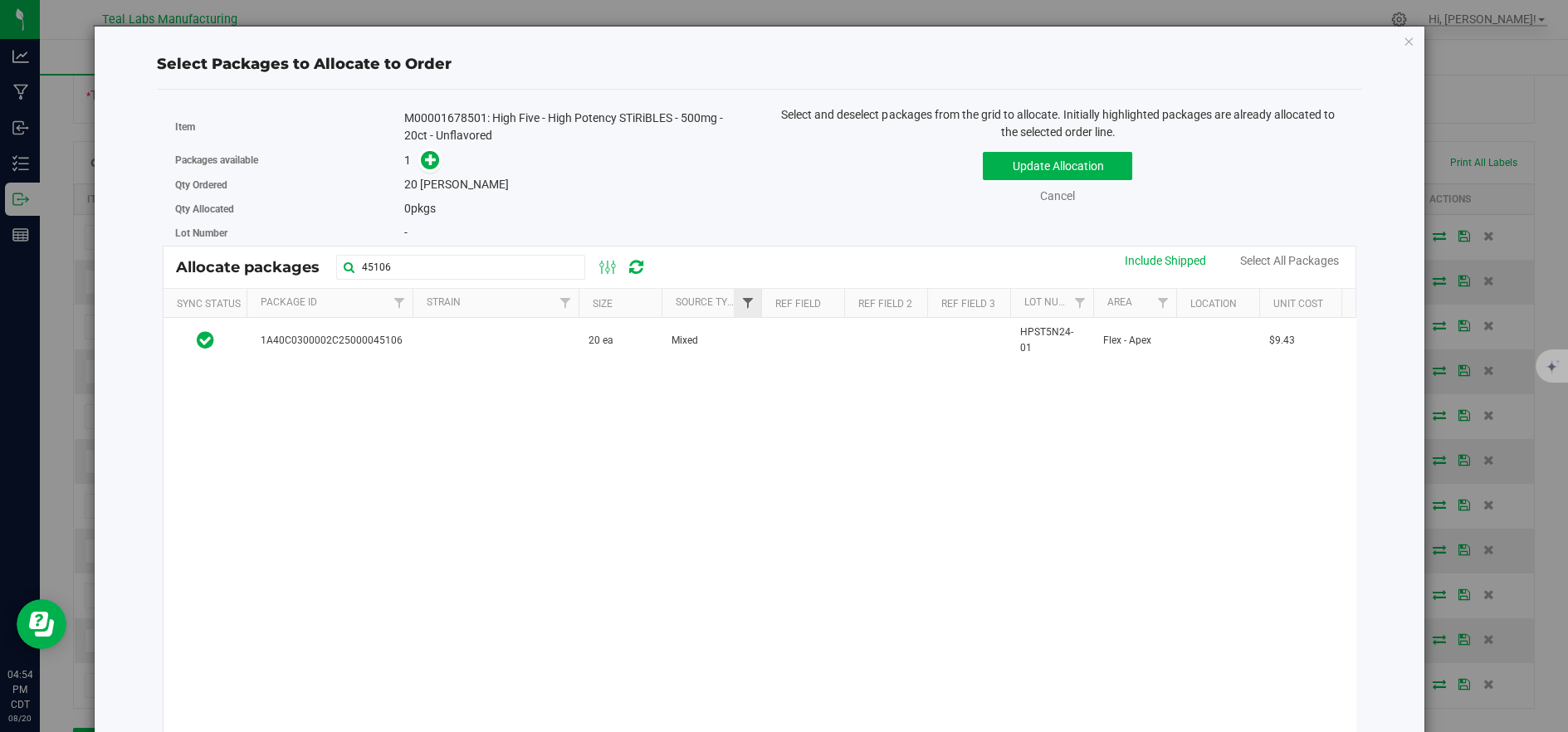
drag, startPoint x: 501, startPoint y: 341, endPoint x: 753, endPoint y: 307, distance: 254.3
click at [502, 341] on td at bounding box center [495, 340] width 166 height 44
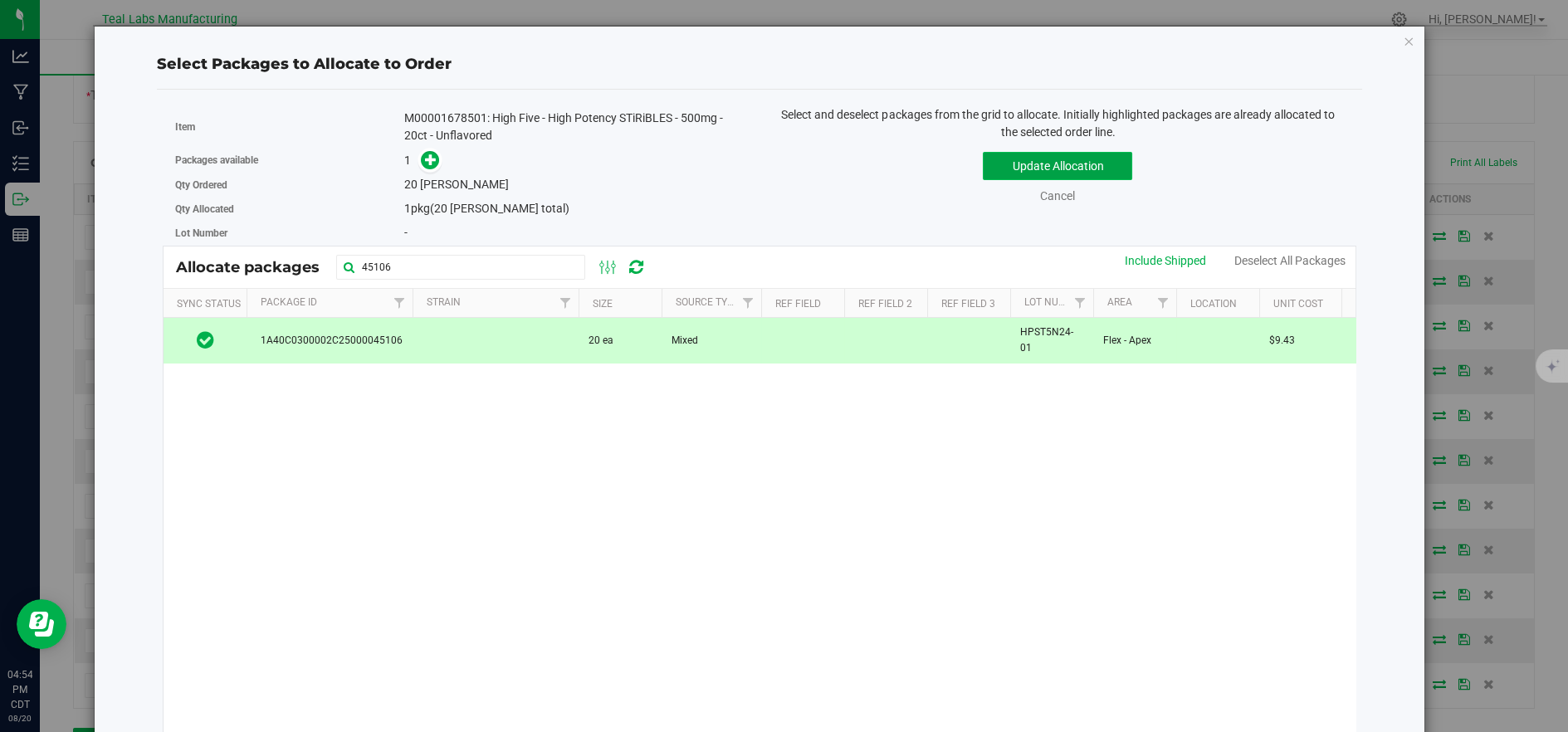
click at [1045, 169] on button "Update Allocation" at bounding box center [1057, 165] width 150 height 28
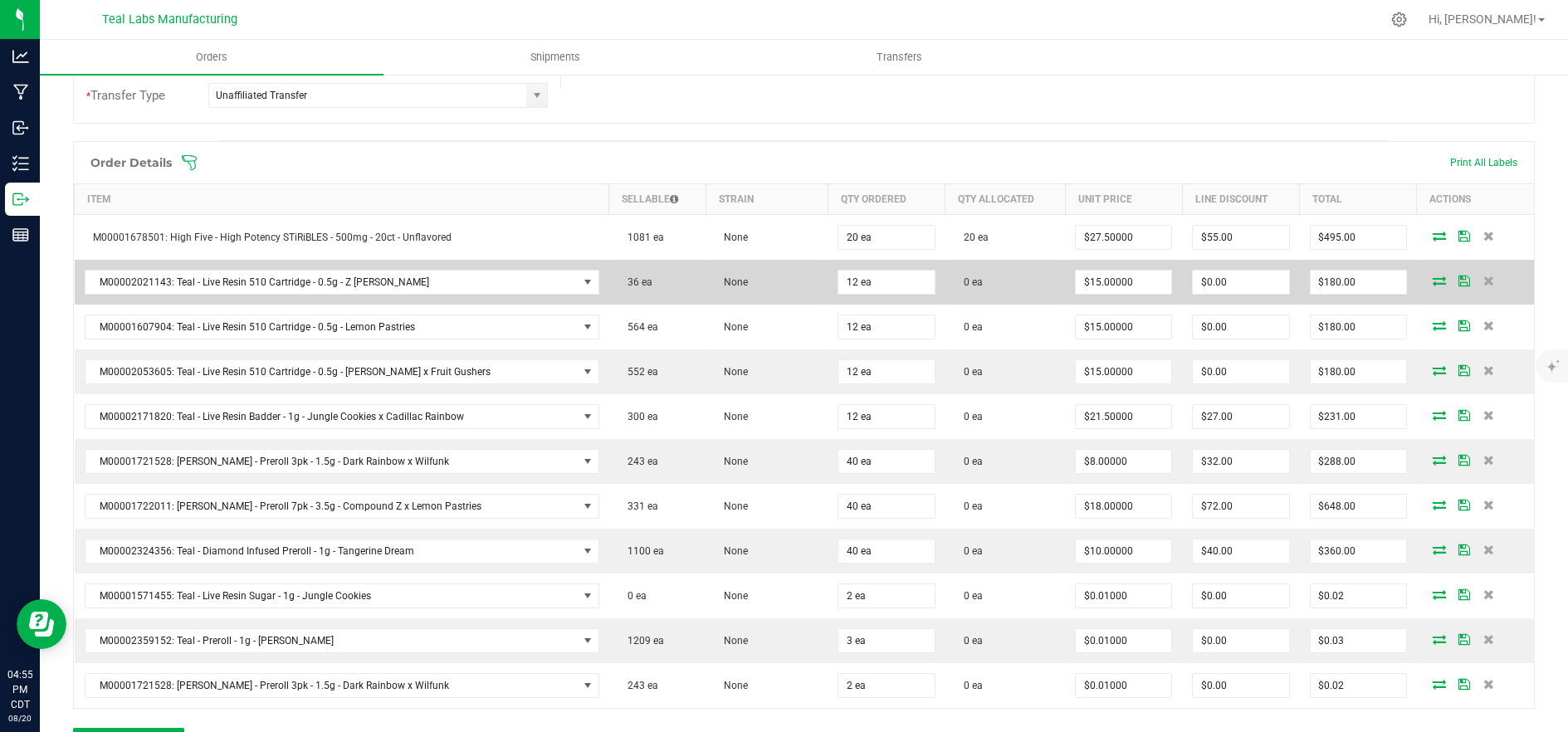
click at [1433, 284] on icon at bounding box center [1439, 280] width 14 height 10
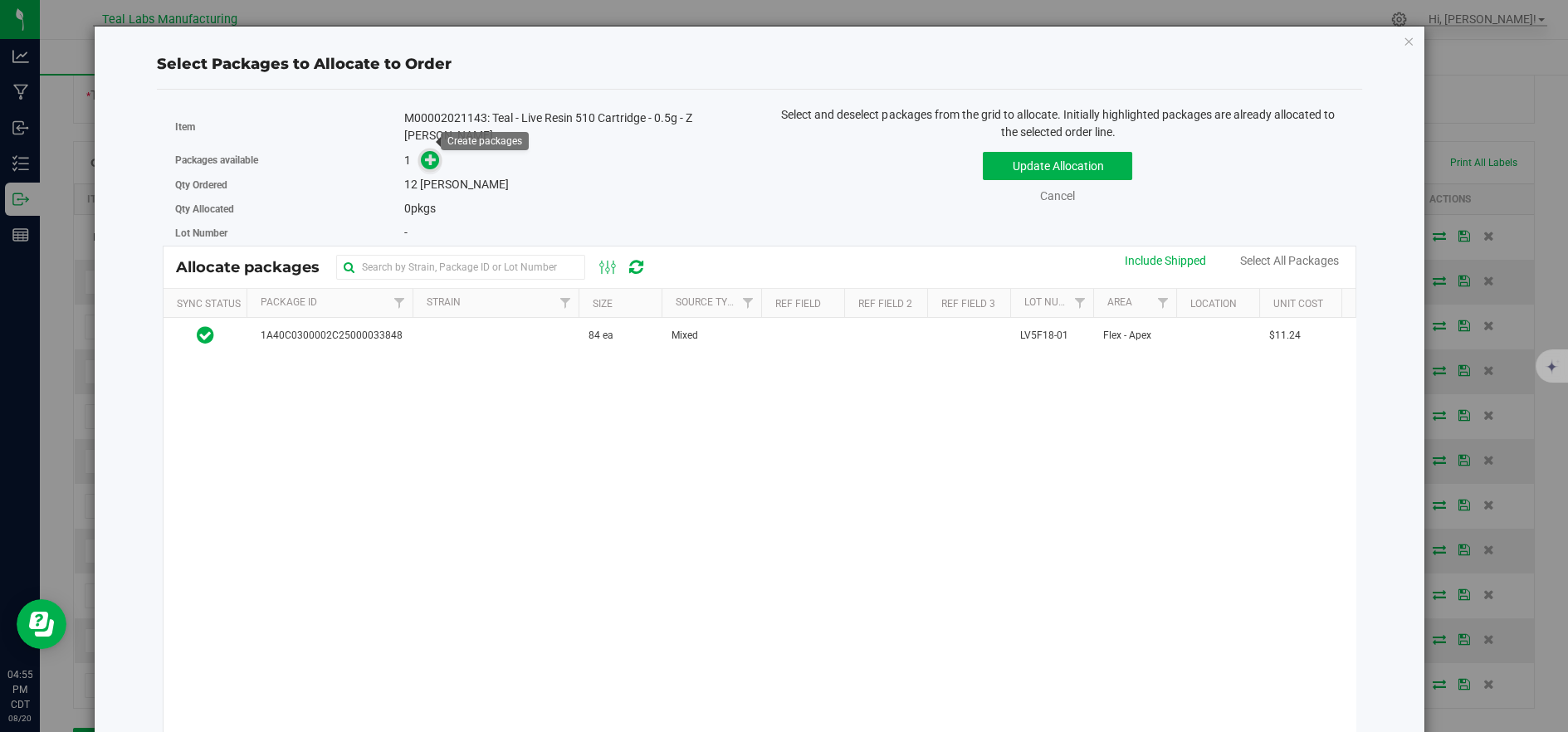
click at [422, 151] on span at bounding box center [430, 161] width 19 height 19
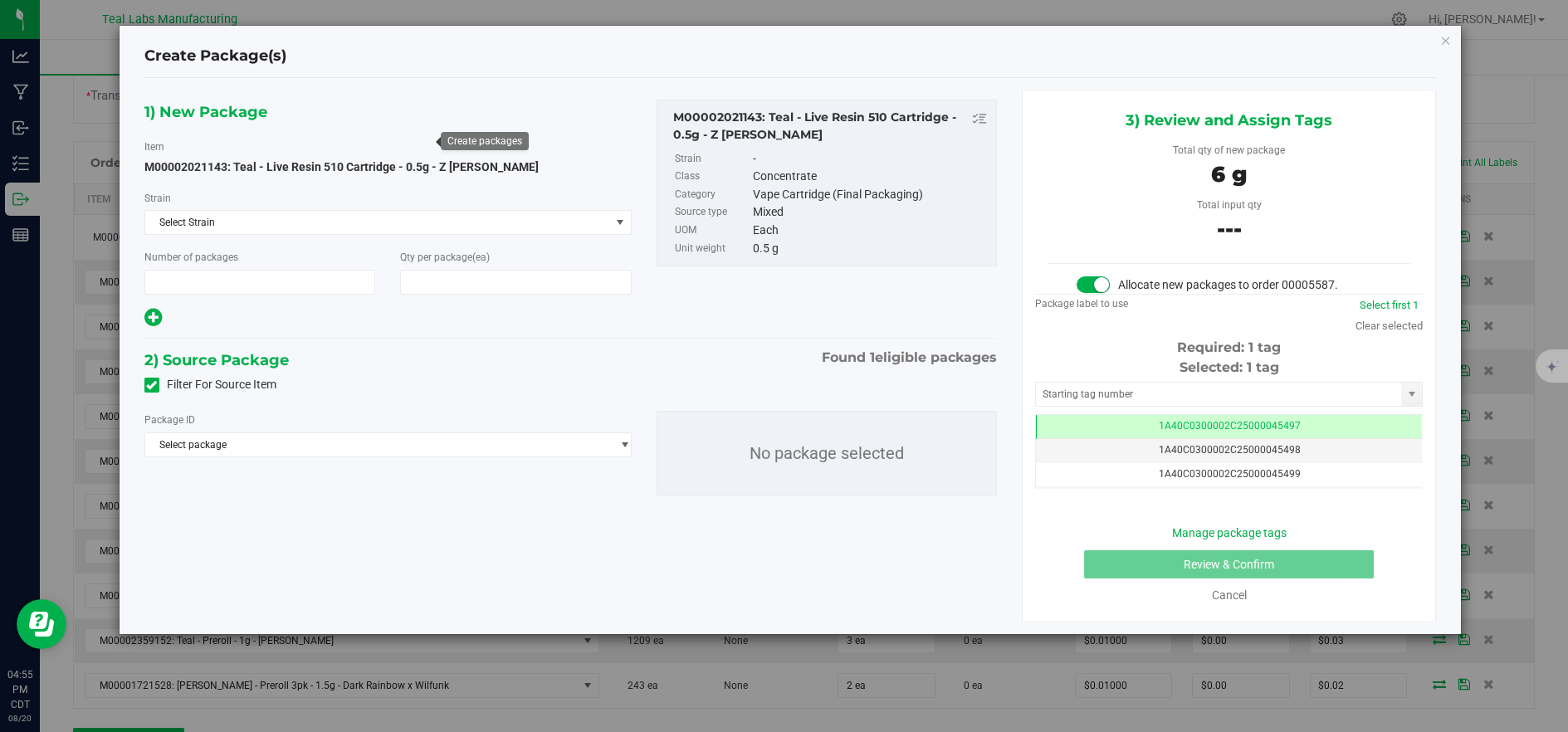
type input "1"
type input "12"
click at [529, 444] on span "Select package" at bounding box center [377, 445] width 465 height 24
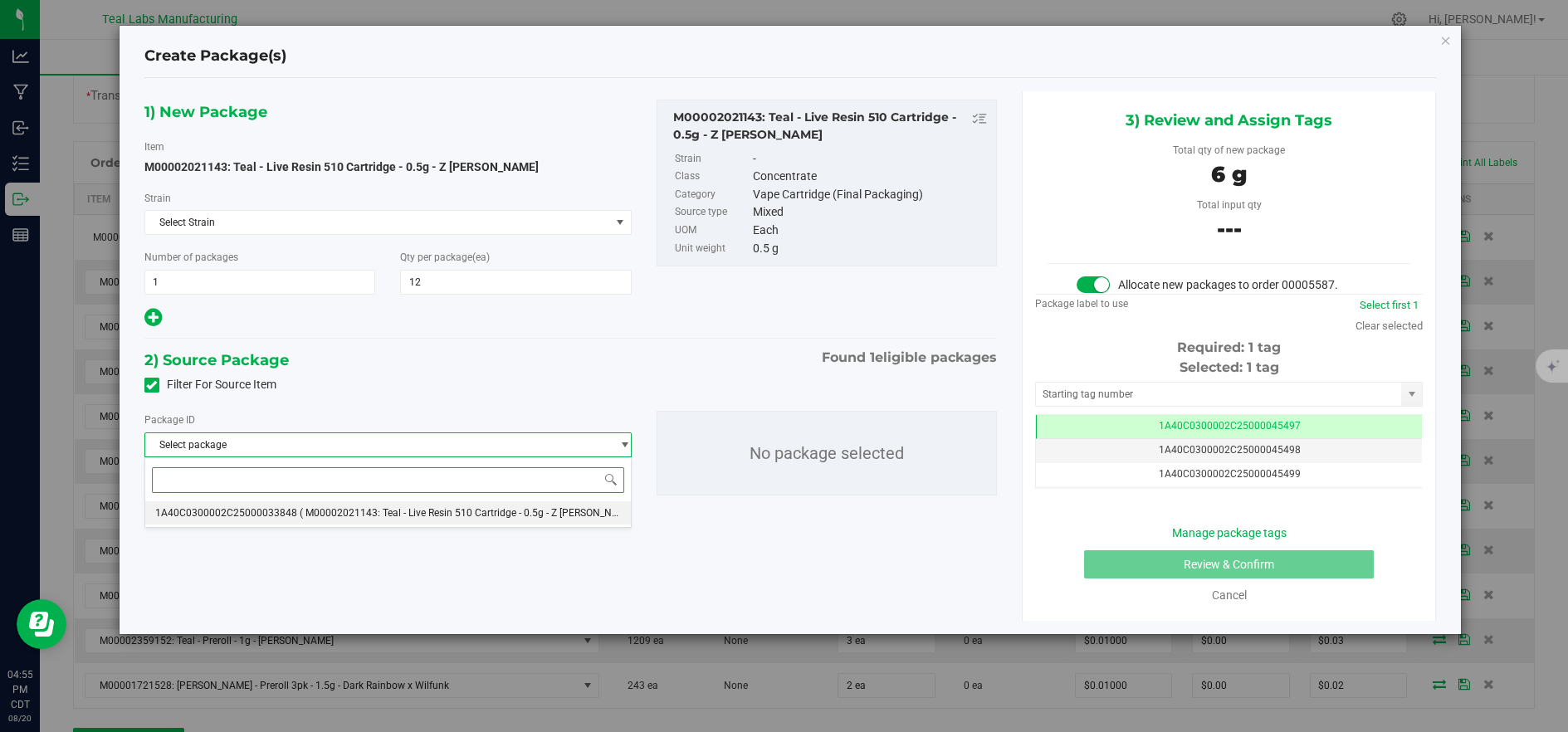
click at [503, 513] on span "( M00002021143: Teal - Live Resin 510 Cartridge - 0.5g - Z [PERSON_NAME] )" at bounding box center [470, 512] width 341 height 12
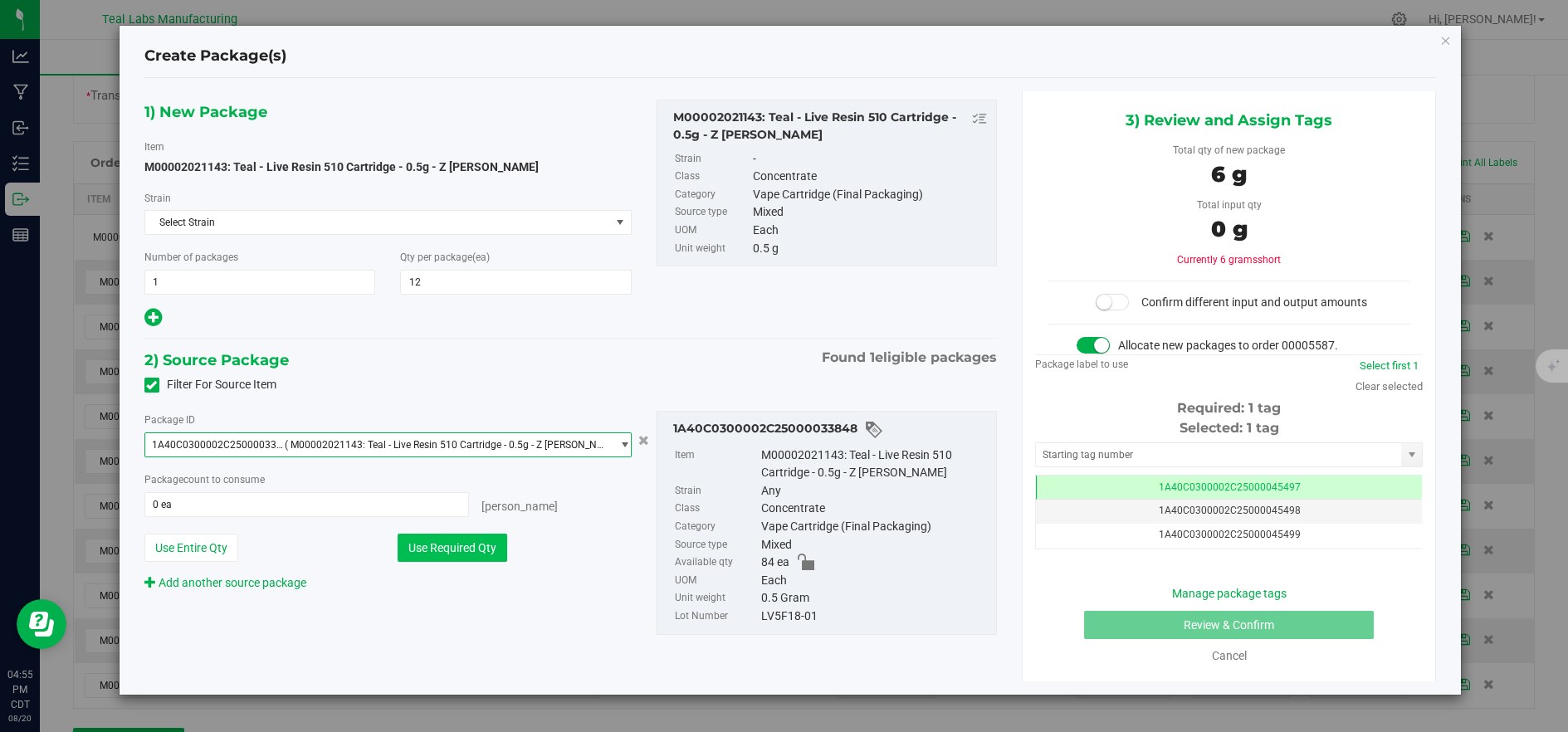
click at [468, 538] on button "Use Required Qty" at bounding box center [452, 548] width 110 height 28
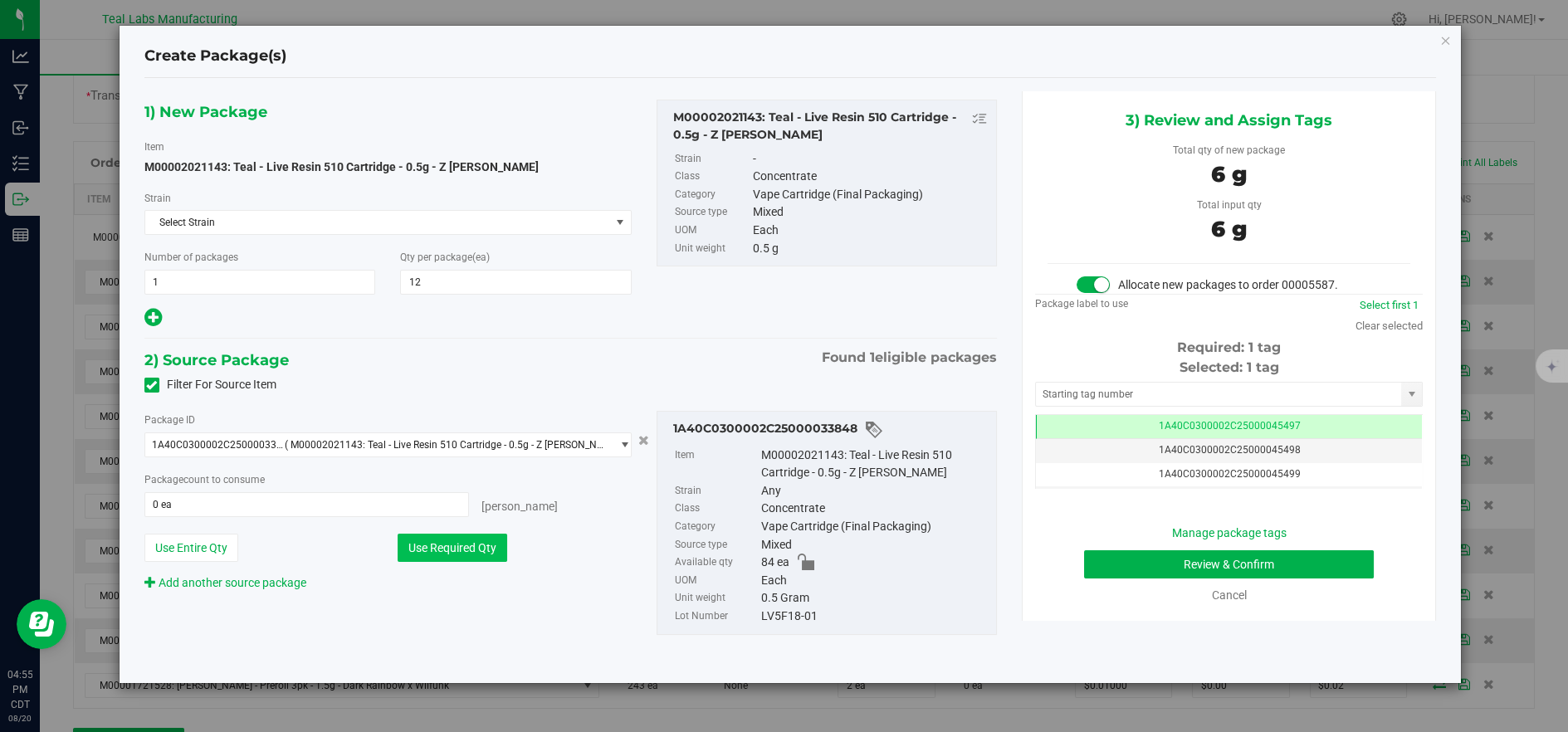
type input "12 ea"
click at [1149, 563] on button "Review & Confirm" at bounding box center [1228, 564] width 289 height 28
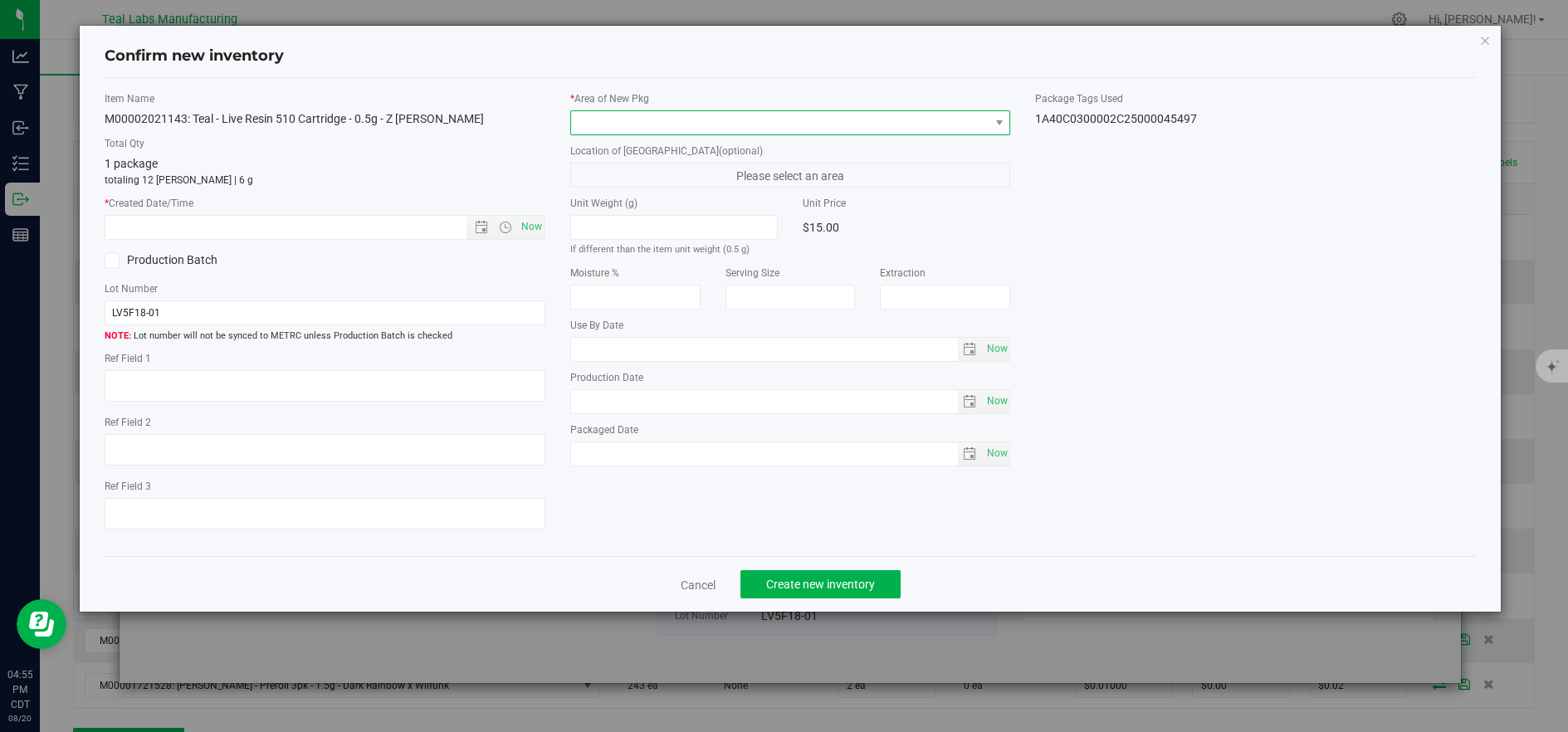
click at [591, 122] on span at bounding box center [780, 123] width 418 height 24
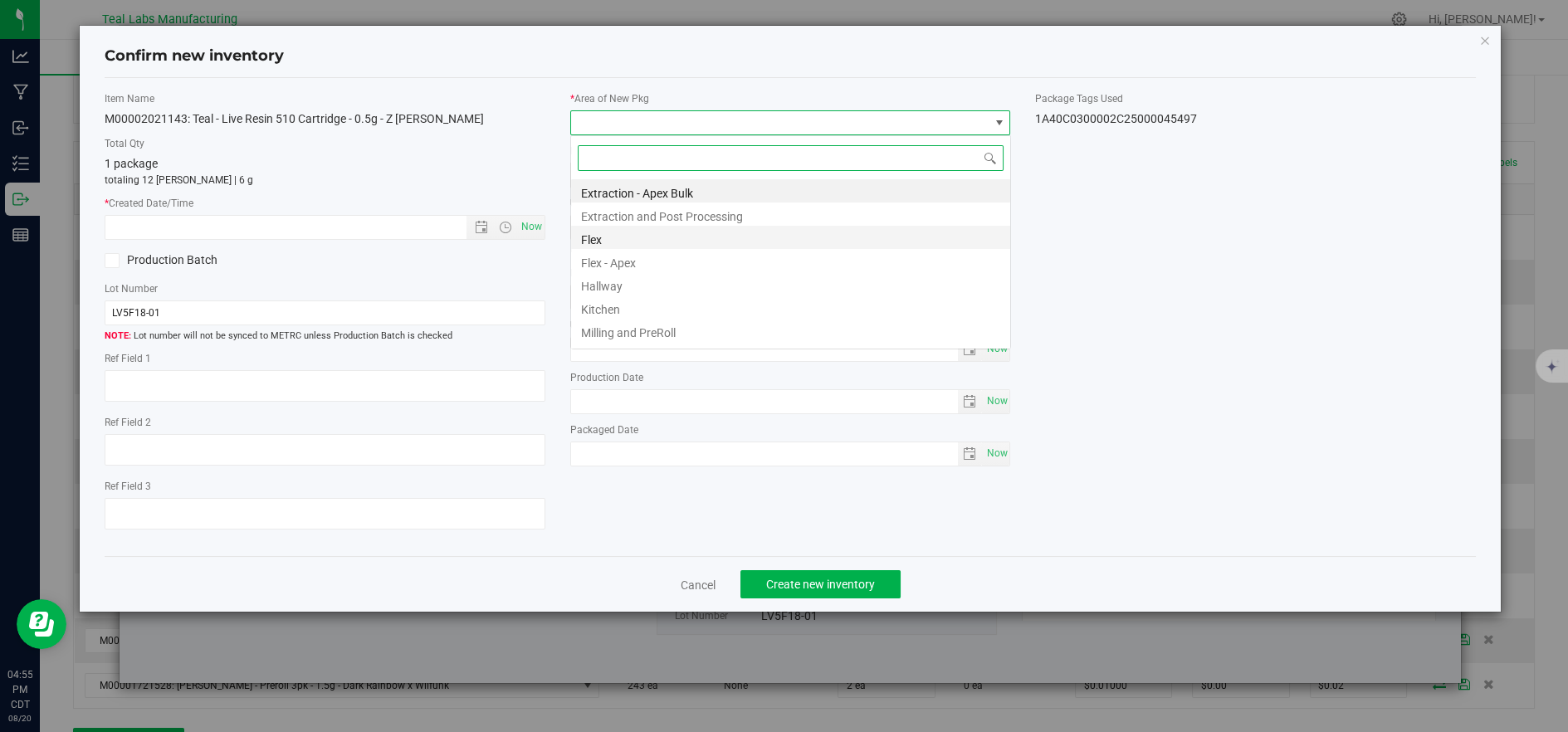
scroll to position [24, 439]
drag, startPoint x: 599, startPoint y: 234, endPoint x: 546, endPoint y: 230, distance: 53.2
click at [598, 234] on li "Flex" at bounding box center [791, 238] width 439 height 24
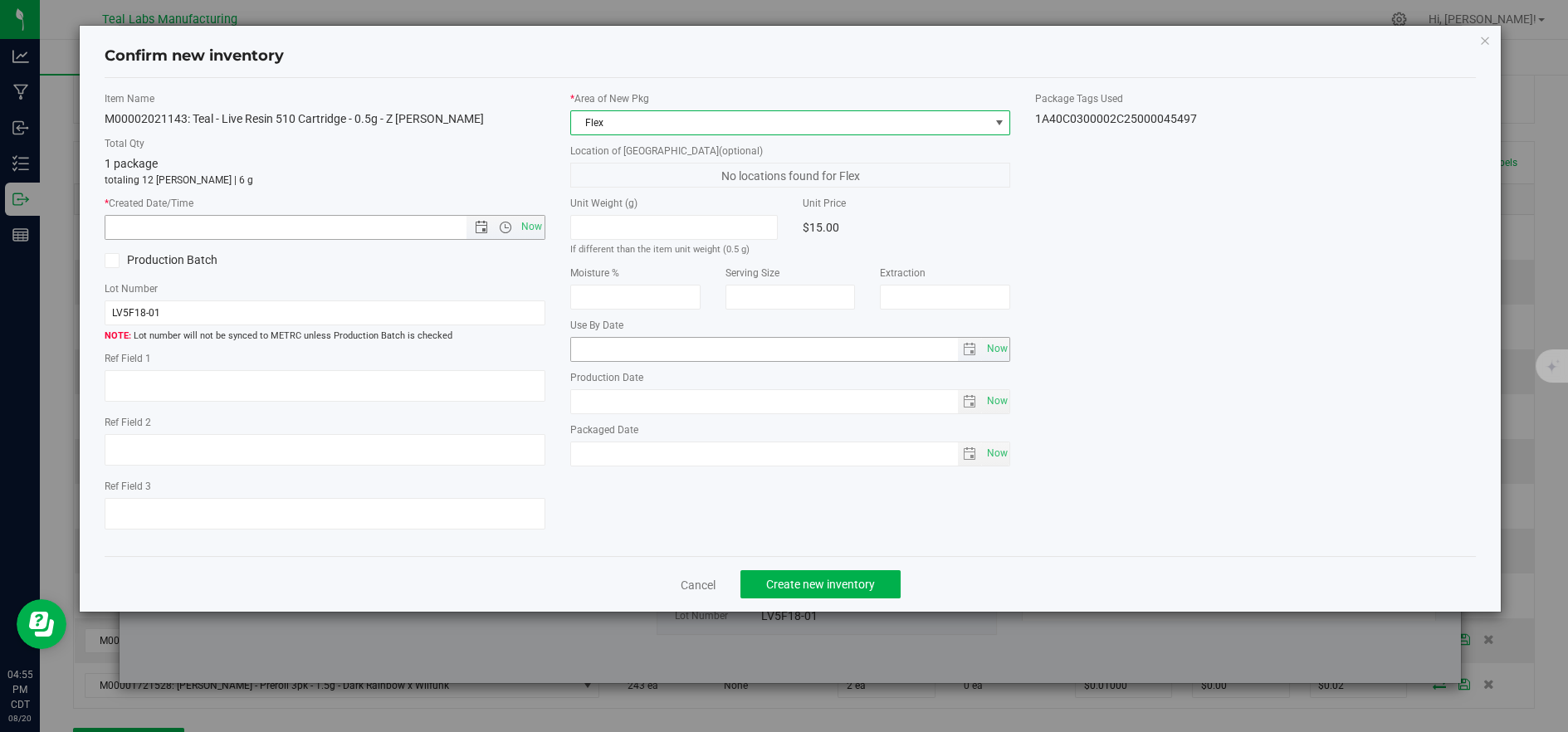
drag, startPoint x: 534, startPoint y: 224, endPoint x: 652, endPoint y: 349, distance: 171.9
click at [534, 223] on span "Now" at bounding box center [531, 227] width 28 height 24
type input "8/20/2025 4:55 PM"
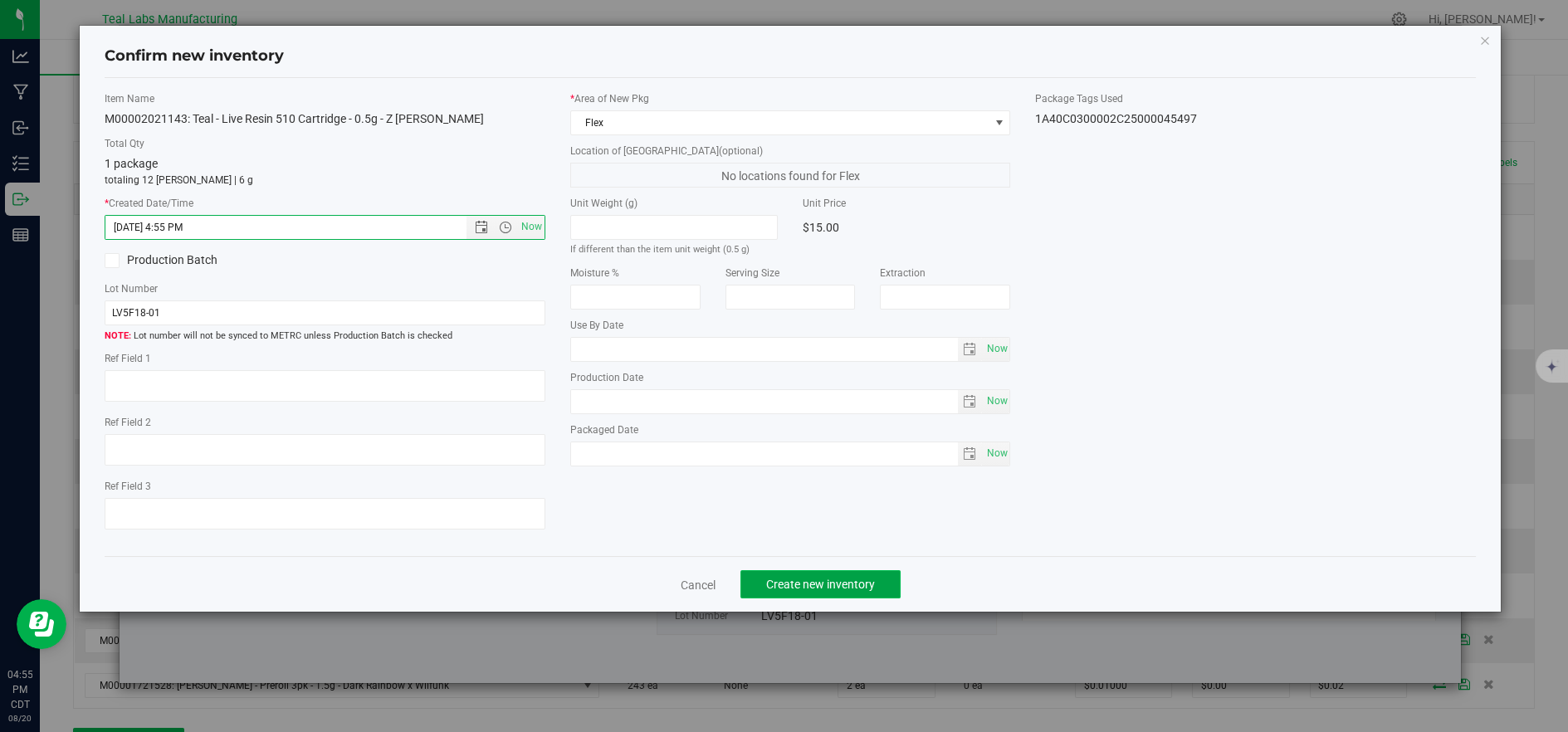
click at [785, 591] on span "Create new inventory" at bounding box center [821, 584] width 109 height 14
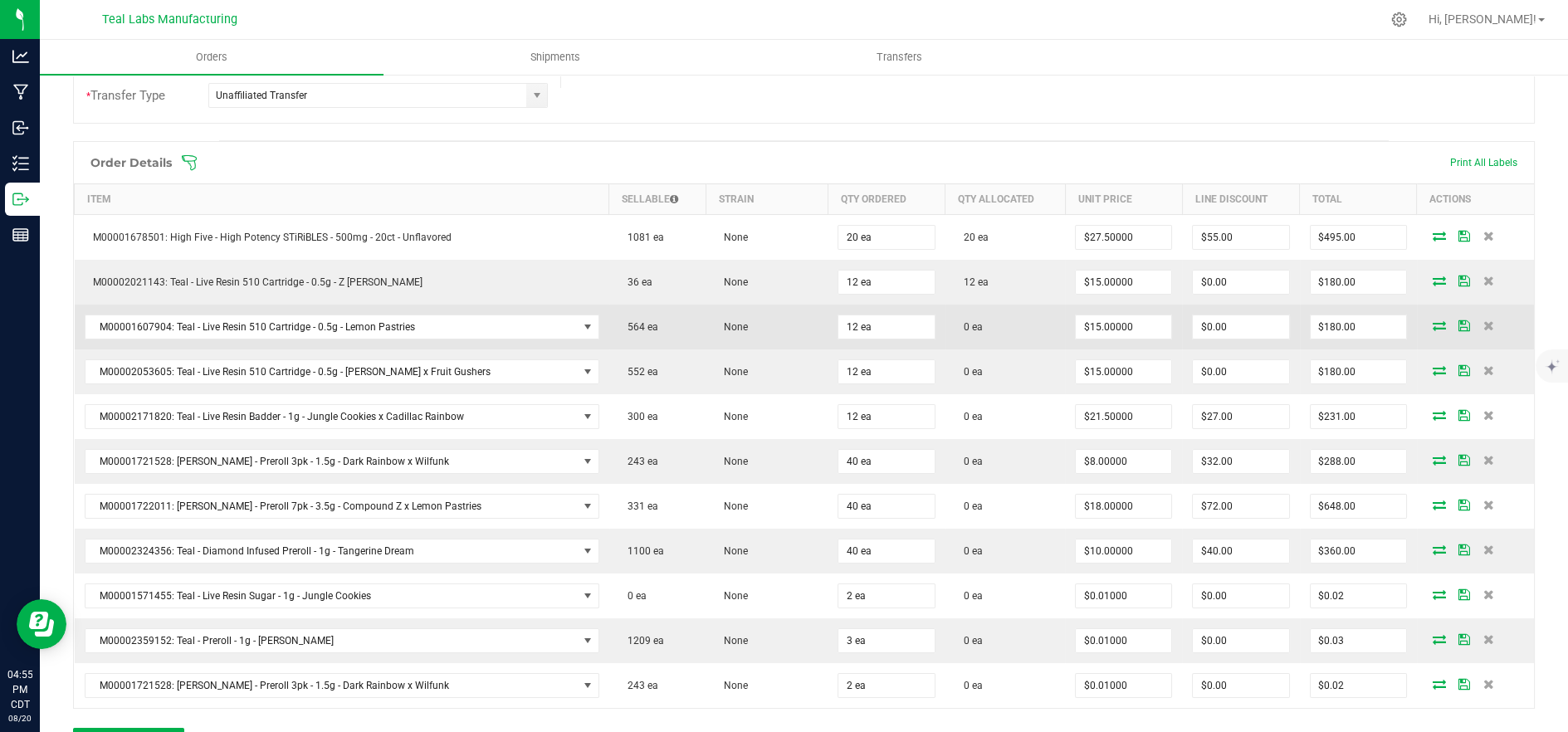
click at [1433, 328] on icon at bounding box center [1439, 325] width 14 height 10
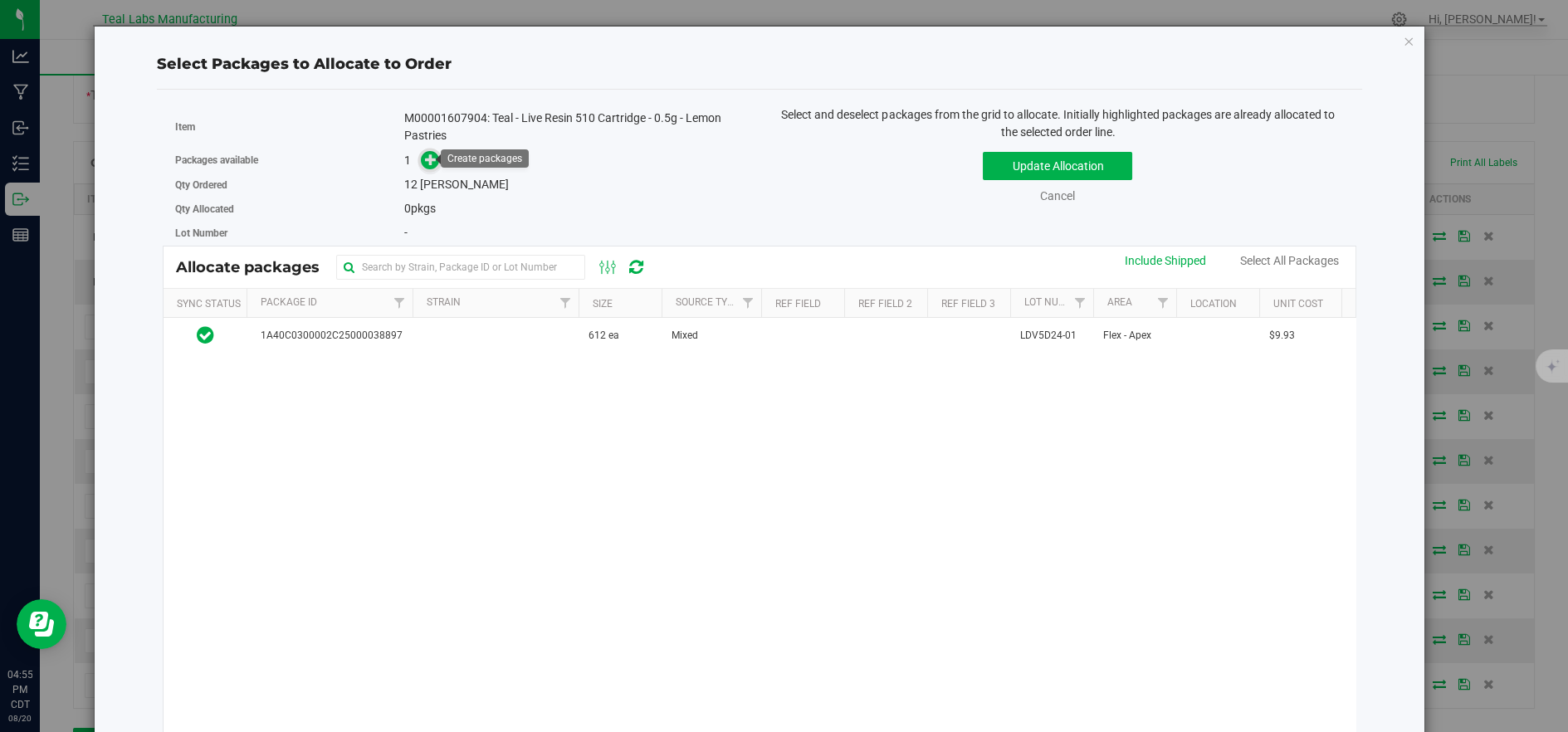
click at [430, 158] on icon at bounding box center [431, 159] width 12 height 12
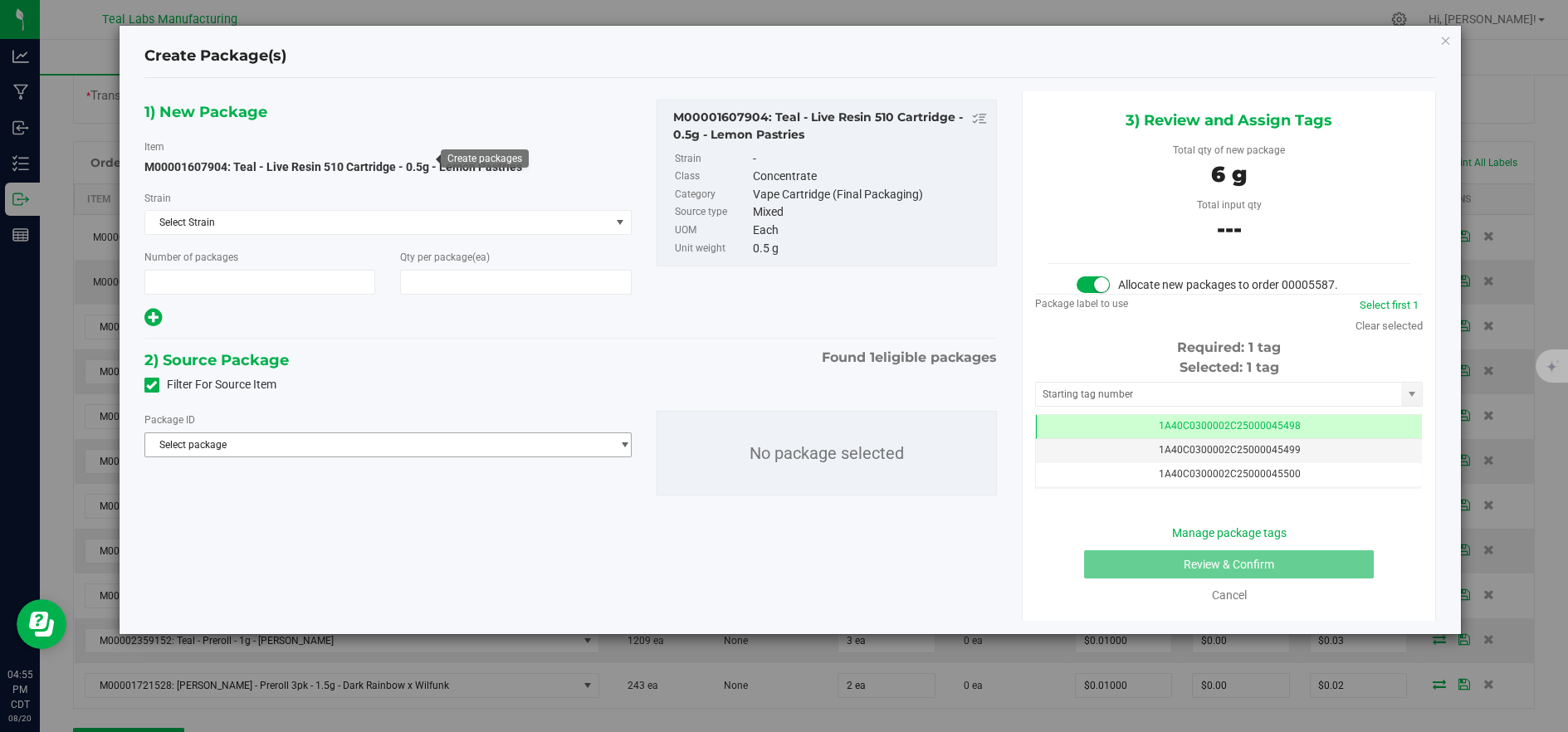
type input "1"
type input "12"
click at [488, 444] on span "Select package" at bounding box center [377, 445] width 465 height 24
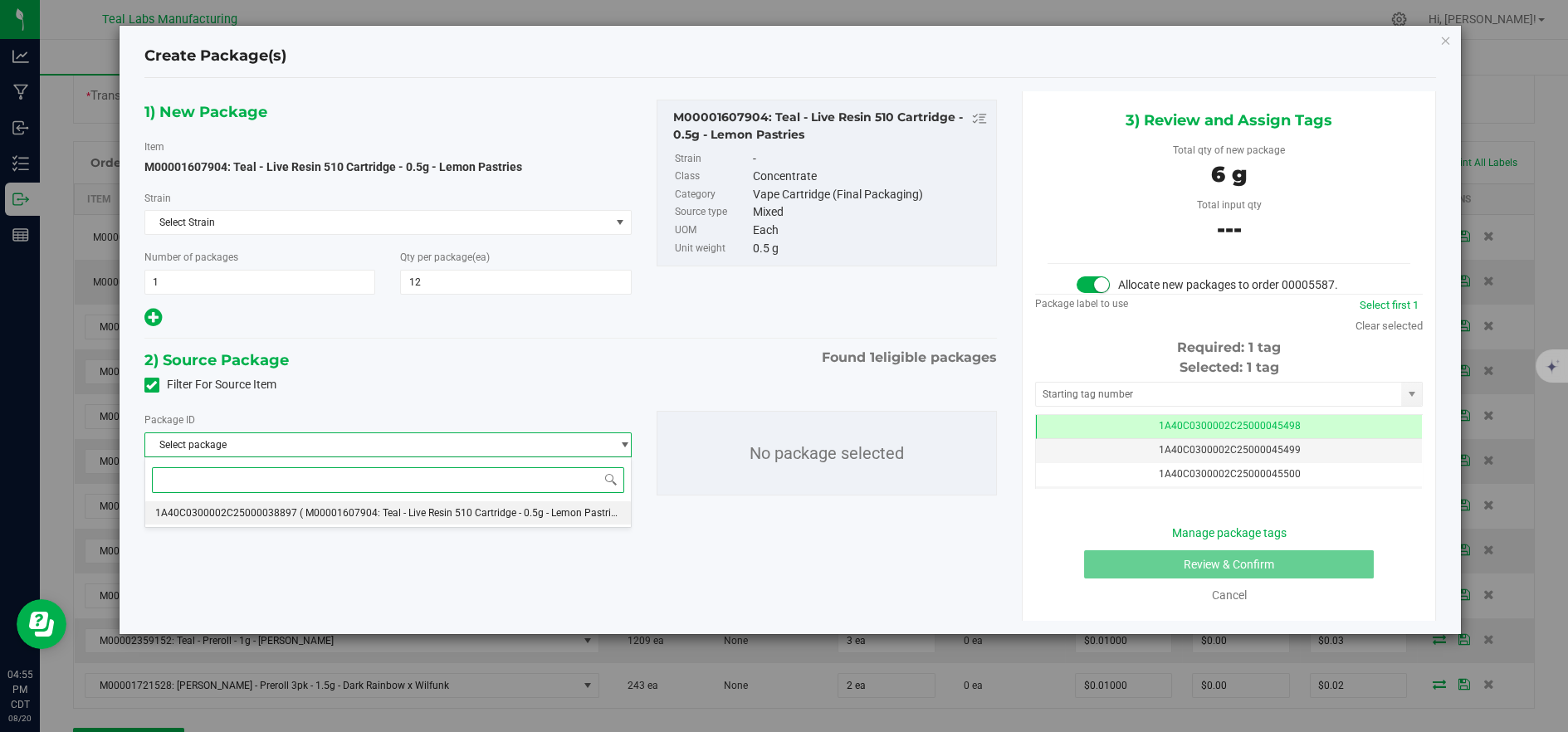
drag, startPoint x: 498, startPoint y: 509, endPoint x: 485, endPoint y: 541, distance: 34.5
click at [497, 510] on span "( M00001607904: Teal - Live Resin 510 Cartridge - 0.5g - Lemon Pastries )" at bounding box center [463, 512] width 327 height 12
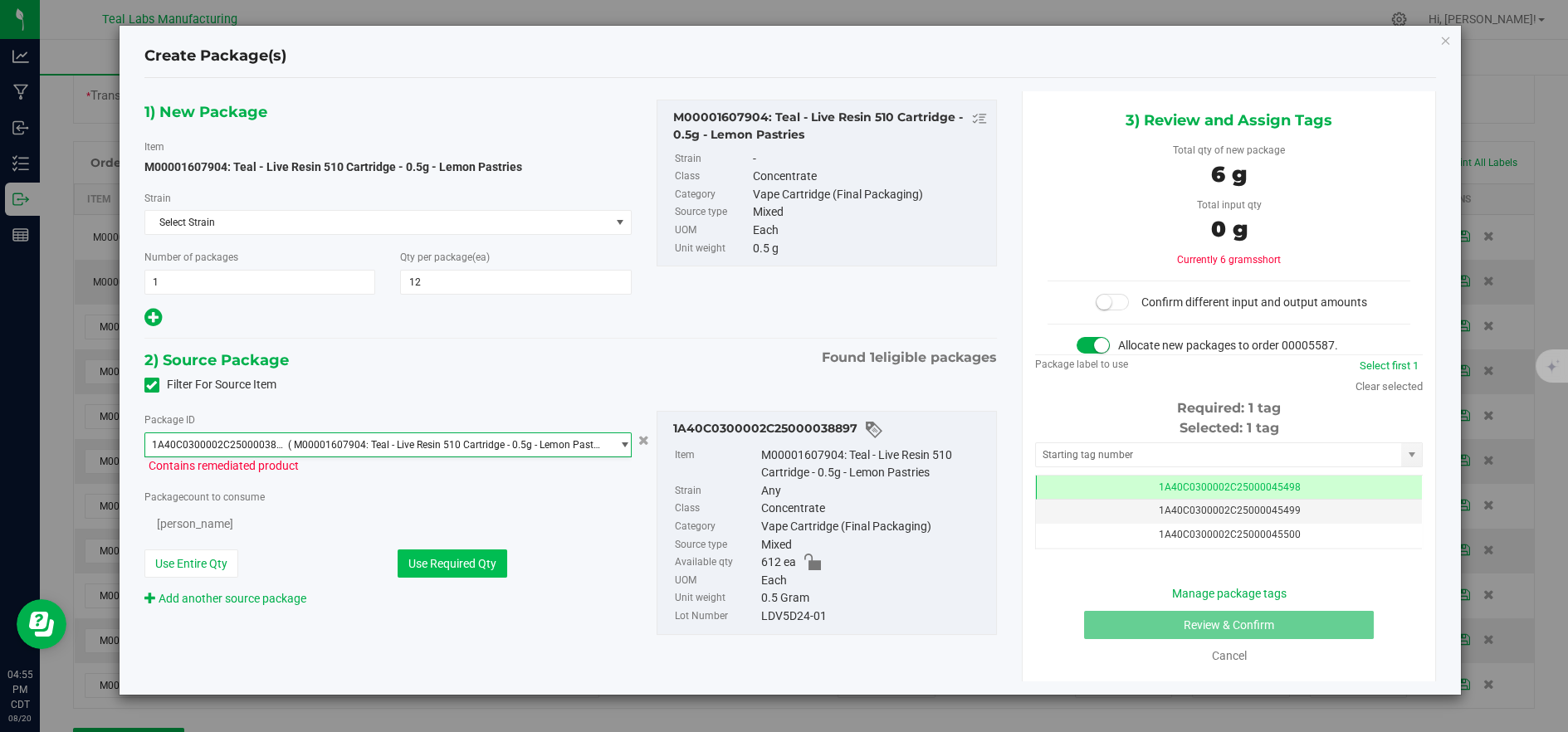
click at [479, 557] on button "Use Required Qty" at bounding box center [452, 563] width 110 height 28
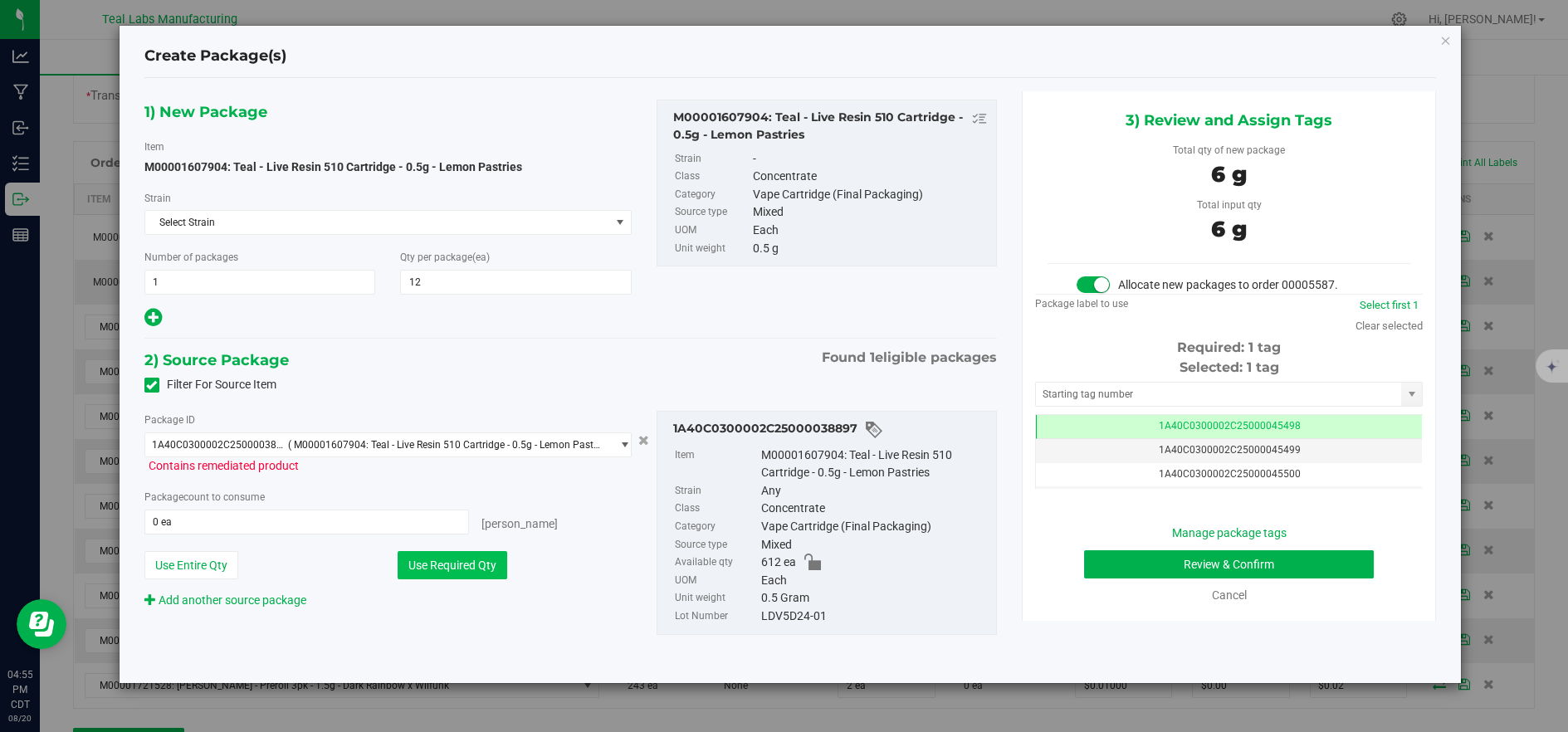
type input "12 ea"
click at [1168, 560] on button "Review & Confirm" at bounding box center [1228, 564] width 289 height 28
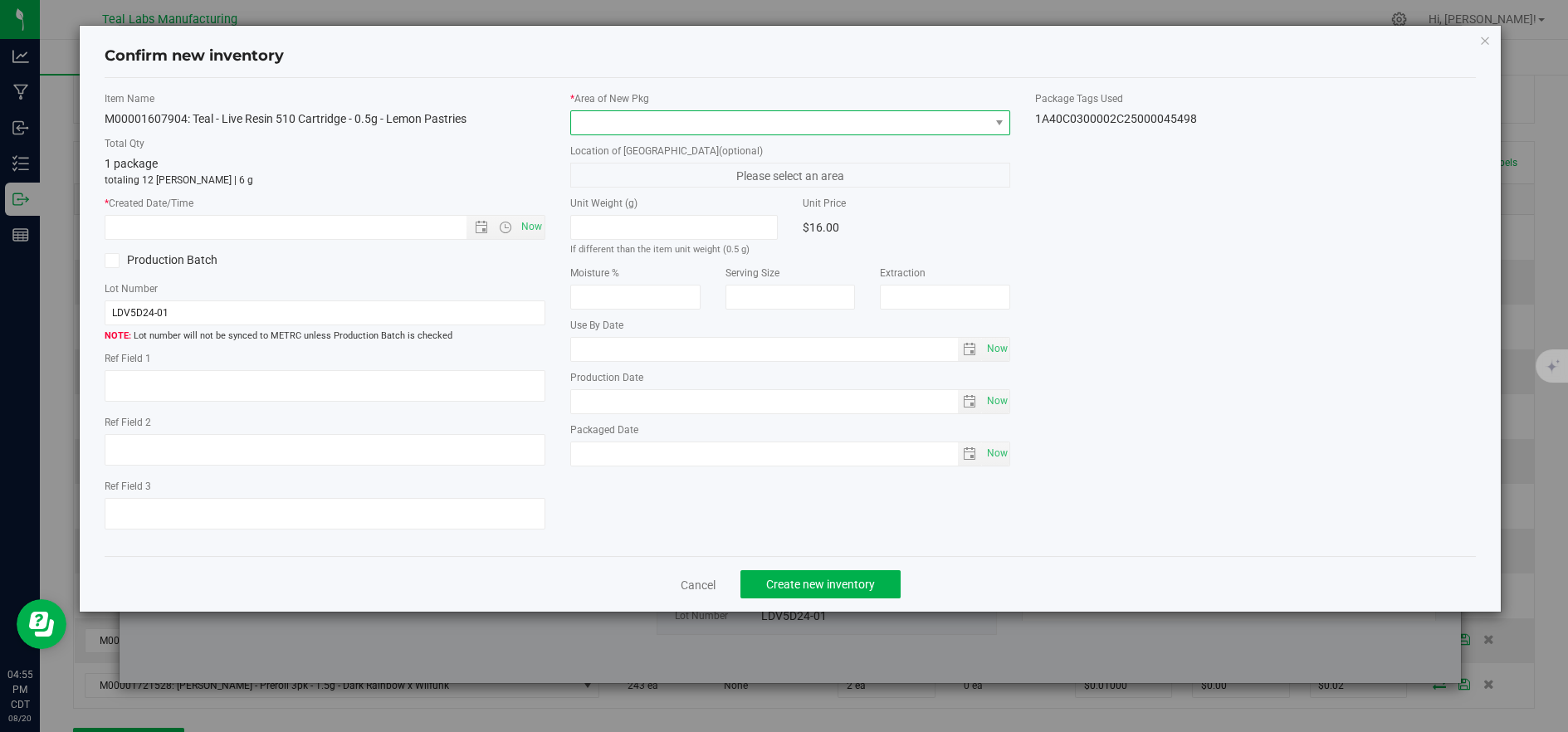
click at [637, 112] on span at bounding box center [780, 123] width 418 height 24
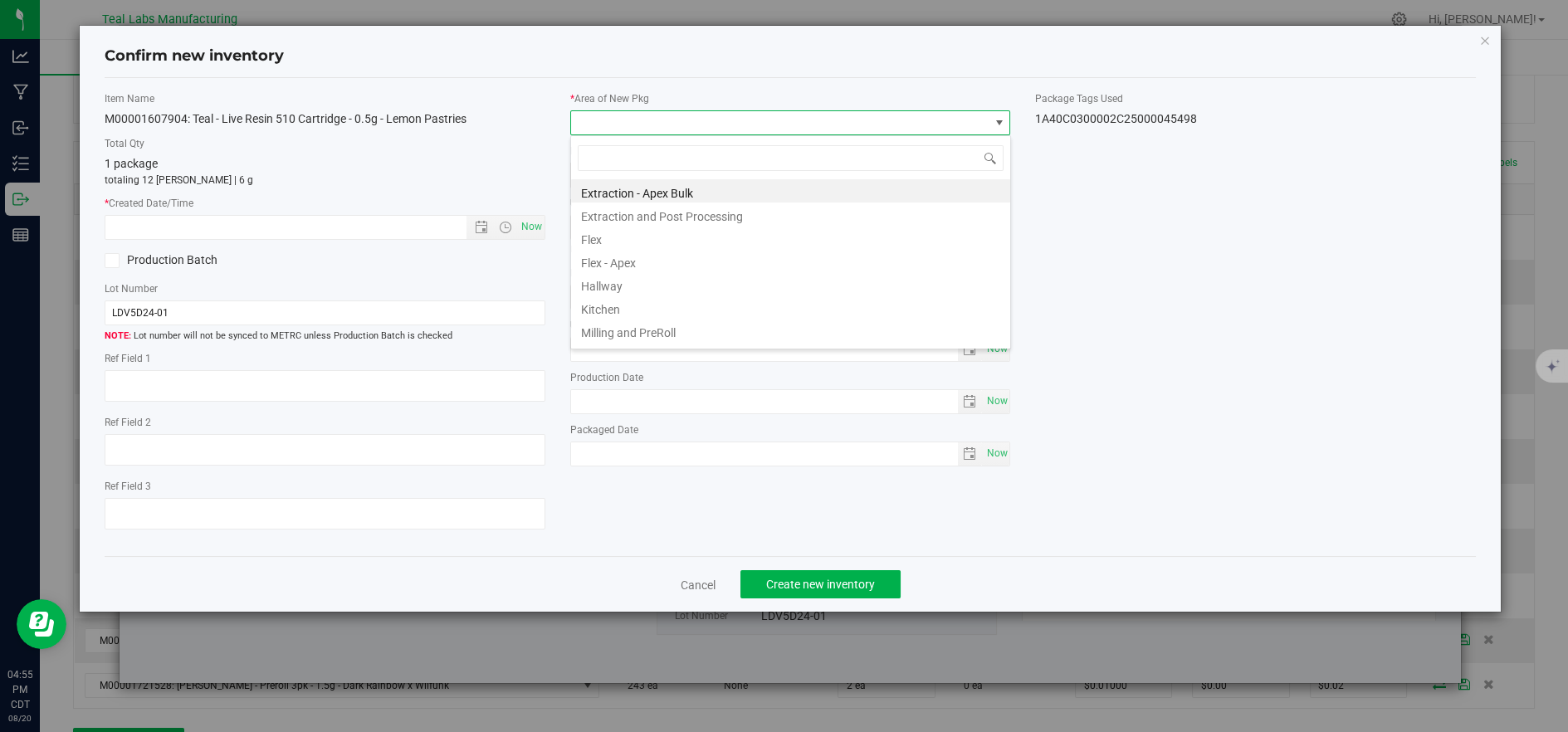
drag, startPoint x: 611, startPoint y: 237, endPoint x: 547, endPoint y: 239, distance: 64.0
click at [608, 239] on li "Flex" at bounding box center [791, 238] width 439 height 24
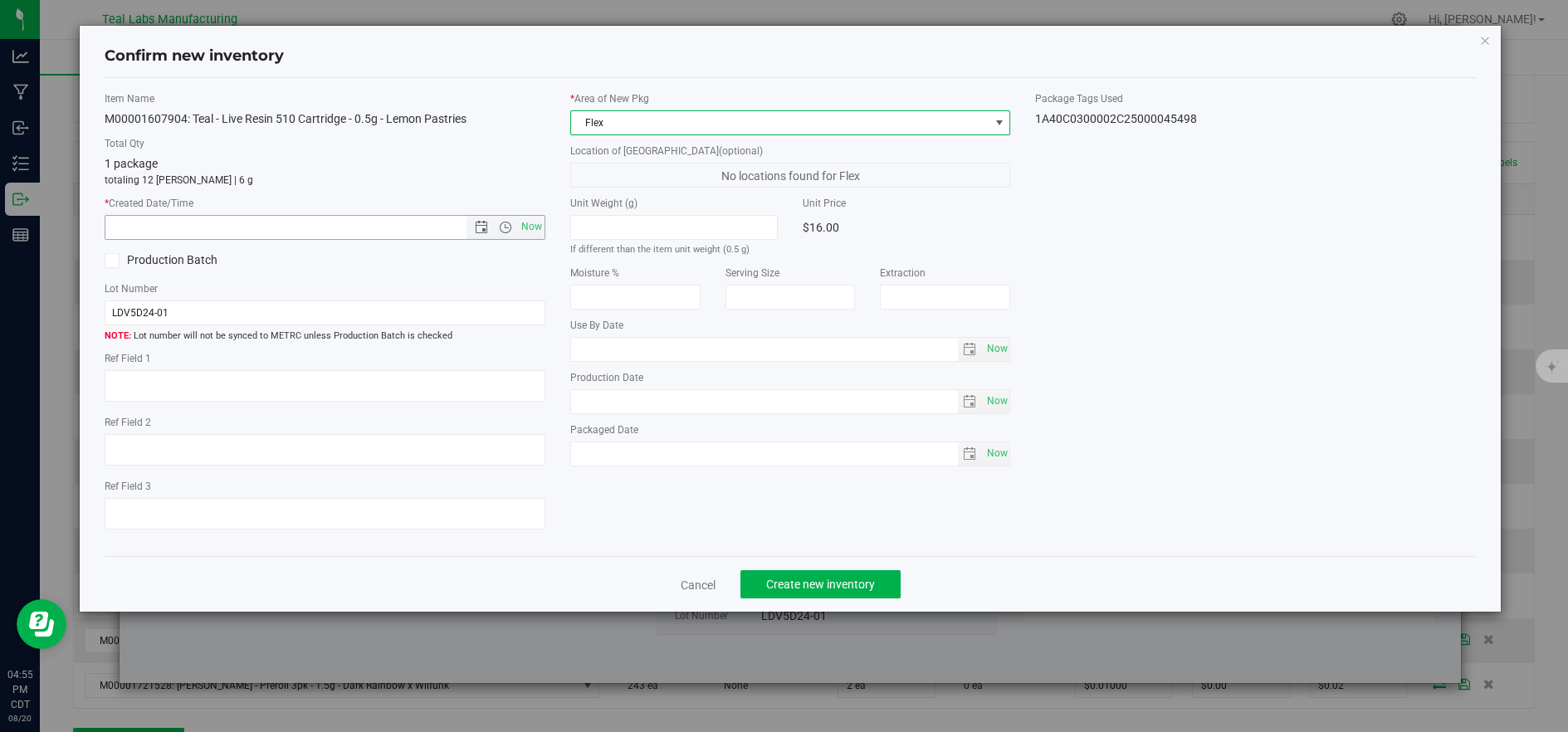
drag, startPoint x: 526, startPoint y: 228, endPoint x: 559, endPoint y: 249, distance: 39.1
click at [529, 229] on span "Now" at bounding box center [531, 227] width 28 height 24
type input "8/20/2025 4:55 PM"
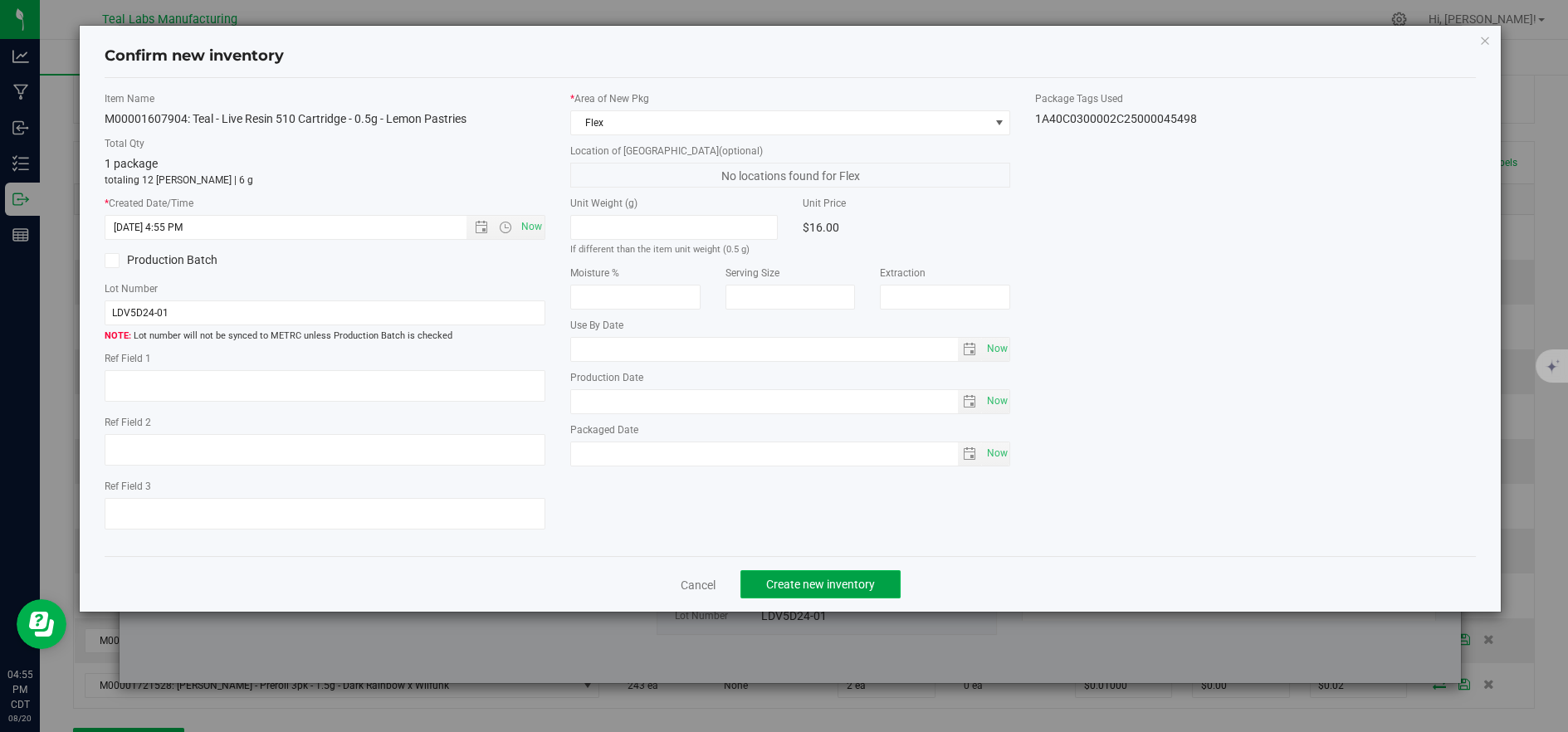
drag, startPoint x: 771, startPoint y: 585, endPoint x: 779, endPoint y: 579, distance: 10.0
click at [774, 585] on span "Create new inventory" at bounding box center [821, 584] width 109 height 14
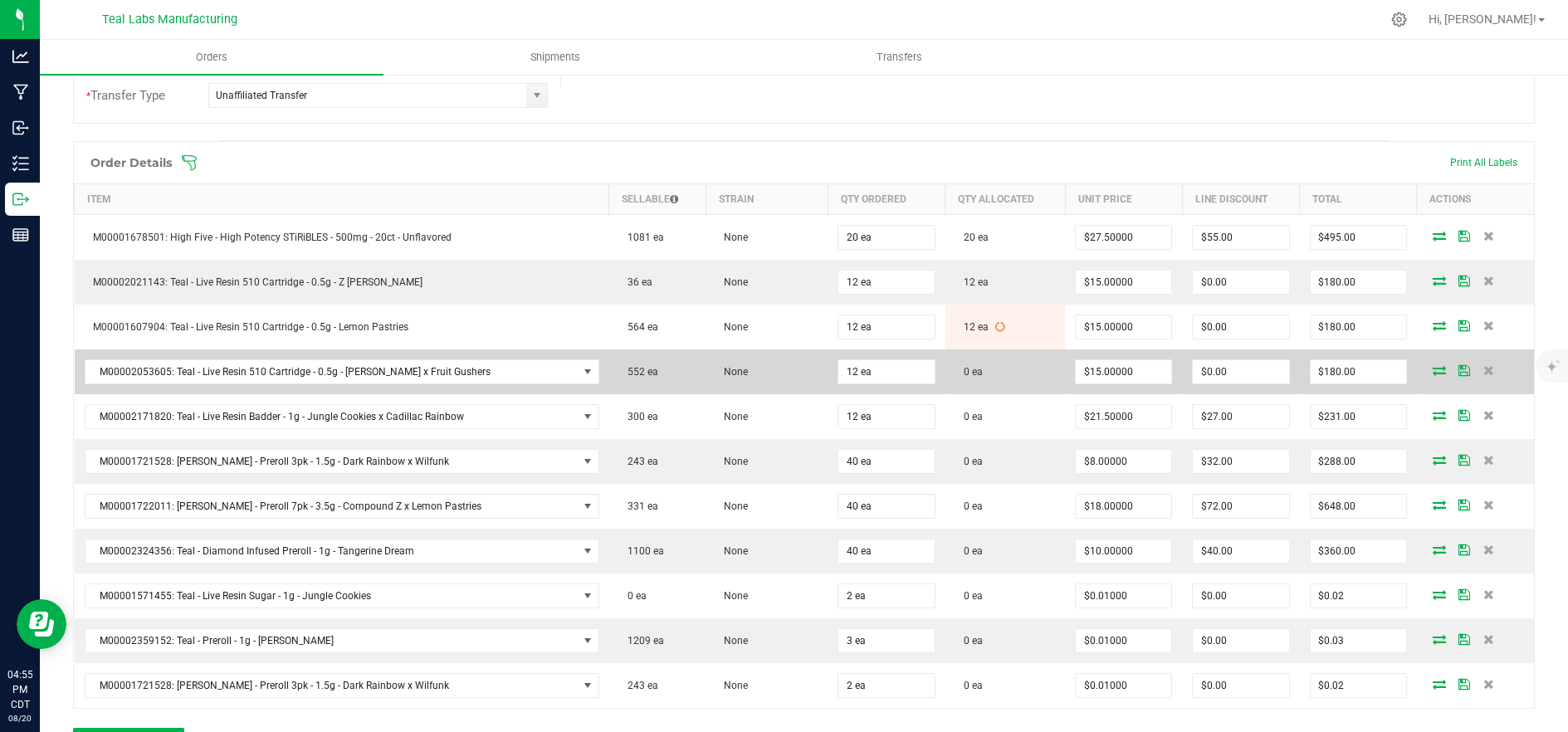
click at [1433, 366] on icon at bounding box center [1439, 370] width 14 height 10
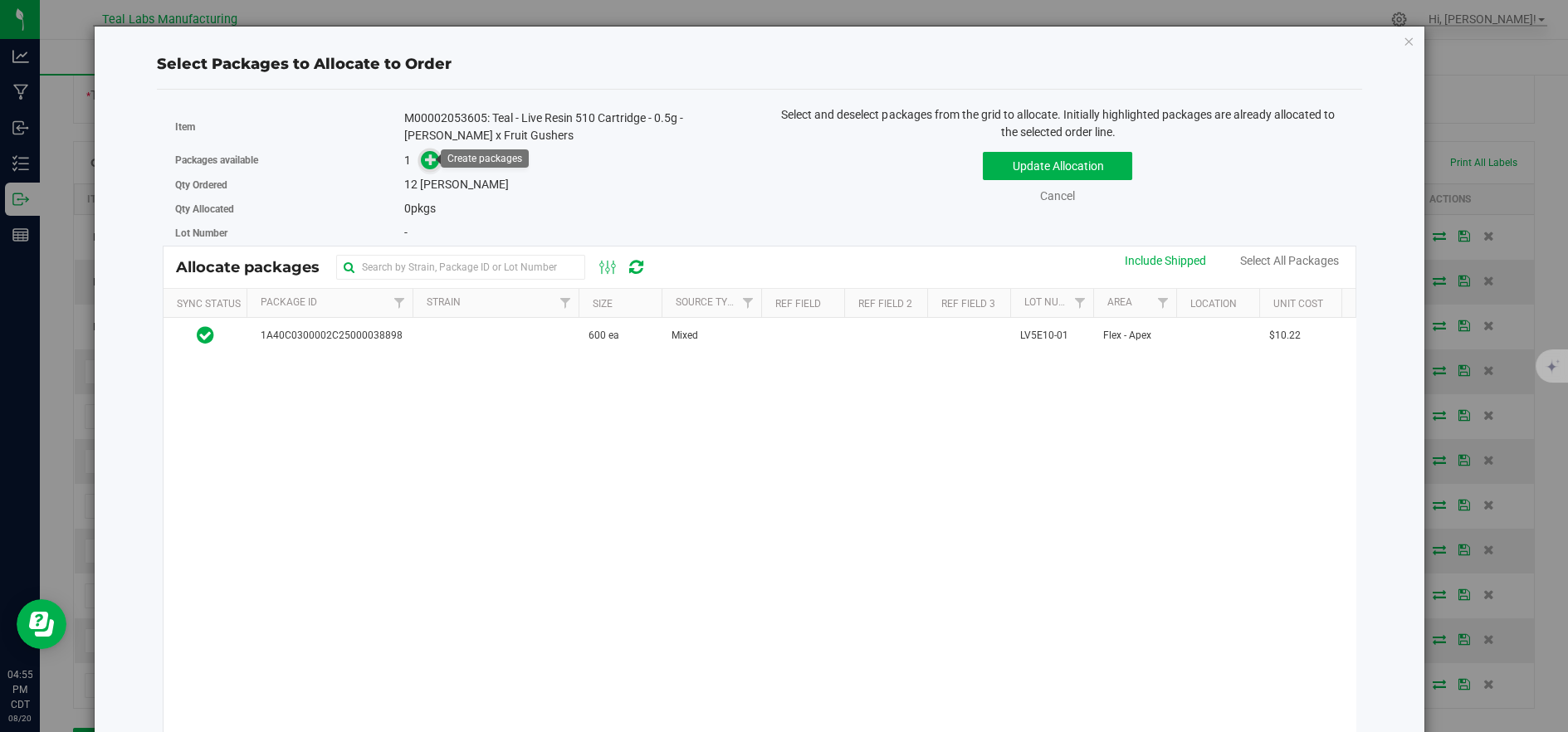
click at [430, 160] on icon at bounding box center [431, 159] width 12 height 12
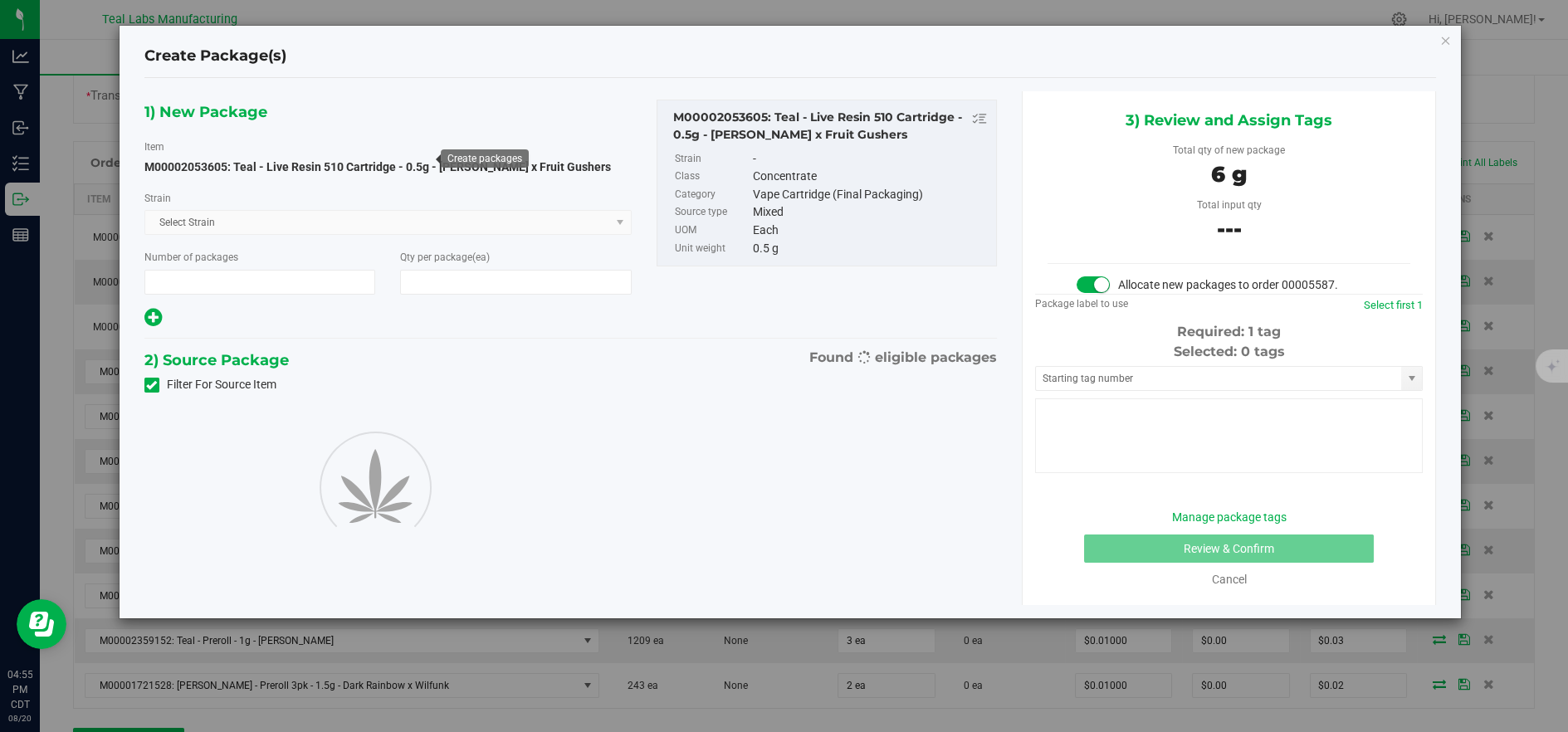
type input "1"
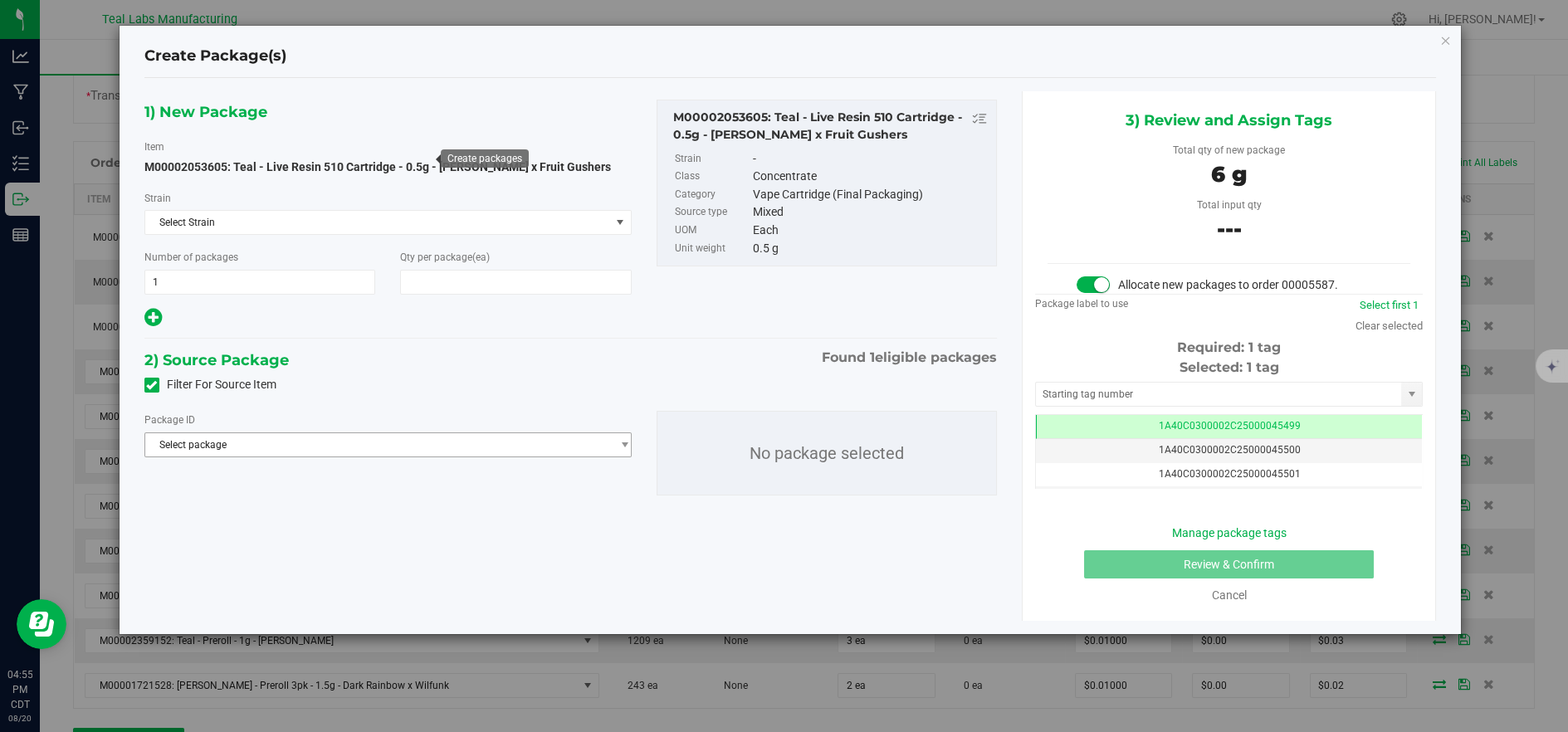
type input "12"
click at [563, 440] on span "Select package" at bounding box center [377, 445] width 465 height 24
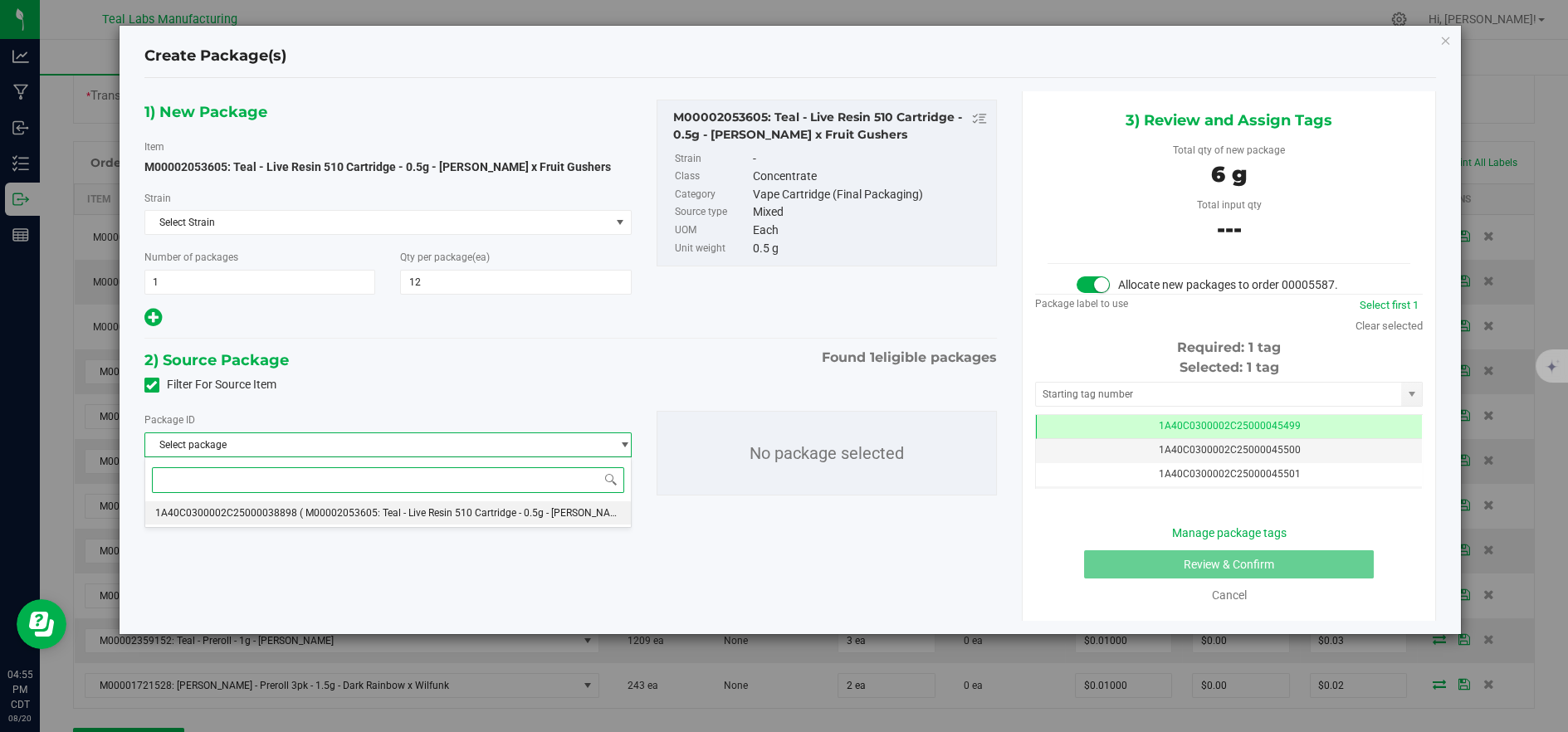
click at [489, 512] on span "( M00002053605: Teal - Live Resin 510 Cartridge - 0.5g - [PERSON_NAME] x Fruit …" at bounding box center [501, 512] width 403 height 12
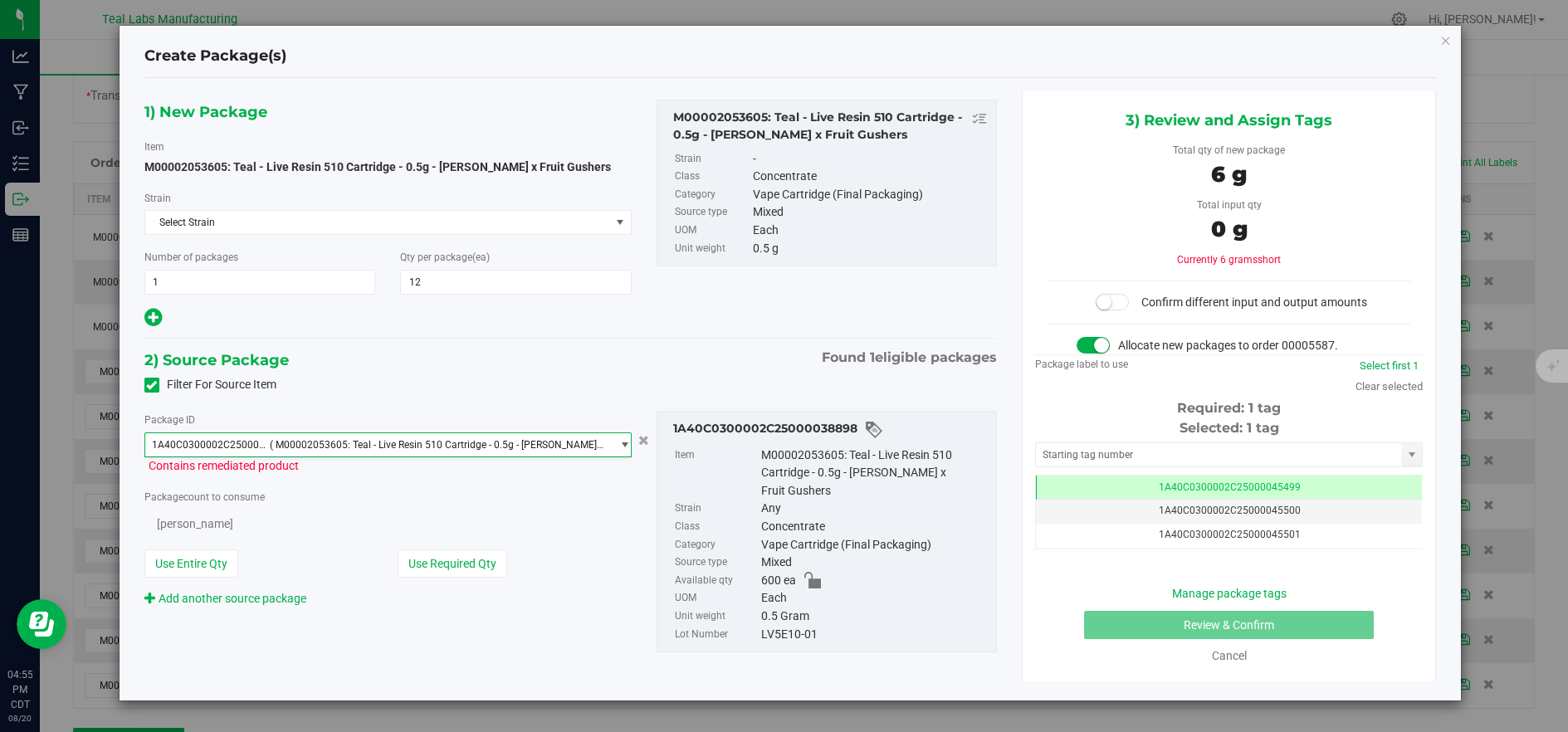
click at [483, 551] on button "Use Required Qty" at bounding box center [452, 563] width 110 height 28
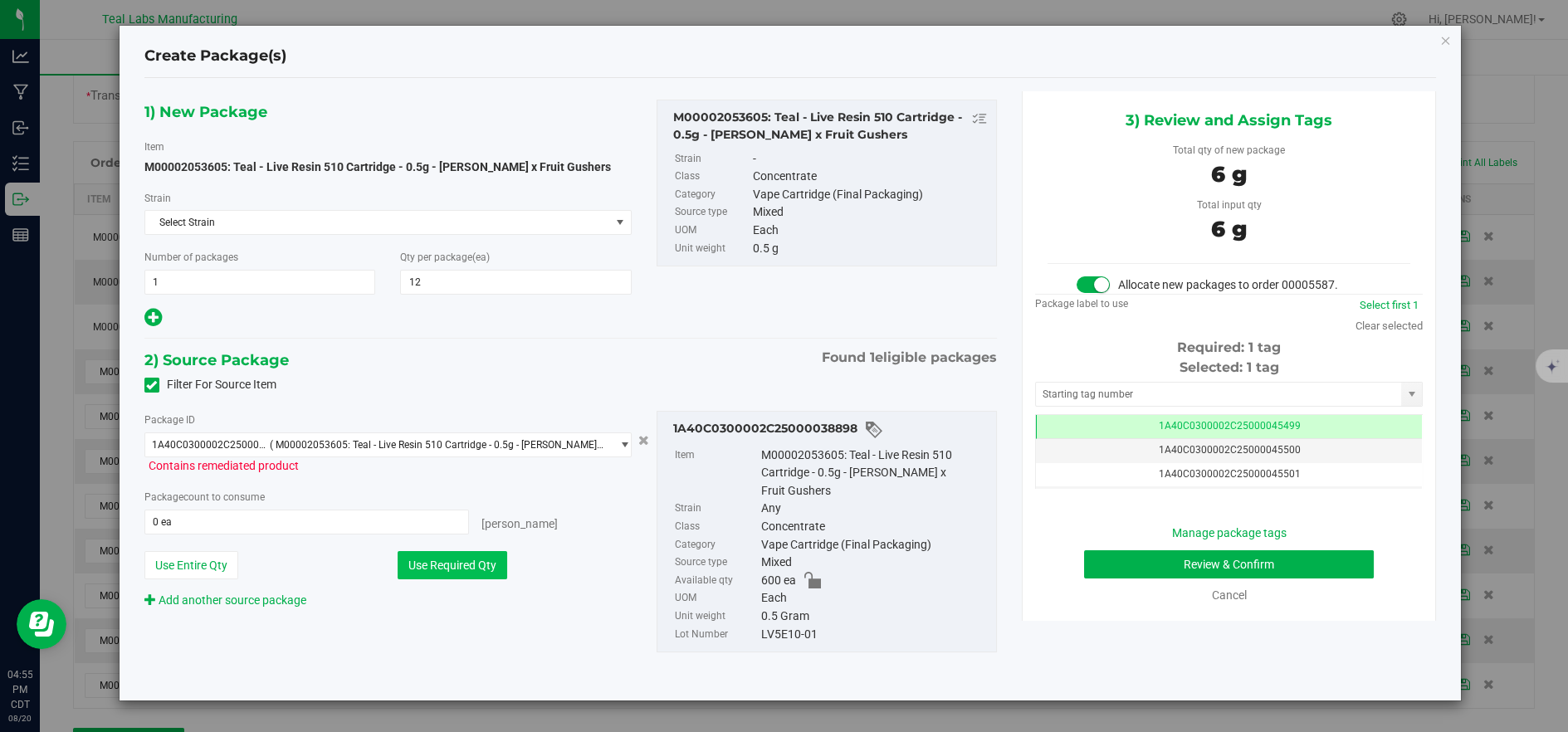
type input "12 ea"
click at [1174, 563] on button "Review & Confirm" at bounding box center [1228, 564] width 289 height 28
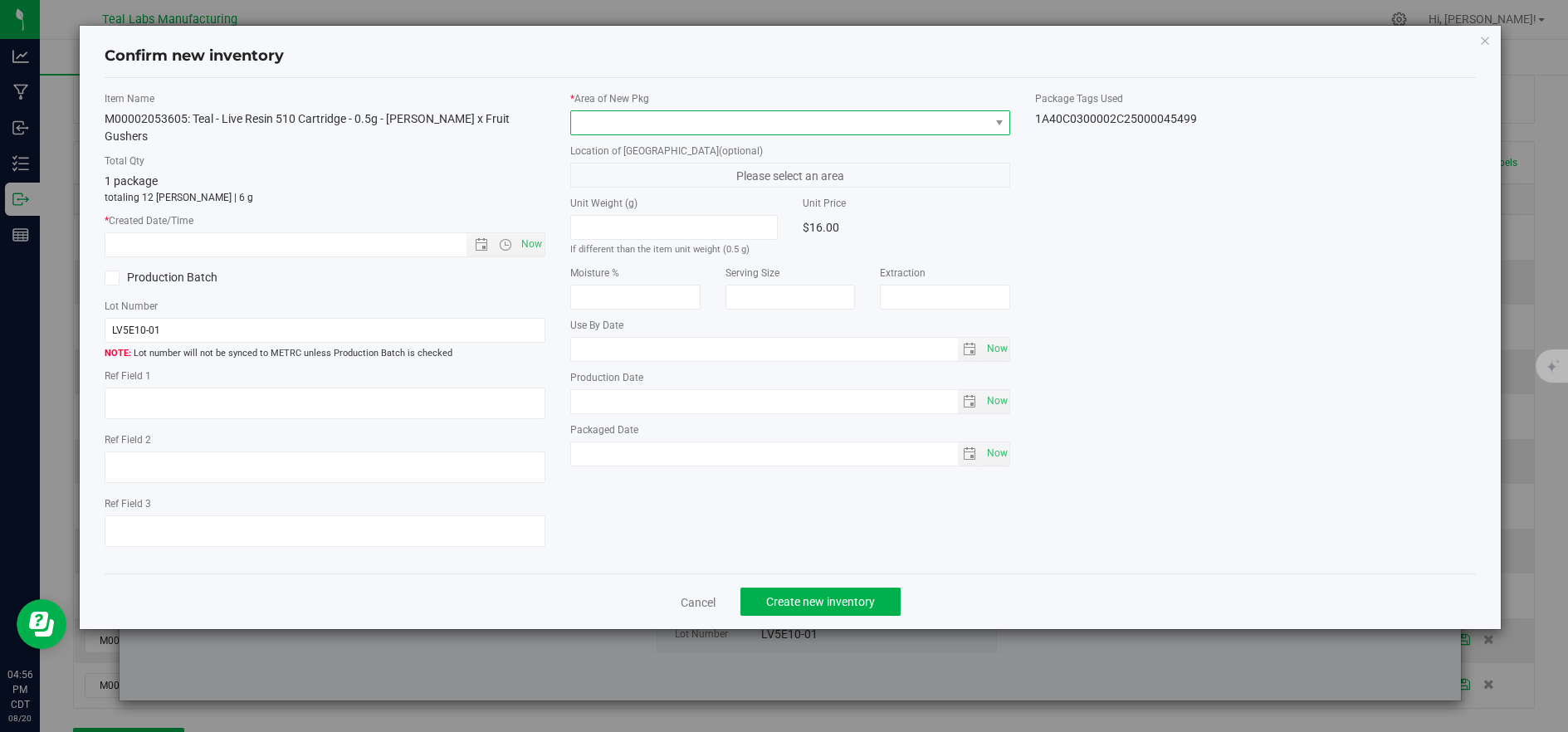
click at [642, 119] on span at bounding box center [780, 123] width 418 height 24
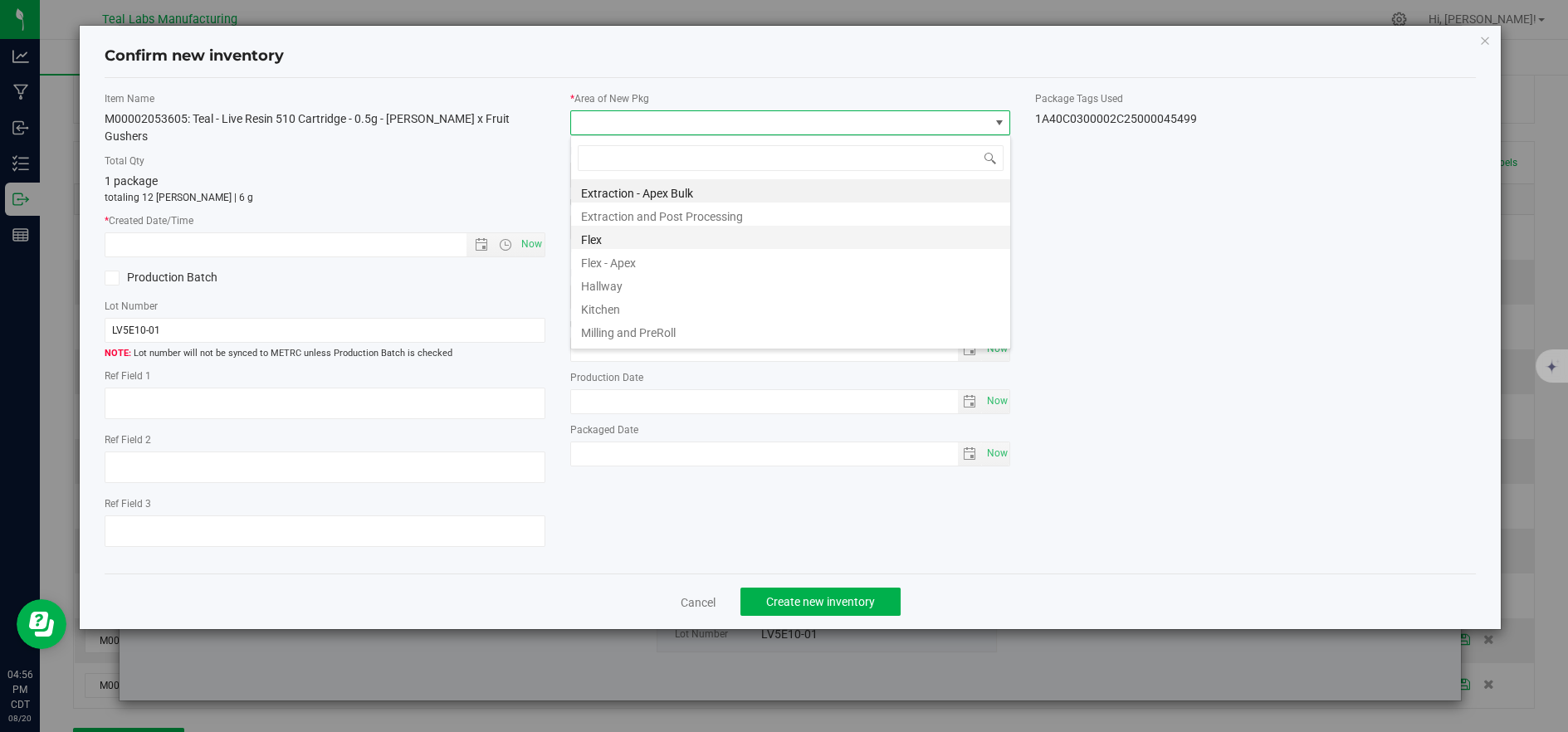
click at [585, 236] on li "Flex" at bounding box center [791, 238] width 439 height 24
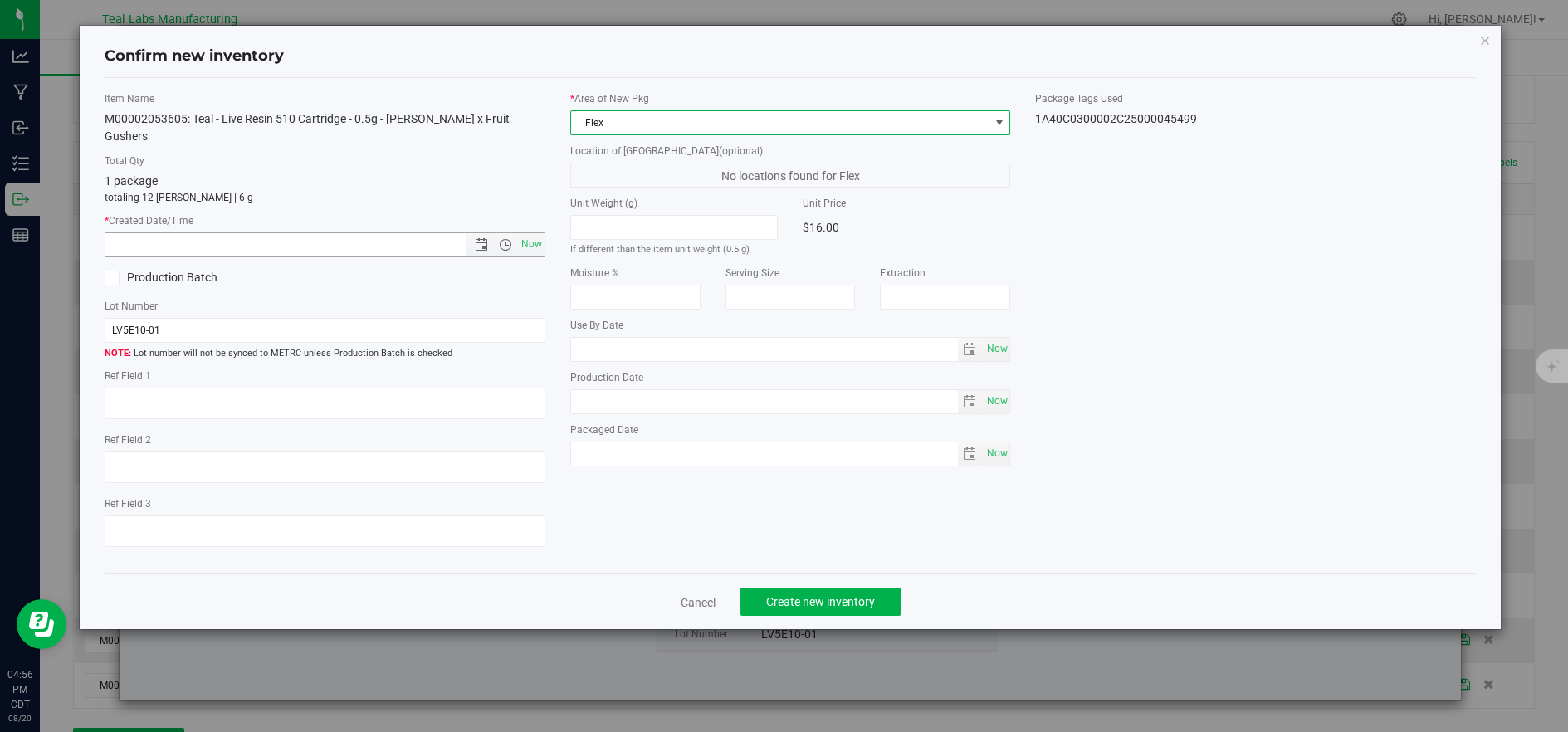
click at [535, 232] on span "Now" at bounding box center [531, 244] width 28 height 24
type input "8/20/2025 4:56 PM"
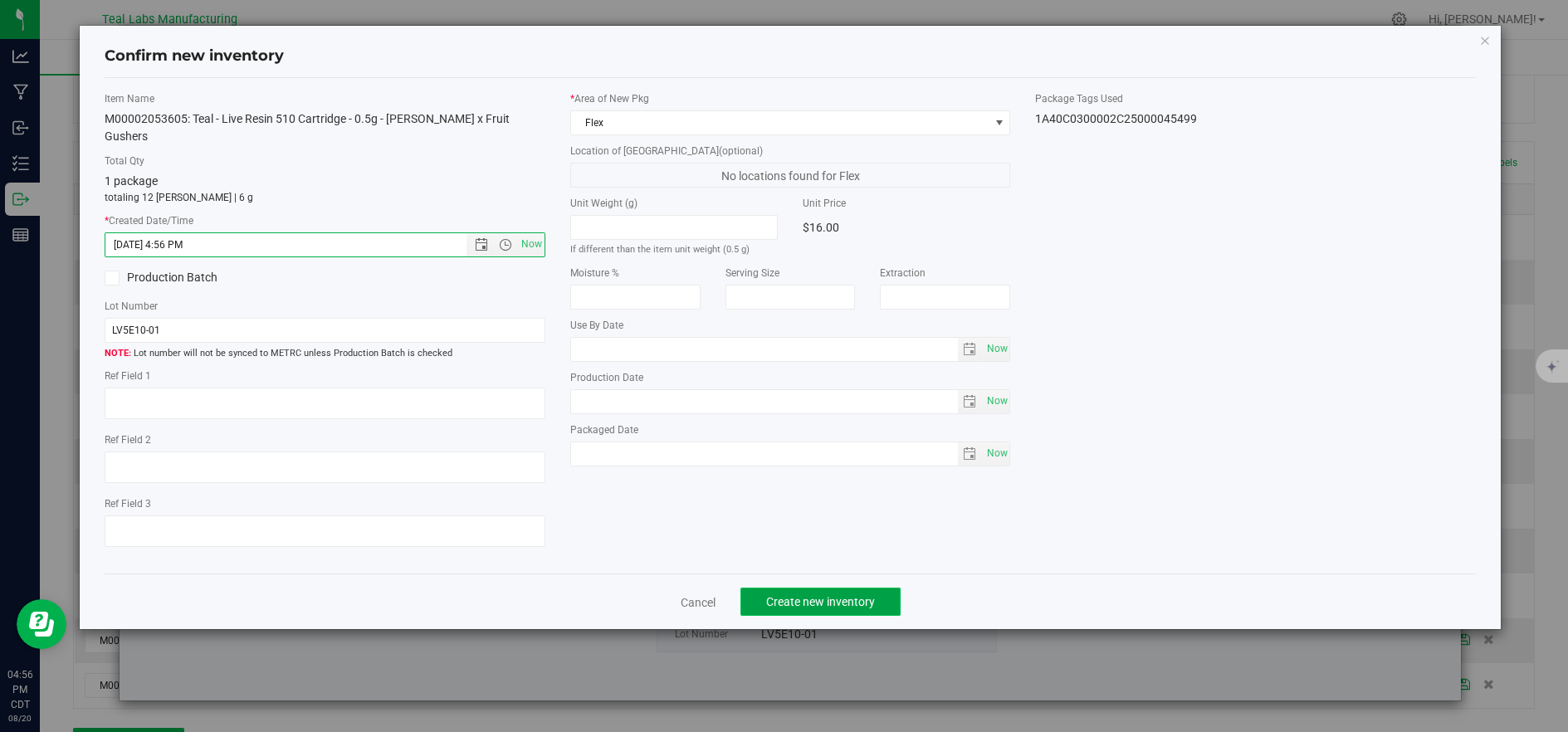
click at [847, 595] on span "Create new inventory" at bounding box center [821, 601] width 109 height 14
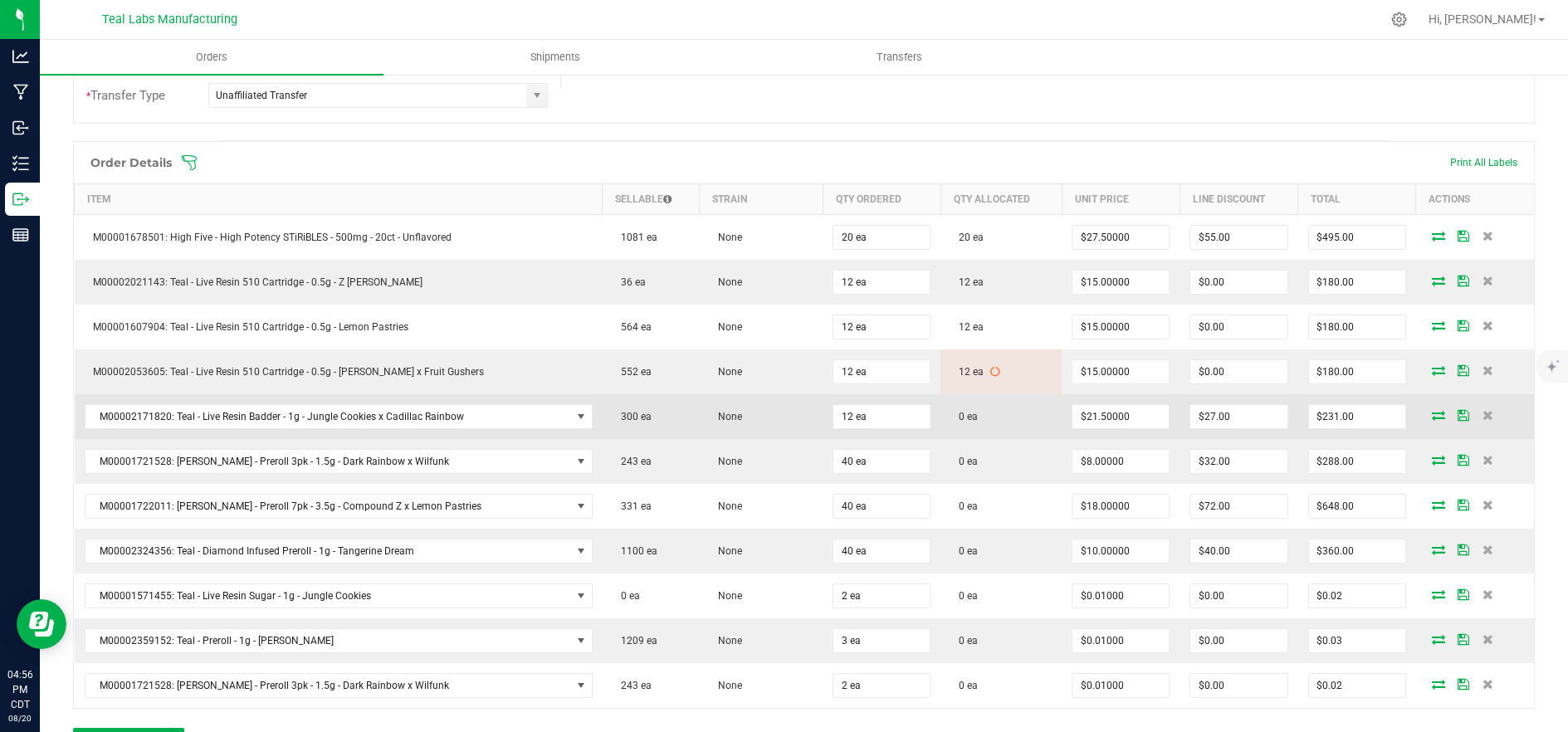
click at [1432, 416] on icon at bounding box center [1438, 415] width 14 height 10
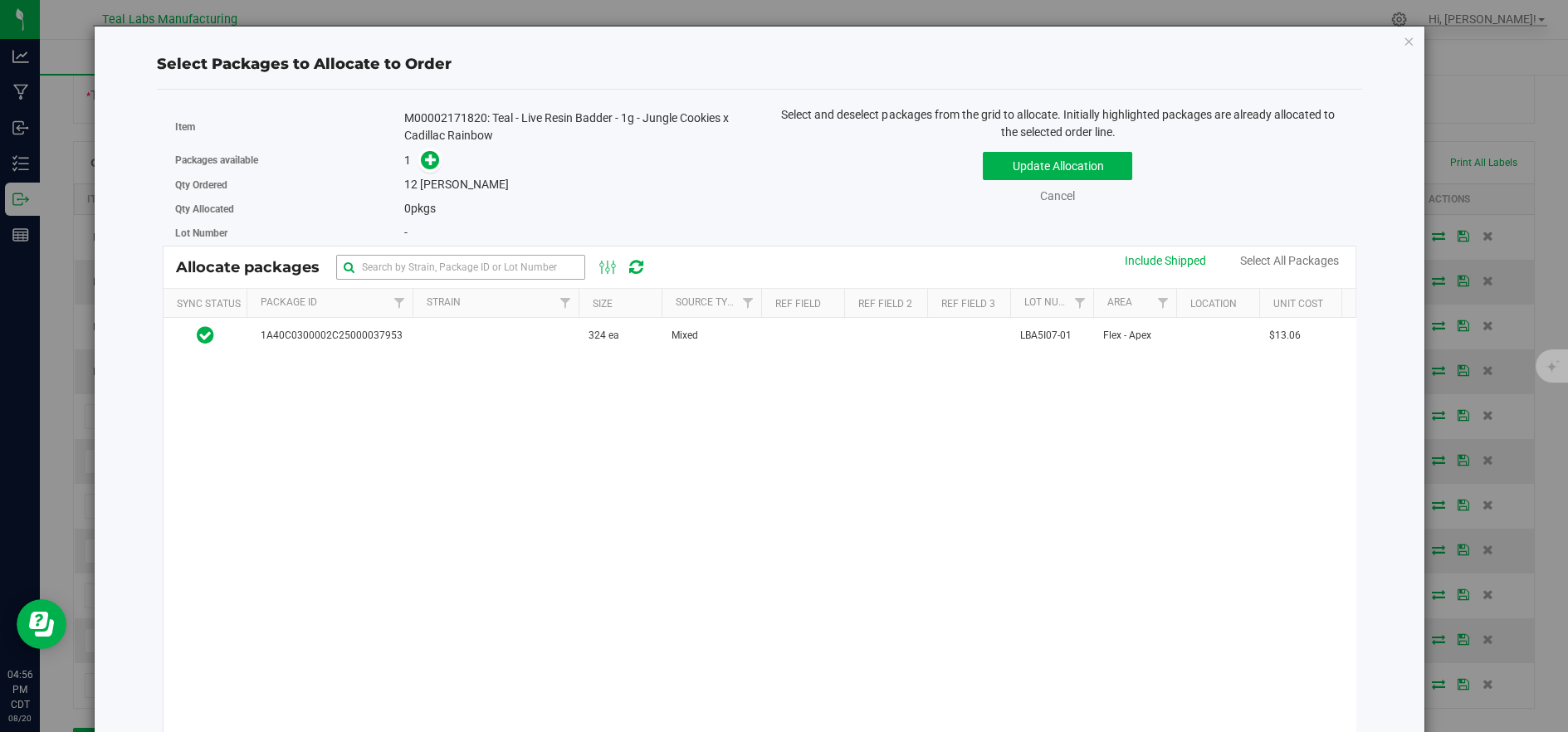
drag, startPoint x: 430, startPoint y: 152, endPoint x: 515, endPoint y: 257, distance: 135.1
click at [430, 153] on icon at bounding box center [431, 159] width 12 height 12
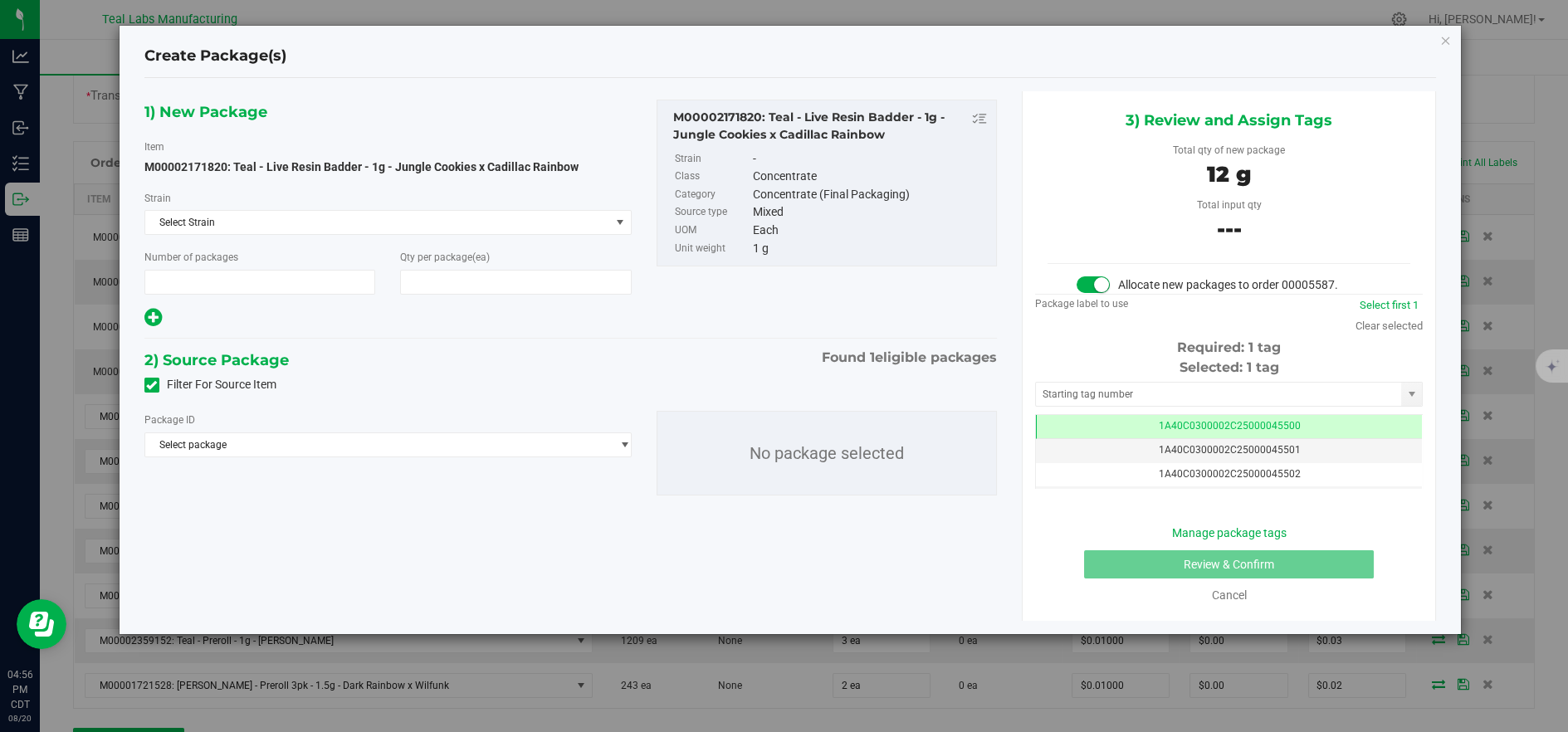
type input "1"
type input "12"
click at [534, 440] on span "Select package" at bounding box center [377, 445] width 465 height 24
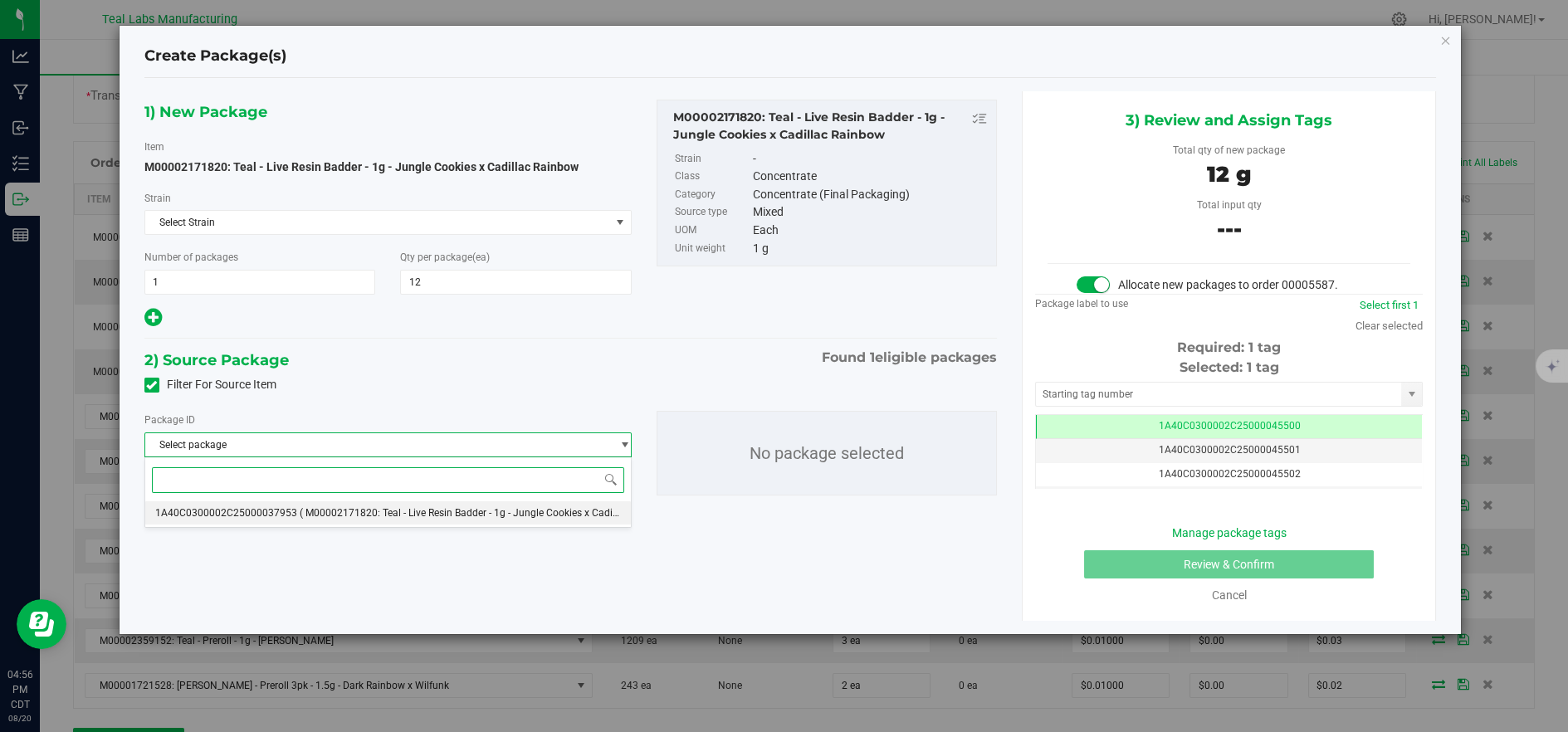
click at [506, 511] on span "( M00002171820: Teal - Live Resin Badder - 1g - Jungle Cookies x Cadillac Rainb…" at bounding box center [487, 512] width 376 height 12
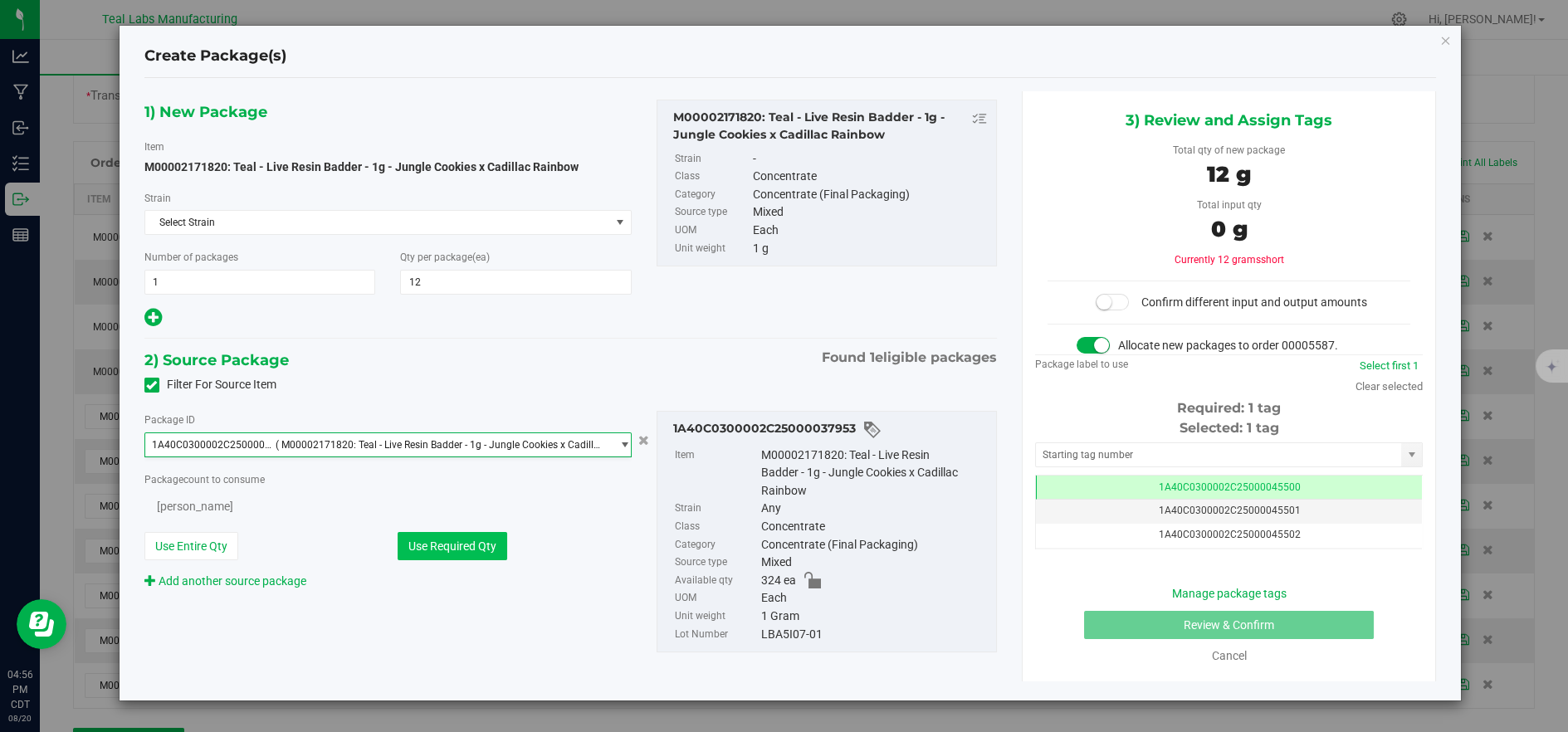
click at [470, 544] on button "Use Required Qty" at bounding box center [452, 546] width 110 height 28
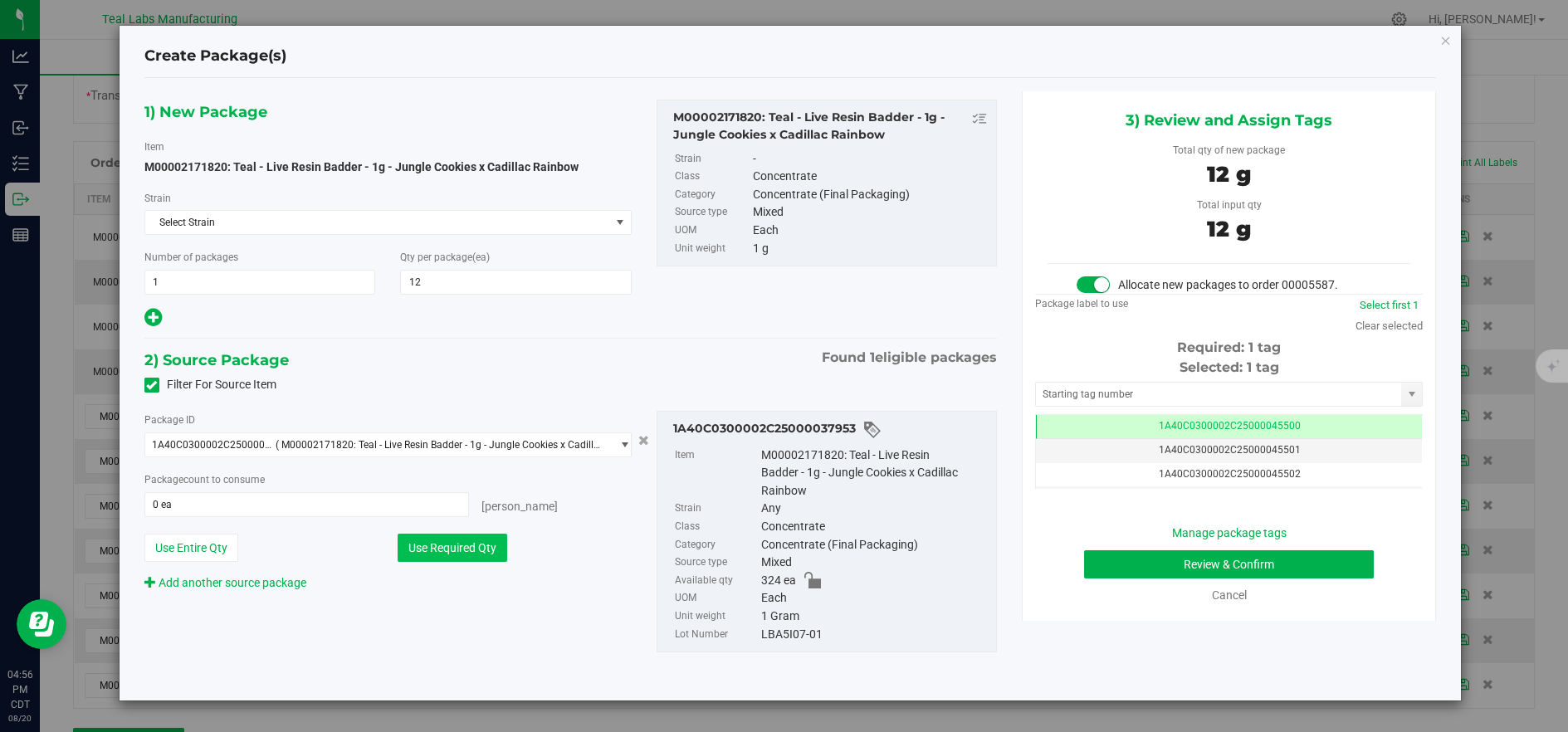
type input "12 ea"
click at [1182, 575] on button "Review & Confirm" at bounding box center [1228, 564] width 289 height 28
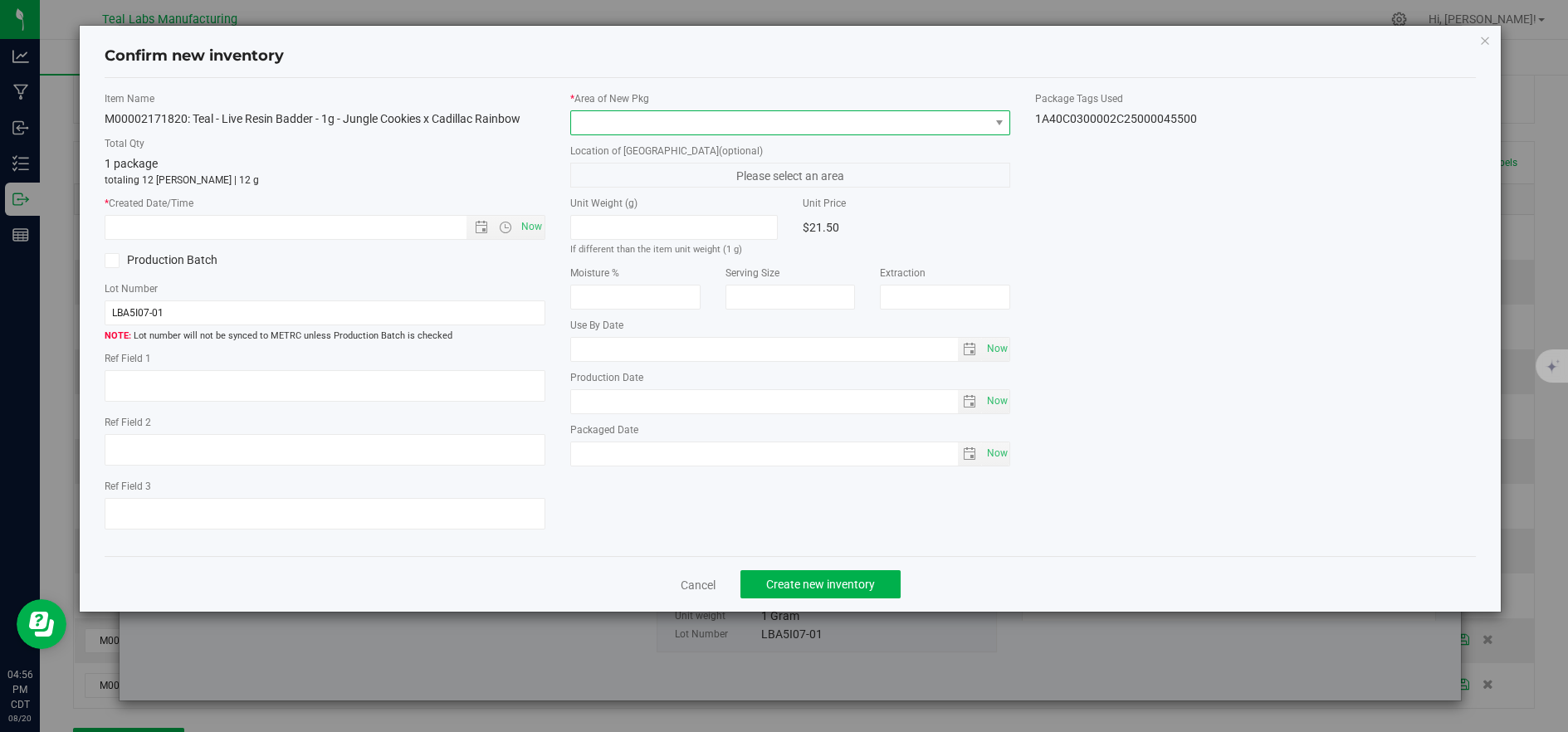
click at [638, 116] on span at bounding box center [780, 123] width 418 height 24
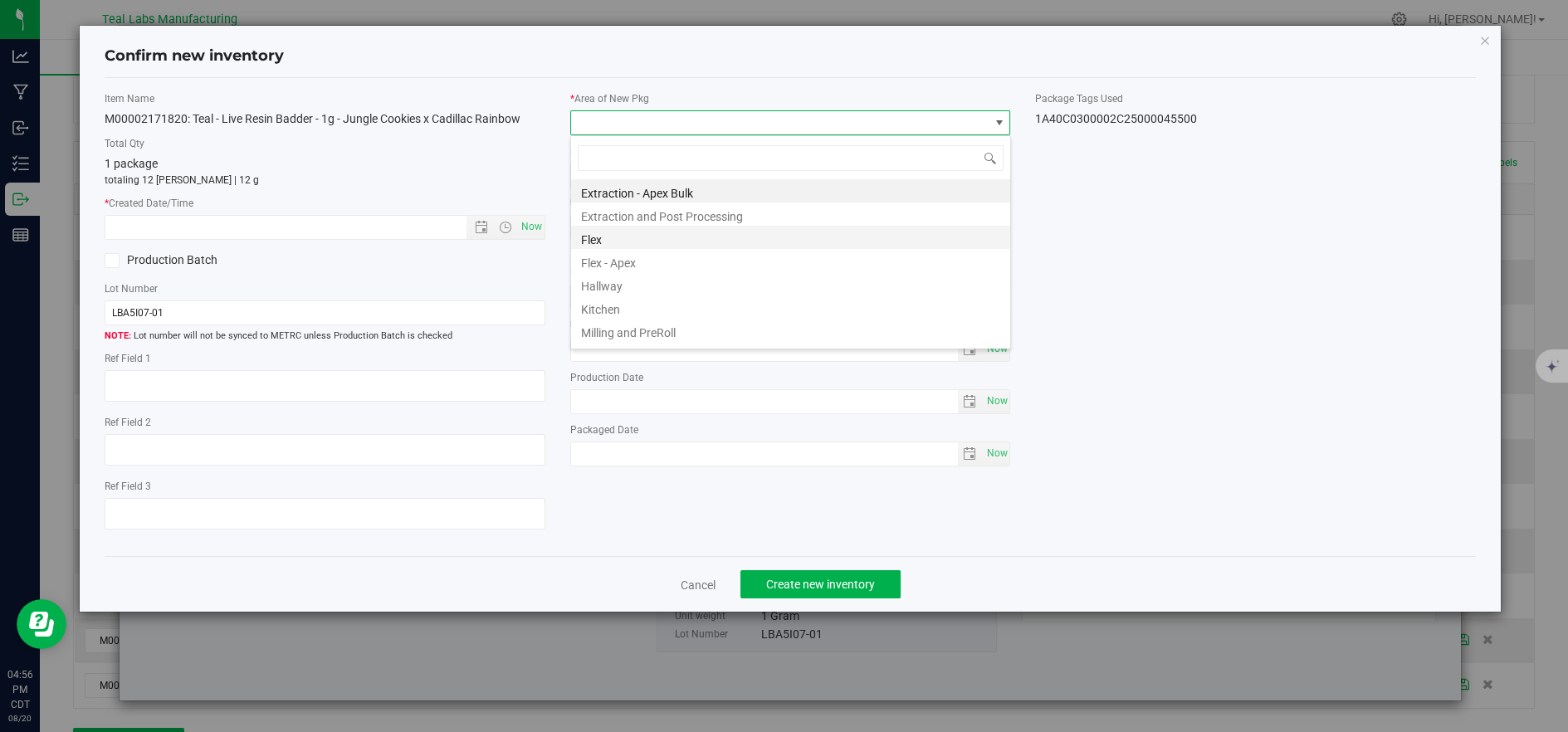
click at [618, 234] on li "Flex" at bounding box center [791, 238] width 439 height 24
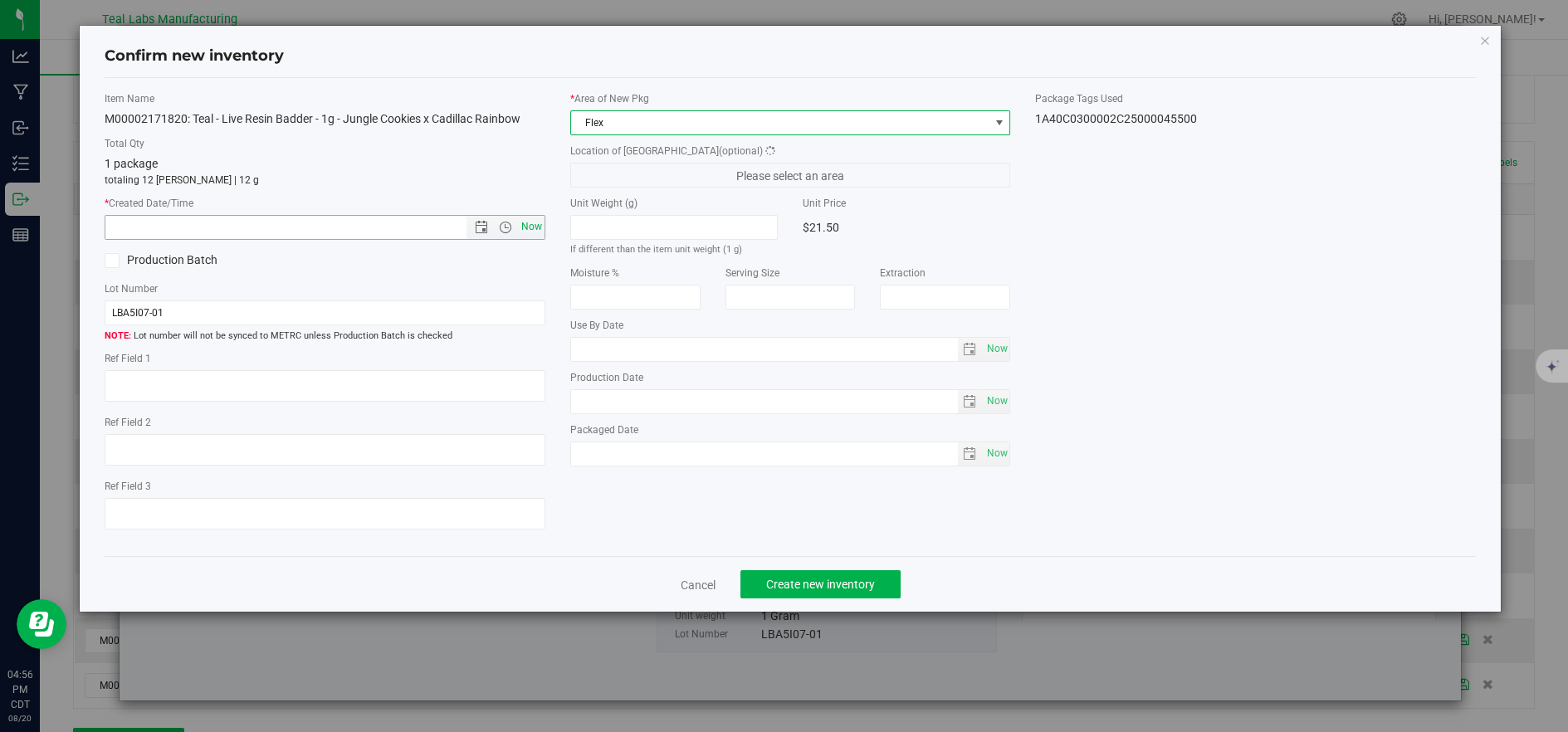
click at [536, 215] on span "Now" at bounding box center [531, 227] width 28 height 24
type input "8/20/2025 4:56 PM"
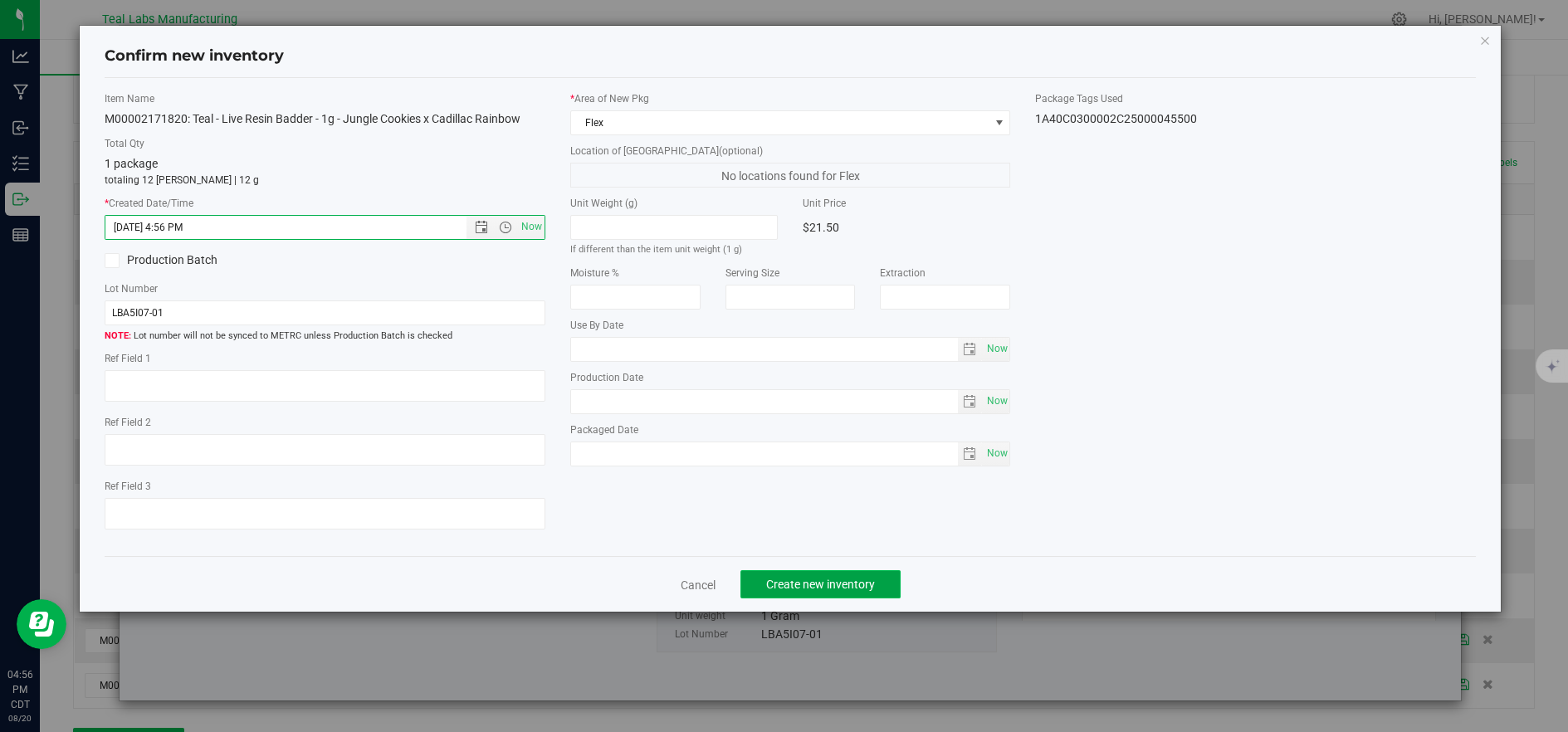
click at [788, 581] on span "Create new inventory" at bounding box center [821, 584] width 109 height 14
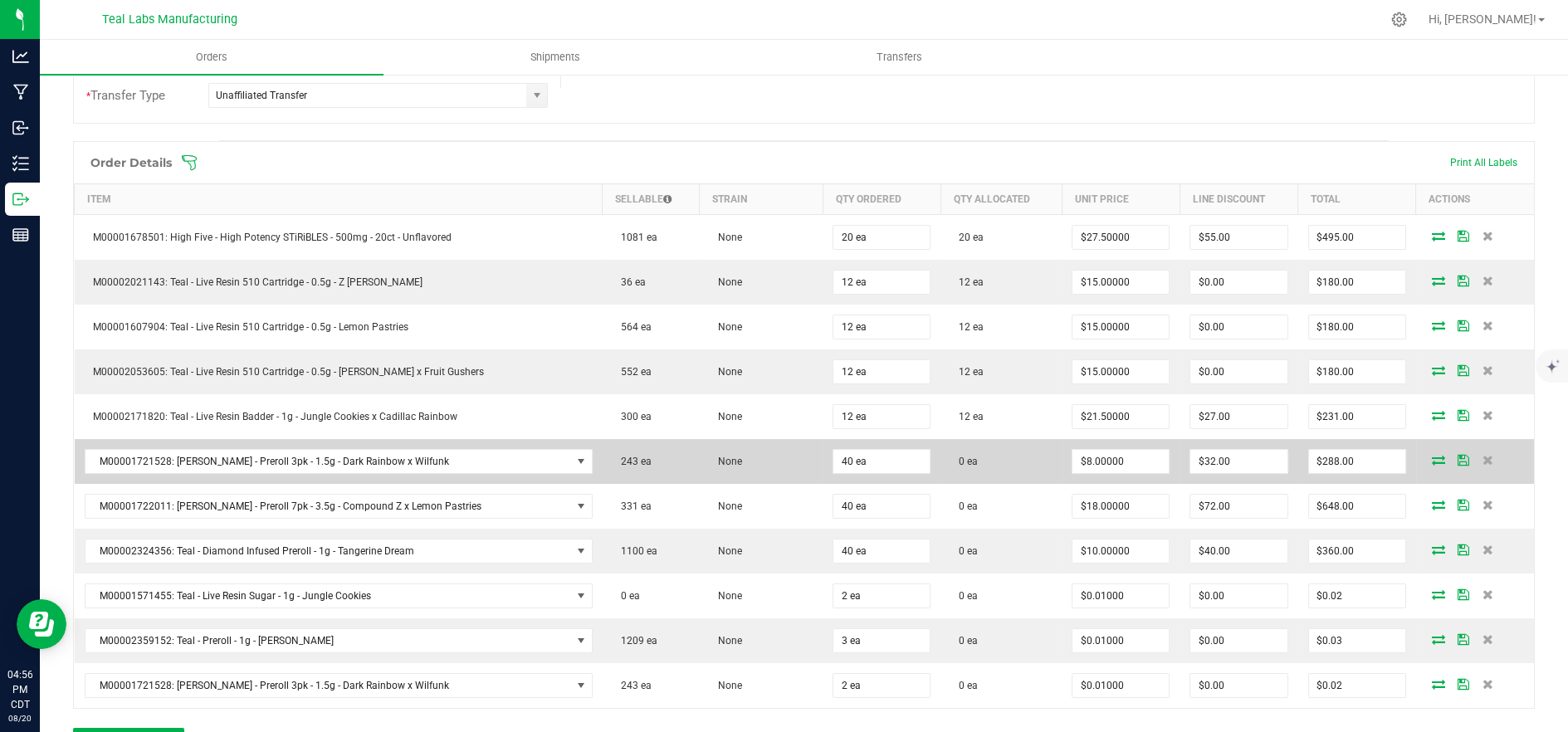
click at [1432, 456] on icon at bounding box center [1438, 460] width 14 height 10
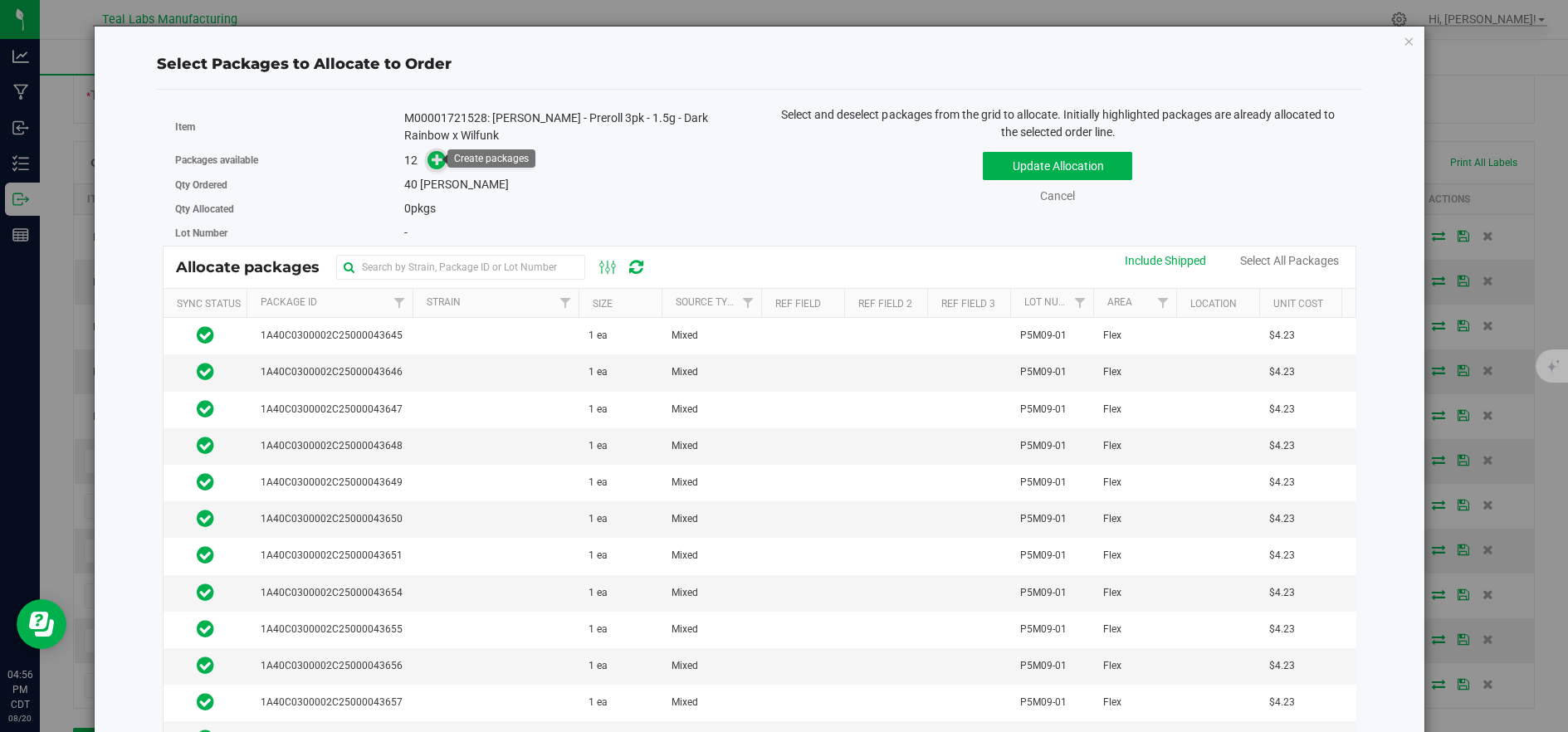
click at [436, 161] on icon at bounding box center [437, 159] width 12 height 12
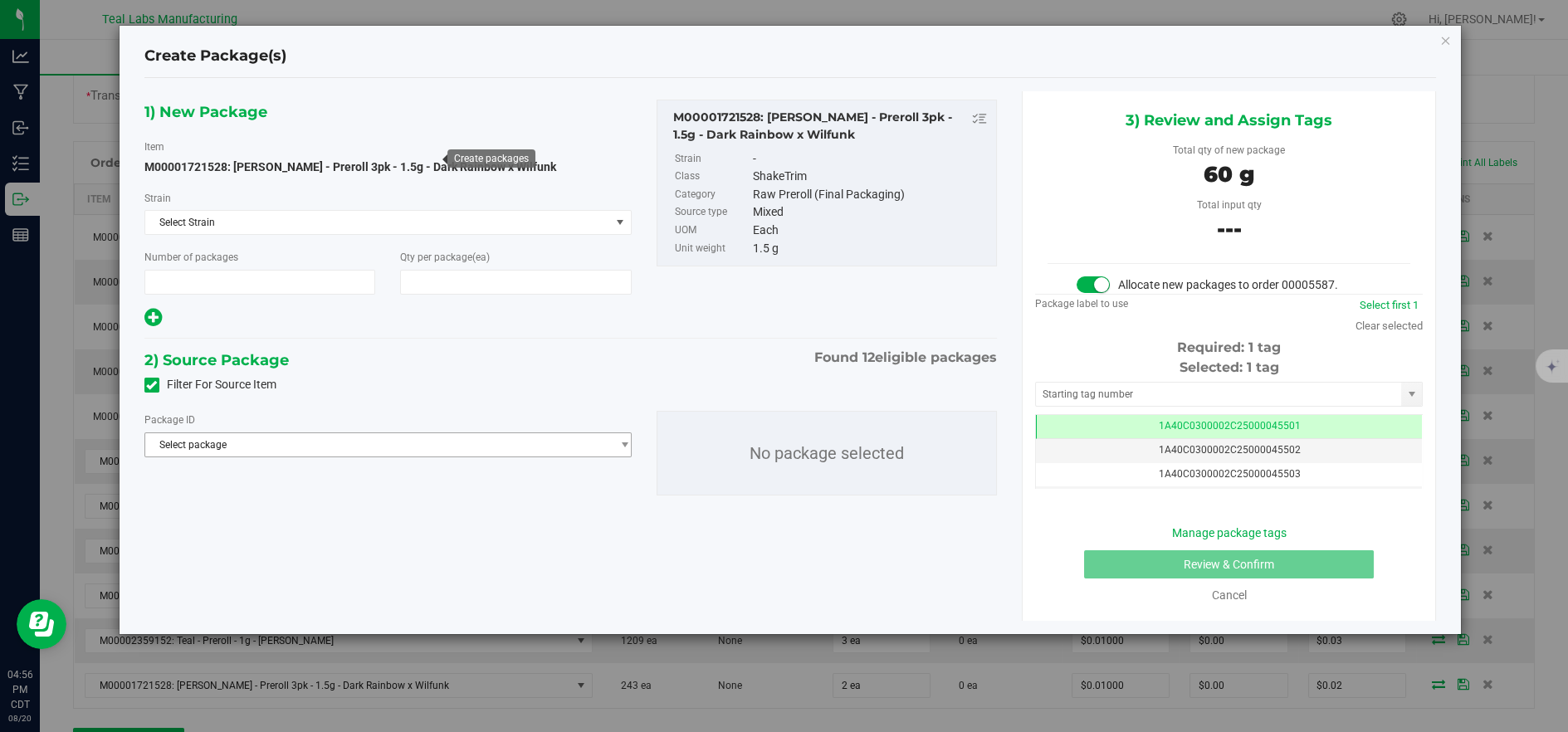
type input "1"
type input "40"
click at [560, 438] on span "Select package" at bounding box center [377, 445] width 465 height 24
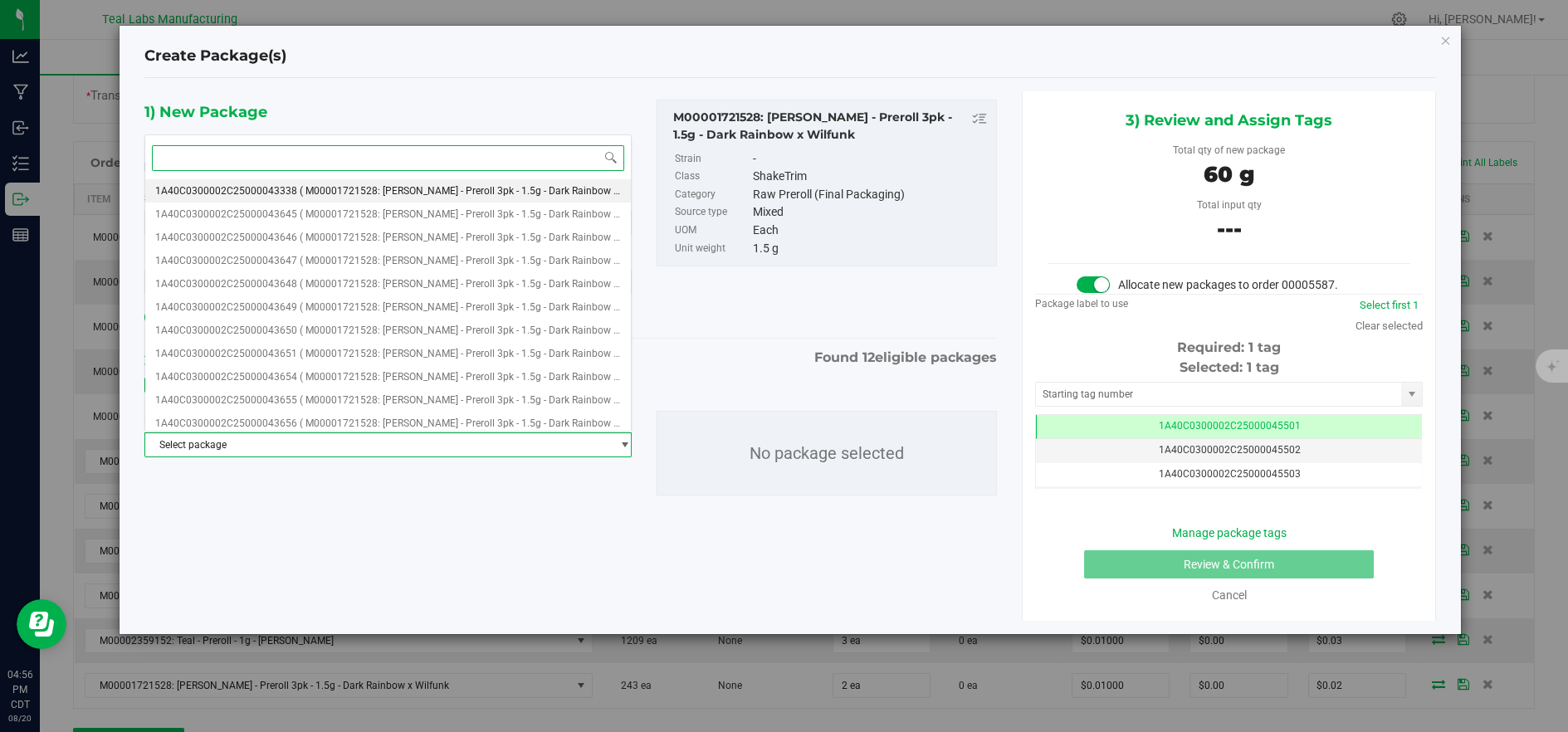
click at [328, 181] on li "1A40C0300002C25000043338 ( M00001721528: Kusch - Preroll 3pk - 1.5g - Dark Rain…" at bounding box center [387, 191] width 485 height 24
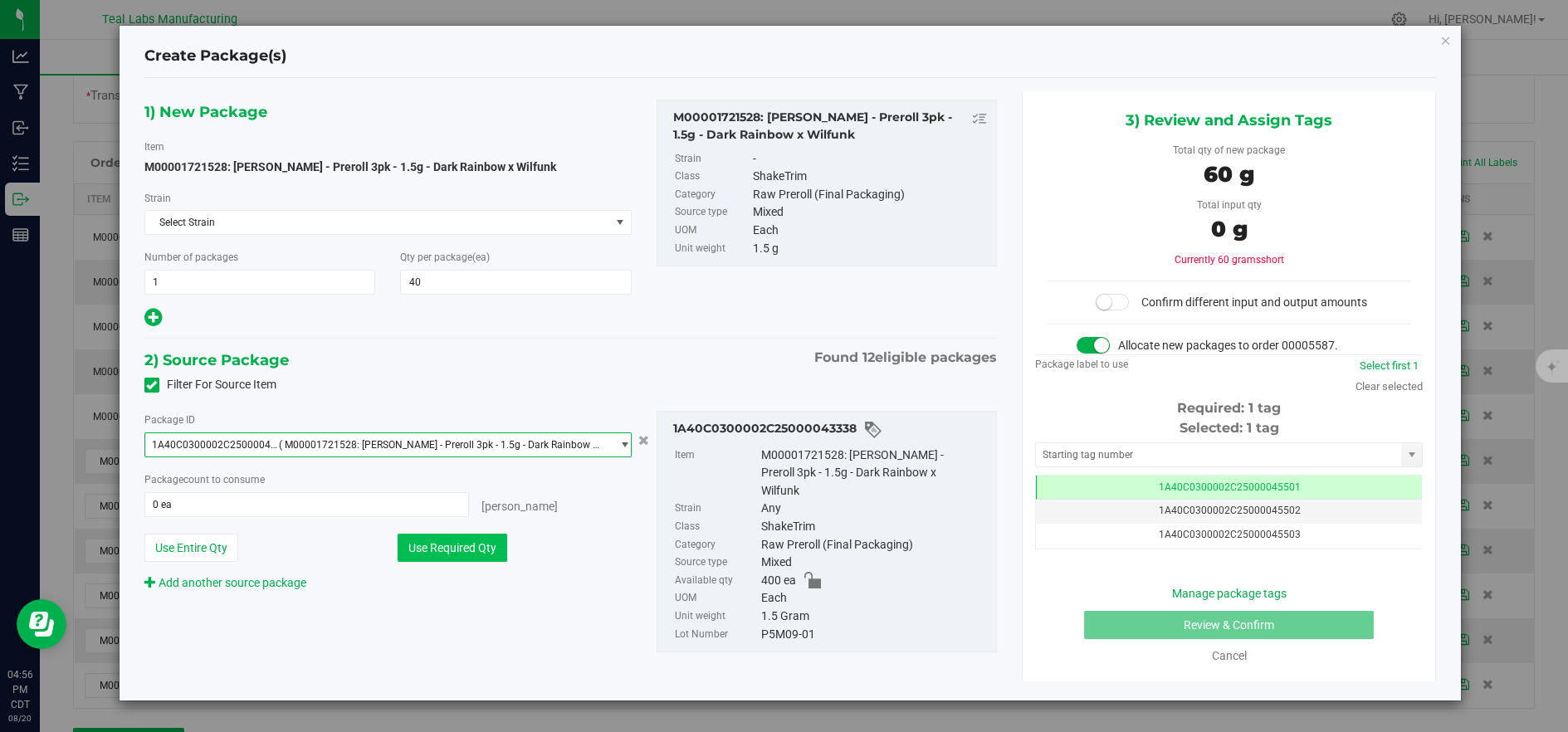
click at [475, 543] on button "Use Required Qty" at bounding box center [452, 548] width 110 height 28
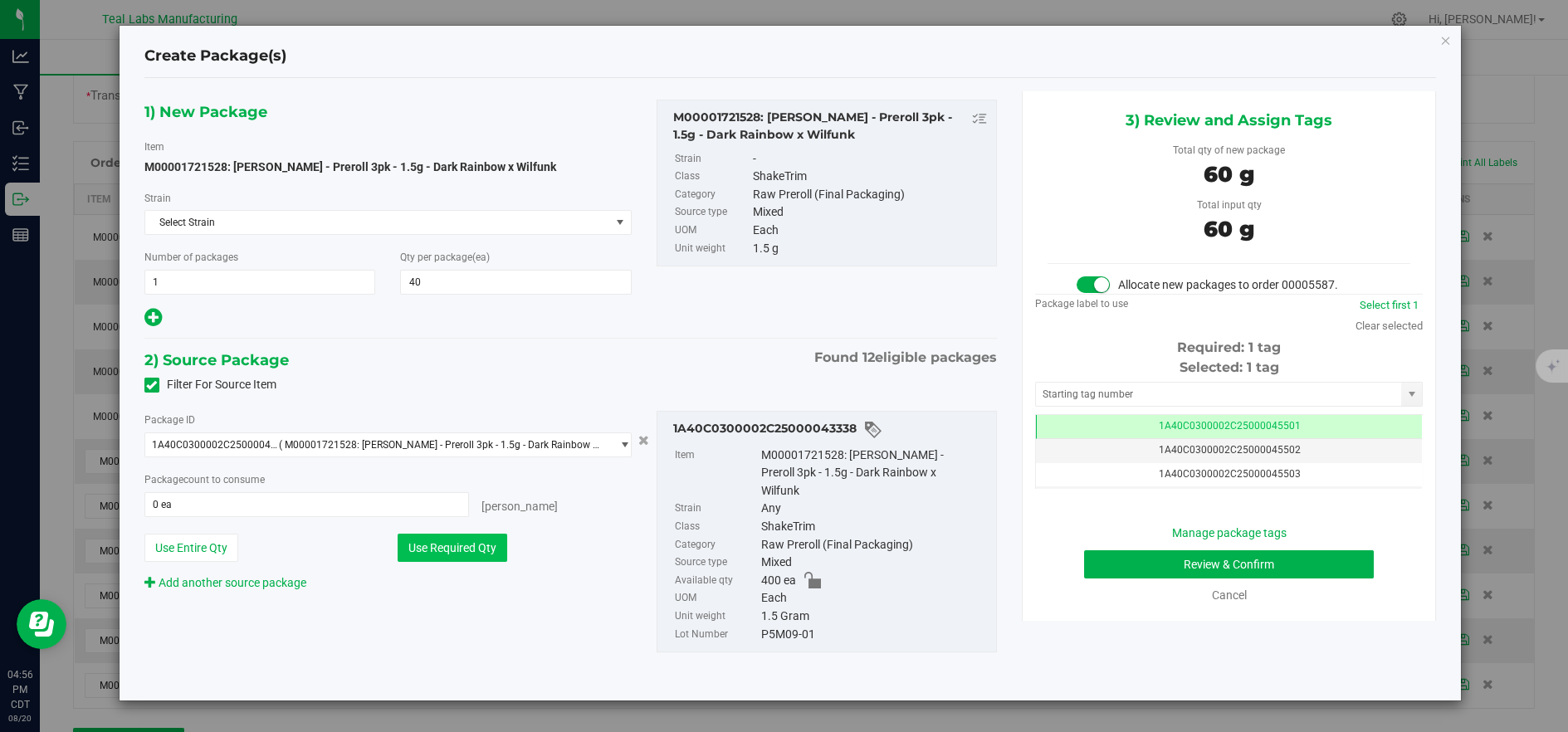
type input "40 ea"
click at [1269, 572] on button "Review & Confirm" at bounding box center [1228, 564] width 289 height 28
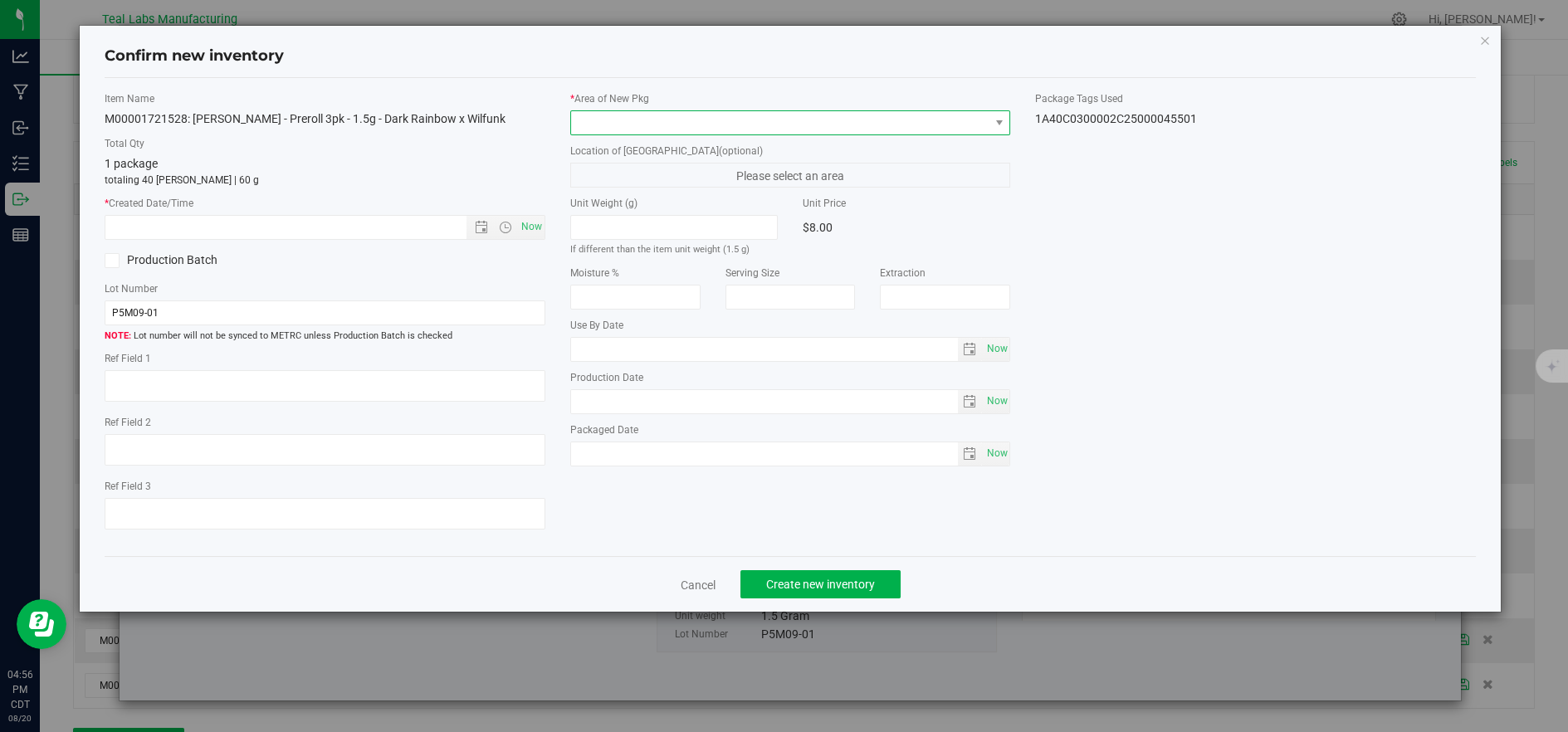
click at [654, 122] on span at bounding box center [780, 123] width 418 height 24
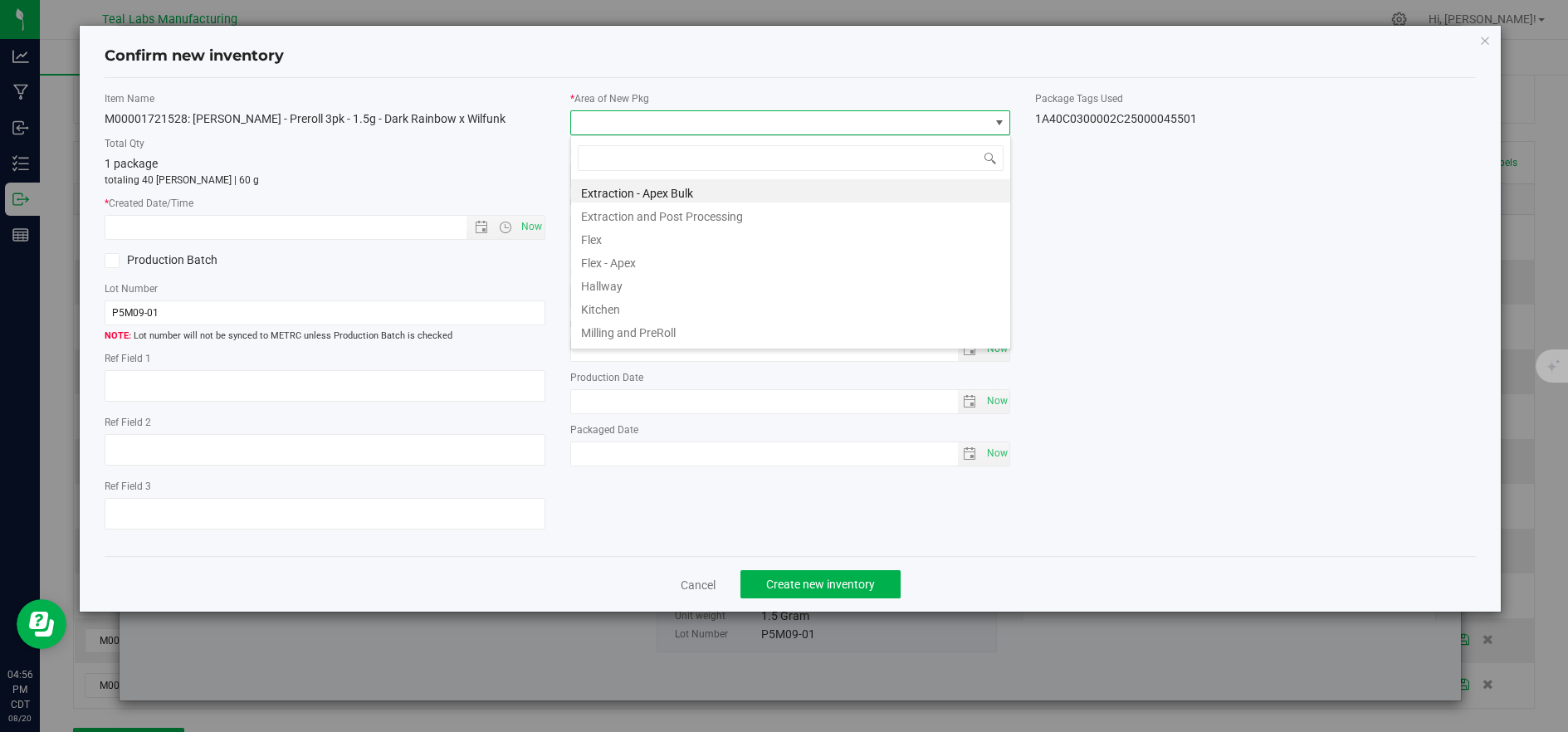
drag, startPoint x: 611, startPoint y: 240, endPoint x: 564, endPoint y: 239, distance: 47.0
click at [610, 240] on li "Flex" at bounding box center [791, 238] width 439 height 24
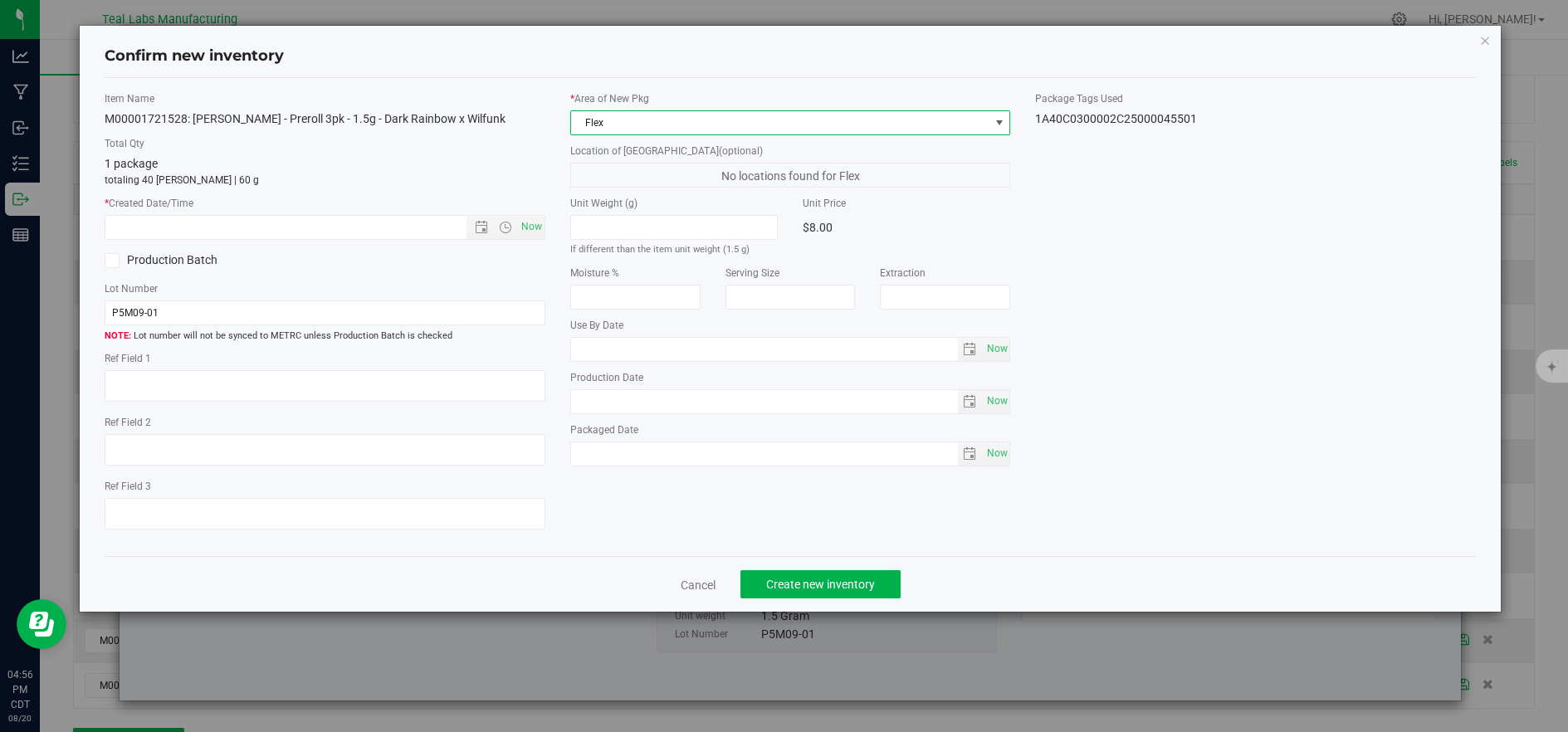
click at [535, 223] on span "Now" at bounding box center [531, 227] width 28 height 24
type input "8/20/2025 4:56 PM"
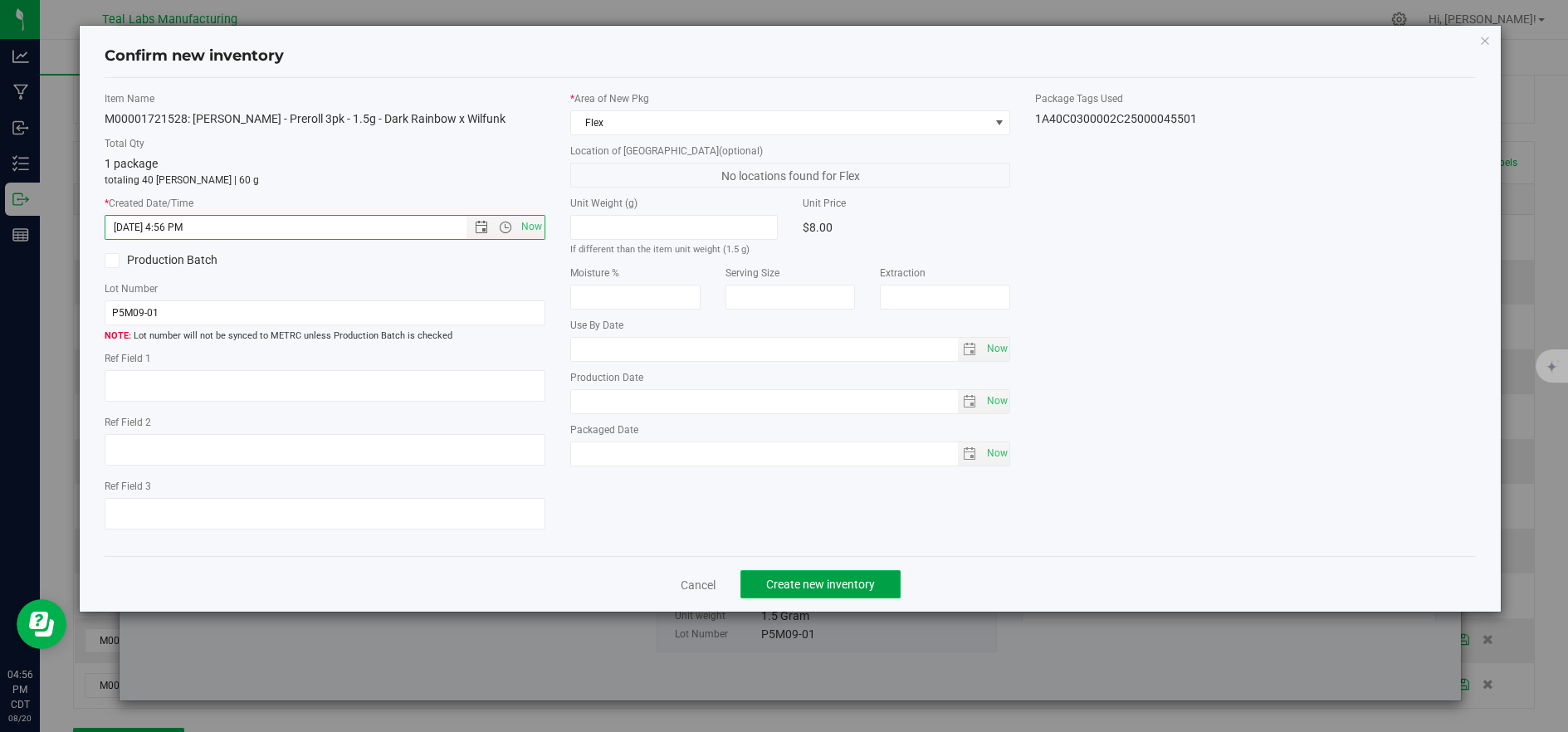
click at [846, 583] on span "Create new inventory" at bounding box center [821, 584] width 109 height 14
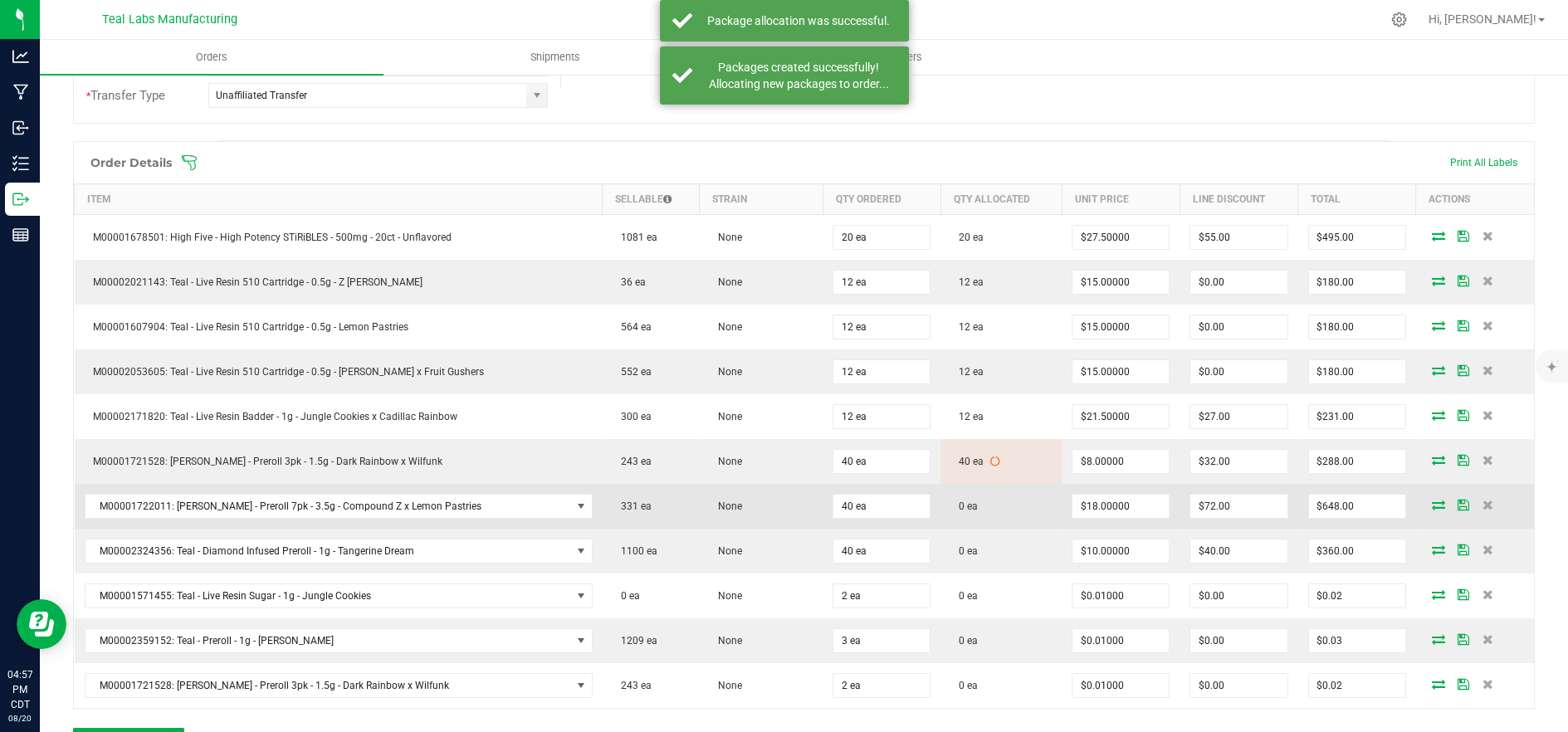
click at [1432, 506] on icon at bounding box center [1438, 504] width 14 height 10
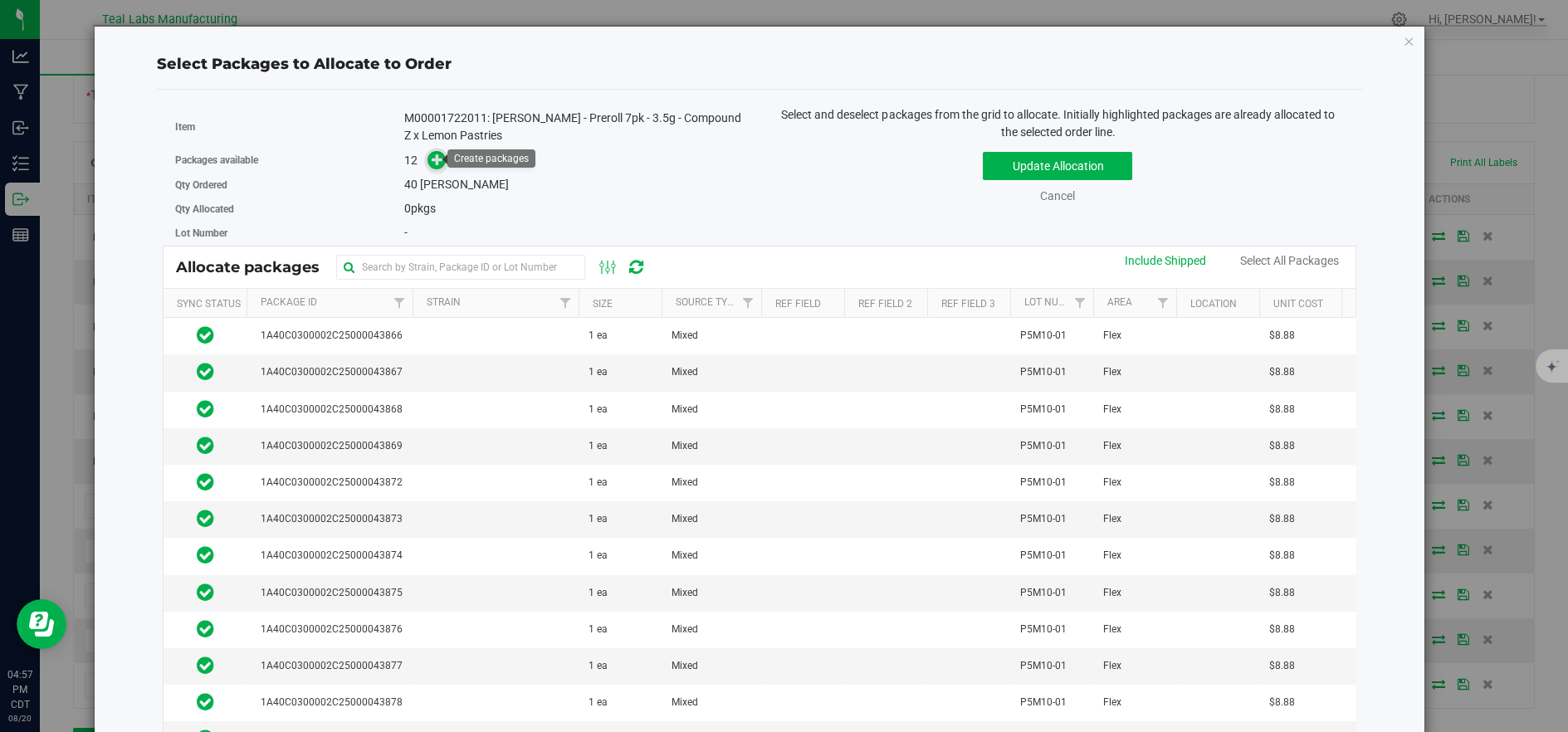
click at [432, 153] on icon at bounding box center [437, 159] width 12 height 12
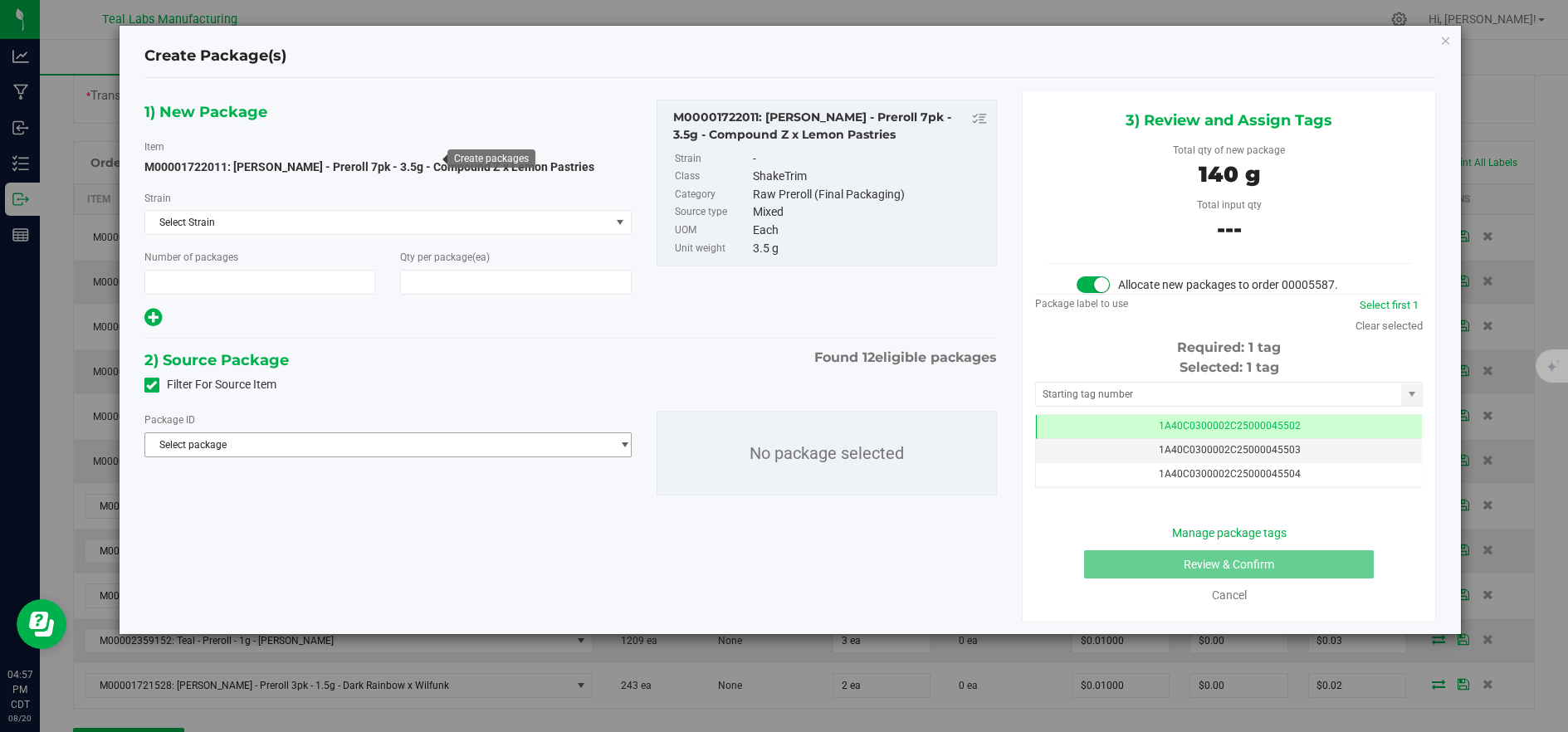
type input "1"
type input "40"
click at [472, 449] on span "Select package" at bounding box center [377, 445] width 465 height 24
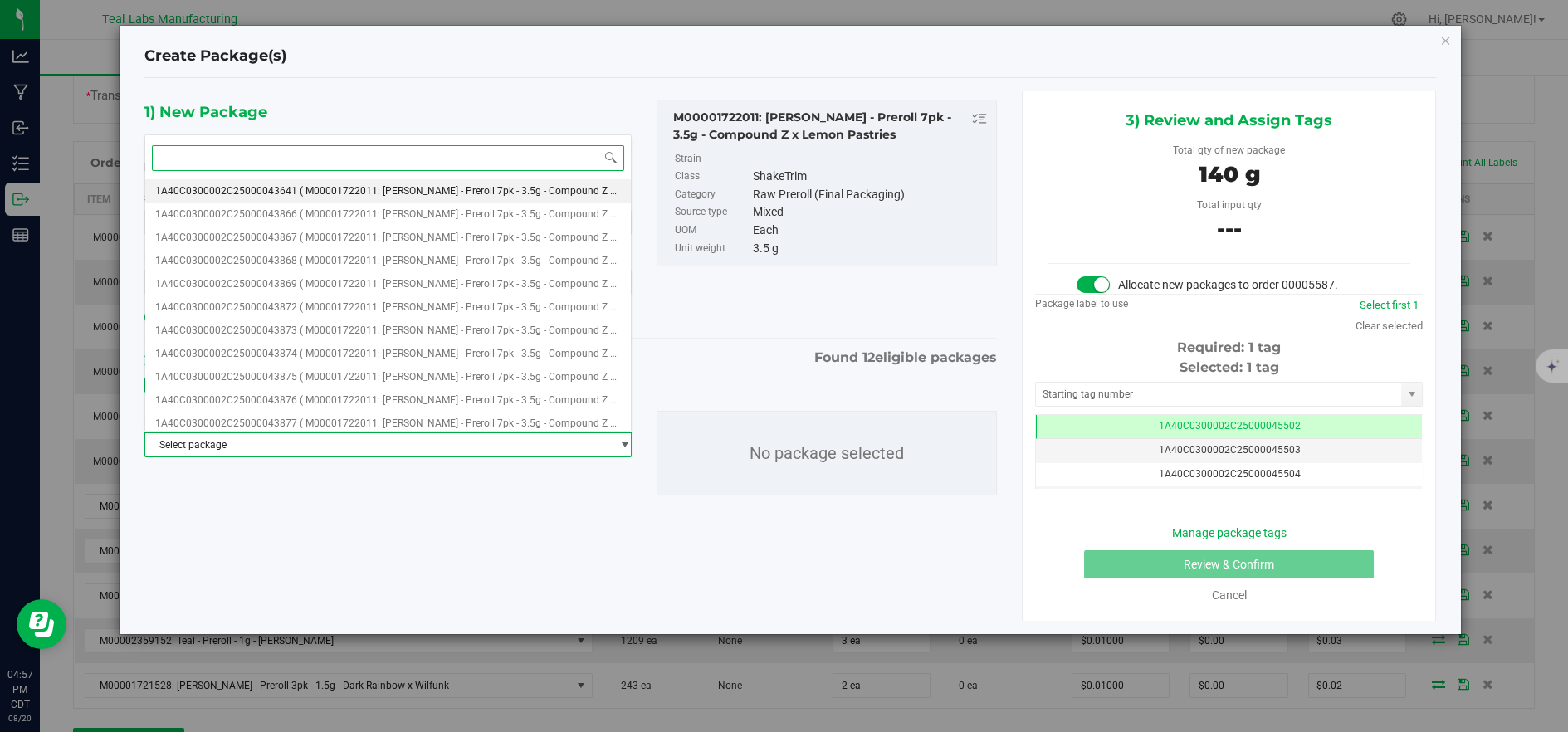
click at [416, 191] on span "( M00001722011: [PERSON_NAME] - Preroll 7pk - 3.5g - Compound Z x Lemon Pastrie…" at bounding box center [496, 190] width 394 height 12
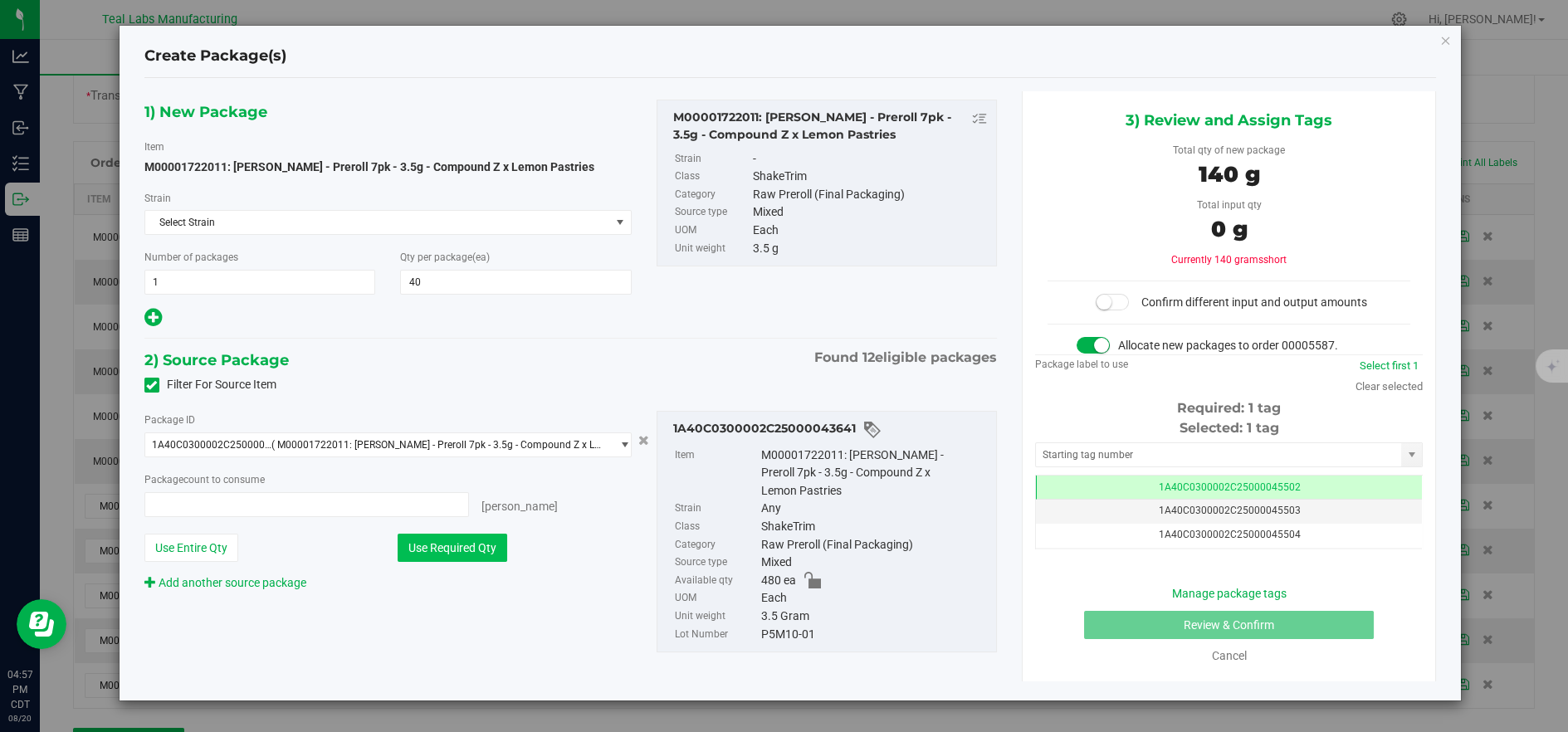
click at [475, 553] on button "Use Required Qty" at bounding box center [452, 548] width 110 height 28
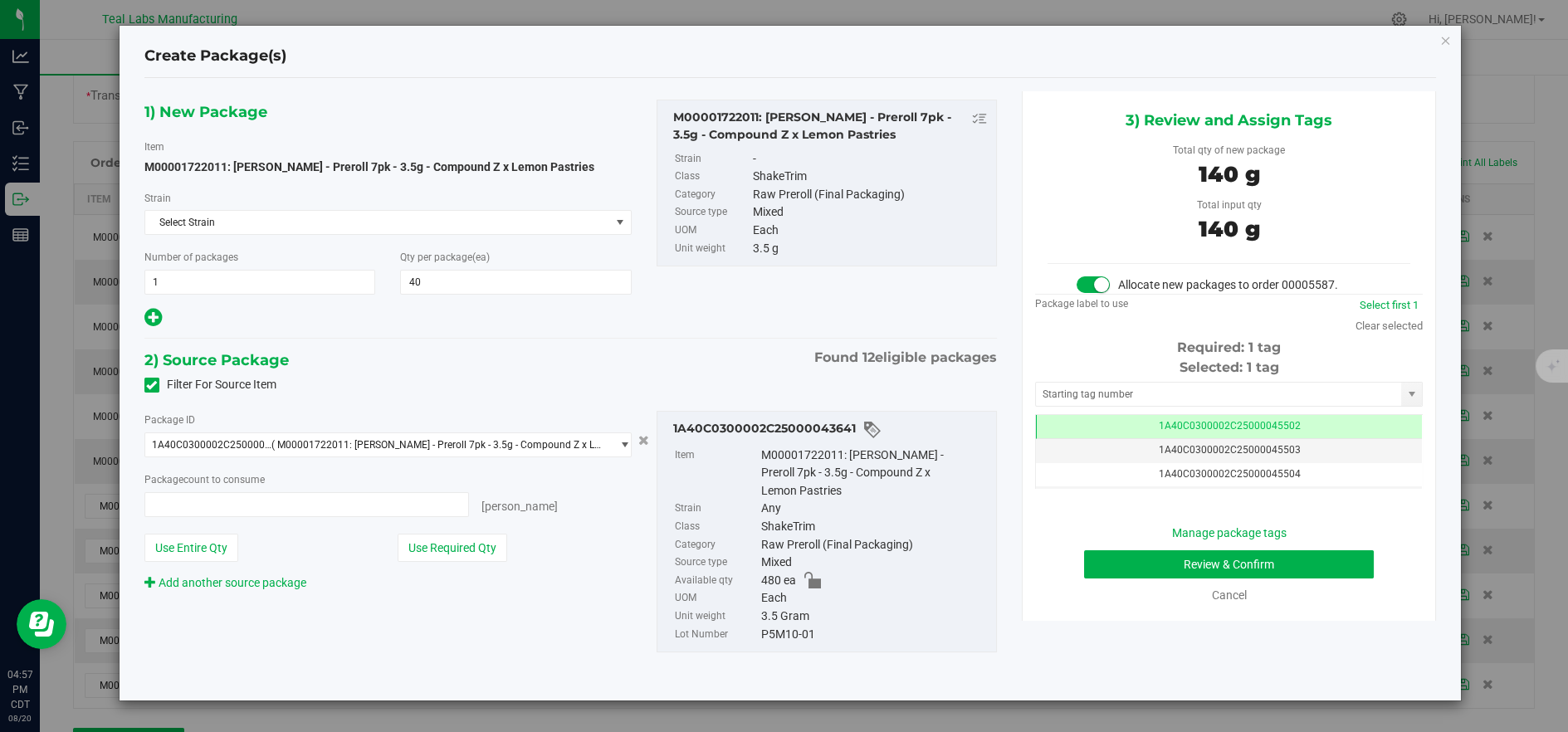
type input "40 ea"
click at [1222, 562] on button "Review & Confirm" at bounding box center [1228, 564] width 289 height 28
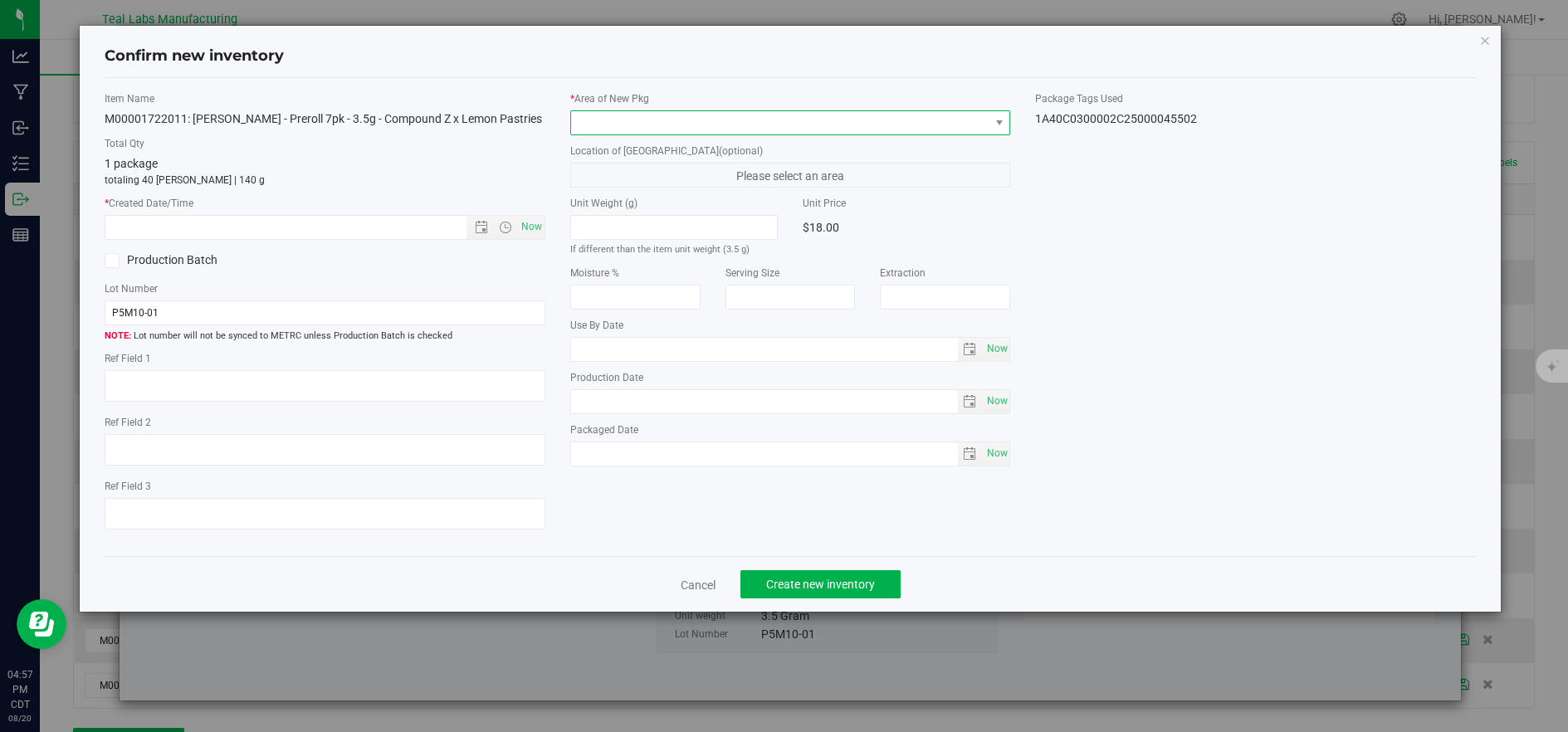
click at [611, 122] on span at bounding box center [780, 123] width 418 height 24
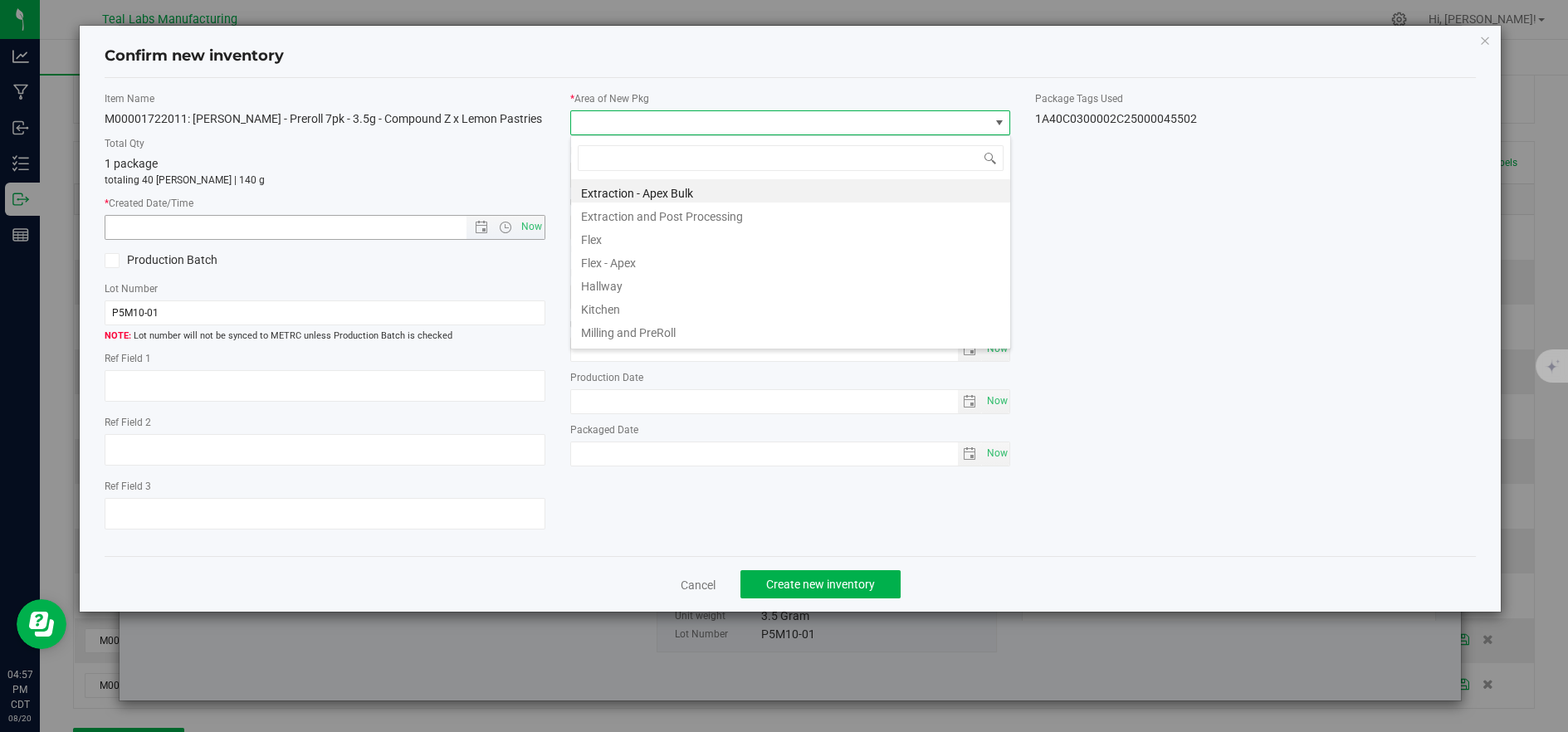
drag, startPoint x: 599, startPoint y: 241, endPoint x: 510, endPoint y: 218, distance: 91.9
click at [598, 241] on li "Flex" at bounding box center [791, 238] width 439 height 24
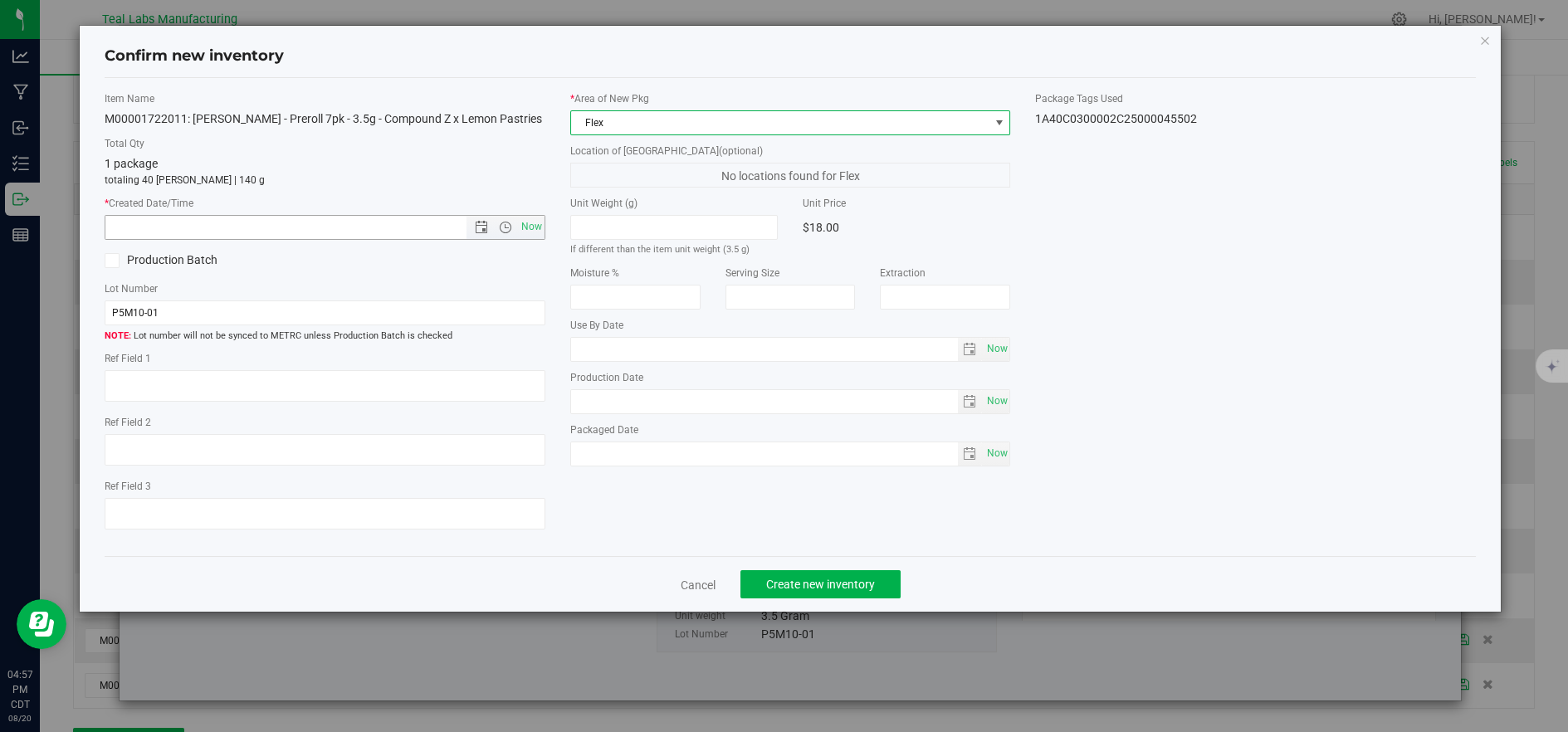
click at [539, 225] on span "Now" at bounding box center [531, 227] width 28 height 24
type input "8/20/2025 4:57 PM"
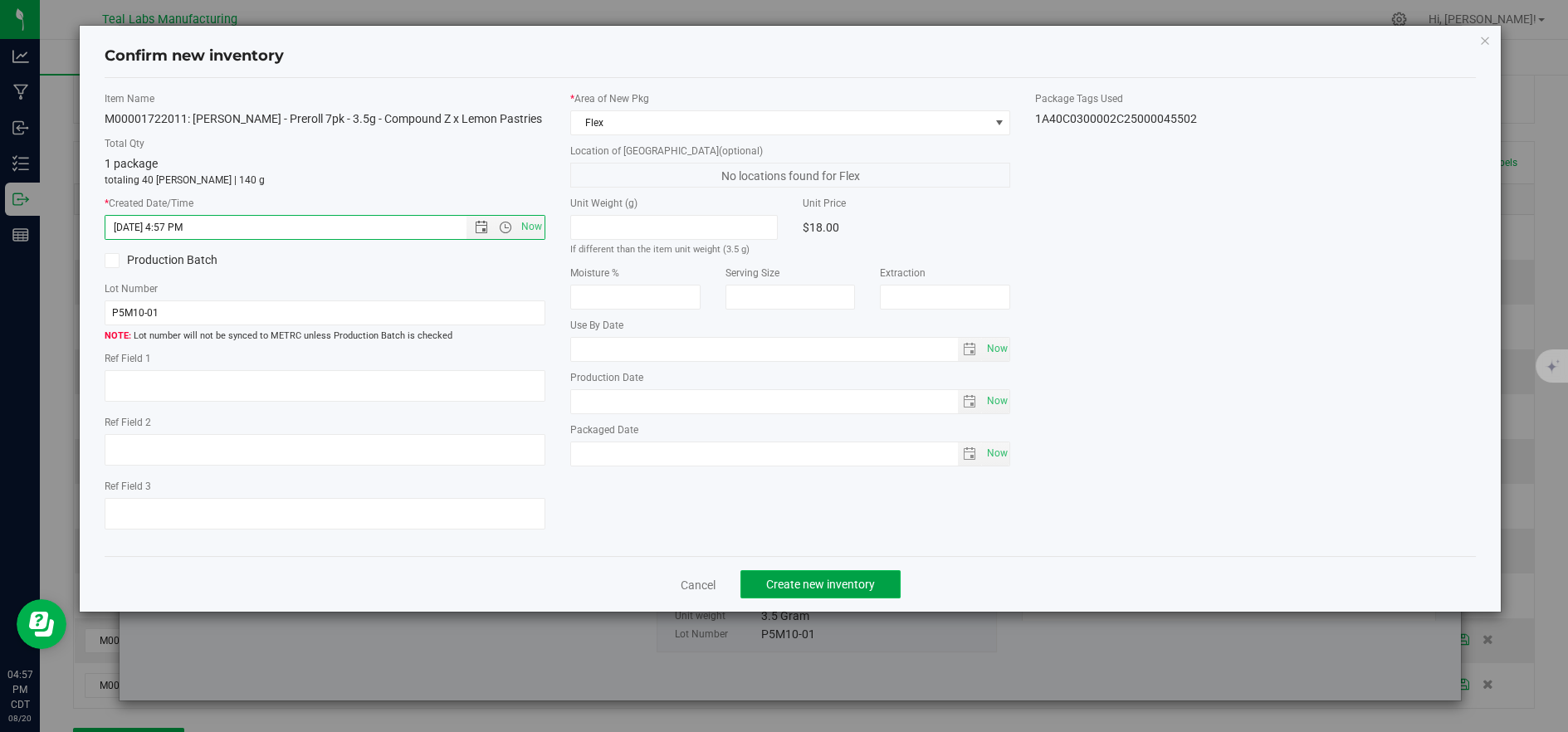
click at [782, 585] on span "Create new inventory" at bounding box center [821, 584] width 109 height 14
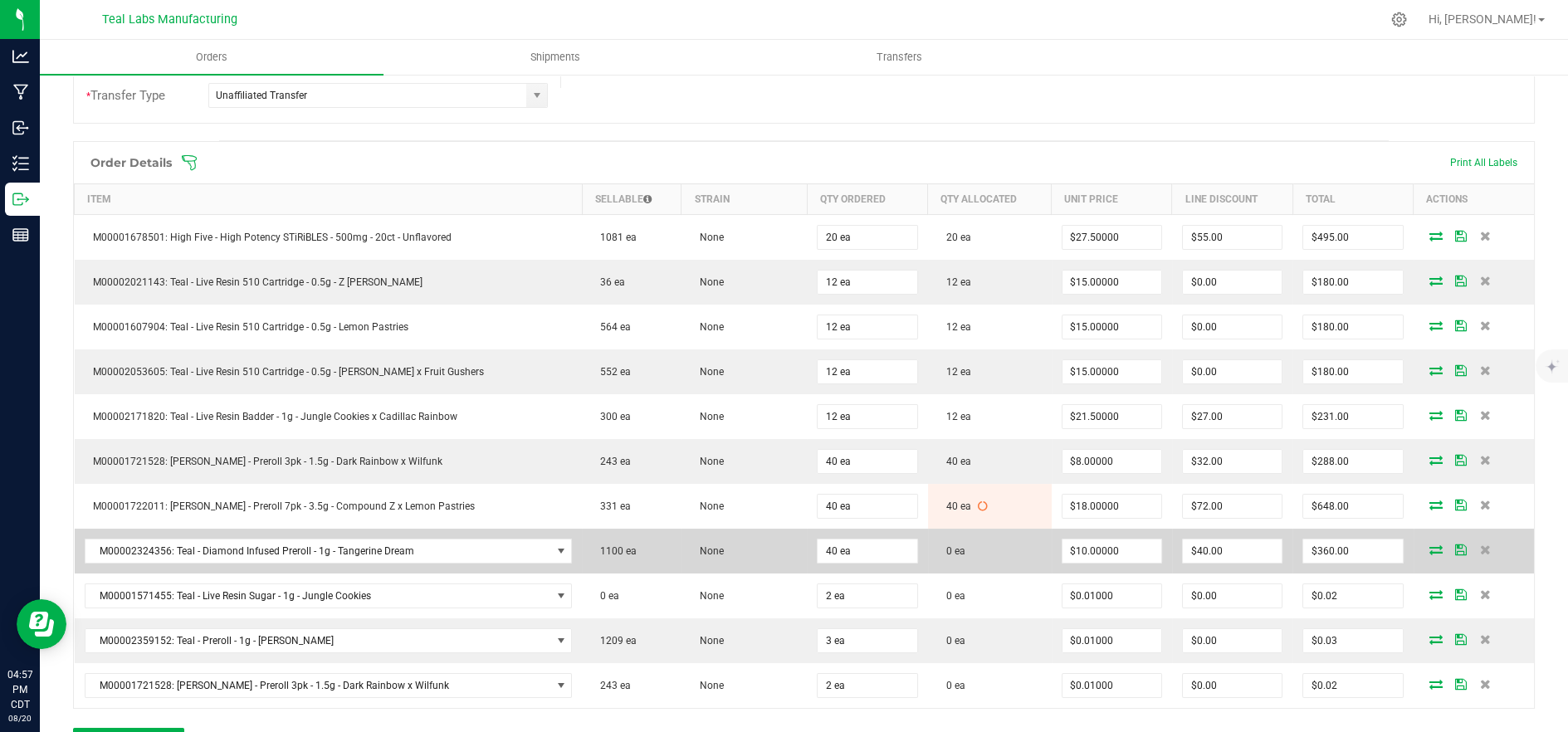
click at [1429, 548] on icon at bounding box center [1436, 549] width 14 height 10
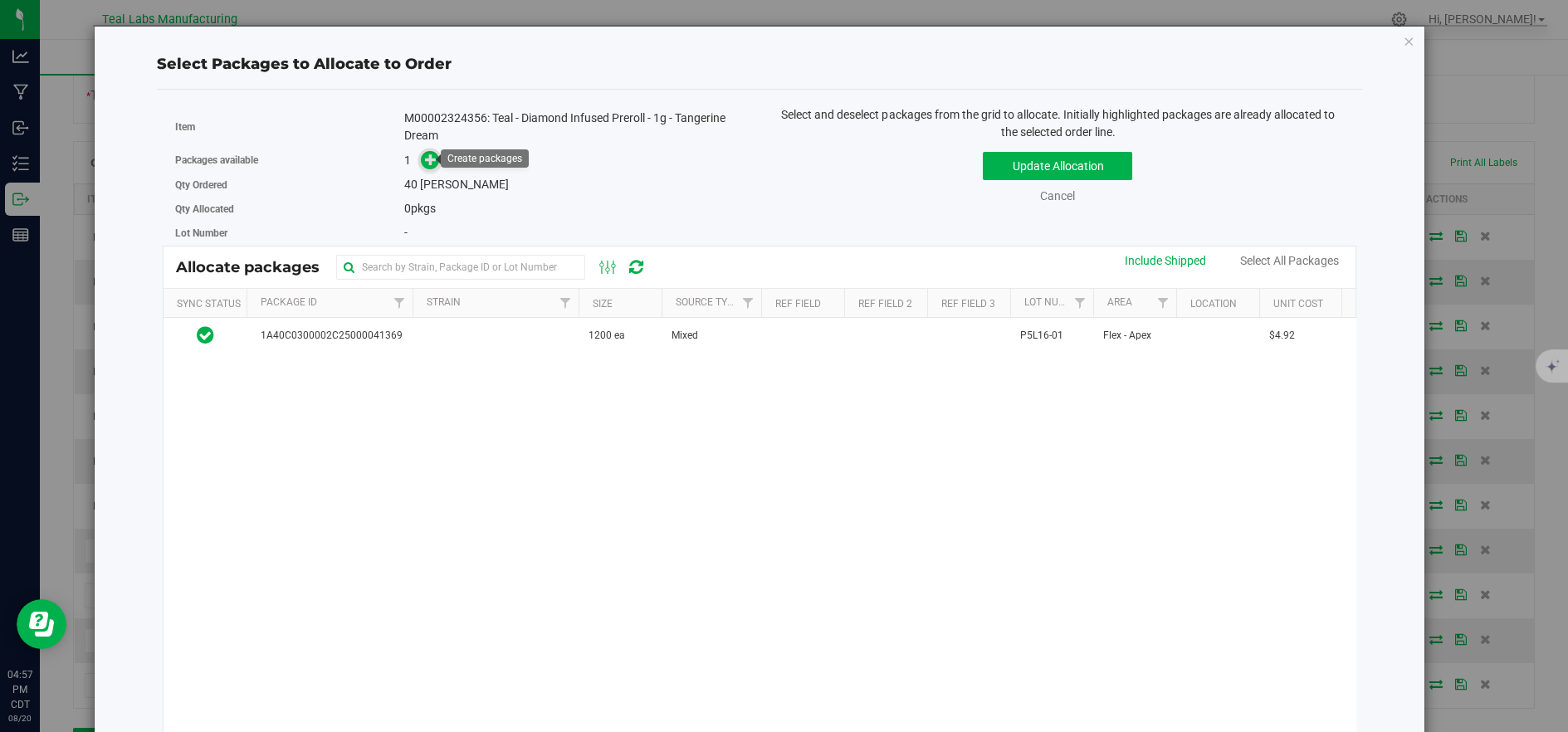
click at [425, 162] on icon at bounding box center [431, 159] width 12 height 12
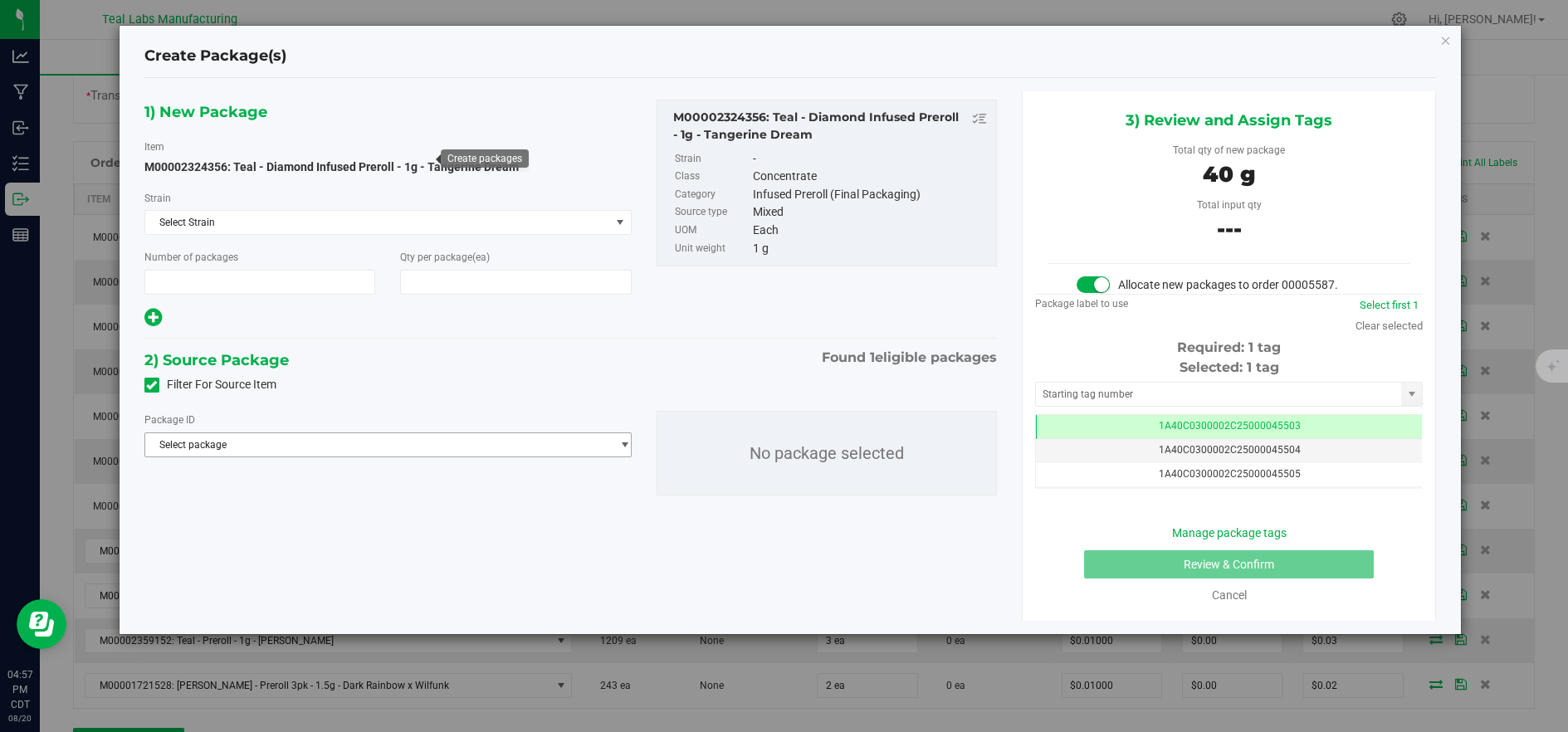
type input "1"
type input "40"
click at [523, 448] on span "Select package" at bounding box center [377, 445] width 465 height 24
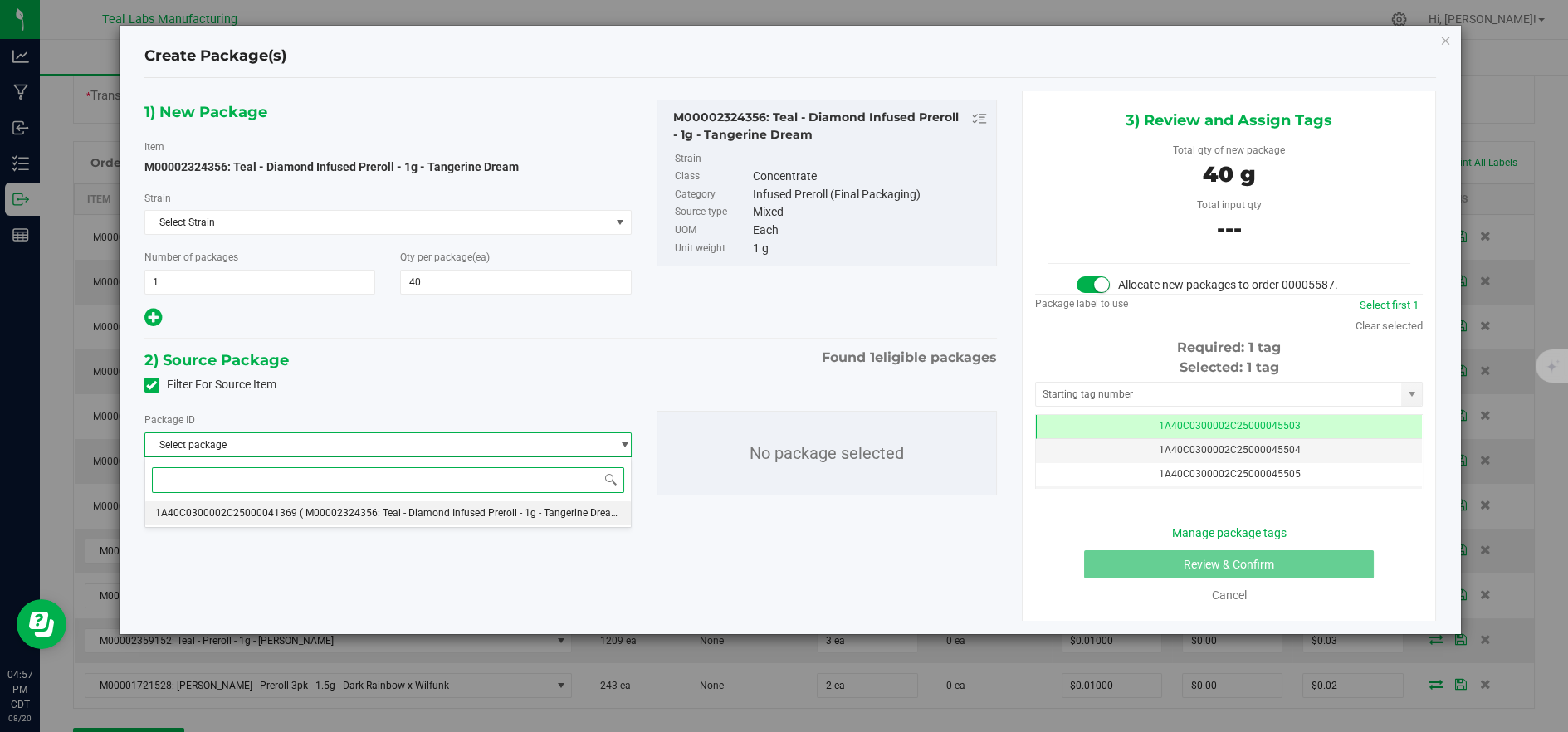
click at [488, 514] on span "( M00002324356: Teal - Diamond Infused Preroll - 1g - Tangerine Dream )" at bounding box center [463, 512] width 326 height 12
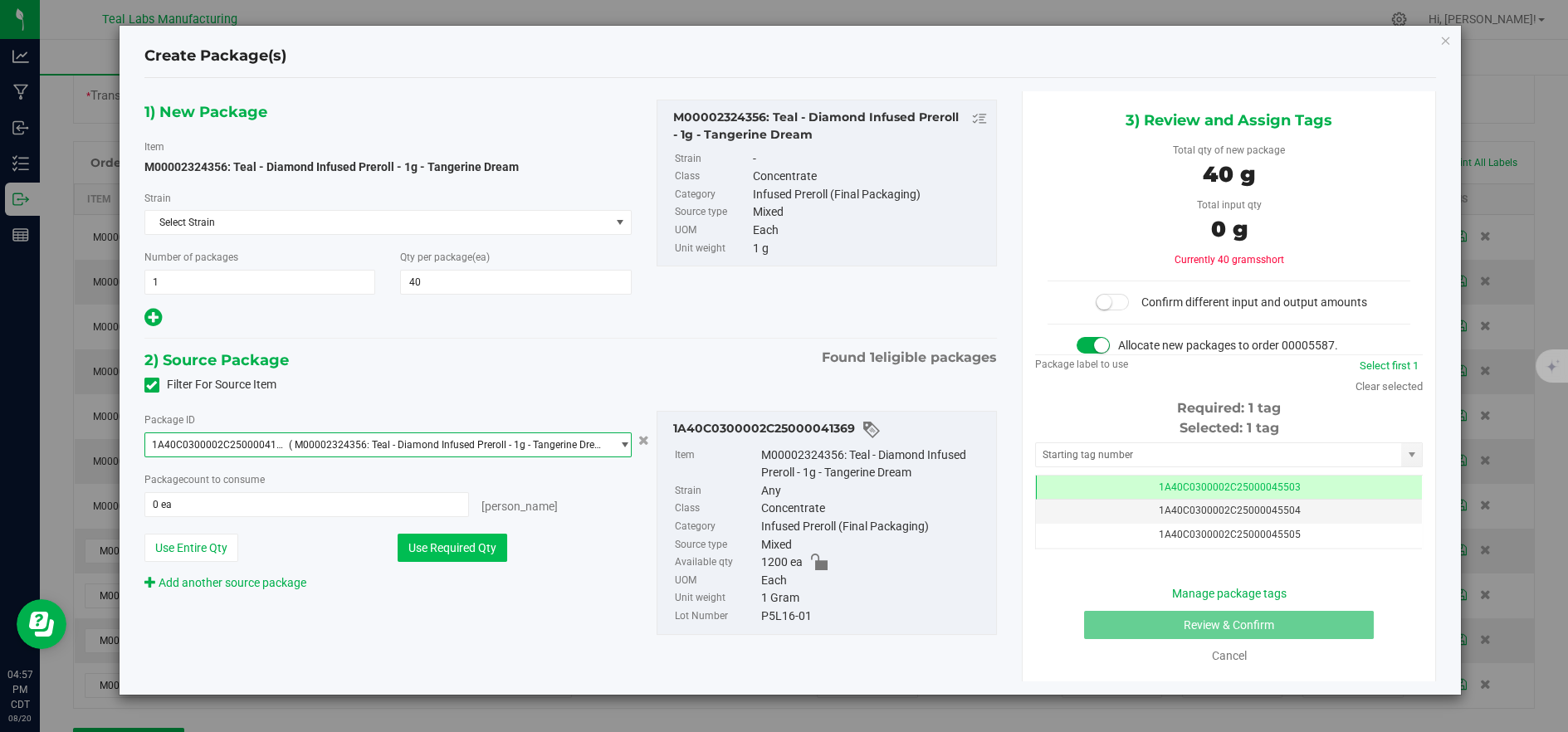
click at [413, 549] on button "Use Required Qty" at bounding box center [452, 548] width 110 height 28
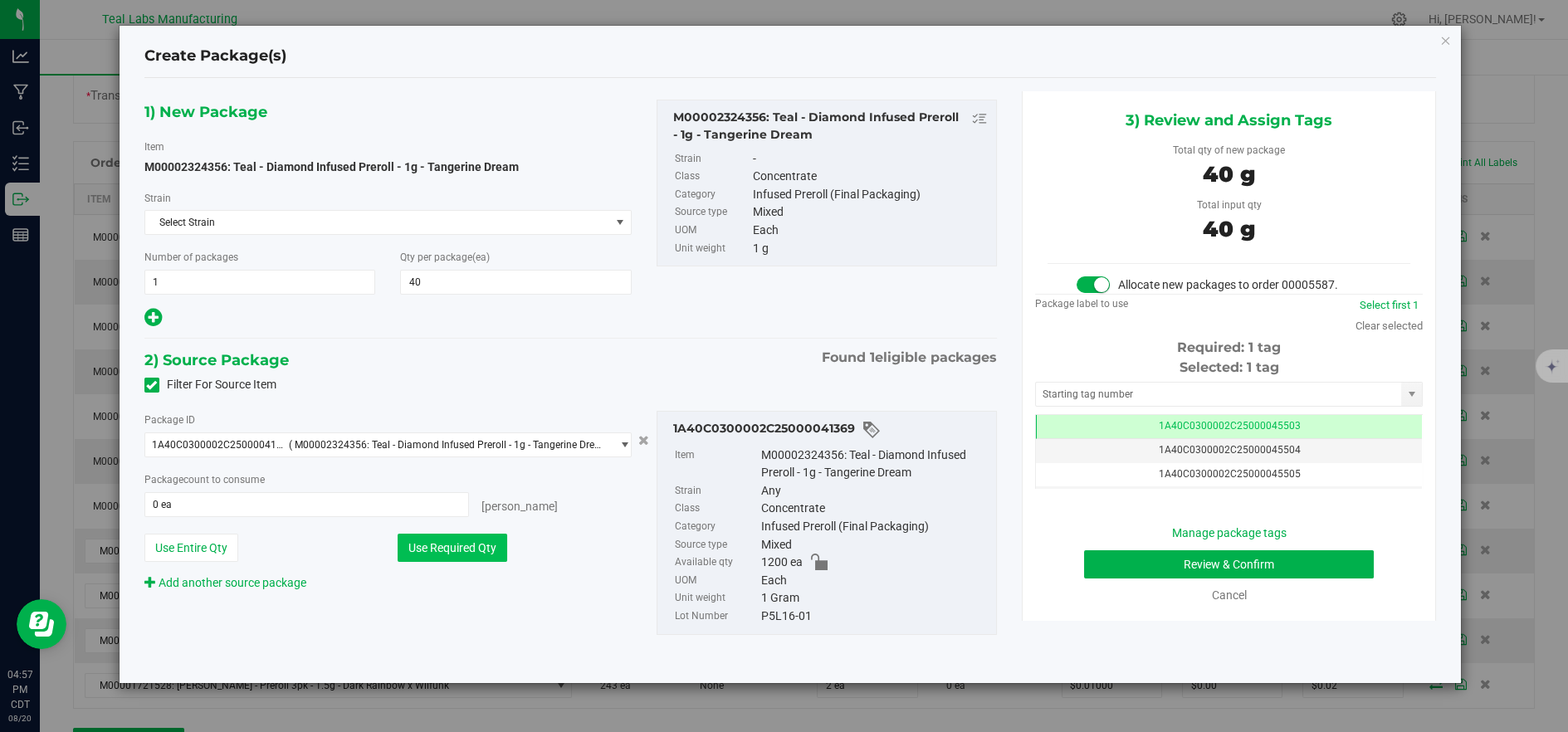
type input "40 ea"
click at [1147, 556] on button "Review & Confirm" at bounding box center [1228, 564] width 289 height 28
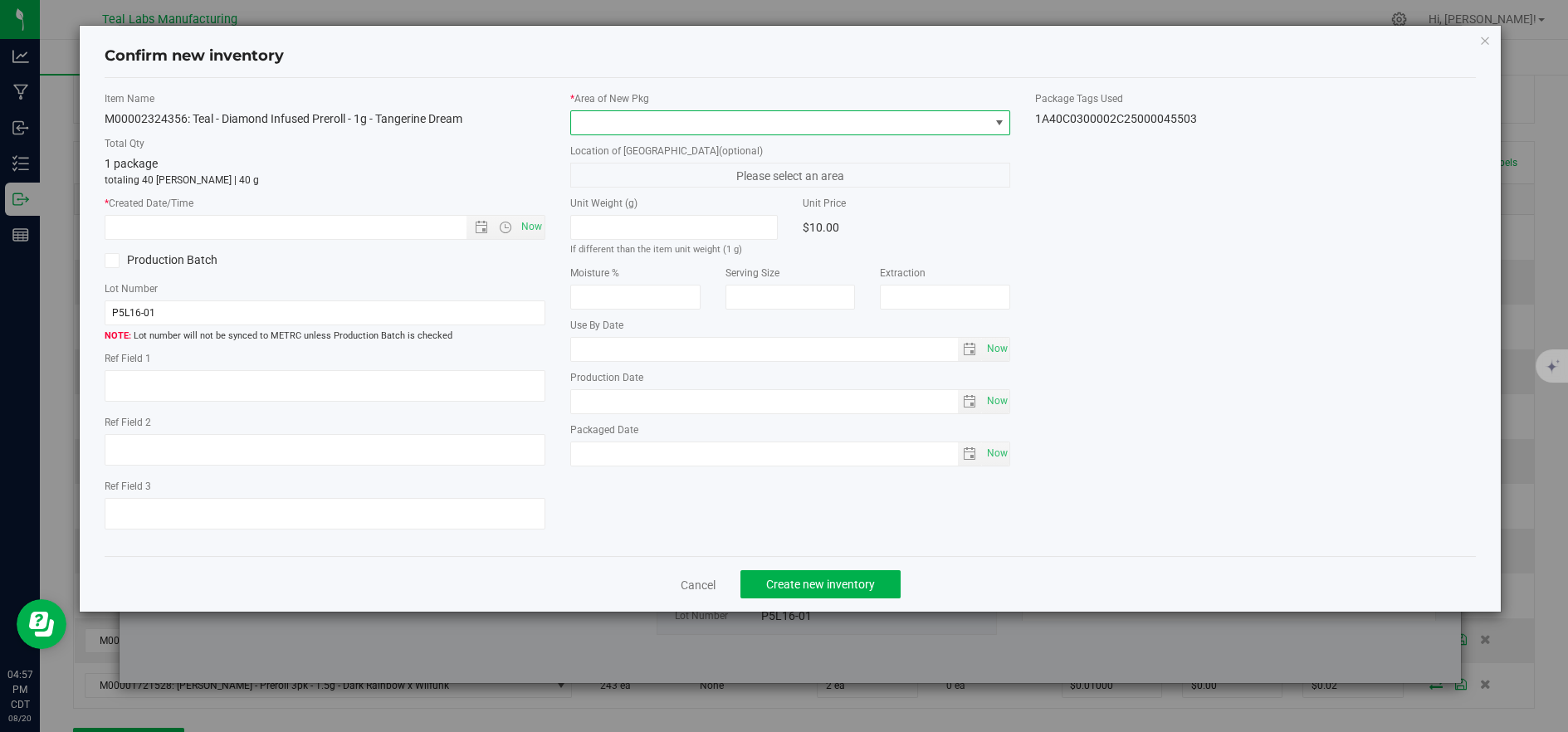
click at [679, 129] on span at bounding box center [780, 123] width 418 height 24
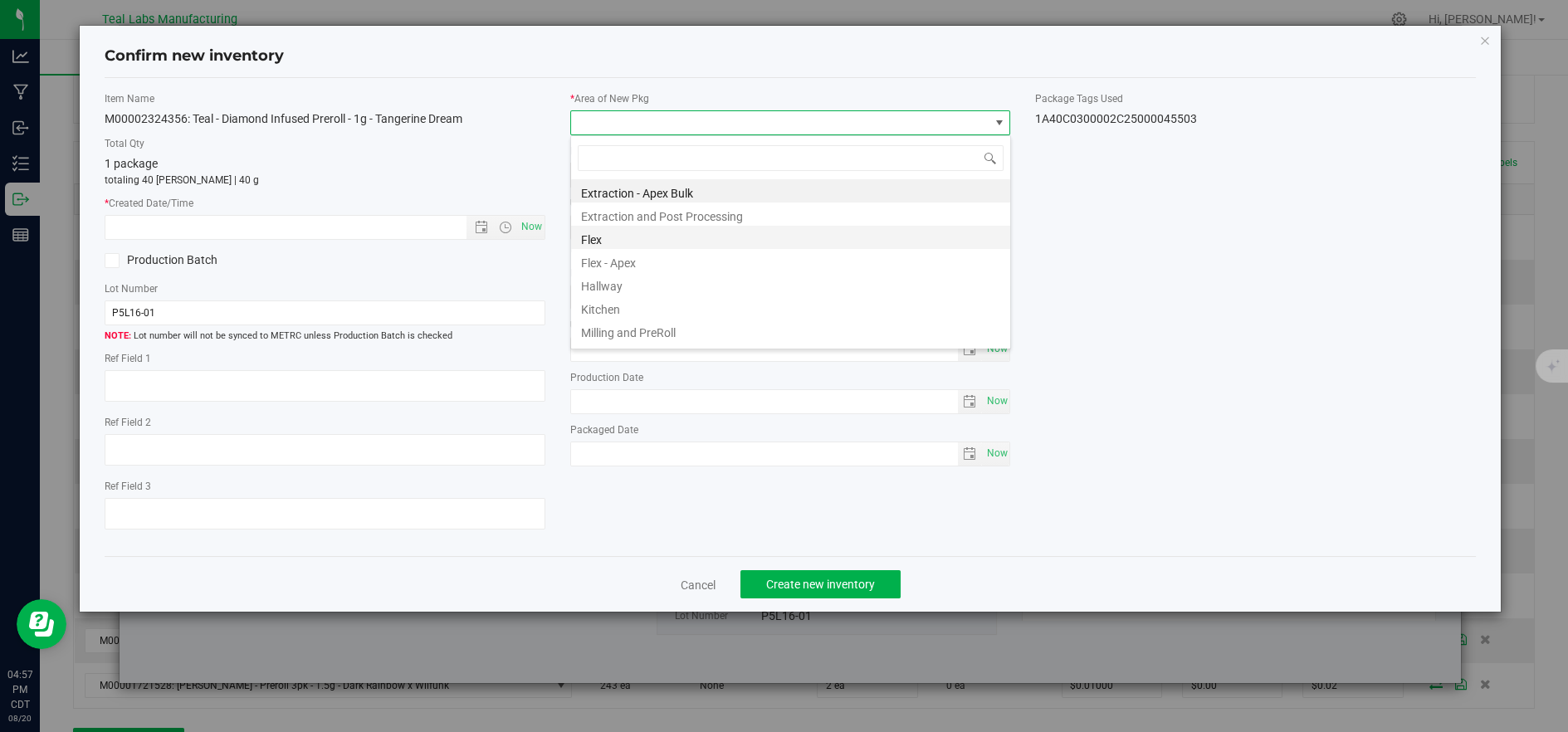
click at [622, 235] on li "Flex" at bounding box center [791, 238] width 439 height 24
click at [532, 223] on span "Now" at bounding box center [531, 227] width 28 height 24
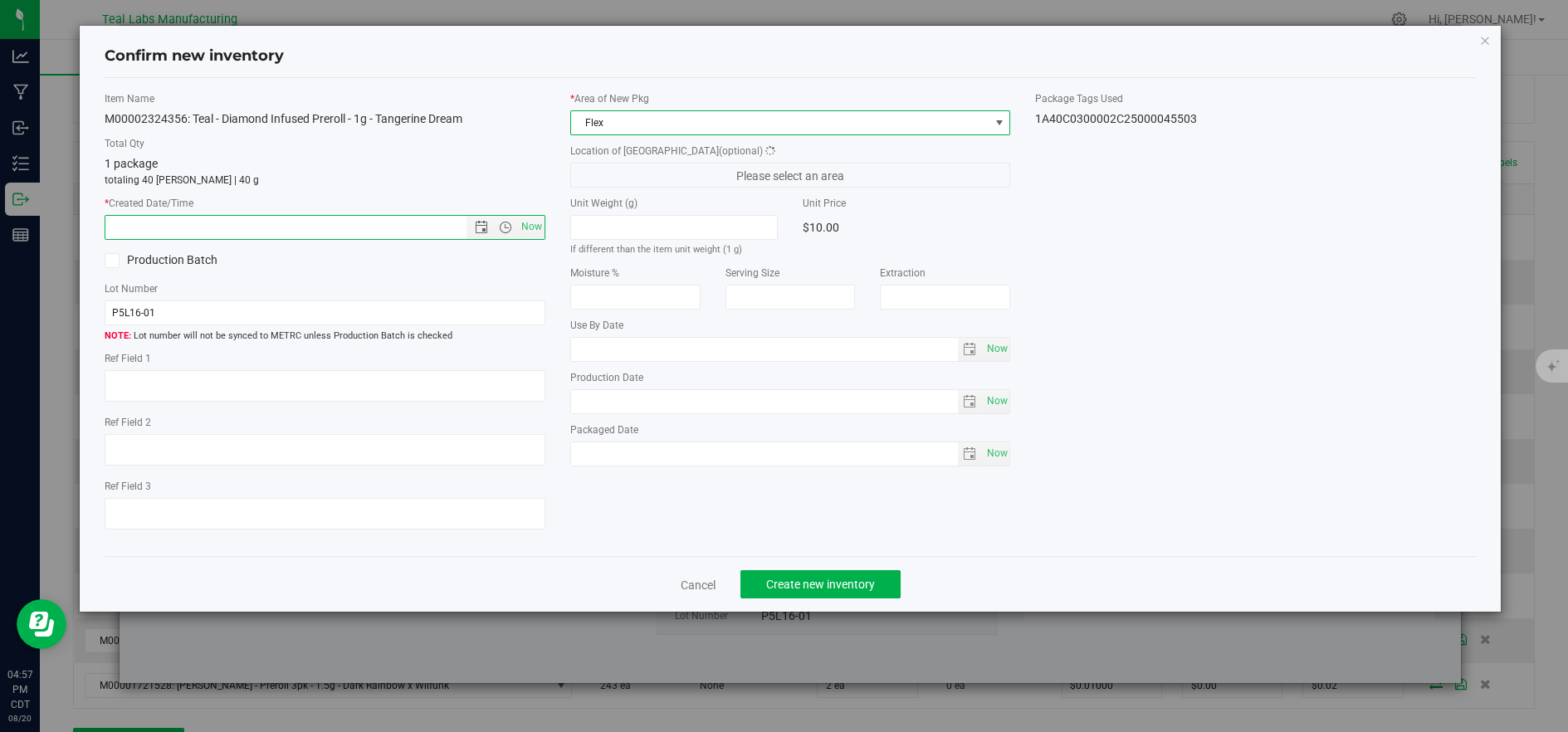
type input "8/20/2025 4:57 PM"
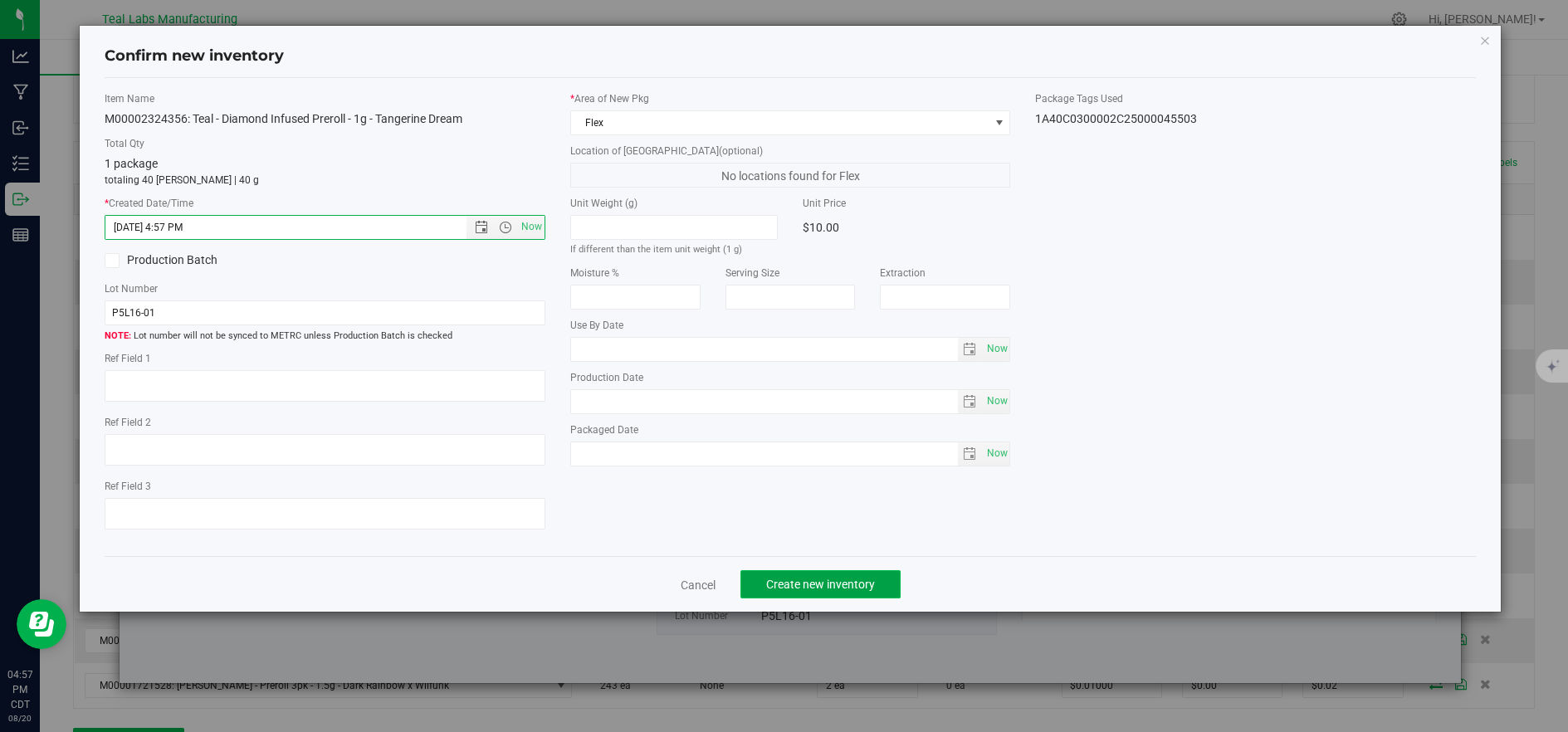
click at [865, 591] on span "Create new inventory" at bounding box center [821, 584] width 109 height 14
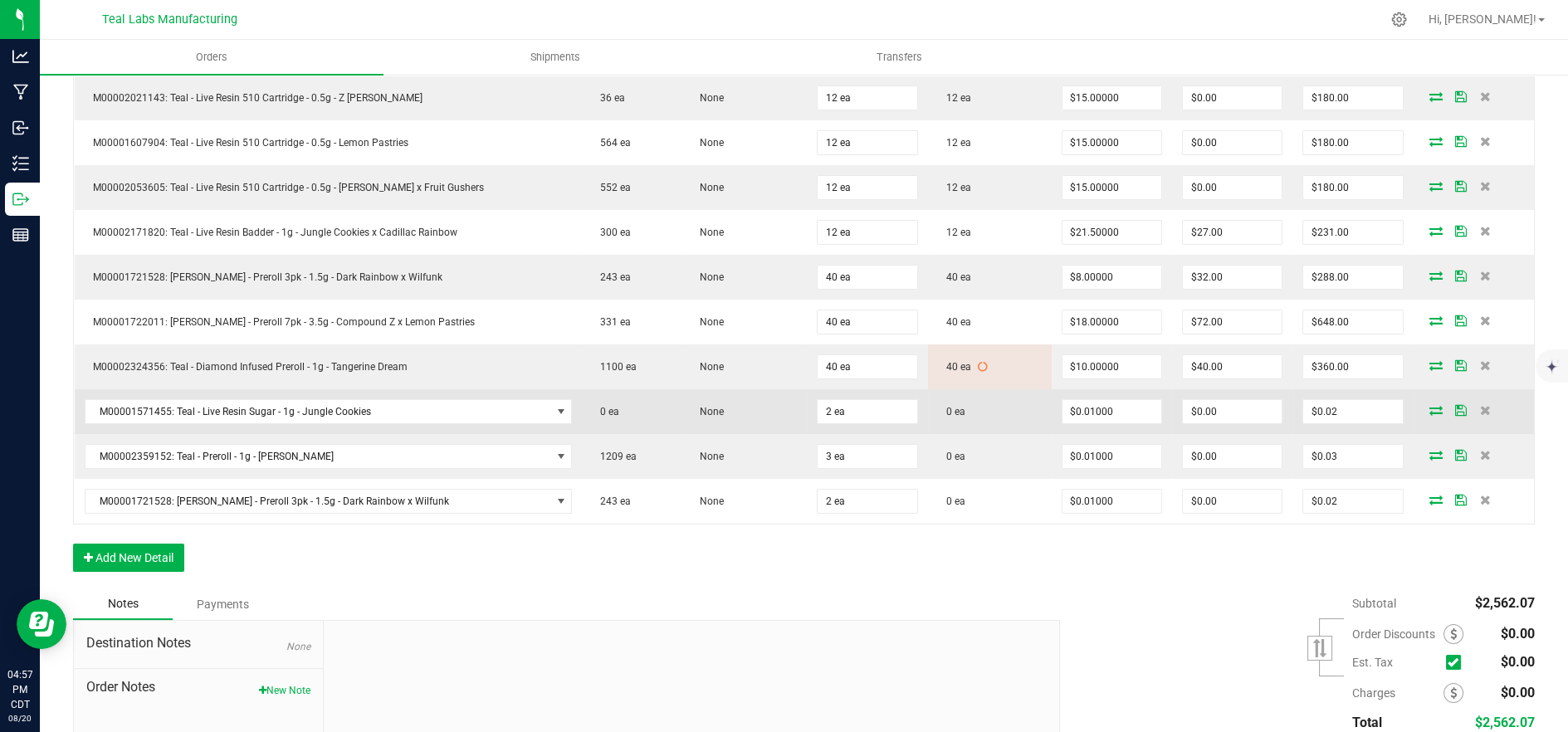
click at [1429, 407] on icon at bounding box center [1436, 410] width 14 height 10
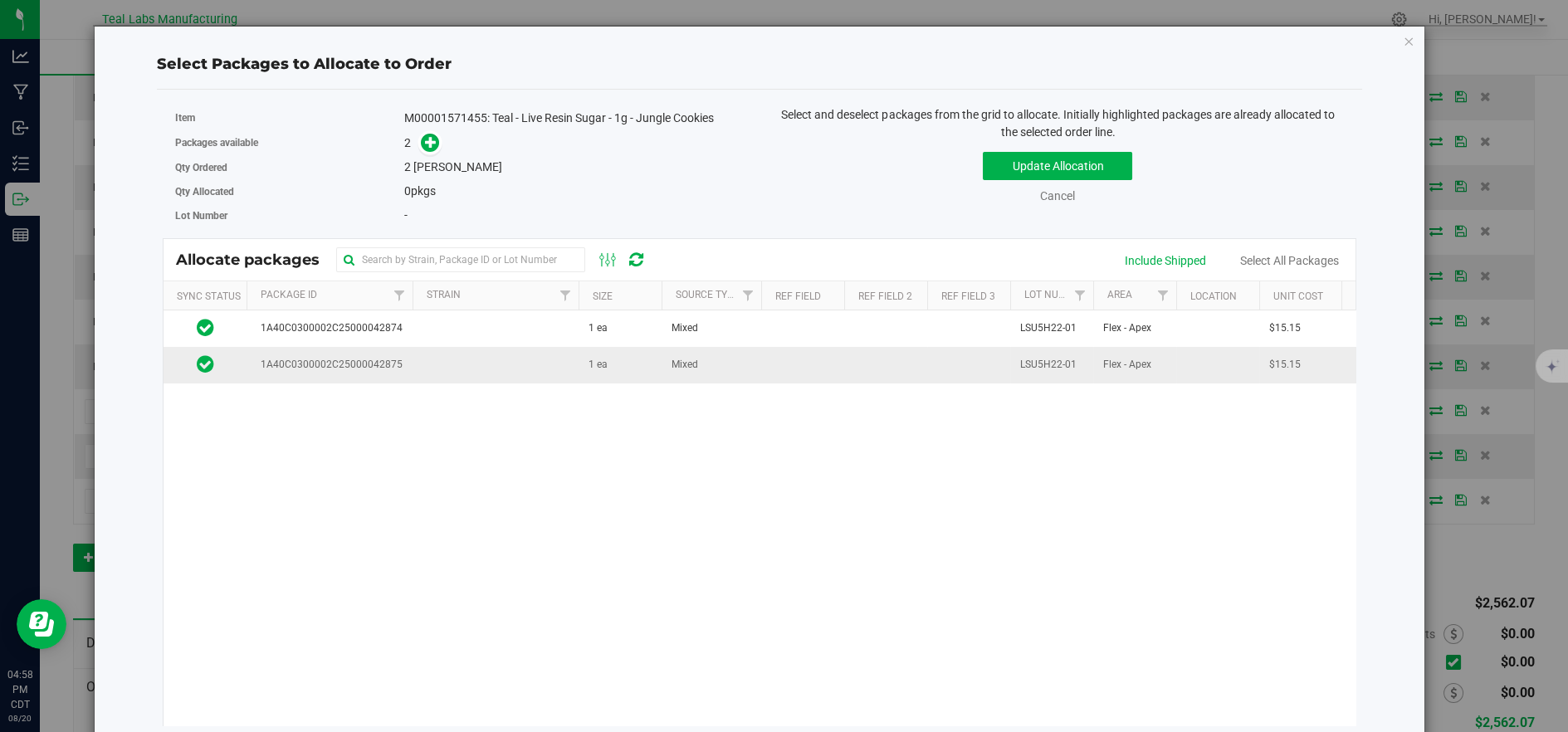
click at [526, 366] on td at bounding box center [495, 365] width 166 height 35
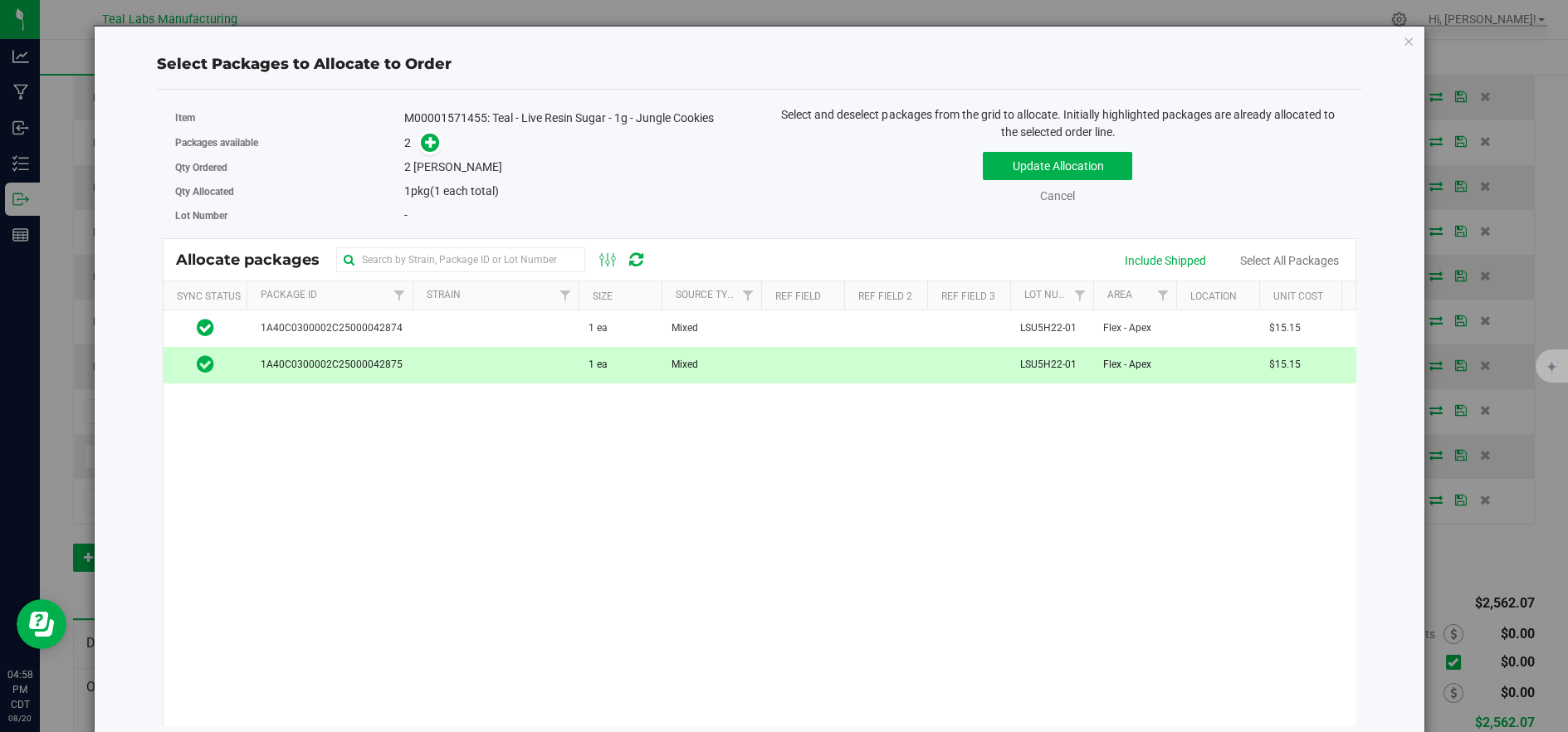
drag, startPoint x: 538, startPoint y: 323, endPoint x: 889, endPoint y: 247, distance: 359.1
click at [539, 323] on td at bounding box center [495, 328] width 166 height 36
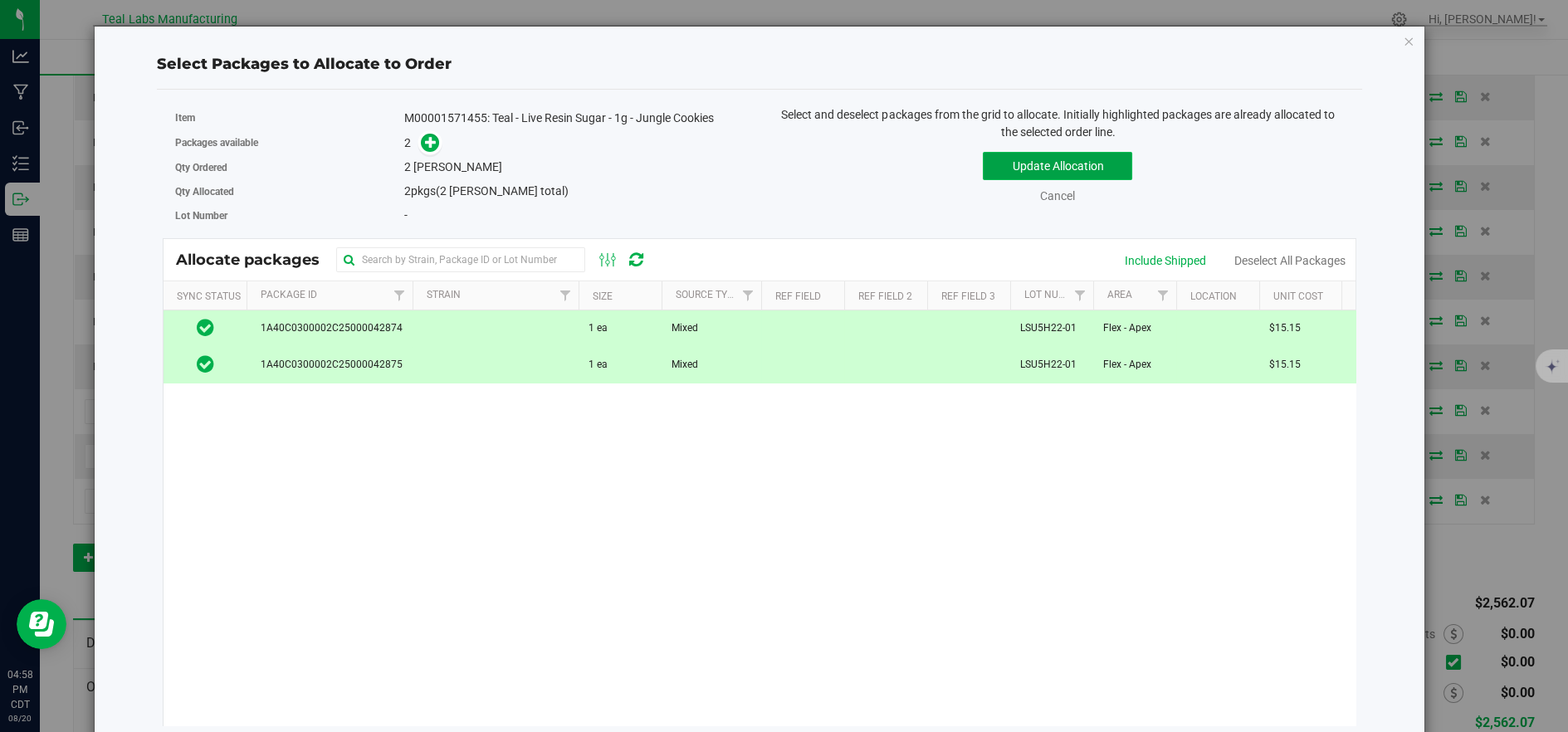
click at [1007, 176] on button "Update Allocation" at bounding box center [1057, 165] width 150 height 28
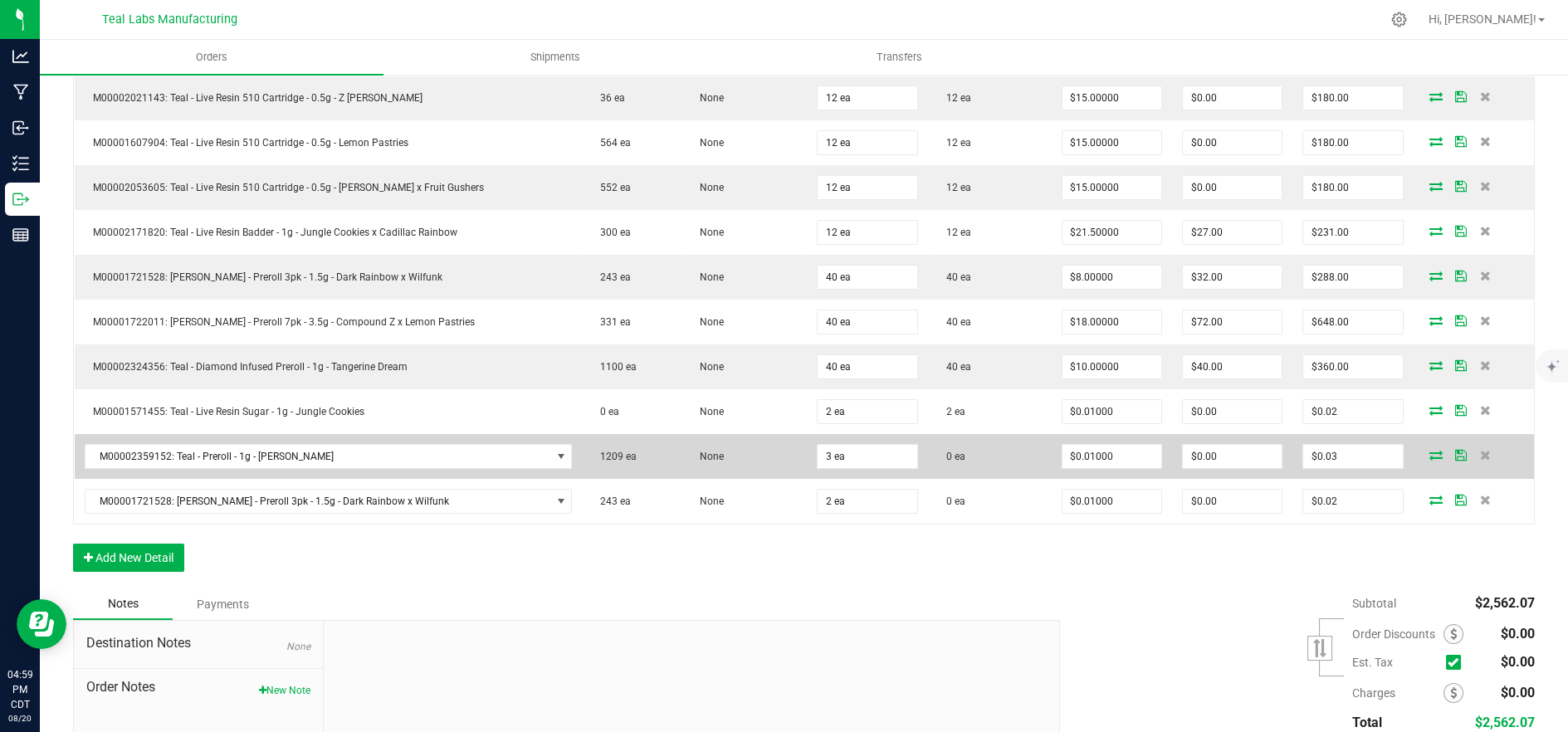
click at [1429, 453] on icon at bounding box center [1436, 454] width 14 height 10
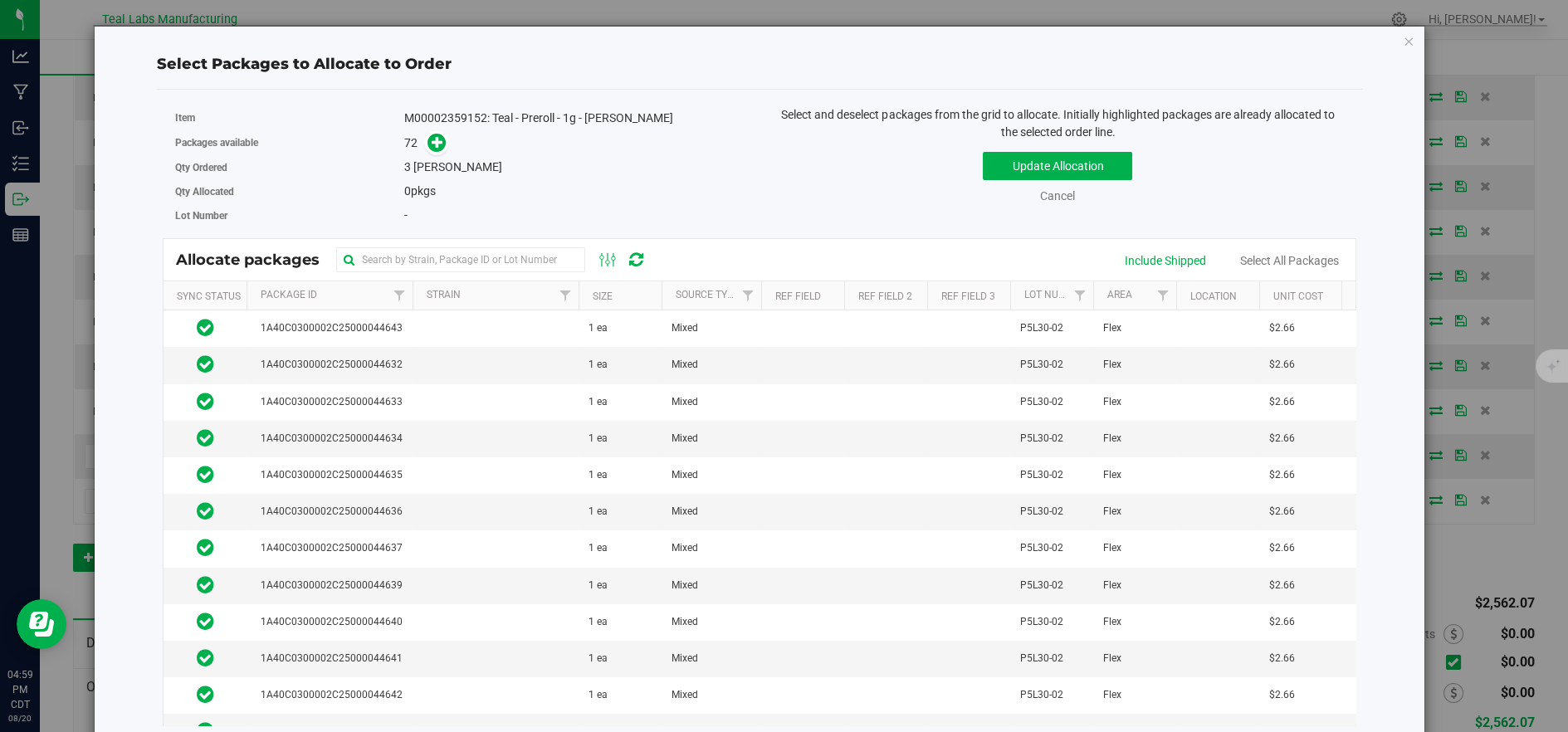
click at [625, 291] on th "Size" at bounding box center [620, 296] width 83 height 29
click at [357, 293] on th "Package Id" at bounding box center [329, 296] width 166 height 29
click at [365, 288] on th "Package Id" at bounding box center [329, 296] width 166 height 29
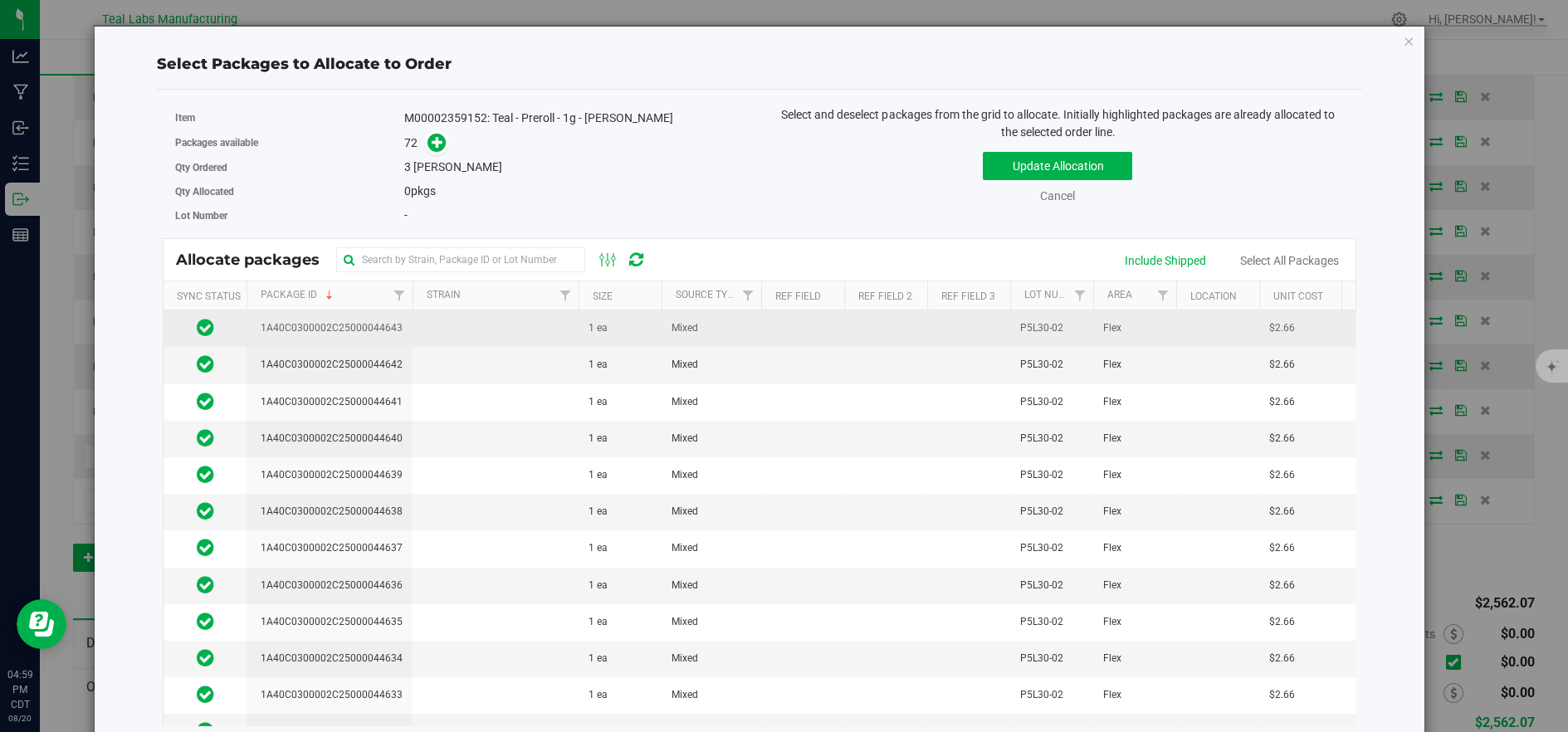
click at [443, 333] on td at bounding box center [495, 328] width 166 height 36
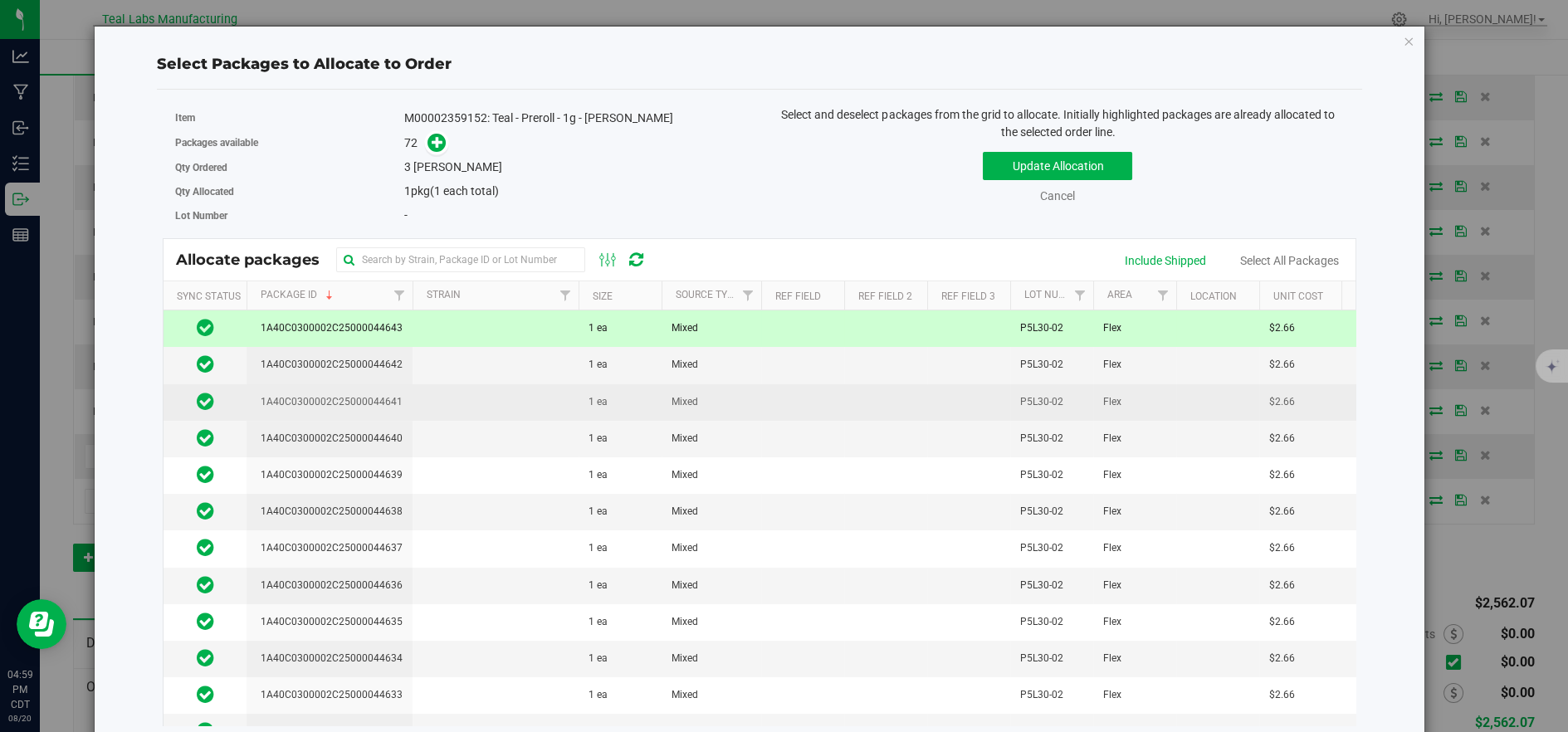
click at [438, 406] on td at bounding box center [495, 403] width 166 height 36
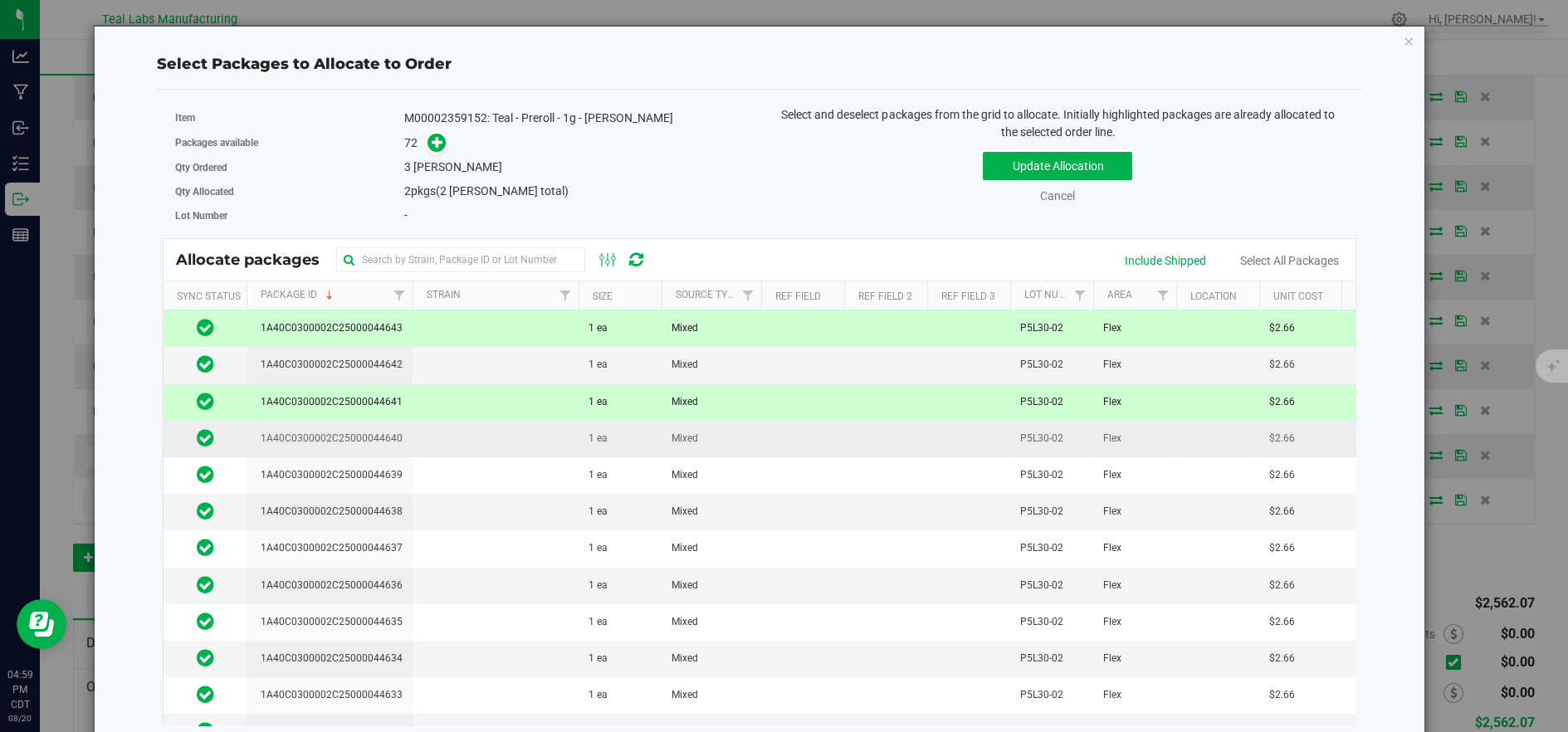
scroll to position [93, 0]
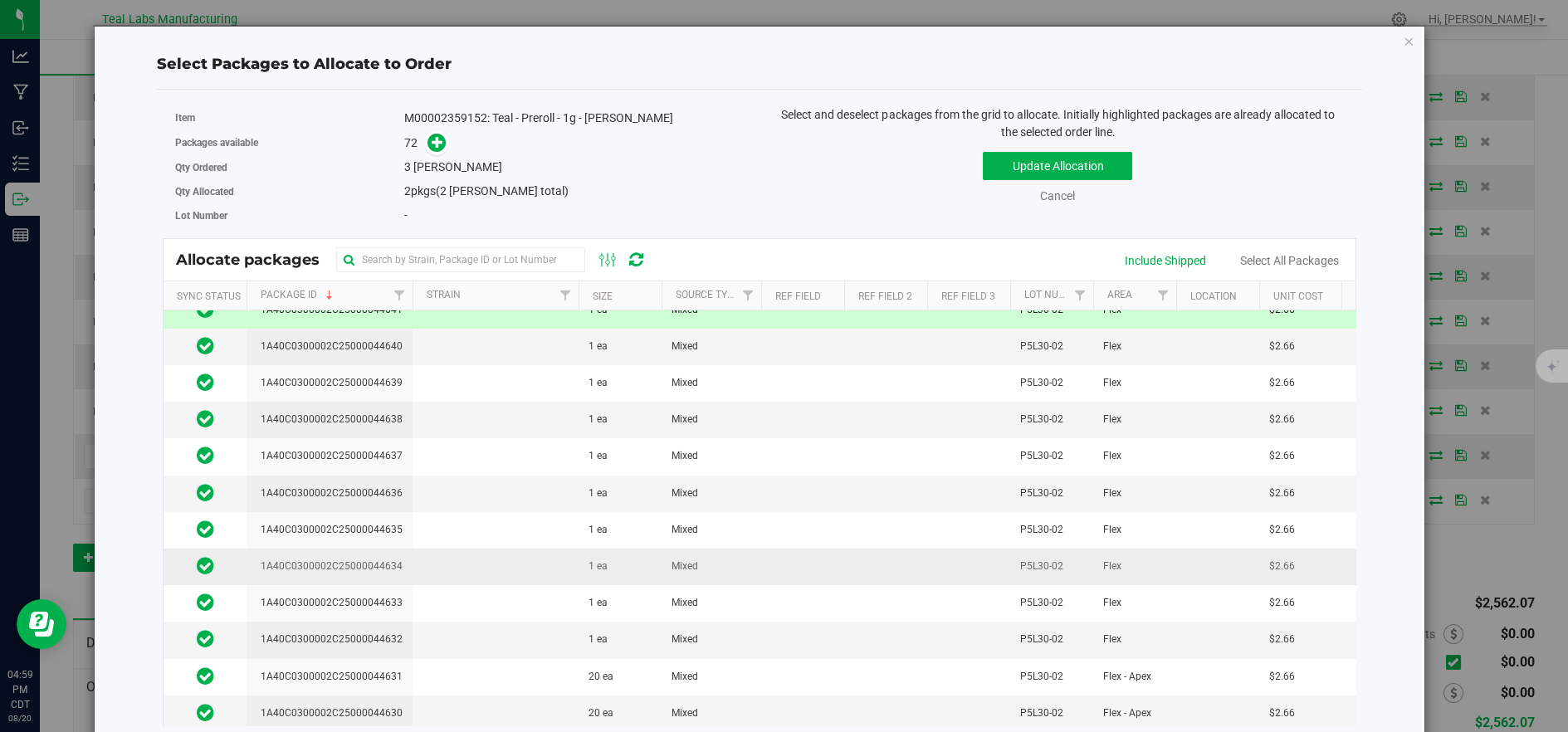
click at [447, 551] on td at bounding box center [495, 567] width 166 height 36
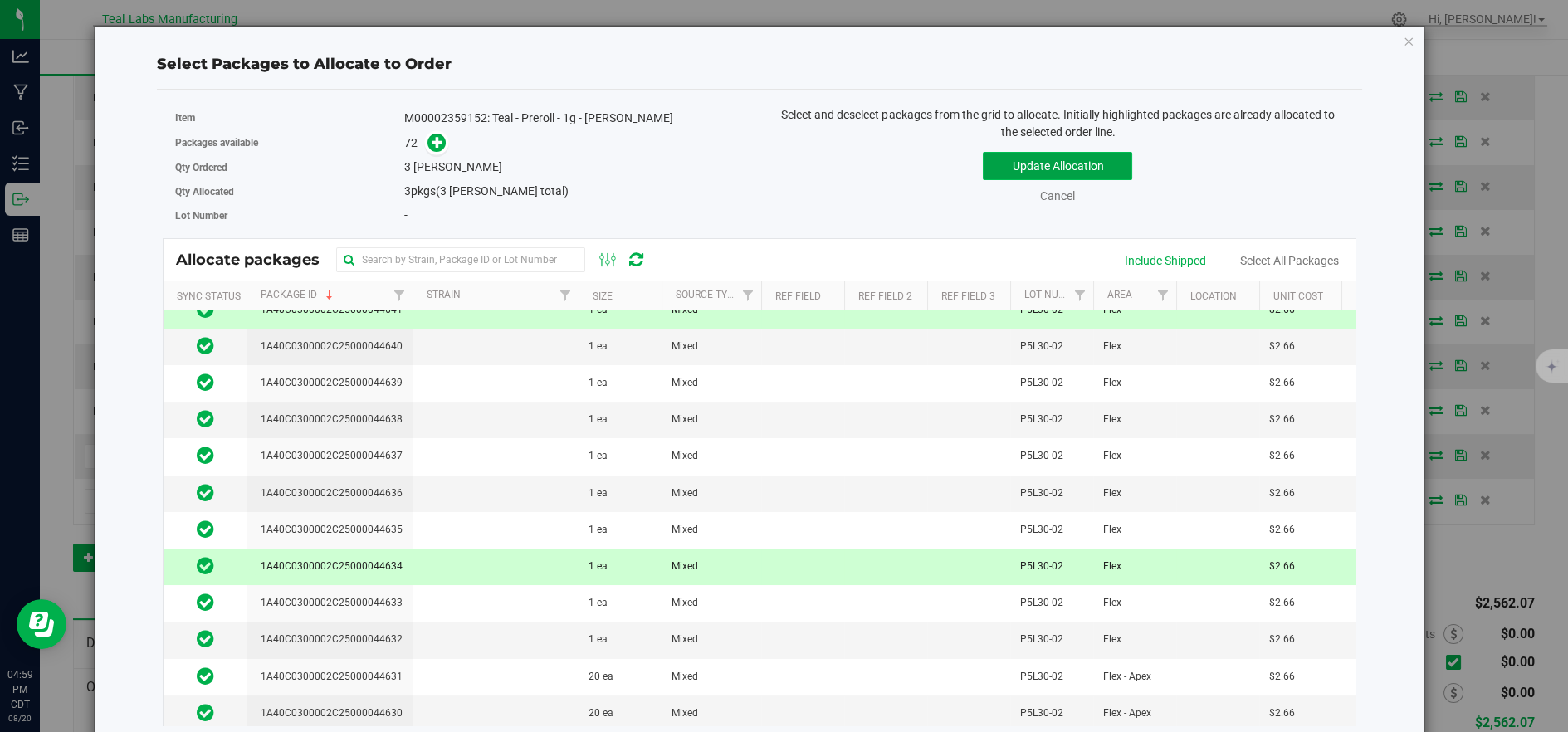
click at [1034, 171] on button "Update Allocation" at bounding box center [1057, 165] width 150 height 28
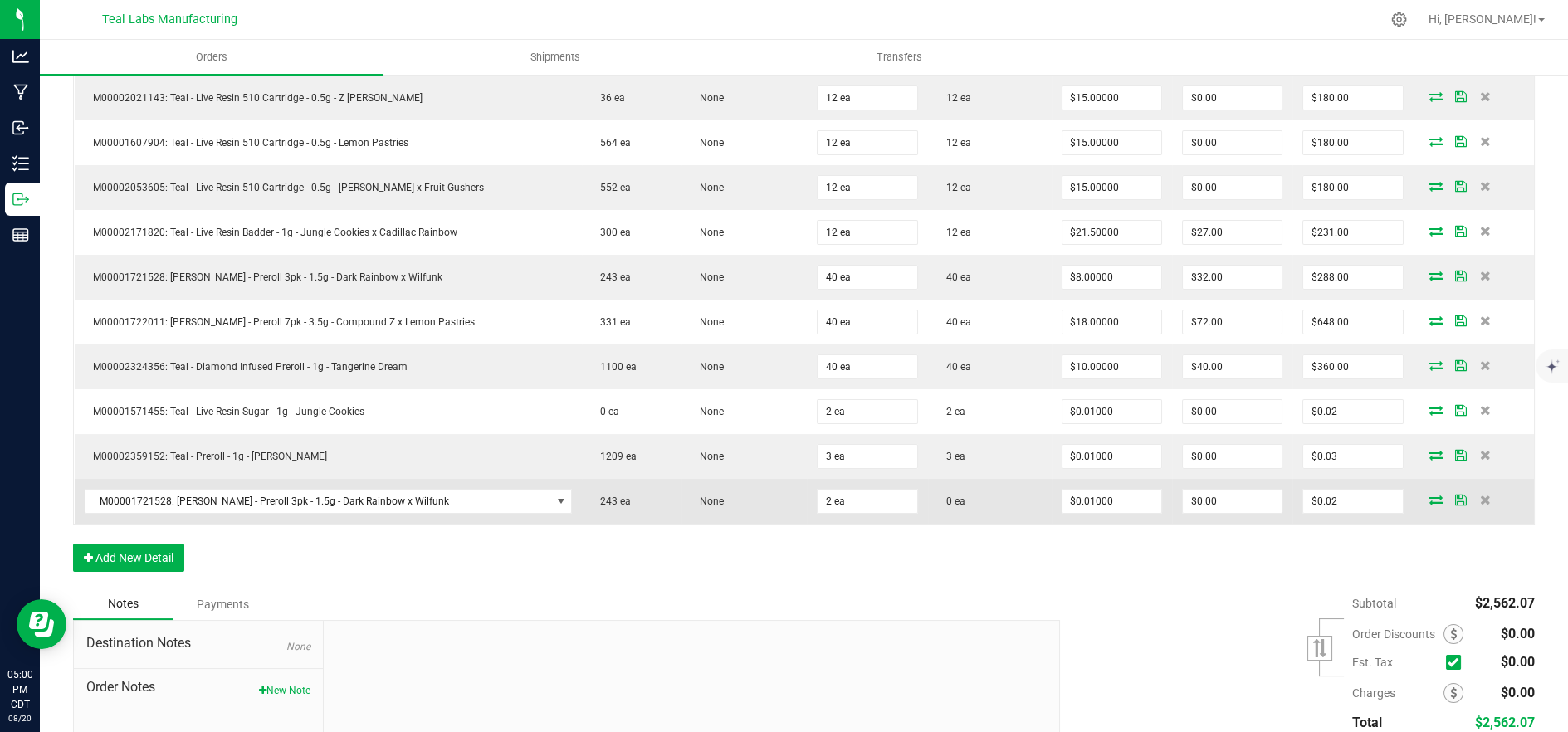
click at [1429, 502] on icon at bounding box center [1436, 500] width 14 height 10
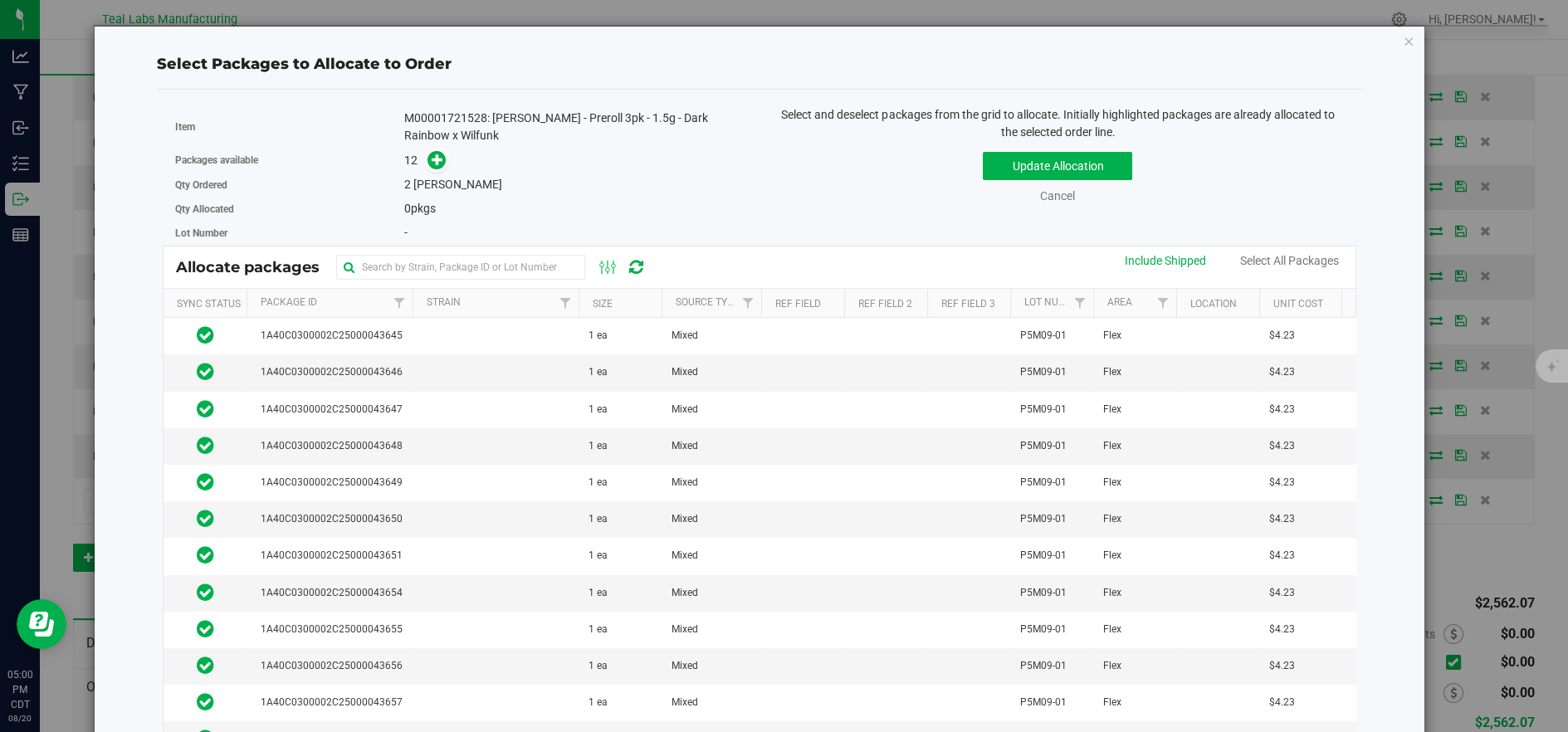
click at [369, 308] on th "Package Id" at bounding box center [329, 304] width 166 height 29
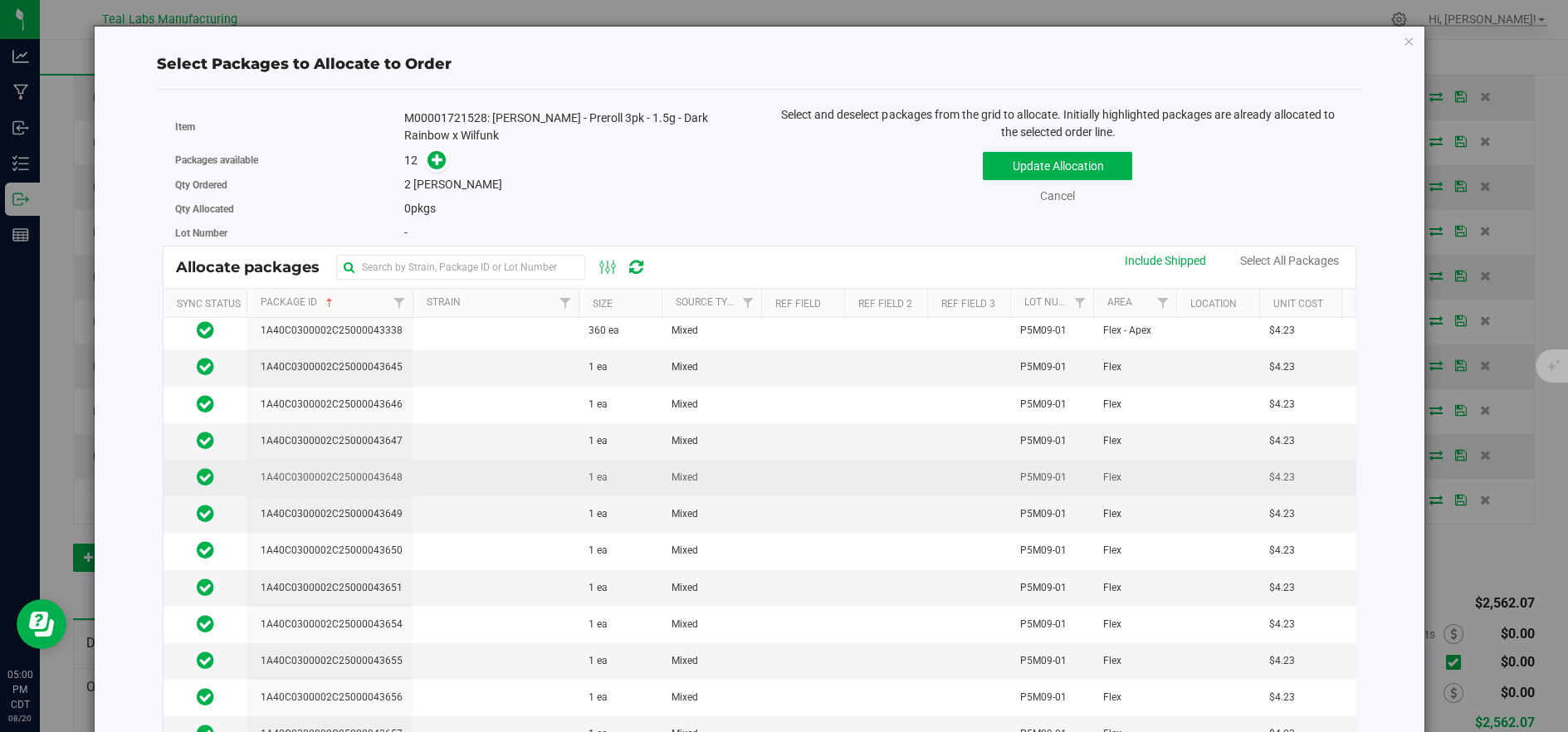
scroll to position [0, 0]
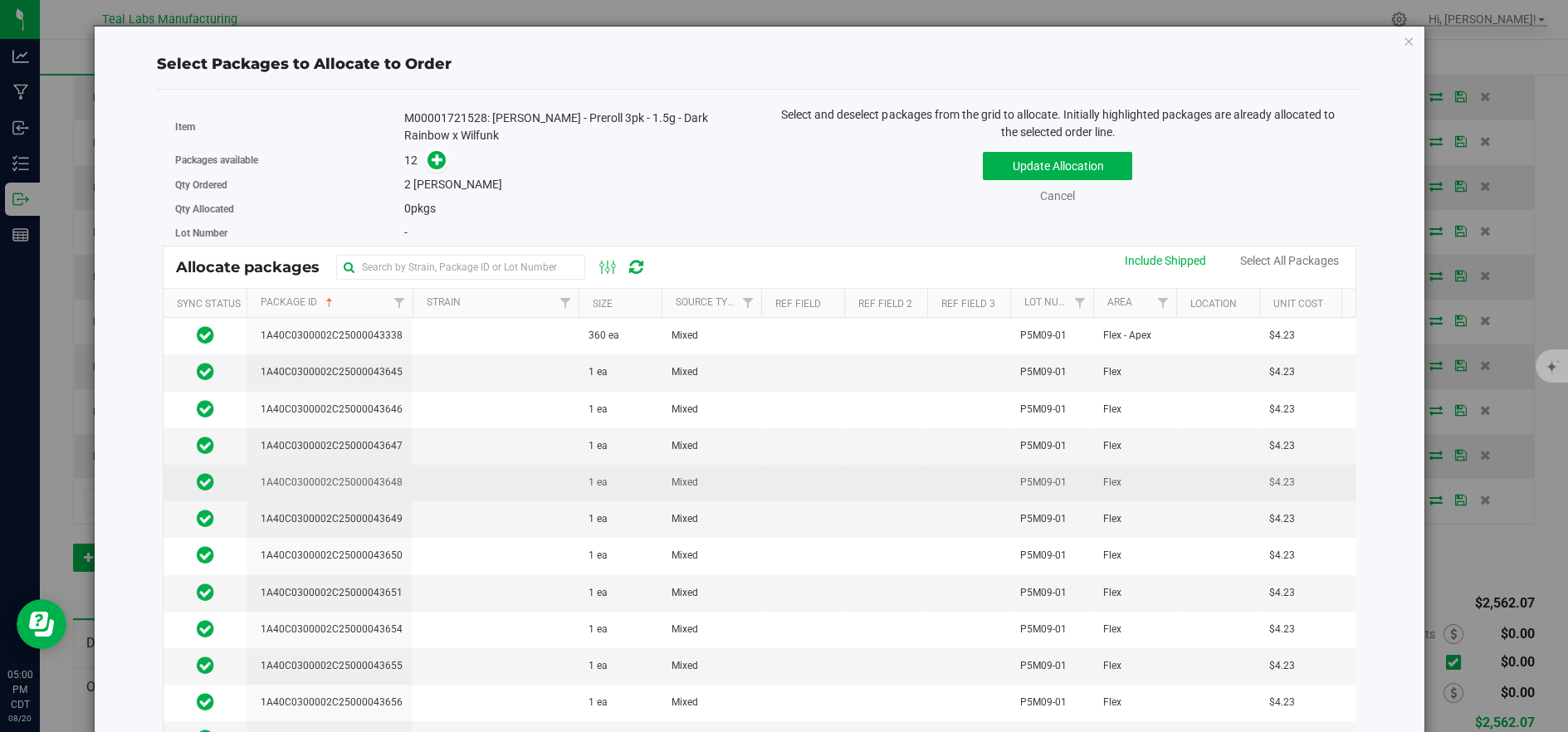
click at [436, 478] on td at bounding box center [495, 483] width 166 height 36
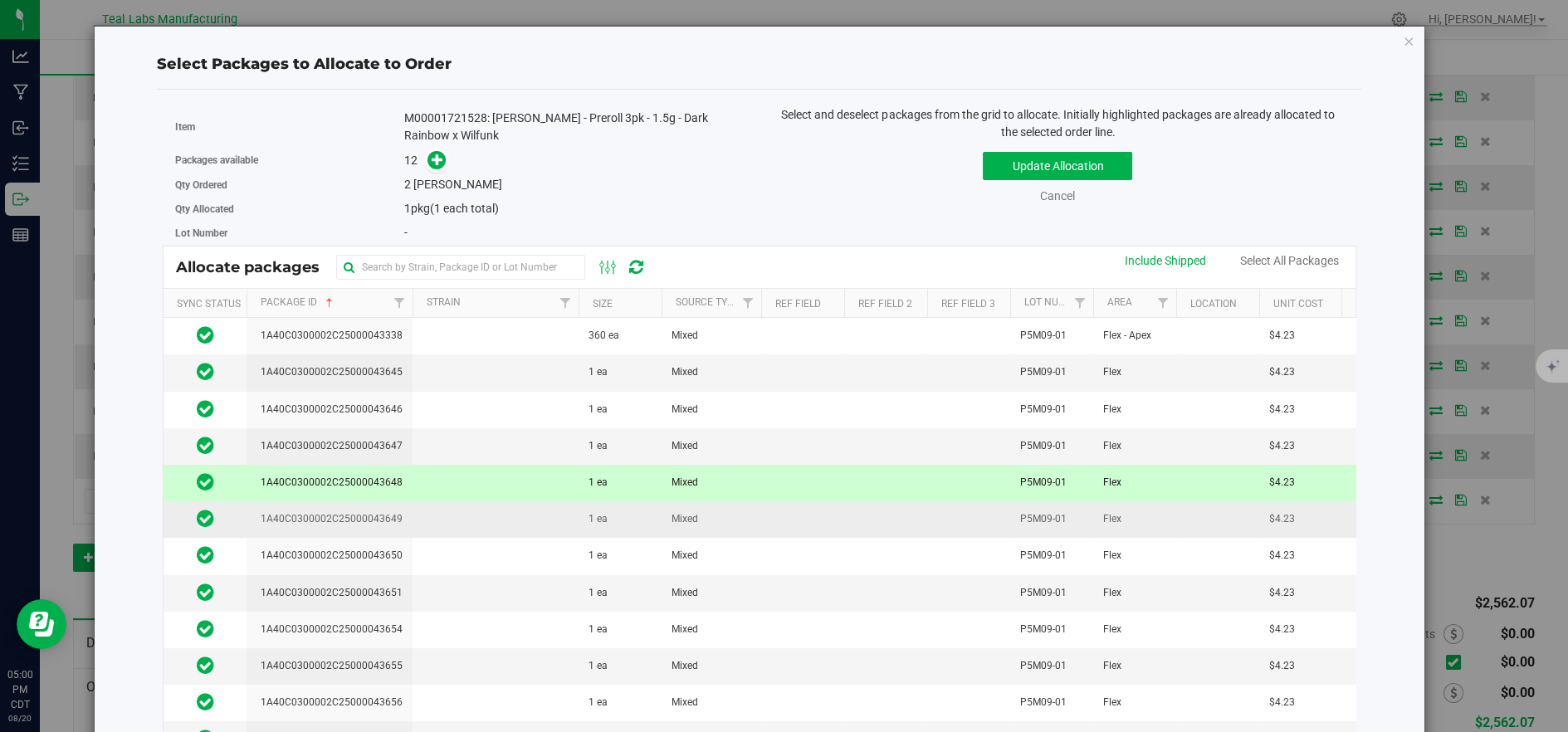
click at [433, 514] on td at bounding box center [495, 520] width 166 height 36
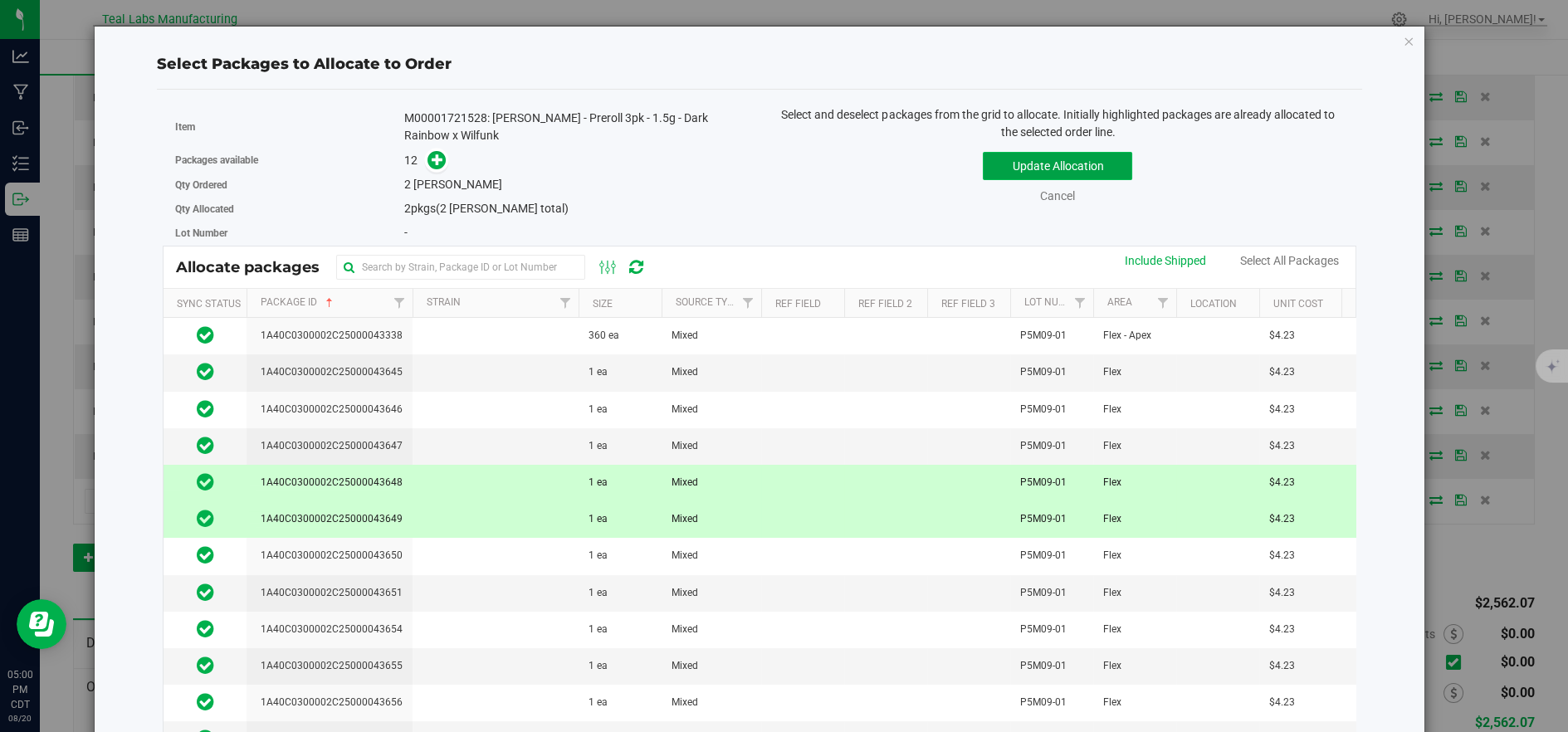
click at [1026, 165] on button "Update Allocation" at bounding box center [1057, 165] width 150 height 28
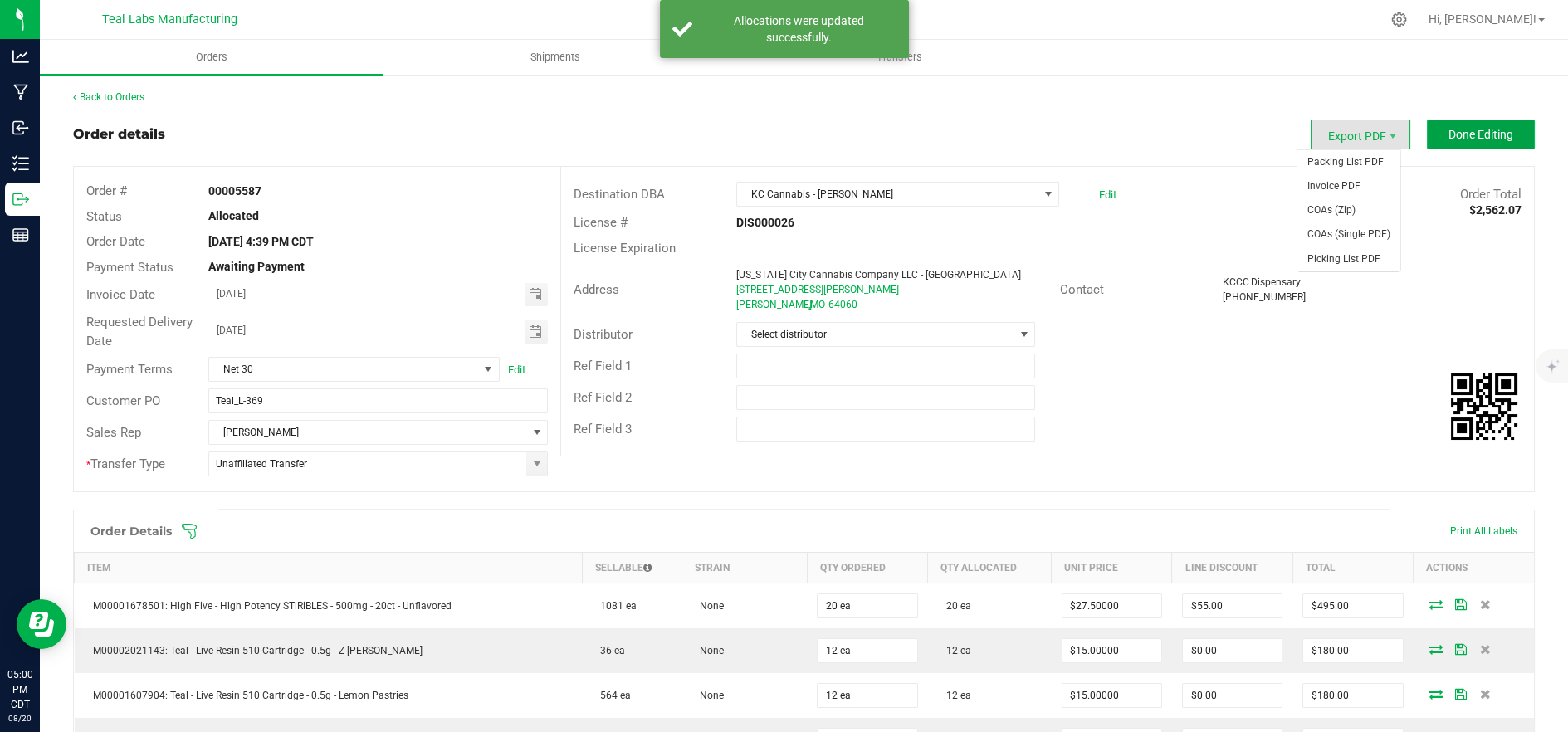
click at [1448, 135] on span "Done Editing" at bounding box center [1480, 134] width 64 height 14
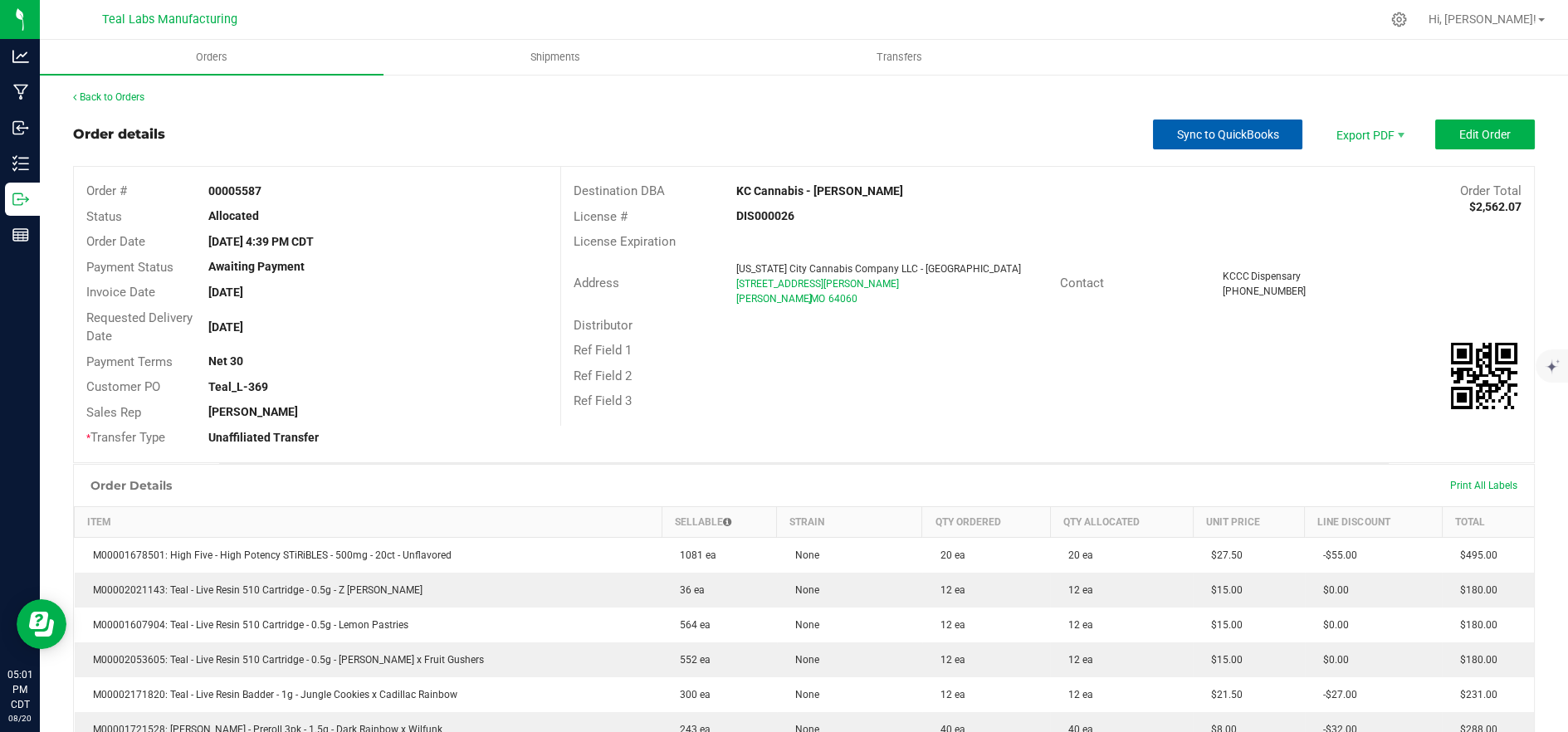
click at [1177, 132] on span "Sync to QuickBooks" at bounding box center [1228, 134] width 102 height 14
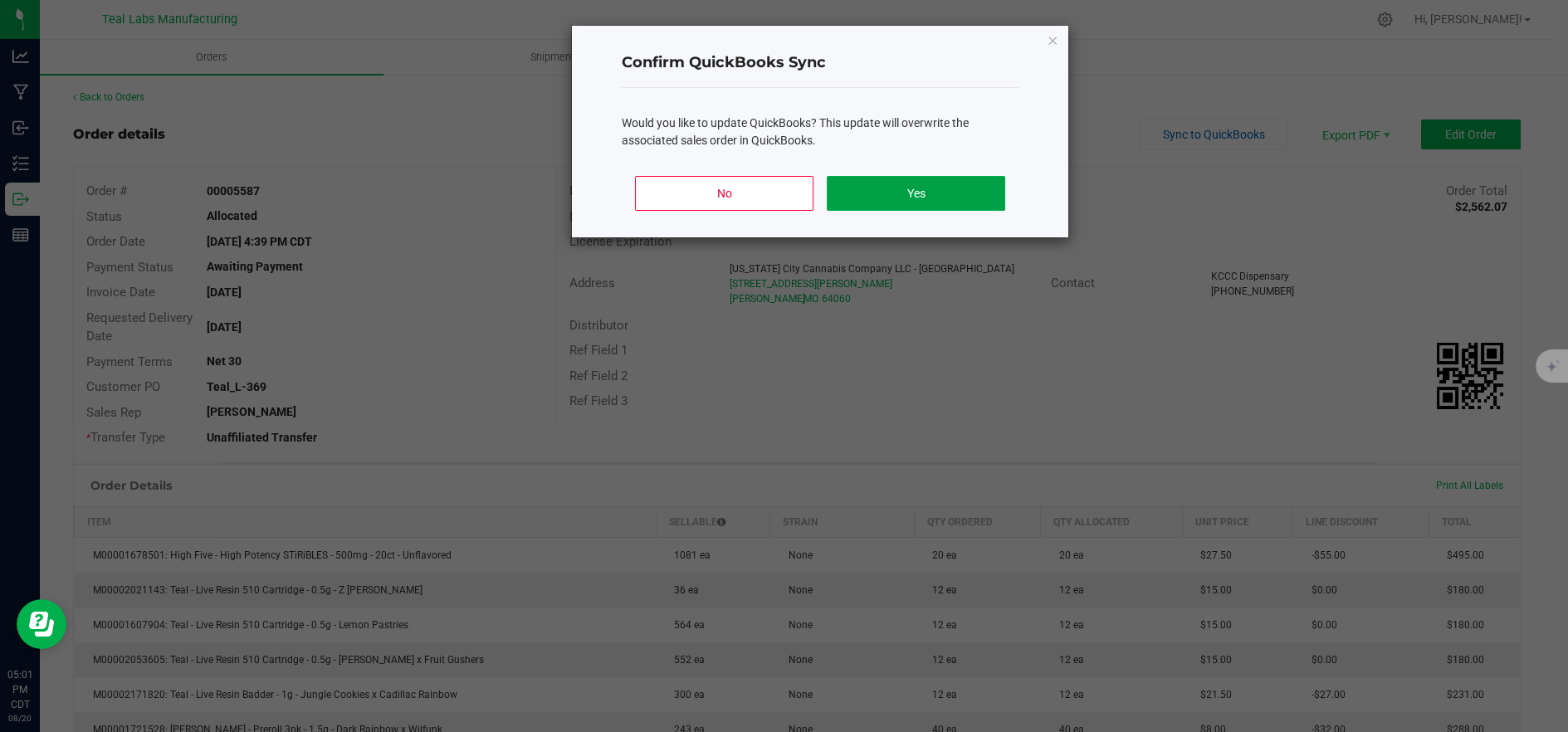
click at [898, 207] on button "Yes" at bounding box center [916, 193] width 179 height 34
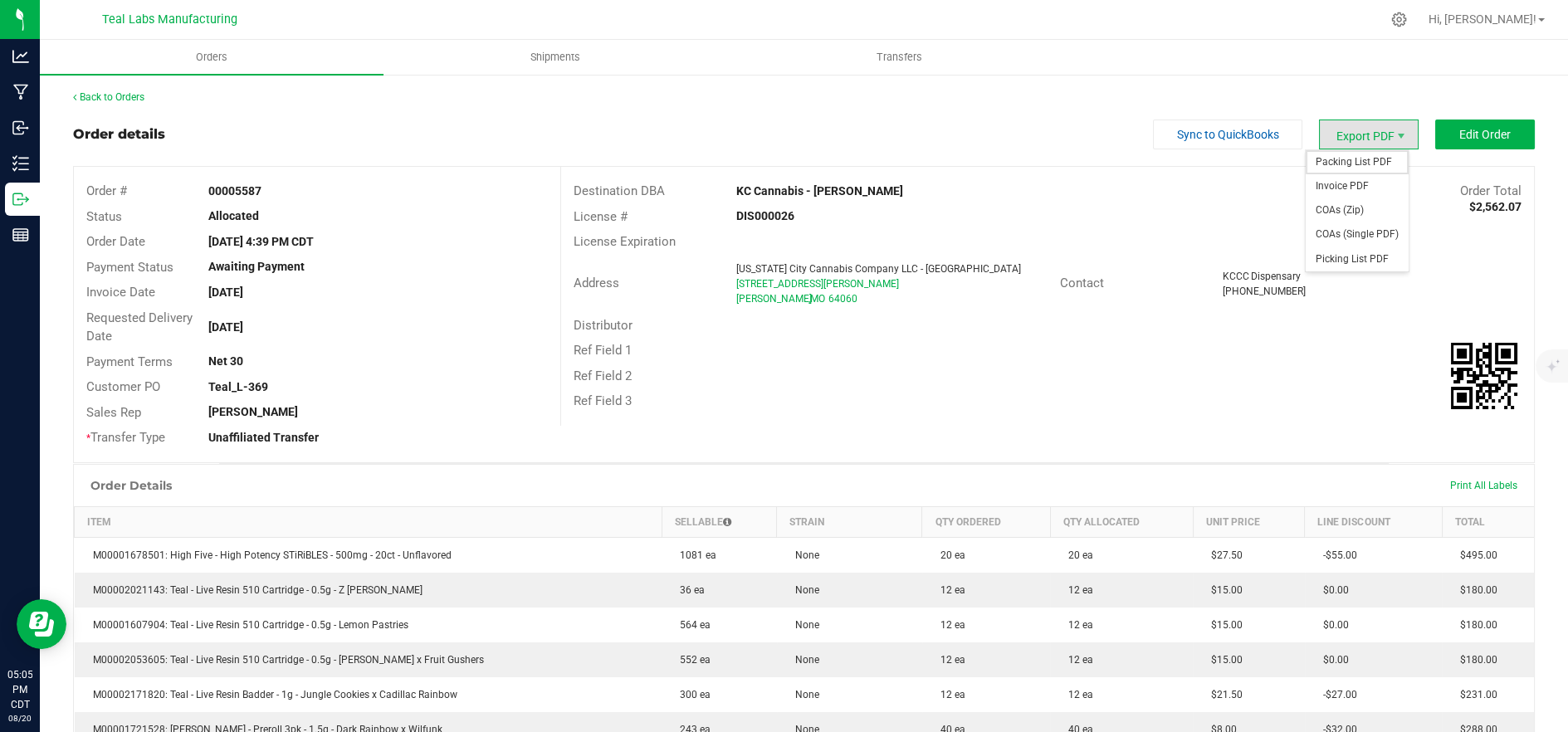
click at [1339, 156] on span "Packing List PDF" at bounding box center [1357, 162] width 102 height 24
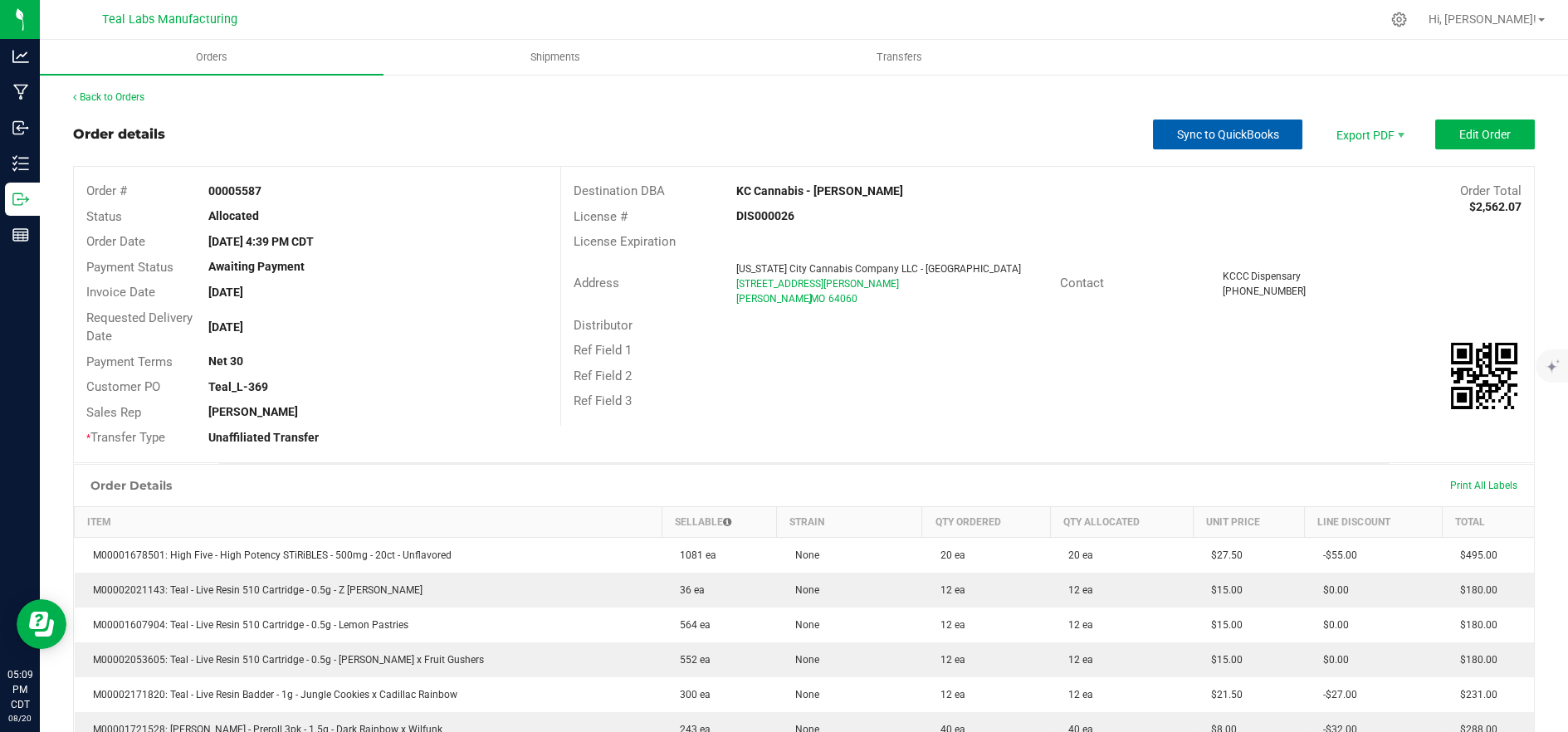
click at [1195, 133] on span "Sync to QuickBooks" at bounding box center [1228, 134] width 102 height 14
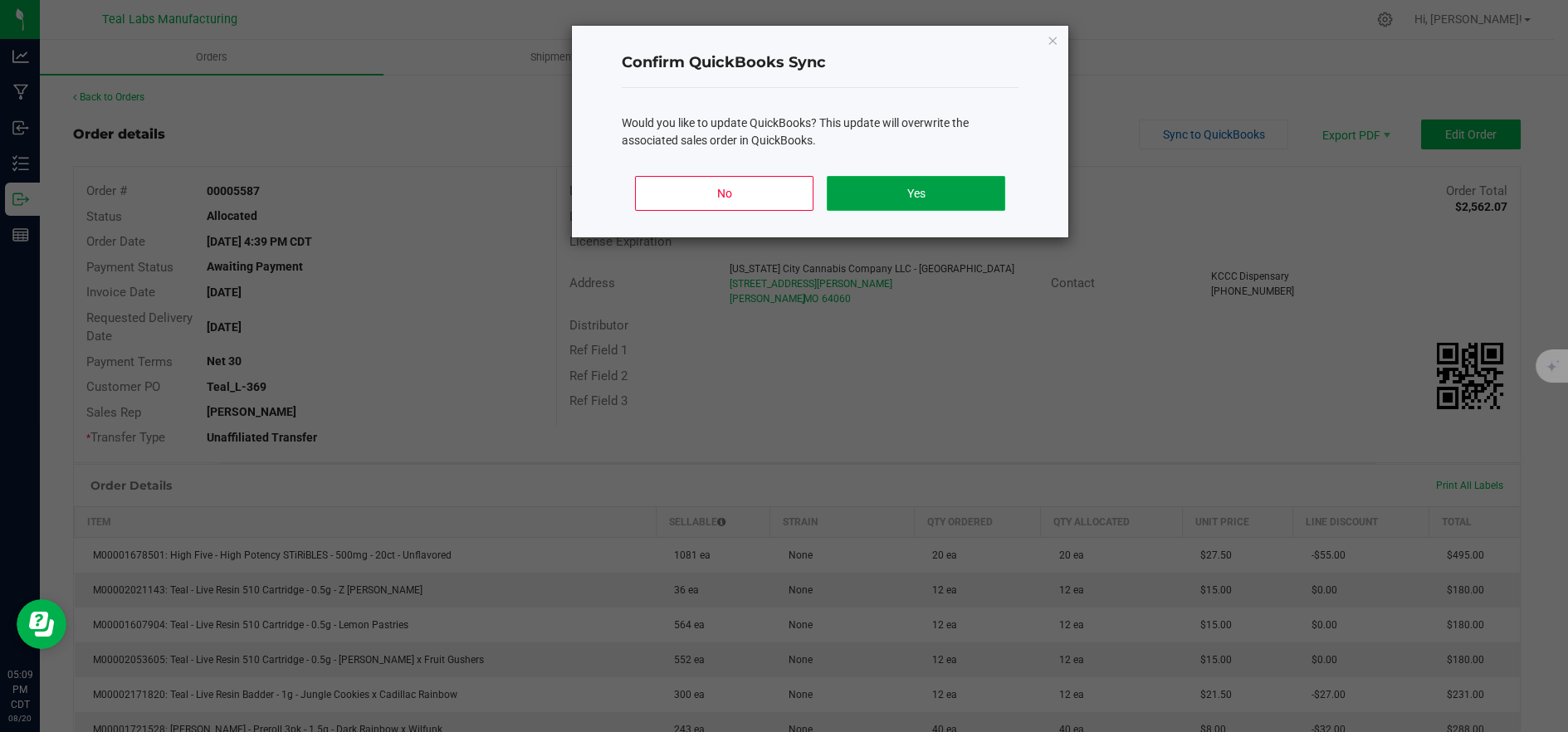
click at [971, 197] on button "Yes" at bounding box center [916, 193] width 179 height 34
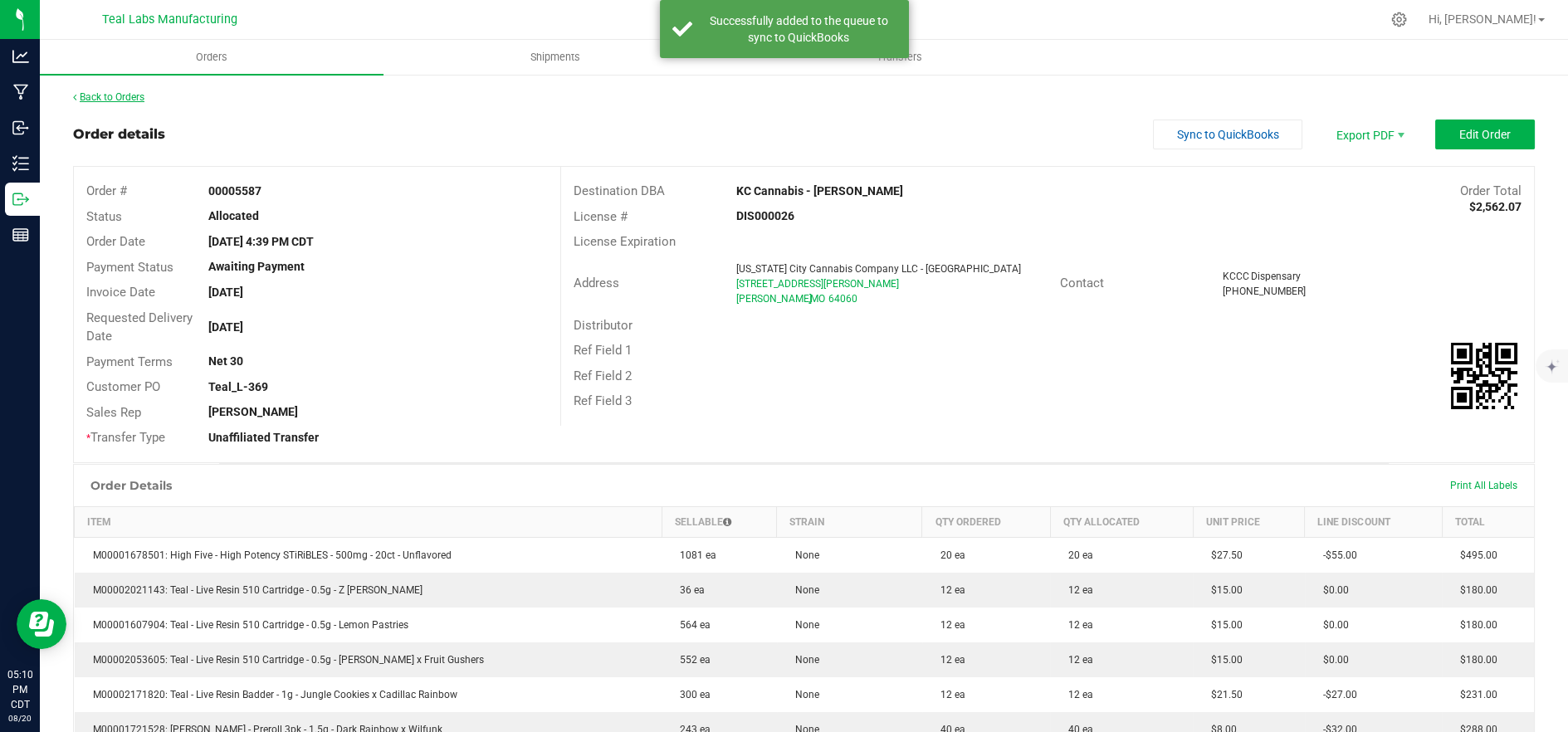
click at [134, 98] on link "Back to Orders" at bounding box center [109, 97] width 72 height 12
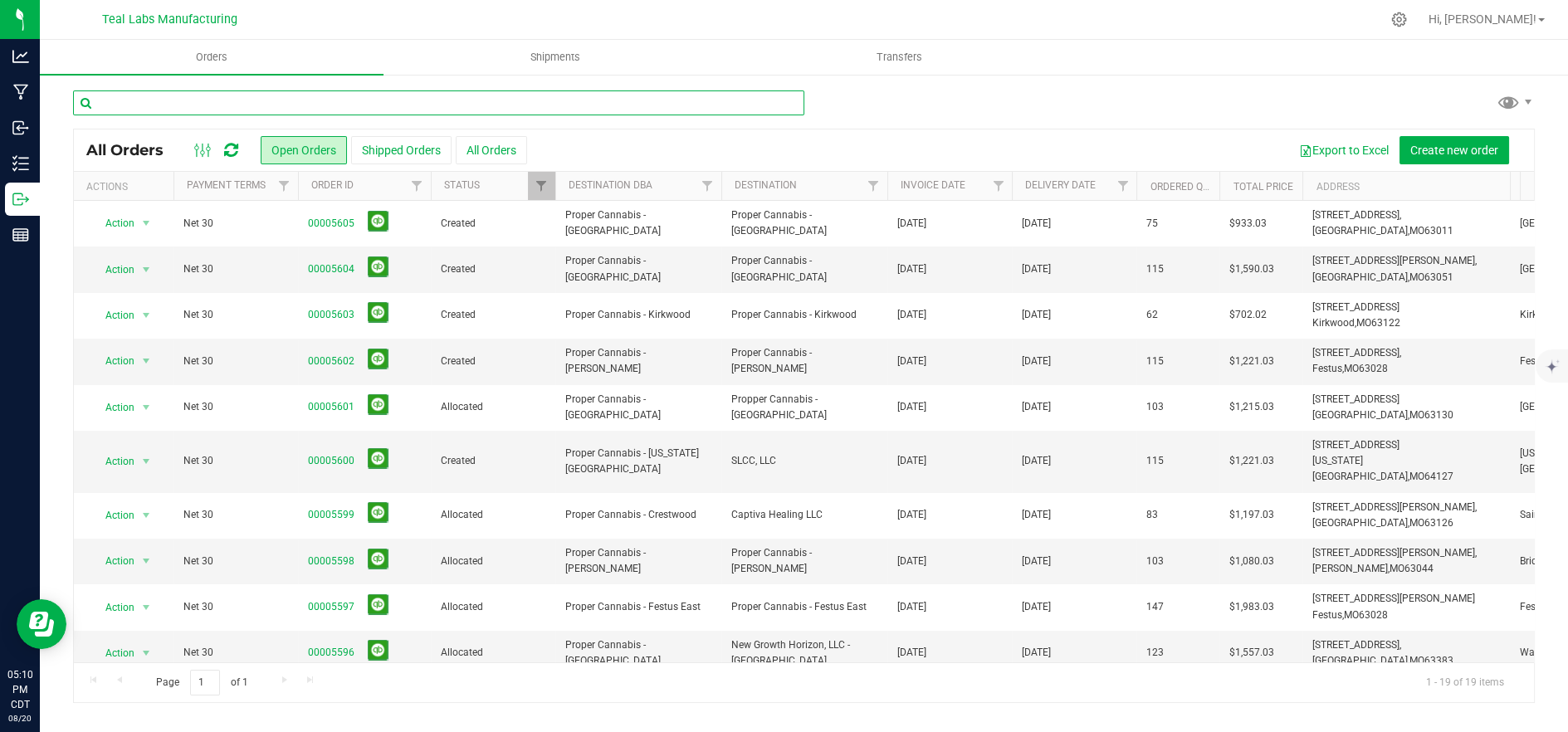
click at [326, 104] on input "text" at bounding box center [439, 102] width 731 height 24
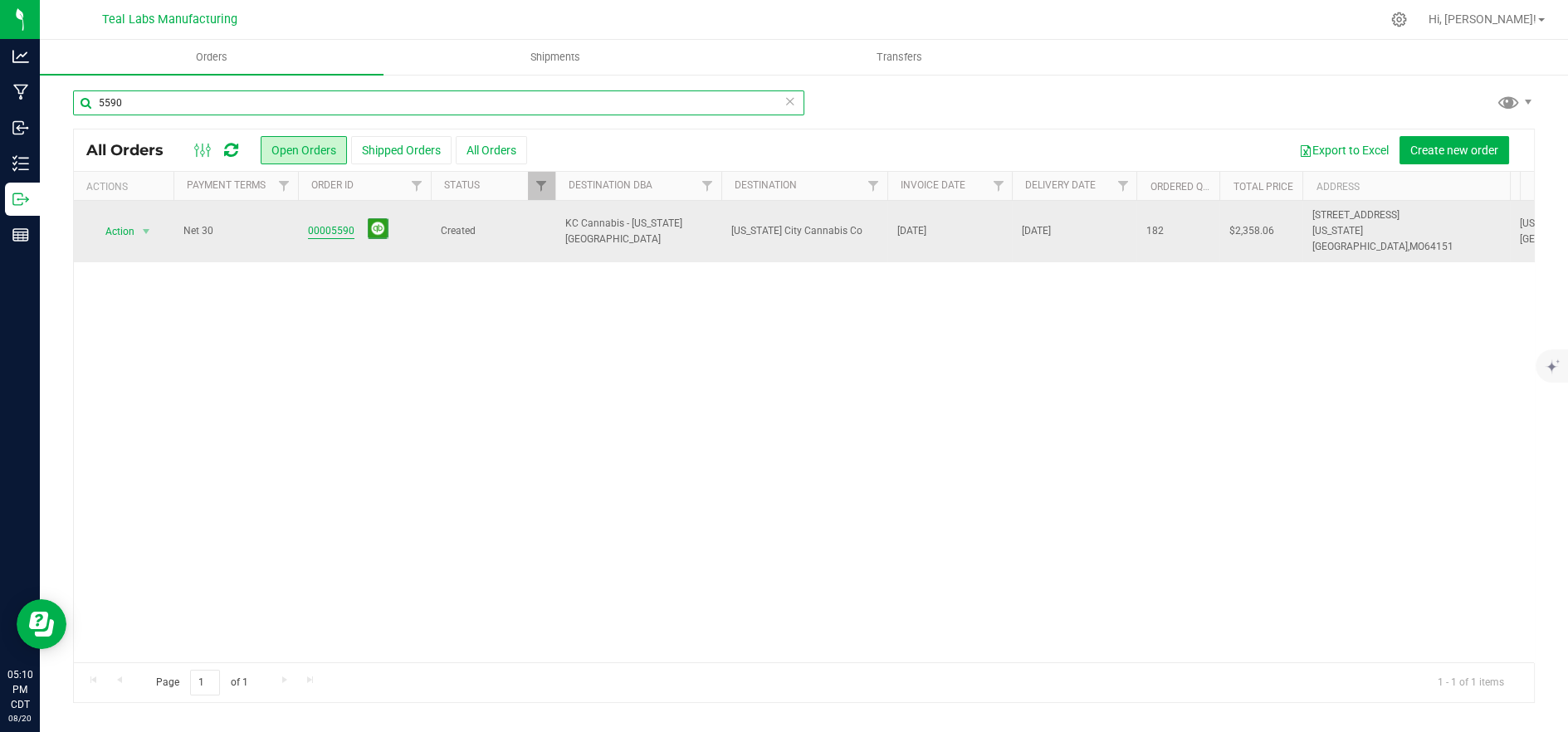
type input "5590"
drag, startPoint x: 332, startPoint y: 223, endPoint x: 426, endPoint y: 242, distance: 95.9
click at [333, 225] on link "00005590" at bounding box center [331, 230] width 46 height 15
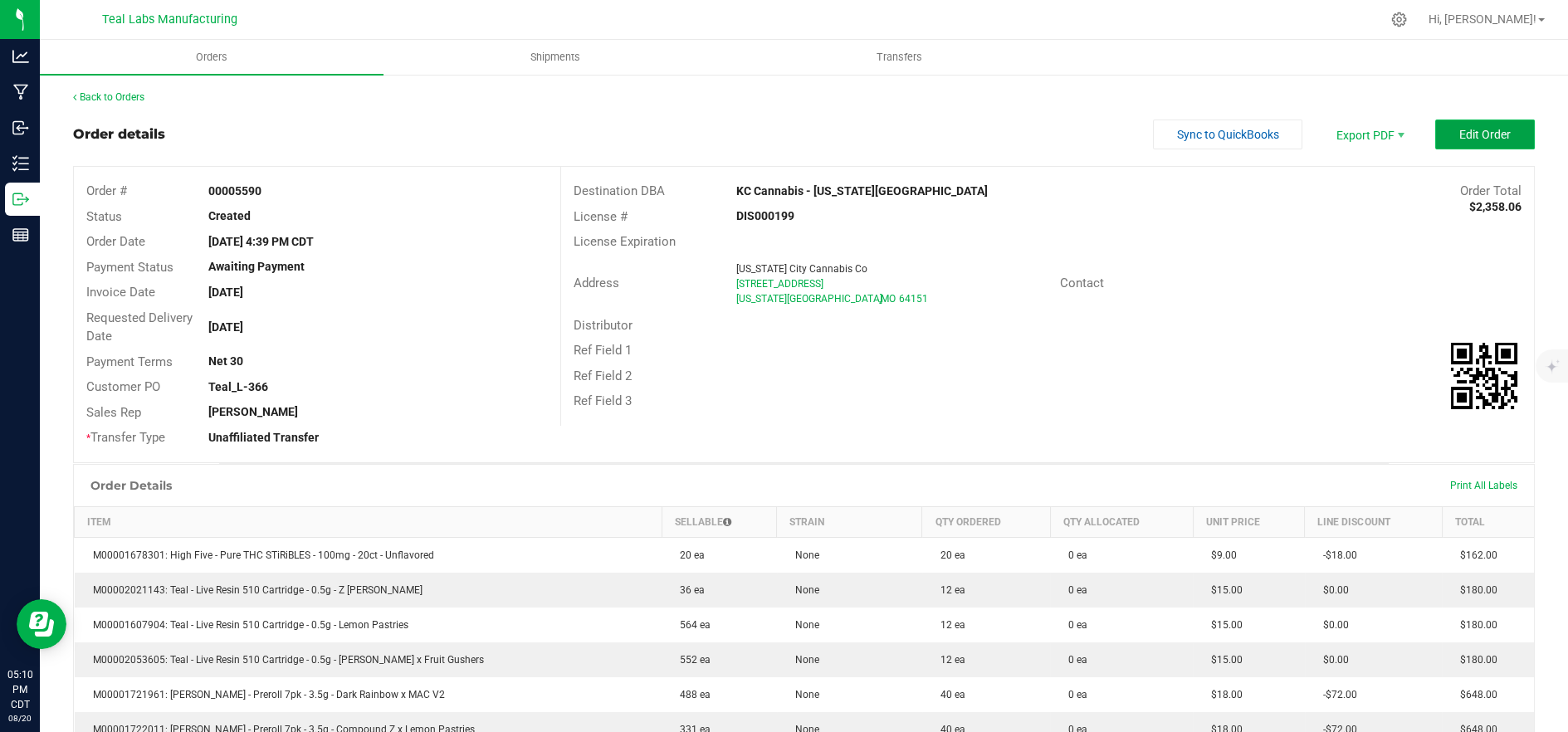
click at [1461, 137] on span "Edit Order" at bounding box center [1485, 134] width 52 height 14
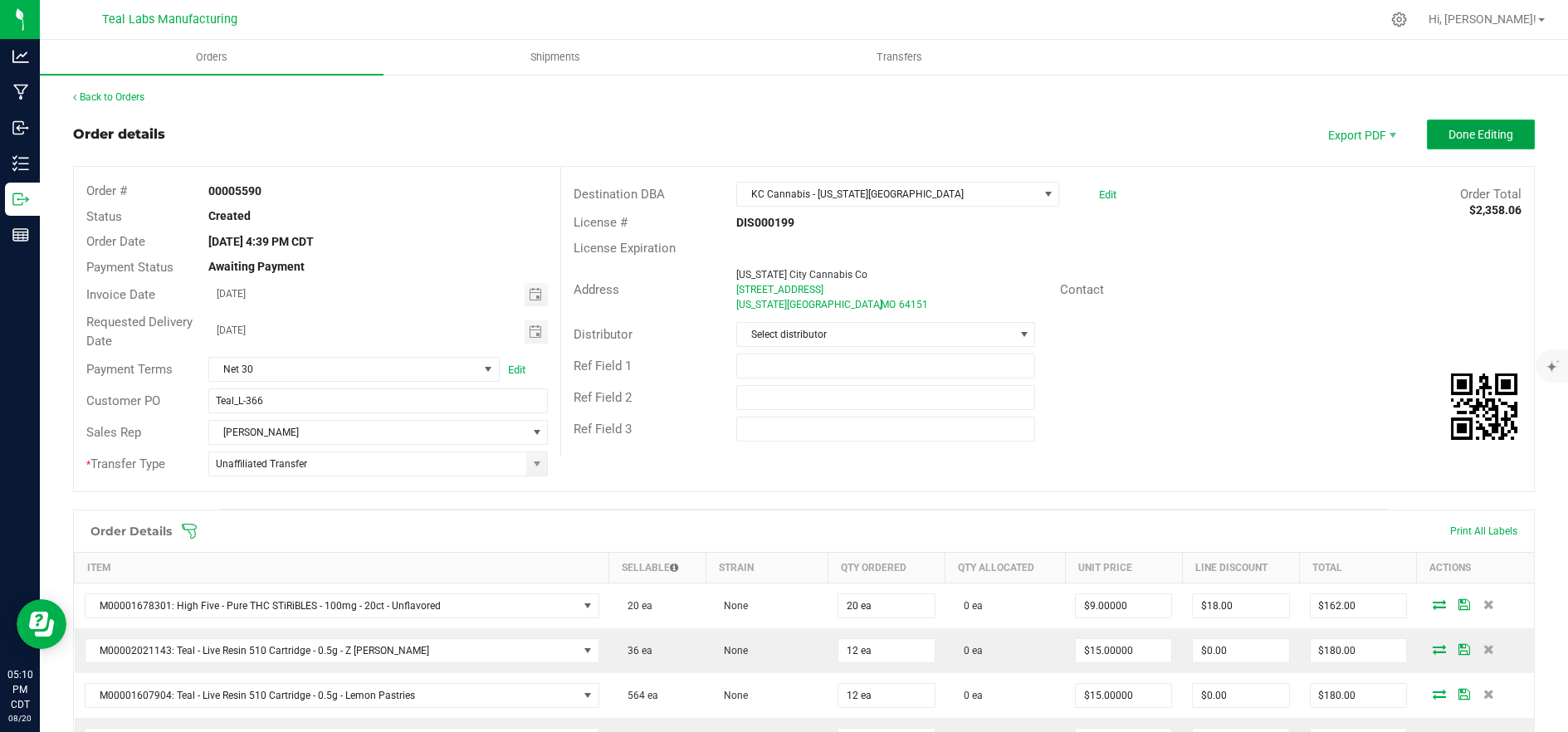
click at [1448, 130] on span "Done Editing" at bounding box center [1480, 134] width 64 height 14
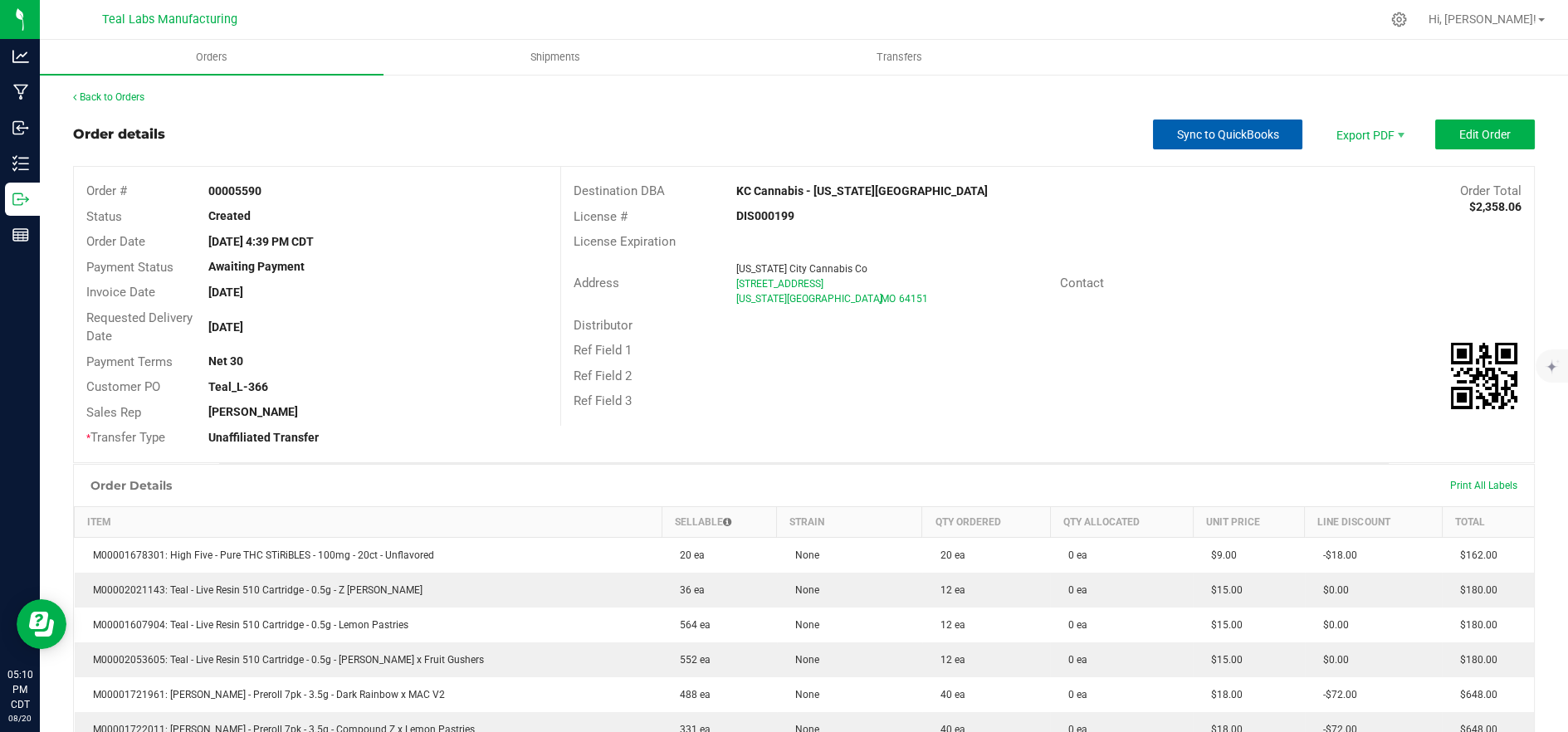
click at [1177, 134] on span "Sync to QuickBooks" at bounding box center [1228, 134] width 102 height 14
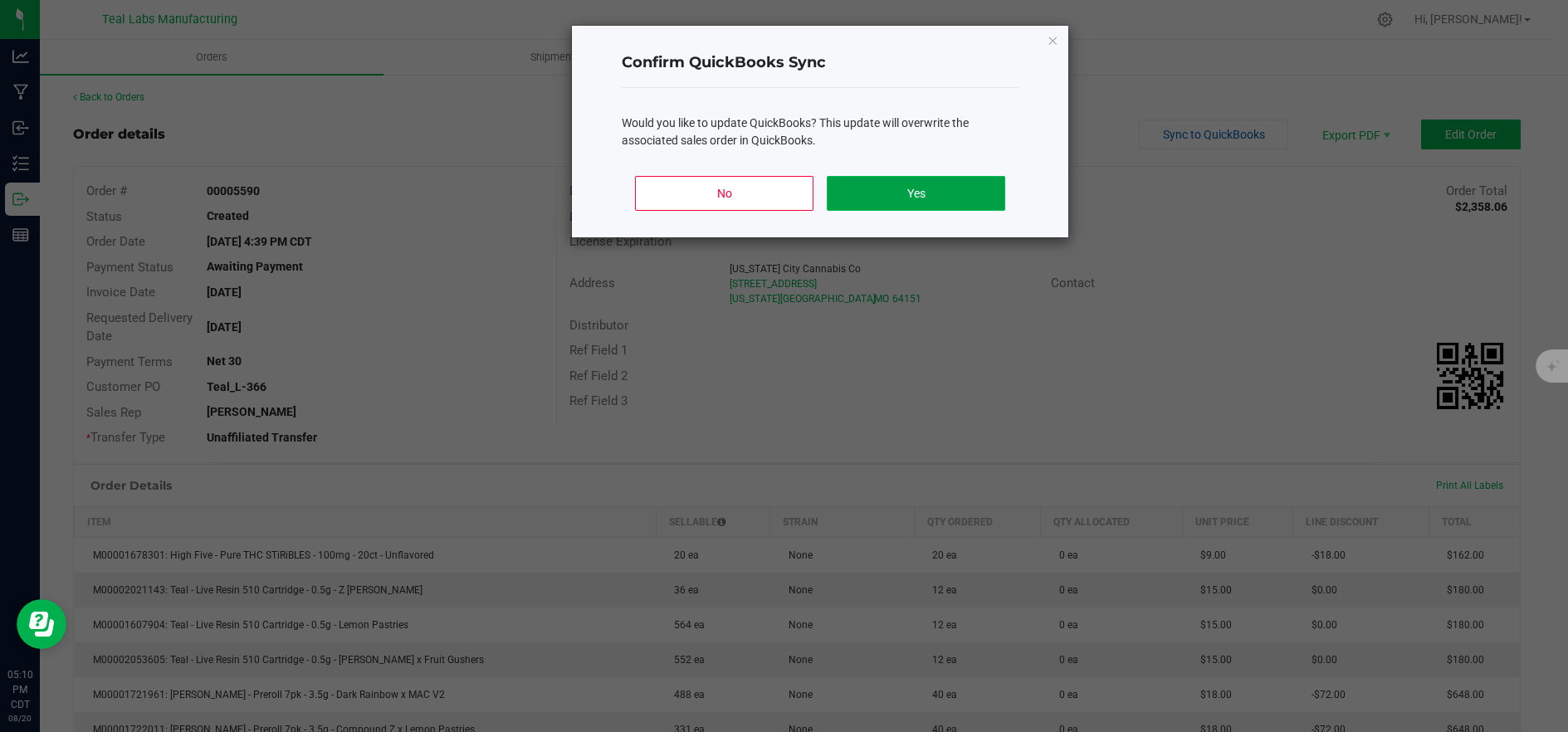
click at [920, 191] on button "Yes" at bounding box center [916, 193] width 179 height 34
